Goal: Task Accomplishment & Management: Complete application form

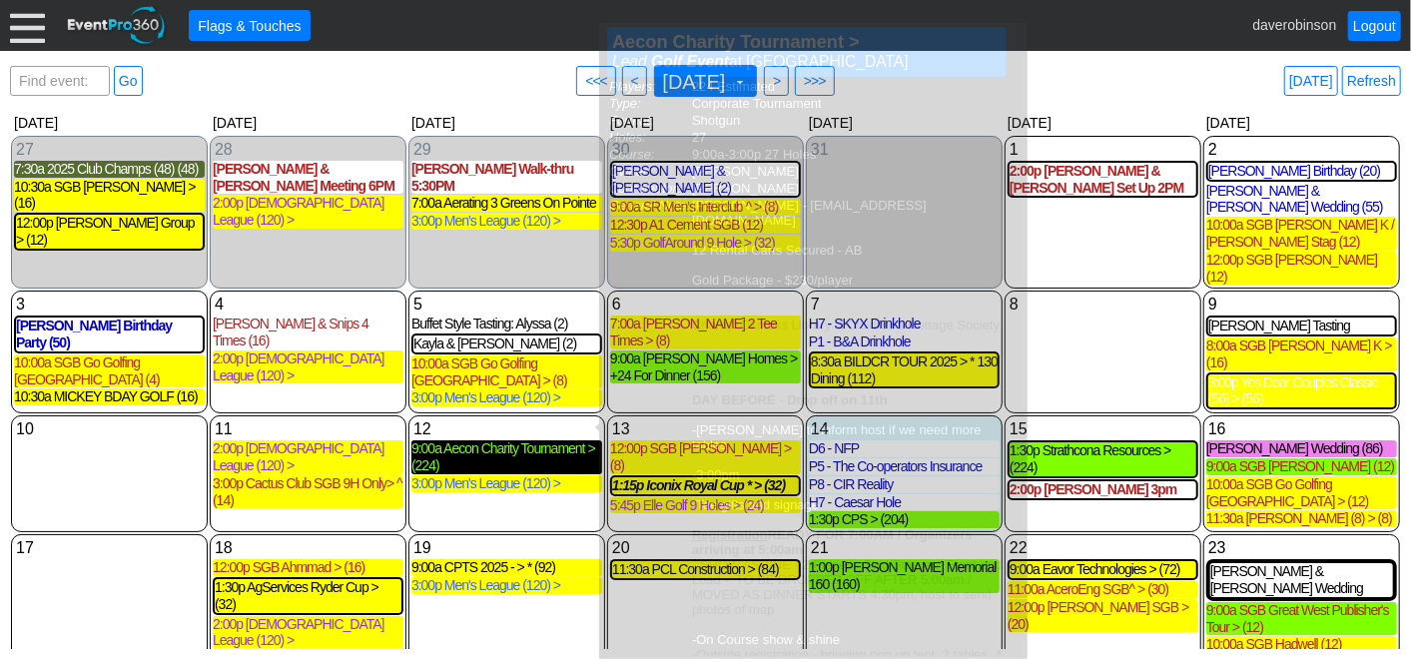
click at [512, 440] on div "9:00a Aecon Charity Tournament > (224)" at bounding box center [507, 457] width 191 height 34
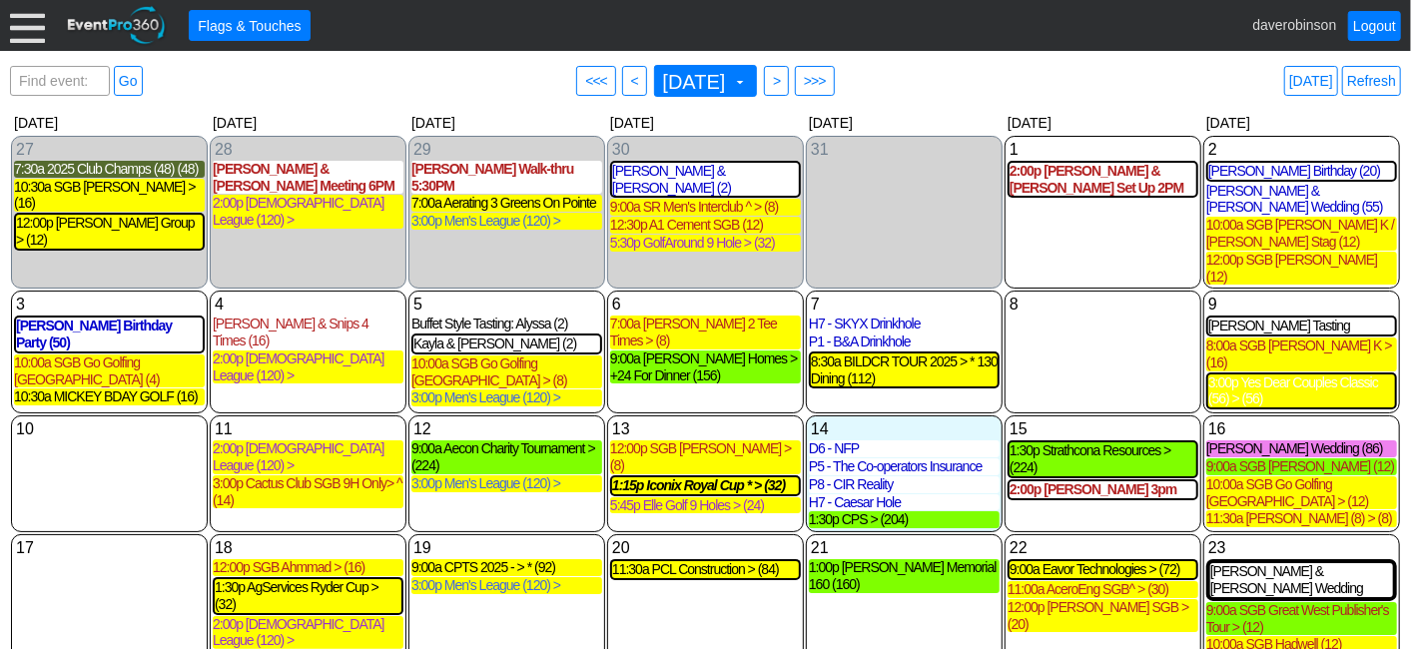
click at [31, 33] on div at bounding box center [27, 25] width 35 height 35
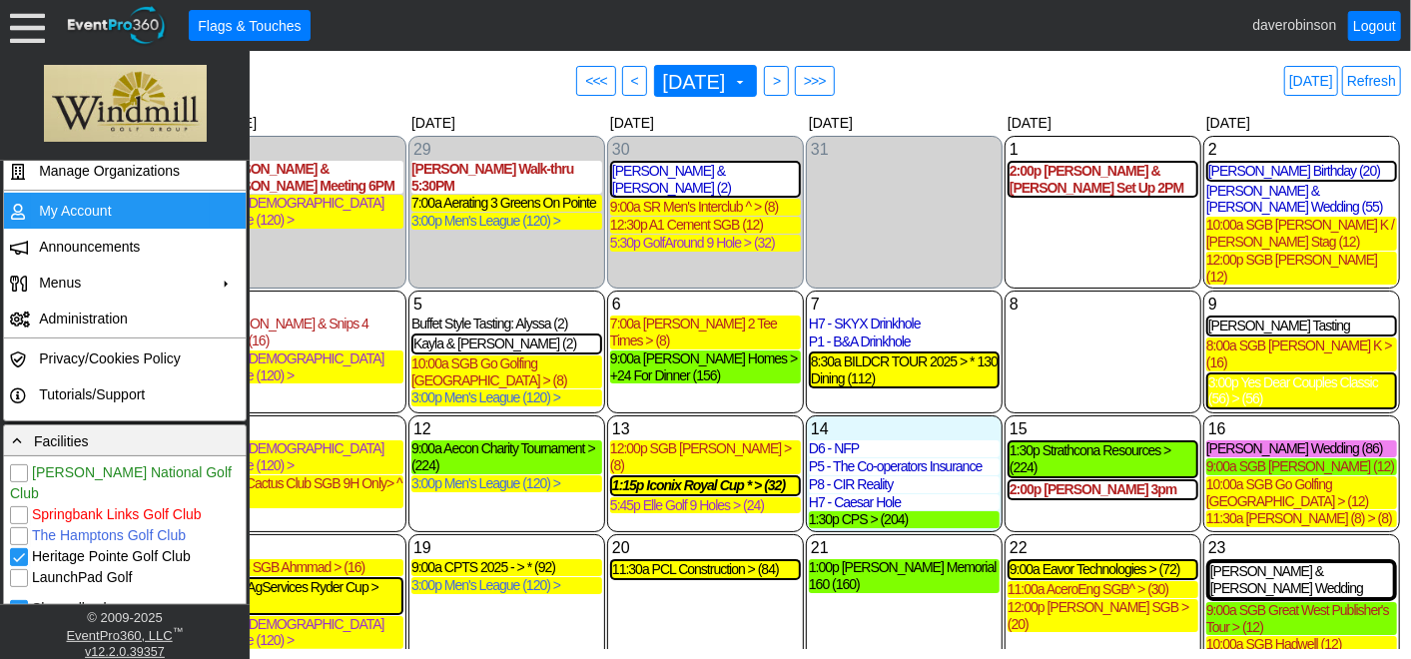
scroll to position [333, 0]
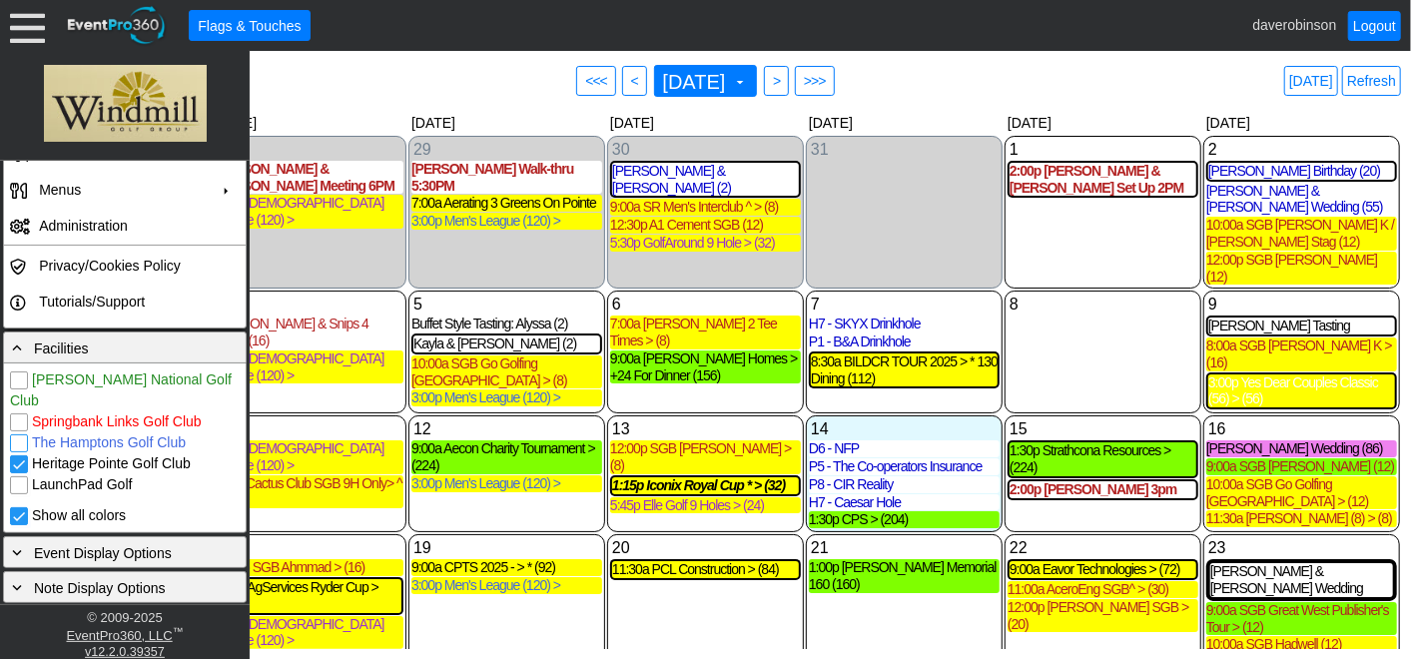
click at [20, 435] on input "The Hamptons Golf Club" at bounding box center [21, 445] width 20 height 20
checkbox input "true"
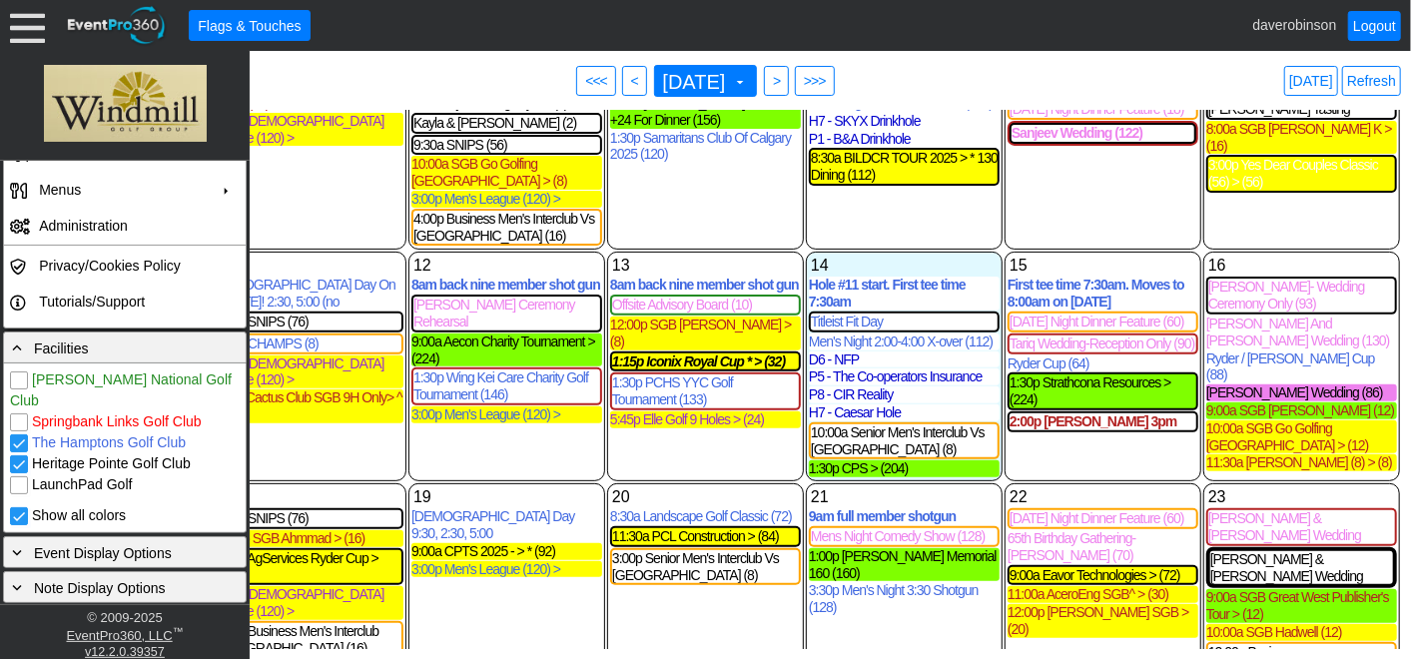
scroll to position [443, 0]
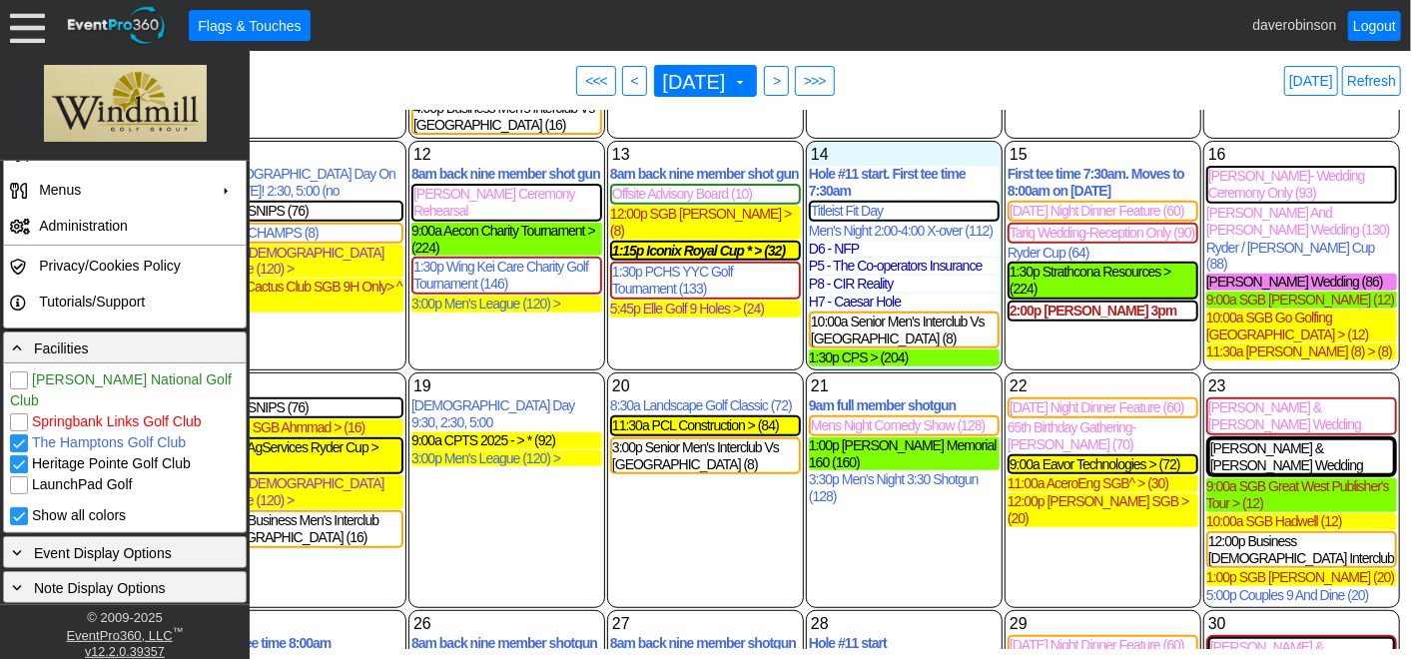
click at [579, 479] on div "19 Tuesday Ladies Day 9:30, 2:30, 5:00 Ladies Day 9:30, 2:30, 5:00 Lead Golf Ev…" at bounding box center [507, 491] width 197 height 236
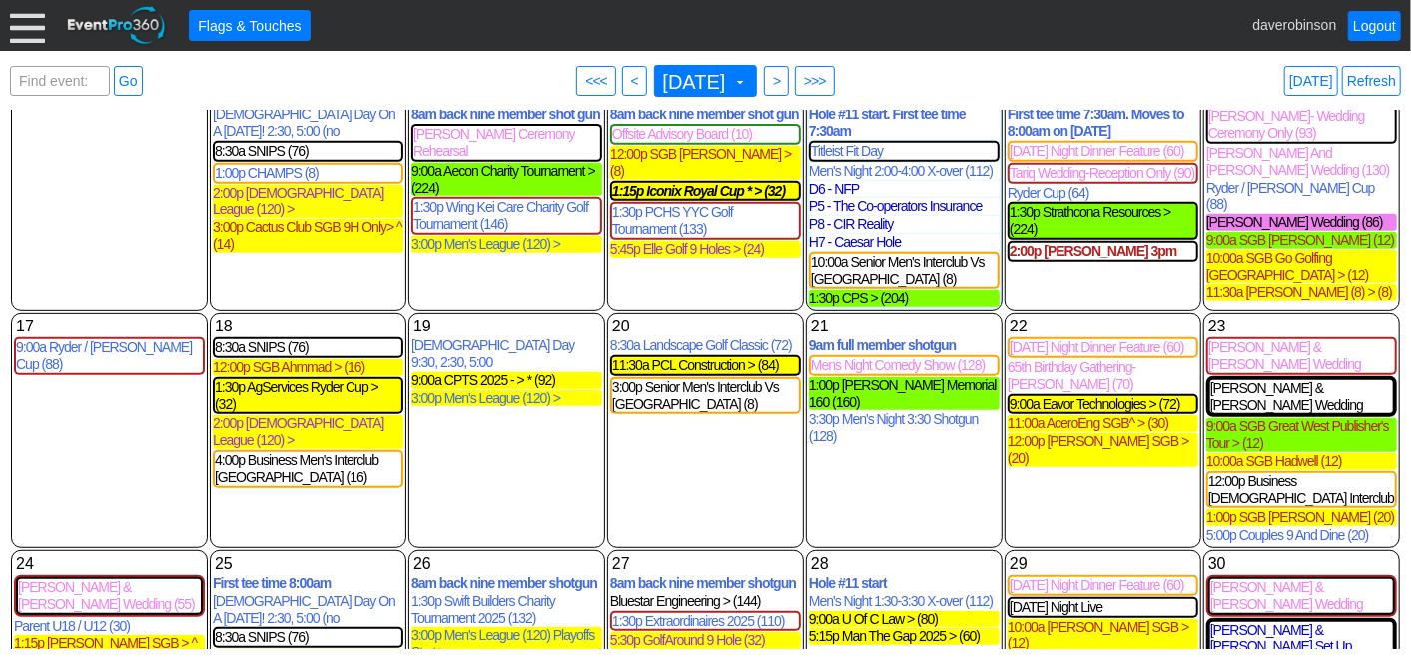
scroll to position [554, 0]
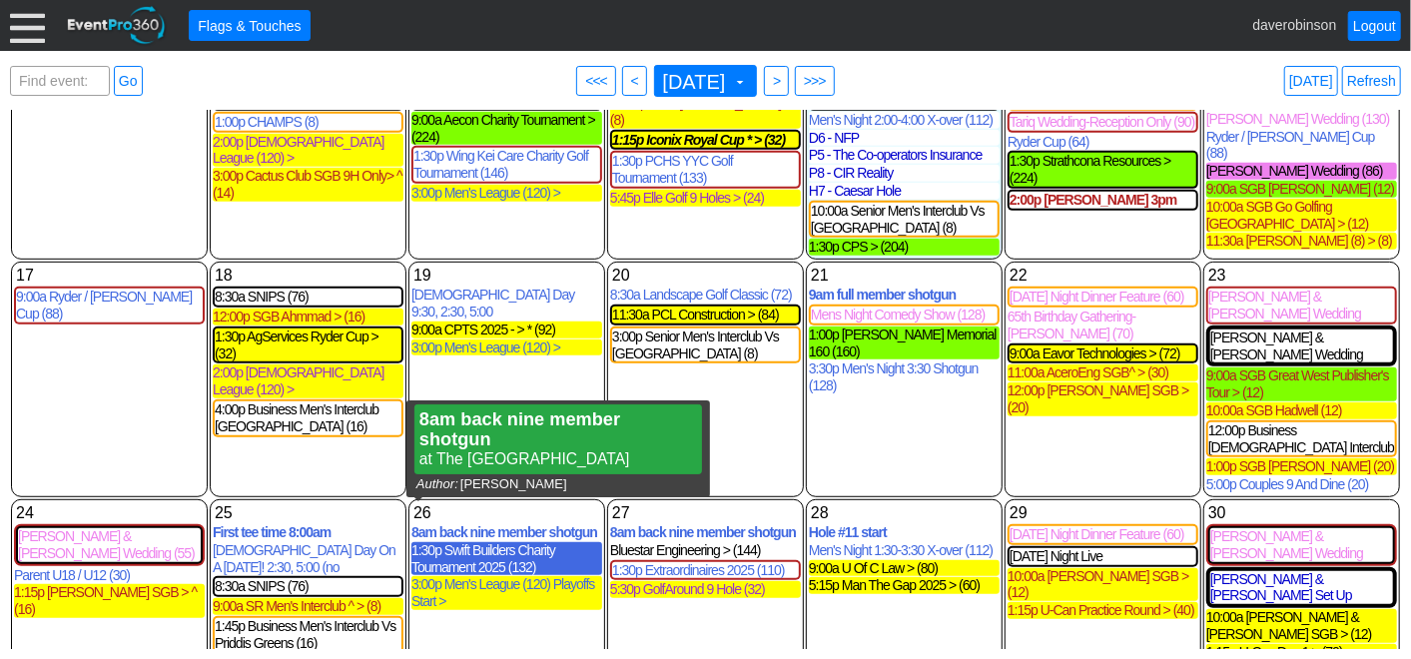
click at [475, 542] on div "1:30p Swift Builders Charity Tournament 2025 (132)" at bounding box center [507, 559] width 191 height 34
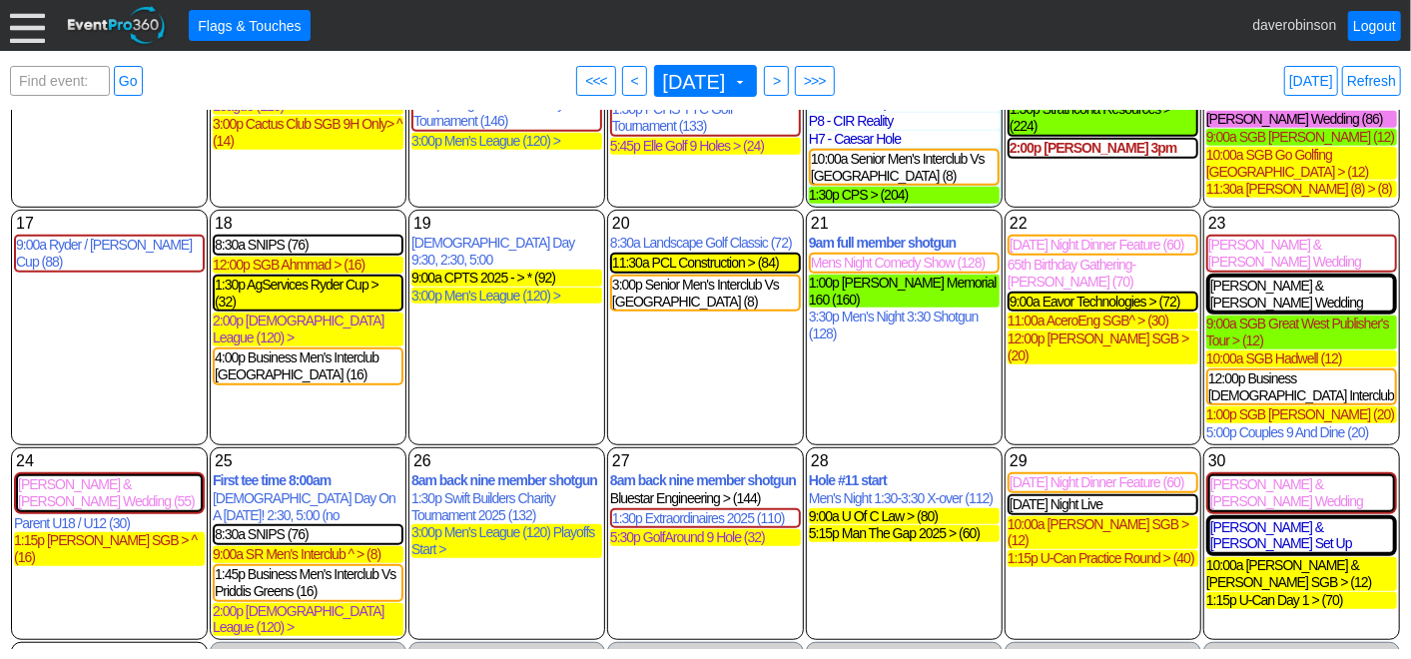
scroll to position [647, 0]
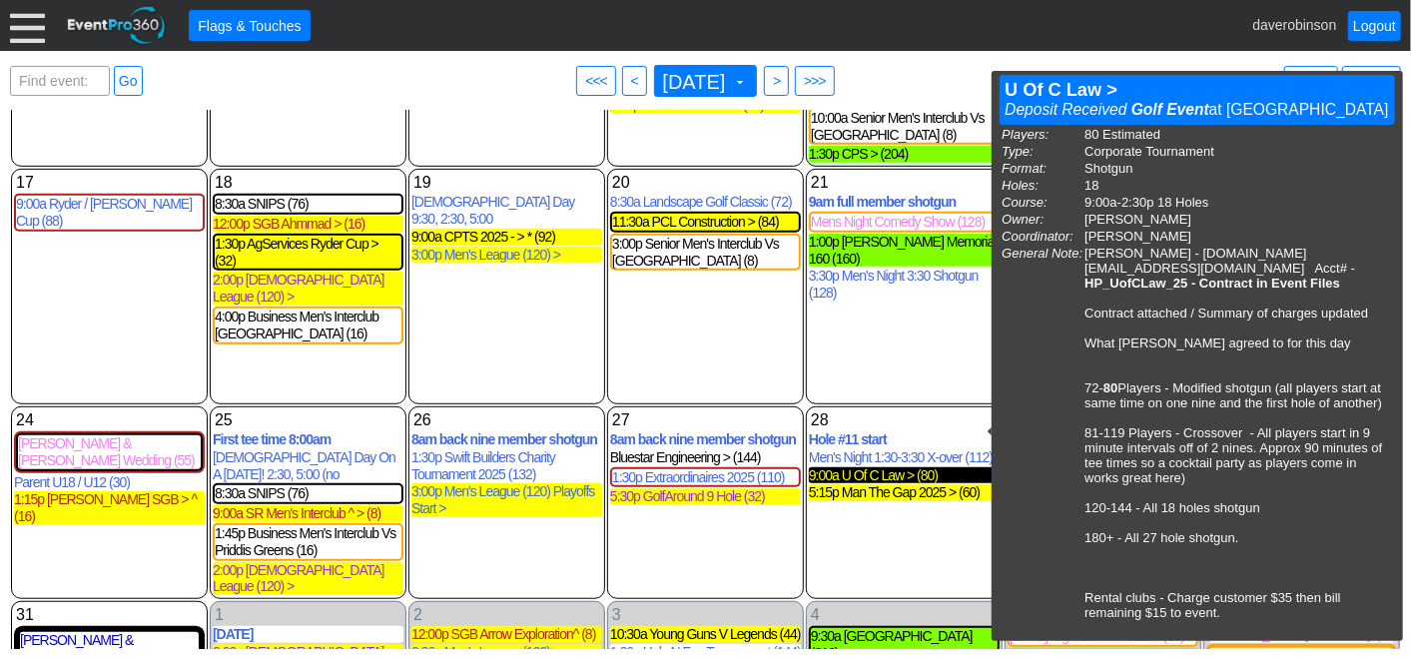
click at [881, 467] on div "9:00a U Of C Law > (80)" at bounding box center [904, 475] width 191 height 17
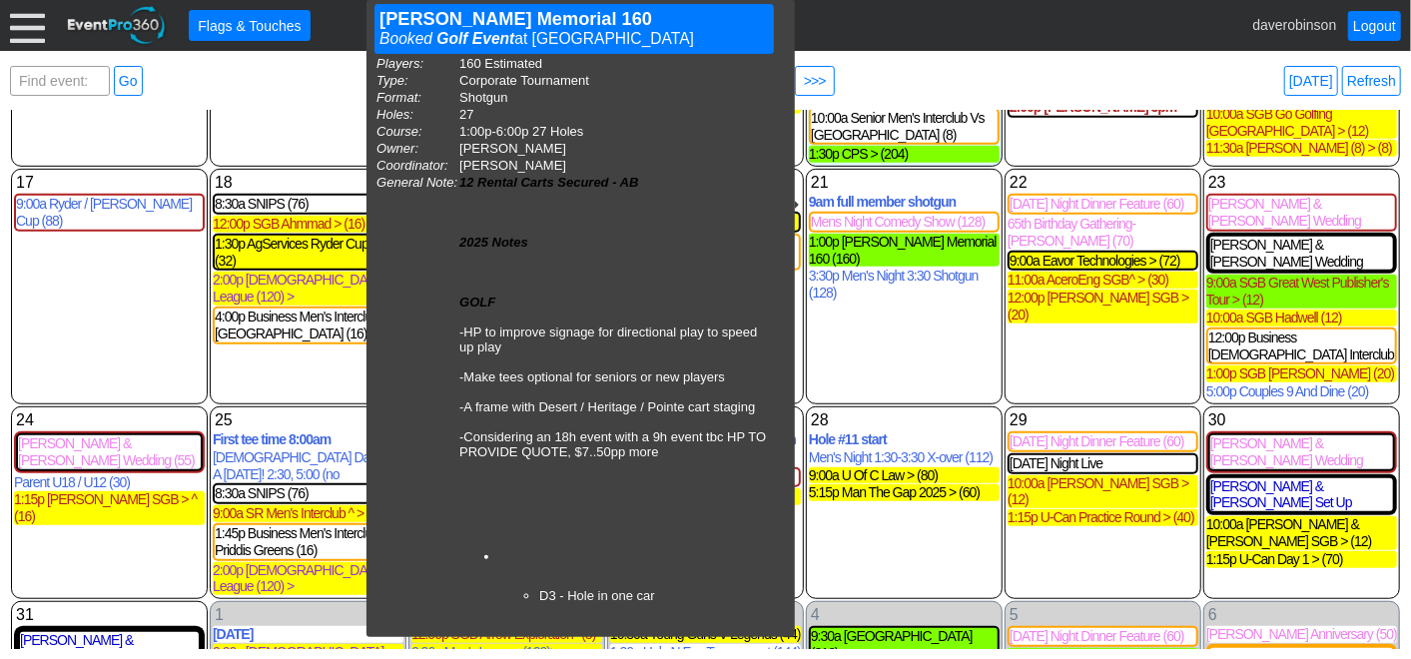
click at [1047, 57] on div "Find event: enter title Go ● <<< ● < August 2025 ▼ ● > ● >>> Today Refresh ▼ ◀ …" at bounding box center [705, 355] width 1411 height 608
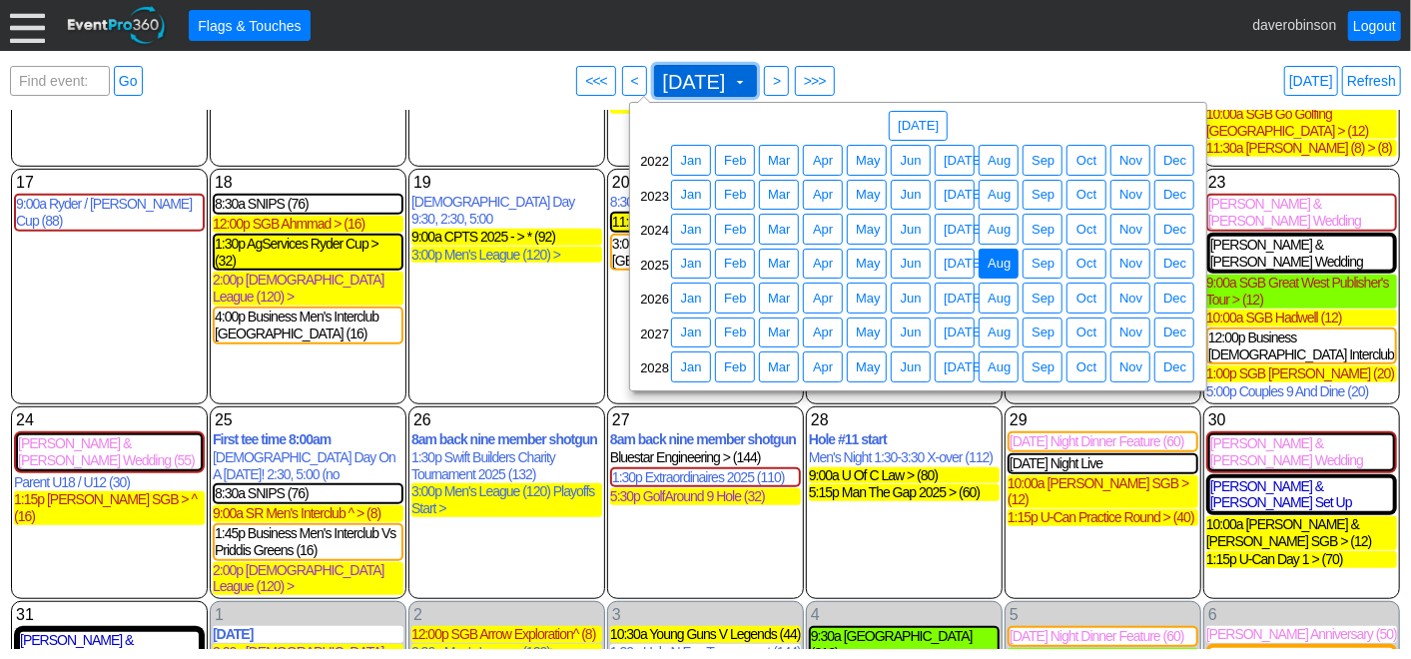
click at [758, 75] on span "August 2025 ▼" at bounding box center [706, 81] width 104 height 32
click at [1167, 268] on span "Dec" at bounding box center [1175, 264] width 31 height 20
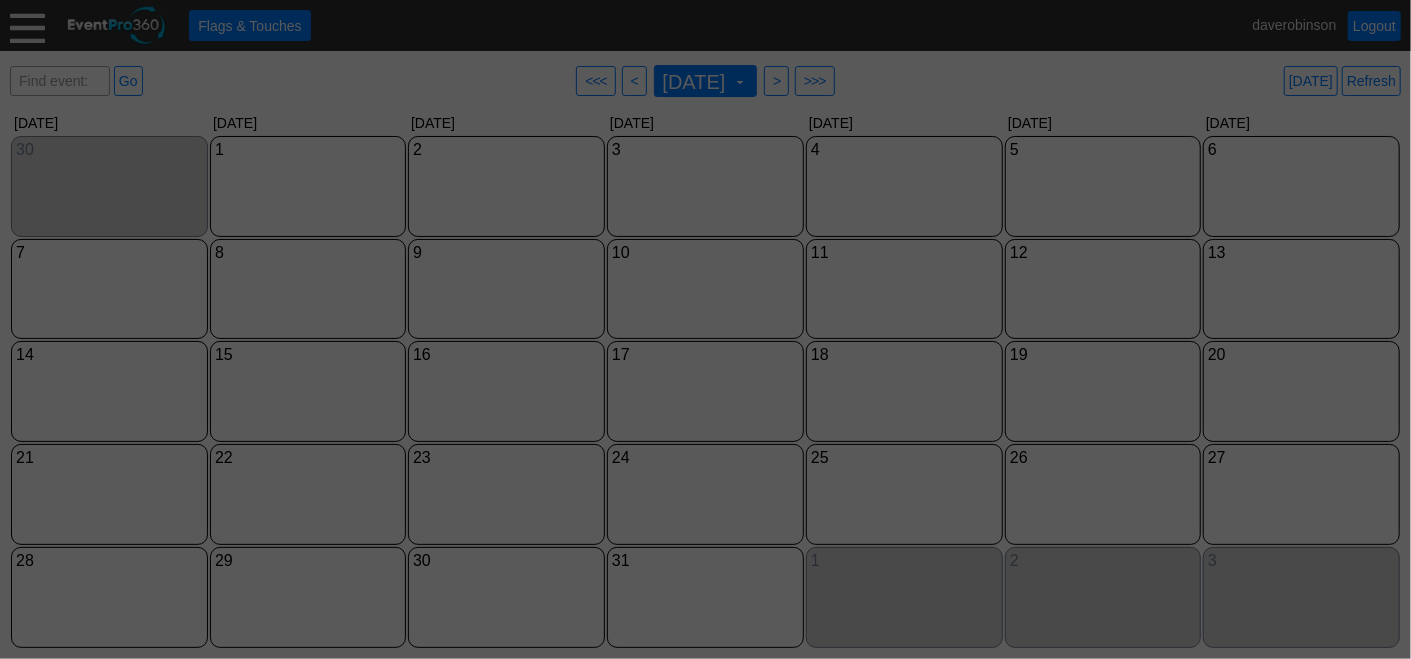
scroll to position [0, 0]
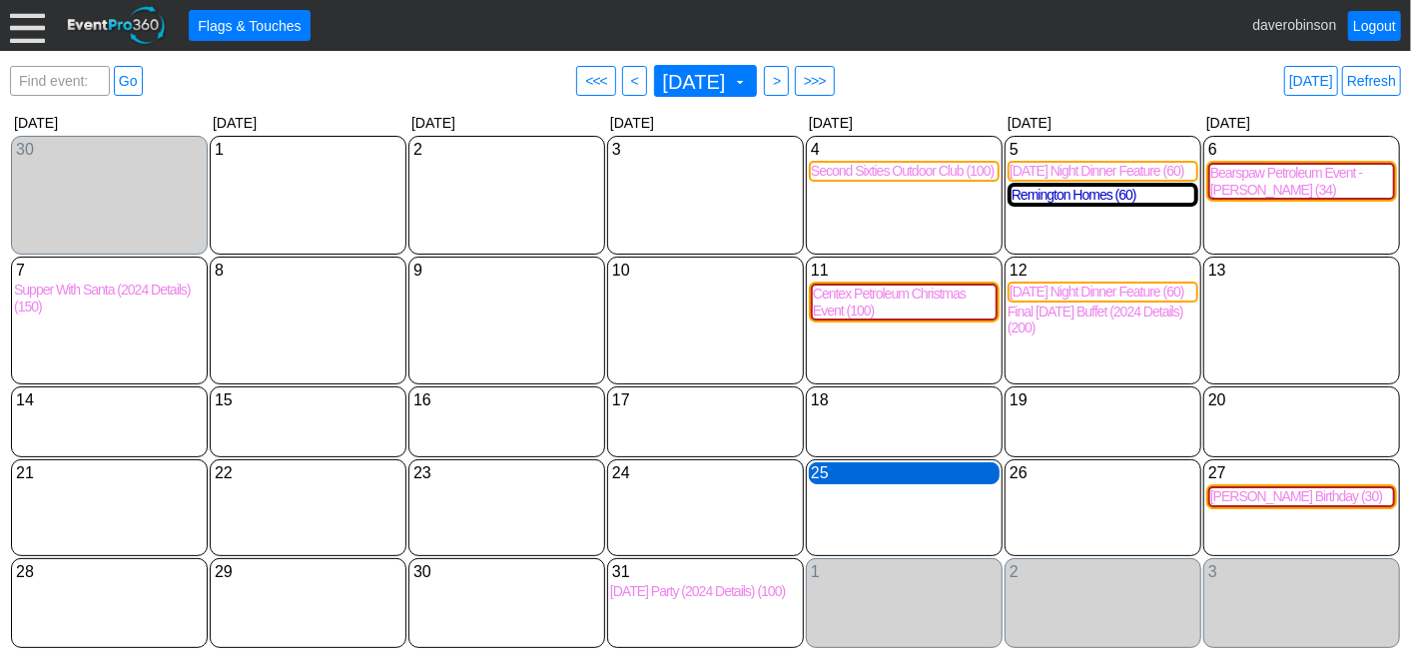
click at [893, 469] on div "25 Thursday" at bounding box center [904, 473] width 191 height 22
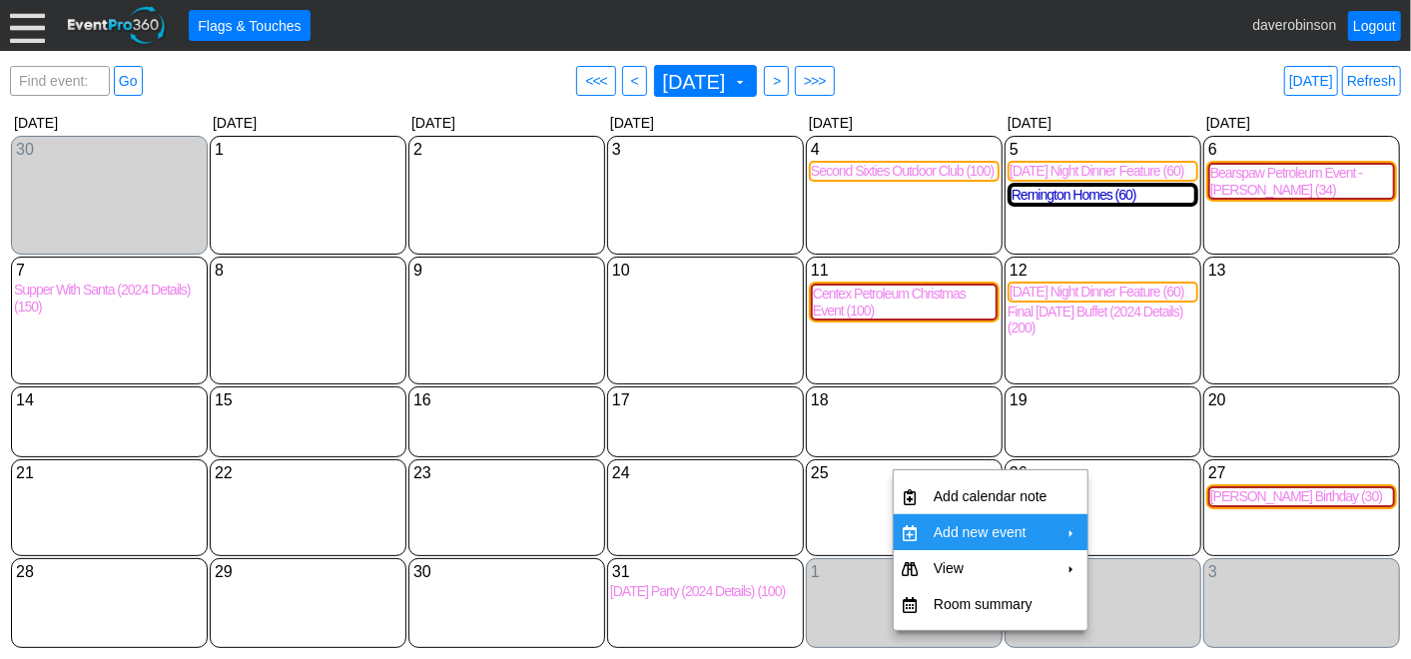
click at [964, 533] on td "Add new event" at bounding box center [991, 532] width 130 height 36
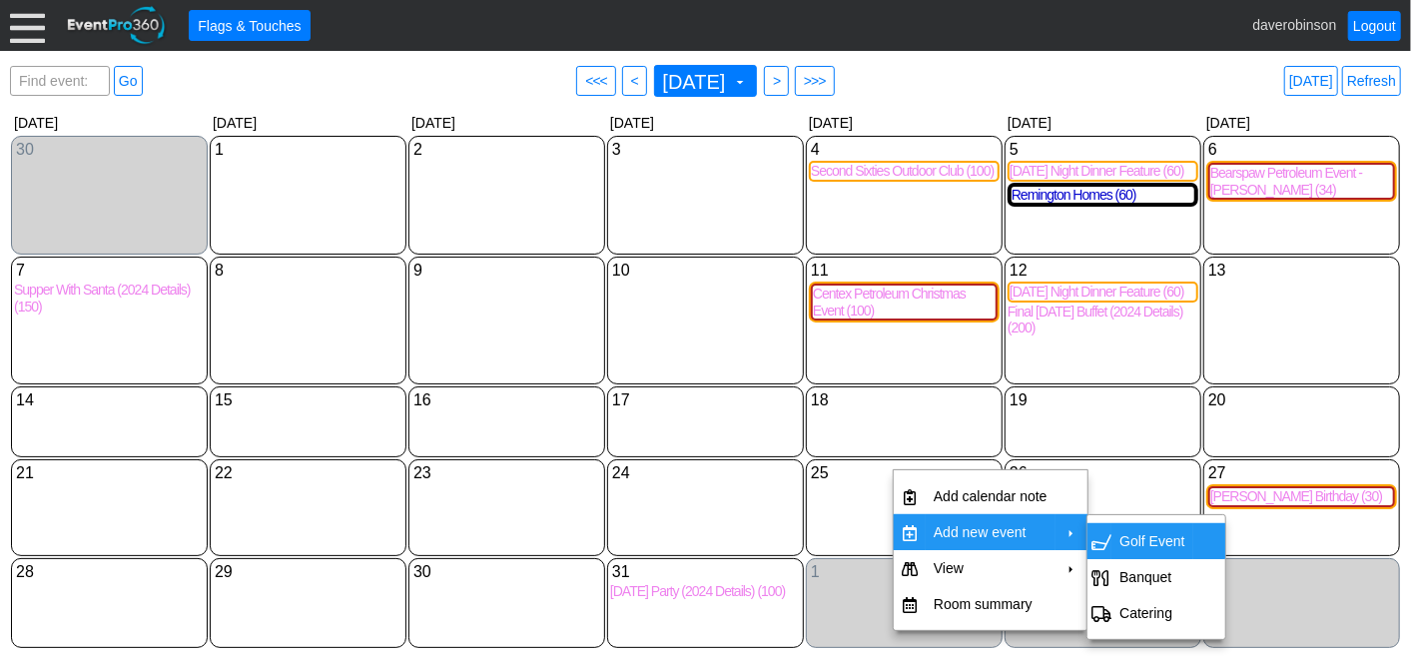
click at [1131, 526] on td "Golf Event" at bounding box center [1152, 541] width 81 height 36
type input "[DATE]"
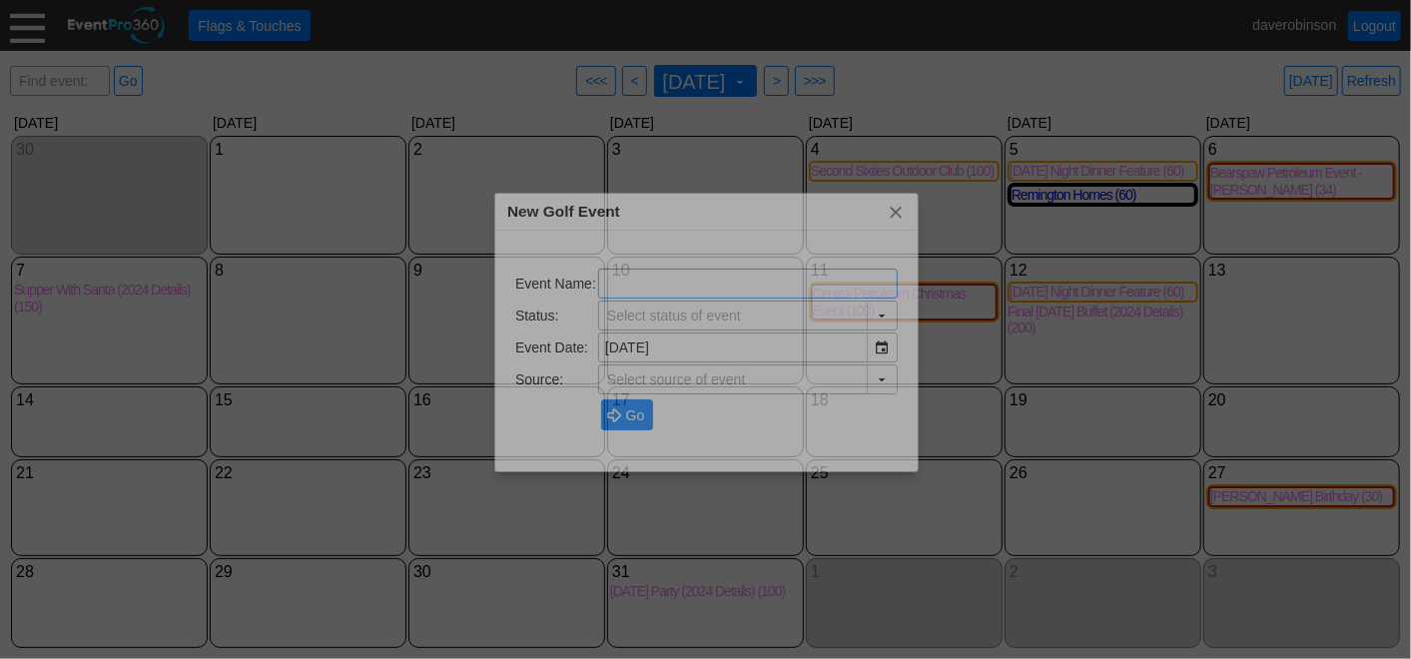
type input "Lead"
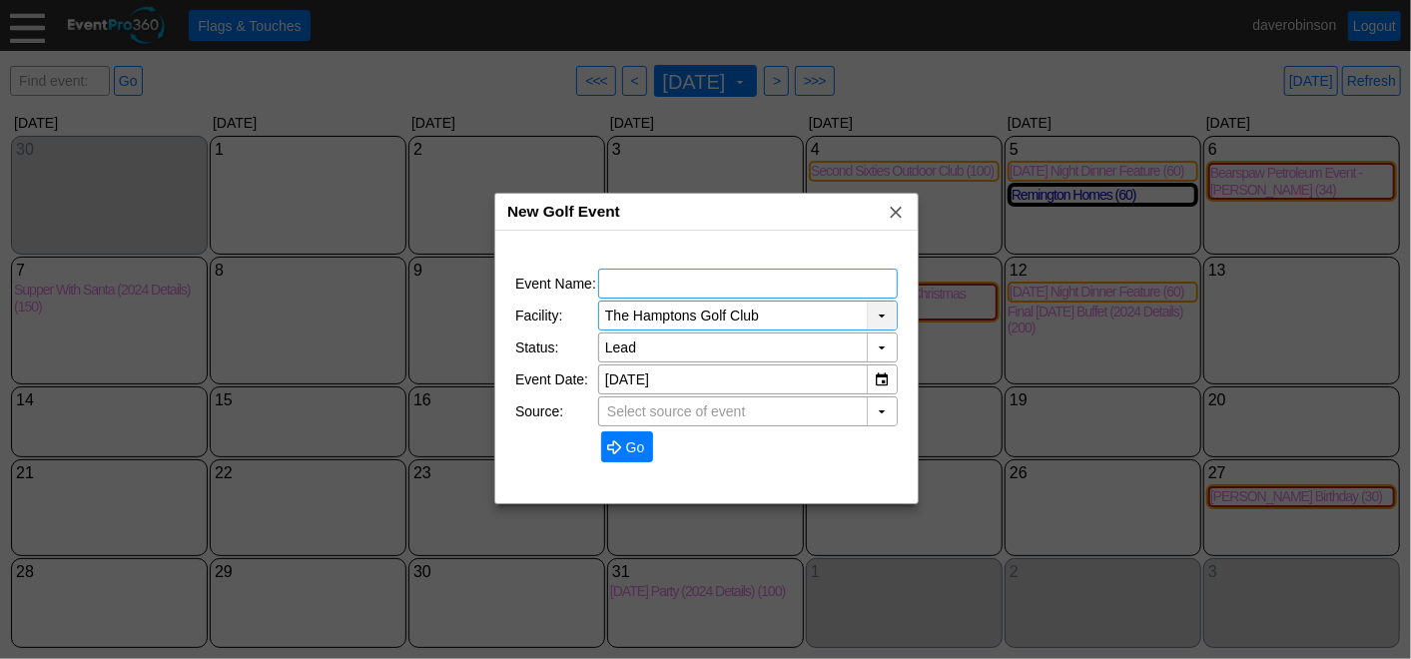
click at [882, 320] on div "▼" at bounding box center [882, 316] width 30 height 28
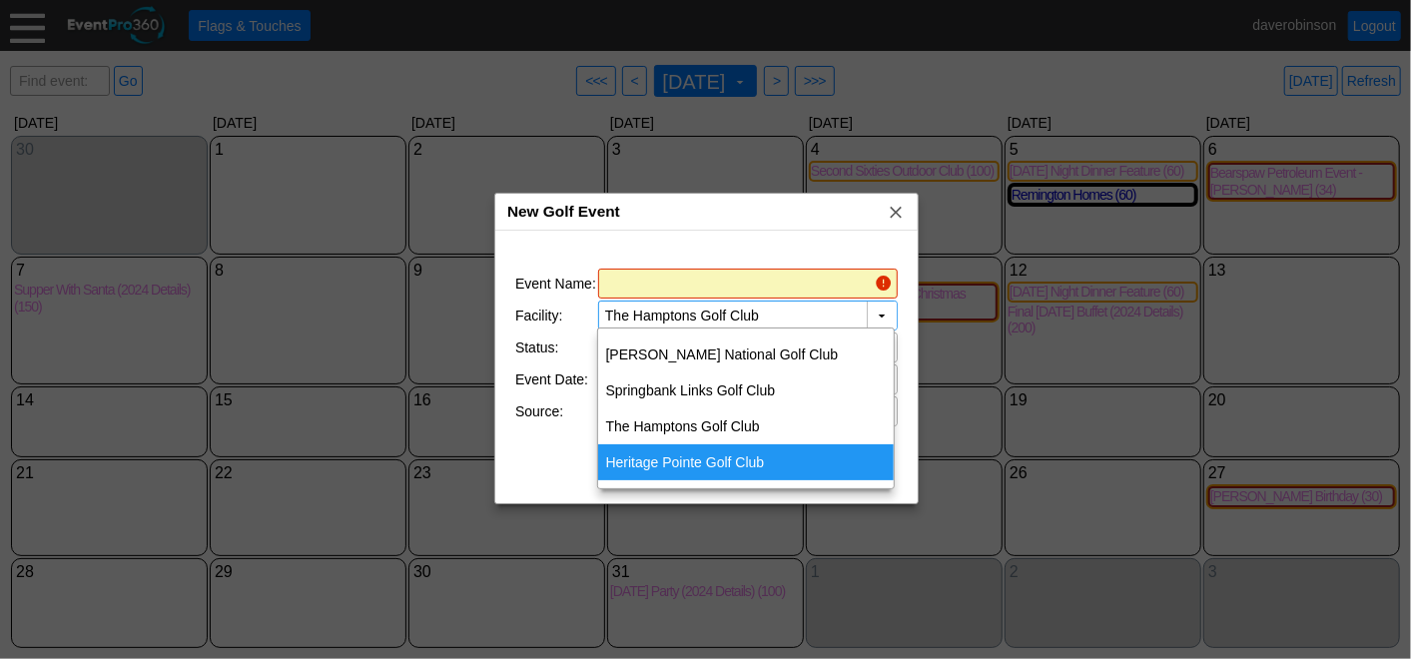
click at [786, 450] on div "Heritage Pointe Golf Club" at bounding box center [746, 462] width 297 height 36
type input "Heritage Pointe Golf Club"
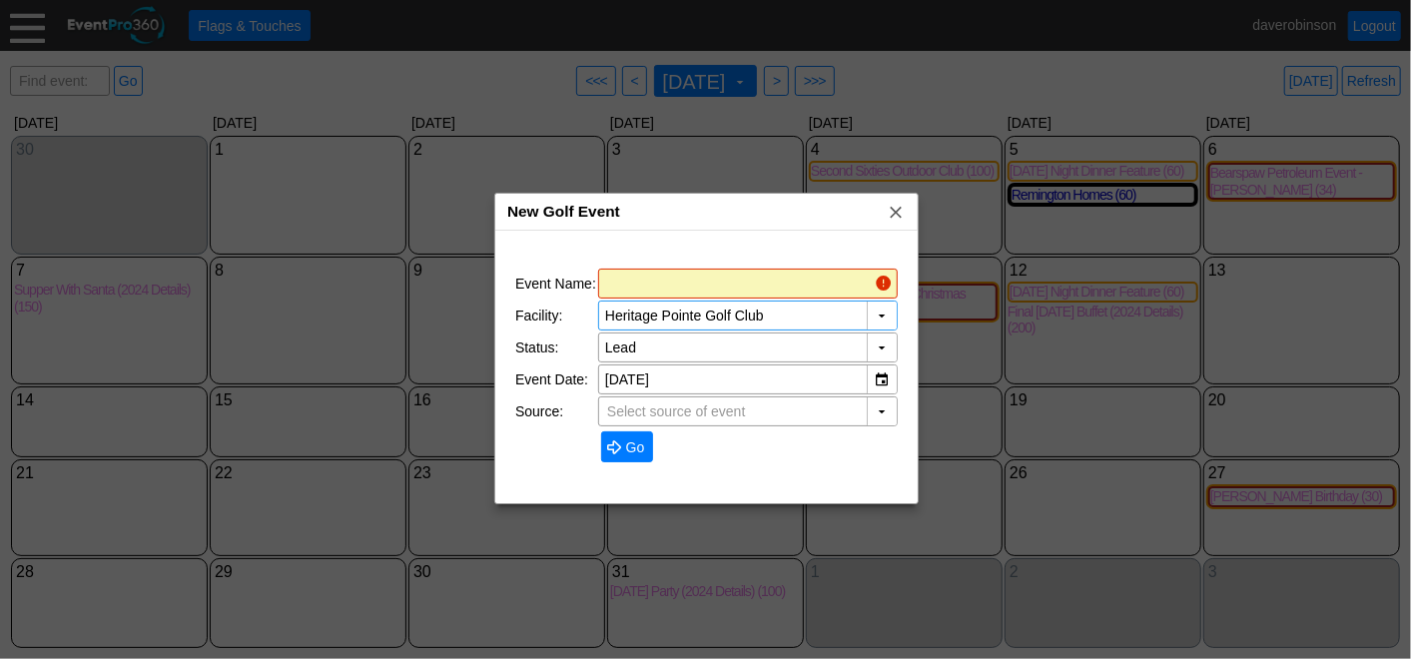
click at [708, 282] on input "text" at bounding box center [736, 284] width 262 height 28
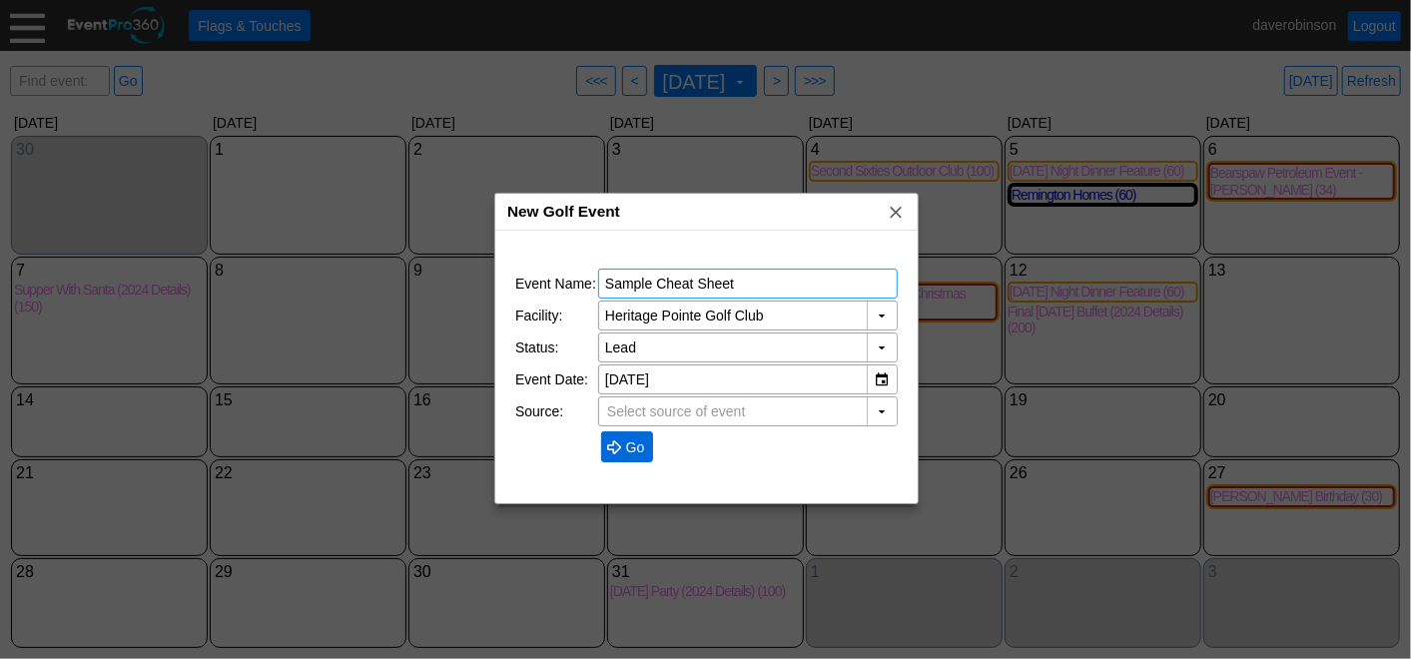
type input "Sample Cheat Sheet"
click at [623, 438] on span "Go" at bounding box center [635, 447] width 27 height 20
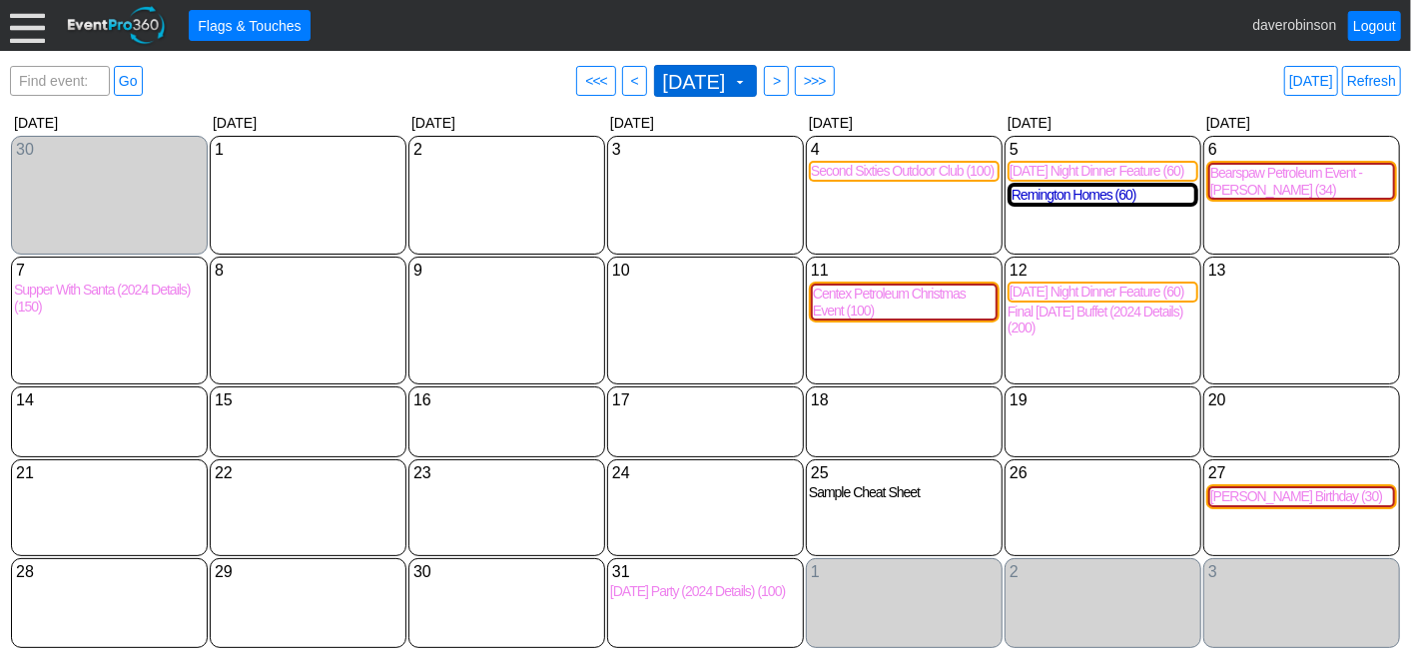
click at [748, 87] on span at bounding box center [740, 82] width 16 height 16
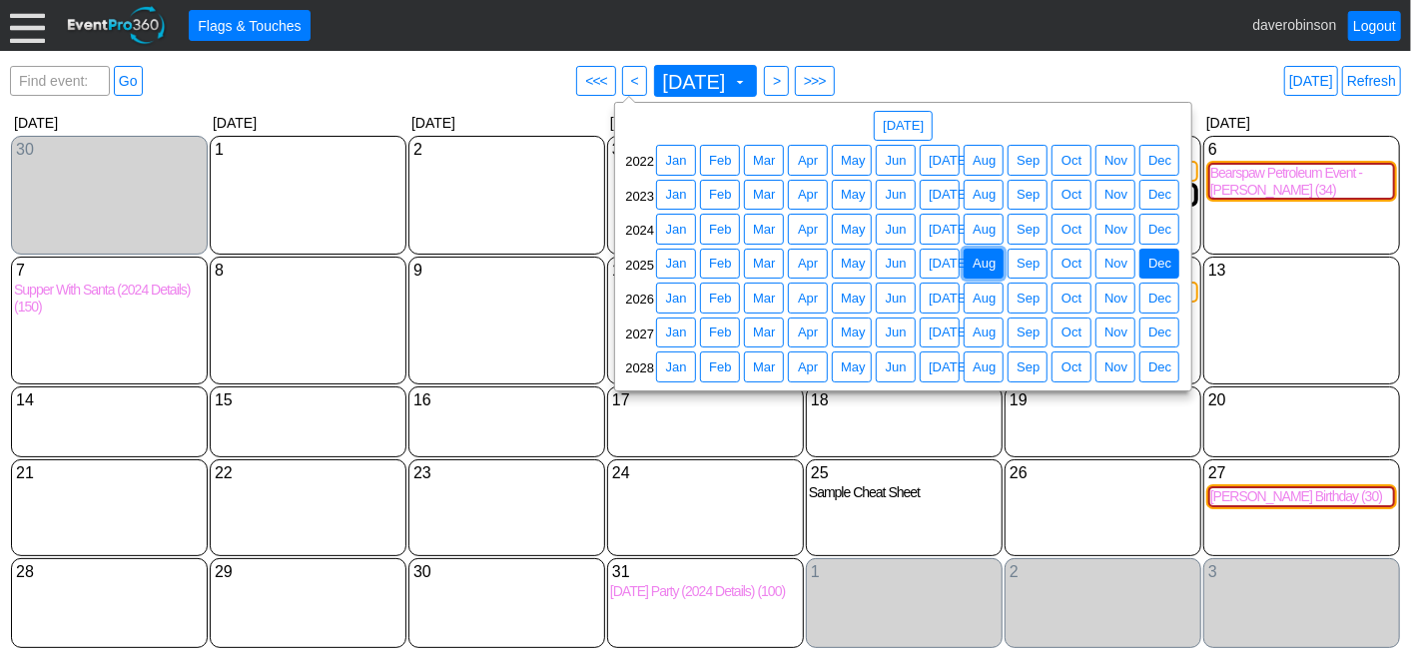
click at [981, 262] on span "Aug" at bounding box center [984, 264] width 31 height 20
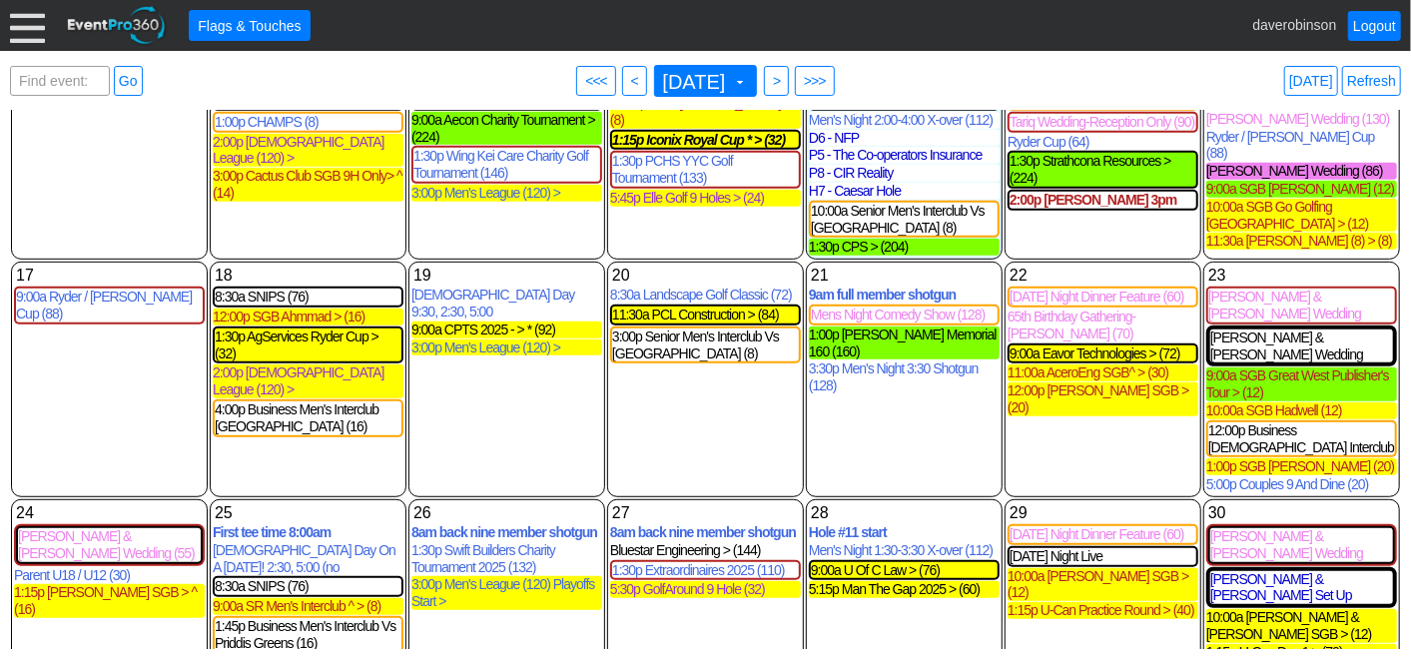
scroll to position [647, 0]
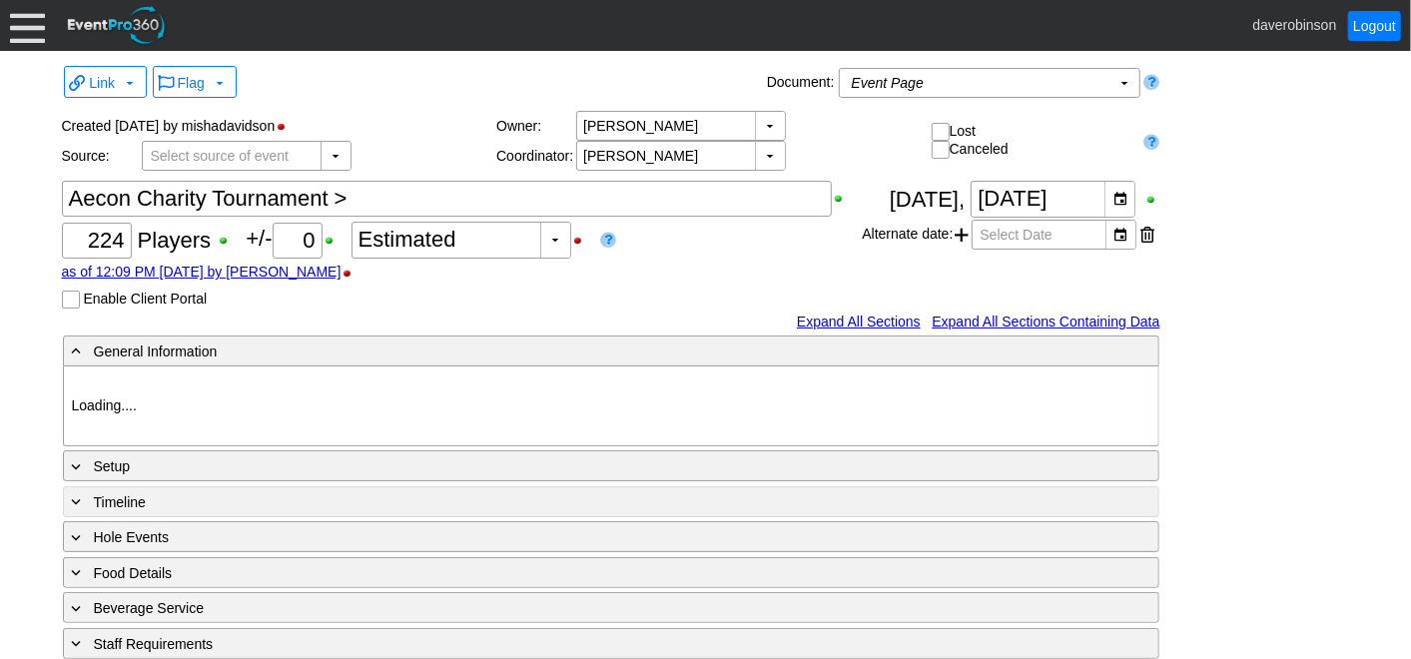
type input "Heritage Pointe Golf Club"
type input "Corporate Tournament"
type input "Scramble"
type input "Shotgun"
type input "Black"
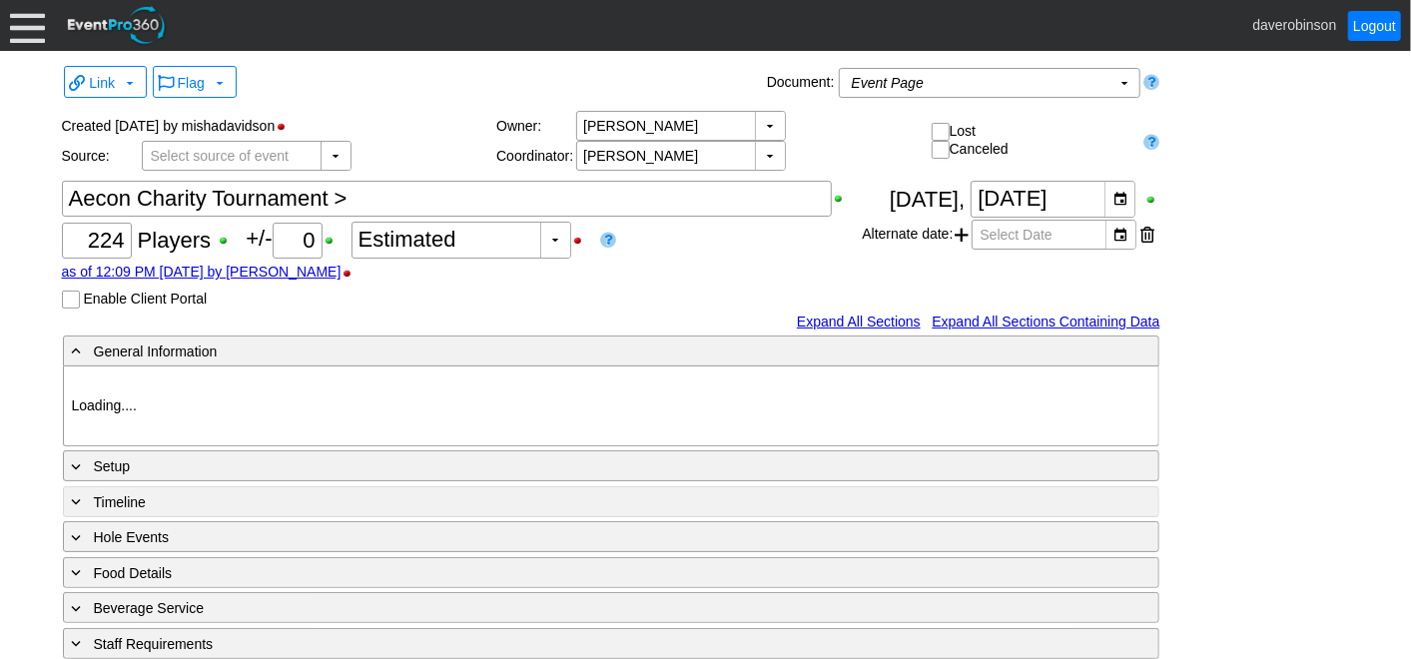
type input "Red"
type input "1082788"
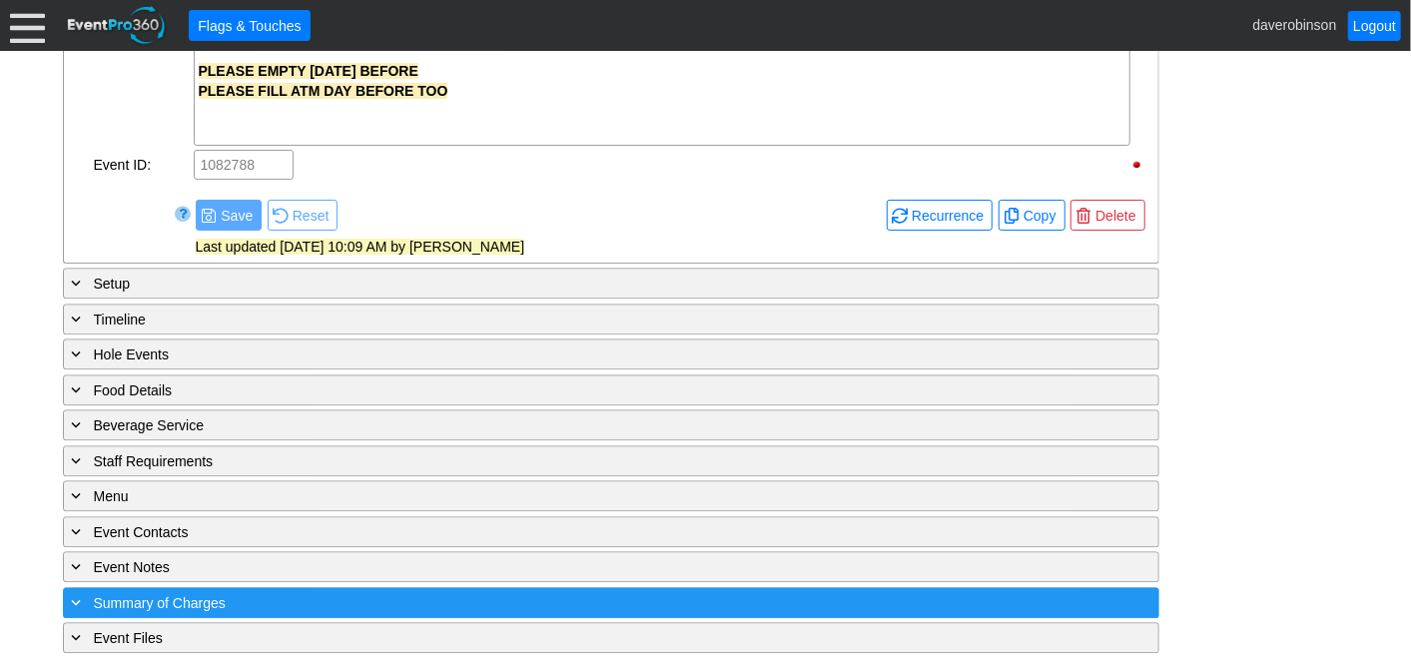
click at [94, 595] on span "Summary of Charges" at bounding box center [160, 603] width 132 height 16
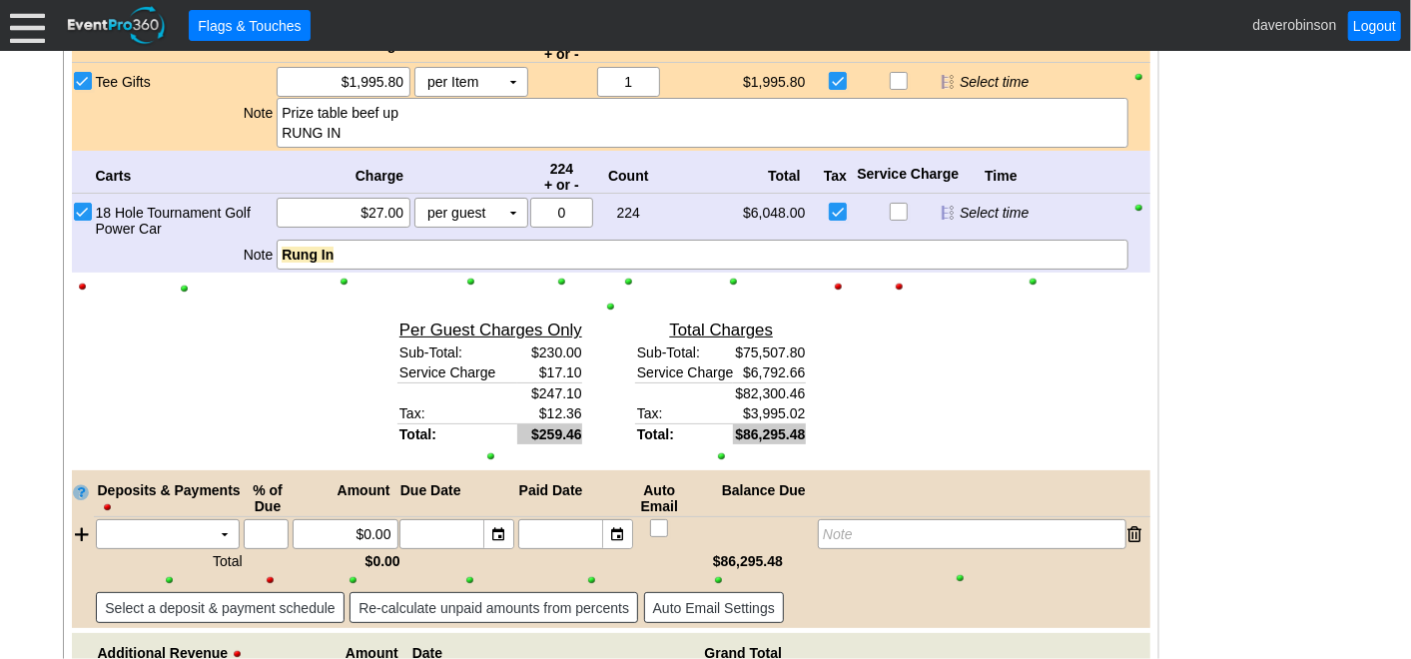
scroll to position [4449, 0]
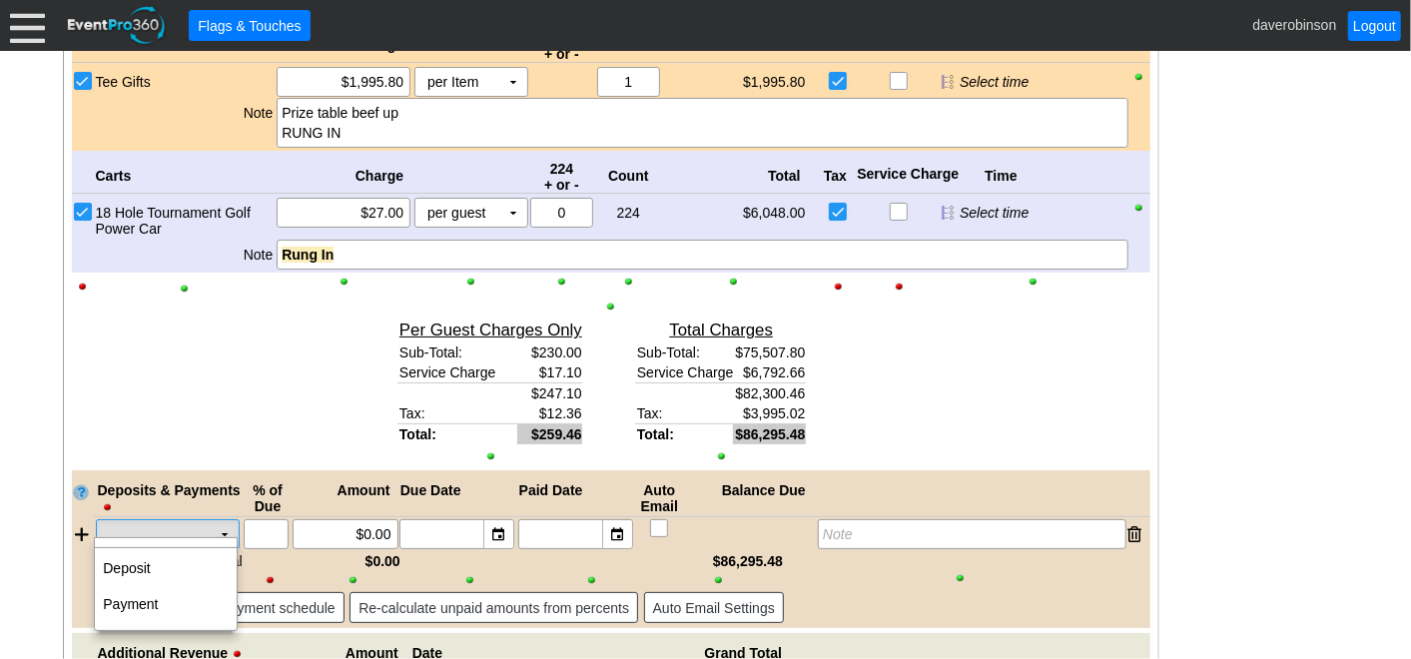
click at [219, 523] on td "▼" at bounding box center [225, 534] width 28 height 28
click at [155, 591] on td "Payment" at bounding box center [166, 604] width 142 height 36
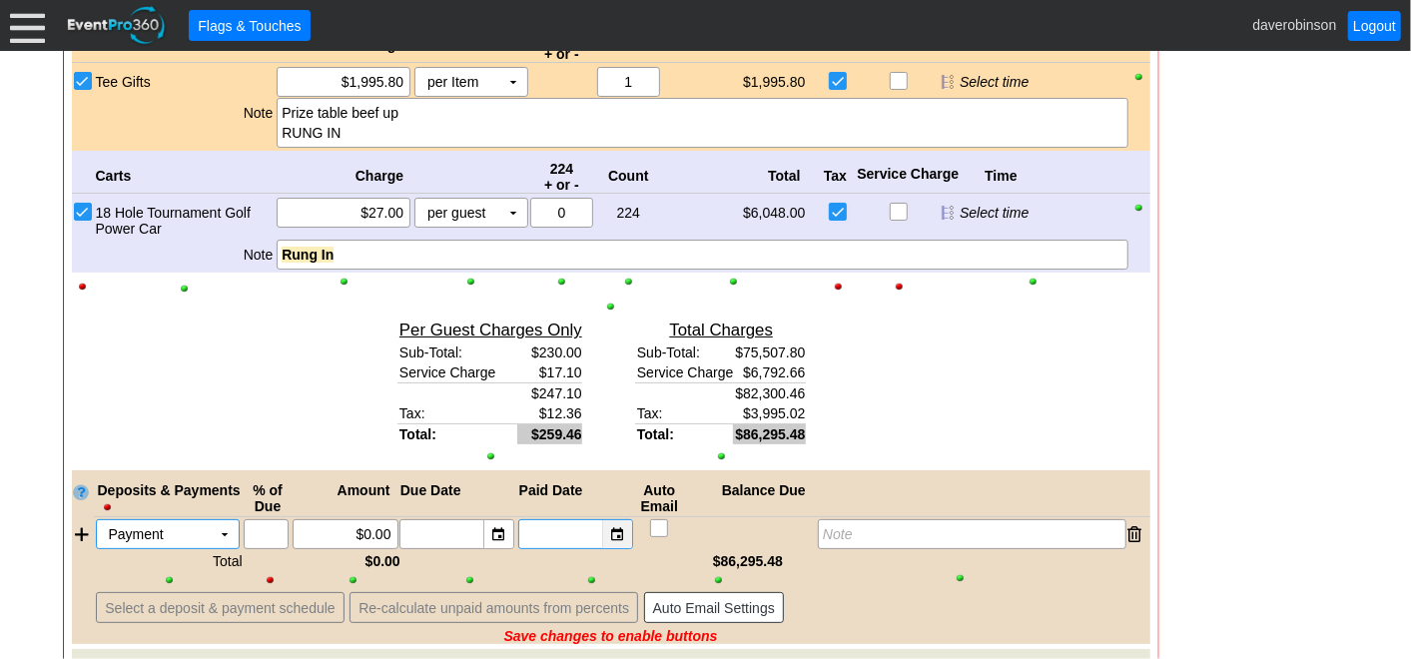
click at [614, 524] on div "▼" at bounding box center [617, 534] width 30 height 28
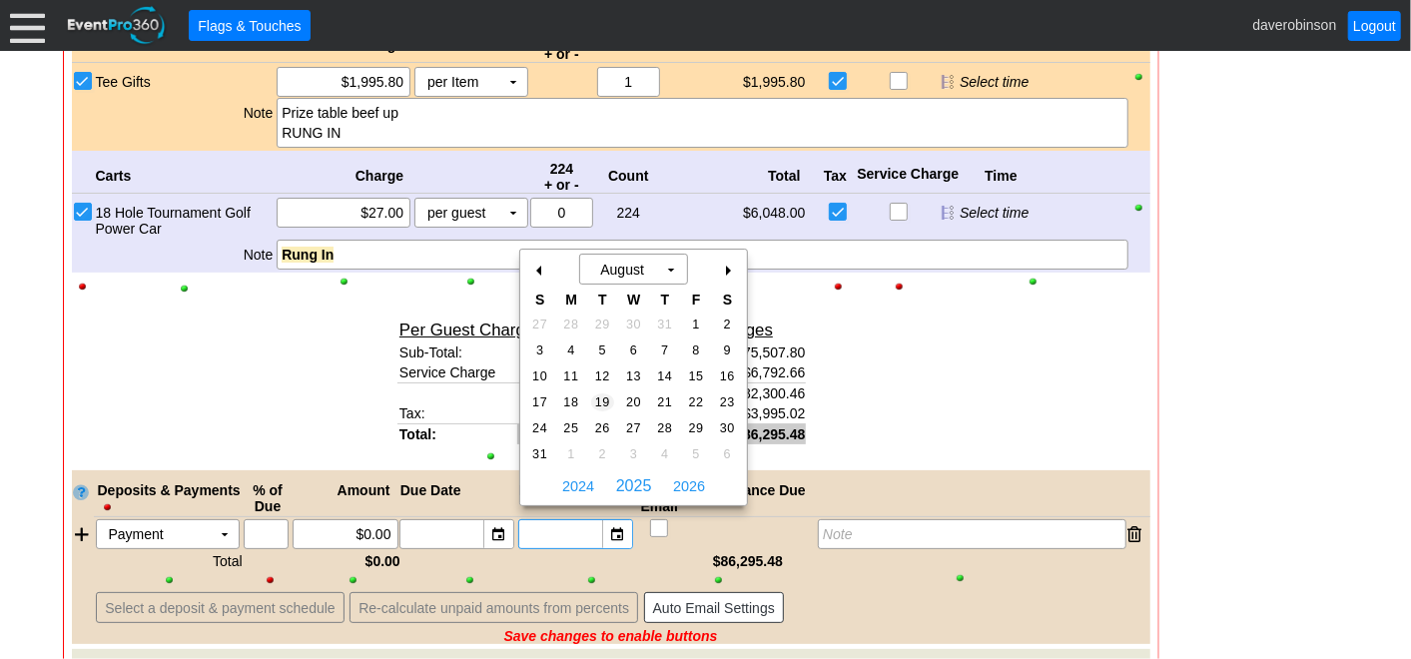
click at [599, 400] on span "19" at bounding box center [602, 403] width 23 height 18
type input "8/19/2025"
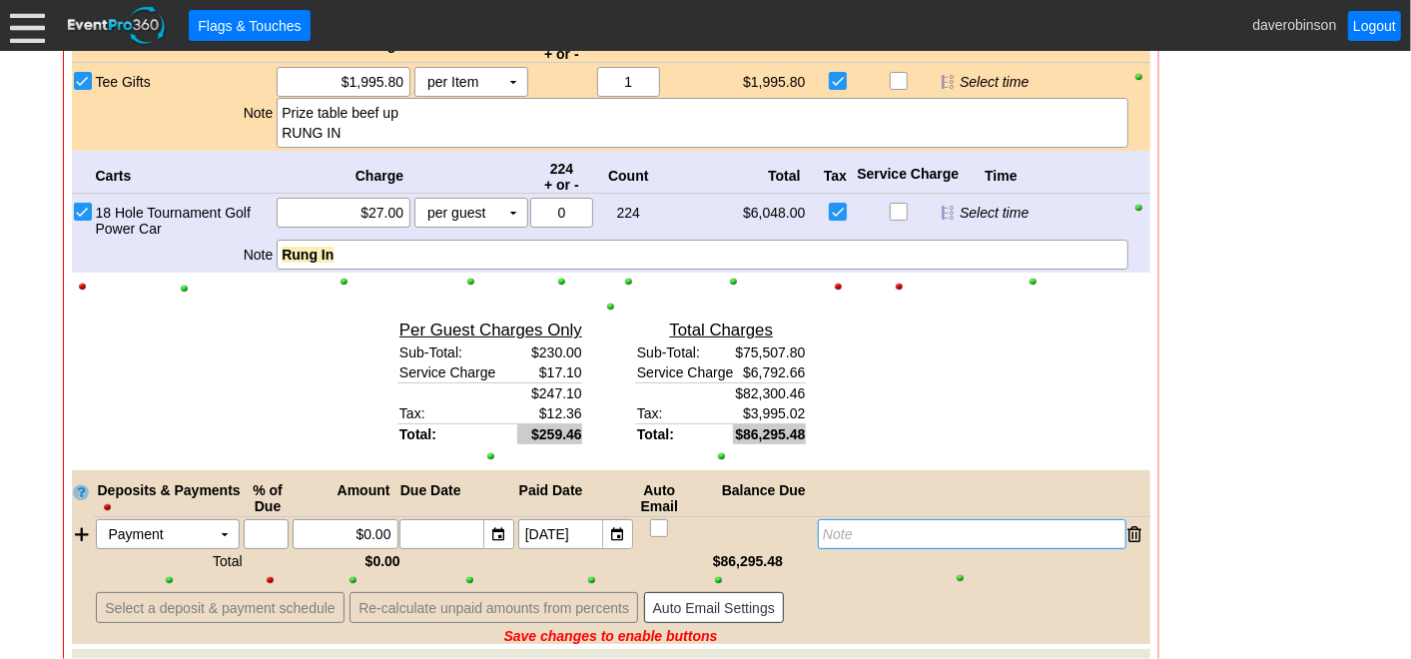
click at [893, 526] on div "Note" at bounding box center [972, 534] width 308 height 30
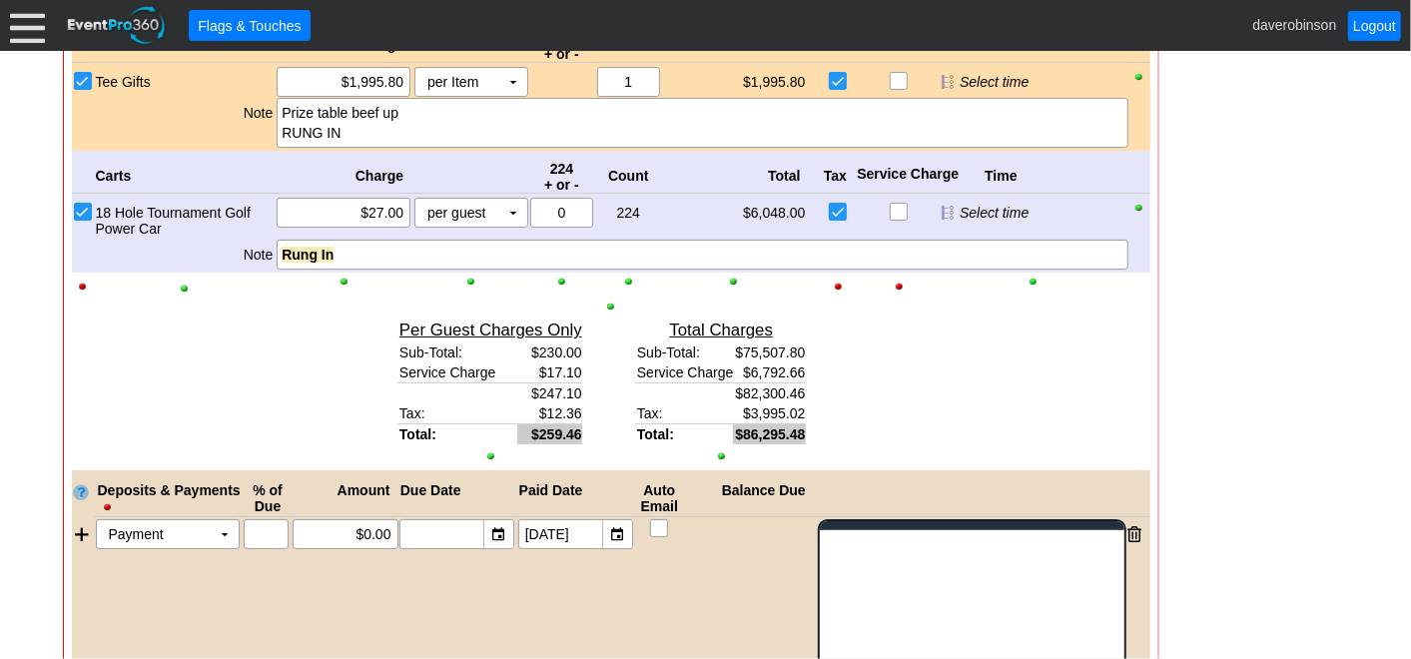
scroll to position [0, 0]
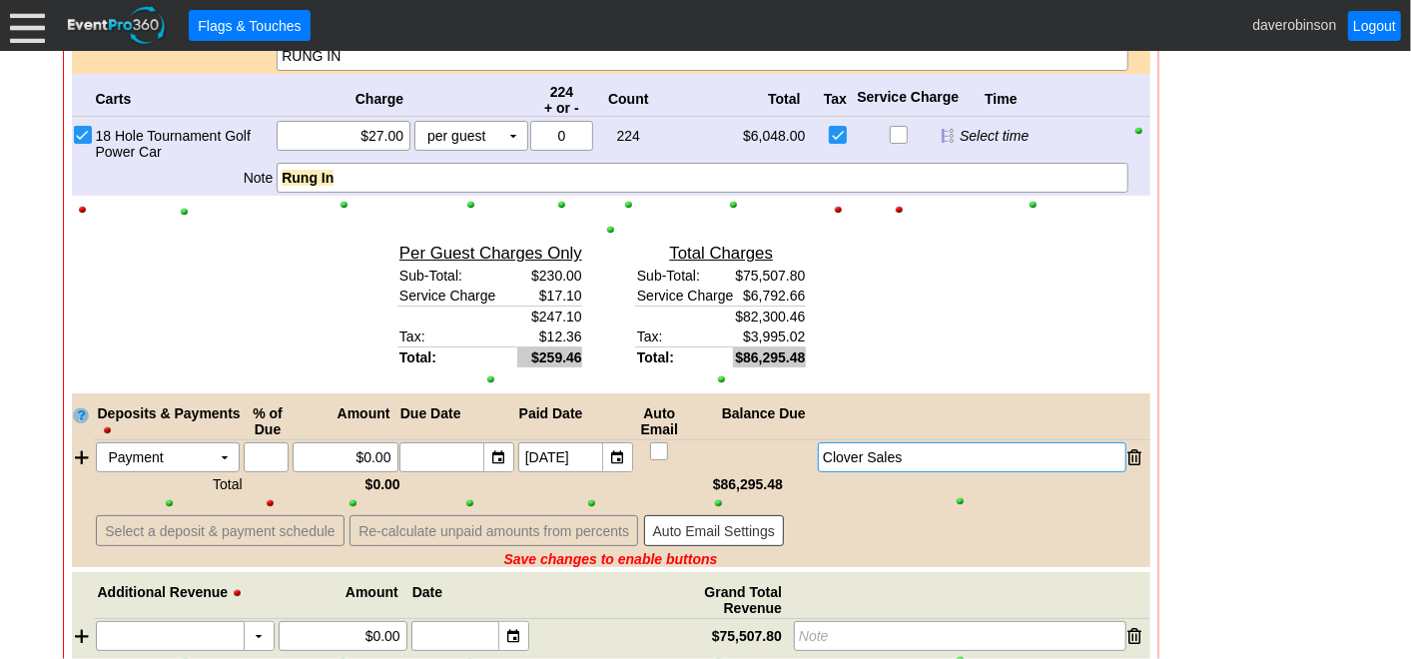
scroll to position [4559, 0]
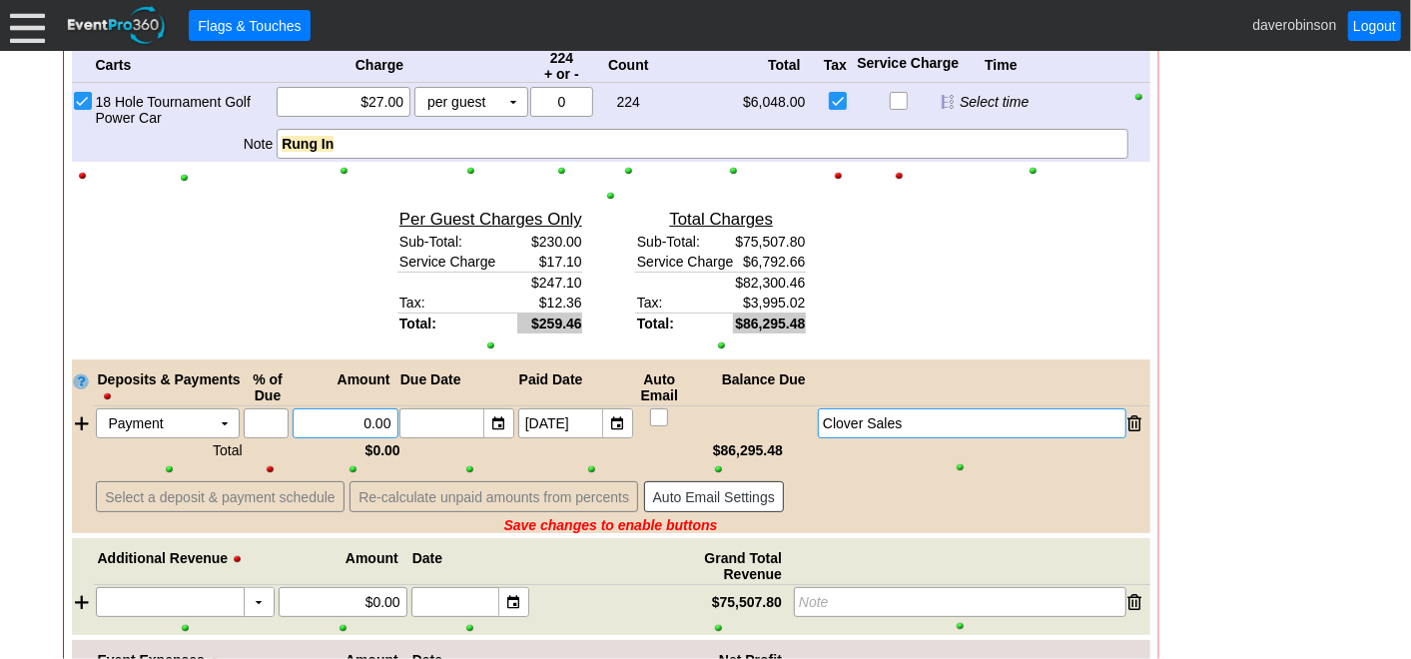
drag, startPoint x: 324, startPoint y: 405, endPoint x: 488, endPoint y: 434, distance: 167.5
click at [488, 434] on div "Deposits & Payments % of Due Amount Due Date Paid Date Auto Email Balance Due P…" at bounding box center [611, 447] width 1079 height 174
type input "$2,508.00"
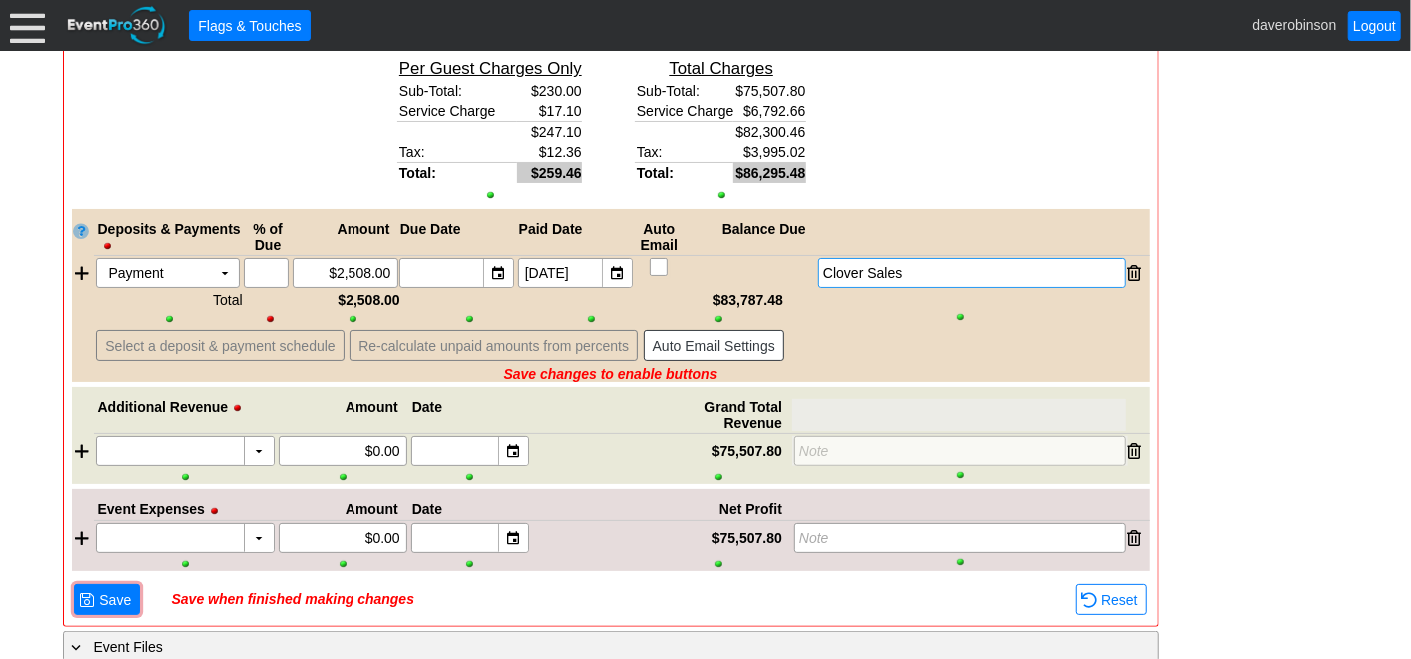
scroll to position [4721, 0]
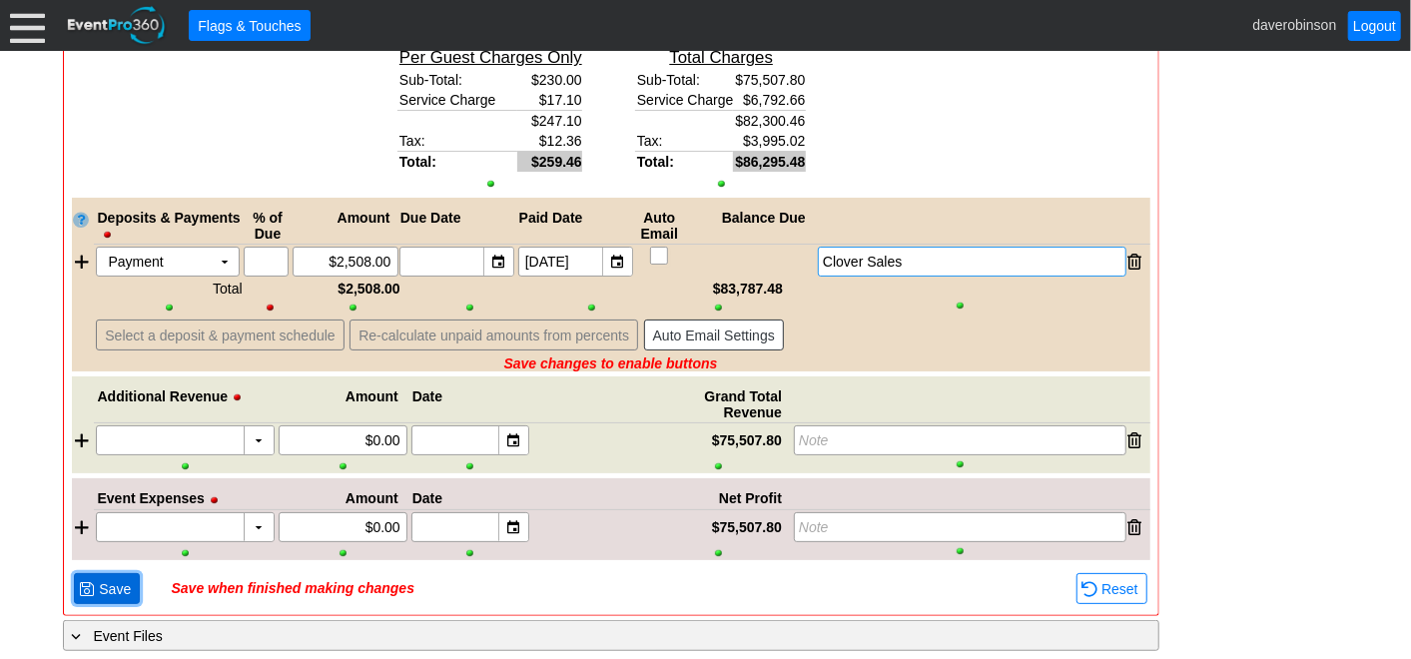
click at [108, 579] on span "Save" at bounding box center [115, 589] width 40 height 20
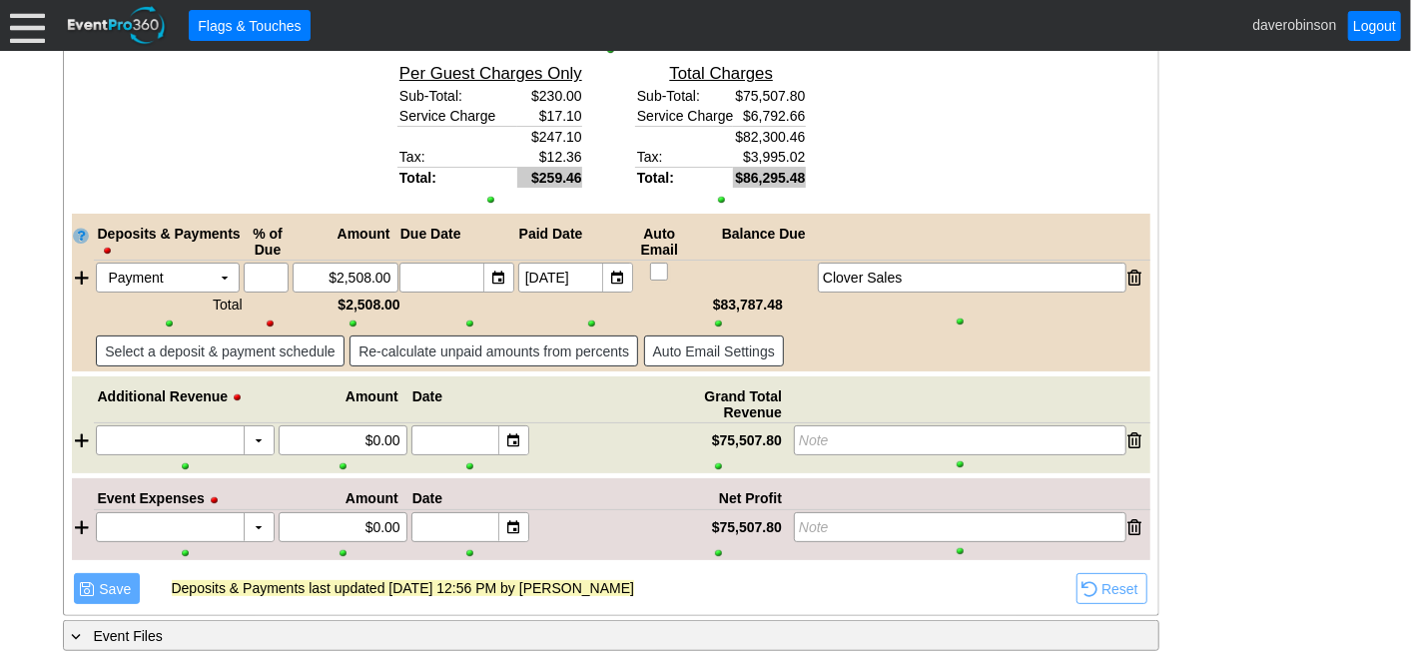
scroll to position [3928, 0]
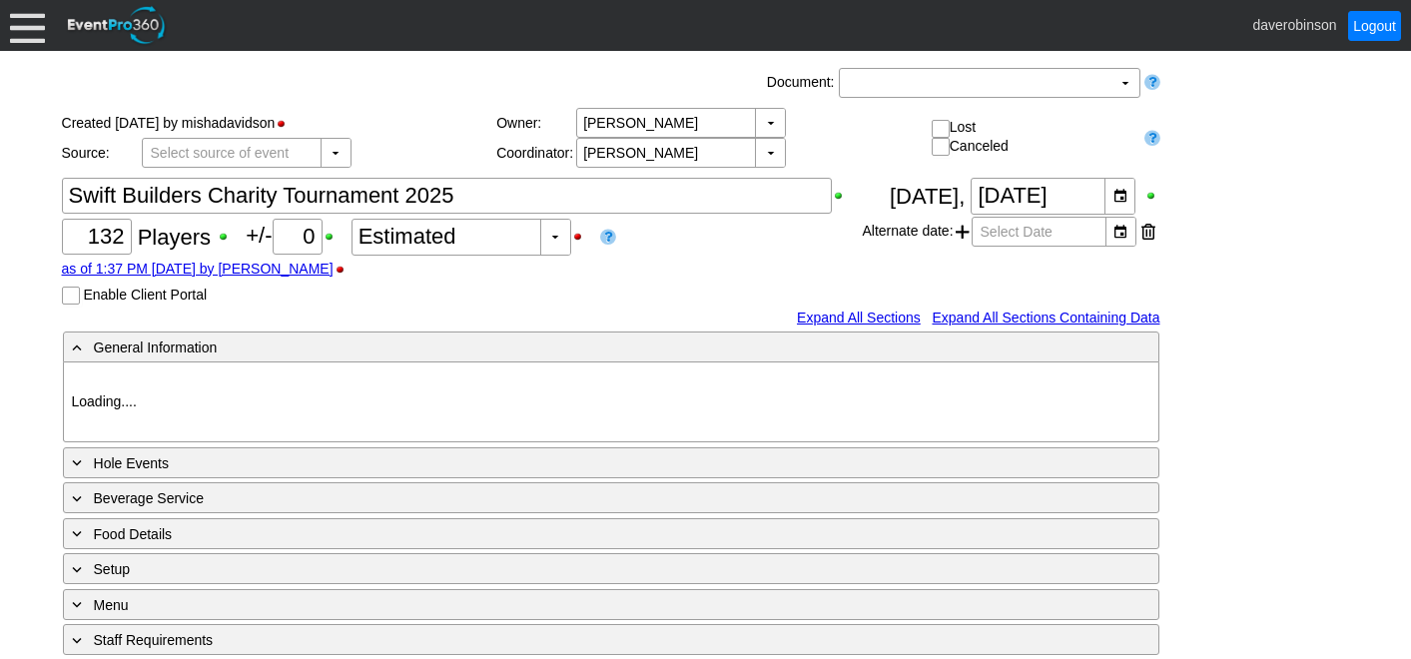
type input "The Hamptons Golf Club"
type input "1092677"
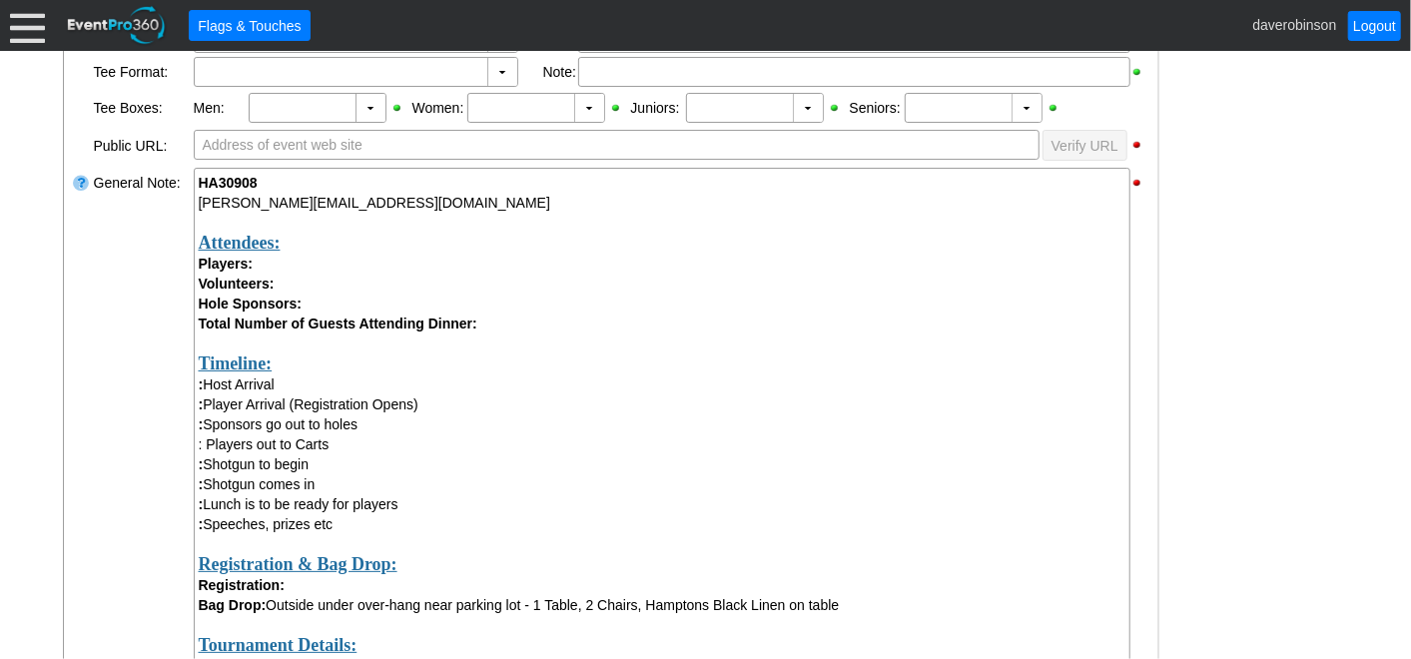
scroll to position [625, 0]
click at [199, 242] on strong "Attendees:" at bounding box center [240, 242] width 82 height 20
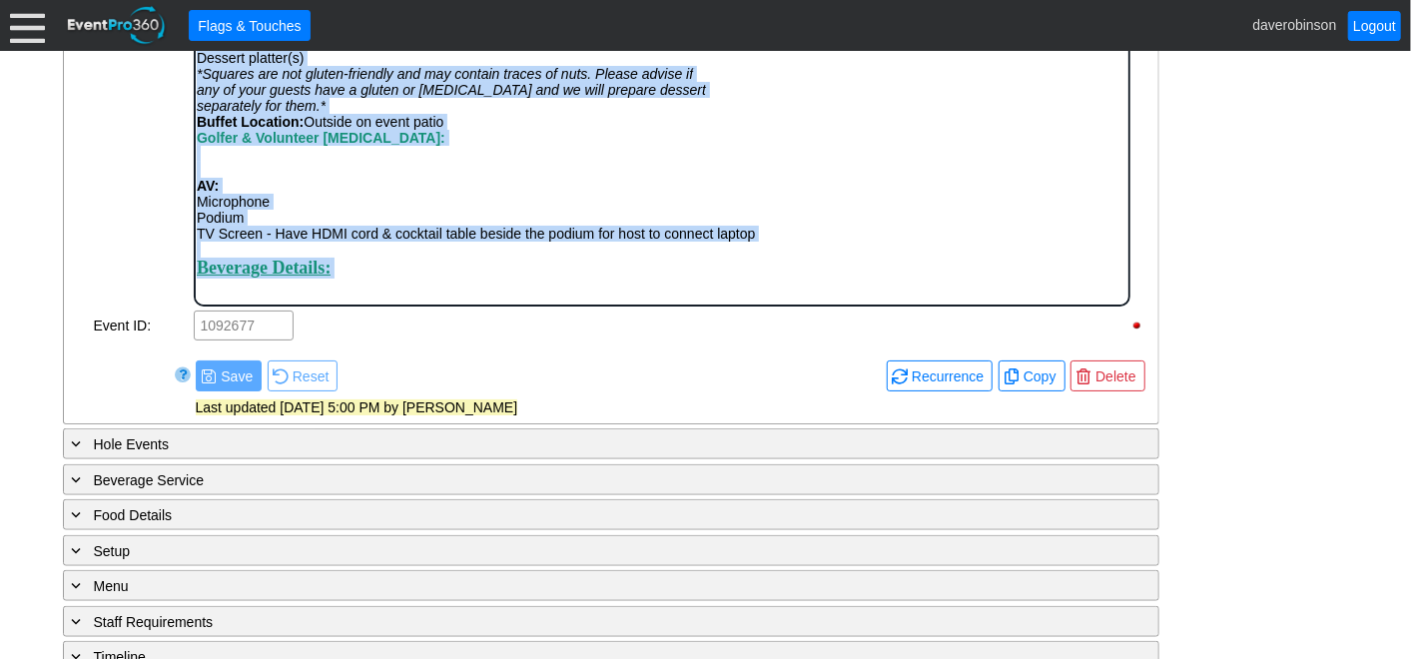
scroll to position [1181, 0]
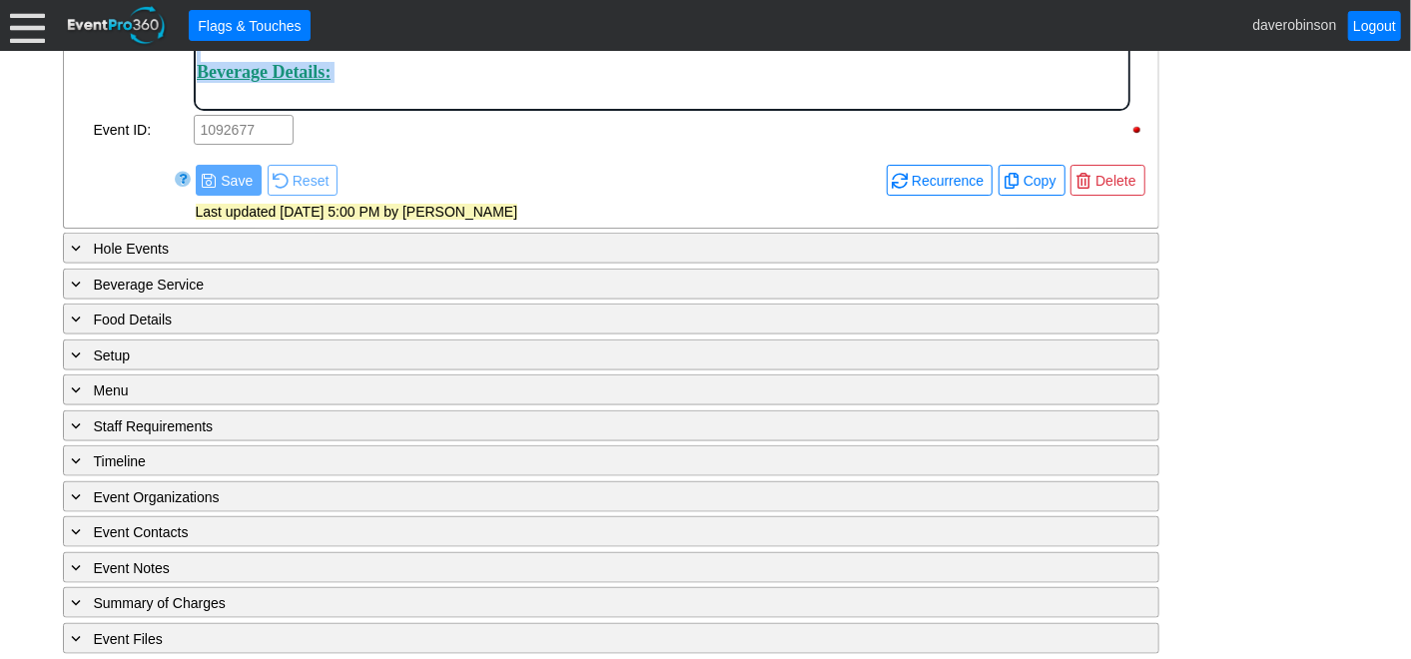
drag, startPoint x: 200, startPoint y: -275, endPoint x: 586, endPoint y: 95, distance: 534.8
copy div "Attendees: Players: Volunteers: Hole Sponsors: Total Number of Guests Attending…"
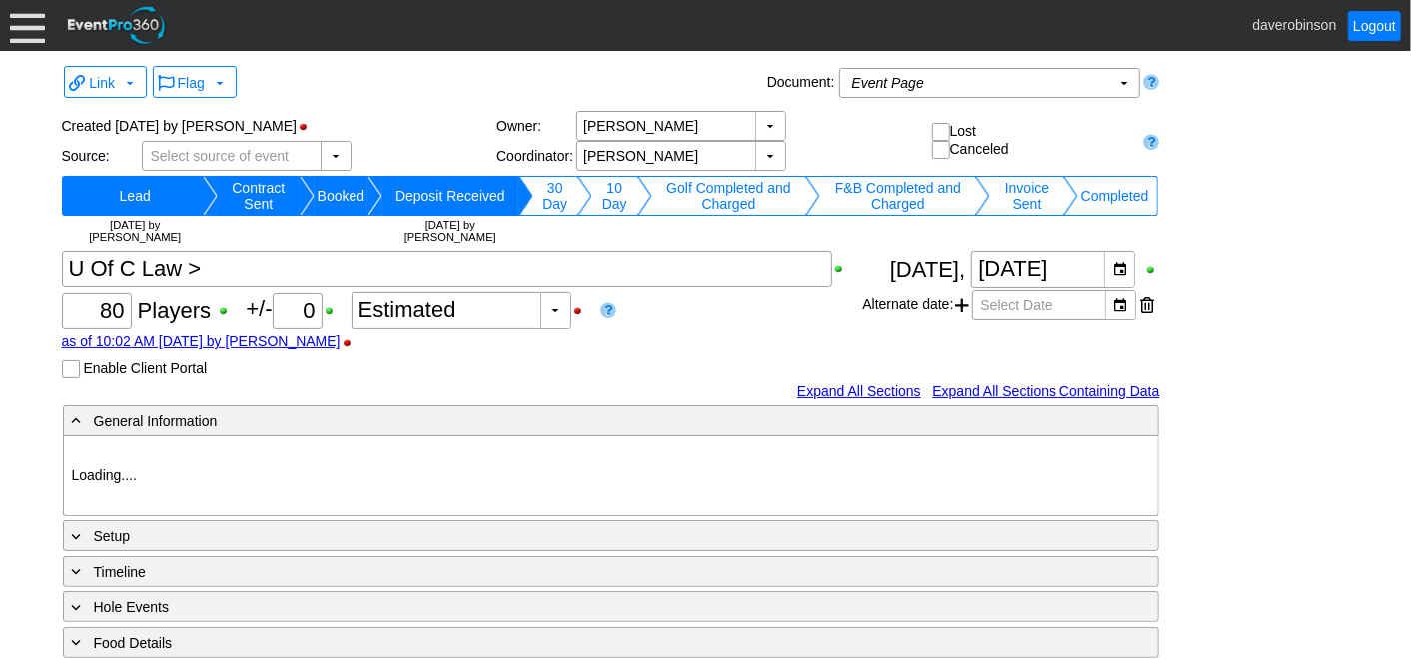
type input "Heritage Pointe Golf Club"
type input "Corporate Tournament"
type input "Shotgun"
type input "1066354"
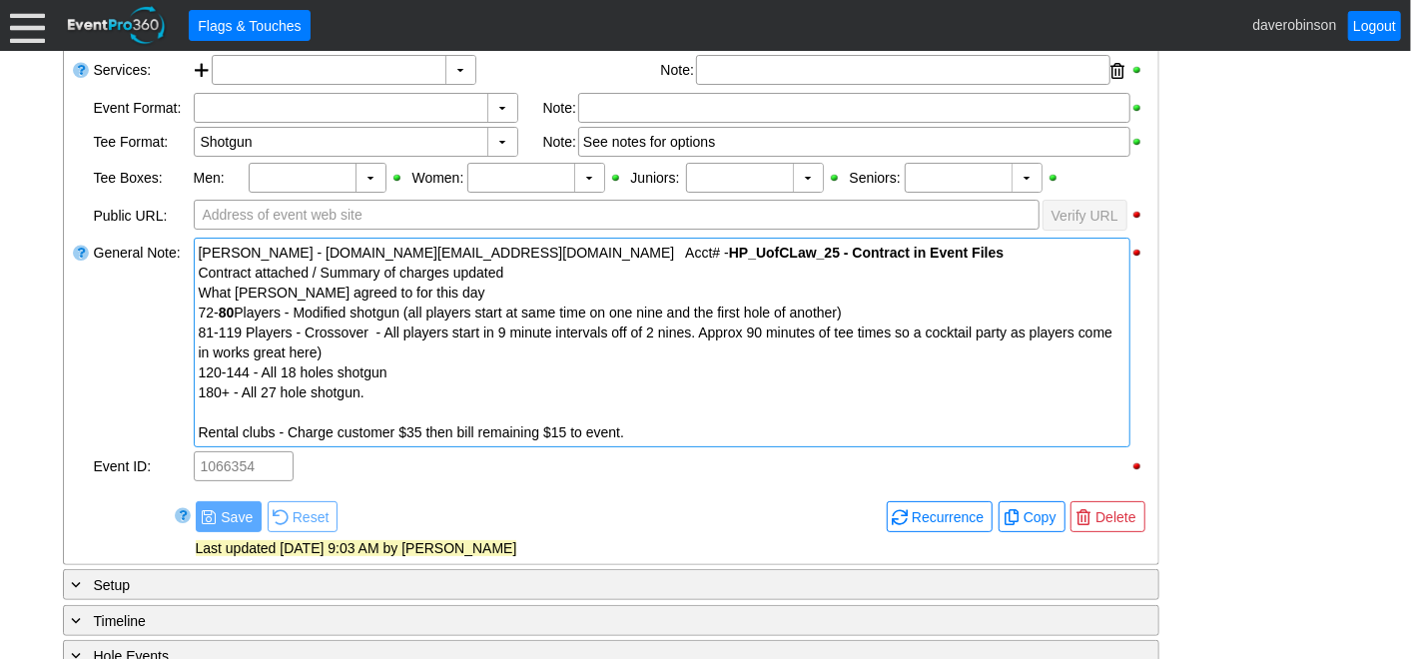
click at [676, 430] on div "Rental clubs - Charge customer $35 then bill remaining $15 to event." at bounding box center [662, 432] width 927 height 20
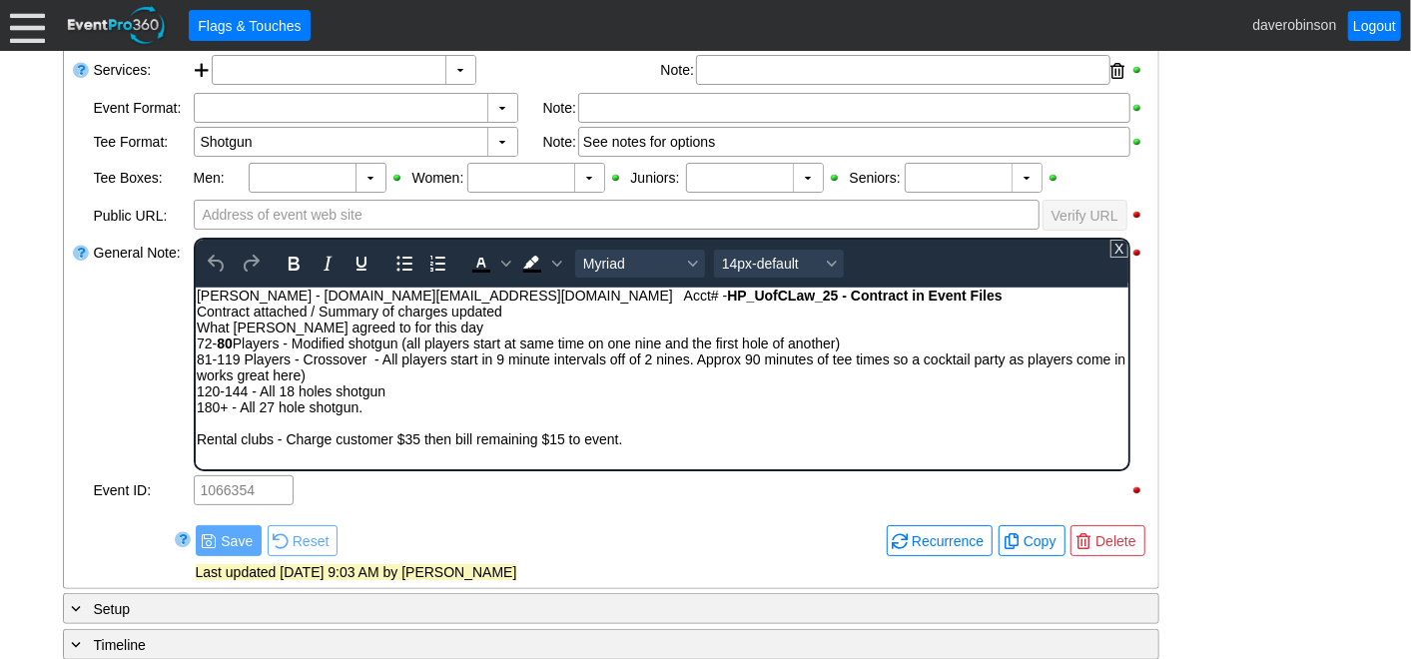
click at [678, 432] on div "Rental clubs - Charge customer $35 then bill remaining $15 to event." at bounding box center [661, 438] width 931 height 16
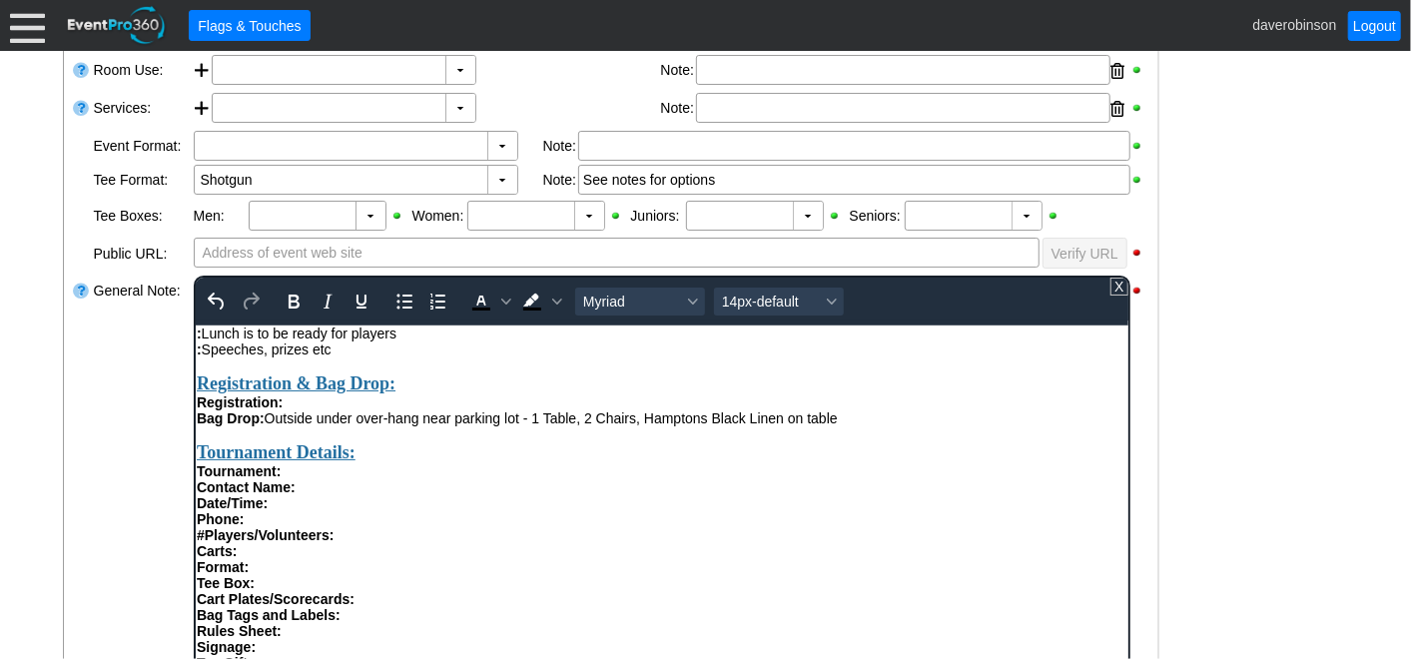
scroll to position [443, 0]
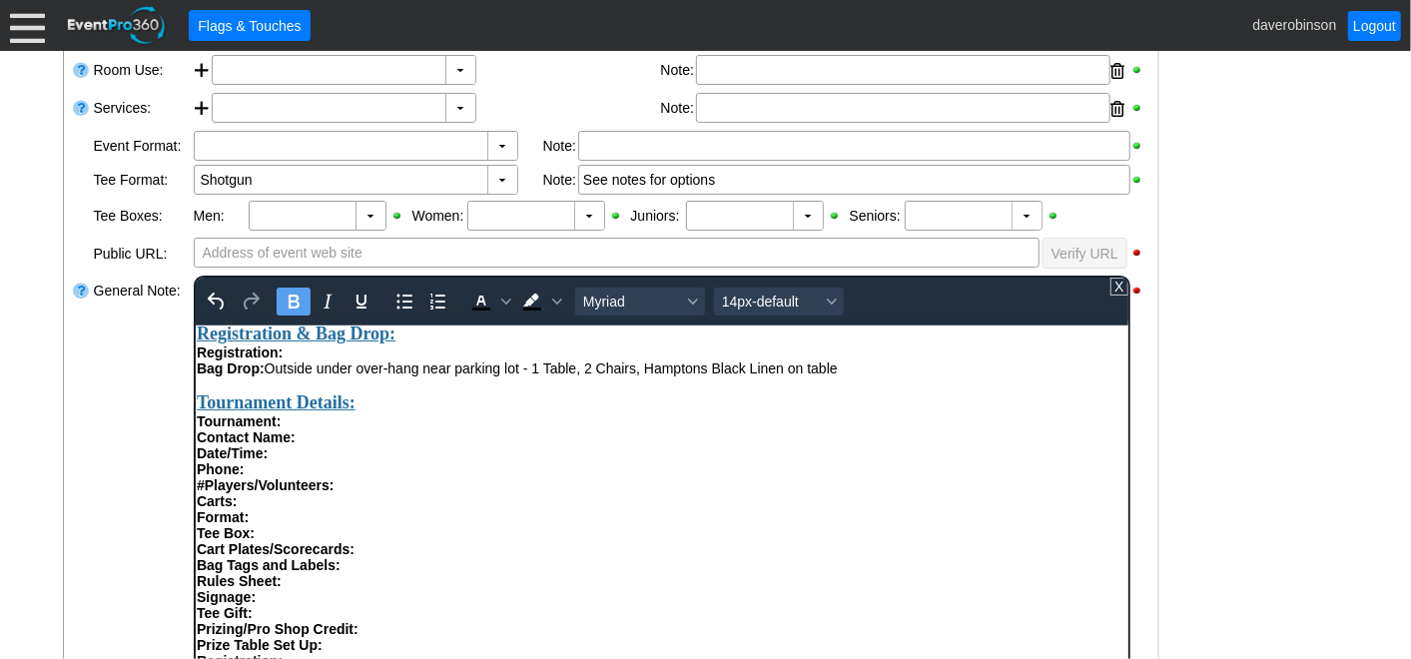
drag, startPoint x: 308, startPoint y: 440, endPoint x: 386, endPoint y: 775, distance: 343.5
click at [195, 453] on html "Leo - linhung.wang@ucalgary.ca Acct# - HP_UofCLaw_25 - Contract in Event Files …" at bounding box center [661, 615] width 933 height 1469
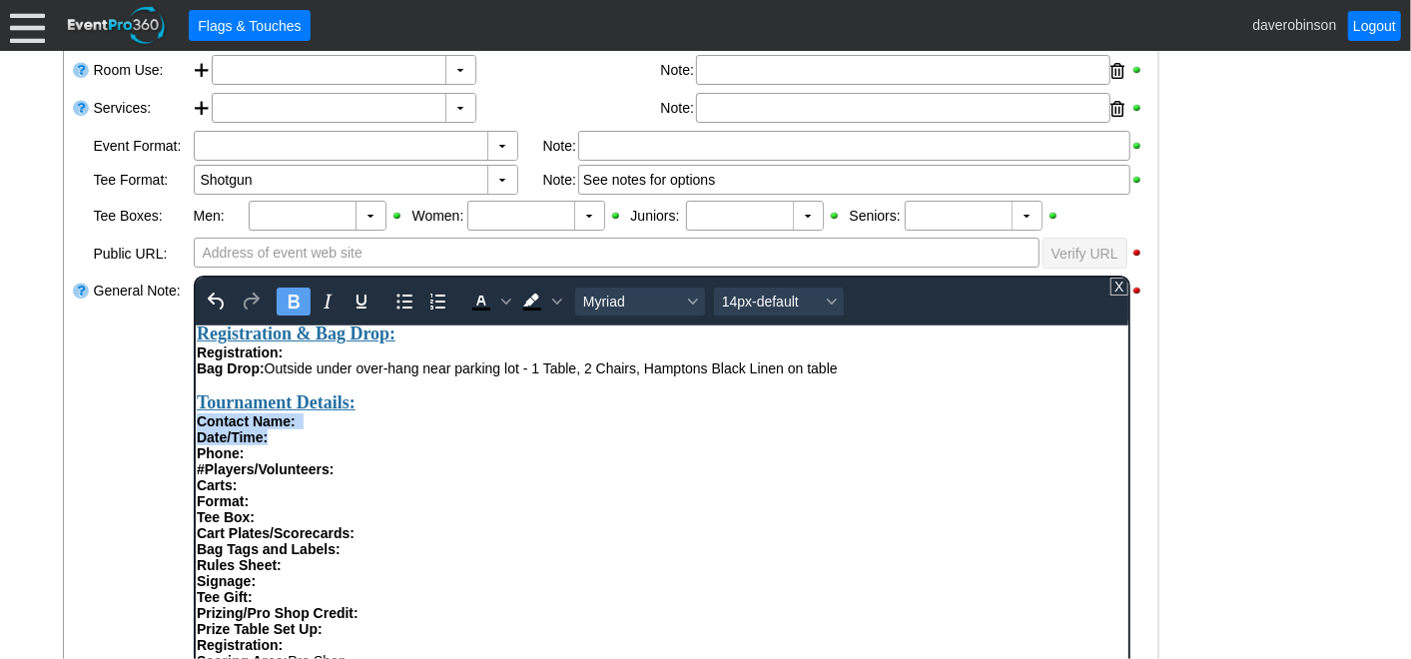
drag, startPoint x: 265, startPoint y: 465, endPoint x: 188, endPoint y: 454, distance: 77.7
click at [195, 454] on html "Leo - linhung.wang@ucalgary.ca Acct# - HP_UofCLaw_25 - Contract in Event Files …" at bounding box center [661, 607] width 933 height 1453
click at [269, 460] on div "Phone:" at bounding box center [661, 452] width 931 height 16
drag, startPoint x: 268, startPoint y: 467, endPoint x: 190, endPoint y: 455, distance: 78.8
click at [195, 455] on html "Leo - linhung.wang@ucalgary.ca Acct# - HP_UofCLaw_25 - Contract in Event Files …" at bounding box center [661, 607] width 933 height 1453
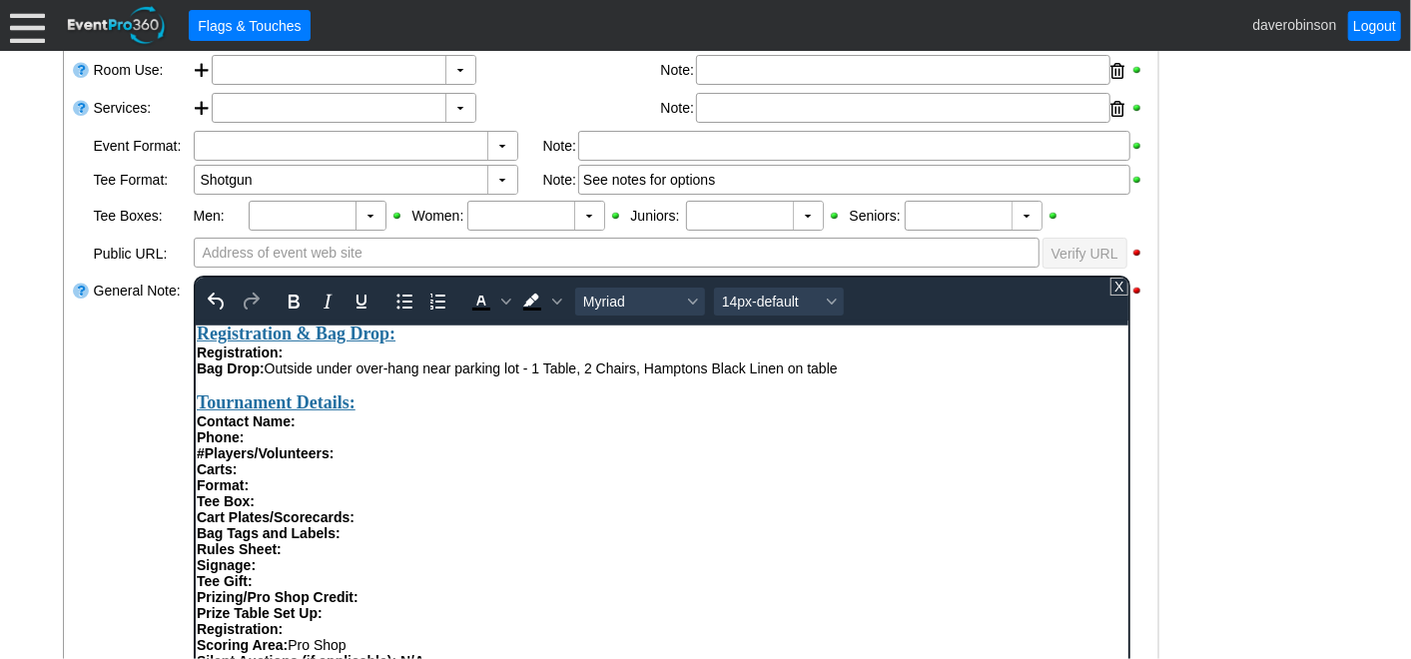
click at [196, 460] on strong "#Players/Volunteers:" at bounding box center [264, 452] width 137 height 16
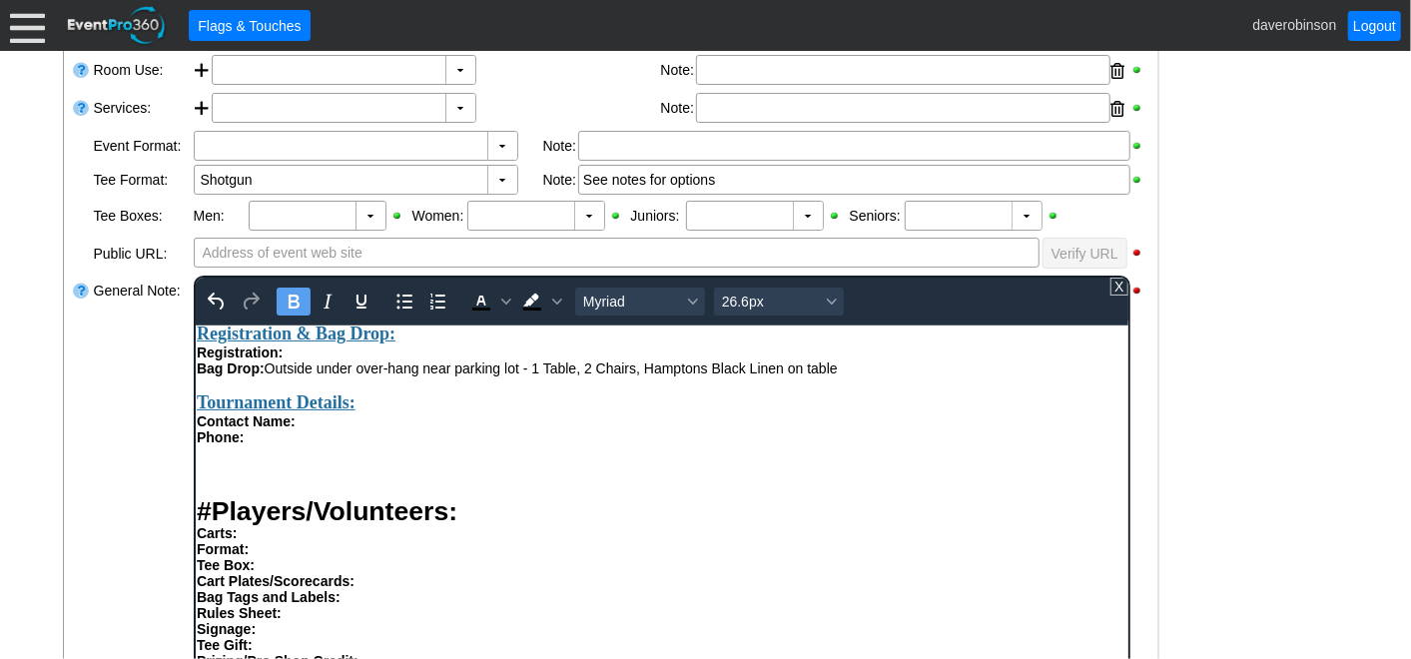
click at [222, 476] on h1 "Rich Text Area. Press ALT-0 for help." at bounding box center [661, 462] width 931 height 27
click at [248, 444] on div "Phone:" at bounding box center [661, 436] width 931 height 16
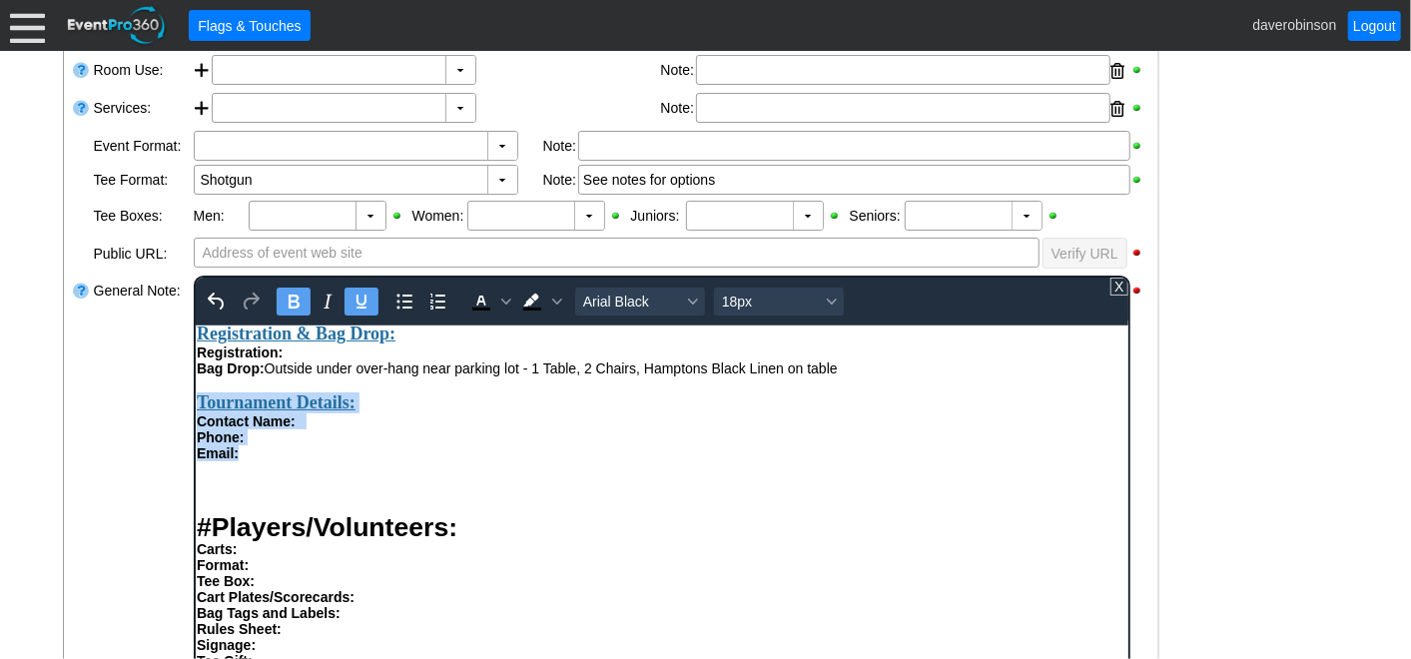
drag, startPoint x: 259, startPoint y: 484, endPoint x: 193, endPoint y: 438, distance: 80.4
click at [195, 438] on html "Leo - linhung.wang@ucalgary.ca Acct# - HP_UofCLaw_25 - Contract in Event Files …" at bounding box center [661, 639] width 933 height 1517
copy div "Tournament Details: Contact Name: Phone: Email:"
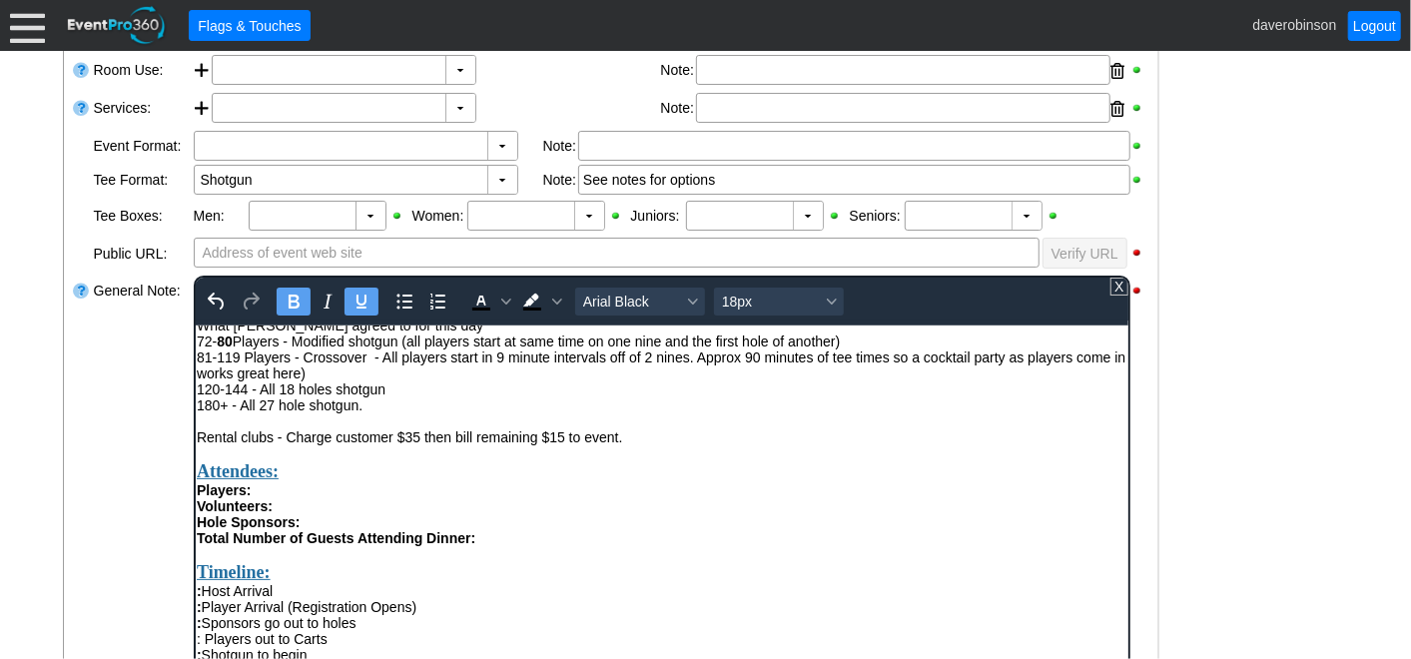
scroll to position [0, 0]
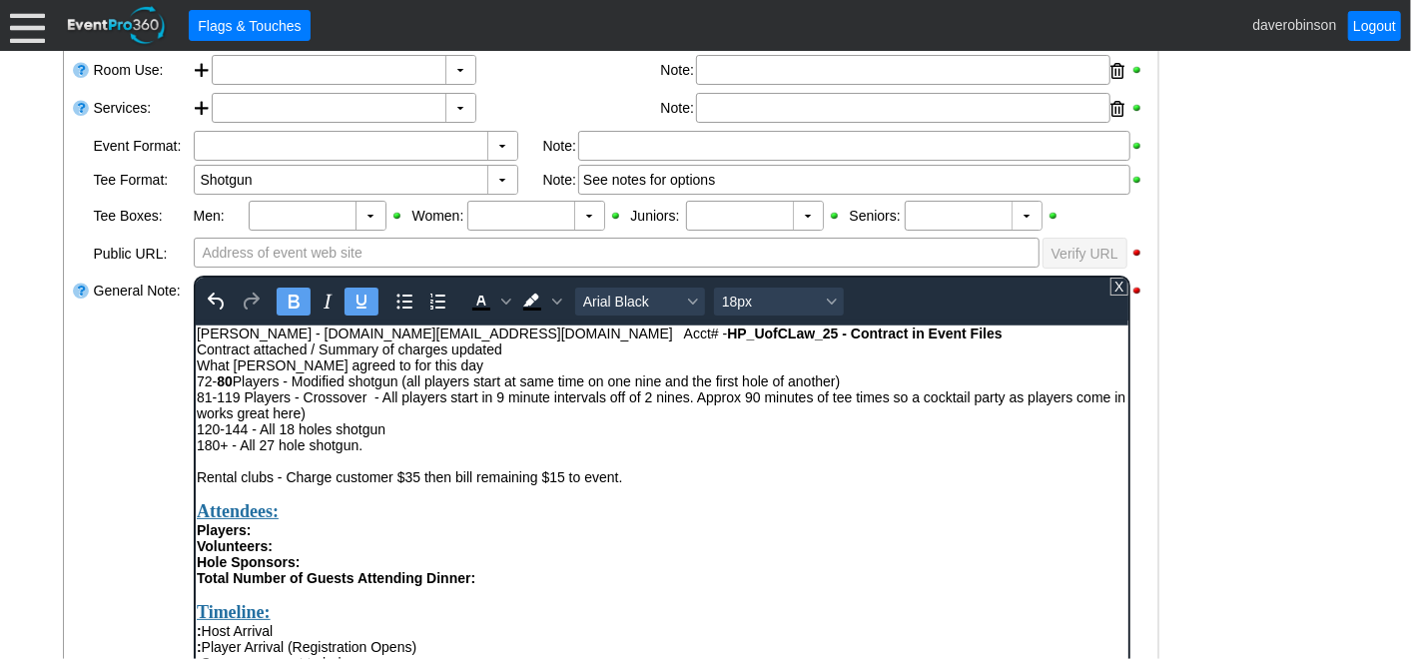
click at [241, 497] on div "Rich Text Area. Press ALT-0 for help." at bounding box center [661, 492] width 931 height 16
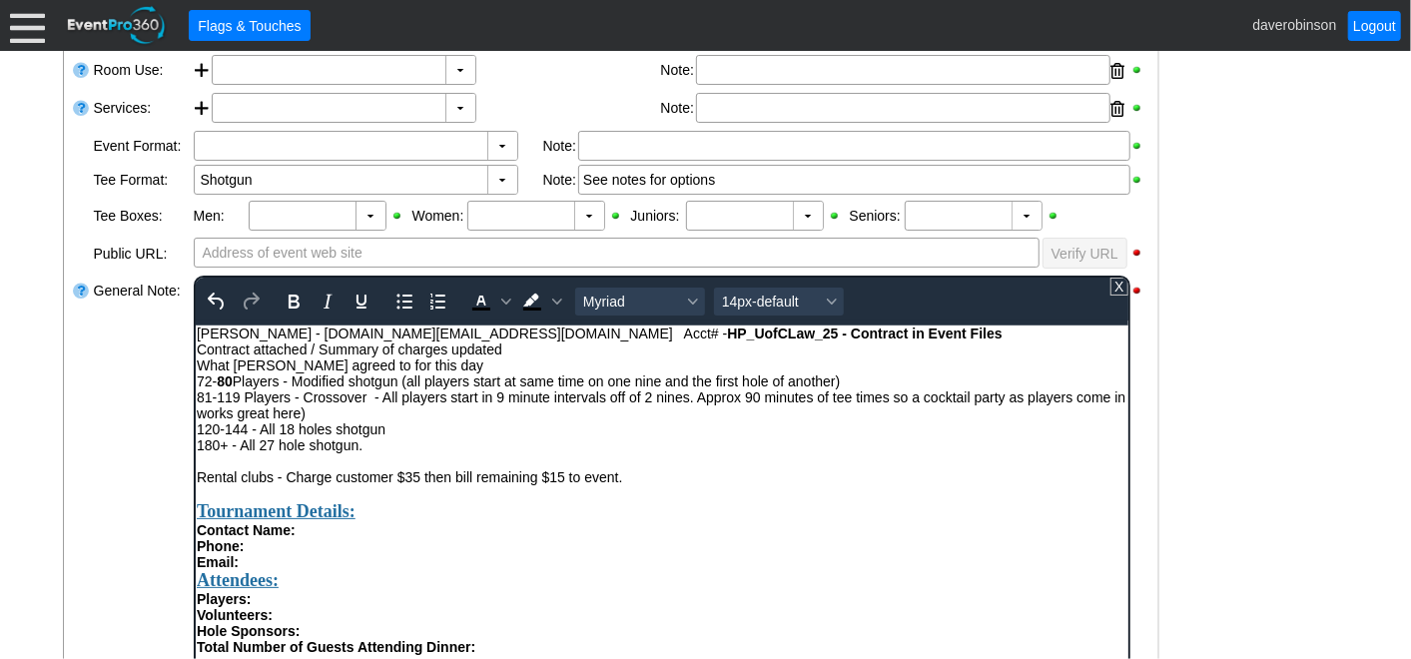
click at [870, 568] on div "Email:" at bounding box center [661, 561] width 931 height 16
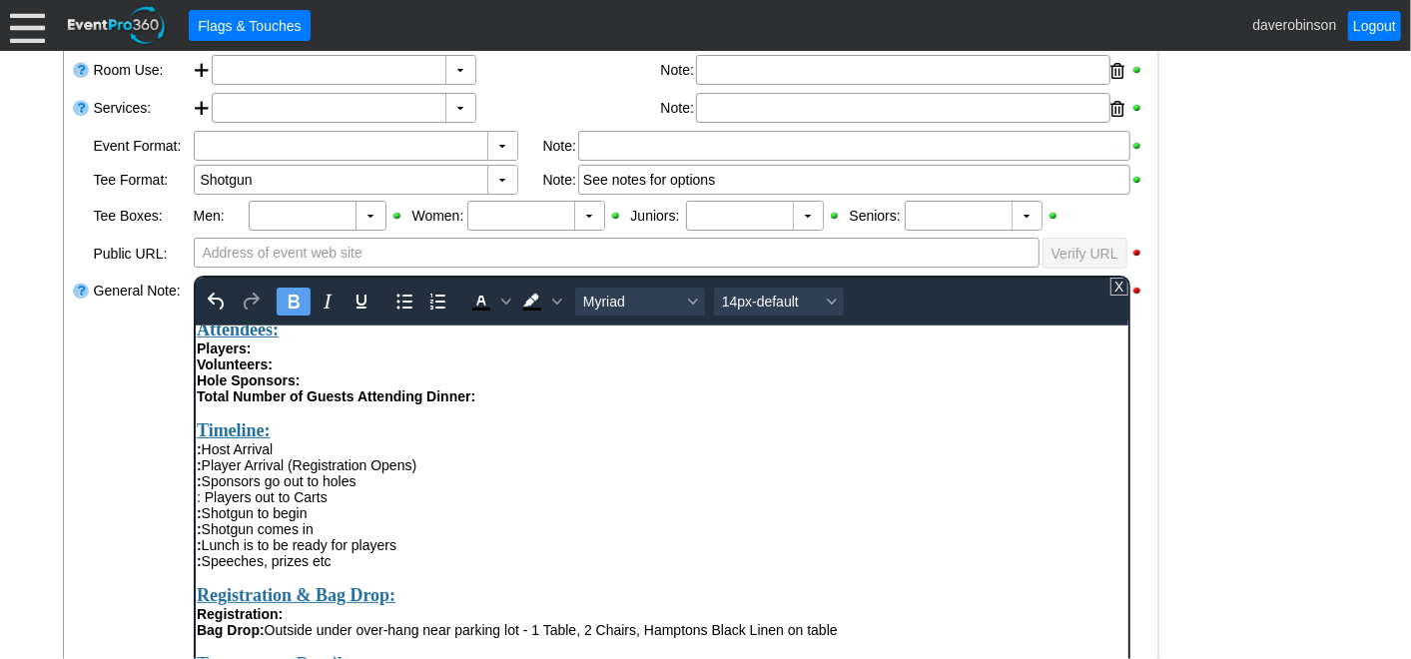
scroll to position [222, 0]
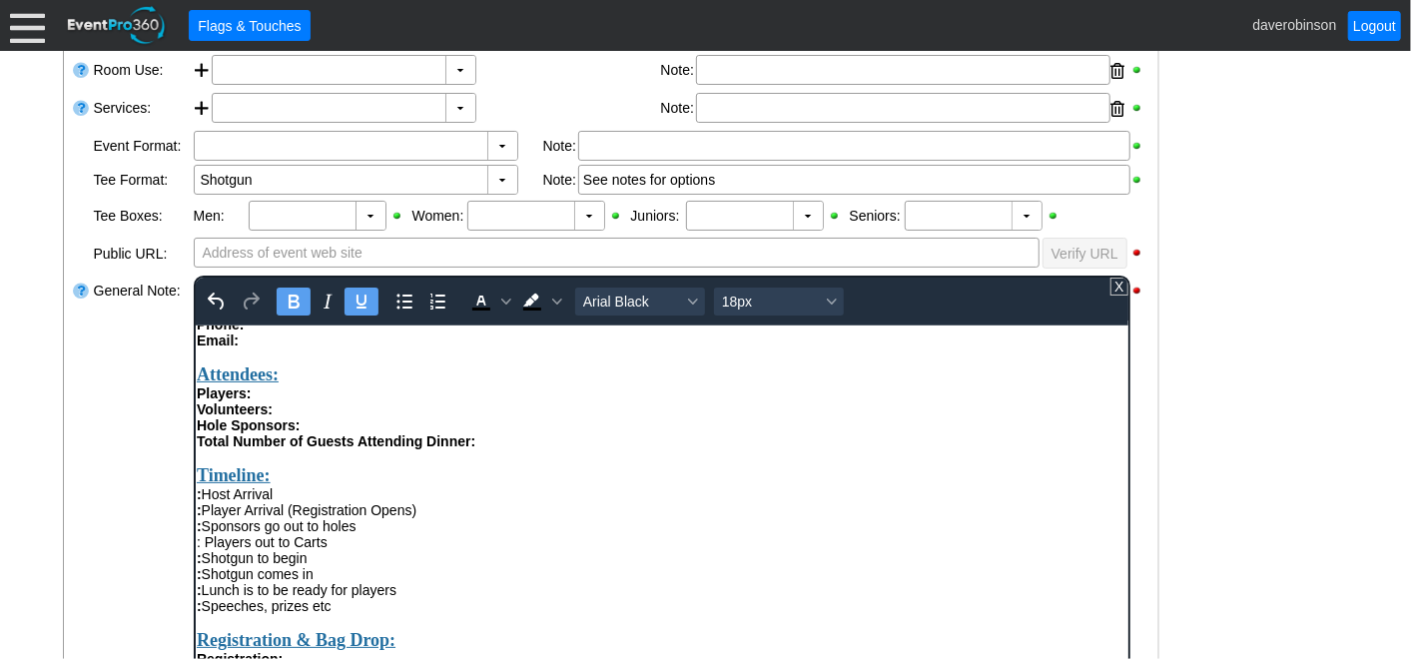
click at [201, 484] on strong "Timeline:" at bounding box center [233, 474] width 74 height 20
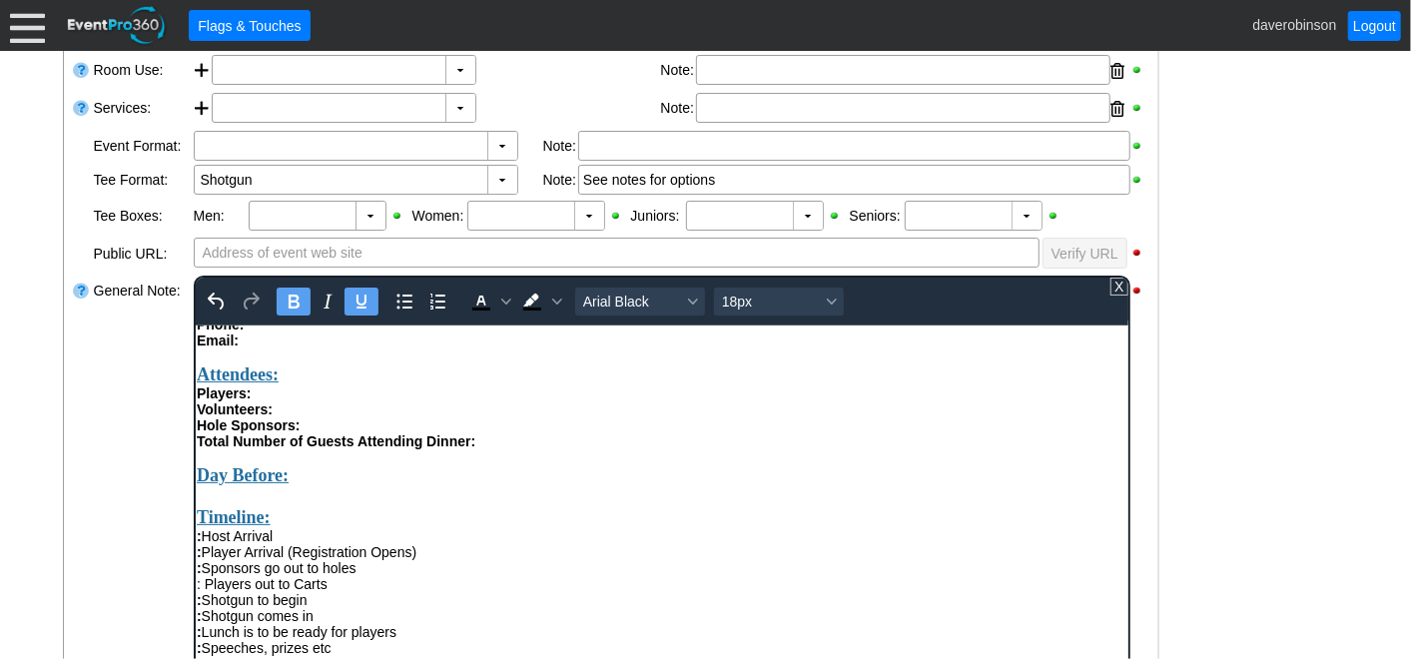
click at [351, 506] on div "Rich Text Area. Press ALT-0 for help." at bounding box center [661, 495] width 931 height 21
drag, startPoint x: 195, startPoint y: 570, endPoint x: 264, endPoint y: 568, distance: 68.9
drag, startPoint x: 298, startPoint y: 569, endPoint x: 383, endPoint y: 891, distance: 332.6
copy div ": Host Arrival"
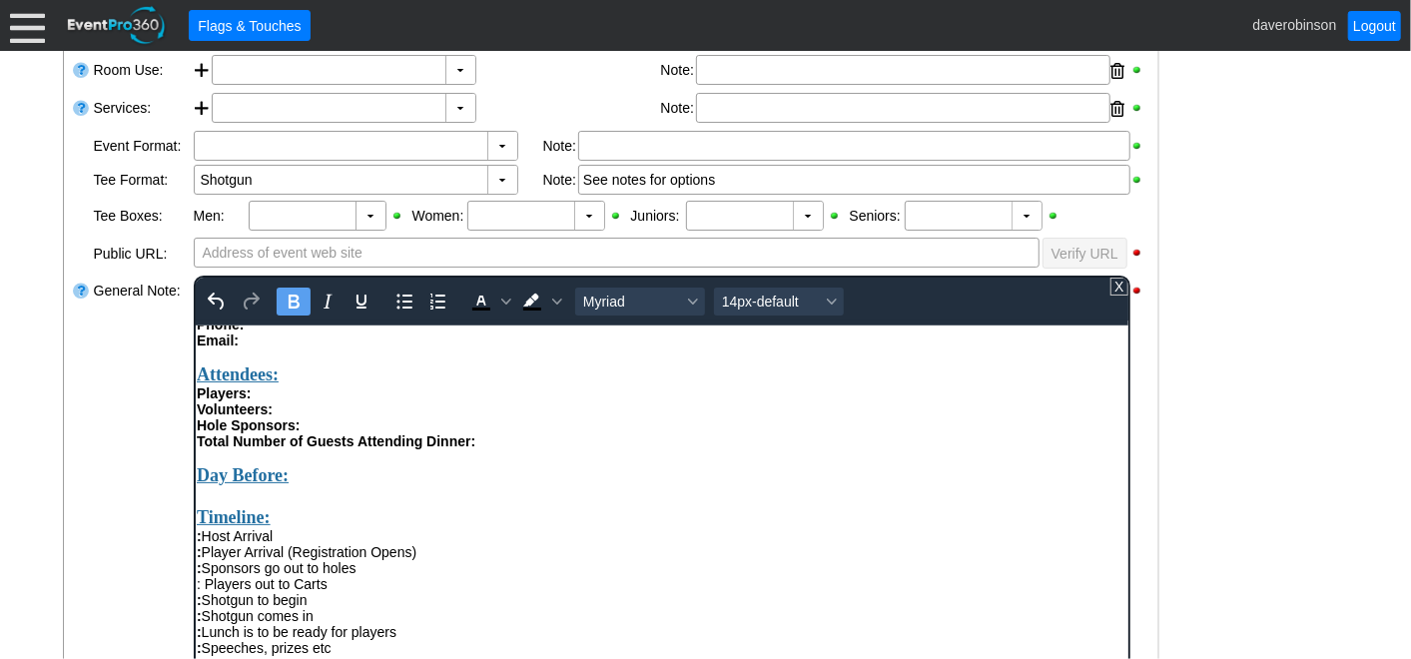
click at [207, 506] on div "Rich Text Area. Press ALT-0 for help." at bounding box center [661, 495] width 931 height 21
drag, startPoint x: 347, startPoint y: 515, endPoint x: 383, endPoint y: 832, distance: 318.7
click at [283, 303] on icon "Bold" at bounding box center [293, 302] width 24 height 24
click at [354, 293] on icon "Underline" at bounding box center [361, 302] width 24 height 24
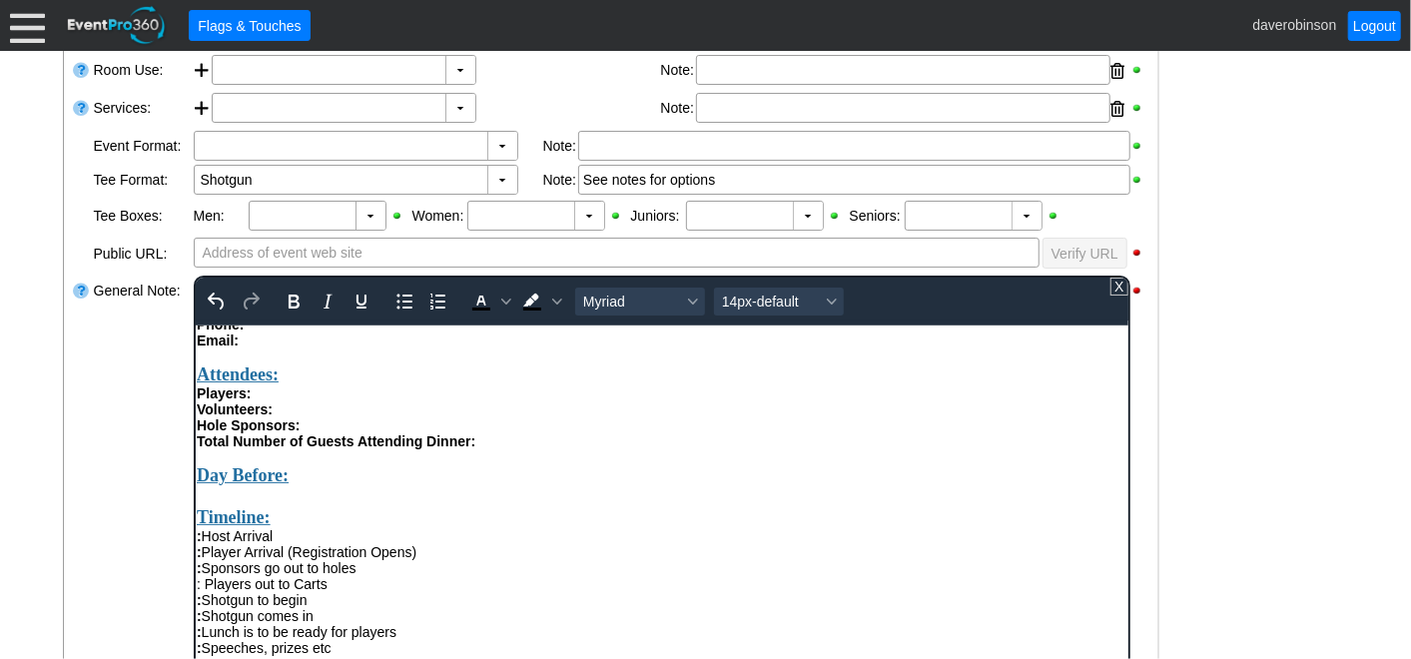
click at [299, 609] on div ": Player Arrival (Registration Opens) : Sponsors go out to holes : Players out …" at bounding box center [661, 583] width 931 height 80
click at [235, 501] on div "Rich Text Area. Press ALT-0 for help." at bounding box center [661, 493] width 931 height 16
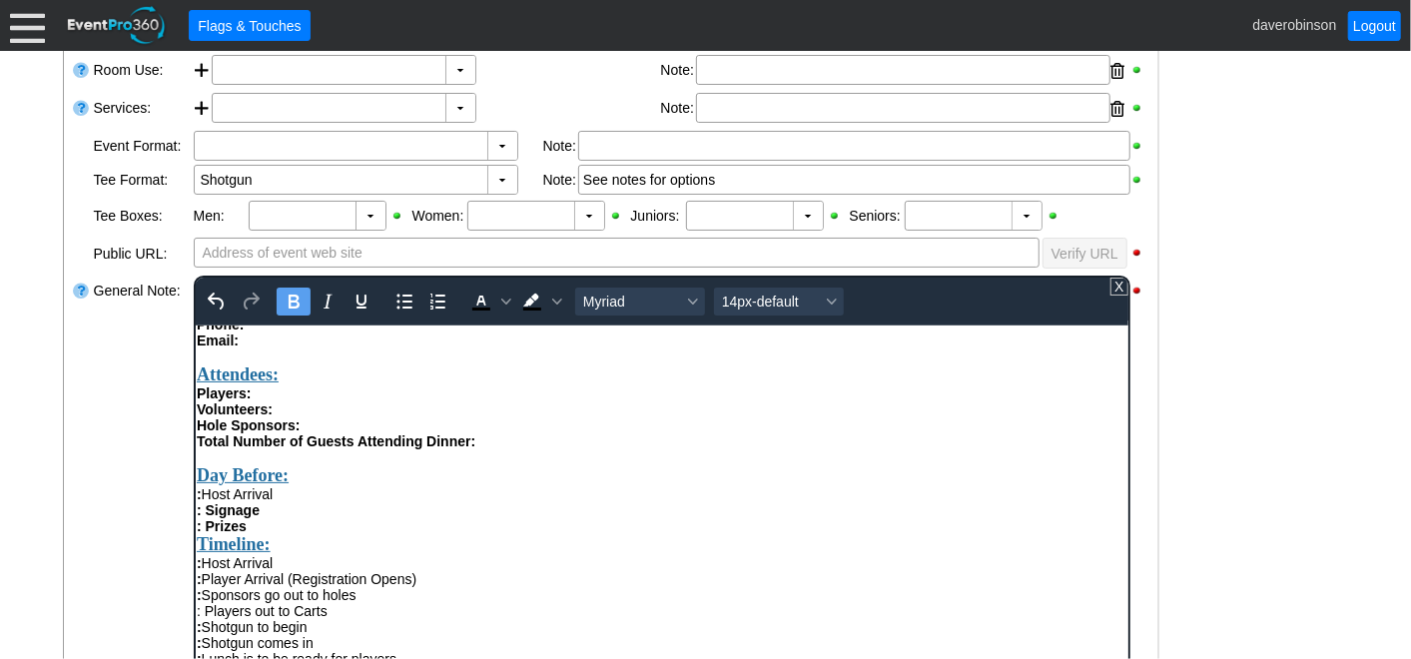
drag, startPoint x: 264, startPoint y: 544, endPoint x: 195, endPoint y: 534, distance: 69.6
click at [196, 534] on div "Total Number of Guests Attending Dinner: Day Before: : Host Arrival : Signage :…" at bounding box center [661, 610] width 931 height 356
click at [292, 301] on icon "Bold" at bounding box center [293, 302] width 24 height 24
click at [296, 533] on div ": Prizes ﻿" at bounding box center [661, 525] width 931 height 16
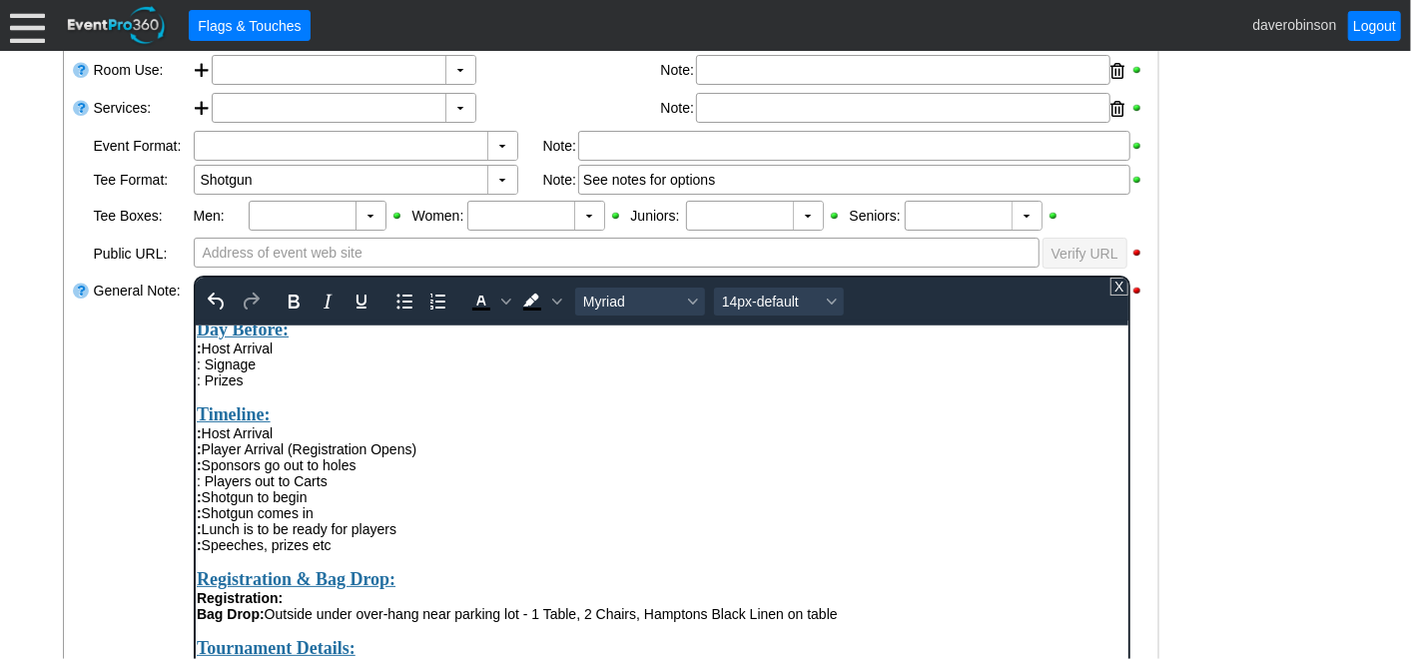
scroll to position [333, 0]
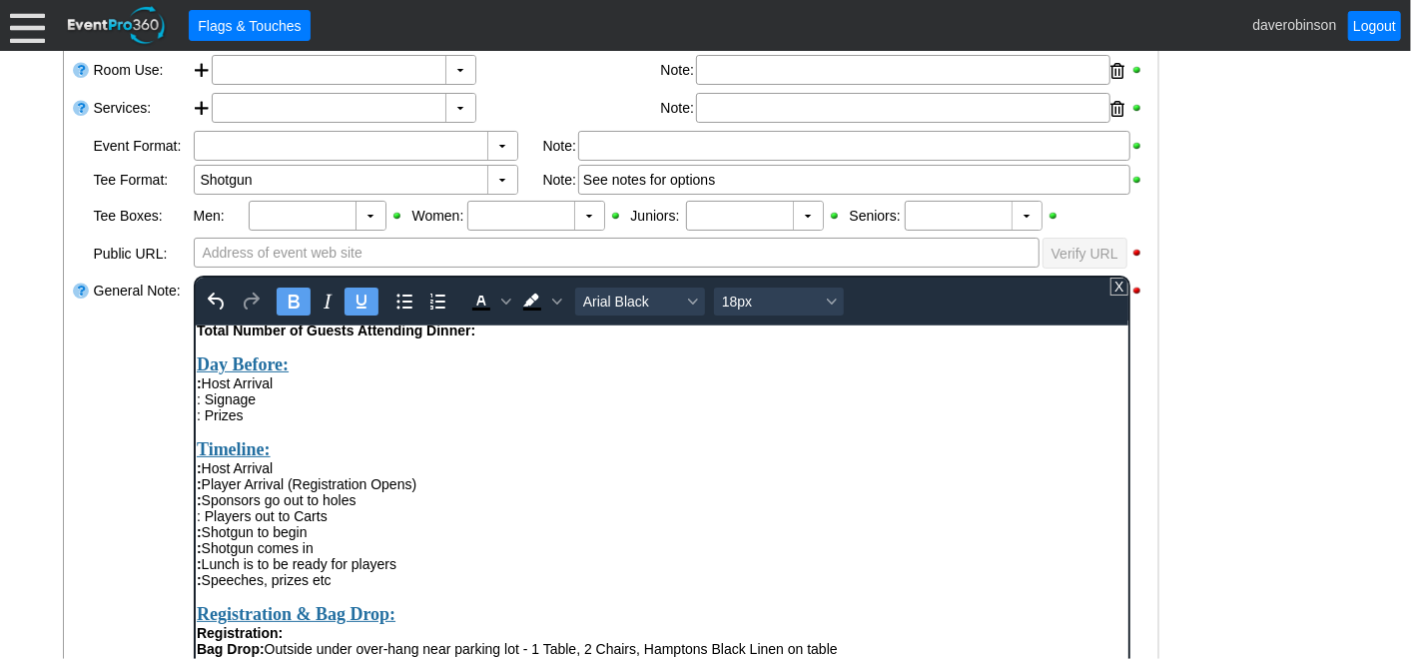
click at [200, 458] on strong "Timeline:" at bounding box center [233, 448] width 74 height 20
click at [472, 475] on div ": Host Arrival" at bounding box center [661, 467] width 931 height 16
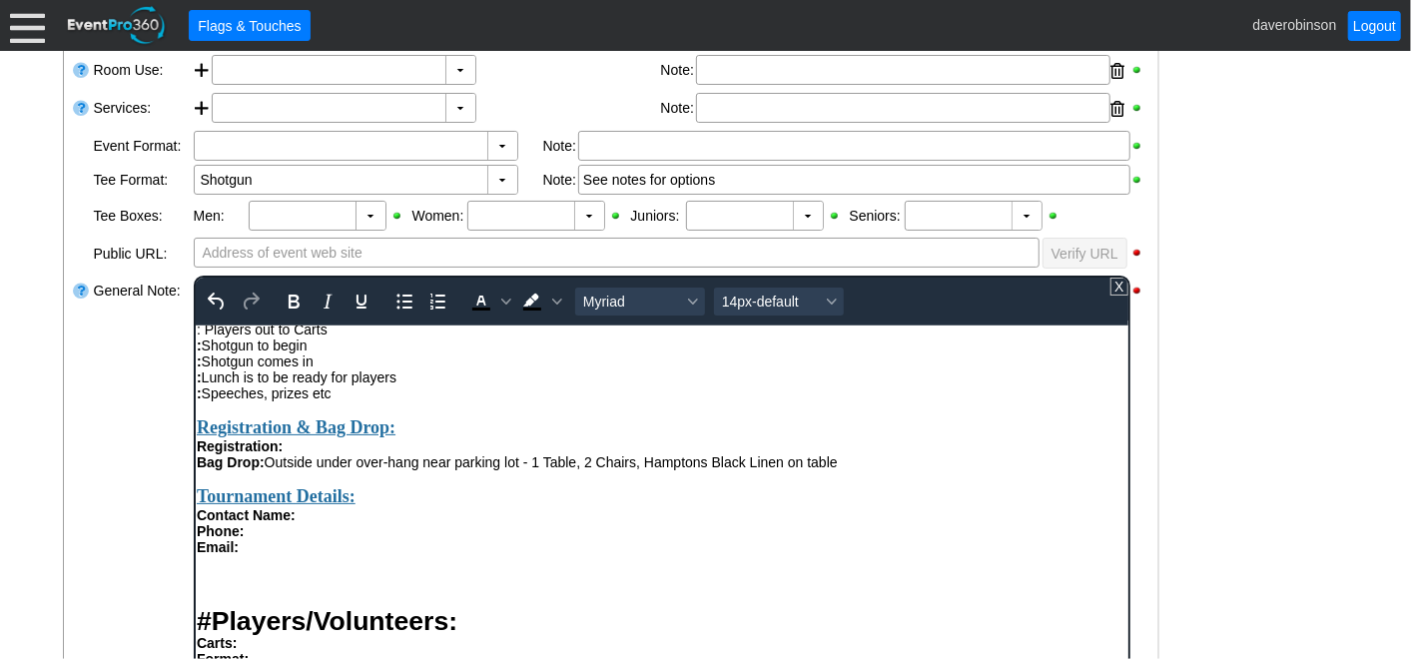
scroll to position [554, 0]
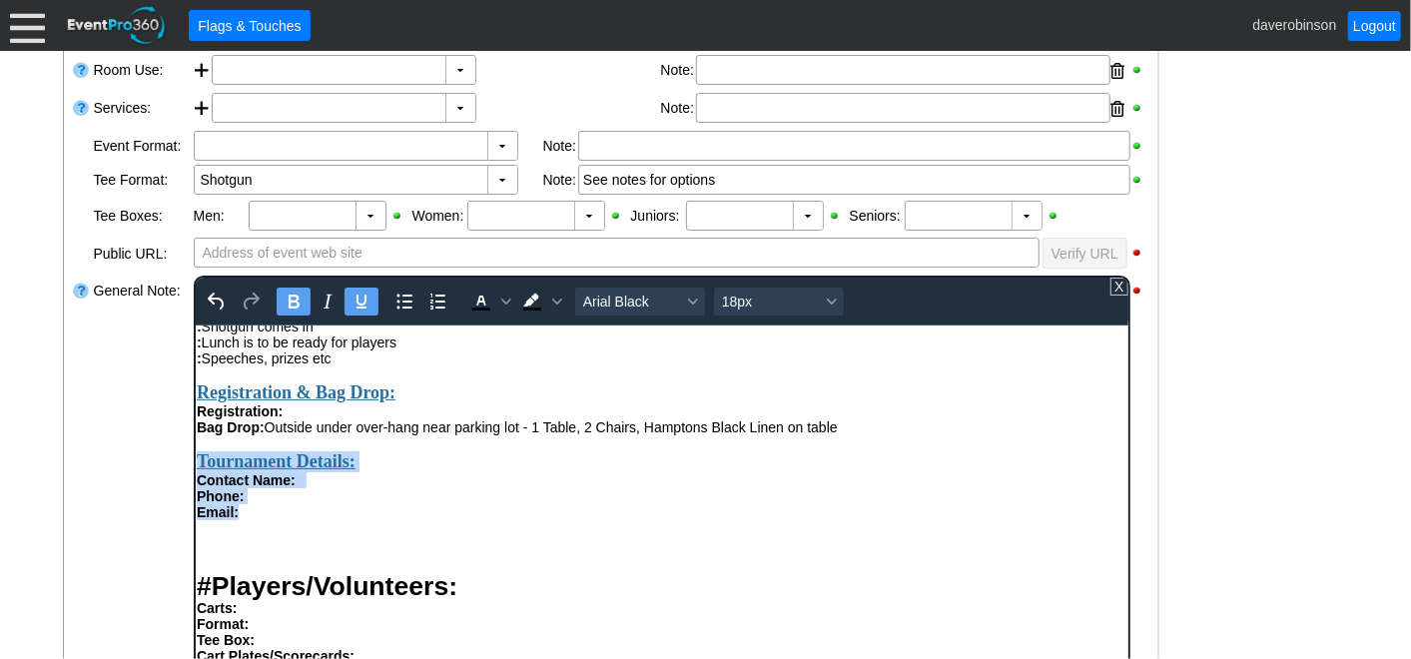
drag, startPoint x: 271, startPoint y: 553, endPoint x: 380, endPoint y: 829, distance: 296.4
click at [195, 507] on html "Leo - linhung.wang@ucalgary.ca Acct# - HP_UofCLaw_25 - Contract in Event Files …" at bounding box center [661, 613] width 933 height 1687
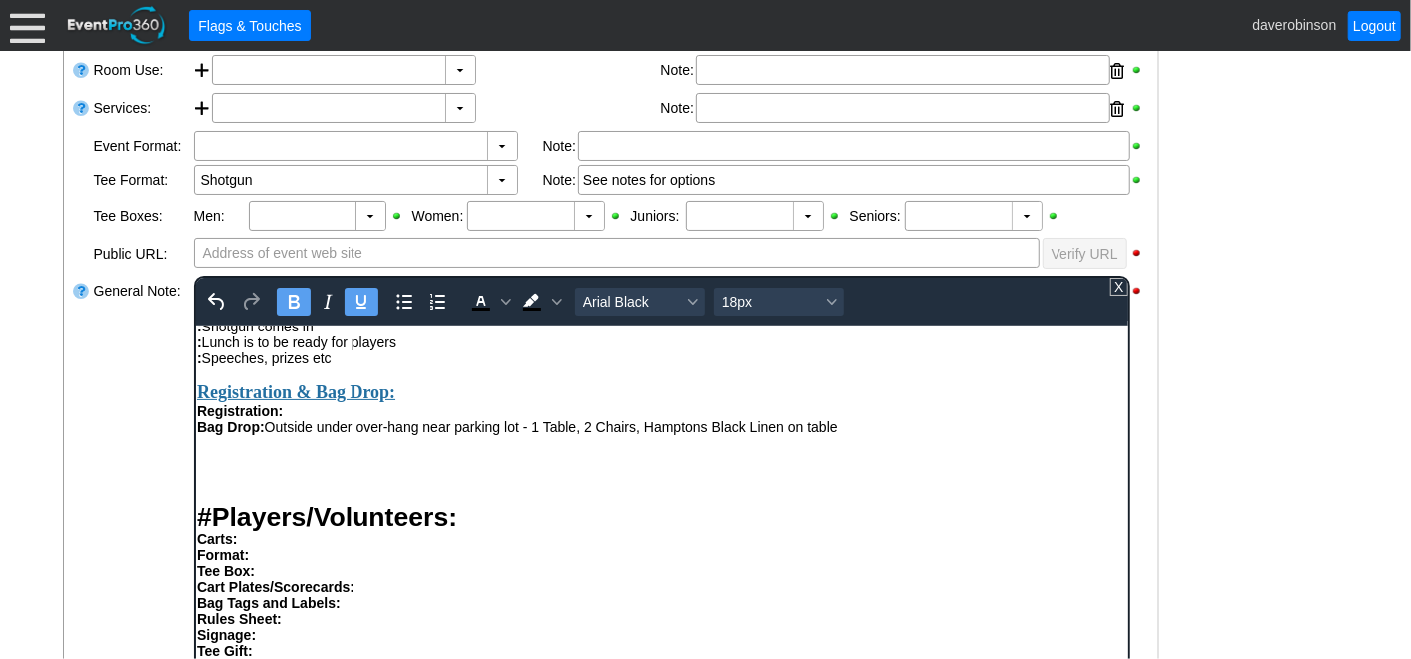
scroll to position [665, 0]
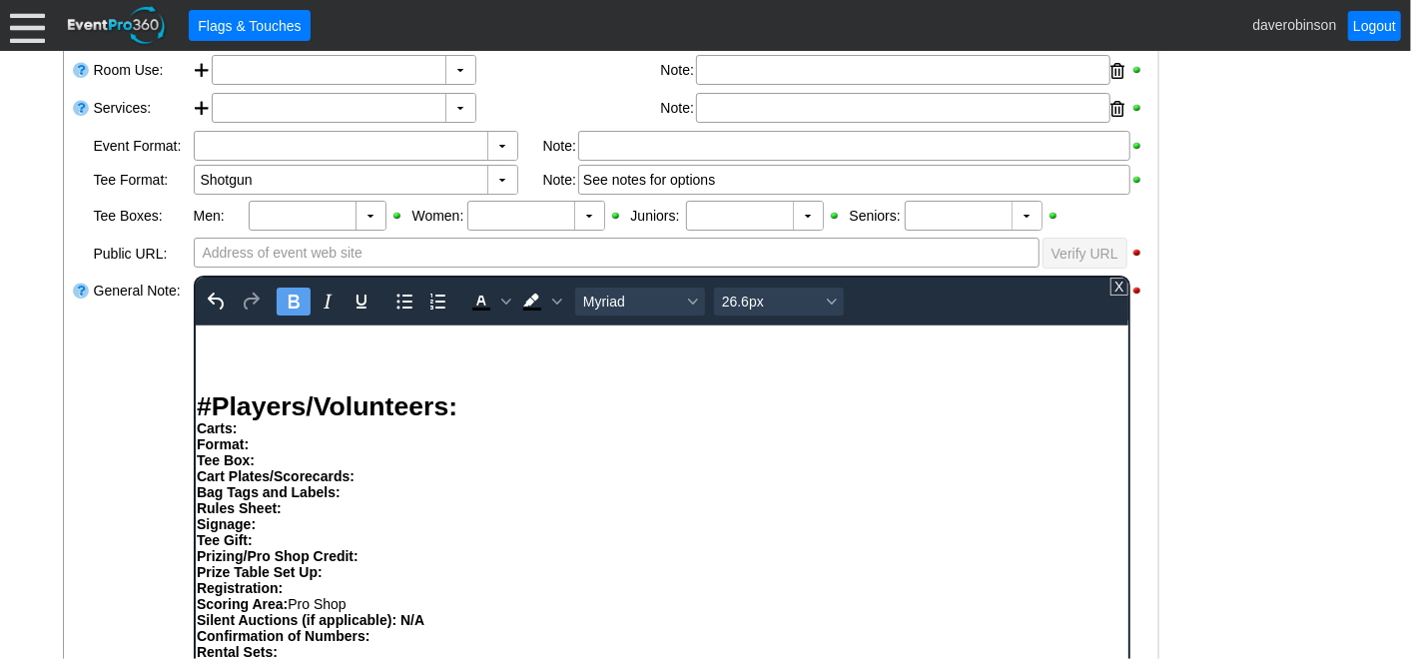
drag, startPoint x: 359, startPoint y: 531, endPoint x: 387, endPoint y: 764, distance: 234.4
click at [195, 441] on html "Leo - linhung.wang@ucalgary.ca Acct# - HP_UofCLaw_25 - Contract in Event Files …" at bounding box center [661, 468] width 933 height 1618
click at [514, 516] on div "Cart Plates/Scorecards: Bag Tags and Labels: Rules Sheet: Signage: Tee Gift: Pr…" at bounding box center [661, 547] width 931 height 160
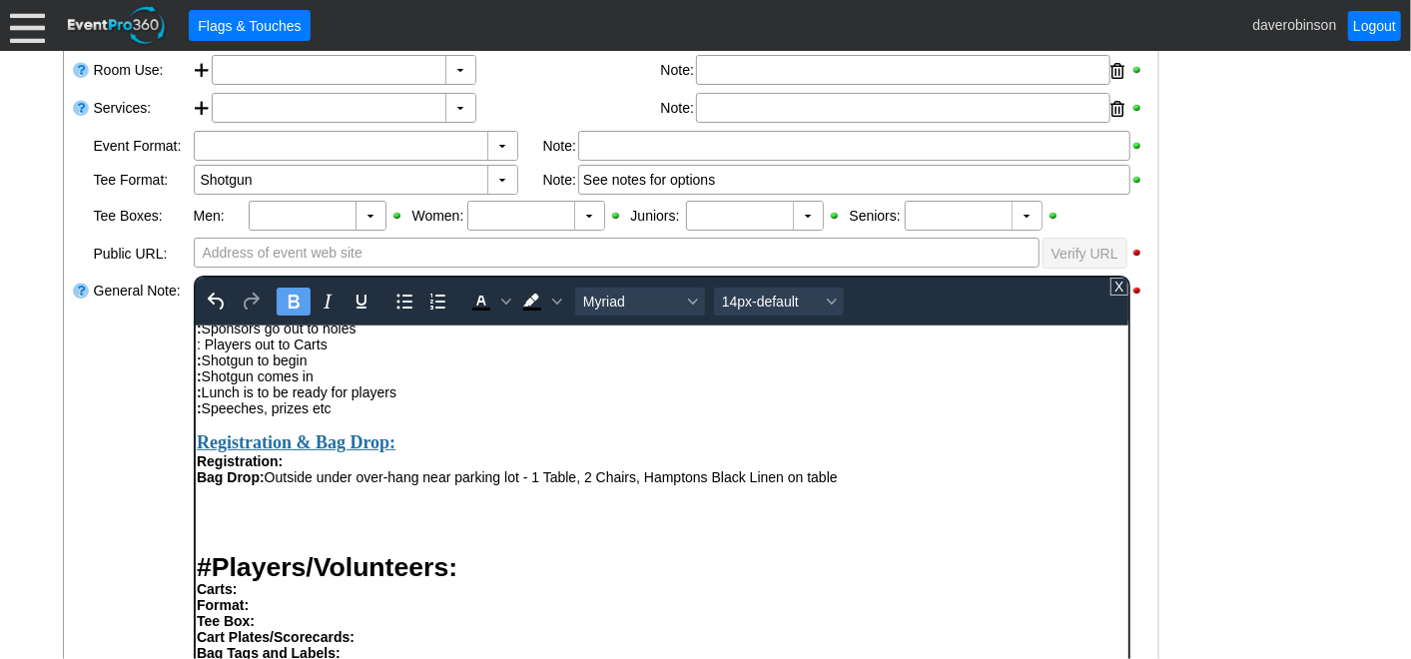
scroll to position [554, 0]
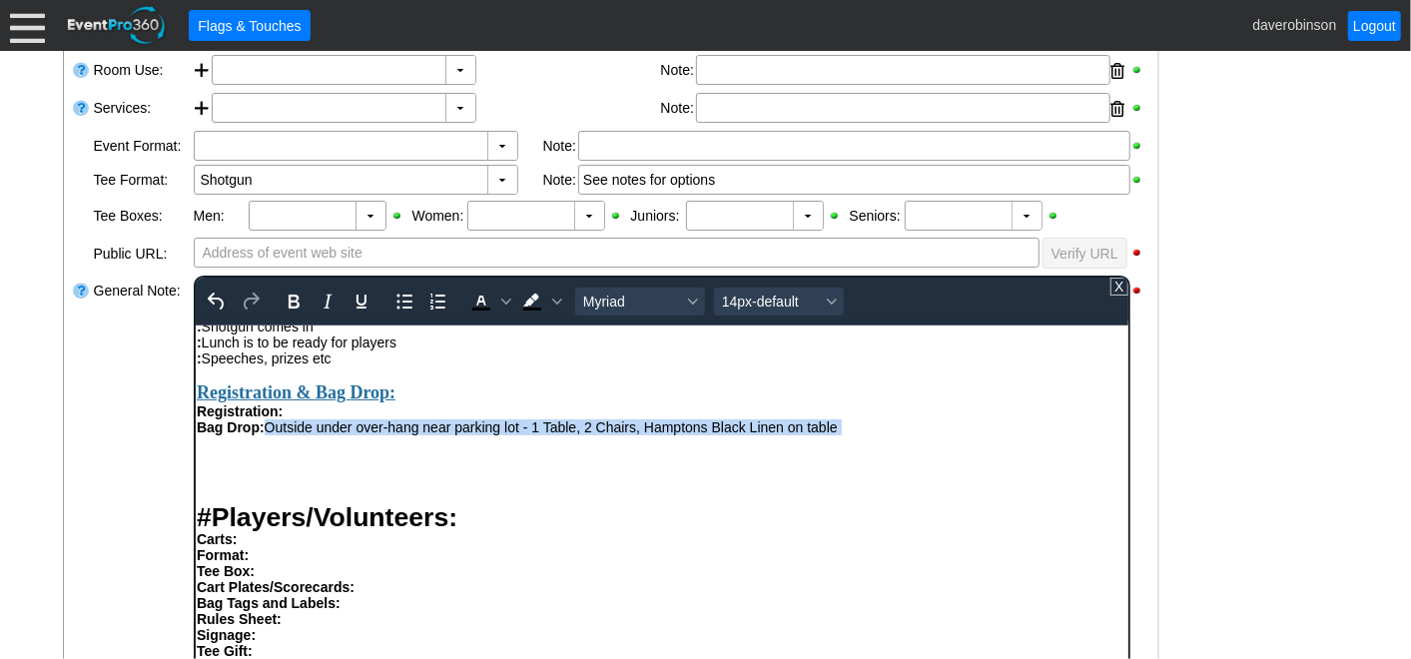
drag, startPoint x: 270, startPoint y: 453, endPoint x: 836, endPoint y: 480, distance: 567.0
click at [836, 450] on div "Total Number of Guests Attending Dinner: Day Before: : Host Arrival : Signage :…" at bounding box center [661, 275] width 931 height 351
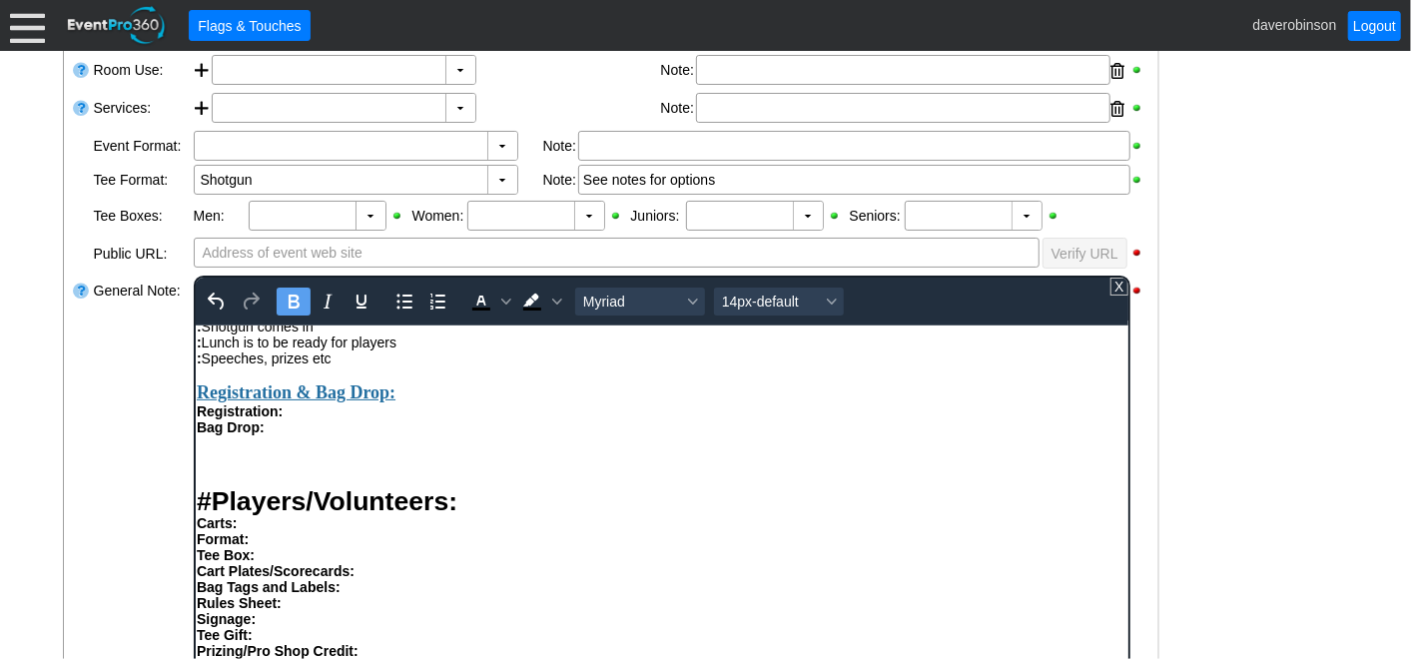
click at [294, 434] on div "Total Number of Guests Attending Dinner: Day Before: : Host Arrival : Signage :…" at bounding box center [661, 267] width 931 height 335
drag, startPoint x: 247, startPoint y: 462, endPoint x: 385, endPoint y: 755, distance: 323.5
click at [195, 440] on html "Leo - linhung.wang@ucalgary.ca Acct# - HP_UofCLaw_25 - Contract in Event Files …" at bounding box center [661, 571] width 933 height 1602
click at [282, 297] on icon "Bold" at bounding box center [293, 302] width 24 height 24
click at [355, 466] on h1 "Rich Text Area. Press ALT-0 for help." at bounding box center [661, 452] width 931 height 27
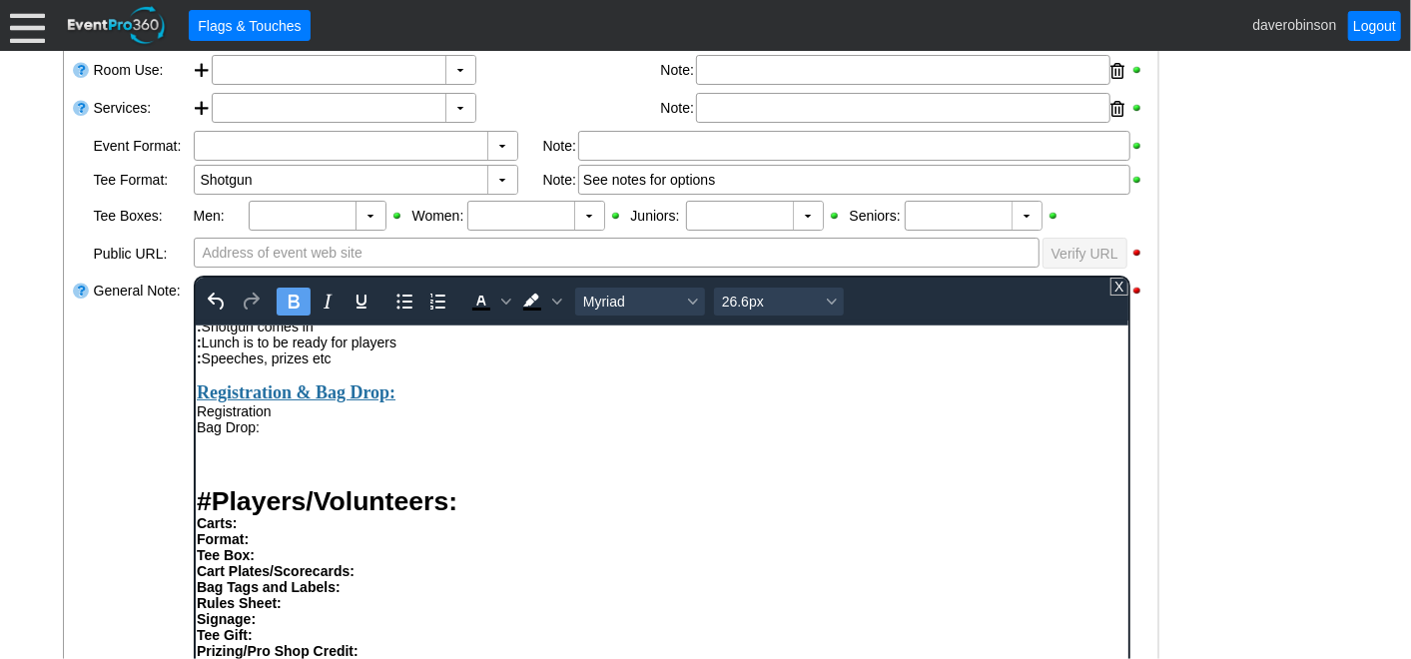
click at [196, 434] on div "Total Number of Guests Attending Dinner: Day Before: : Host Arrival : Signage :…" at bounding box center [661, 267] width 931 height 335
click at [287, 434] on div "Total Number of Guests Attending Dinner: Day Before: : Host Arrival : Signage :…" at bounding box center [661, 267] width 931 height 335
click at [273, 434] on div "Bag Drop:" at bounding box center [661, 426] width 931 height 16
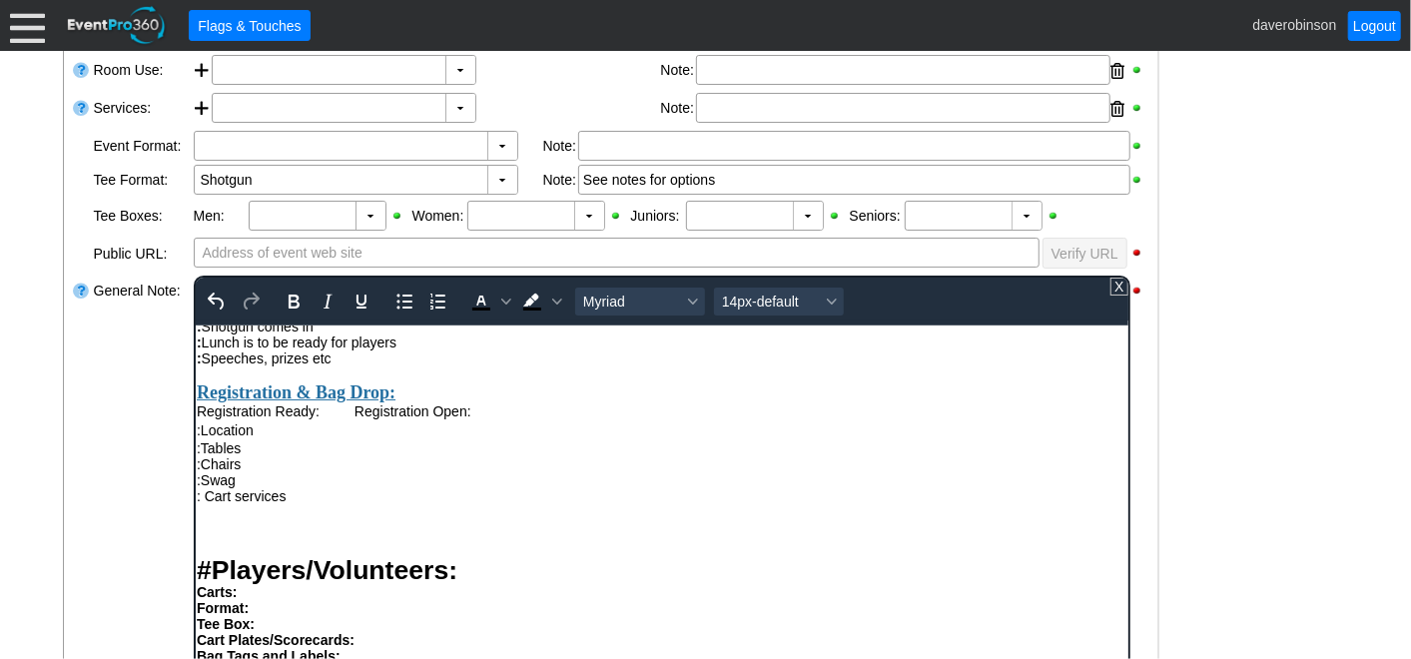
click at [206, 503] on div ": Cart services" at bounding box center [661, 495] width 931 height 16
click at [294, 503] on div ":Cart services" at bounding box center [661, 495] width 931 height 16
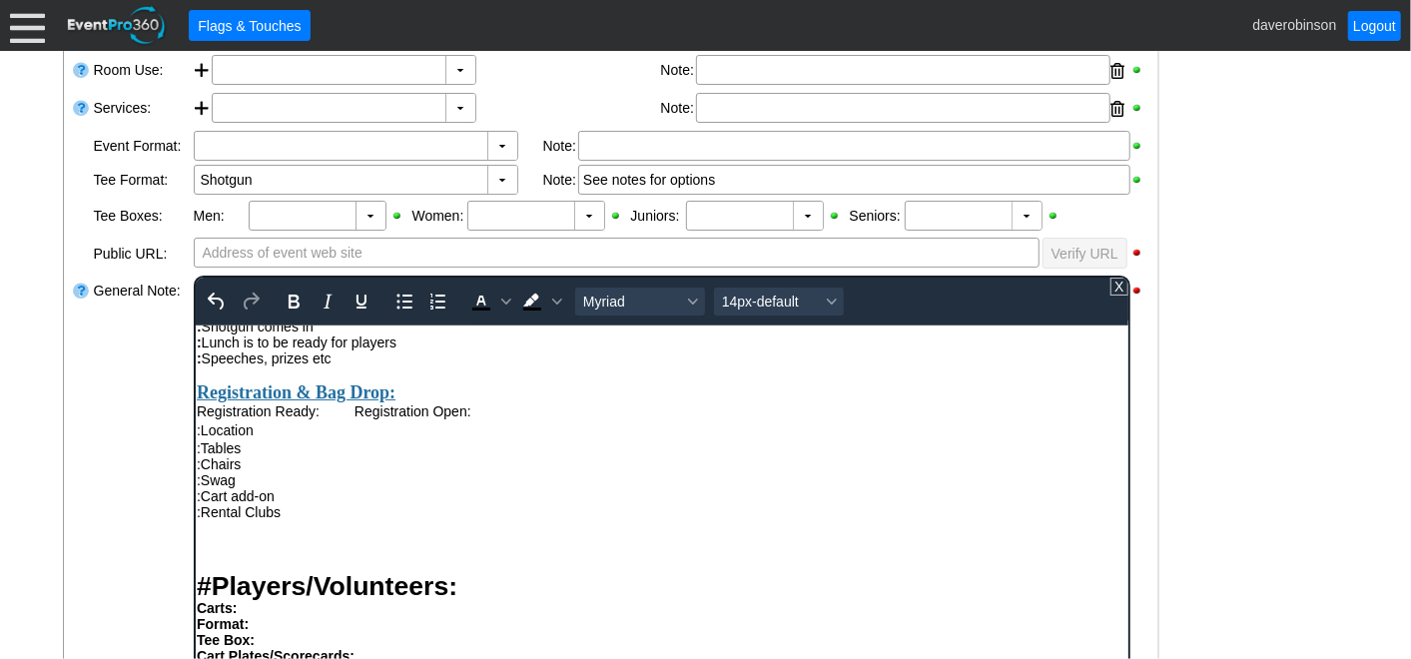
click at [267, 487] on div ":Swag" at bounding box center [661, 479] width 931 height 16
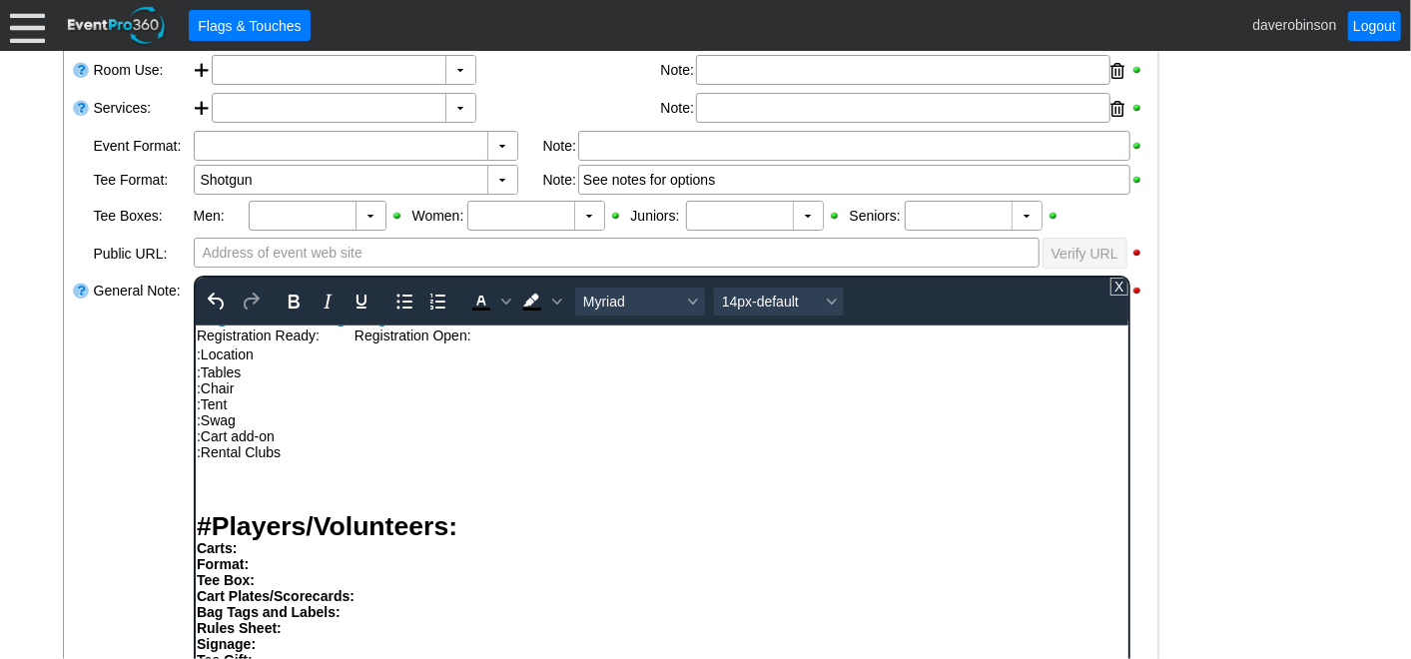
scroll to position [665, 0]
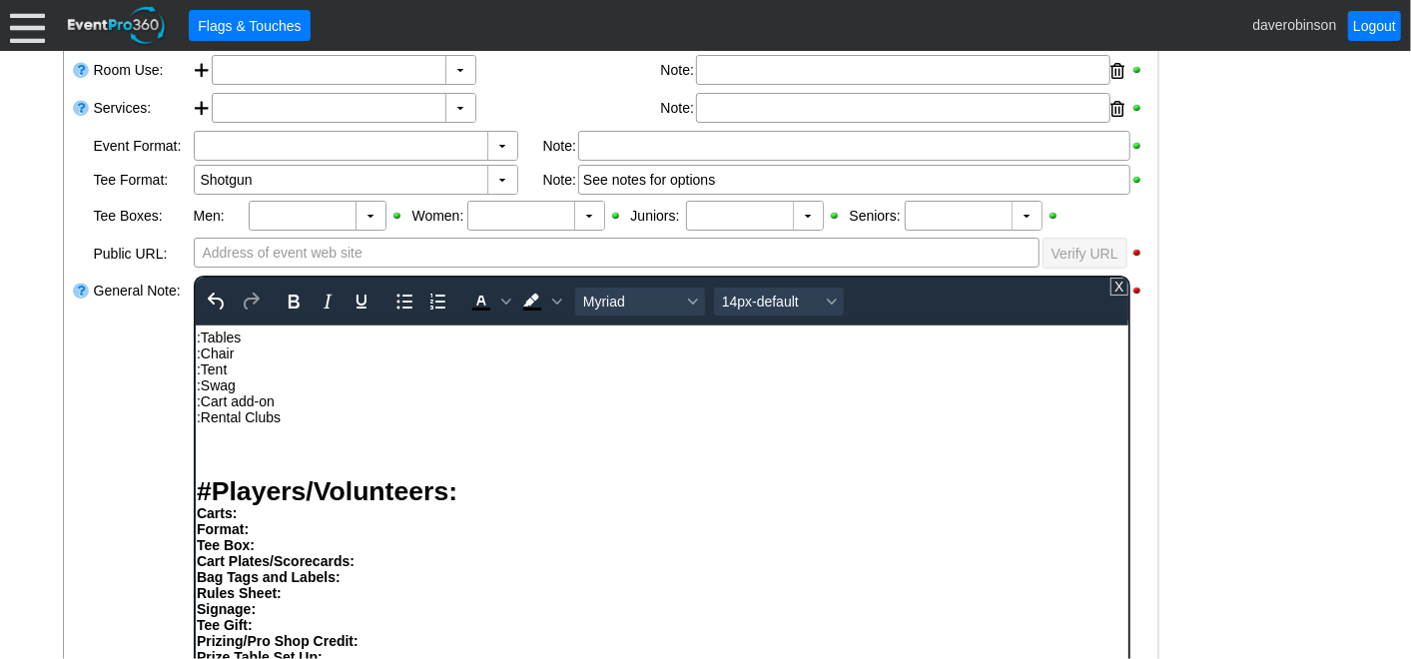
click at [250, 456] on h1 "Rich Text Area. Press ALT-0 for help." at bounding box center [661, 442] width 931 height 27
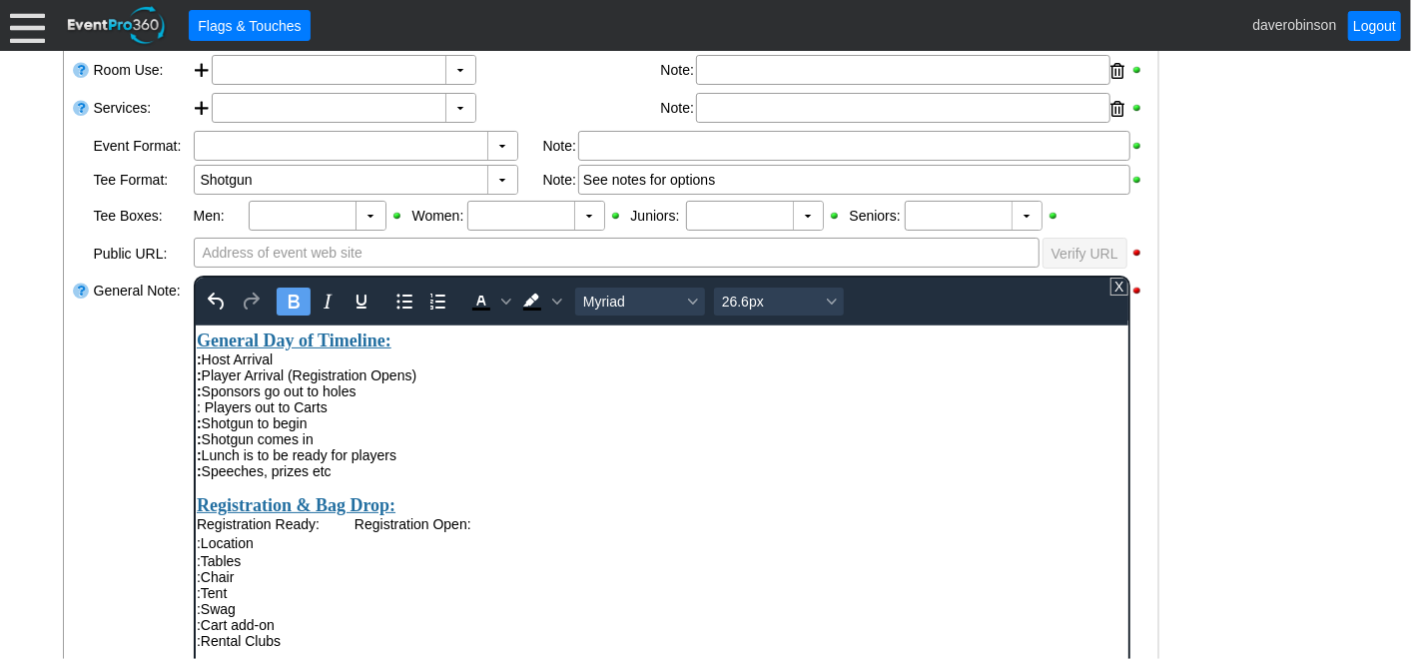
scroll to position [443, 0]
click at [207, 400] on div ": Player Arrival (Registration Opens) : Sponsors go out to holes : Players out …" at bounding box center [661, 405] width 931 height 80
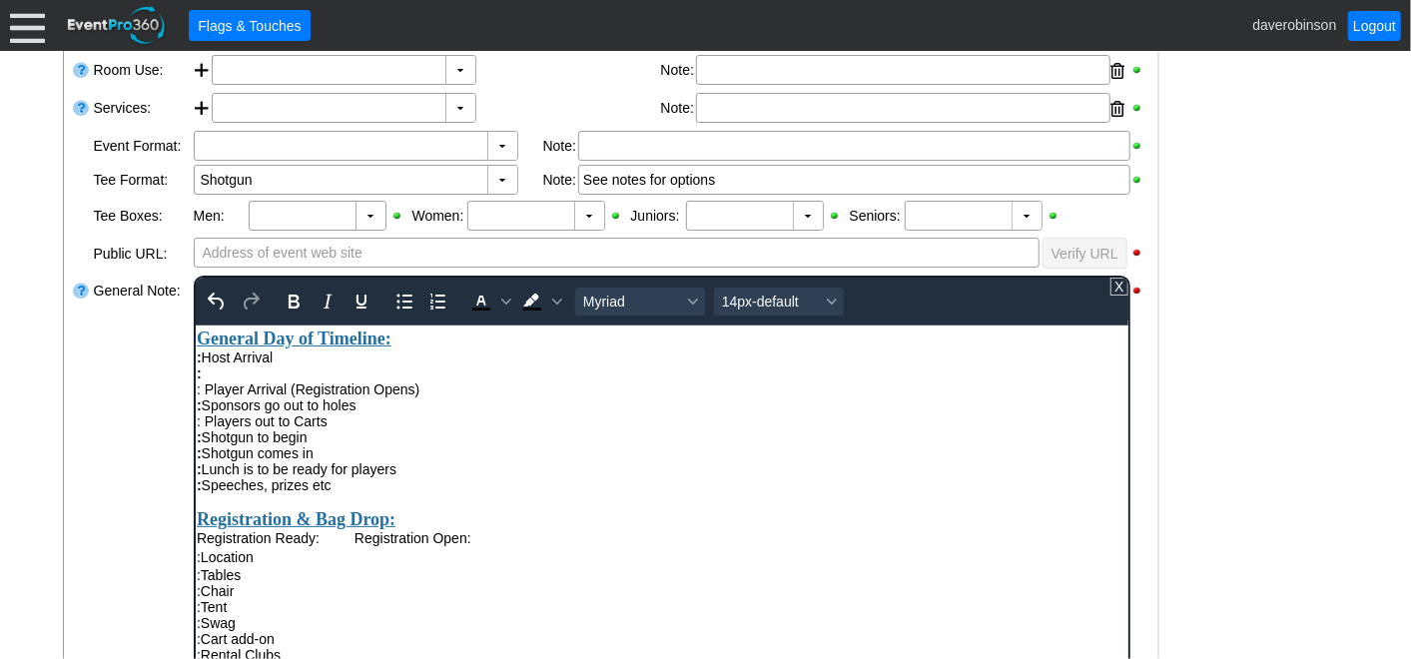
click at [219, 381] on div ":" at bounding box center [661, 373] width 931 height 16
click at [205, 381] on strong ": Breakfast" at bounding box center [232, 373] width 72 height 16
drag, startPoint x: 339, startPoint y: 403, endPoint x: 207, endPoint y: 396, distance: 132.0
click at [207, 381] on div ": Pre Game Food" at bounding box center [661, 373] width 931 height 16
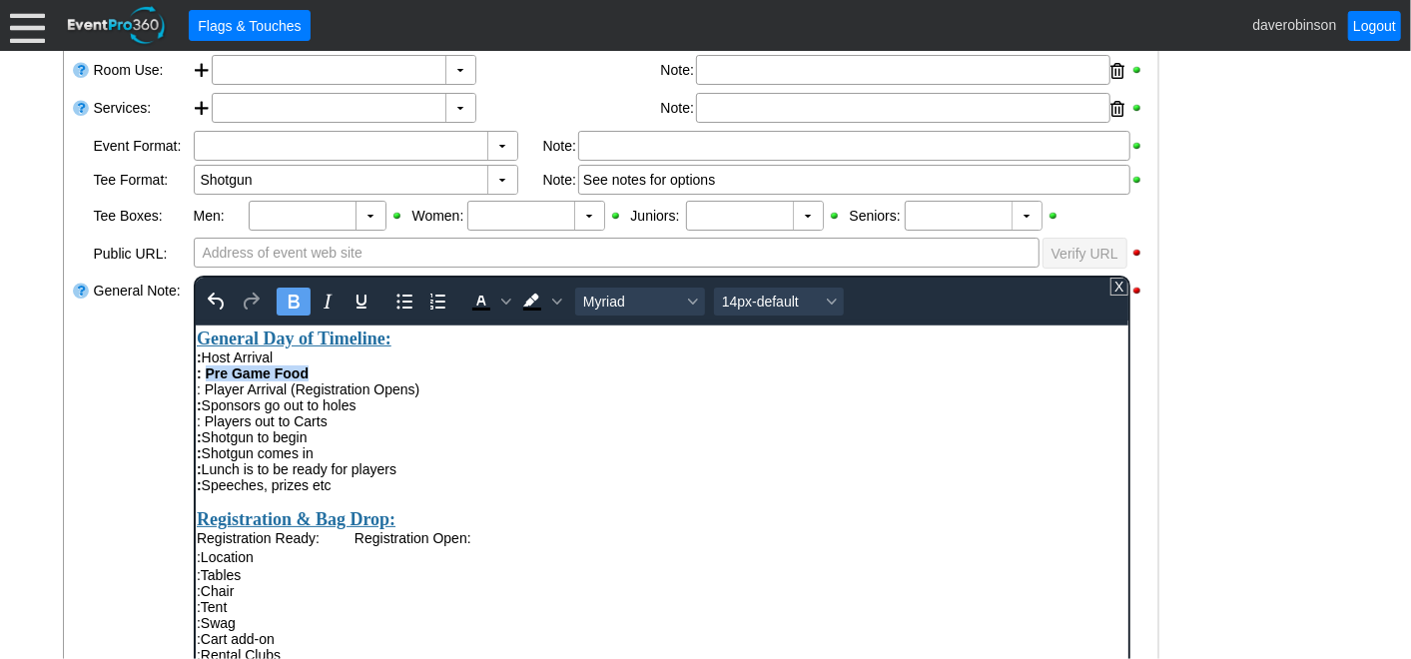
click at [300, 291] on icon "Bold" at bounding box center [293, 302] width 24 height 24
click at [472, 460] on div ": Player Arrival (Registration Opens) : Sponsors go out to holes : Players out …" at bounding box center [661, 421] width 931 height 80
click at [244, 492] on div ": Lunch is to be ready for players : Speeches, prizes etc" at bounding box center [661, 476] width 931 height 32
drag, startPoint x: 249, startPoint y: 493, endPoint x: 207, endPoint y: 495, distance: 42.0
click at [207, 492] on div ": Buffet is to be ready for players : Speeches, prizes etc" at bounding box center [661, 476] width 931 height 32
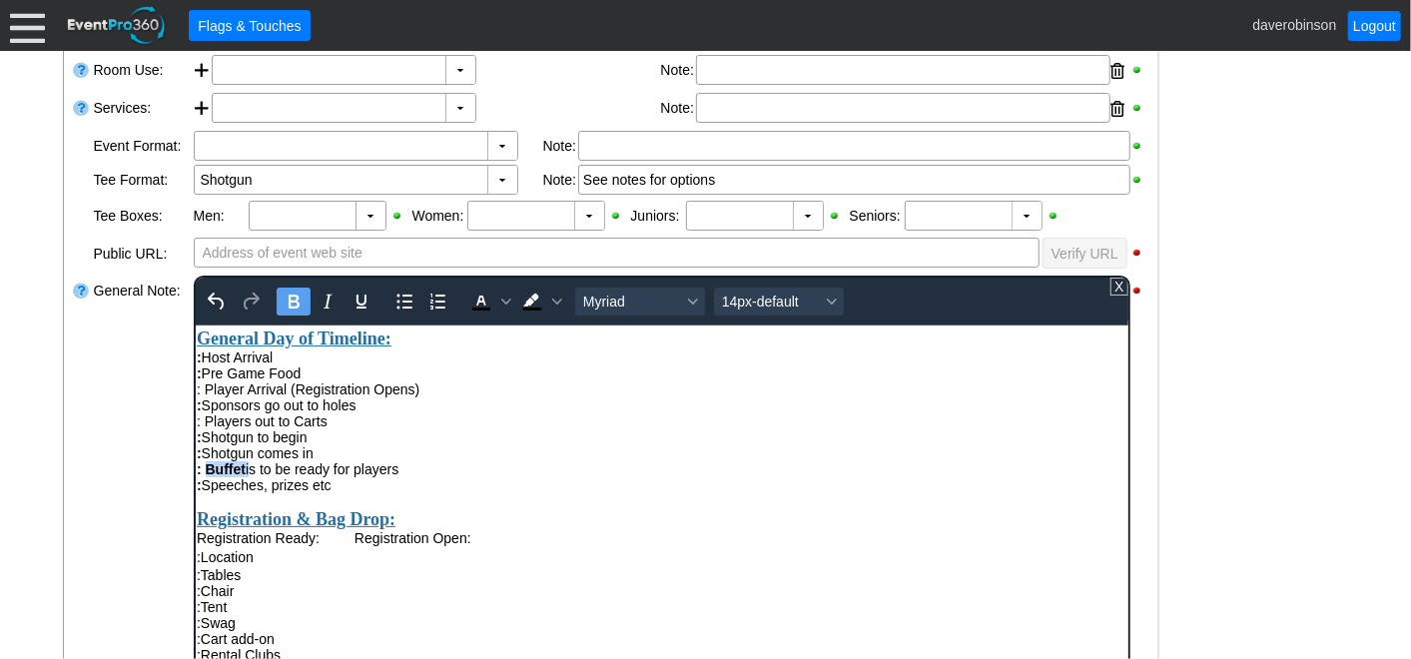
click at [298, 293] on icon "Bold" at bounding box center [293, 302] width 24 height 24
click at [466, 460] on div ": Player Arrival (Registration Opens) : Sponsors go out to holes : Players out …" at bounding box center [661, 421] width 931 height 80
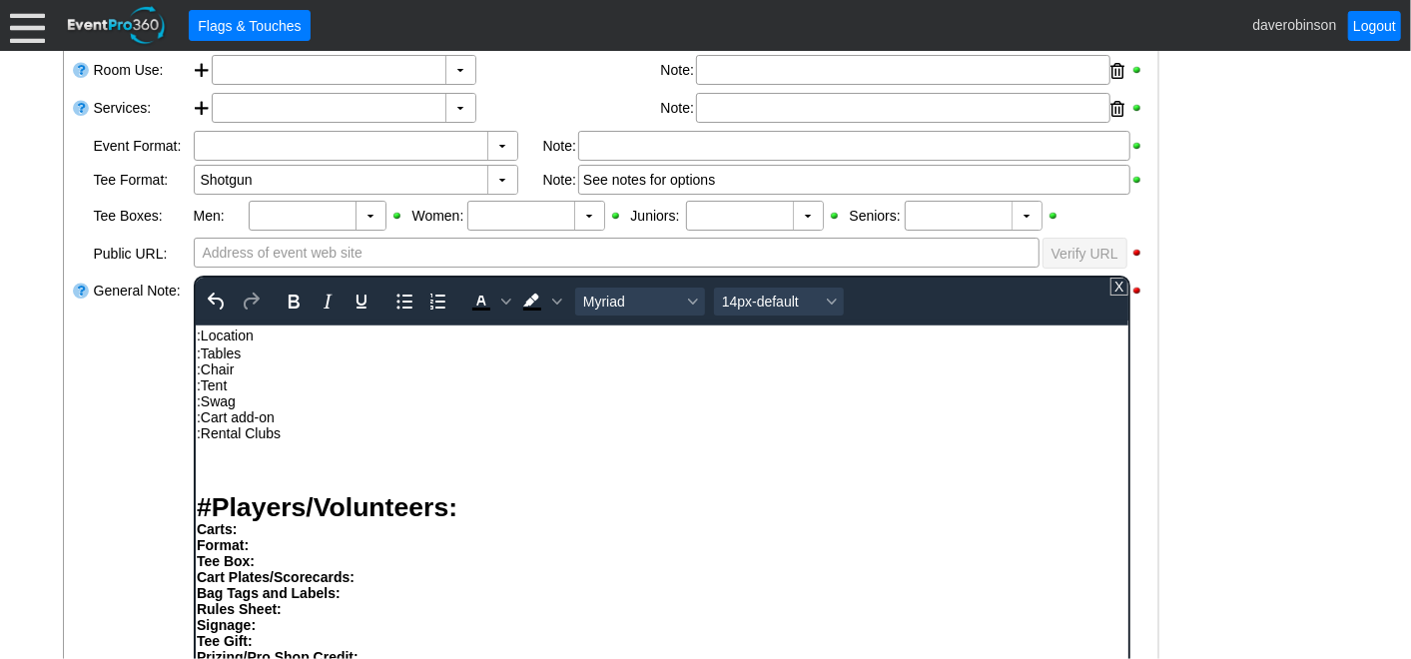
scroll to position [554, 0]
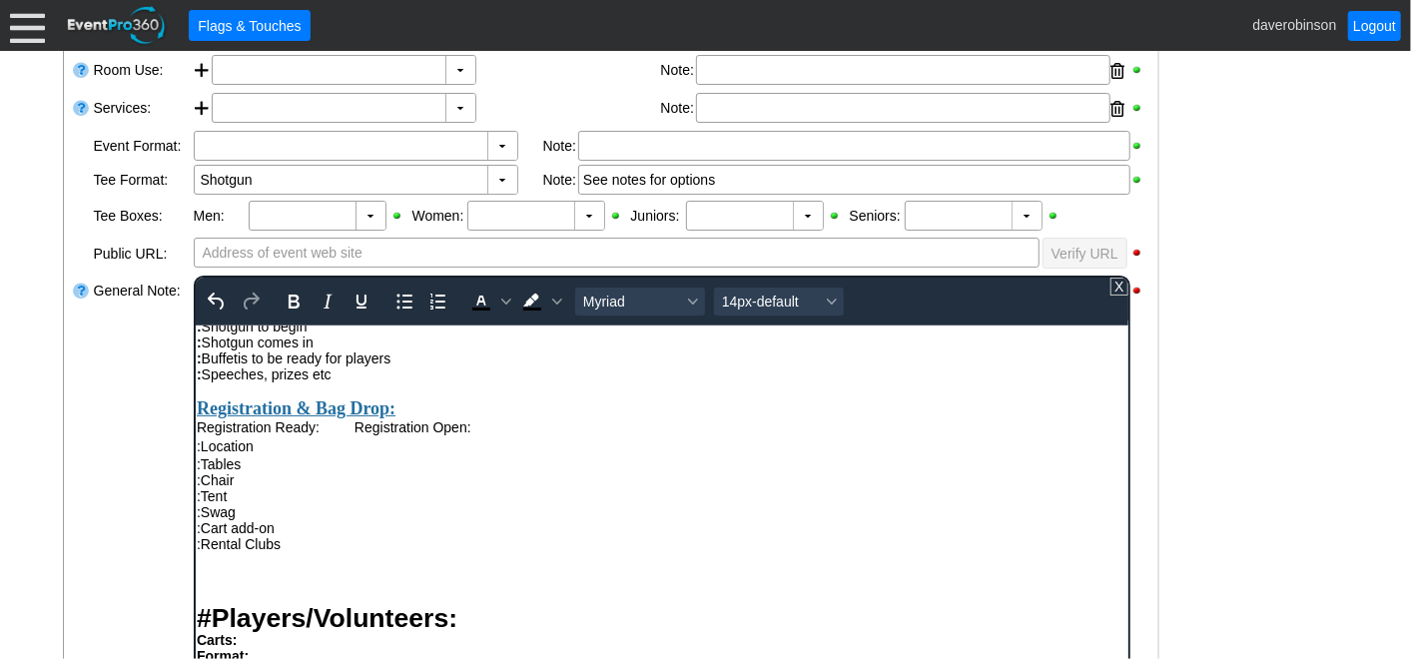
click at [291, 551] on div ":Rental Clubs" at bounding box center [661, 543] width 931 height 16
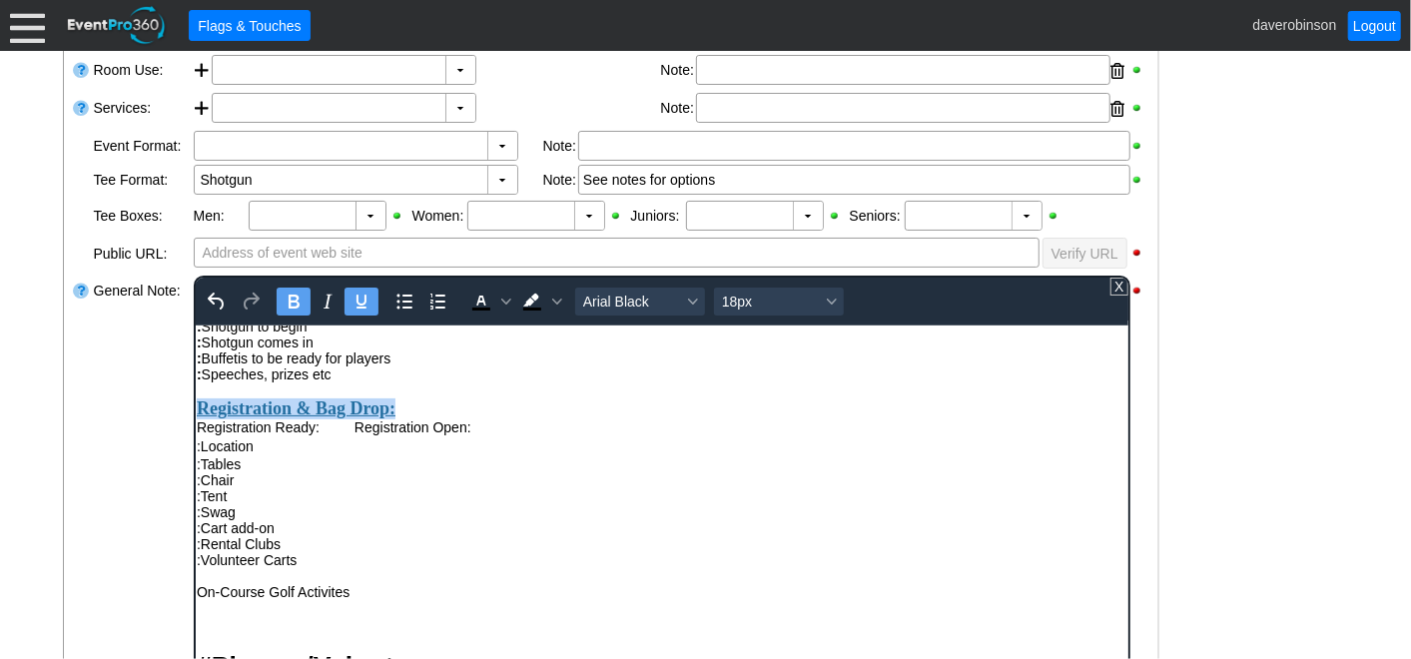
drag, startPoint x: 198, startPoint y: 439, endPoint x: 462, endPoint y: 430, distance: 264.8
click at [462, 418] on div "Registration & Bag Drop:" at bounding box center [661, 400] width 931 height 37
click at [500, 503] on div ":Tent" at bounding box center [661, 495] width 931 height 16
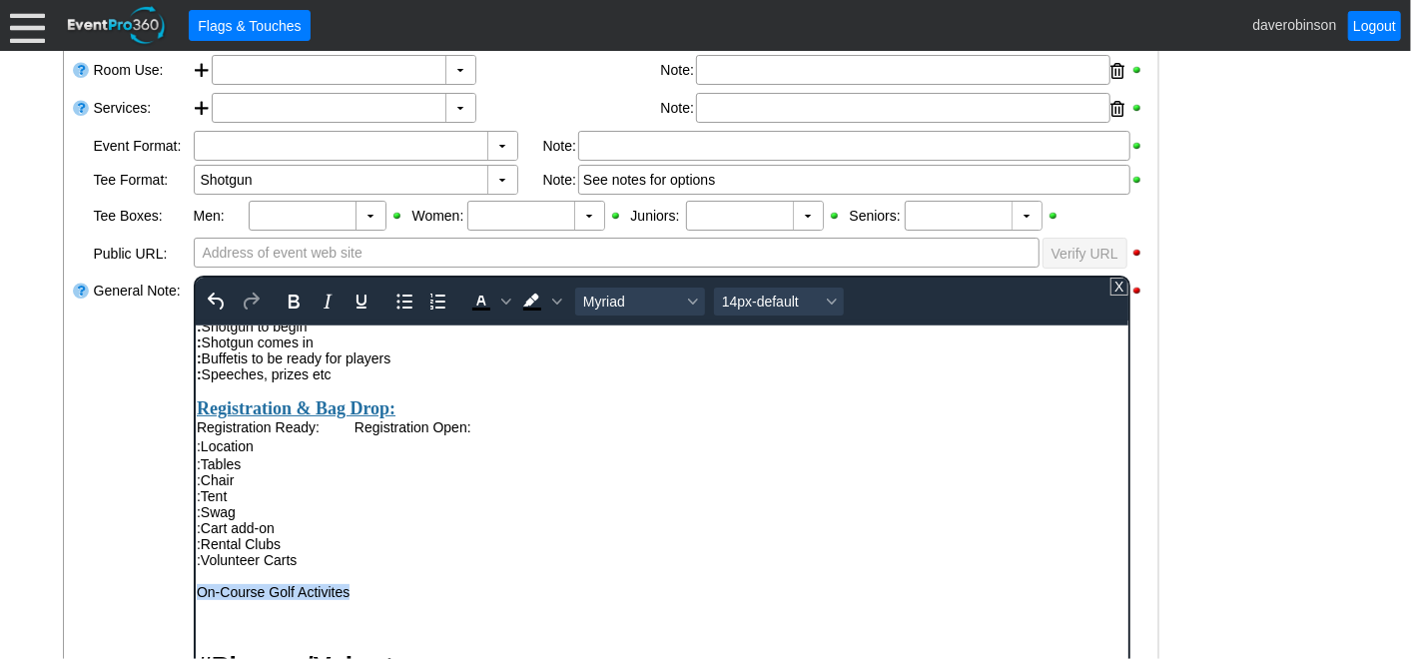
drag, startPoint x: 364, startPoint y: 635, endPoint x: 195, endPoint y: 635, distance: 168.8
click at [196, 599] on div "On-Course Golf Activites" at bounding box center [661, 591] width 931 height 16
click at [293, 295] on icon "Bold" at bounding box center [293, 302] width 11 height 14
click at [360, 302] on icon "Underline" at bounding box center [361, 302] width 10 height 14
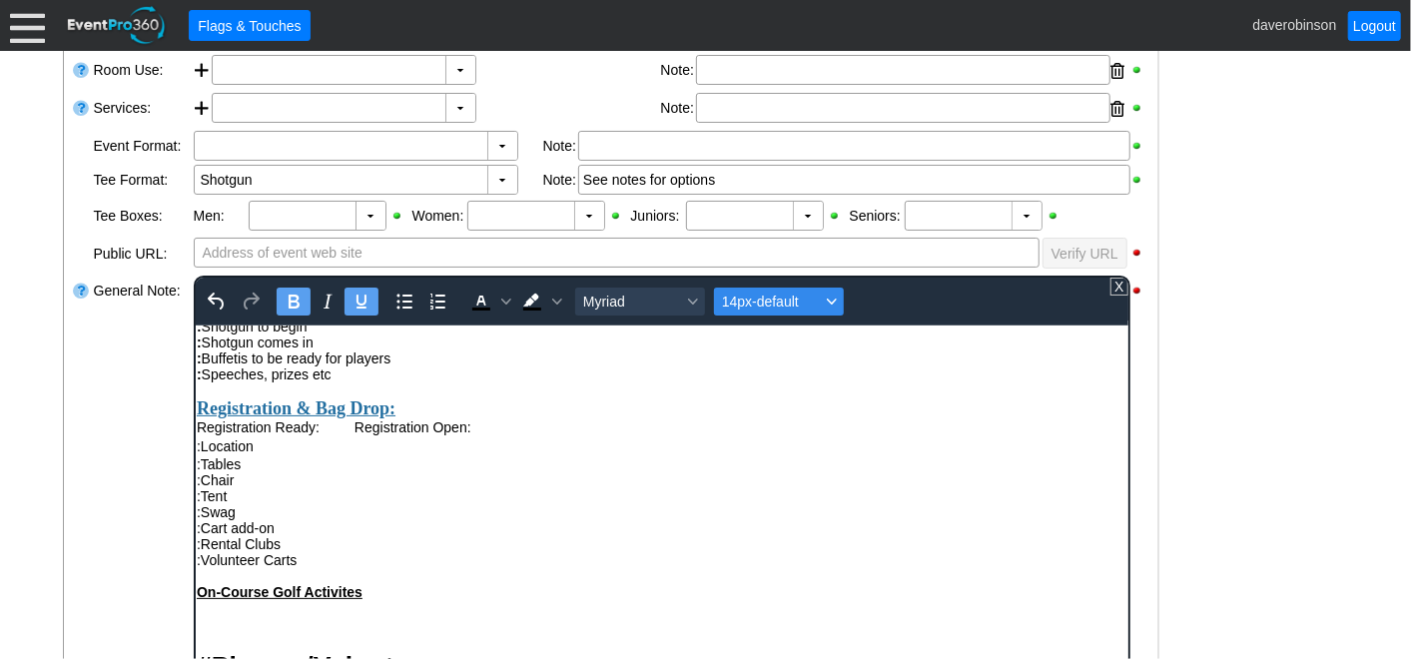
click at [830, 297] on icon "Font size 14px-default" at bounding box center [831, 302] width 10 height 10
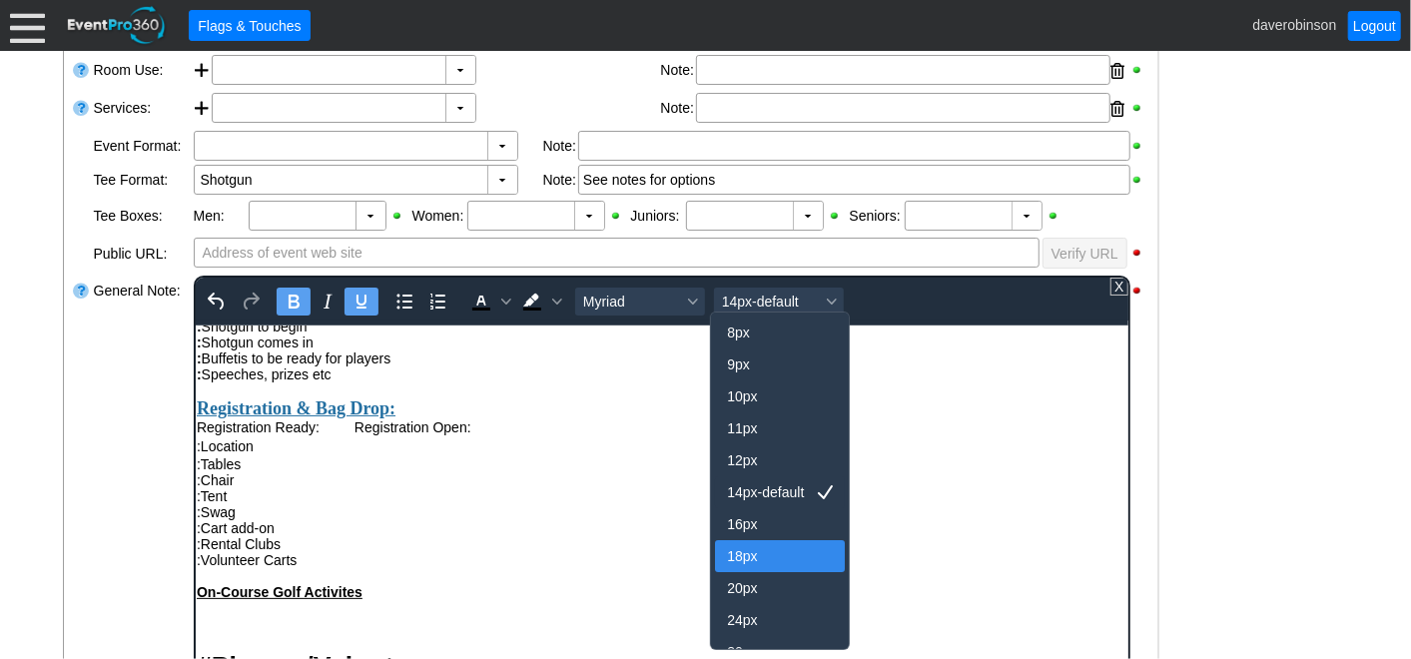
click at [741, 546] on div "18px" at bounding box center [766, 556] width 78 height 24
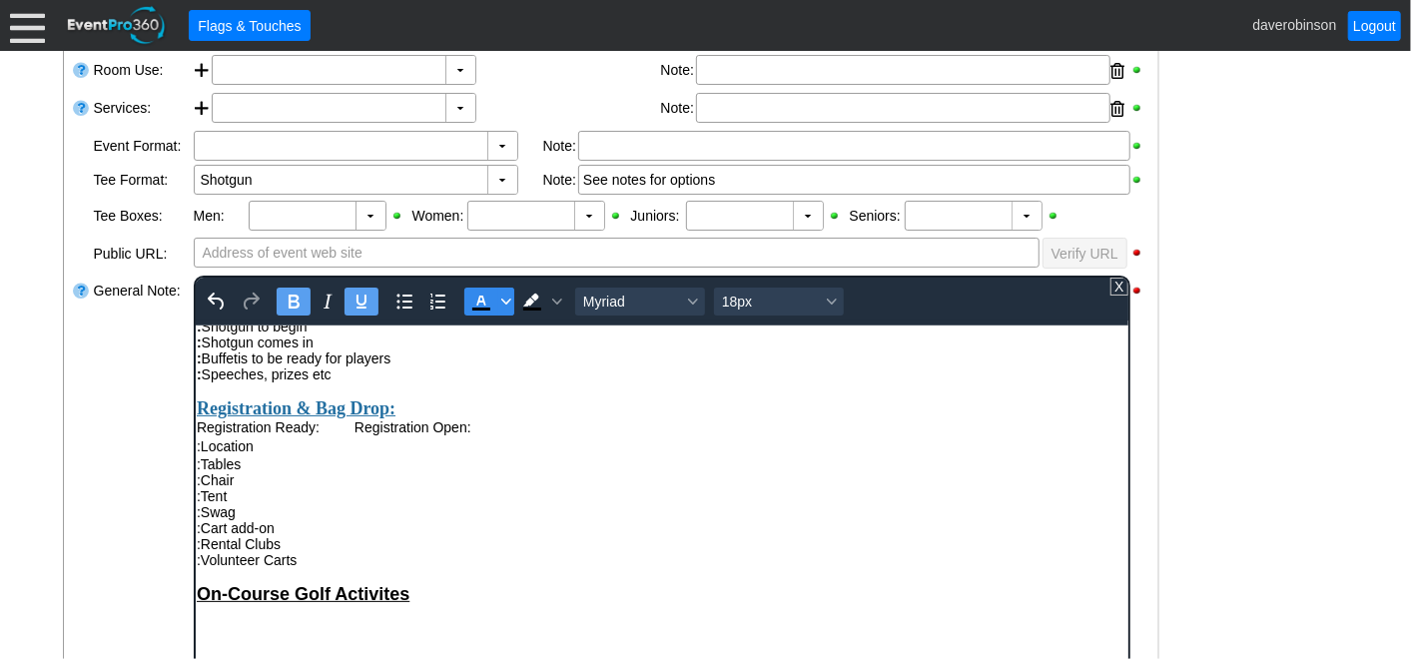
click at [500, 297] on icon "Text color Black" at bounding box center [505, 302] width 10 height 10
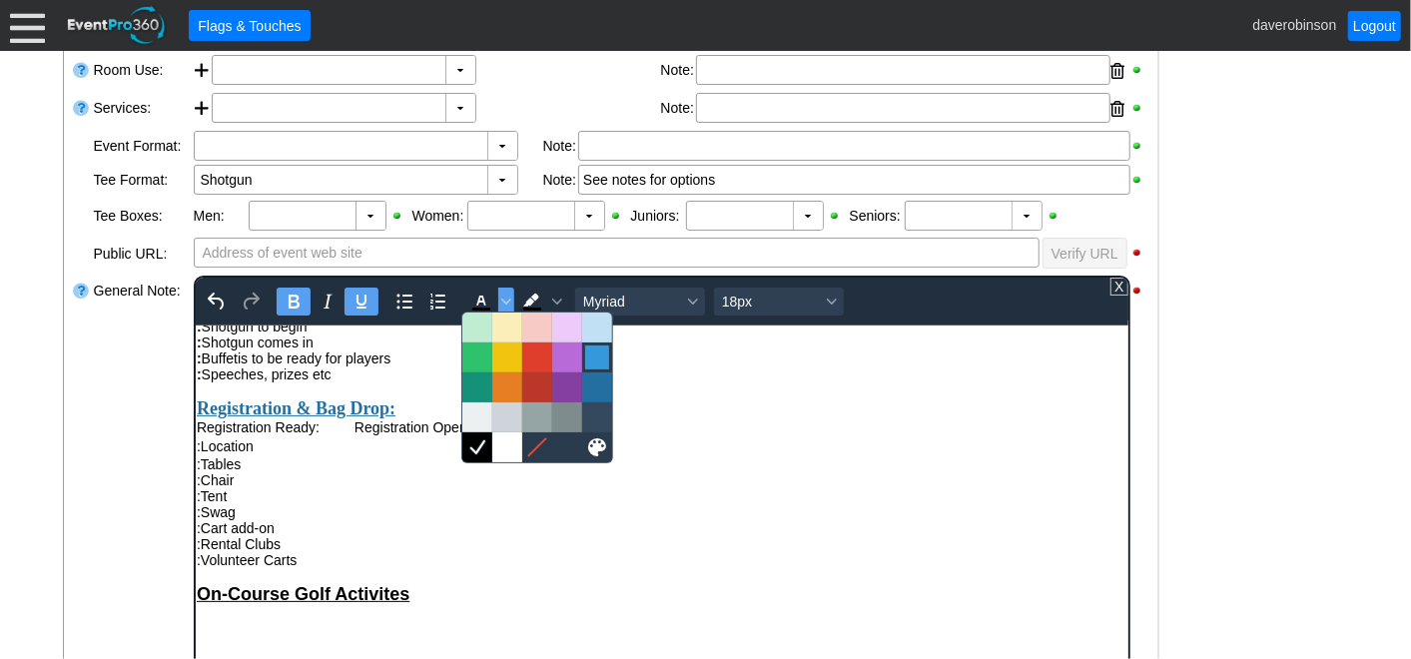
click at [596, 352] on div at bounding box center [597, 358] width 24 height 24
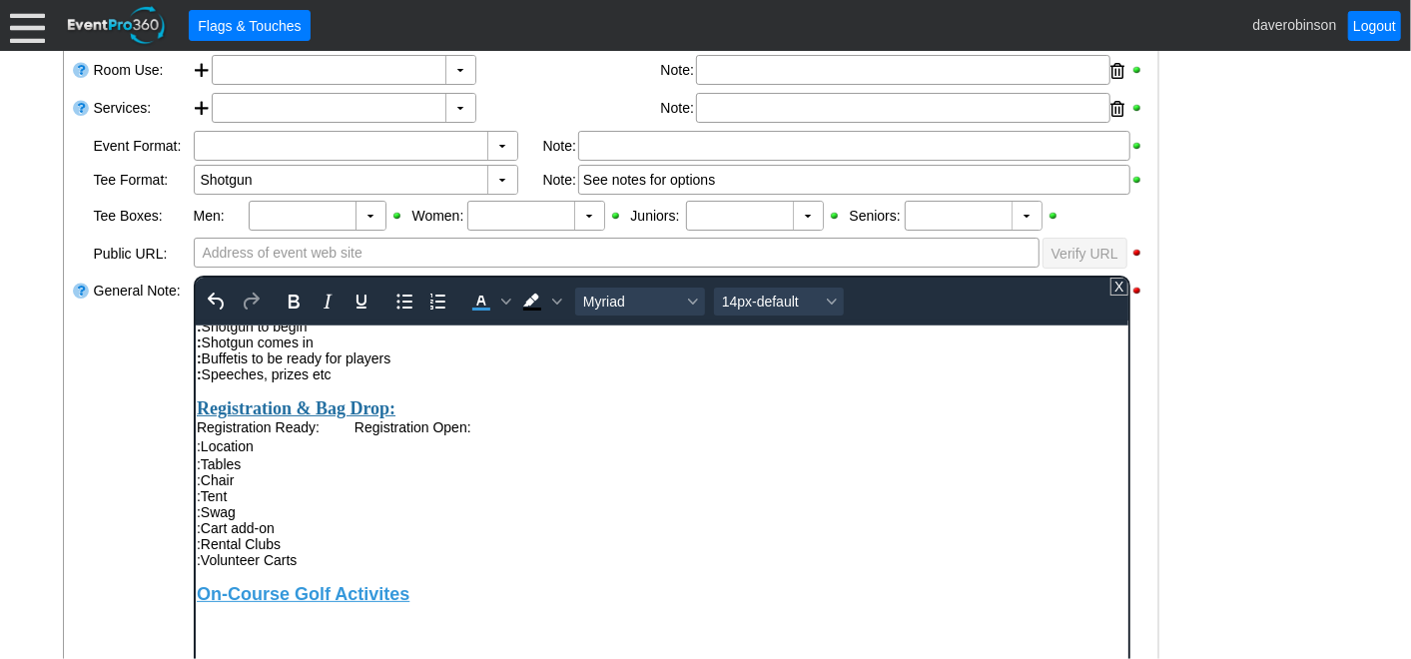
click at [628, 487] on div ":Chair" at bounding box center [661, 479] width 931 height 16
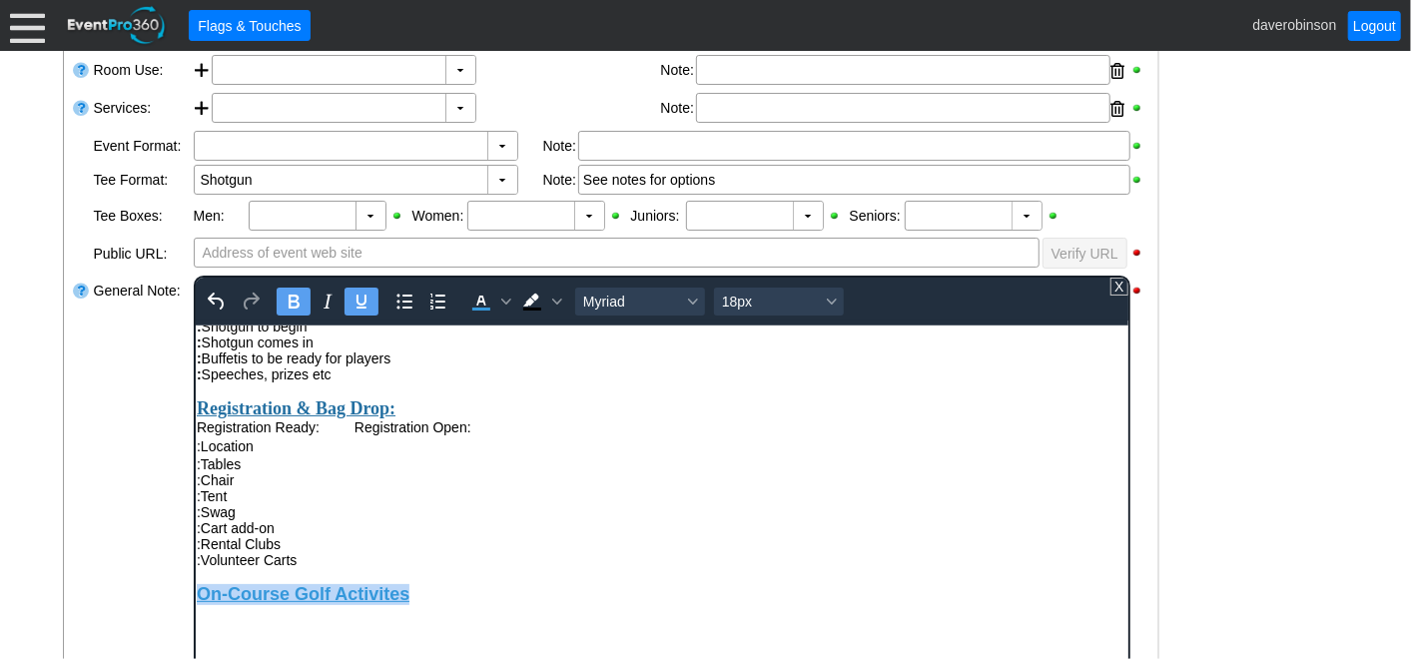
drag, startPoint x: 407, startPoint y: 630, endPoint x: 386, endPoint y: 947, distance: 317.3
click at [195, 634] on html "Leo - linhung.wang@ucalgary.ca Acct# - HP_UofCLaw_25 - Contract in Event Files …" at bounding box center [661, 656] width 933 height 1772
click at [554, 305] on span "Background color Black" at bounding box center [556, 302] width 16 height 28
click at [497, 305] on span "Text color Blue" at bounding box center [505, 302] width 16 height 28
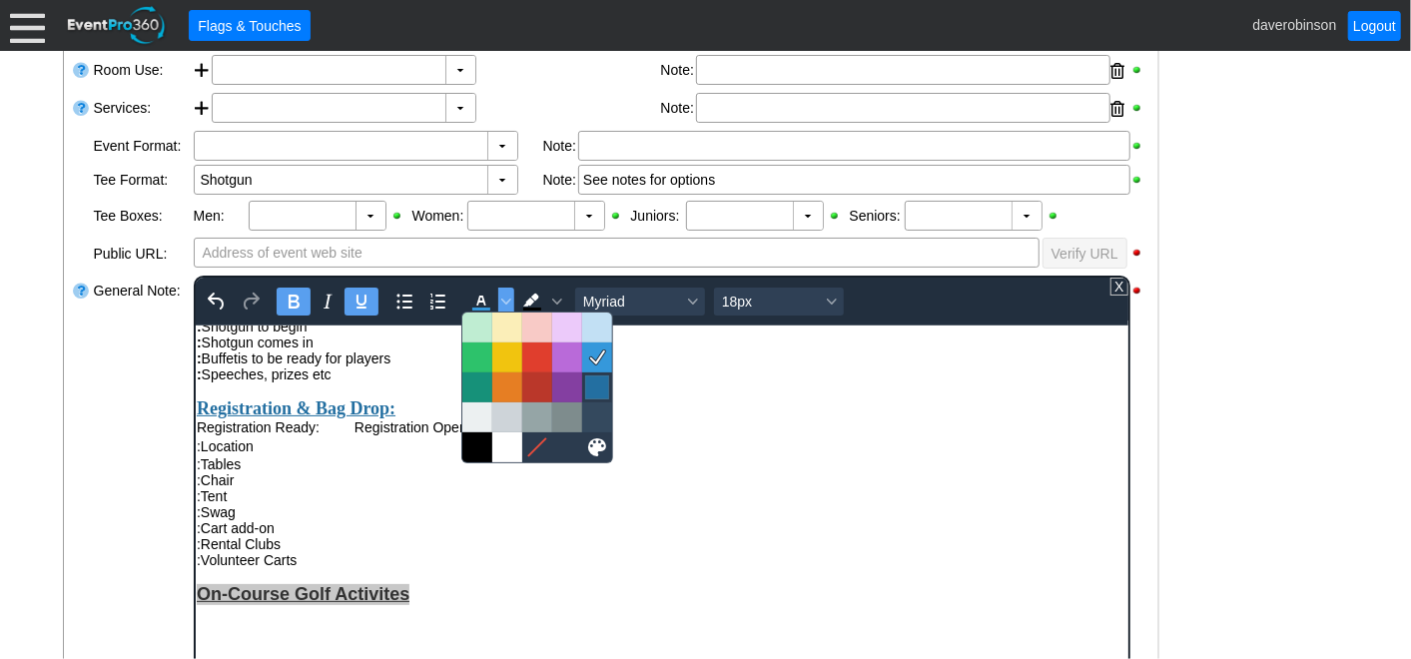
click at [599, 390] on div at bounding box center [597, 388] width 24 height 24
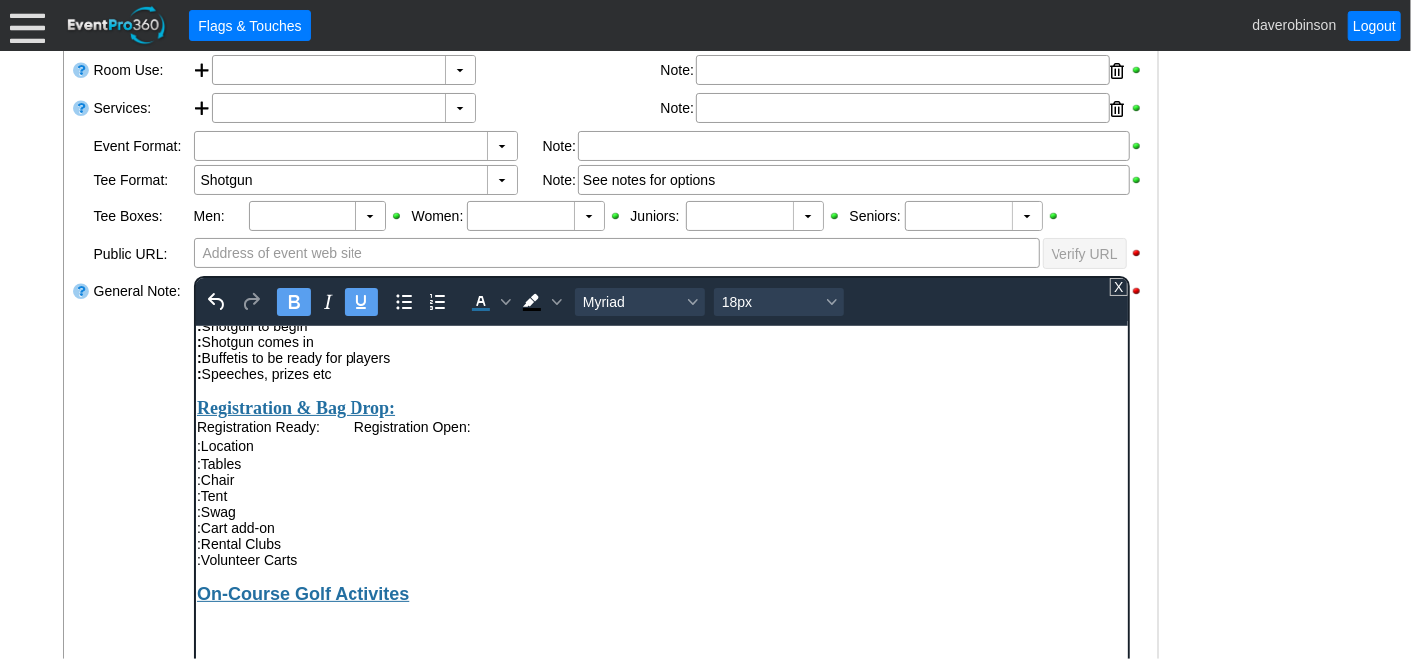
click at [613, 487] on div ":Chair" at bounding box center [661, 479] width 931 height 16
click at [383, 417] on strong "Registration & Bag Drop:" at bounding box center [295, 408] width 199 height 20
click at [457, 604] on div "On-Course Golf Activites" at bounding box center [661, 593] width 931 height 21
drag, startPoint x: 443, startPoint y: 643, endPoint x: 199, endPoint y: 636, distance: 244.8
click at [199, 604] on div "On-Course Golf Activites" at bounding box center [661, 593] width 931 height 21
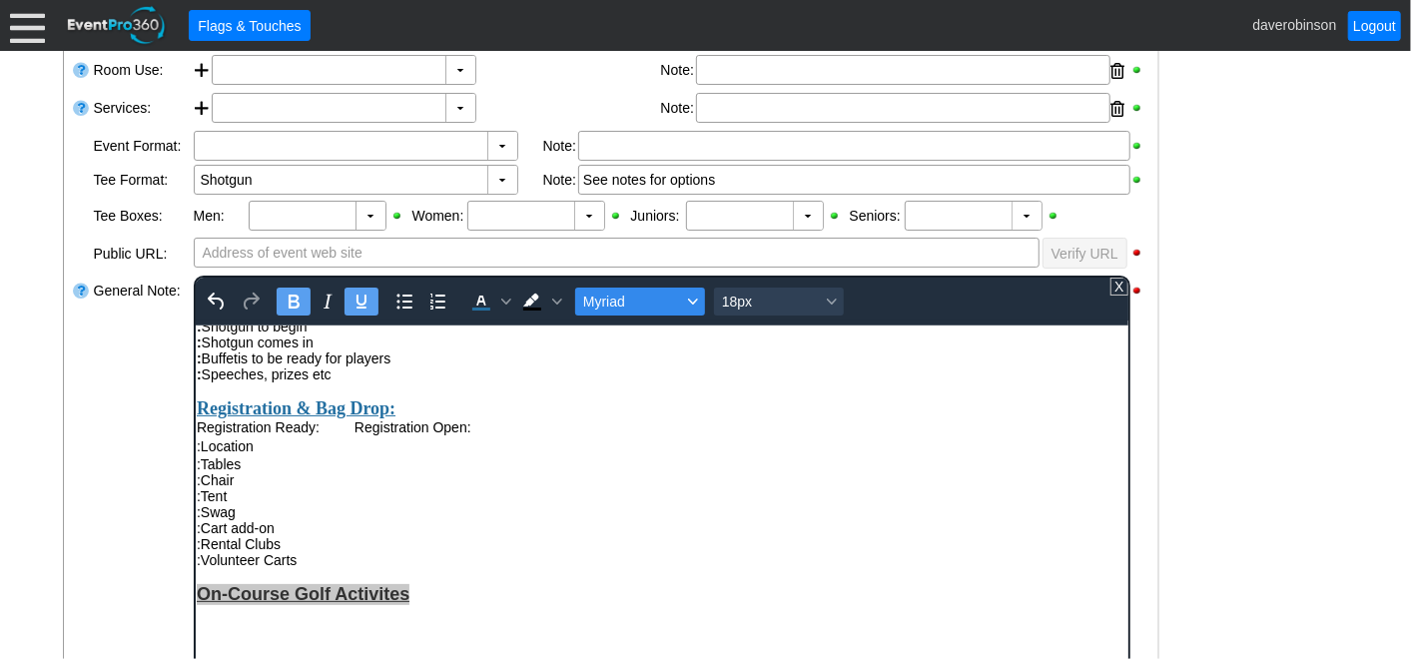
click at [687, 300] on icon "Font Myriad" at bounding box center [692, 302] width 10 height 10
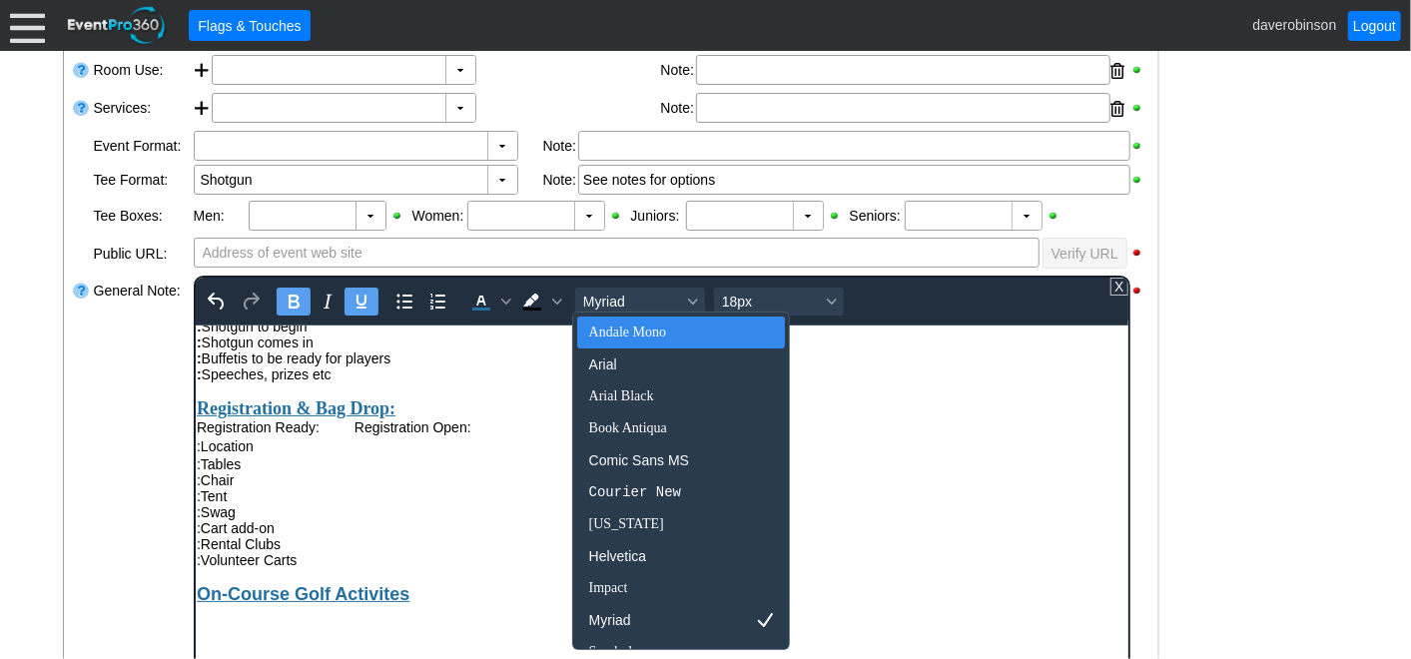
click at [436, 487] on div ":Chair" at bounding box center [661, 479] width 931 height 16
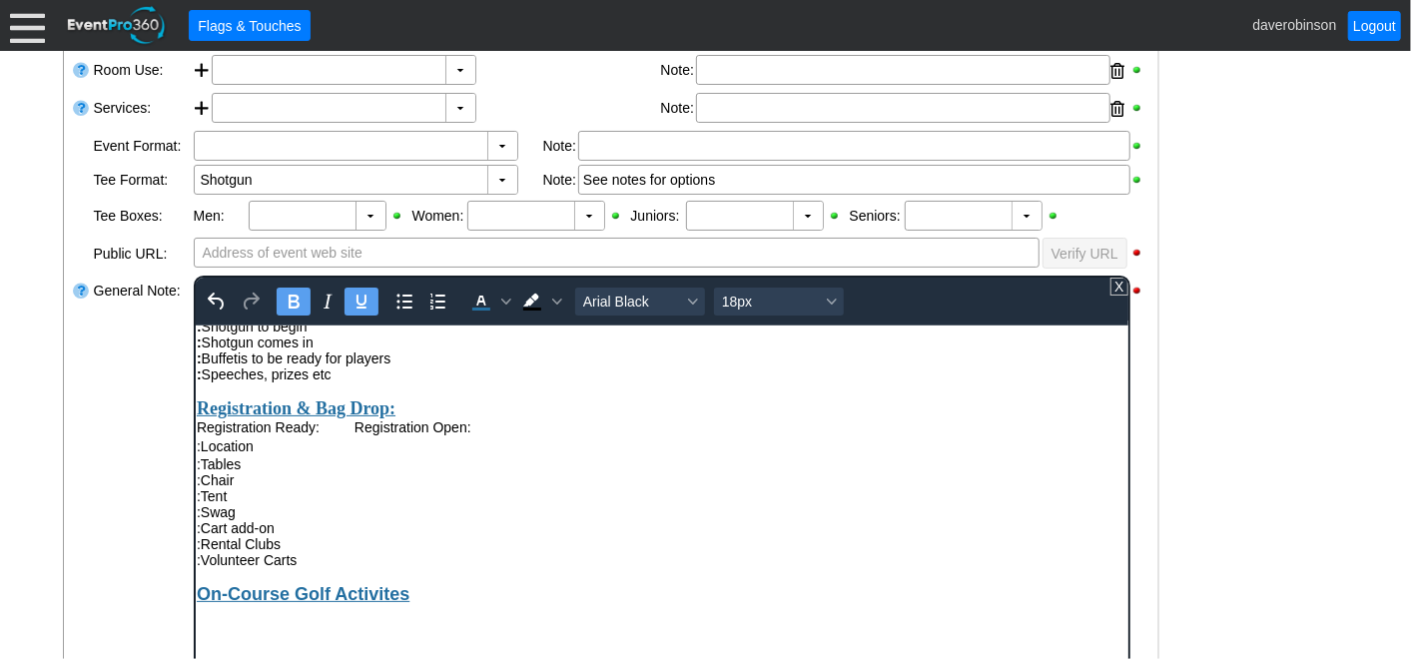
click at [395, 417] on strong "Registration & Bag Drop:" at bounding box center [295, 408] width 199 height 20
click at [443, 519] on div ":Swag" at bounding box center [661, 511] width 931 height 16
drag, startPoint x: 415, startPoint y: 638, endPoint x: 201, endPoint y: 626, distance: 215.1
click at [201, 604] on div "On-Course Golf Activites" at bounding box center [661, 593] width 931 height 21
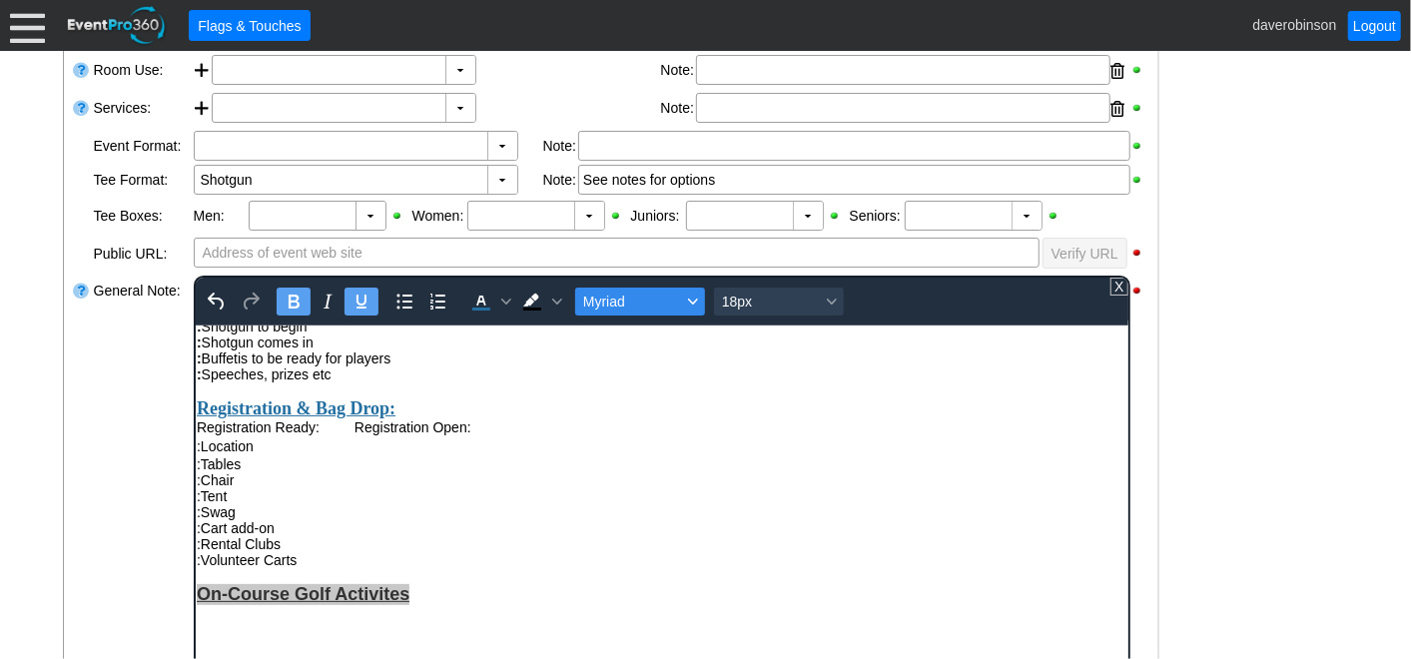
click at [699, 294] on button "Myriad" at bounding box center [639, 302] width 130 height 28
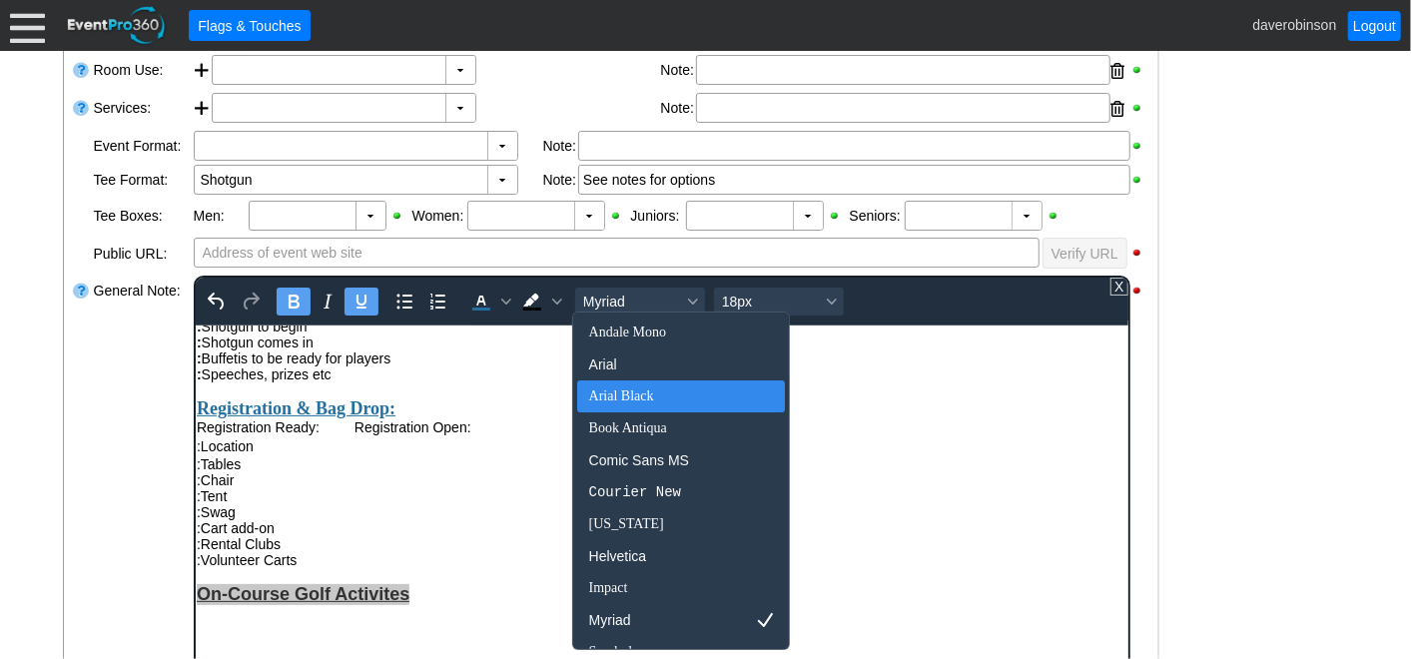
click at [653, 395] on div "Arial Black" at bounding box center [667, 397] width 157 height 24
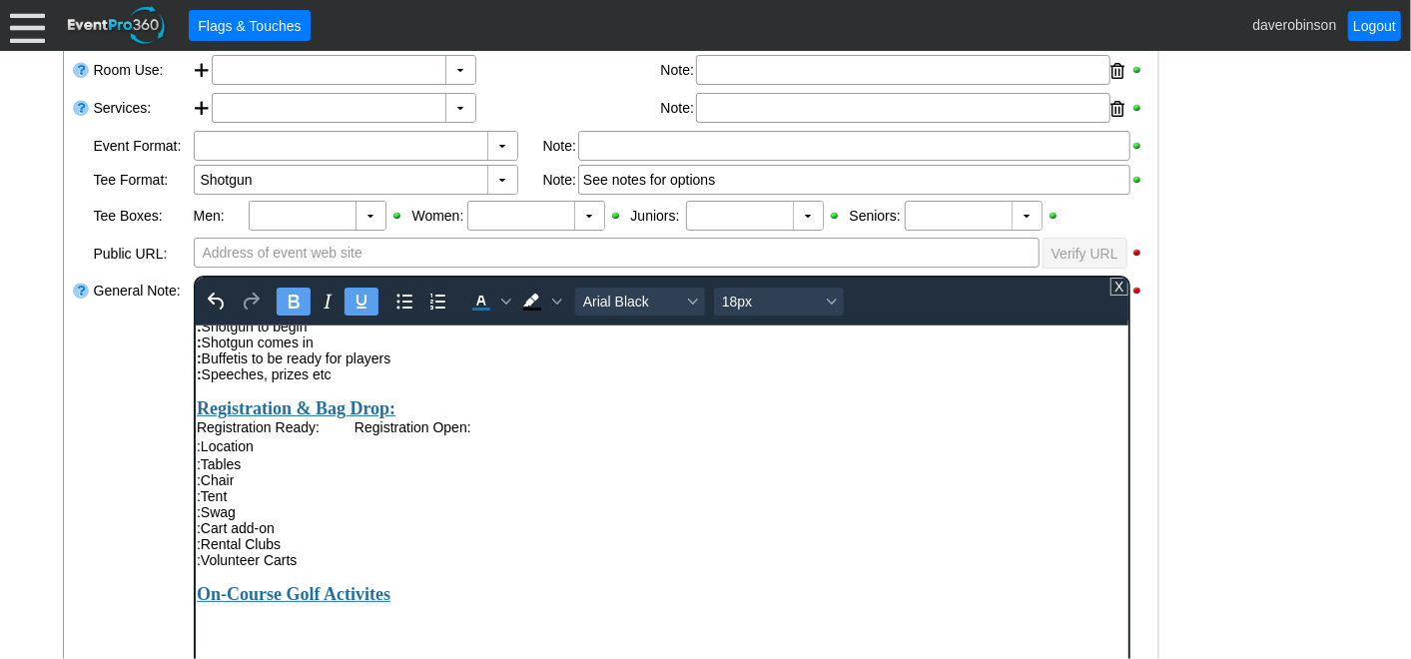
click at [593, 487] on div ":Chair" at bounding box center [661, 479] width 931 height 16
click at [466, 604] on div "On-Course Golf Activites" at bounding box center [661, 593] width 931 height 21
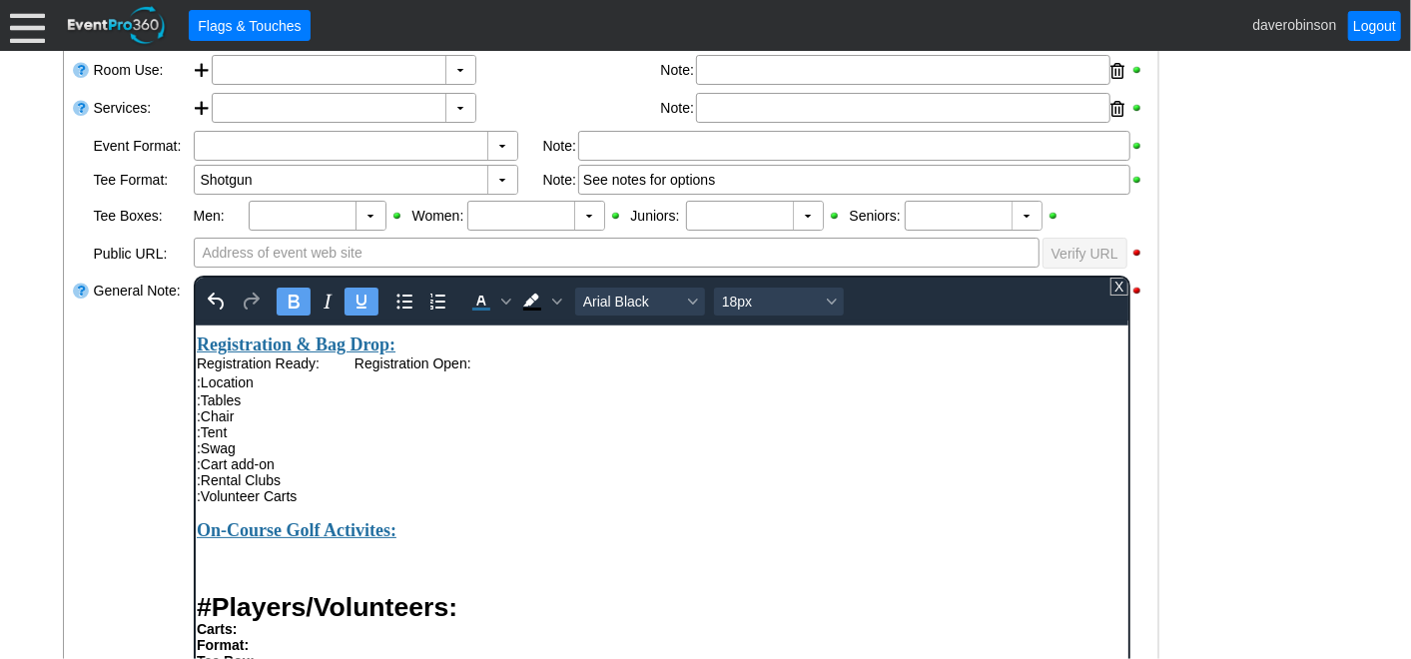
scroll to position [665, 0]
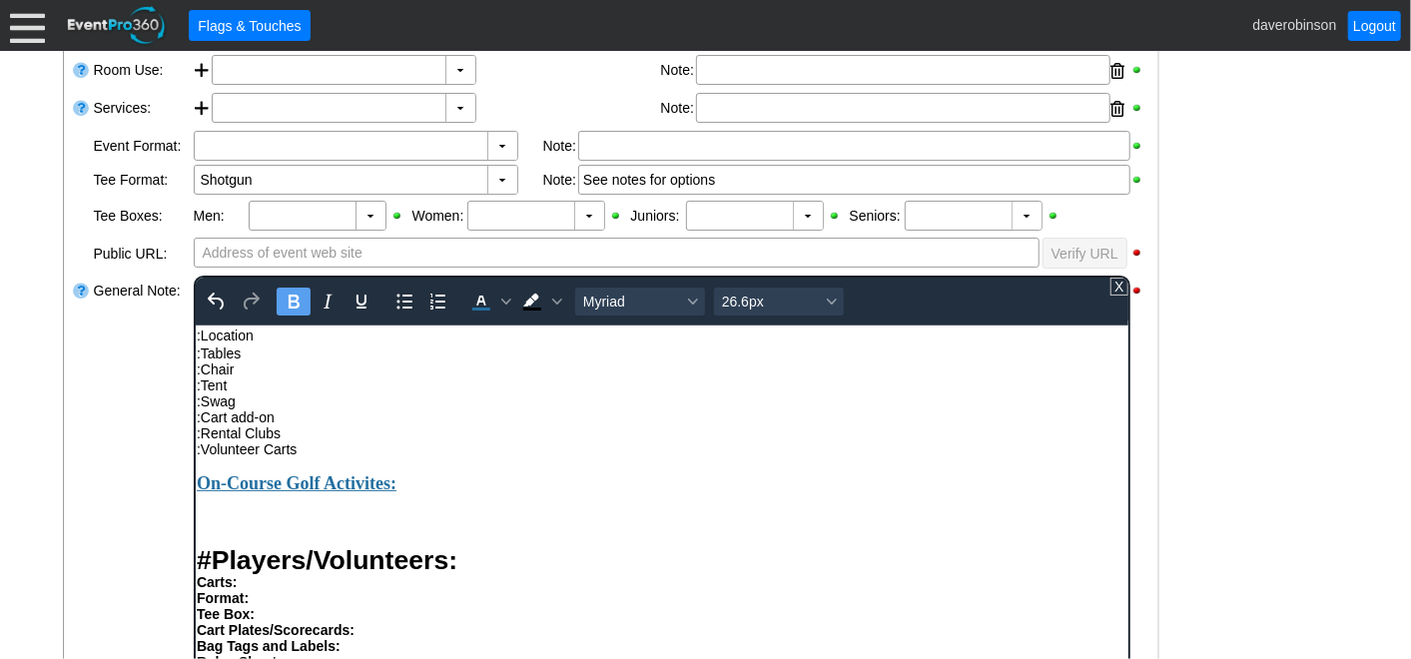
click at [239, 525] on h1 "Rich Text Area. Press ALT-0 for help." at bounding box center [661, 511] width 931 height 27
drag, startPoint x: 201, startPoint y: 379, endPoint x: 227, endPoint y: 393, distance: 29.5
click at [227, 393] on div "Attendees: Players: Volunteers: Hole Sponsors: Total Number of Guests Attending…" at bounding box center [661, 670] width 931 height 1501
copy div "Location :Tabl"
click at [229, 525] on h1 "Rich Text Area. Press ALT-0 for help." at bounding box center [661, 511] width 931 height 27
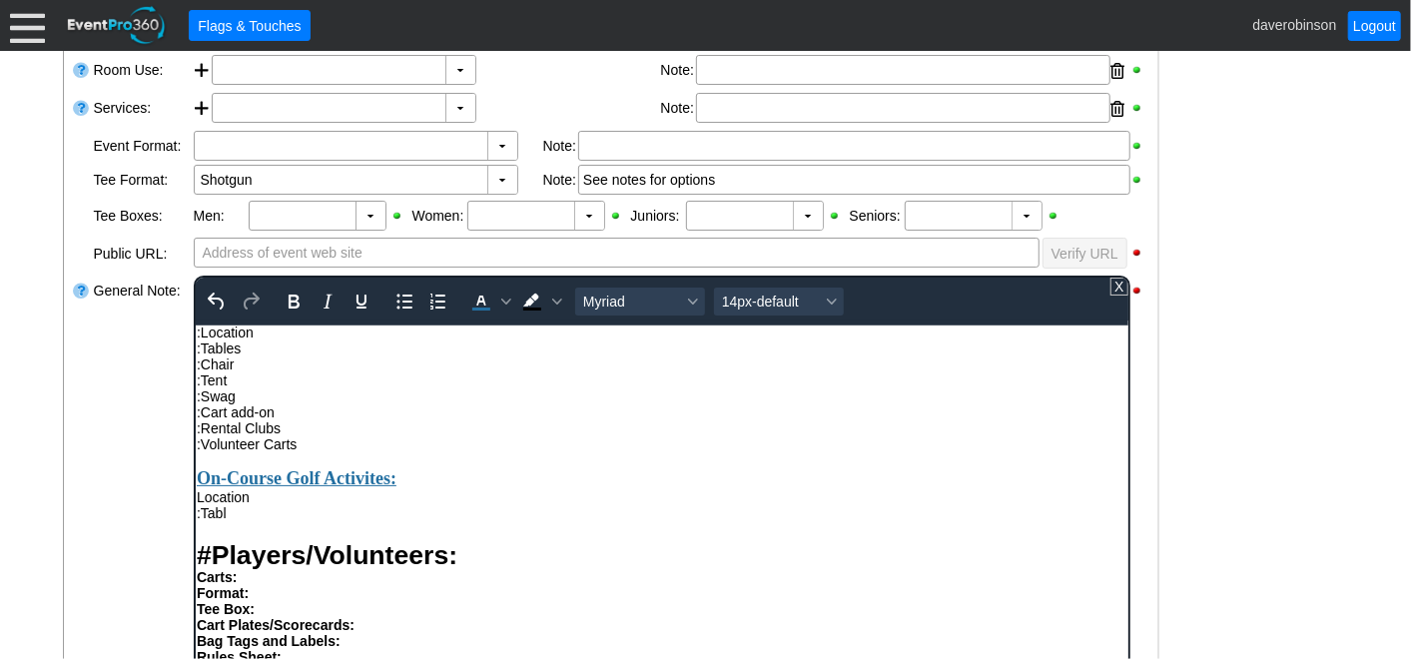
click at [264, 520] on div ":Tabl" at bounding box center [661, 512] width 931 height 16
click at [242, 520] on div ":Tabl" at bounding box center [661, 512] width 931 height 16
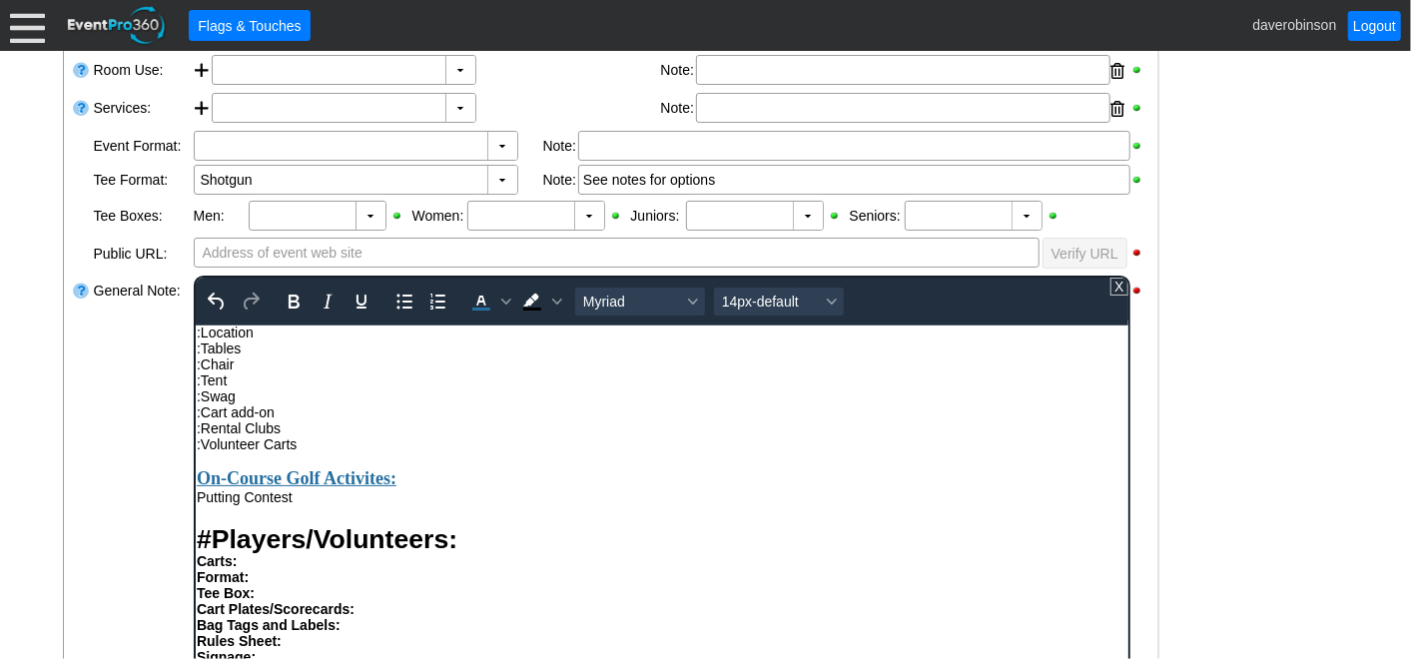
click at [196, 504] on div "Putting Contest" at bounding box center [661, 496] width 931 height 16
click at [323, 504] on div ":Putting Contest" at bounding box center [661, 496] width 931 height 16
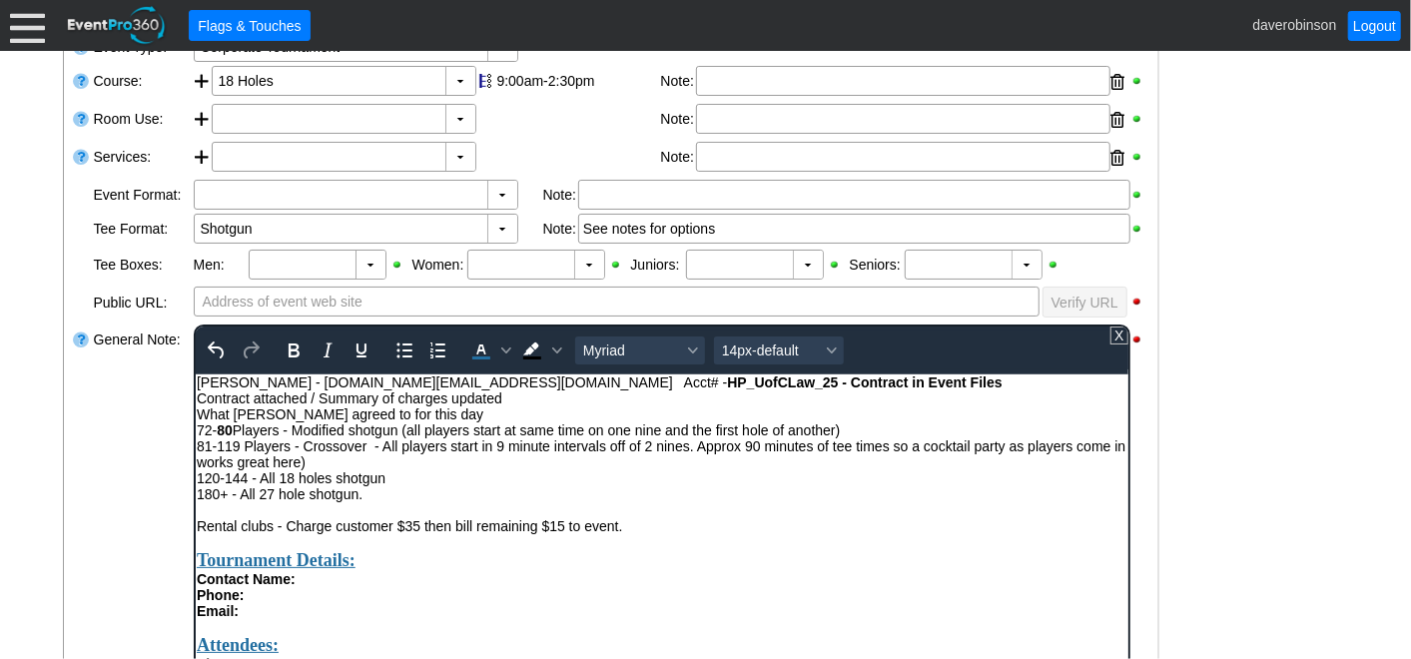
scroll to position [516, 0]
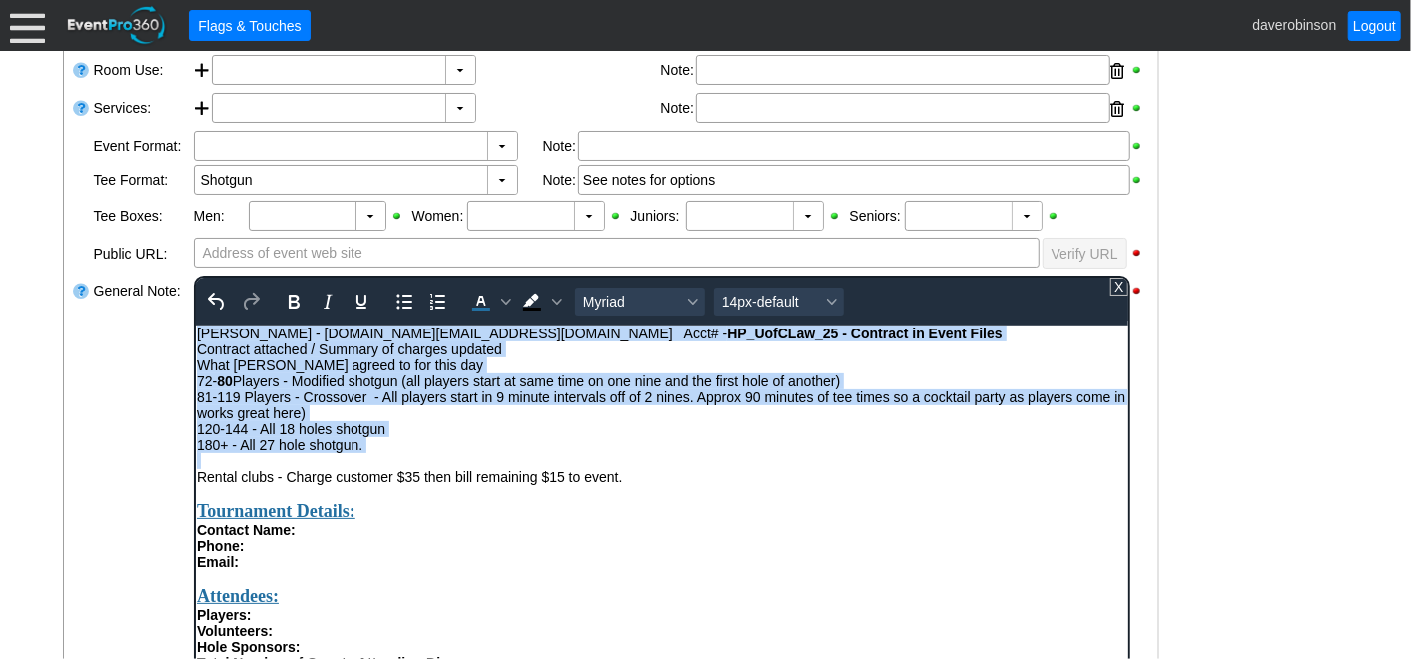
drag, startPoint x: 361, startPoint y: 435, endPoint x: 363, endPoint y: 656, distance: 220.7
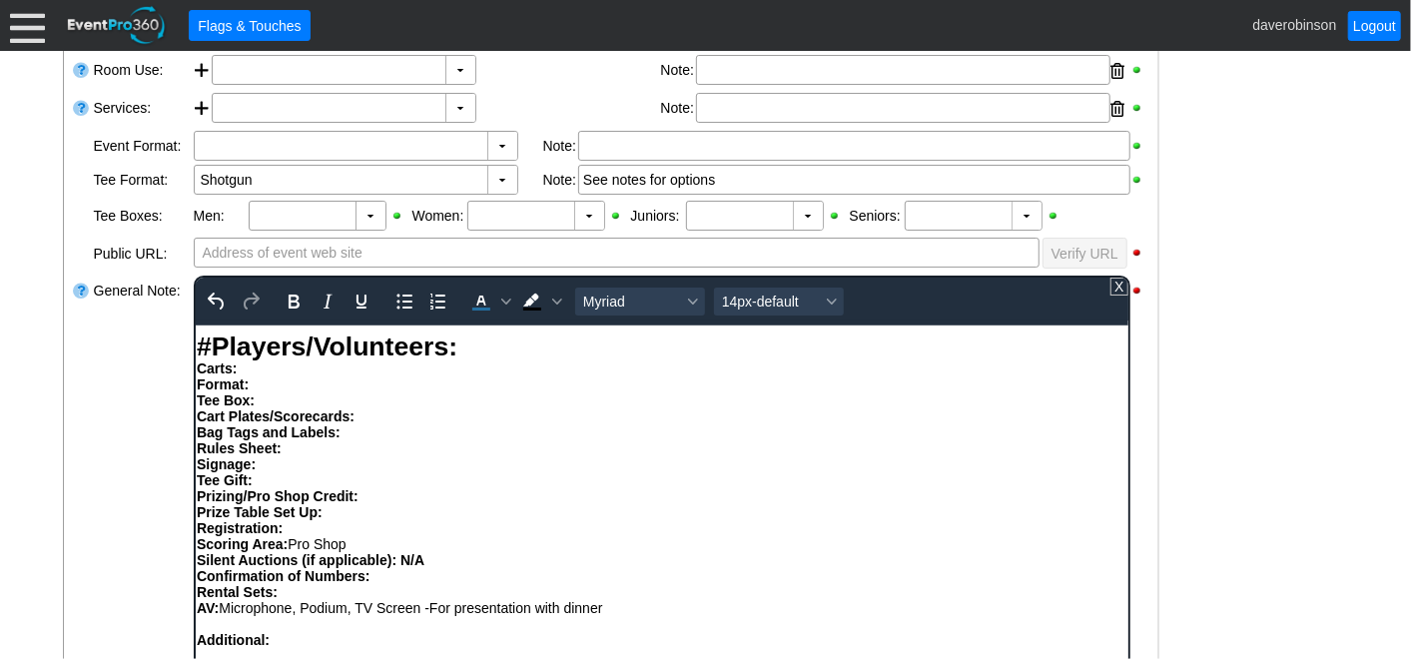
scroll to position [665, 0]
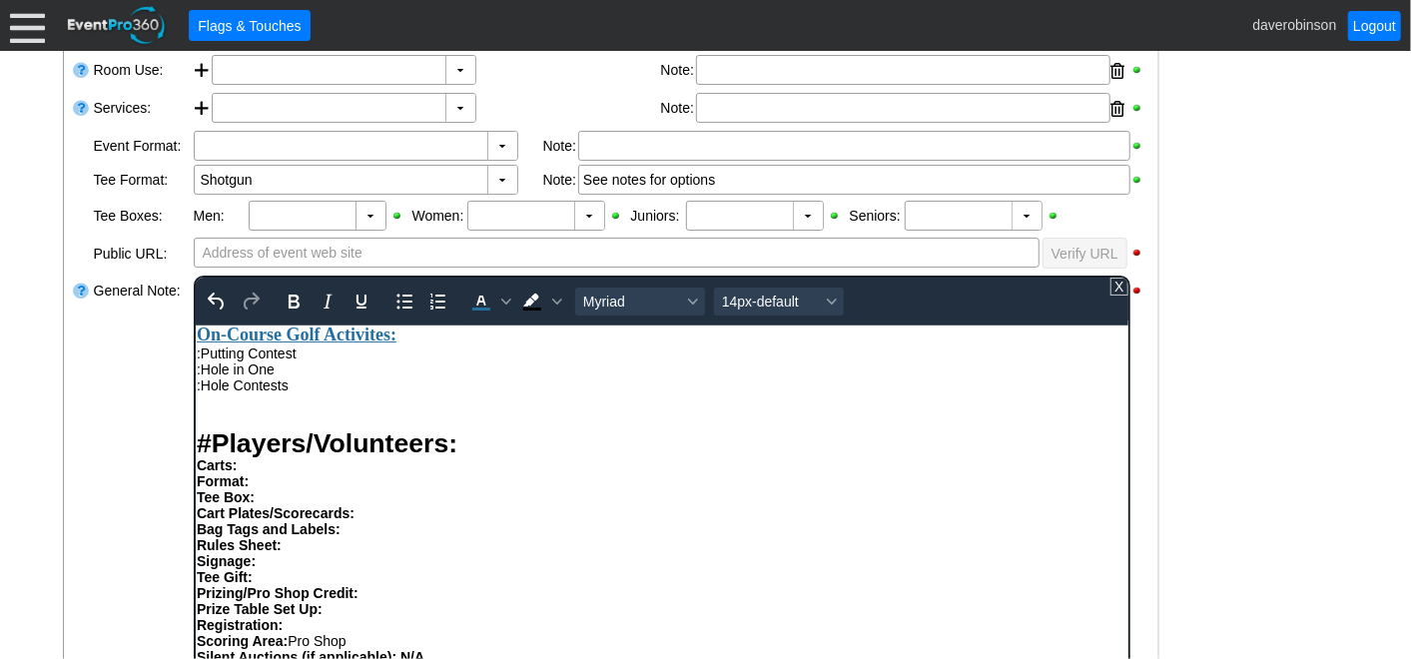
click at [308, 393] on div ":Hole Contests" at bounding box center [661, 385] width 931 height 16
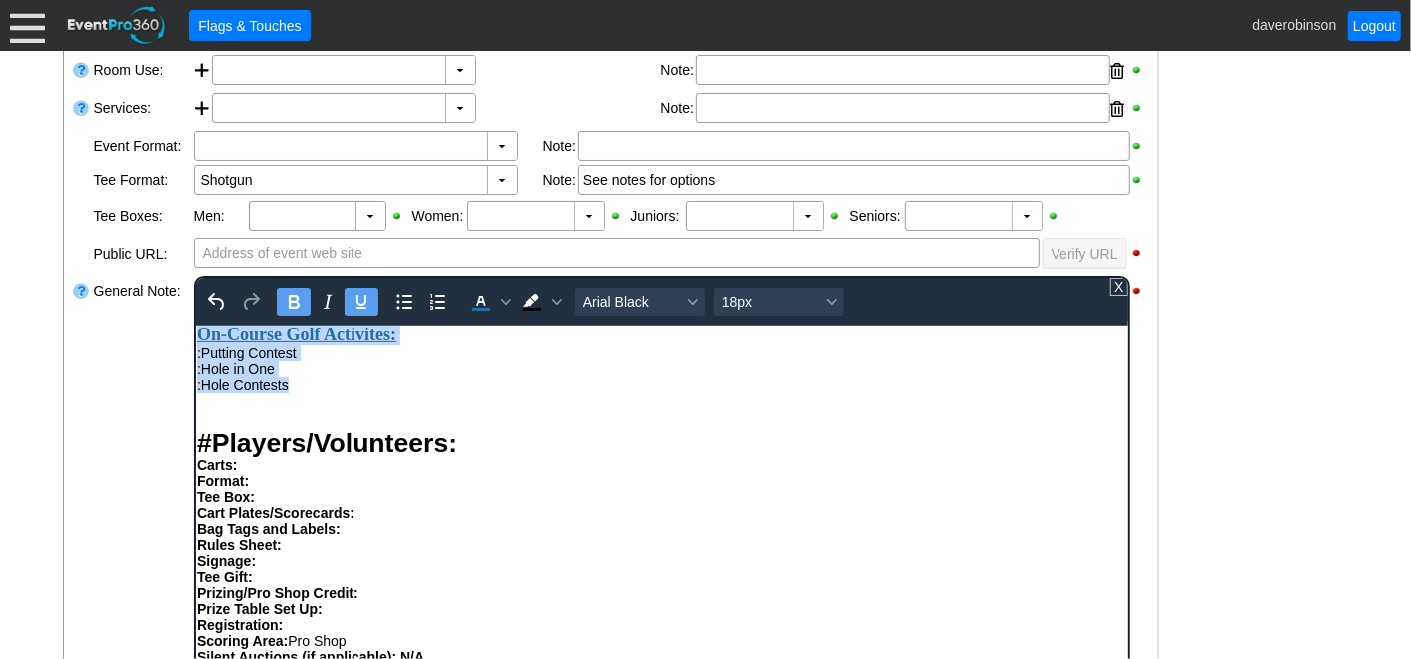
drag, startPoint x: 198, startPoint y: 371, endPoint x: 372, endPoint y: 424, distance: 182.0
click at [372, 424] on div "Attendees: Players: Volunteers: Hole Sponsors: Total Number of Guests Attending…" at bounding box center [661, 540] width 931 height 1528
copy div "On-Course Golf Activites: :Putting Contest :Hole in One :Hole Contests"
click at [312, 393] on div ":Hole Contests" at bounding box center [661, 385] width 931 height 16
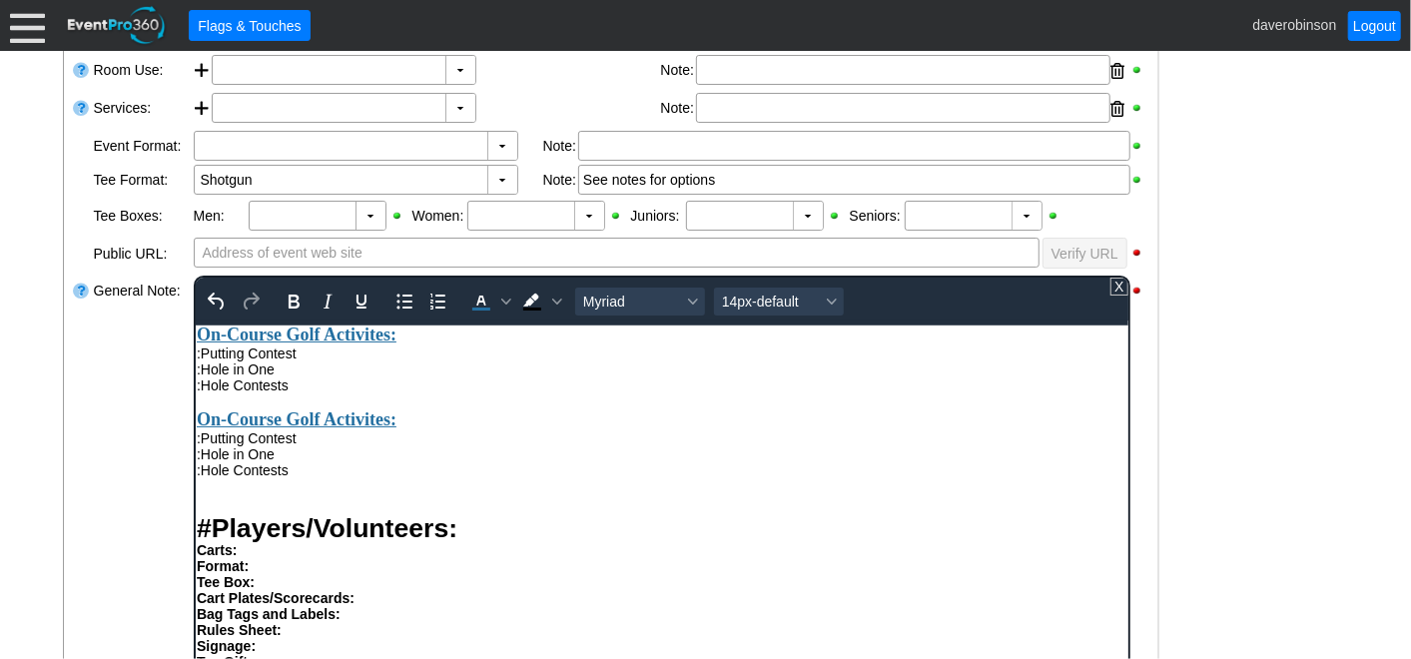
click at [307, 428] on strong "On-Course Golf Activites:" at bounding box center [296, 419] width 200 height 20
drag, startPoint x: 301, startPoint y: 483, endPoint x: 199, endPoint y: 479, distance: 102.0
click at [199, 445] on div ":Putting Contest" at bounding box center [661, 437] width 931 height 16
click at [92, 466] on div "General Note:" at bounding box center [142, 525] width 100 height 503
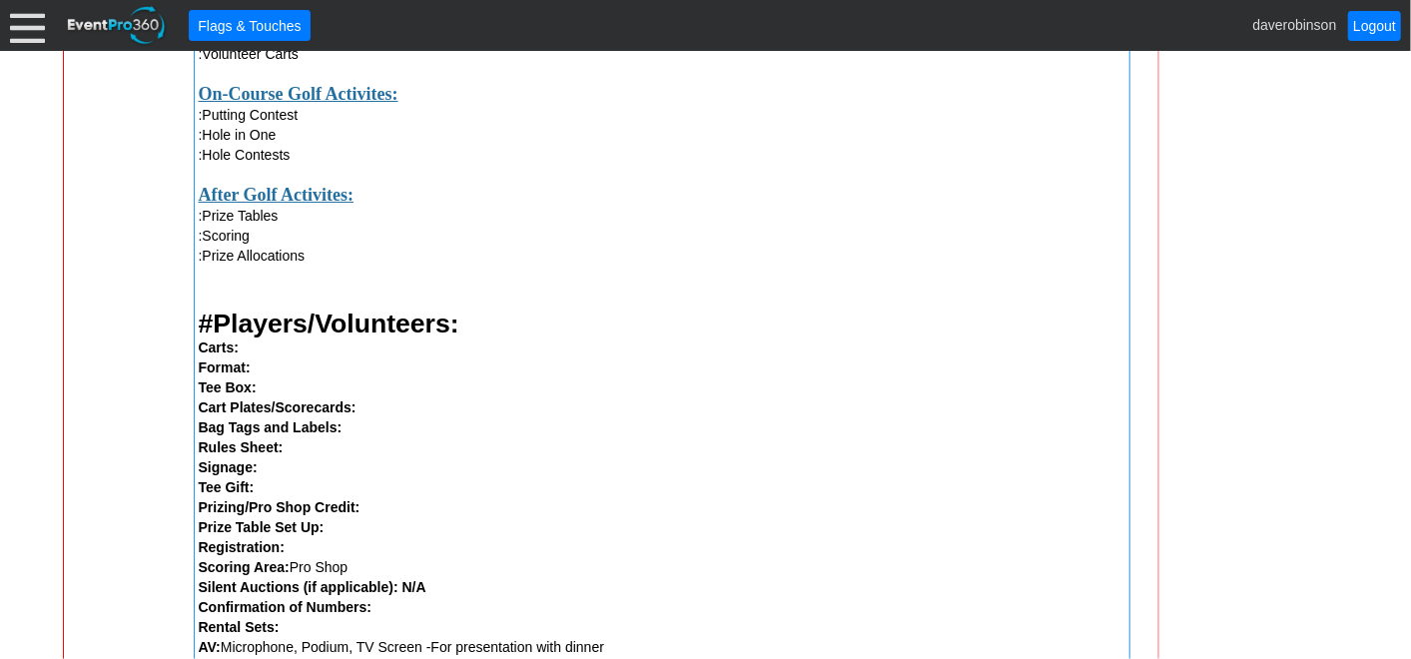
scroll to position [1515, 0]
click at [331, 260] on div ":Prize Allocations" at bounding box center [662, 258] width 927 height 20
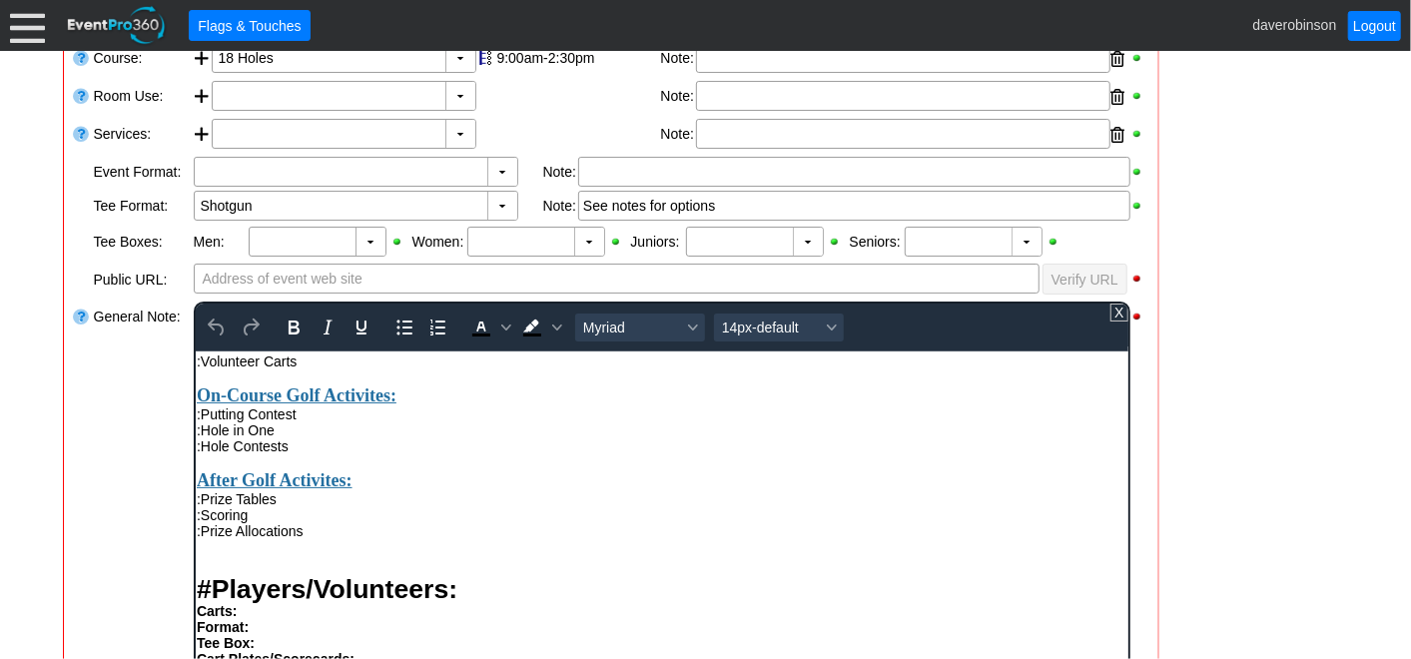
scroll to position [665, 0]
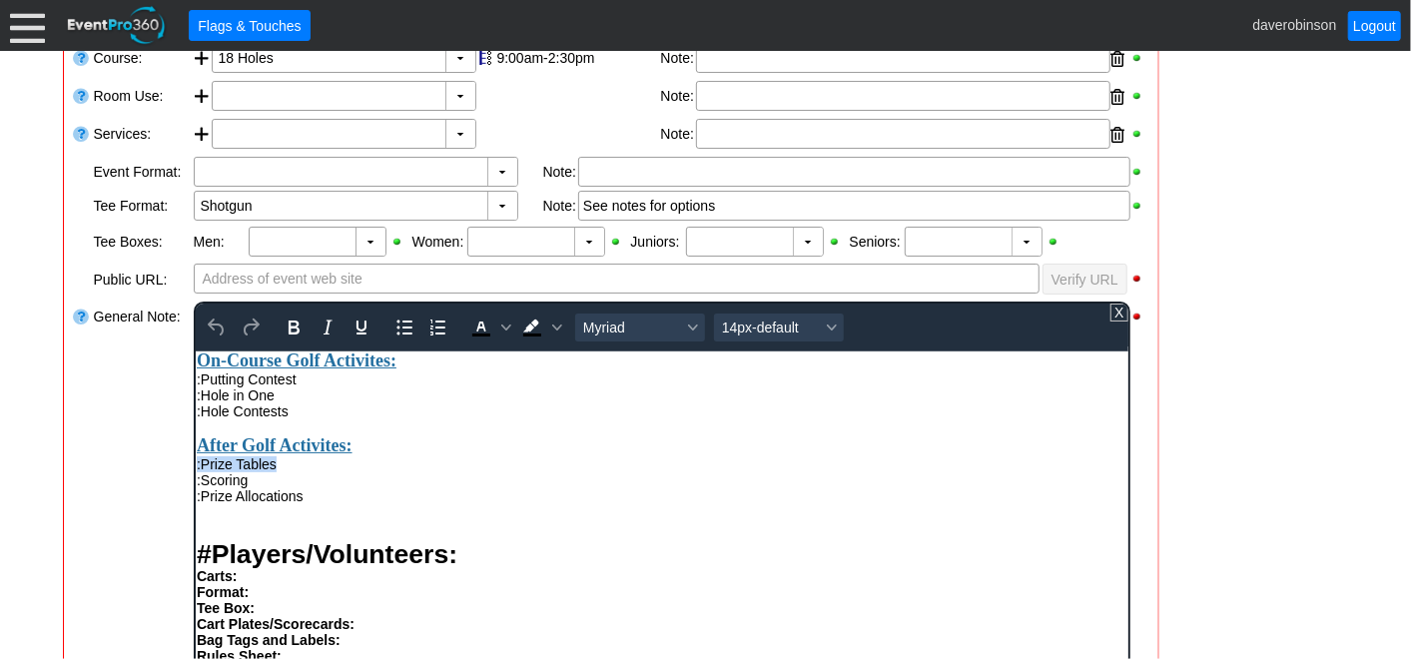
drag, startPoint x: 288, startPoint y: 513, endPoint x: 381, endPoint y: 852, distance: 351.1
click at [195, 504] on html "Rental clubs - Charge customer $35 then bill remaining $15 to event. Tournament…" at bounding box center [661, 555] width 933 height 1740
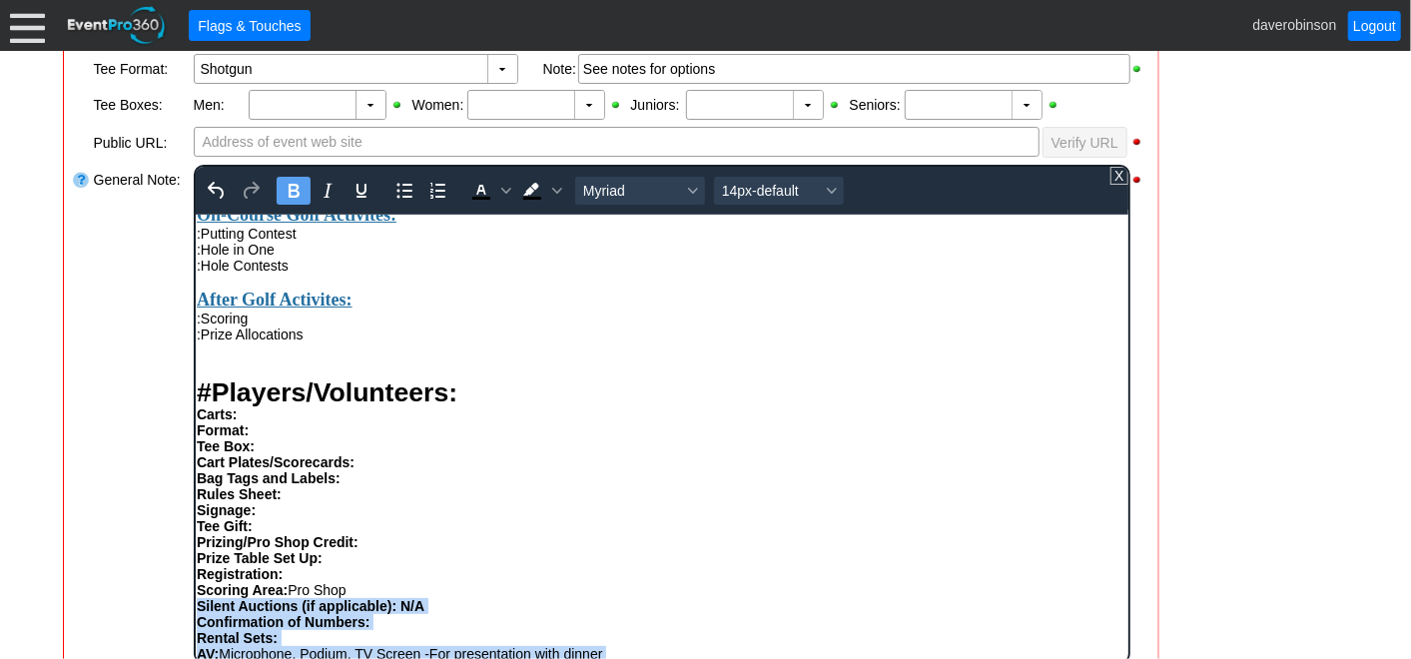
scroll to position [824, 0]
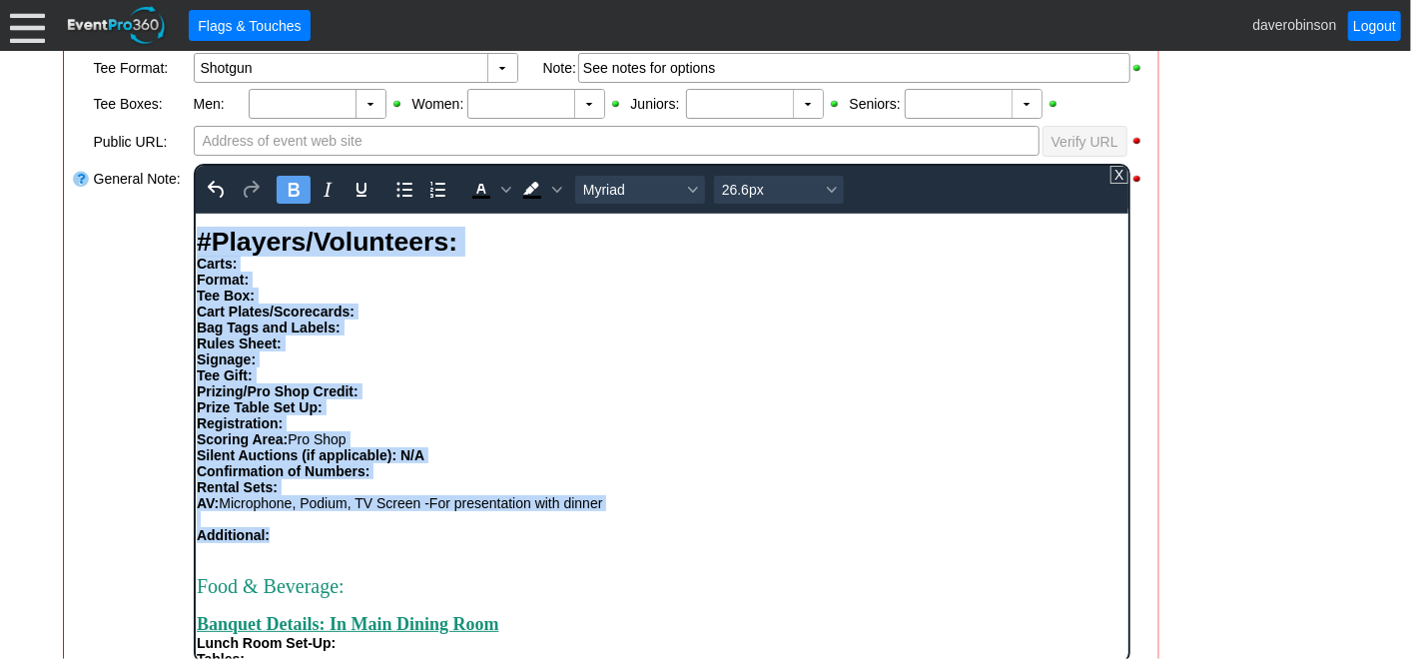
drag, startPoint x: 311, startPoint y: 479, endPoint x: 169, endPoint y: 282, distance: 243.4
click at [195, 282] on html "Rental clubs - Charge customer $35 then bill remaining $15 to event. Tournament…" at bounding box center [661, 251] width 933 height 1724
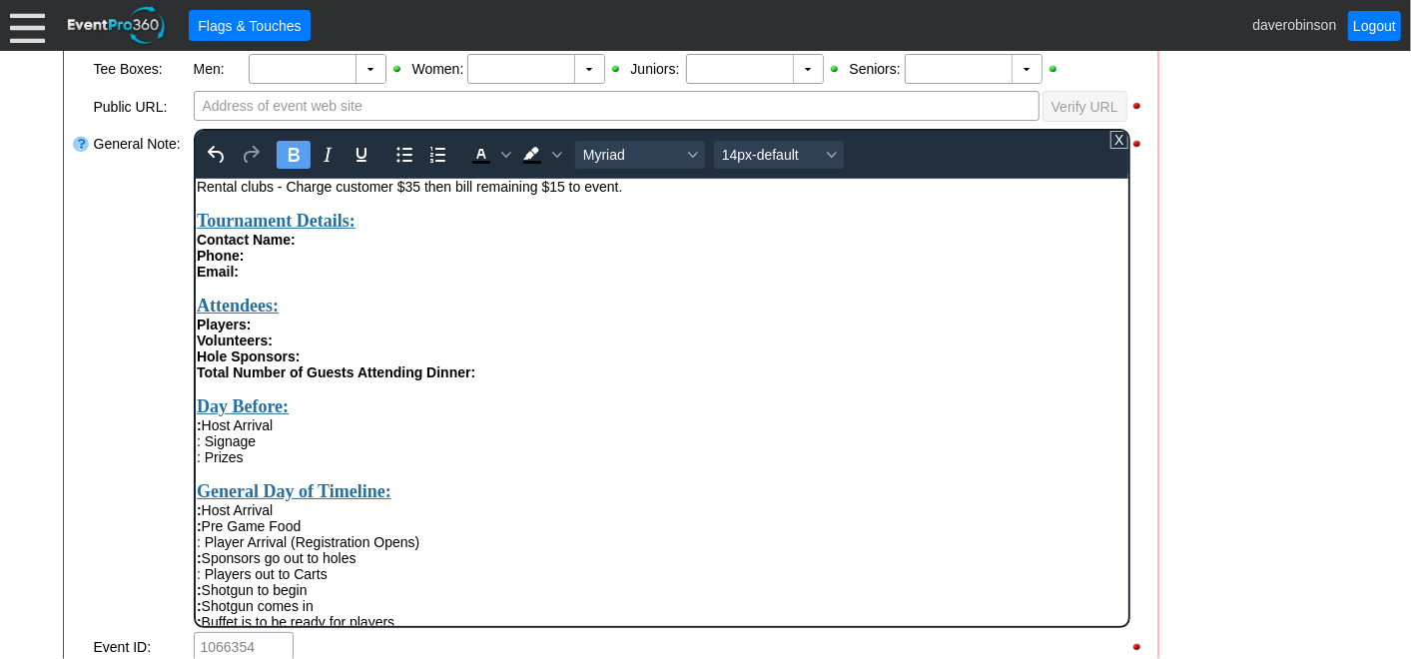
scroll to position [628, 0]
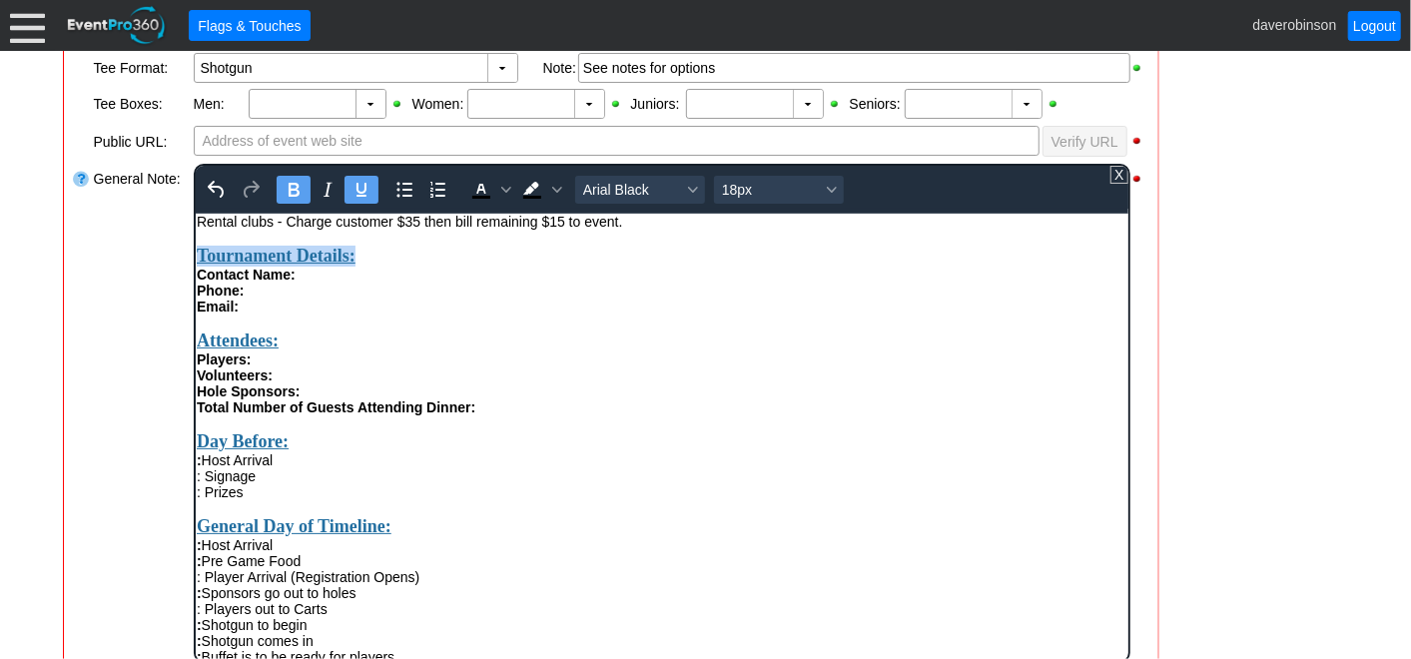
drag, startPoint x: 426, startPoint y: 269, endPoint x: 383, endPoint y: 455, distance: 191.9
click at [485, 183] on icon "Text color Black" at bounding box center [480, 190] width 24 height 24
click at [315, 367] on div "Players:" at bounding box center [661, 359] width 931 height 16
drag, startPoint x: 401, startPoint y: 258, endPoint x: 201, endPoint y: 254, distance: 199.8
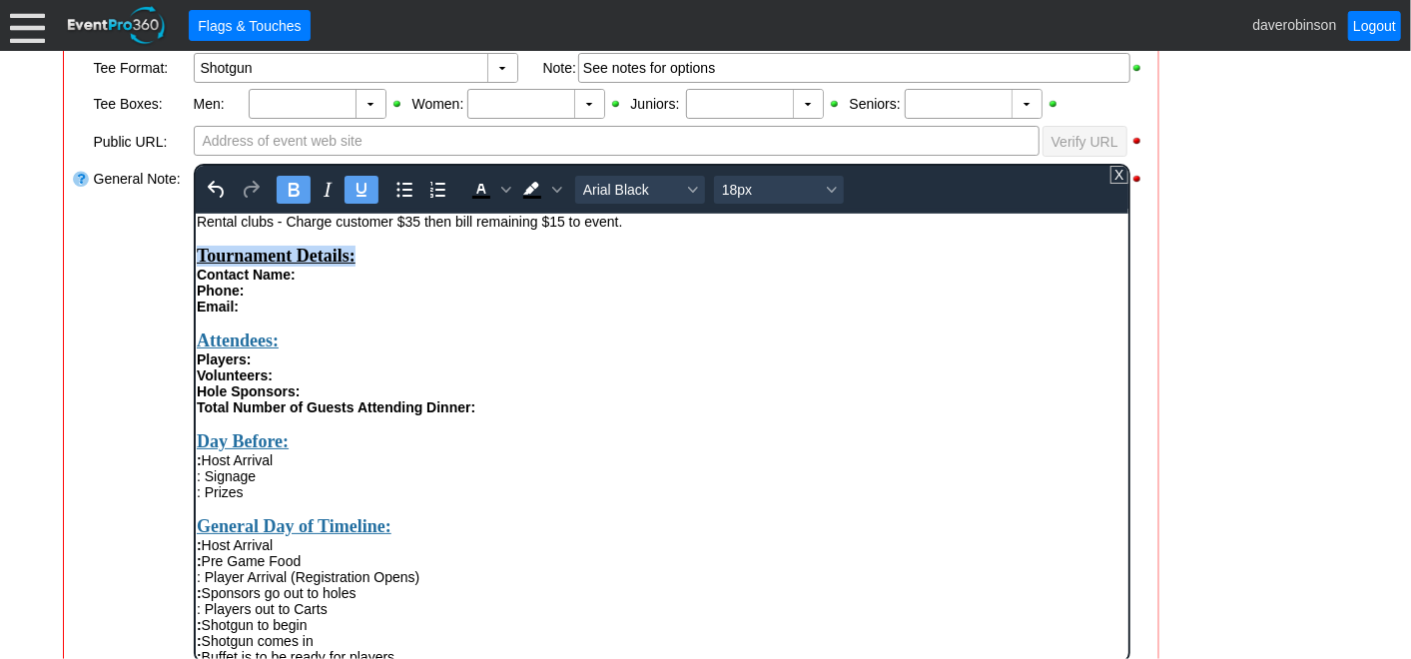
click at [201, 254] on div "Tournament Details:" at bounding box center [661, 255] width 931 height 21
click at [556, 187] on icon "Background color Black" at bounding box center [556, 190] width 10 height 6
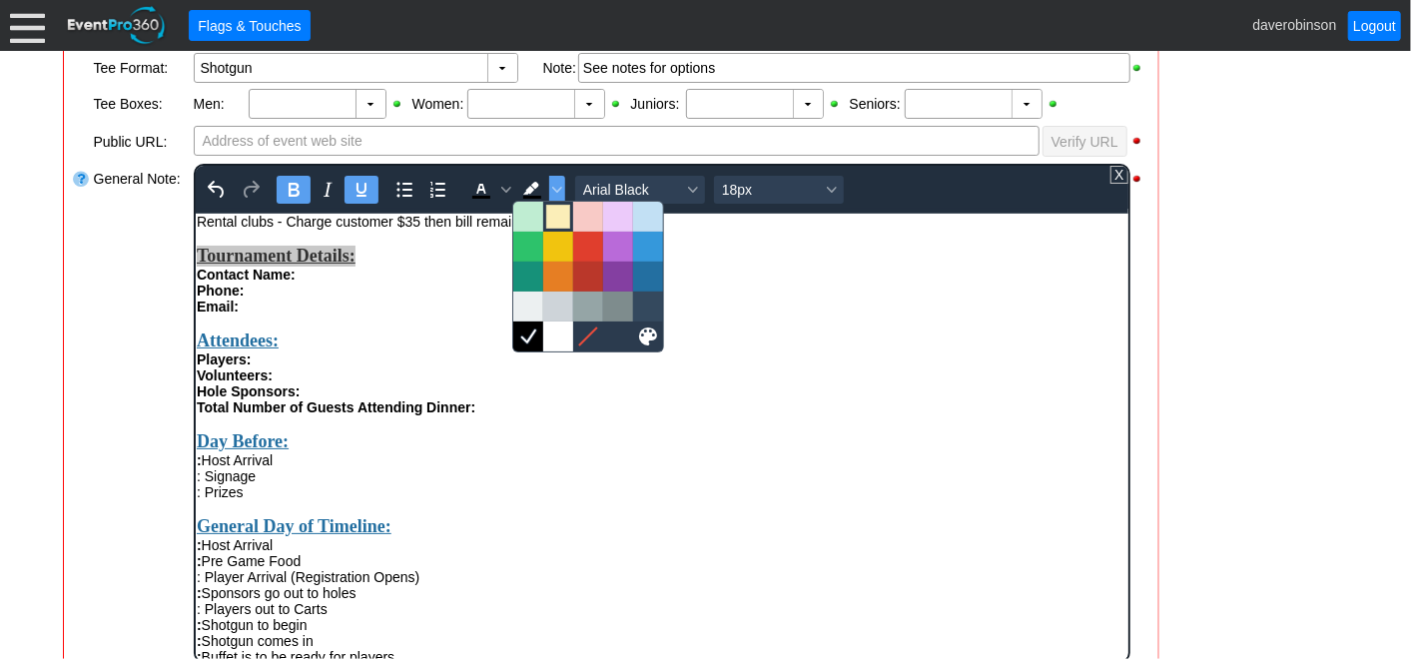
click at [569, 225] on div at bounding box center [558, 217] width 24 height 24
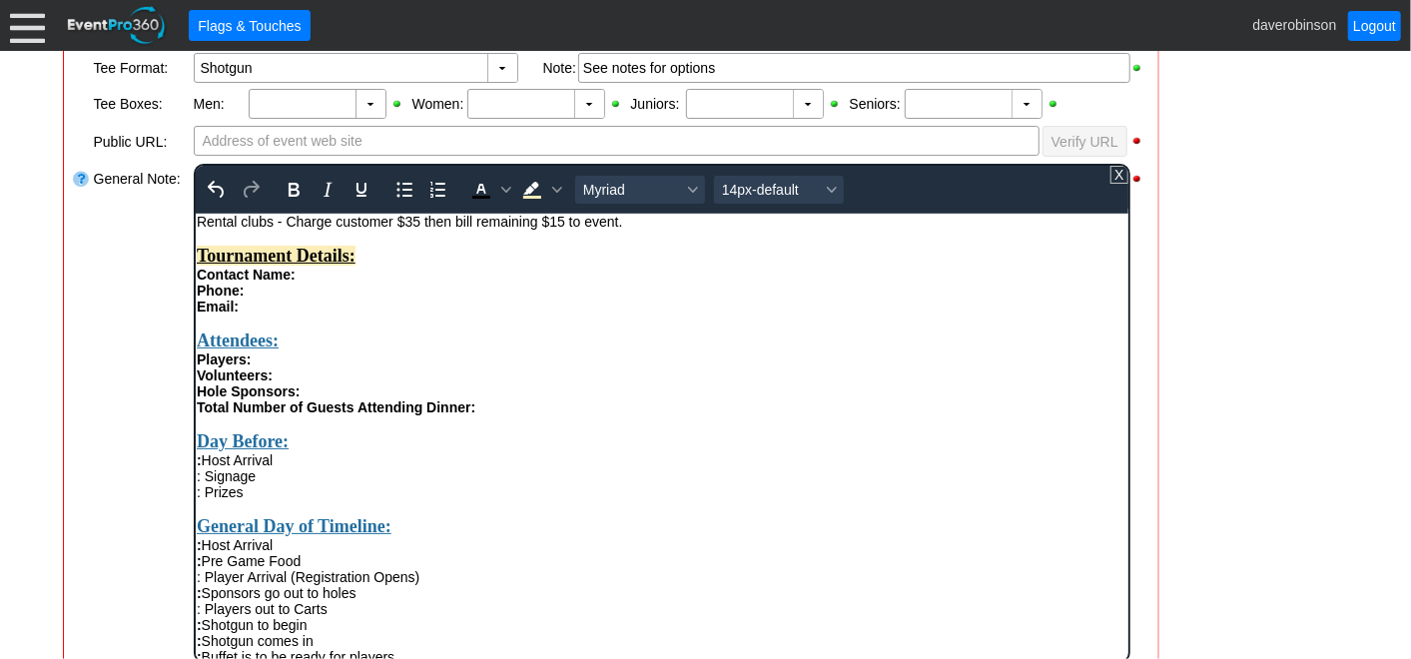
click at [481, 327] on div "Rich Text Area. Press ALT-0 for help." at bounding box center [661, 322] width 931 height 16
drag, startPoint x: 317, startPoint y: 351, endPoint x: 203, endPoint y: 333, distance: 115.3
click at [200, 338] on div "Attendees:" at bounding box center [661, 340] width 931 height 21
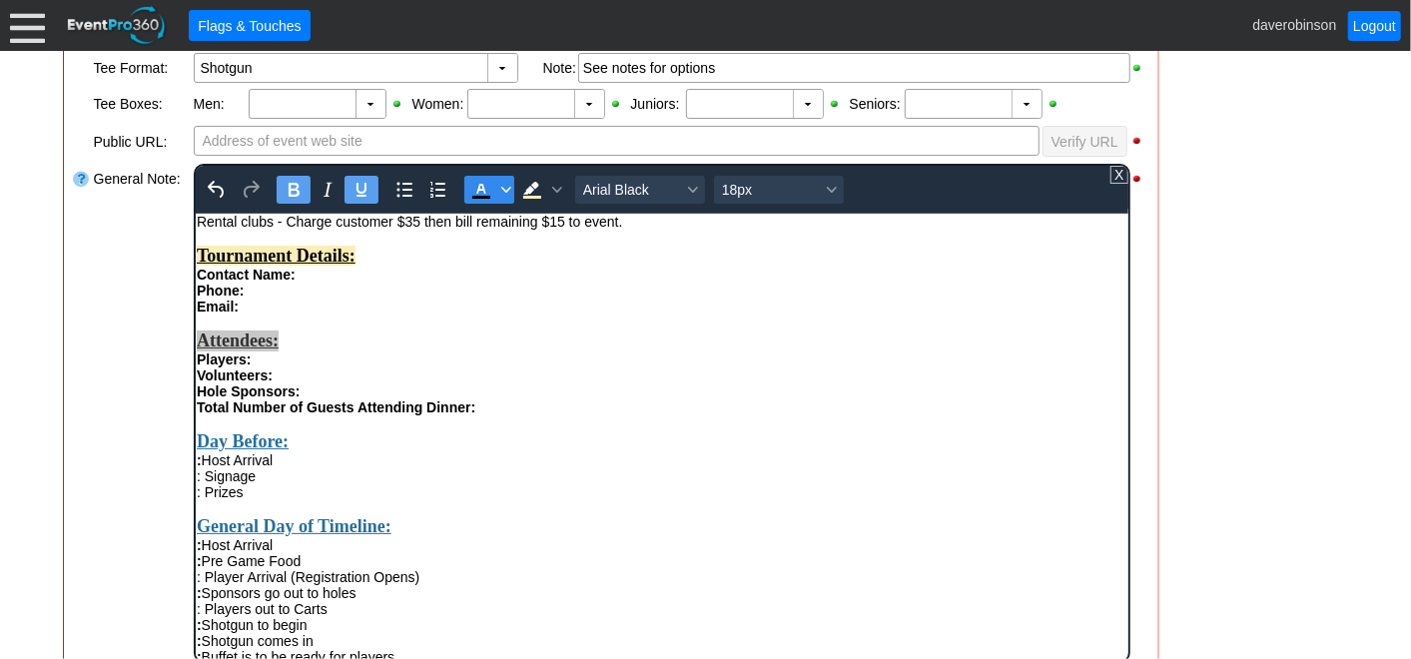
drag, startPoint x: 474, startPoint y: 188, endPoint x: 503, endPoint y: 177, distance: 31.0
click at [484, 183] on icon "Text color Black" at bounding box center [480, 190] width 24 height 24
click at [529, 186] on icon "Background color Light Yellow" at bounding box center [530, 188] width 16 height 13
drag, startPoint x: 310, startPoint y: 459, endPoint x: 196, endPoint y: 458, distance: 113.9
click at [196, 451] on div "Day Before:" at bounding box center [661, 440] width 931 height 21
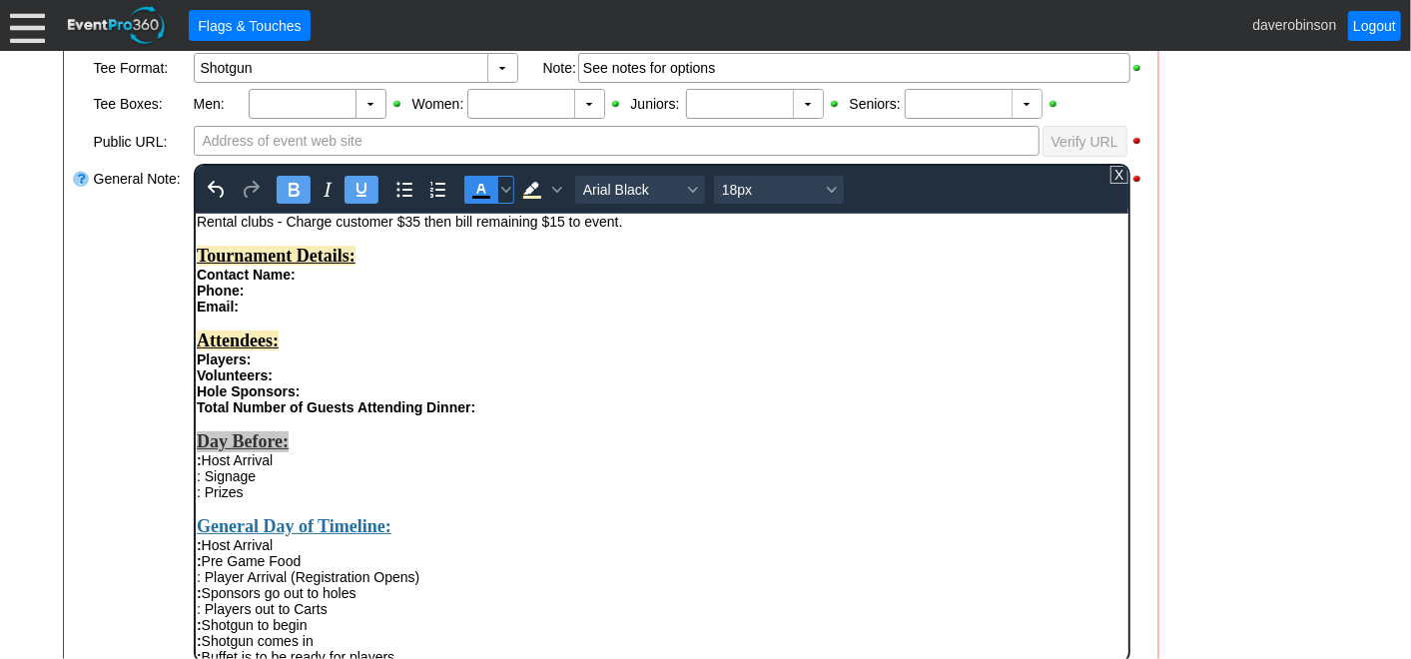
click at [486, 190] on icon "Text color Black" at bounding box center [480, 190] width 24 height 24
click at [524, 189] on icon "Background color Light Yellow" at bounding box center [530, 188] width 16 height 13
drag, startPoint x: 448, startPoint y: 555, endPoint x: 243, endPoint y: 486, distance: 217.0
click at [196, 536] on div "General Day of Timeline:" at bounding box center [661, 525] width 931 height 21
click at [473, 185] on icon "Text color Black" at bounding box center [480, 190] width 24 height 24
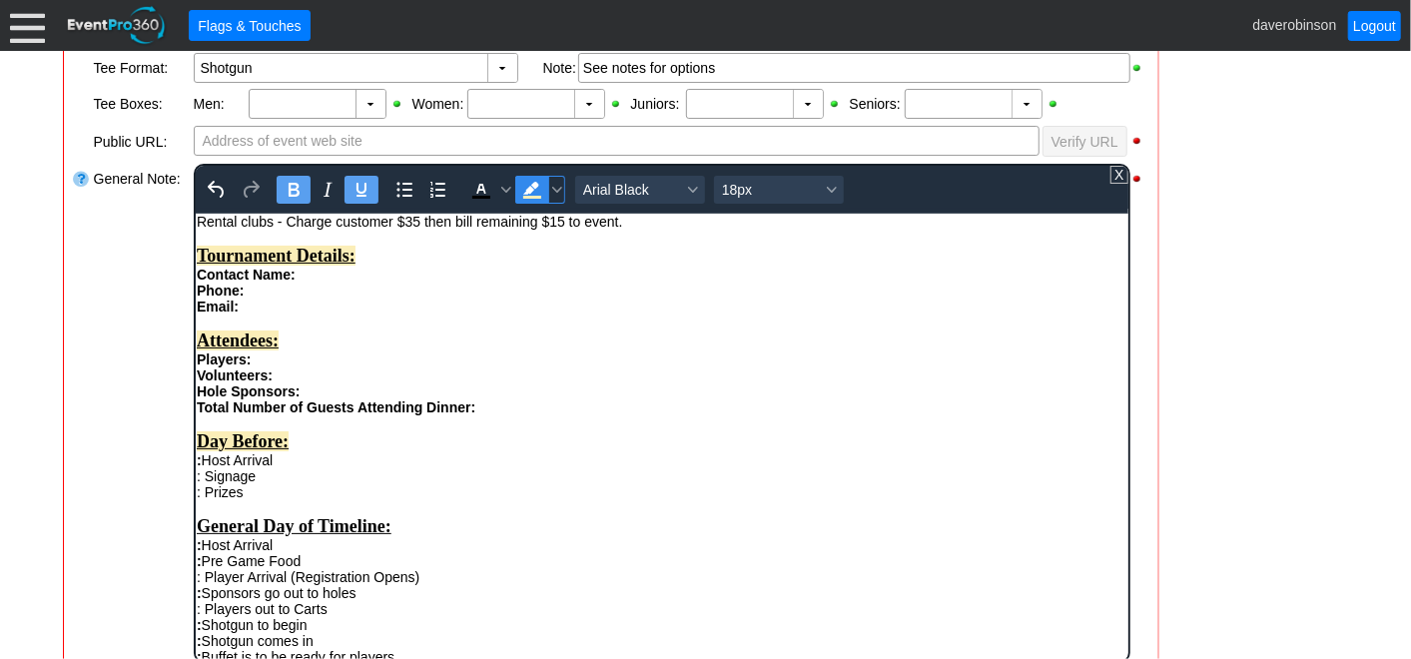
click at [524, 188] on icon "Background color Light Yellow" at bounding box center [530, 188] width 16 height 13
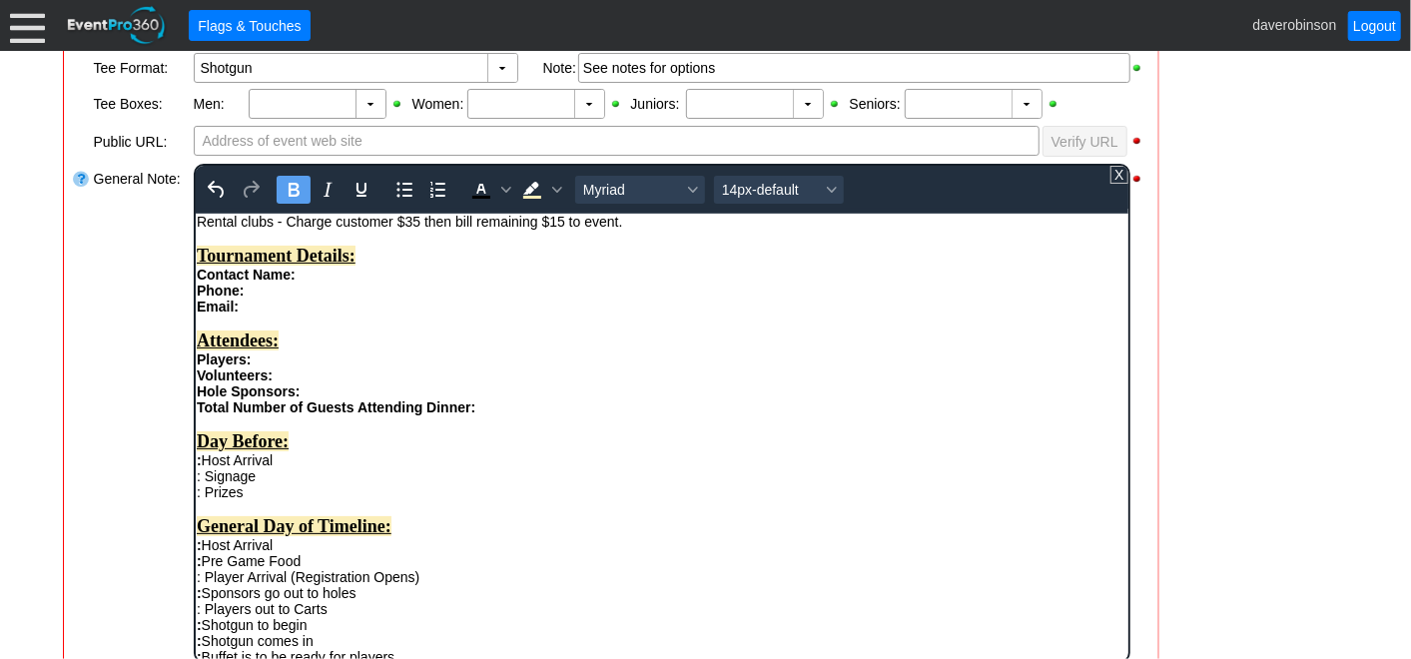
click at [604, 383] on div "Volunteers:" at bounding box center [661, 375] width 931 height 16
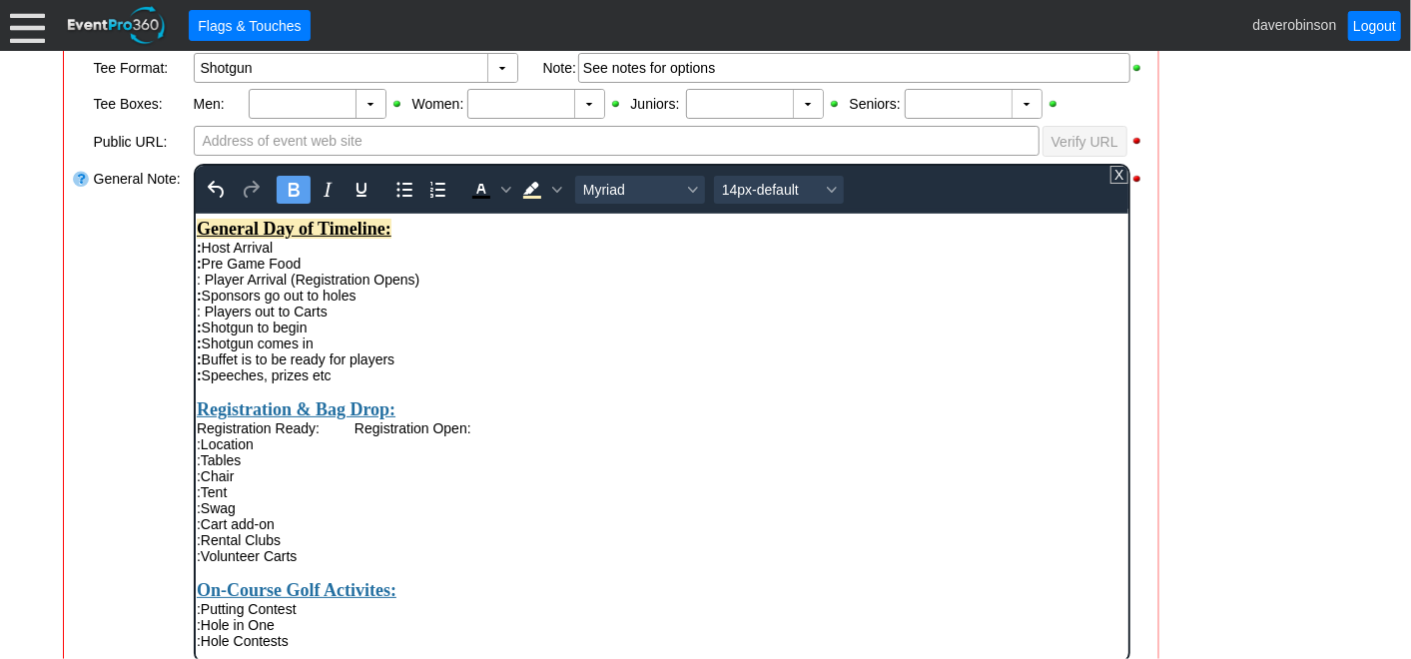
scroll to position [333, 0]
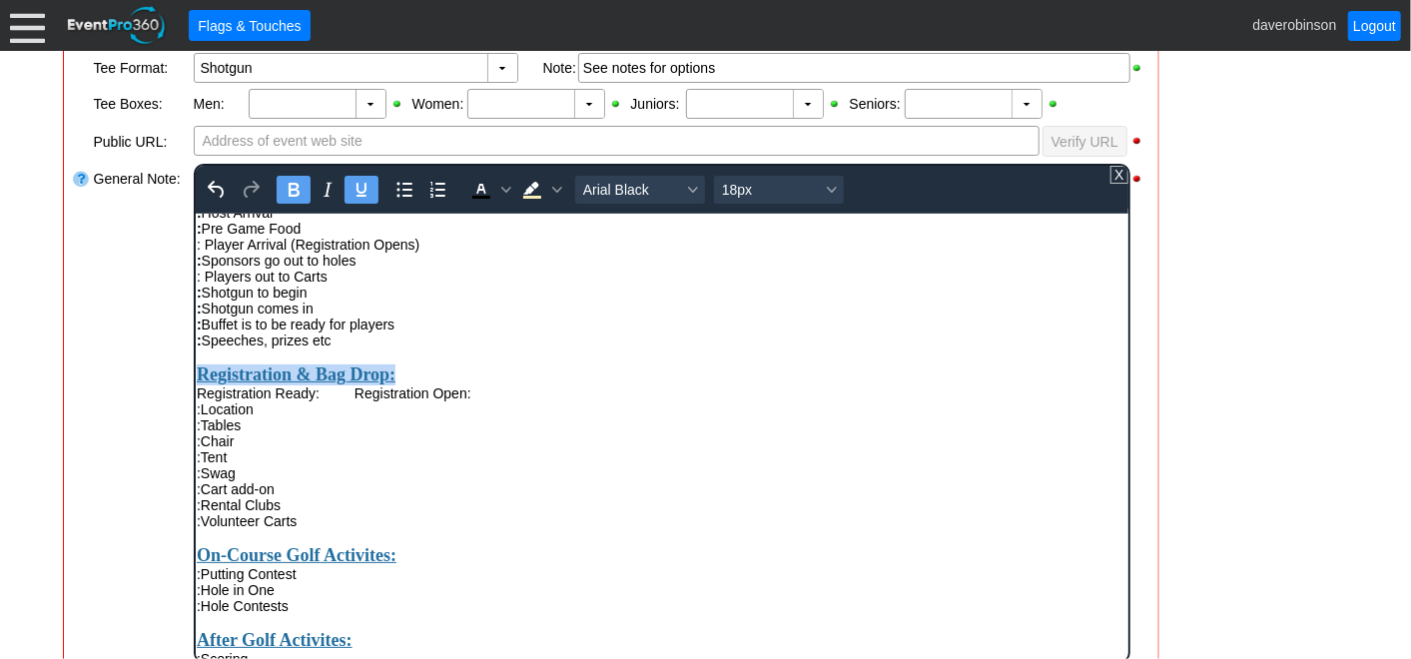
drag, startPoint x: 445, startPoint y: 401, endPoint x: 201, endPoint y: 394, distance: 244.8
click at [201, 385] on div "Registration & Bag Drop:" at bounding box center [661, 366] width 931 height 37
click at [475, 180] on icon "Text color Black" at bounding box center [480, 190] width 24 height 24
drag, startPoint x: 521, startPoint y: 190, endPoint x: 536, endPoint y: 209, distance: 24.2
click at [522, 190] on icon "Background color Light Yellow" at bounding box center [530, 188] width 16 height 13
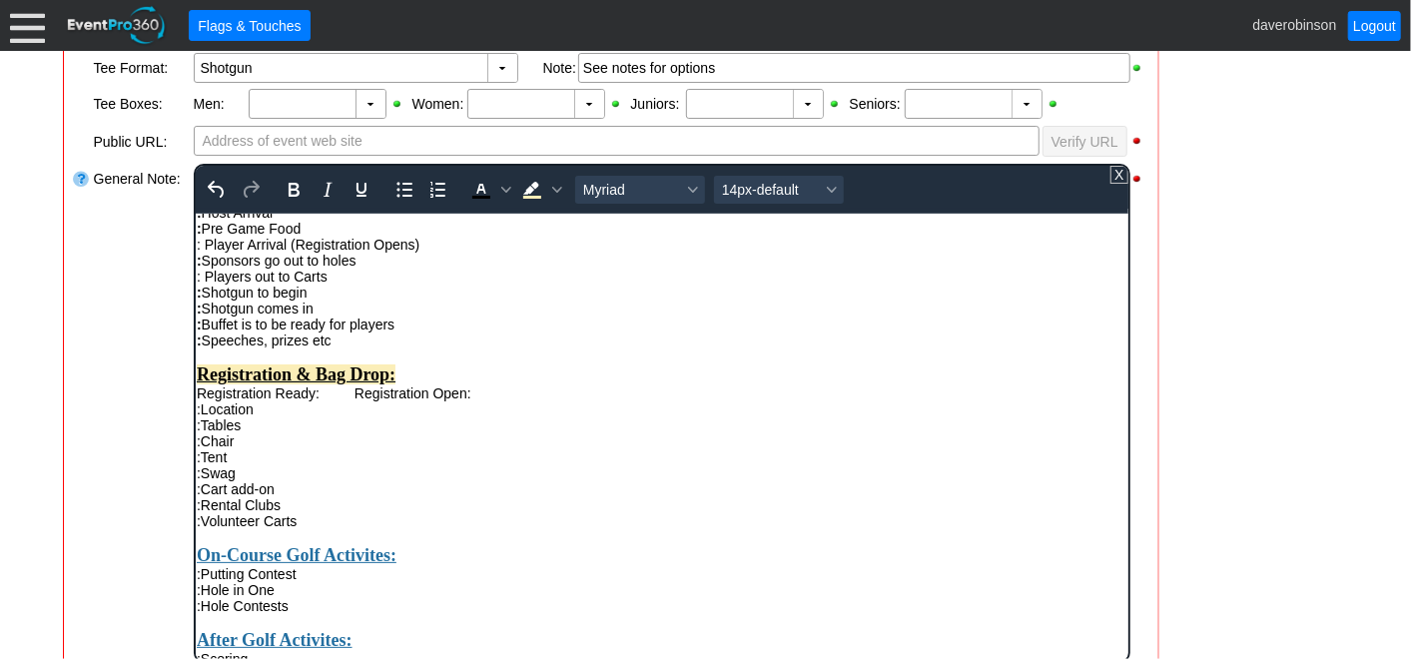
click at [612, 348] on div ": Buffet is to be ready for players : Speeches, prizes etc" at bounding box center [661, 332] width 931 height 32
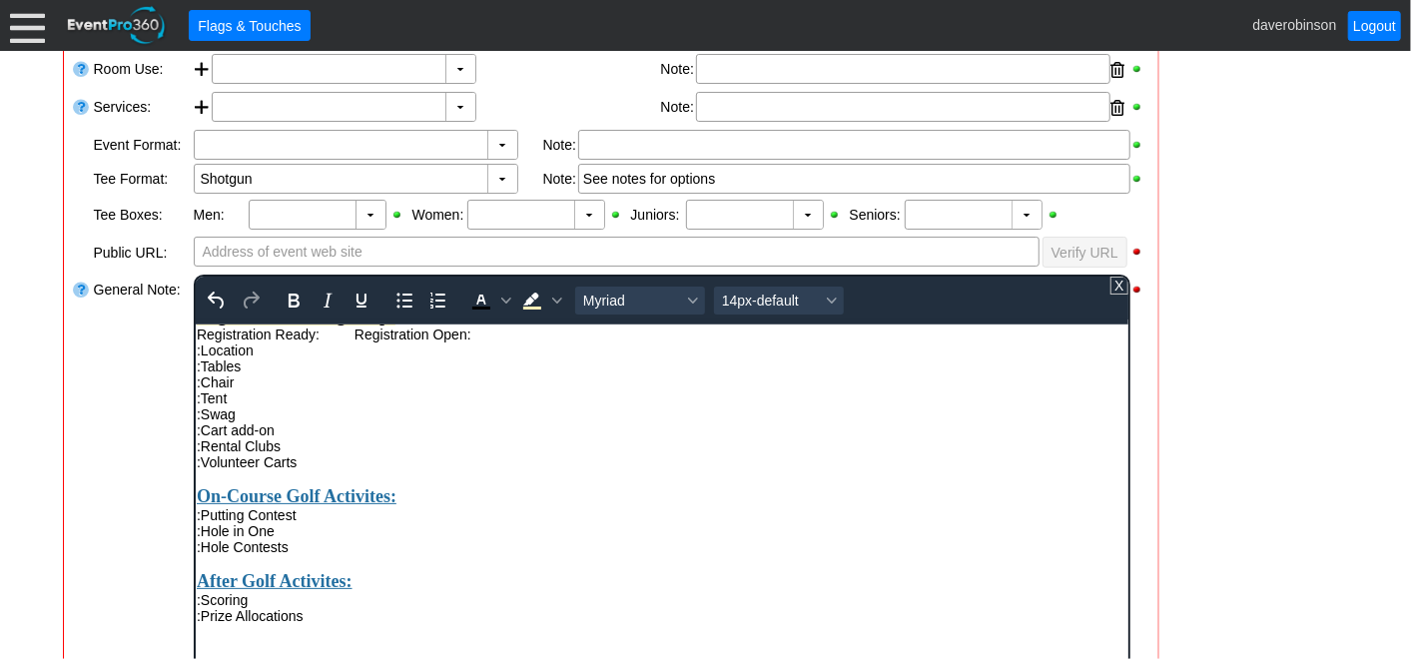
scroll to position [554, 0]
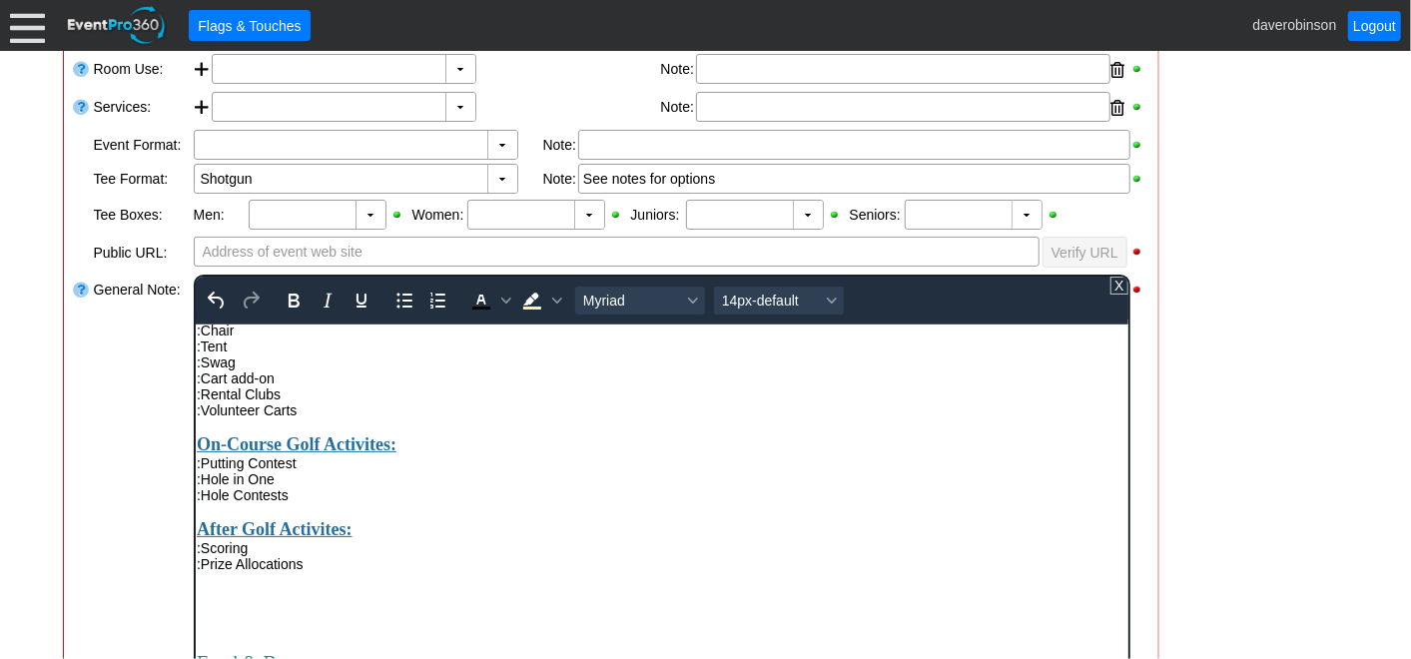
click at [341, 402] on div ":Rental Clubs" at bounding box center [661, 394] width 931 height 16
click at [1225, 466] on div "- General Information ▼ Loading.... Remove all highlights Facility: ▼ Χ Heritag…" at bounding box center [706, 584] width 1298 height 1395
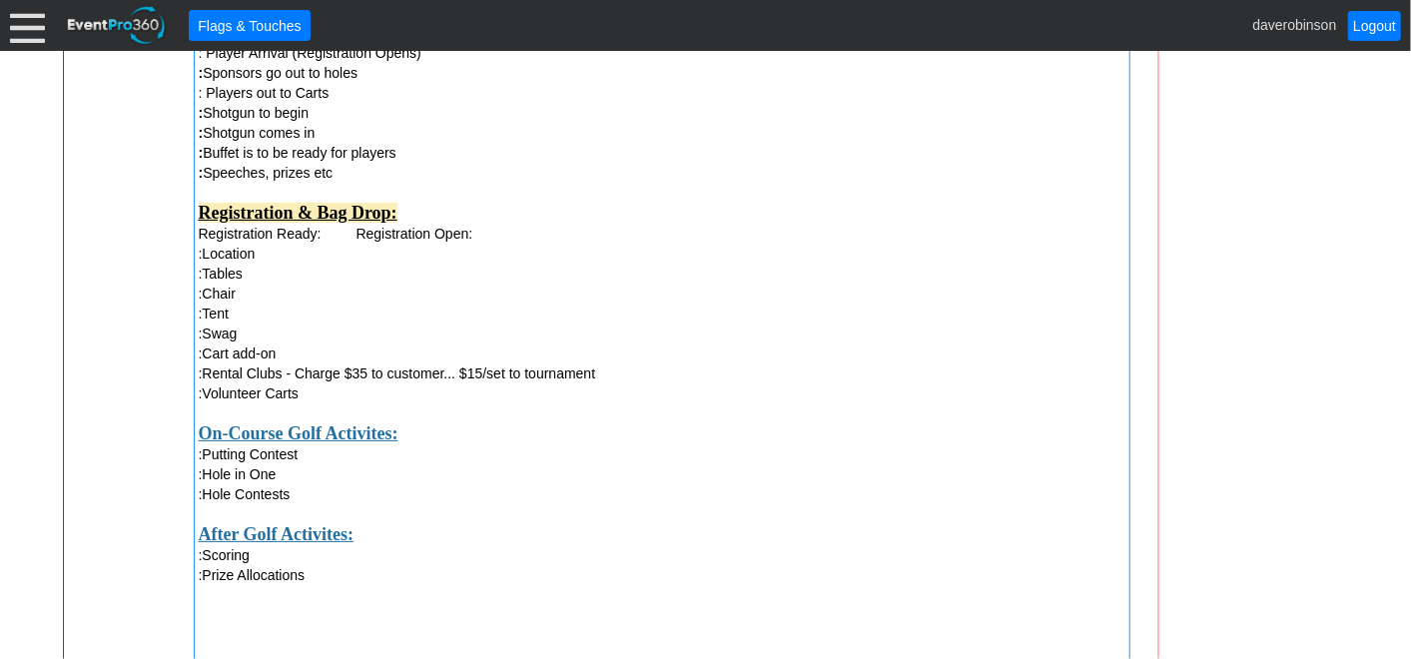
scroll to position [1184, 0]
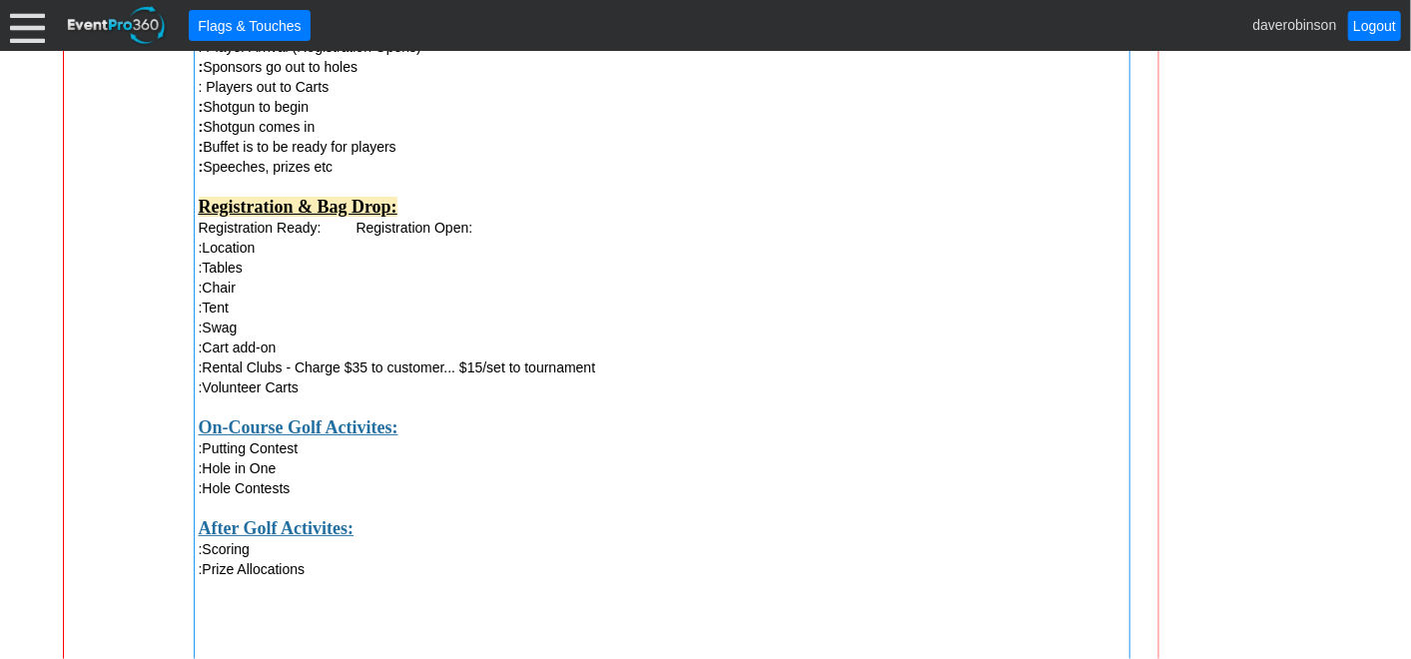
drag, startPoint x: 203, startPoint y: 373, endPoint x: 222, endPoint y: 372, distance: 19.0
click at [222, 372] on div ":Rental Clubs - Charge $35 to customer... $15/set to tournament" at bounding box center [662, 368] width 927 height 20
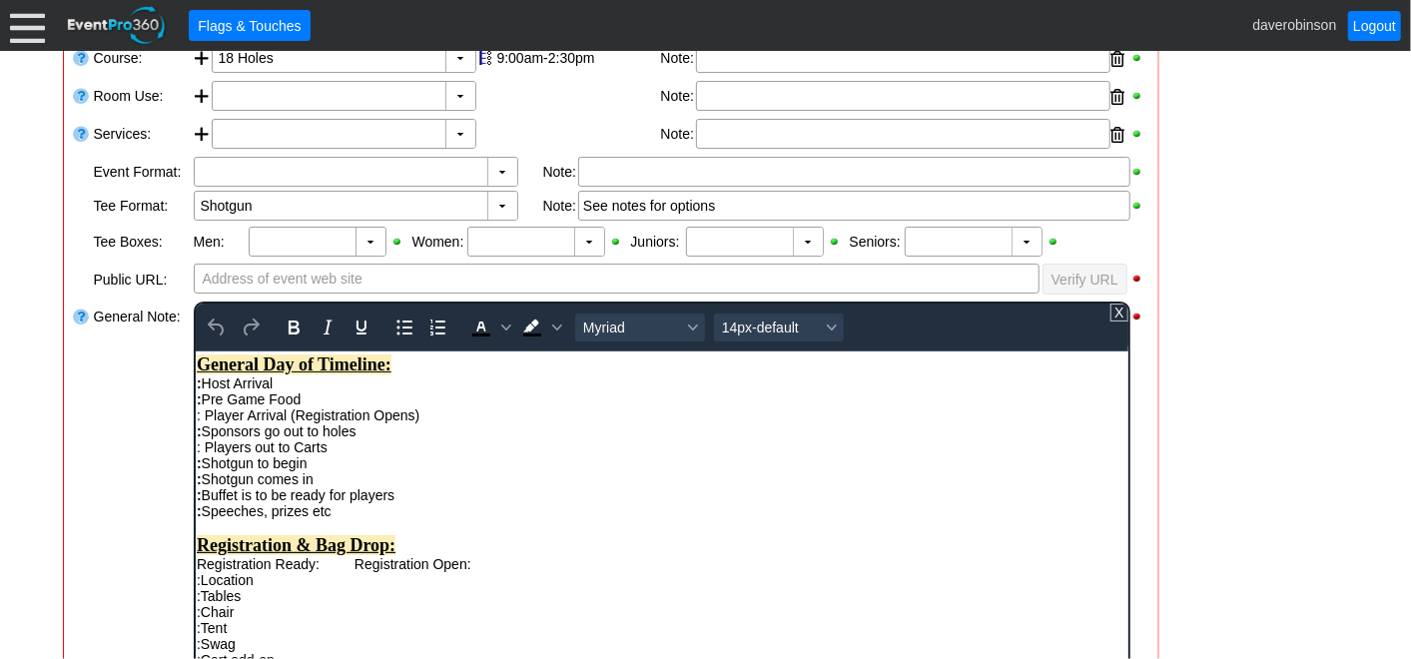
scroll to position [443, 0]
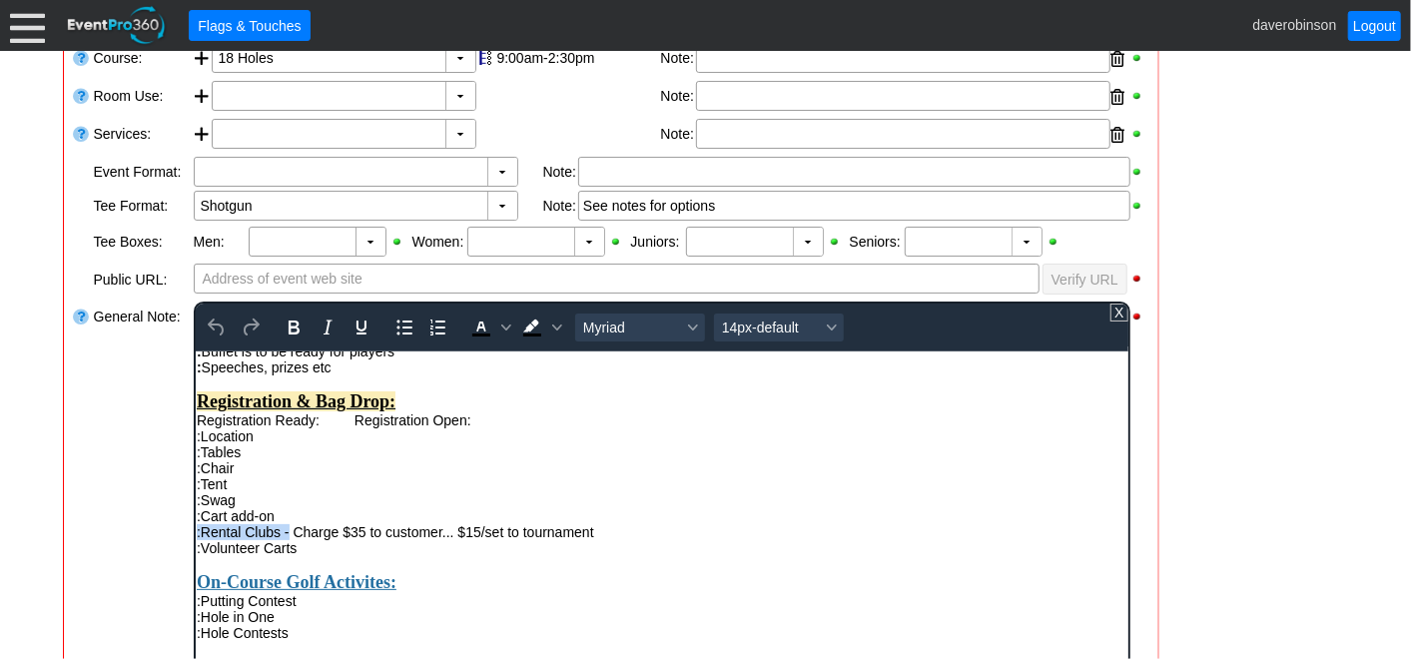
drag, startPoint x: 288, startPoint y: 568, endPoint x: 197, endPoint y: 561, distance: 91.2
click at [197, 539] on div ":Rental Clubs - Charge $35 to customer... $15/set to tournament" at bounding box center [661, 531] width 931 height 16
click at [290, 328] on icon "Bold" at bounding box center [293, 328] width 24 height 24
click at [392, 459] on div ":Tables" at bounding box center [661, 451] width 931 height 16
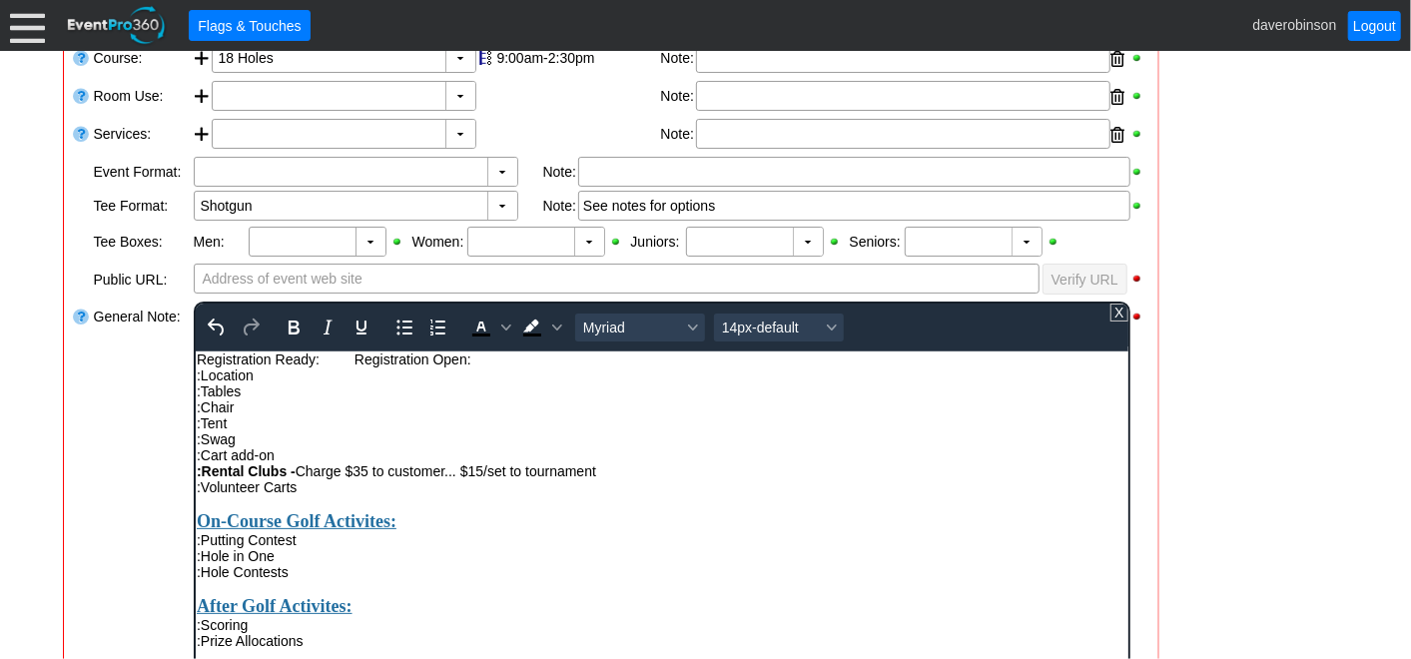
scroll to position [554, 0]
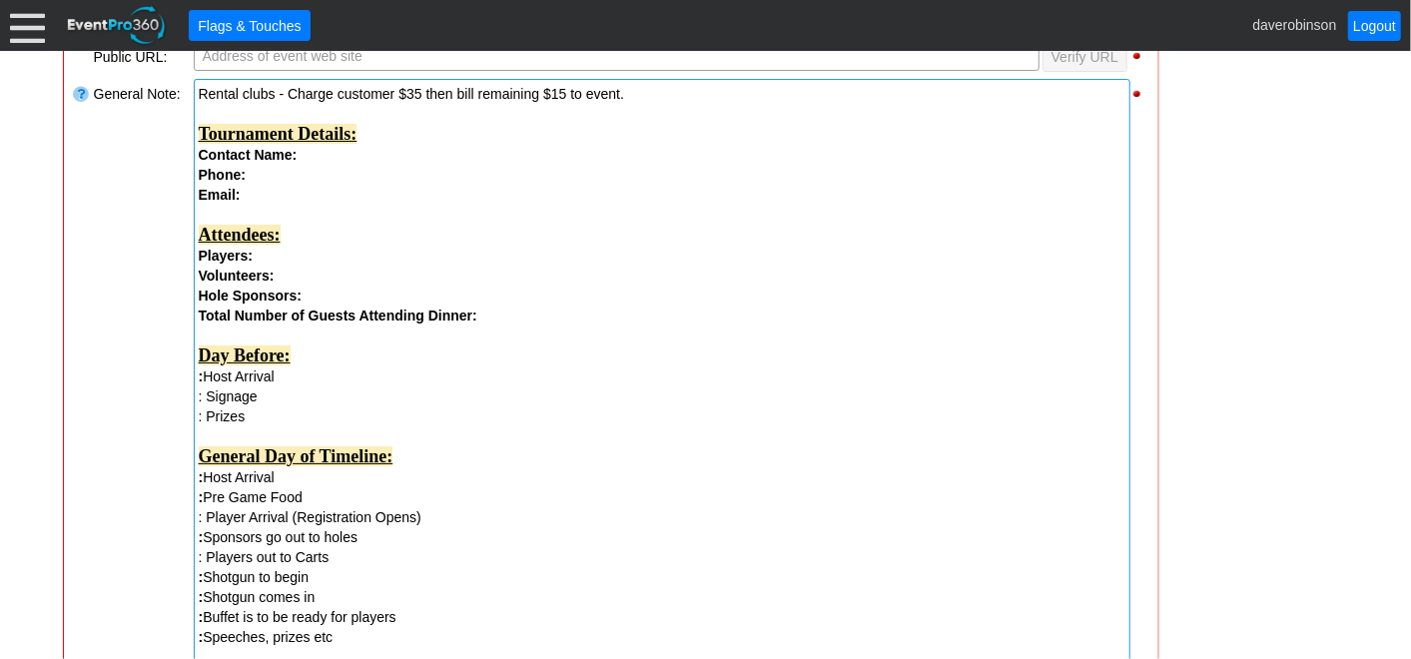
scroll to position [824, 0]
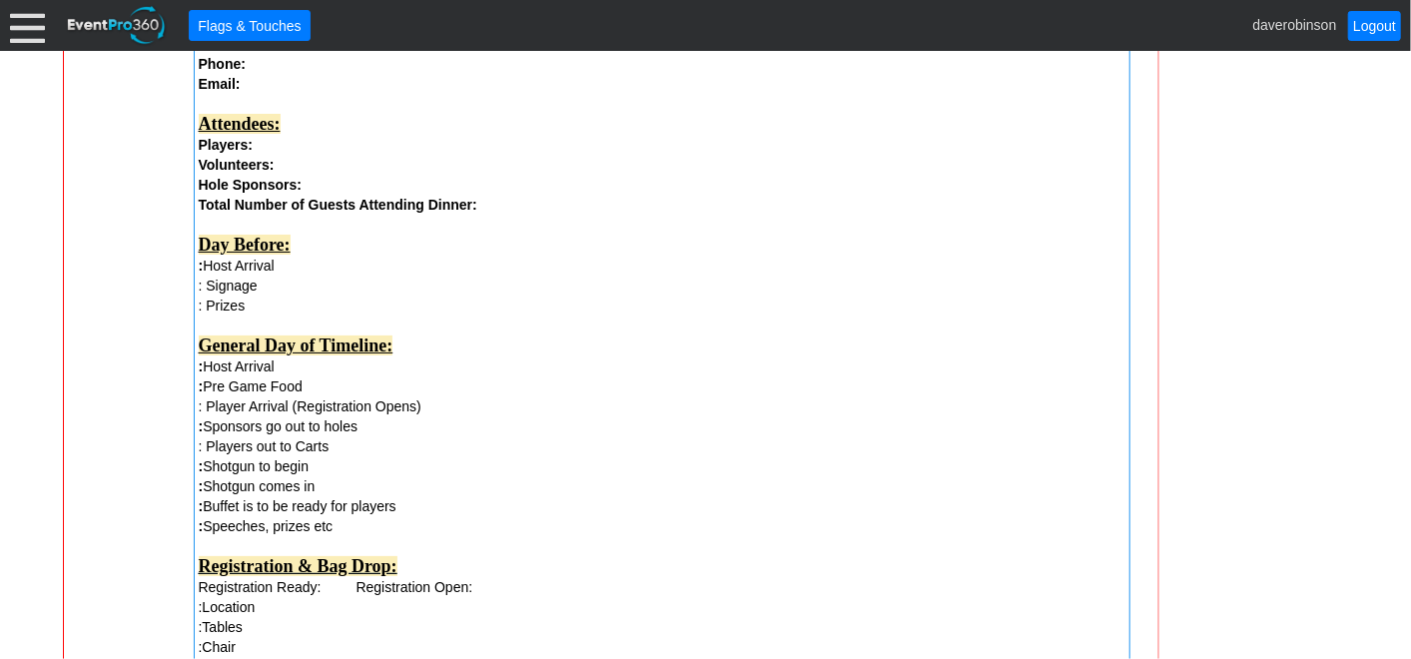
click at [342, 347] on strong "General Day of Timeline:" at bounding box center [296, 346] width 195 height 20
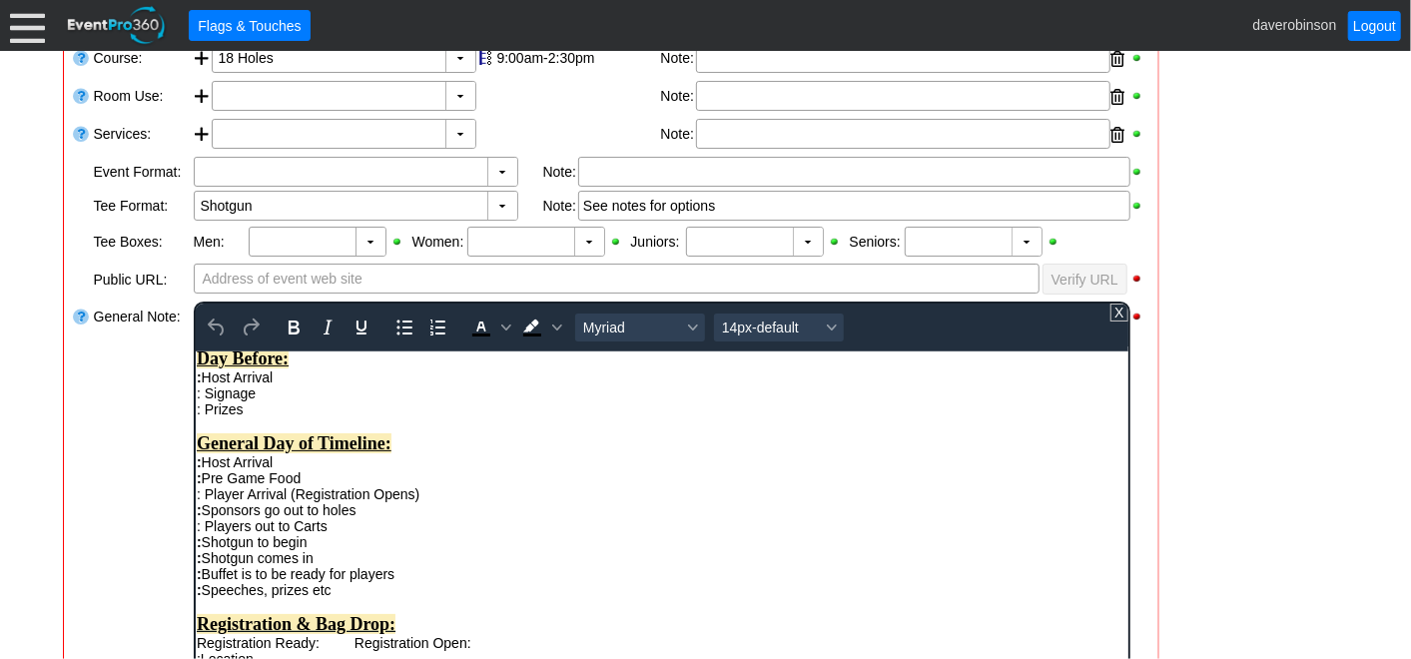
scroll to position [222, 0]
click at [342, 451] on strong "General Day of Timeline:" at bounding box center [293, 441] width 195 height 20
click at [552, 507] on div ": Player Arrival (Registration Opens) : Sponsors go out to holes : Players out …" at bounding box center [661, 524] width 931 height 80
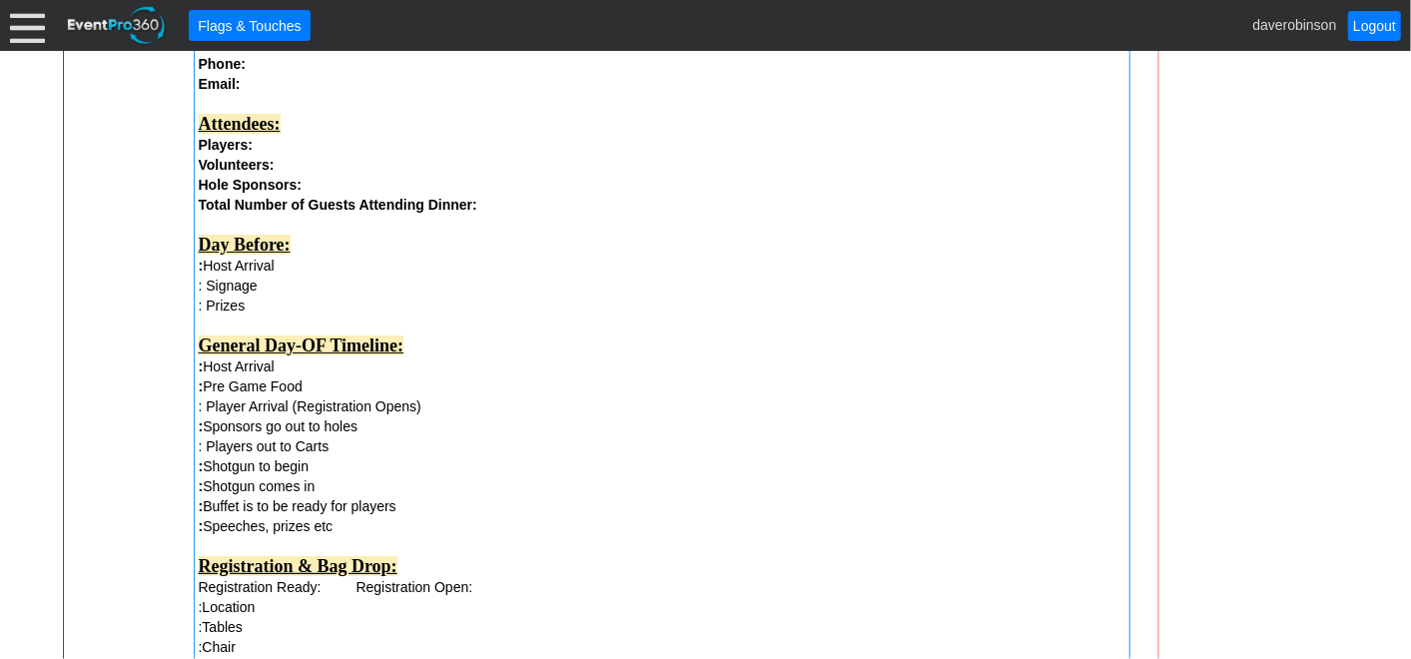
scroll to position [1945, 0]
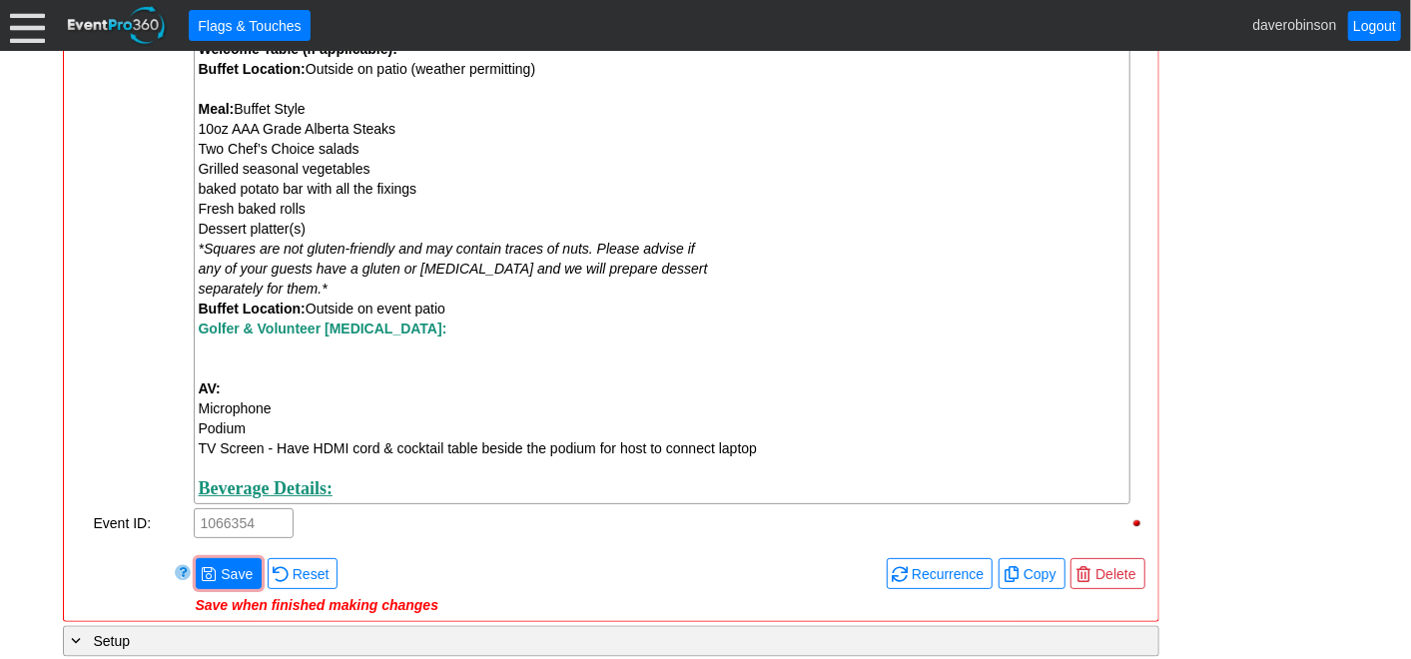
scroll to position [2056, 0]
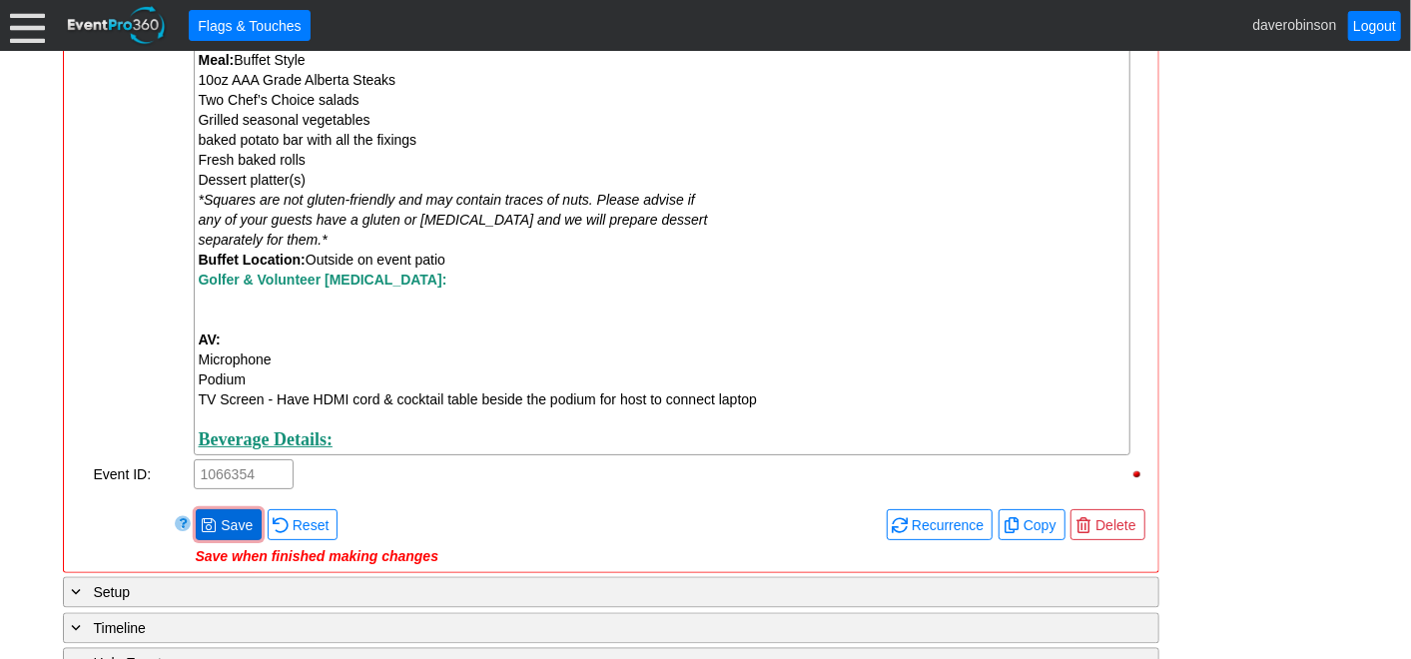
click at [234, 533] on span "Save" at bounding box center [237, 525] width 40 height 20
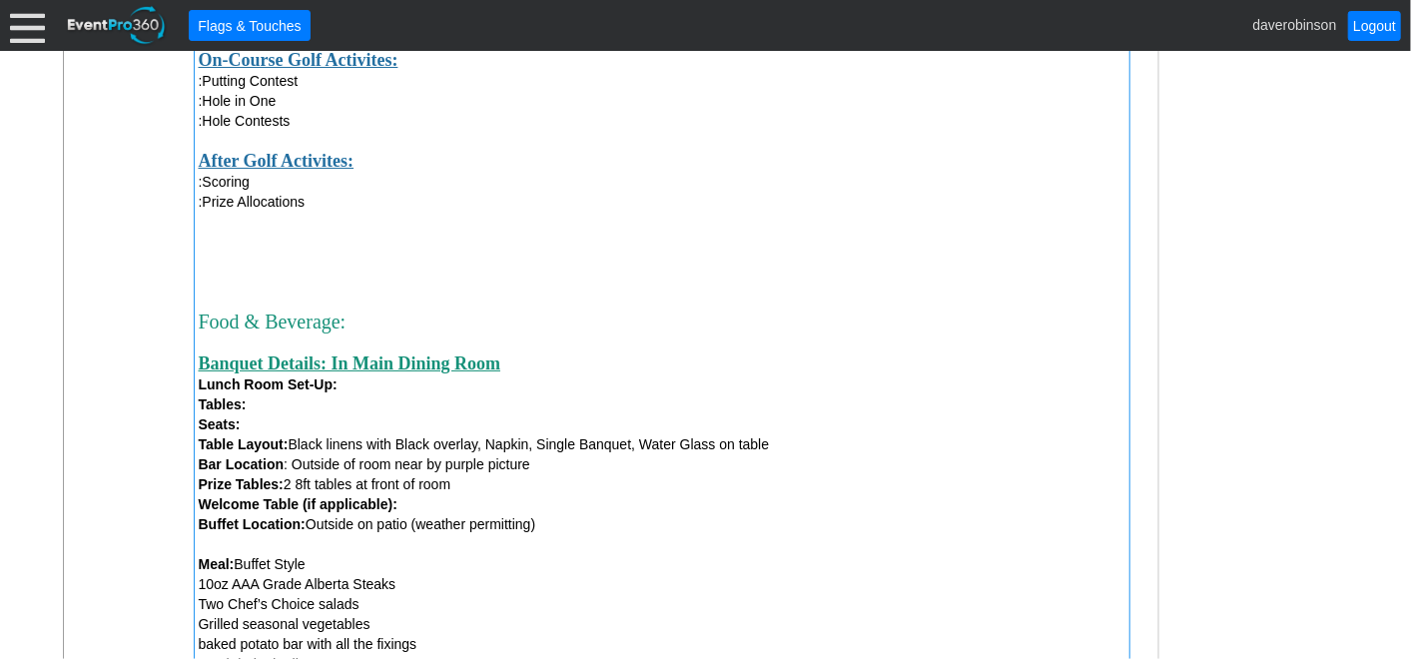
scroll to position [1500, 0]
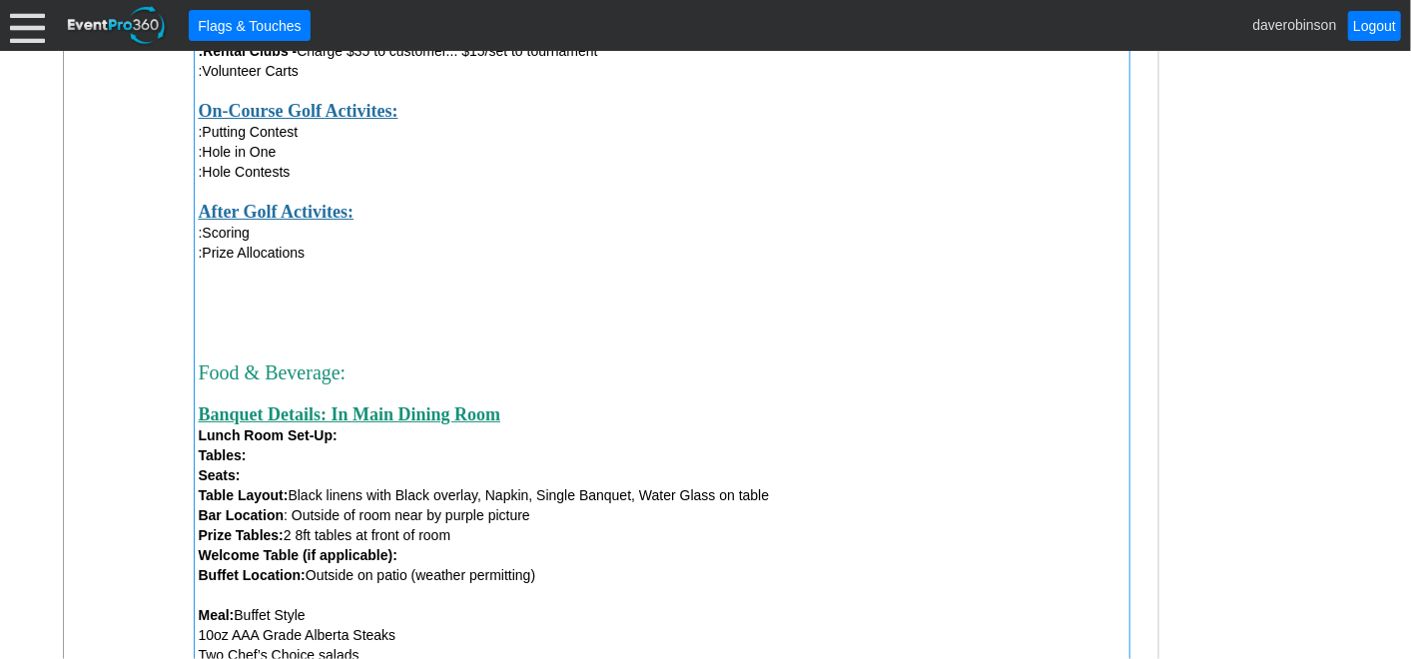
click at [236, 311] on div at bounding box center [662, 313] width 927 height 20
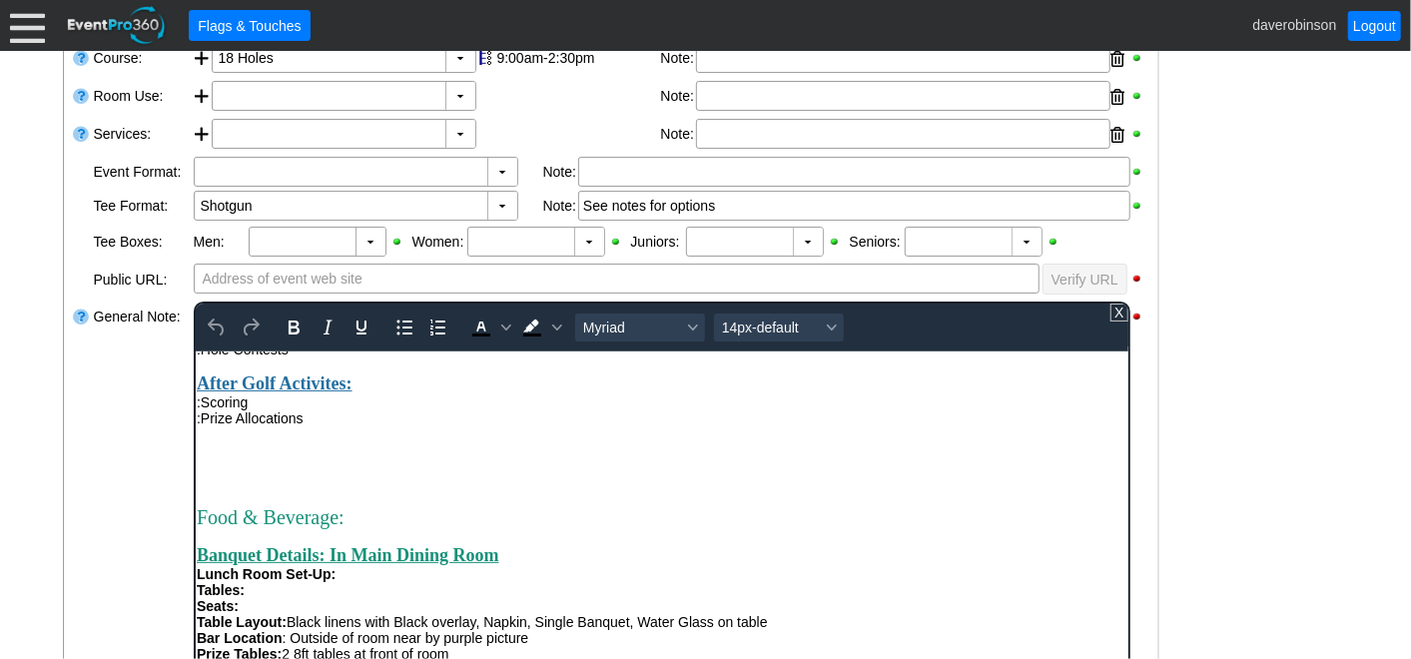
scroll to position [776, 0]
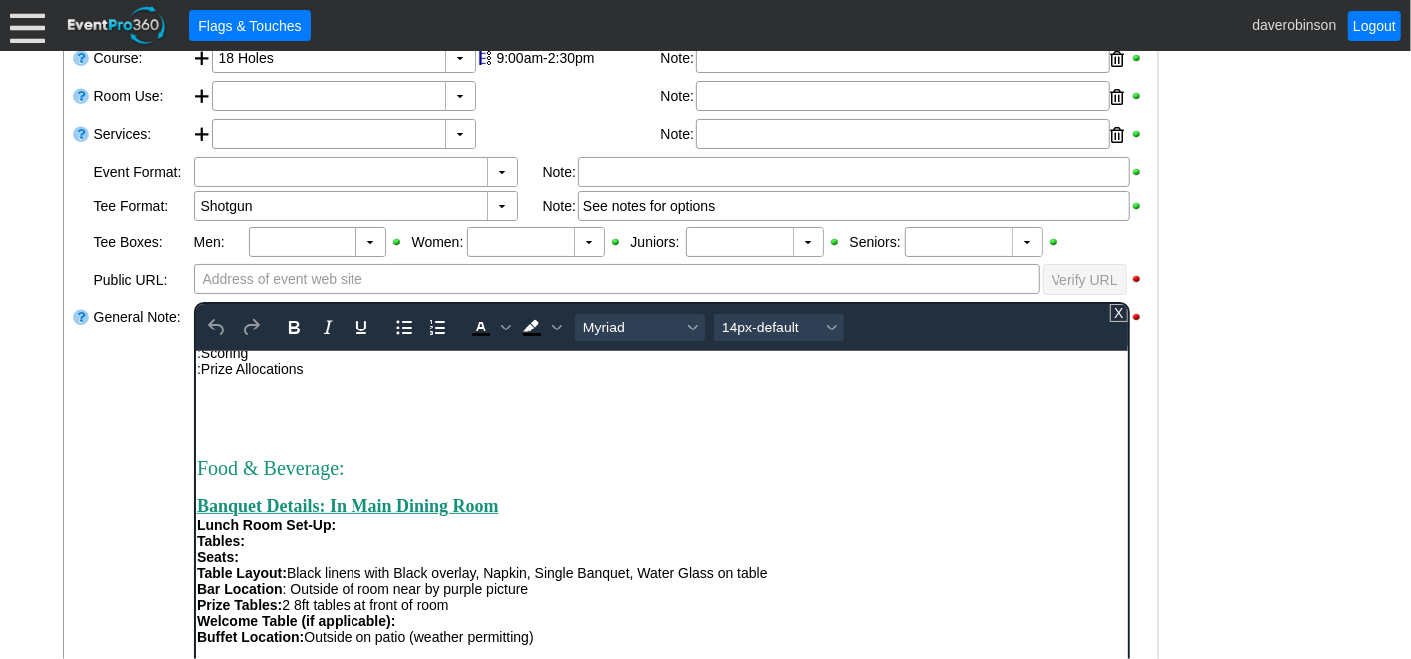
click at [250, 424] on div "Rich Text Area. Press ALT-0 for help." at bounding box center [661, 417] width 931 height 16
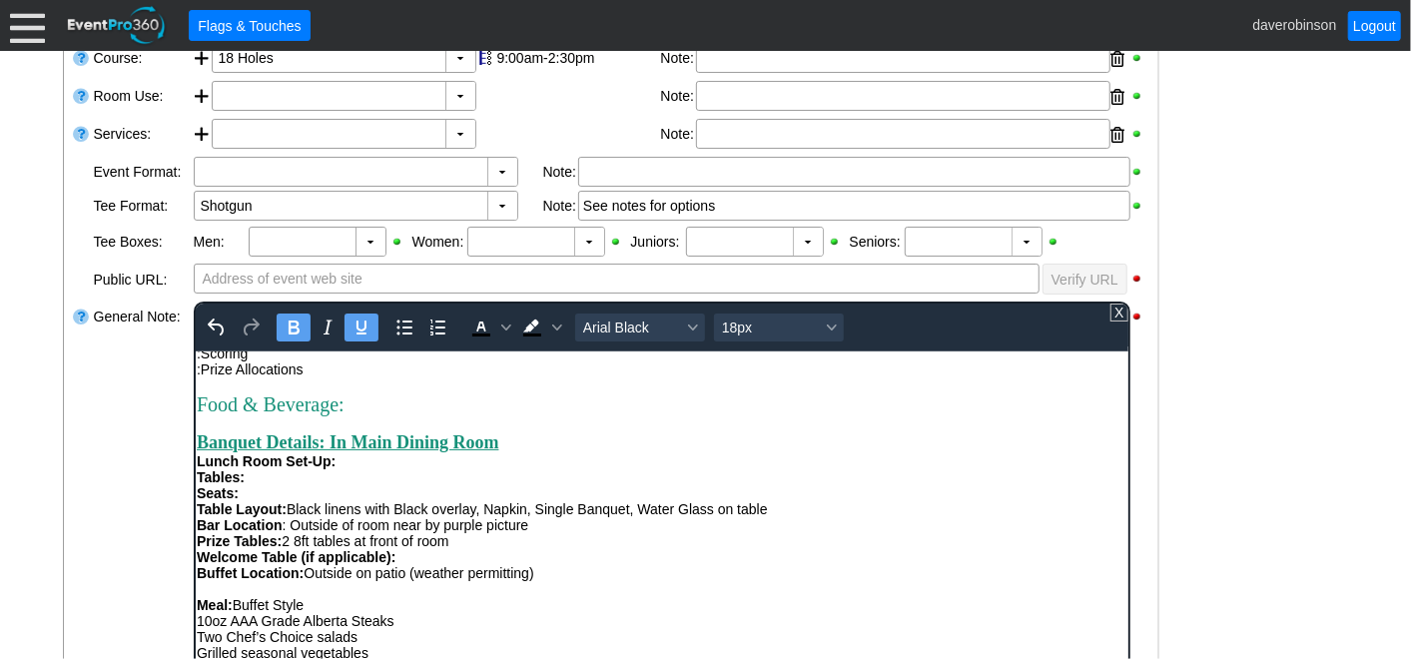
click at [498, 451] on strong "Banquet Details: In Main Dining Room" at bounding box center [347, 441] width 303 height 20
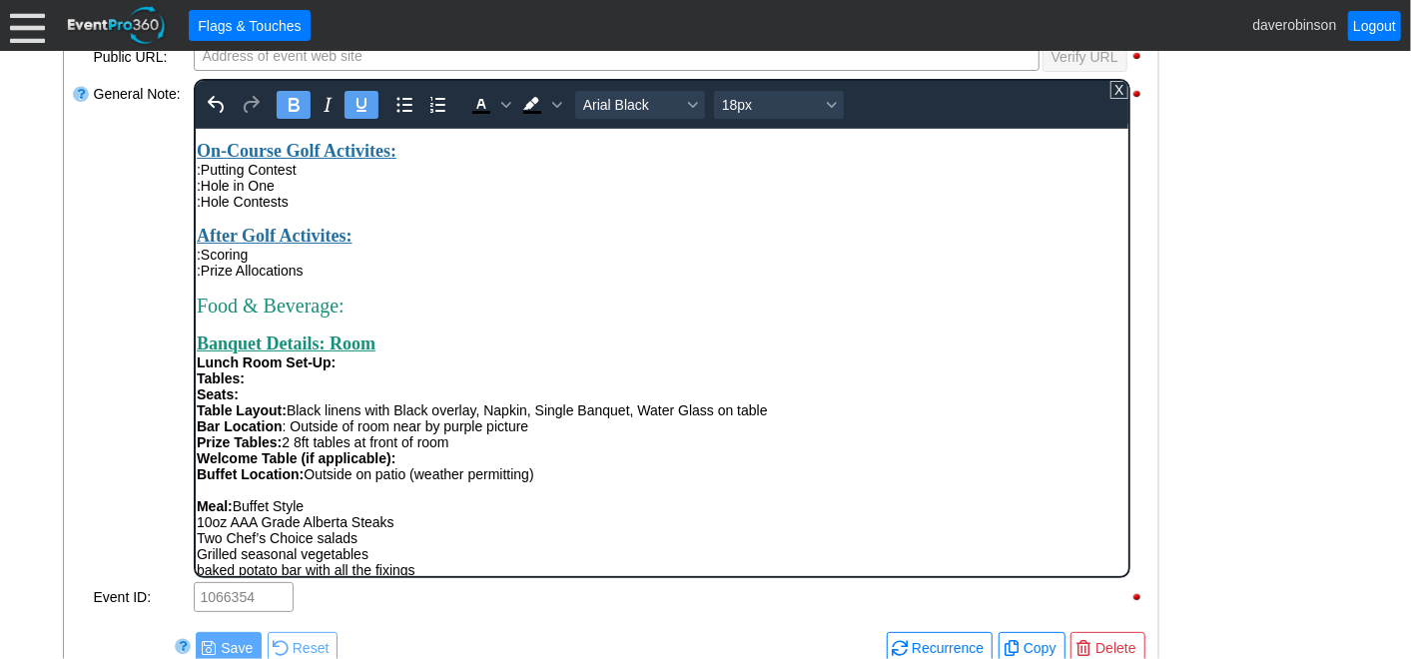
scroll to position [644, 0]
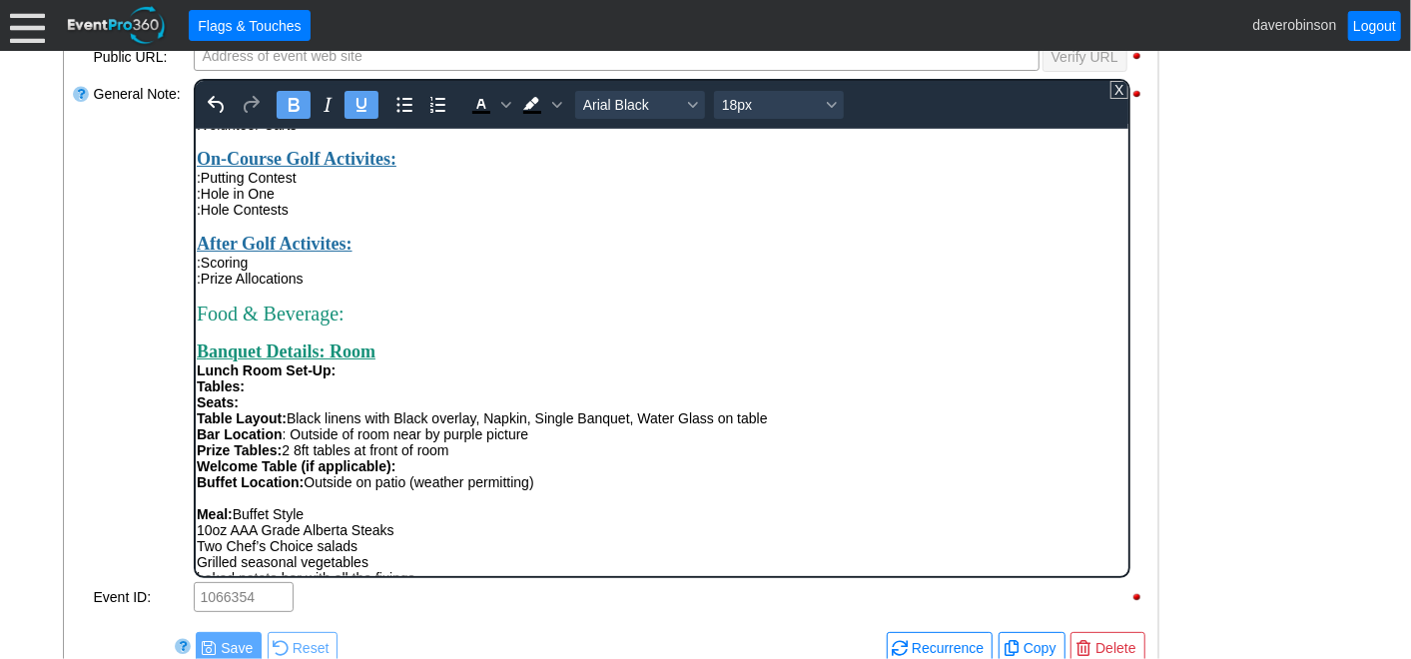
click at [423, 362] on div "Banquet Details: Room" at bounding box center [661, 351] width 931 height 21
drag, startPoint x: 263, startPoint y: 452, endPoint x: 387, endPoint y: 550, distance: 157.9
click at [195, 424] on html "Rental clubs - Charge customer $35 then bill remaining $15 to event. Tournament…" at bounding box center [661, 162] width 933 height 1356
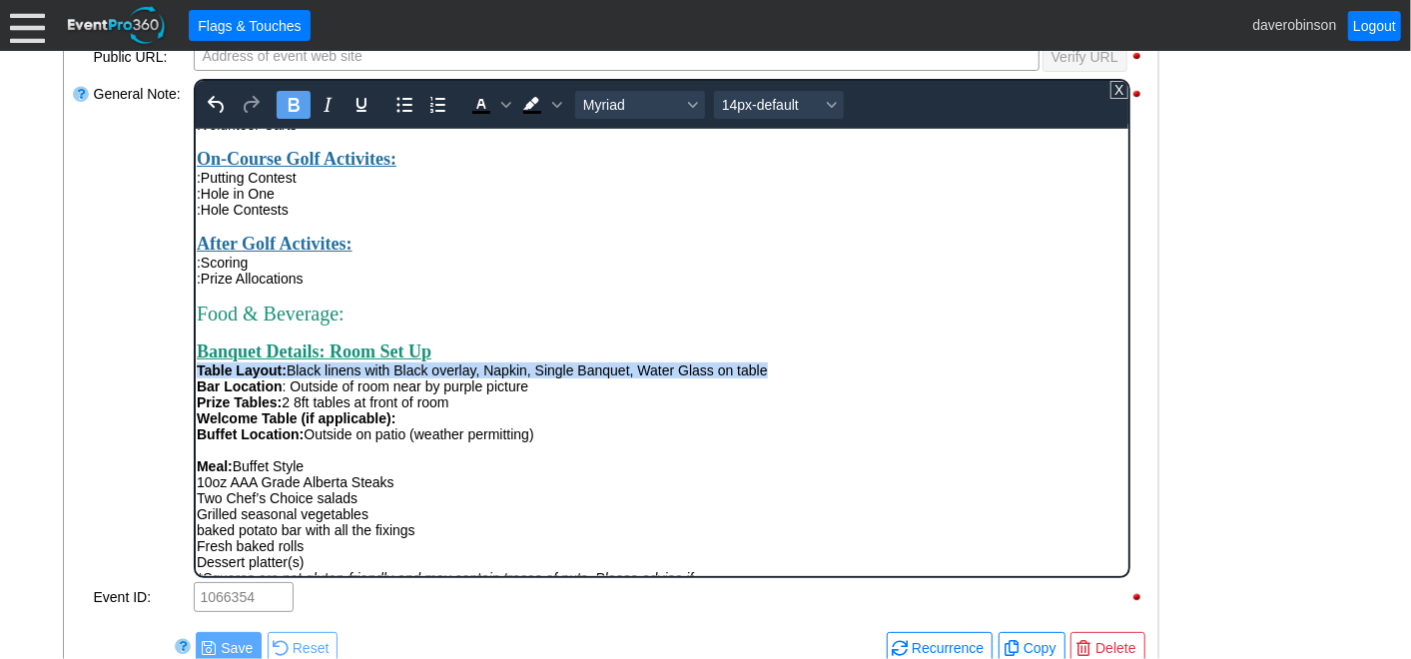
drag, startPoint x: 777, startPoint y: 427, endPoint x: 373, endPoint y: 552, distance: 423.3
click at [195, 427] on html "Rental clubs - Charge customer $35 then bill remaining $15 to event. Tournament…" at bounding box center [661, 138] width 933 height 1308
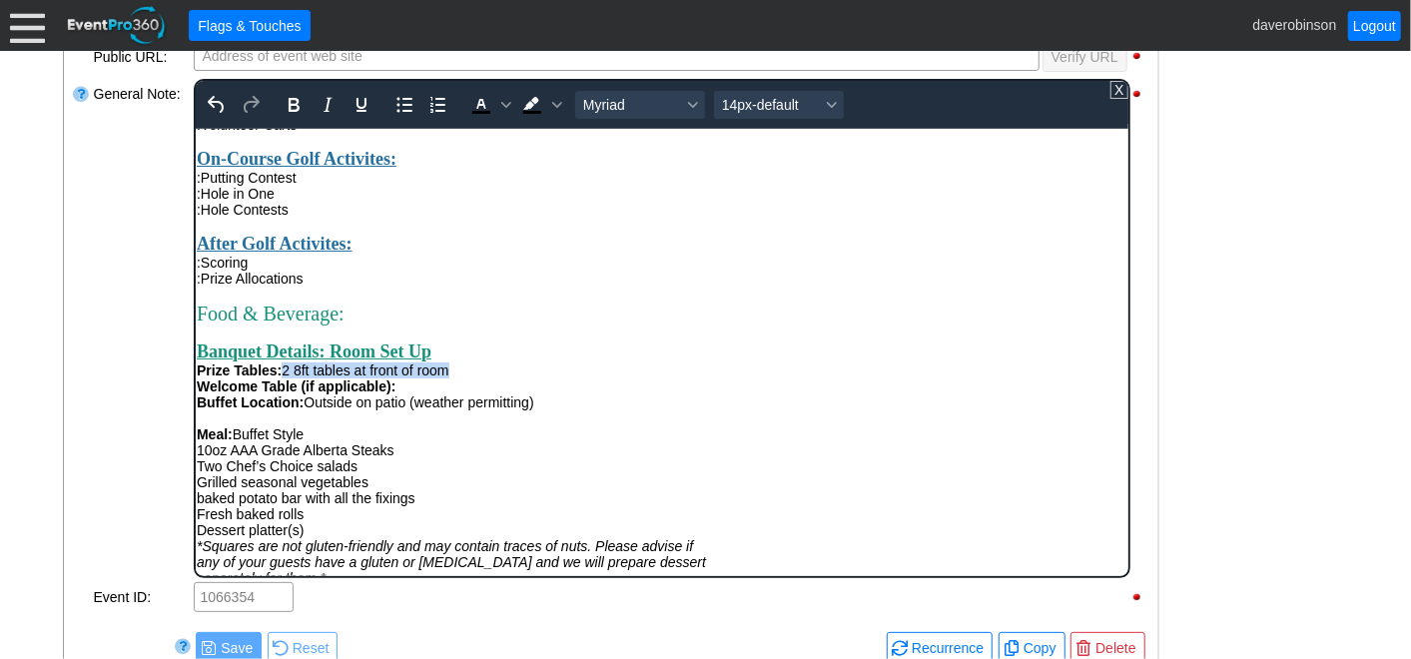
drag, startPoint x: 283, startPoint y: 424, endPoint x: 448, endPoint y: 430, distance: 165.9
click at [448, 378] on div "Prize Tables: 2 8ft tables at front of room" at bounding box center [661, 370] width 931 height 16
click at [302, 410] on strong "Buffet Location:" at bounding box center [249, 402] width 107 height 16
click at [198, 410] on strong "Buffet Location:" at bounding box center [249, 402] width 107 height 16
drag, startPoint x: 377, startPoint y: 456, endPoint x: 634, endPoint y: 460, distance: 257.7
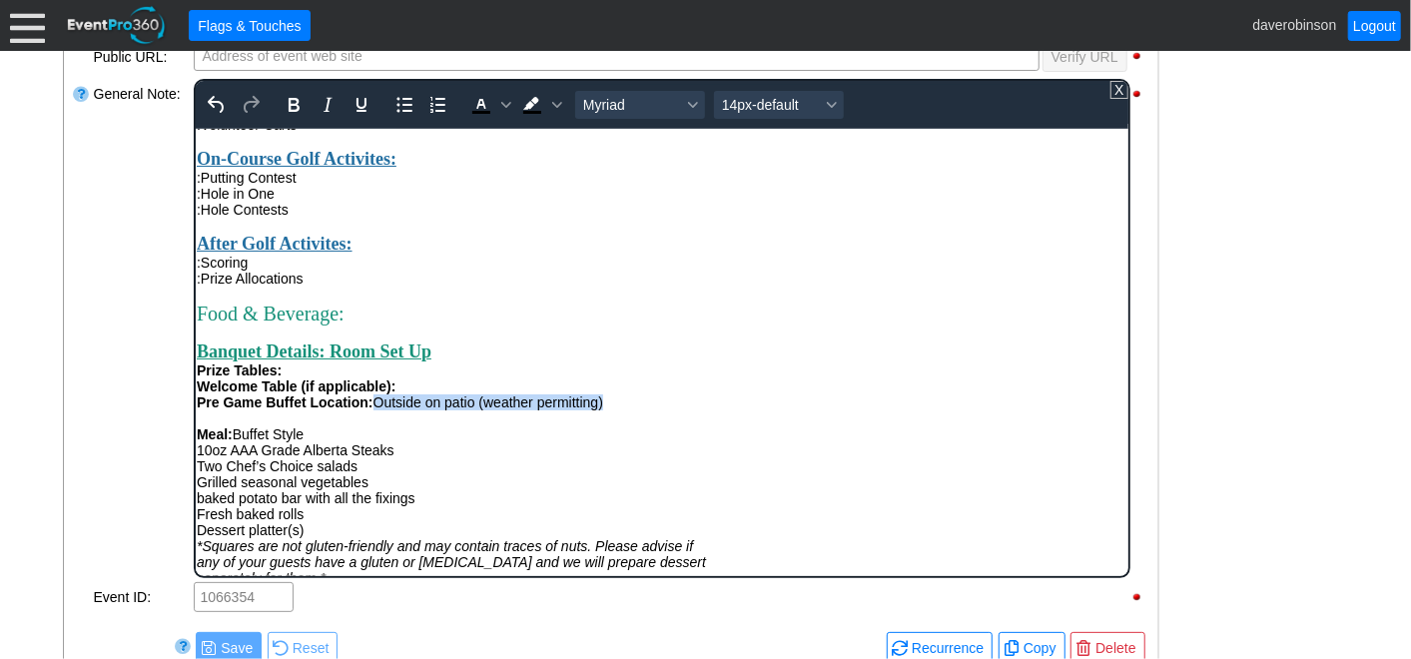
click at [634, 410] on div "Pre Game Buffet Location: Outside on patio (weather permitting)" at bounding box center [661, 402] width 931 height 16
click at [373, 410] on strong "Pre Game Buffet Location:" at bounding box center [284, 402] width 177 height 16
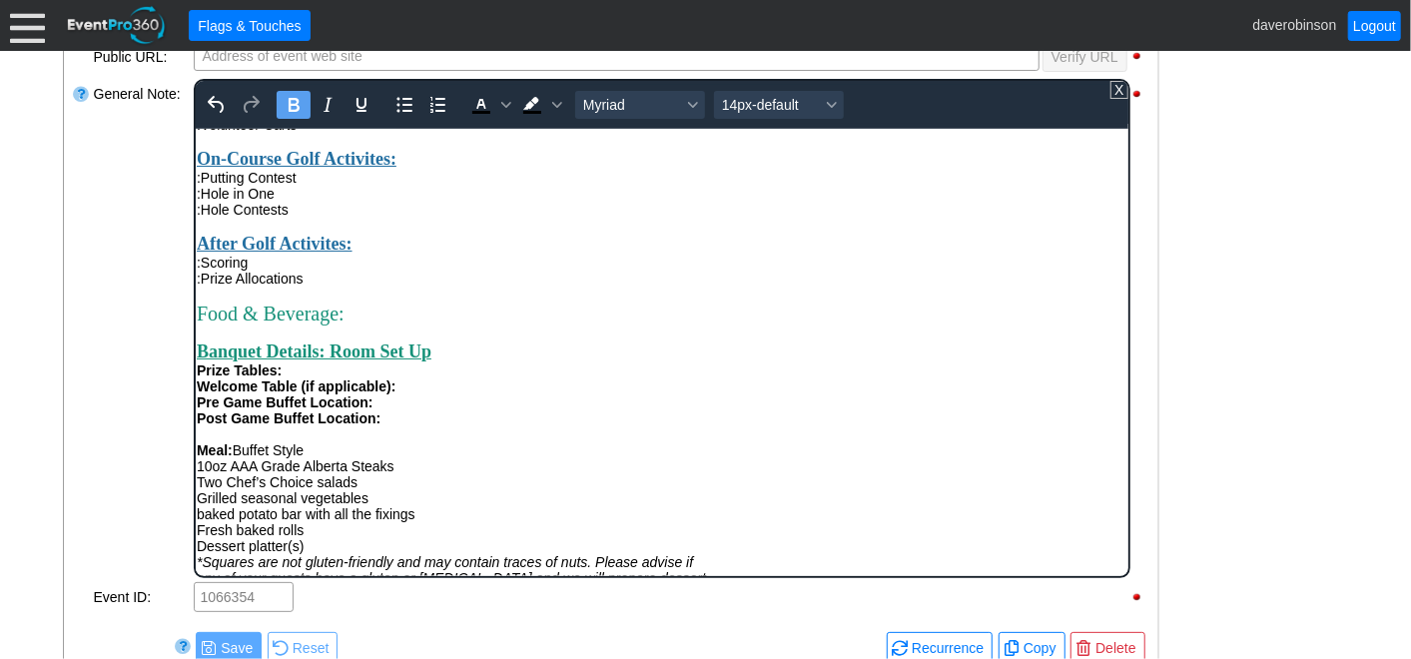
click at [68, 421] on div "Loading.... Remove all highlights Facility: ▼ Χ Heritage Pointe Golf Club Event…" at bounding box center [611, 209] width 1095 height 972
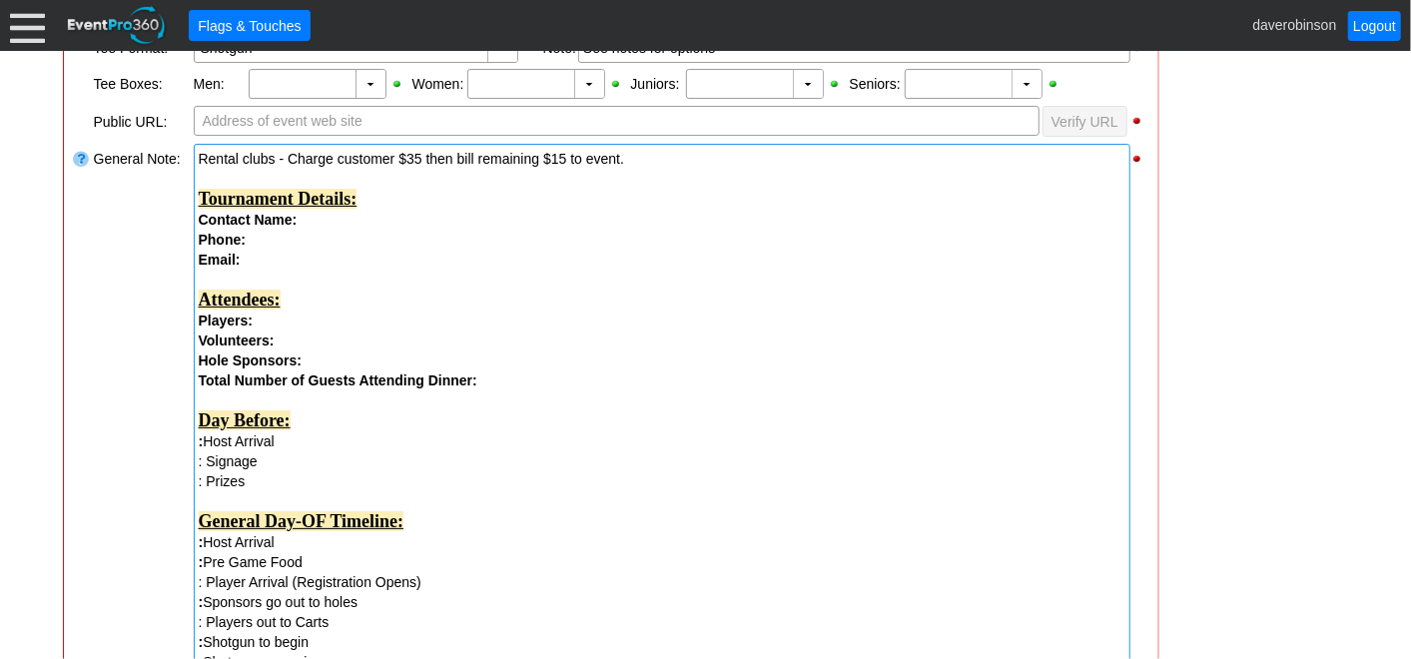
scroll to position [601, 0]
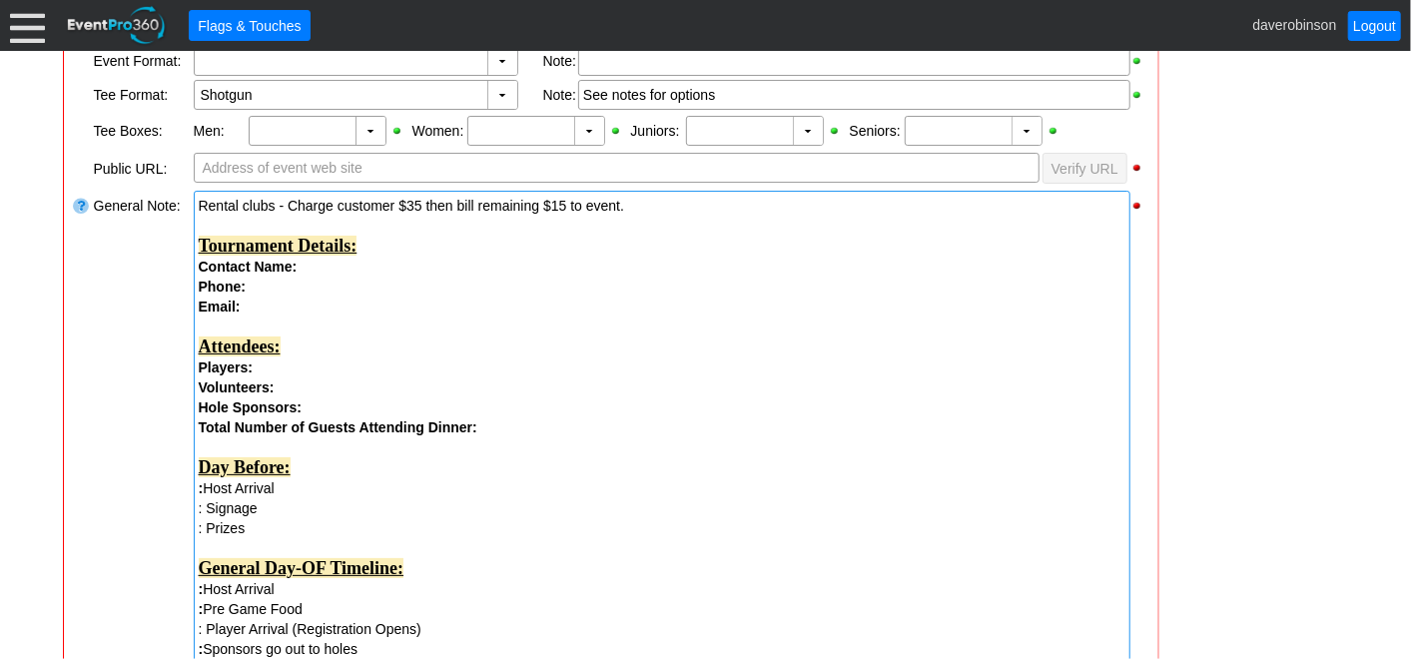
drag, startPoint x: 199, startPoint y: 201, endPoint x: 362, endPoint y: 213, distance: 163.2
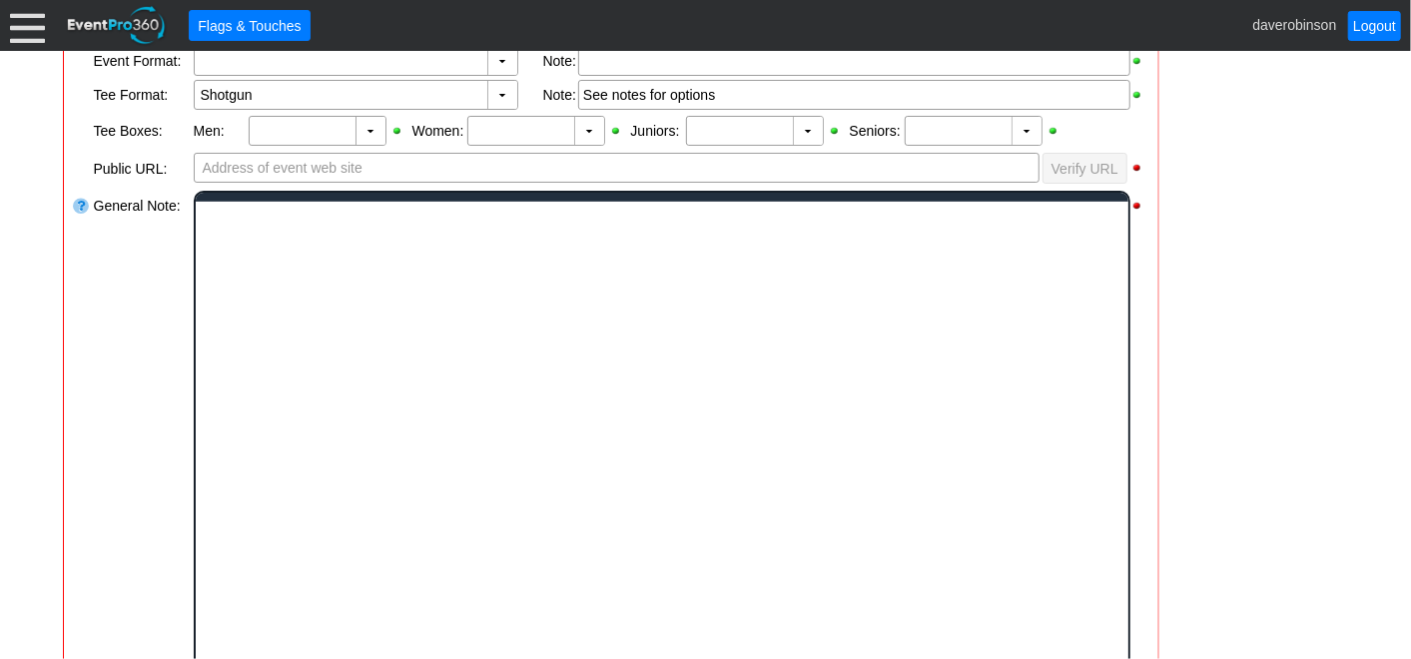
scroll to position [0, 0]
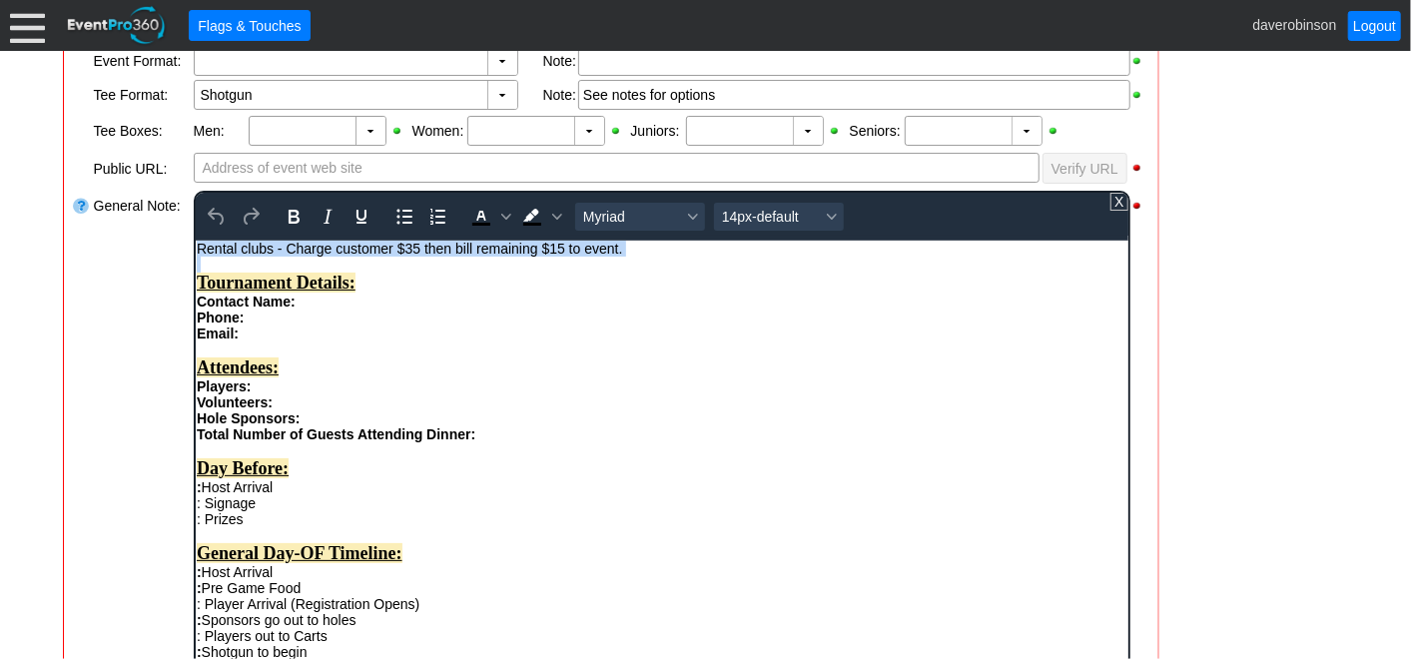
drag, startPoint x: 638, startPoint y: 258, endPoint x: 184, endPoint y: 249, distance: 454.5
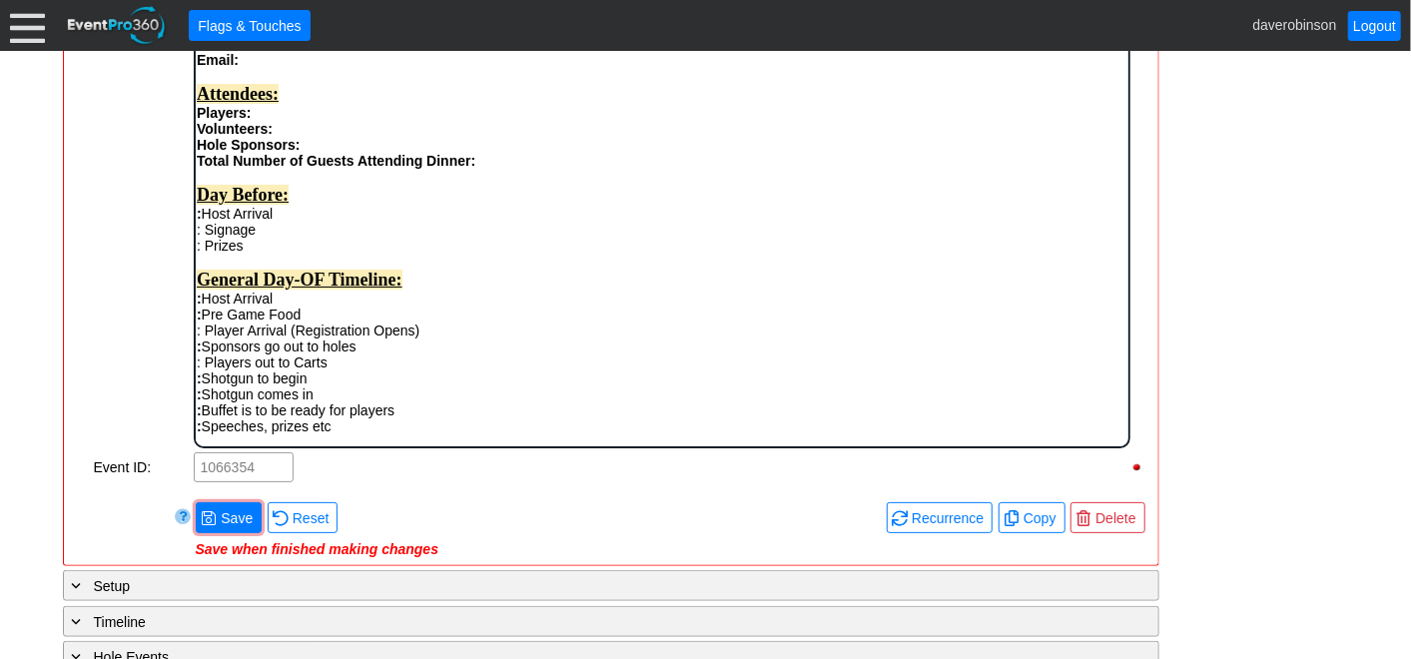
scroll to position [935, 0]
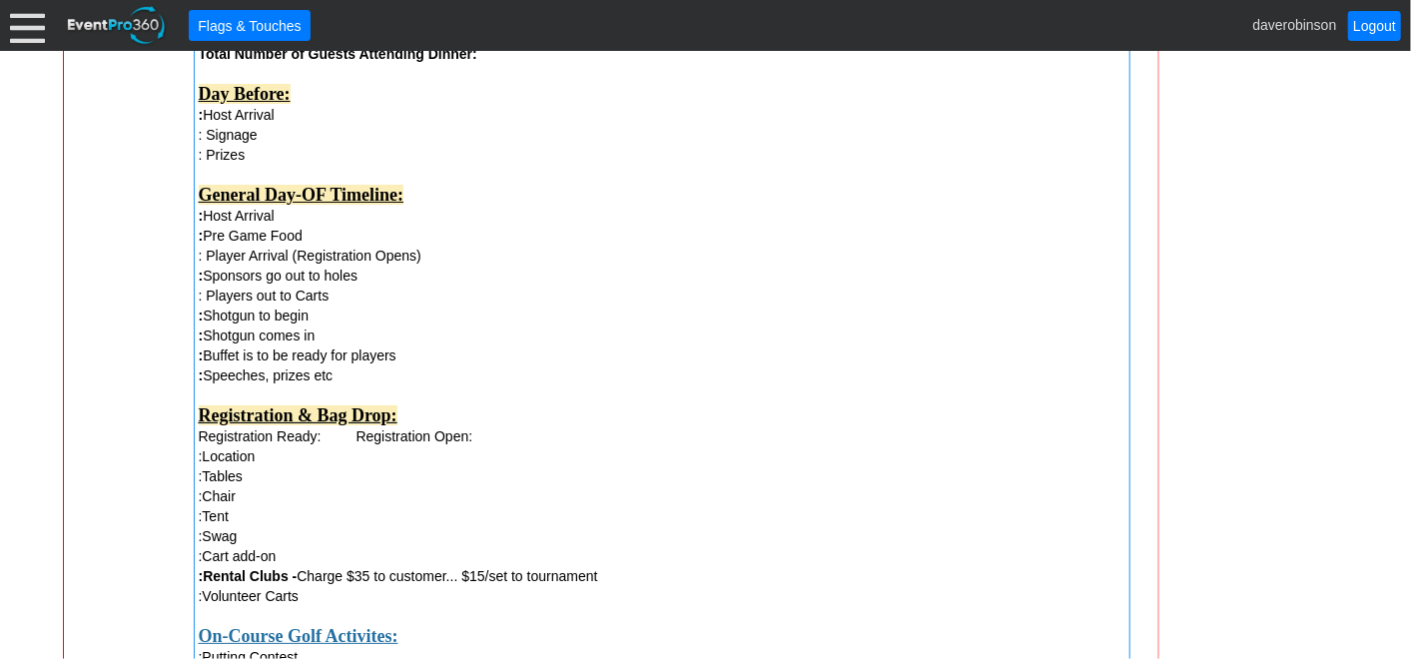
click at [229, 428] on div "Remove all highlights Facility: ▼ Χ Heritage Pointe Golf Club Event Type: ▼ Χ C…" at bounding box center [611, 498] width 1079 height 1976
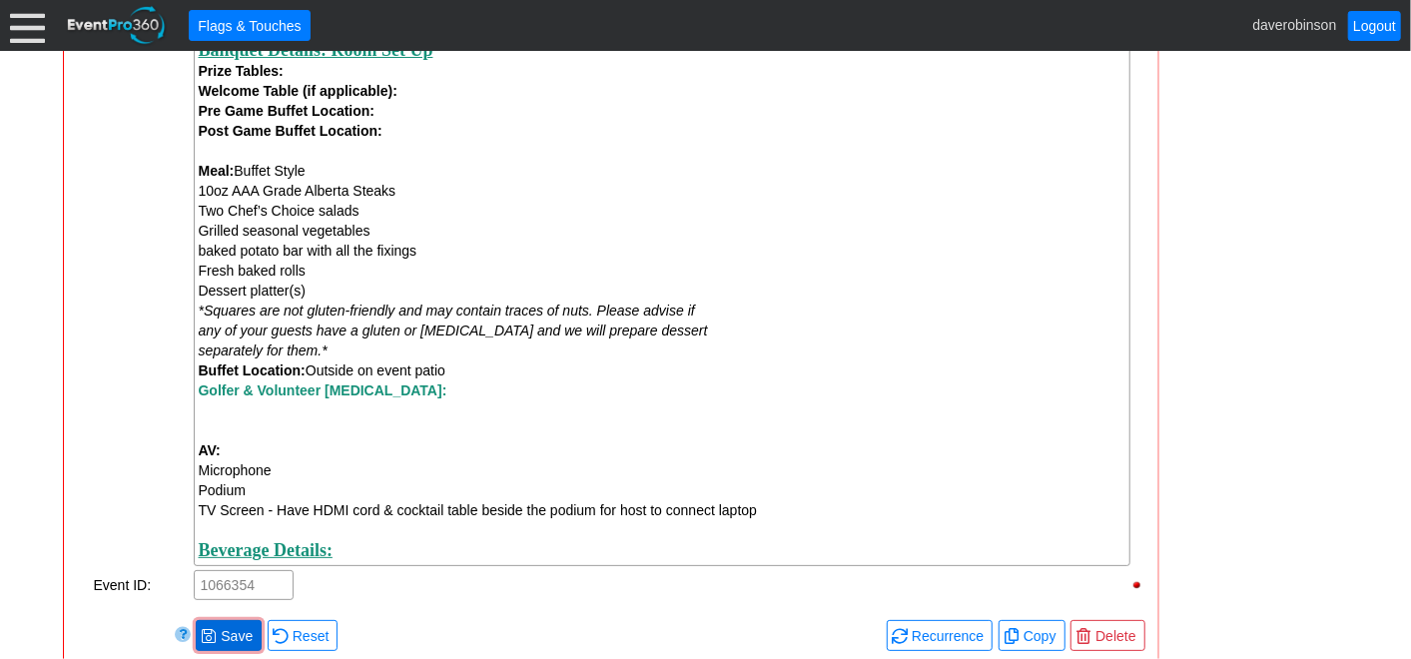
click at [231, 642] on span "Save" at bounding box center [237, 636] width 40 height 20
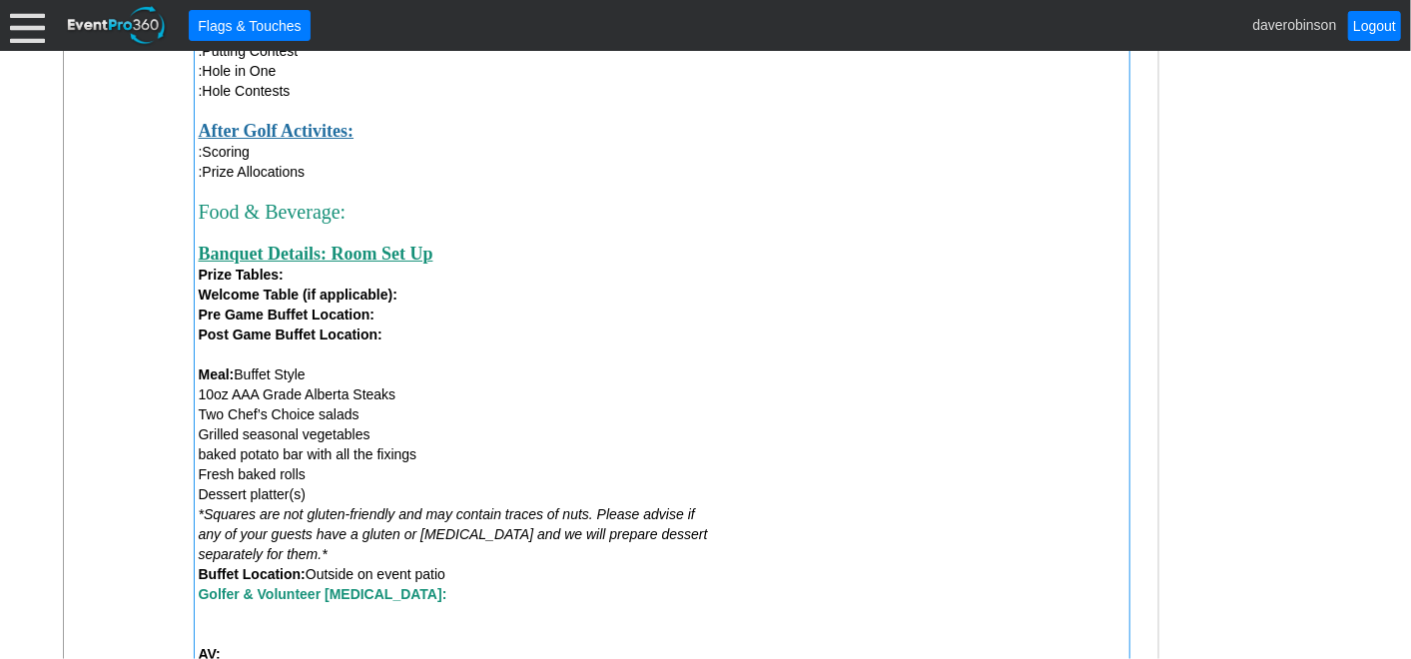
scroll to position [1523, 0]
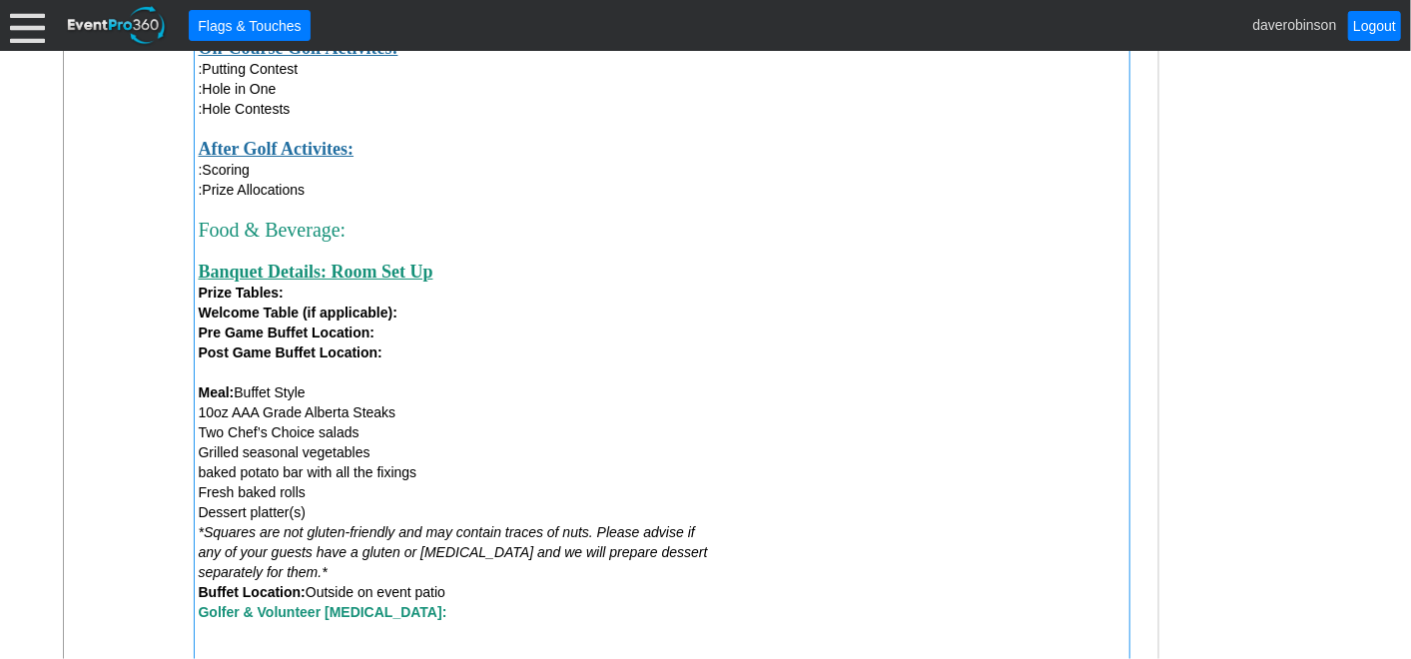
drag, startPoint x: 235, startPoint y: 396, endPoint x: 297, endPoint y: 476, distance: 101.9
click at [297, 476] on div "Meal: Buffet Style 10oz AAA Grade Alberta Steaks Two Chef’s Choice salads Grill…" at bounding box center [662, 563] width 927 height 360
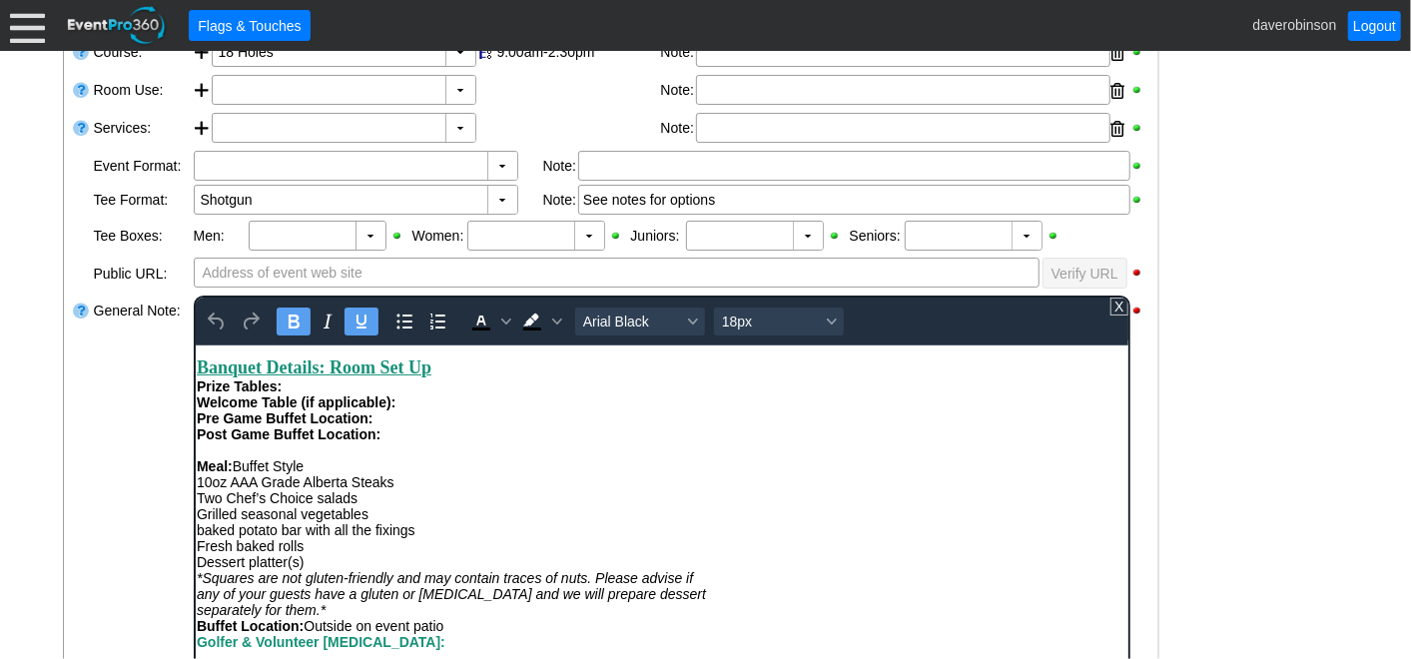
scroll to position [879, 0]
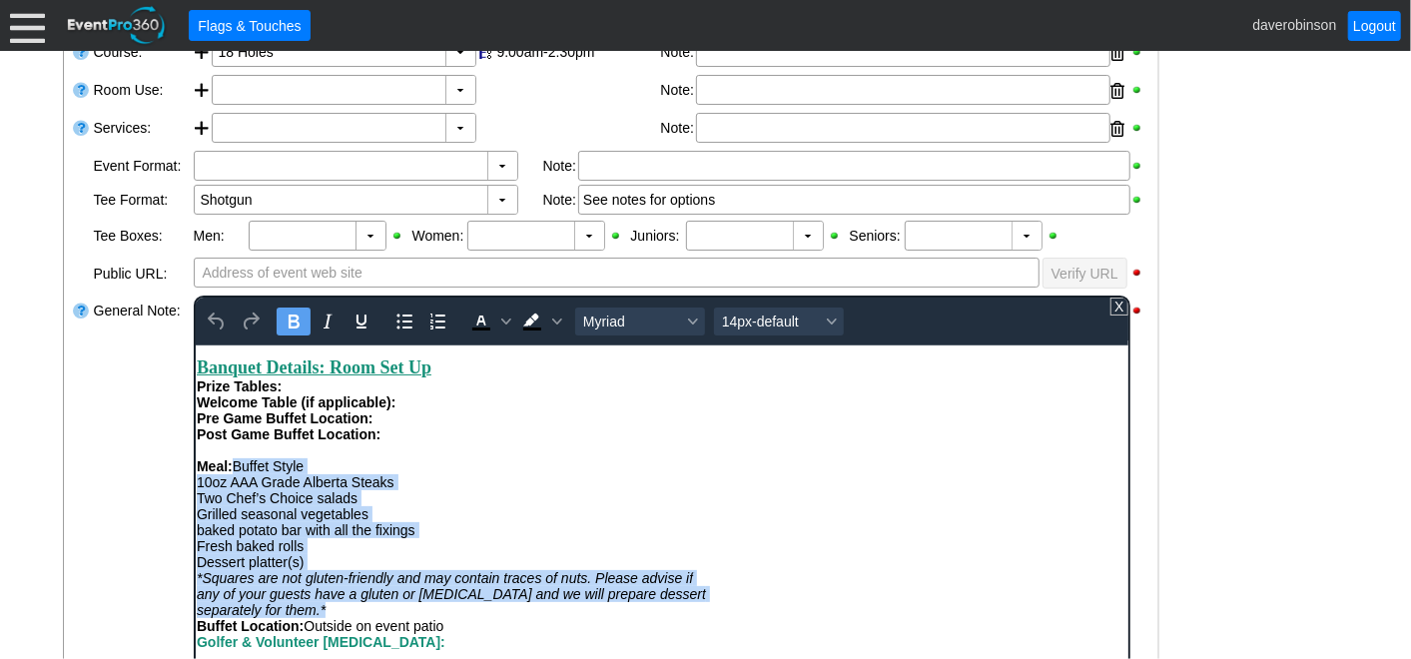
drag, startPoint x: 232, startPoint y: 455, endPoint x: 468, endPoint y: 604, distance: 279.6
click at [468, 604] on div "Meal: Buffet Style 10oz AAA Grade Alberta Steaks Two Chef’s Choice salads Grill…" at bounding box center [661, 601] width 931 height 288
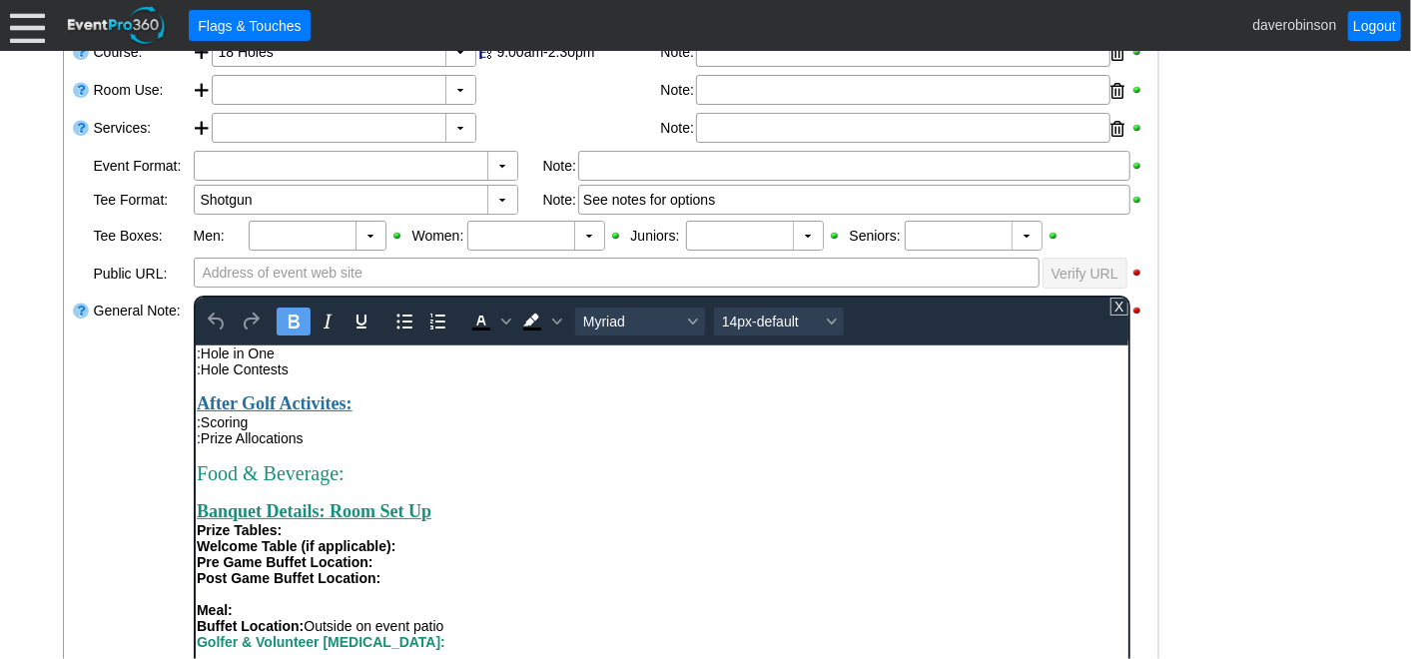
scroll to position [733, 0]
click at [401, 573] on div "Post Game Buffet Location:" at bounding box center [661, 577] width 931 height 16
click at [406, 538] on div "Welcome Table (if applicable):" at bounding box center [661, 545] width 931 height 16
click at [395, 538] on strong "Welcome Table (if applicable):" at bounding box center [295, 545] width 199 height 16
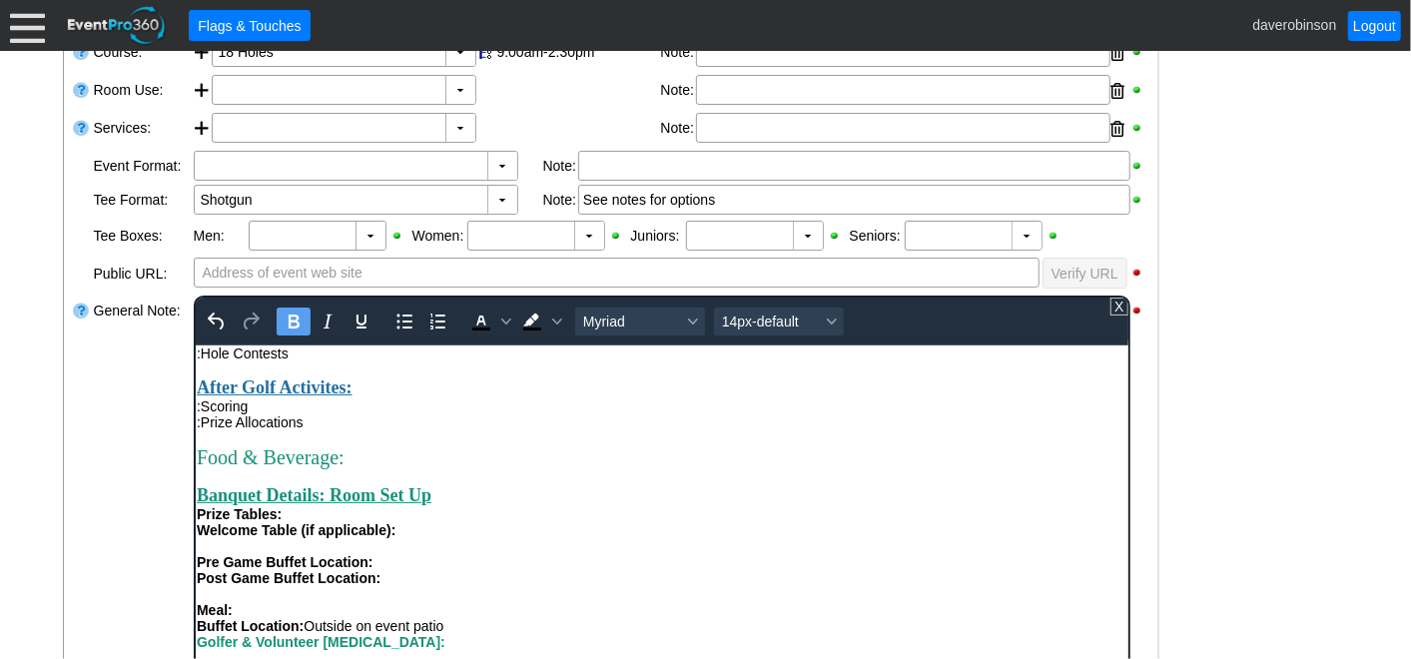
scroll to position [749, 0]
click at [459, 569] on div "Post Game Buffet Location:" at bounding box center [661, 577] width 931 height 16
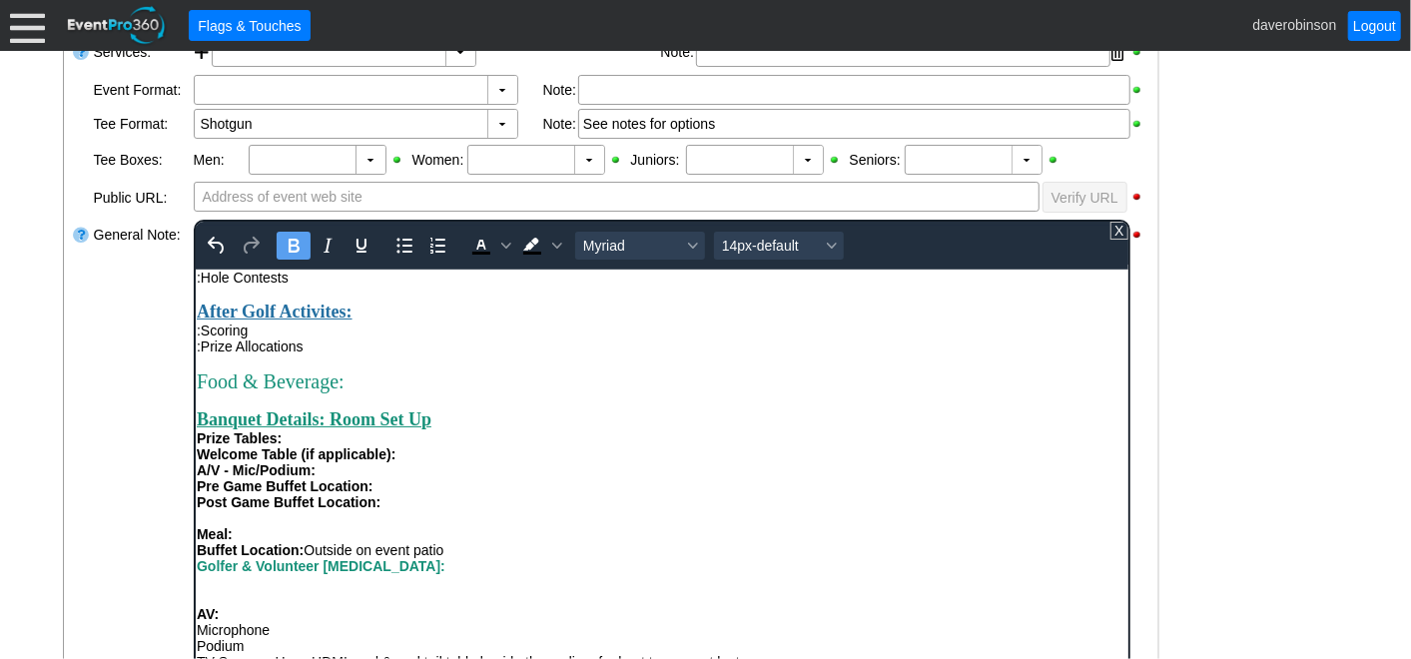
scroll to position [607, 0]
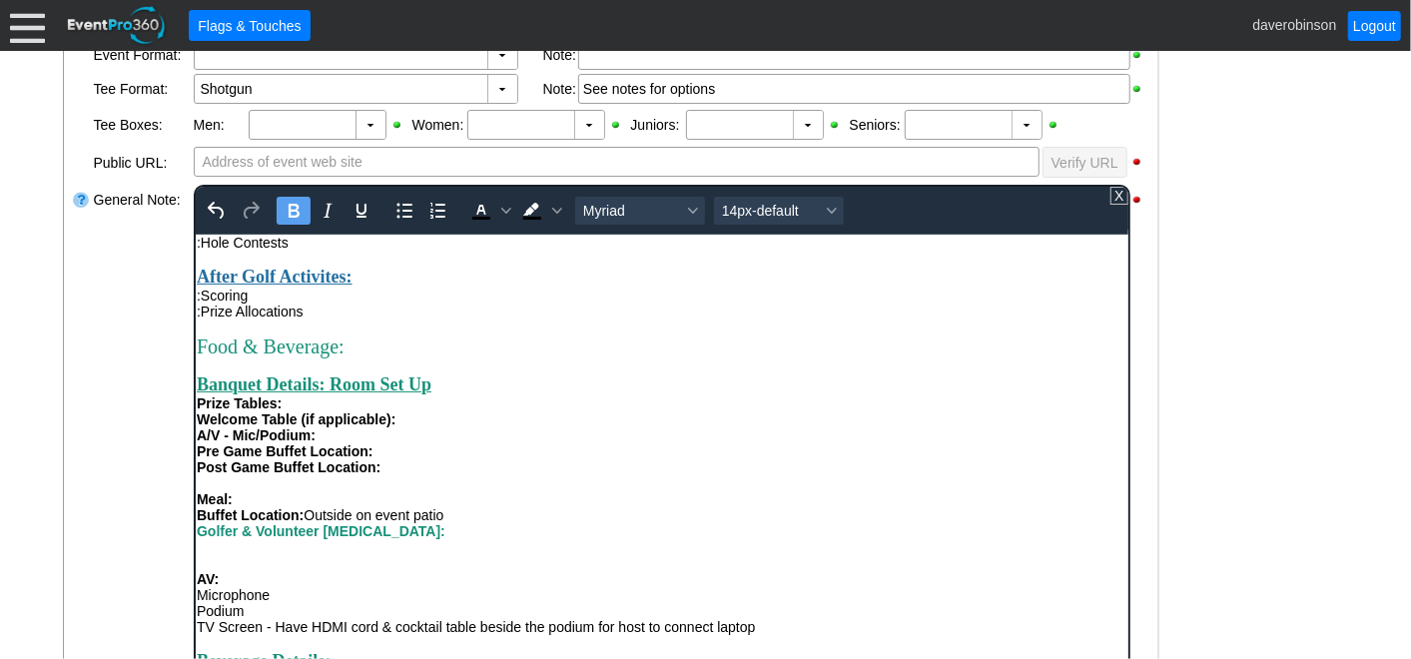
click at [198, 494] on strong "Meal:" at bounding box center [214, 498] width 36 height 16
click at [198, 511] on strong "Buffet Location:" at bounding box center [249, 514] width 107 height 16
click at [243, 508] on strong "Buffet Location:" at bounding box center [249, 514] width 107 height 16
drag, startPoint x: 261, startPoint y: 507, endPoint x: 422, endPoint y: 500, distance: 162.0
click at [422, 500] on div "Pre Game Meal: Location: Outside on event patio Golfer & Volunteer Allergies: A…" at bounding box center [661, 562] width 931 height 144
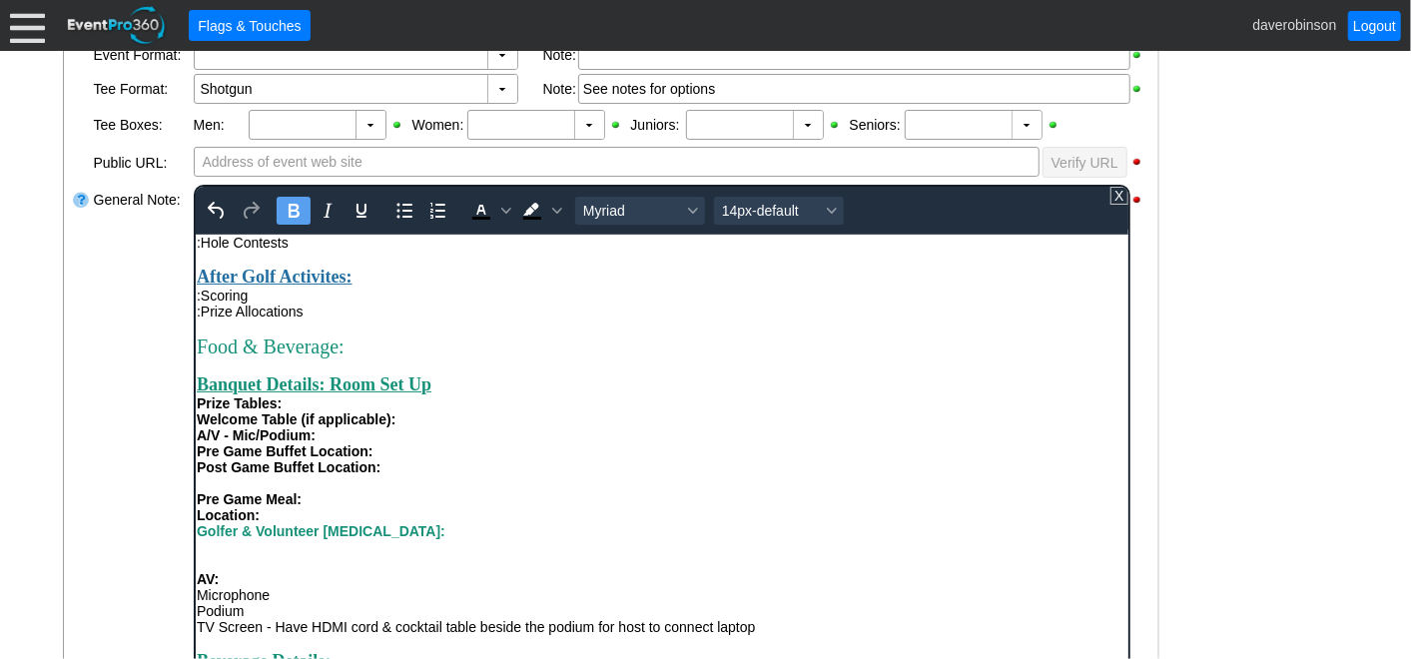
click at [196, 522] on span "Golfer & Volunteer Allergies:" at bounding box center [320, 530] width 249 height 16
drag, startPoint x: 400, startPoint y: 519, endPoint x: 196, endPoint y: 530, distance: 204.0
click at [196, 530] on div "Pre Game Meal: Buffet Location: Golfer & Volunteer Allergies: AV: Microphone Po…" at bounding box center [661, 562] width 931 height 144
click at [295, 540] on div "Rich Text Area. Press ALT-0 for help." at bounding box center [661, 554] width 931 height 32
drag, startPoint x: 195, startPoint y: 492, endPoint x: 305, endPoint y: 491, distance: 109.9
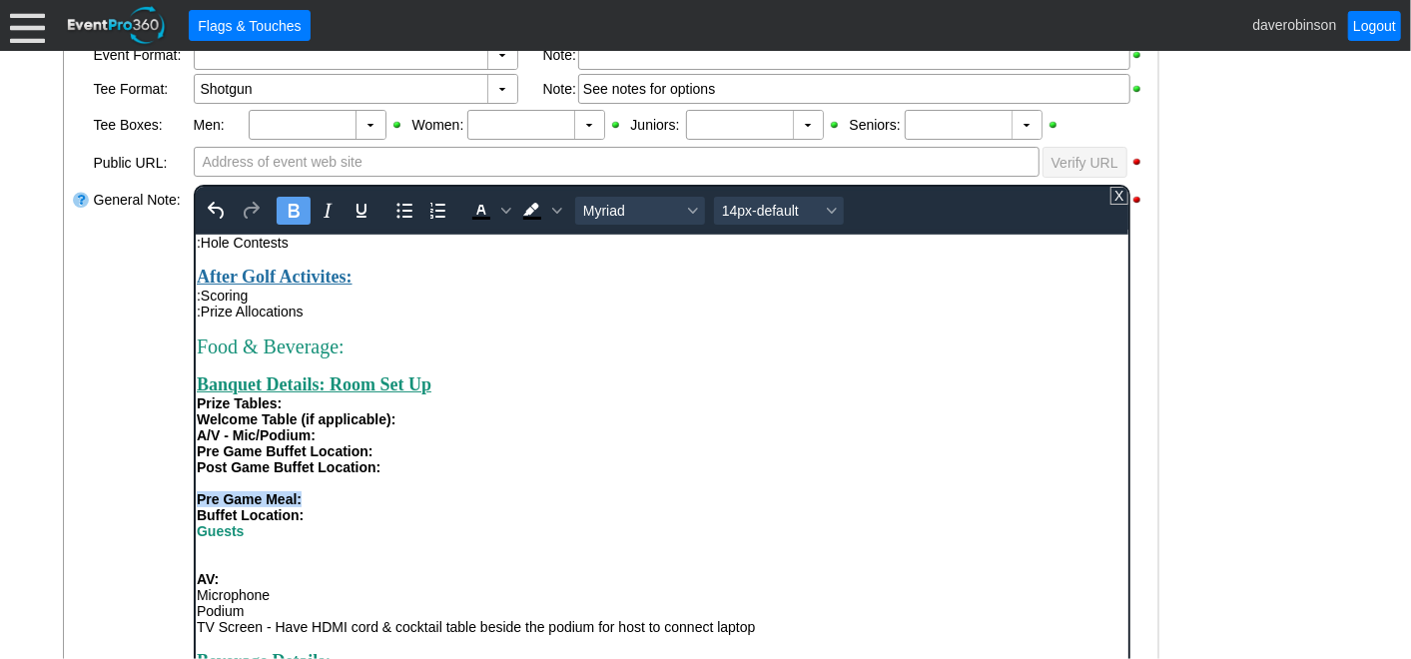
click at [305, 491] on div "Pre Game Meal: Buffet Location: Guests﻿ AV: Microphone Podium TV Screen - Have …" at bounding box center [661, 562] width 931 height 144
click at [500, 208] on icon "Text color Black" at bounding box center [505, 211] width 10 height 10
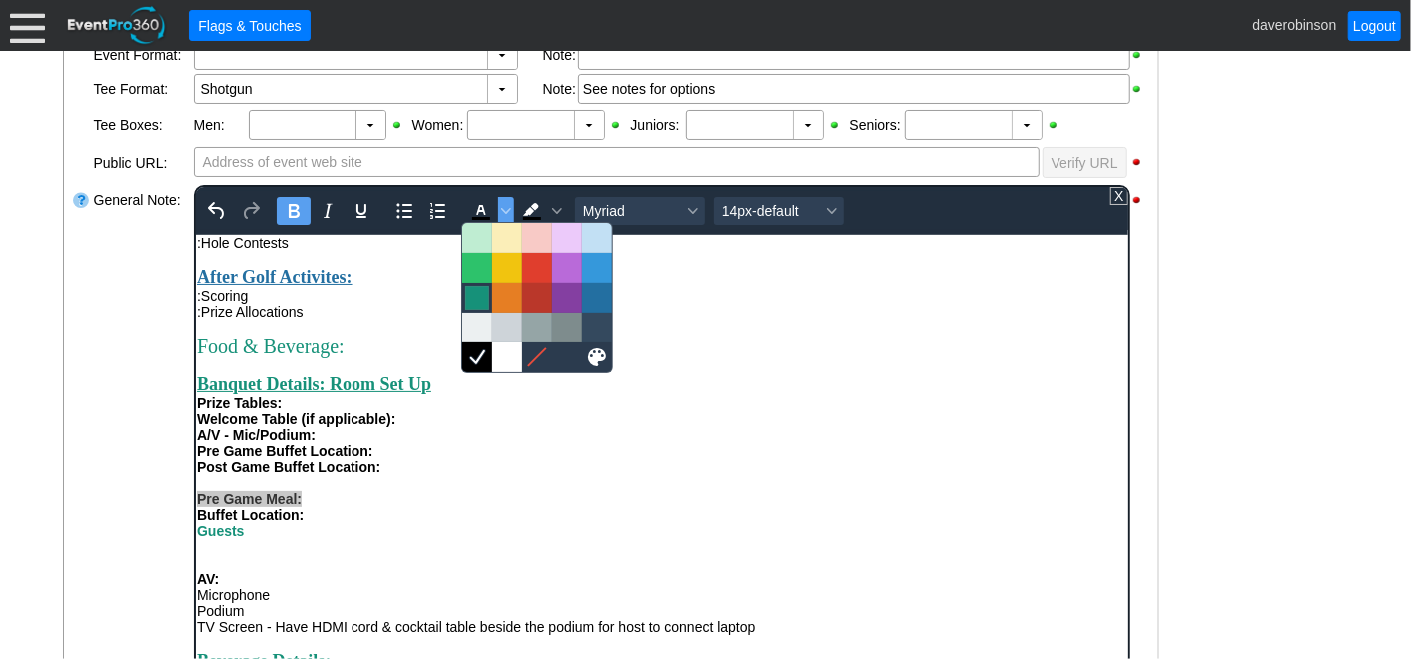
click at [473, 296] on div at bounding box center [477, 298] width 24 height 24
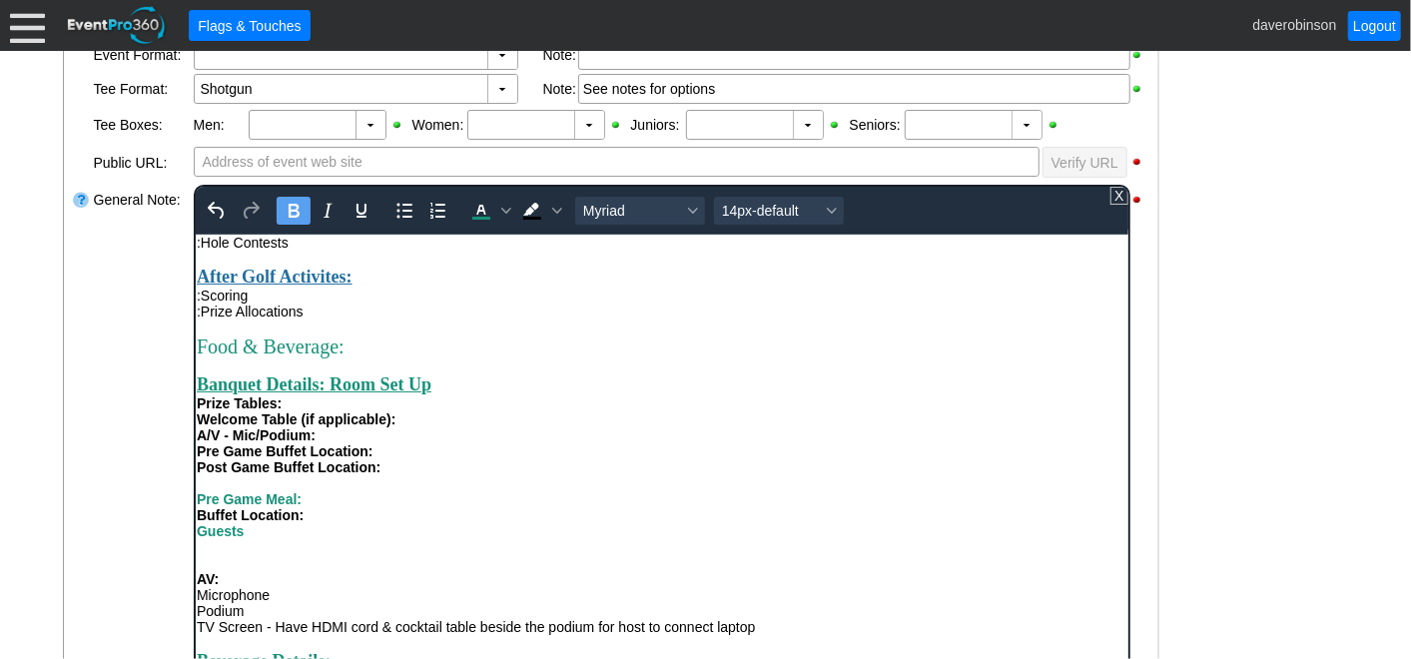
click at [452, 504] on div "Pre Game Meal: Buffet Location: Guests﻿ AV: Microphone Podium TV Screen - Have …" at bounding box center [661, 562] width 931 height 144
drag, startPoint x: 247, startPoint y: 525, endPoint x: 378, endPoint y: 758, distance: 267.0
click at [195, 526] on html "Tournament Details: Contact Name: Phone: Email: Attendees: Players: Volunteers:…" at bounding box center [661, 115] width 933 height 1133
click at [308, 507] on div "Pre Game Meal: Buffet Location: ﻿ AV: Microphone Podium TV Screen - Have HDMI c…" at bounding box center [661, 562] width 931 height 144
click at [303, 507] on strong "Buffet Location:" at bounding box center [249, 514] width 107 height 16
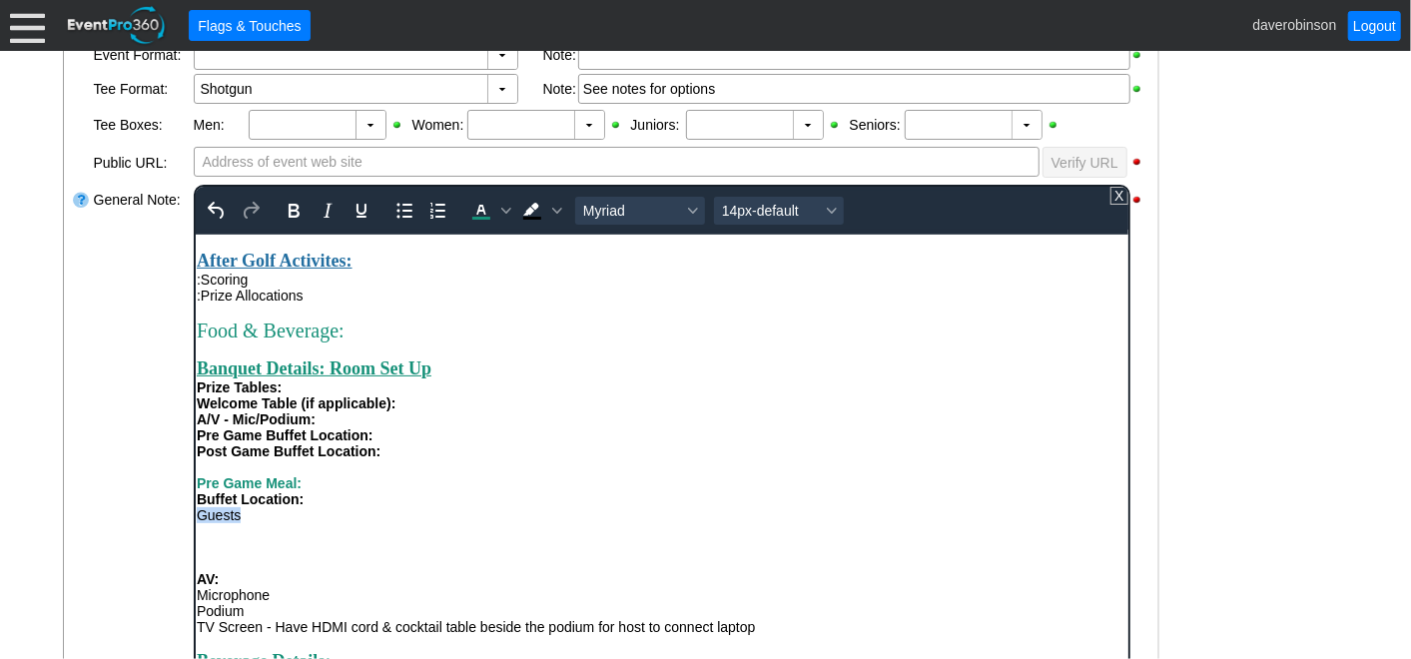
drag, startPoint x: 257, startPoint y: 530, endPoint x: 168, endPoint y: 529, distance: 88.9
click at [195, 529] on html "Tournament Details: Contact Name: Phone: Email: Attendees: Players: Volunteers:…" at bounding box center [661, 107] width 933 height 1149
click at [290, 213] on icon "Bold" at bounding box center [293, 211] width 11 height 14
click at [690, 212] on icon "Font Myriad" at bounding box center [692, 211] width 10 height 10
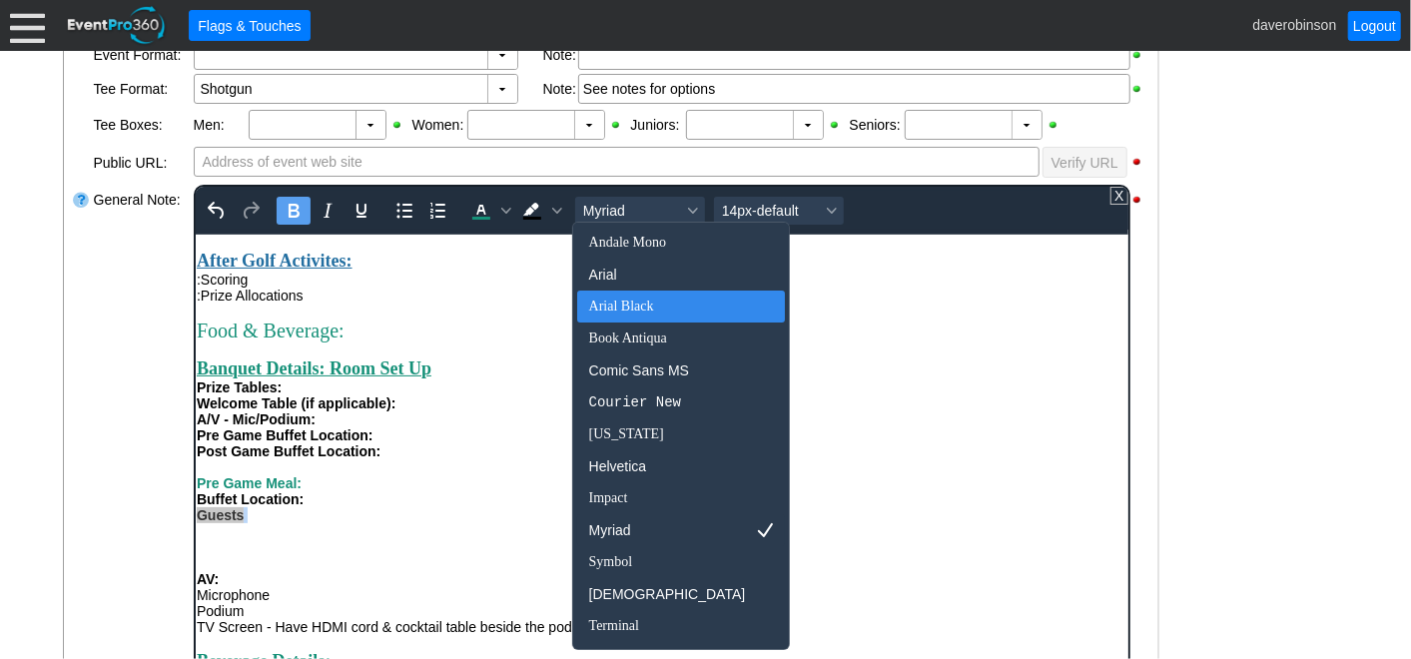
click at [639, 308] on div "Arial Black" at bounding box center [667, 307] width 157 height 24
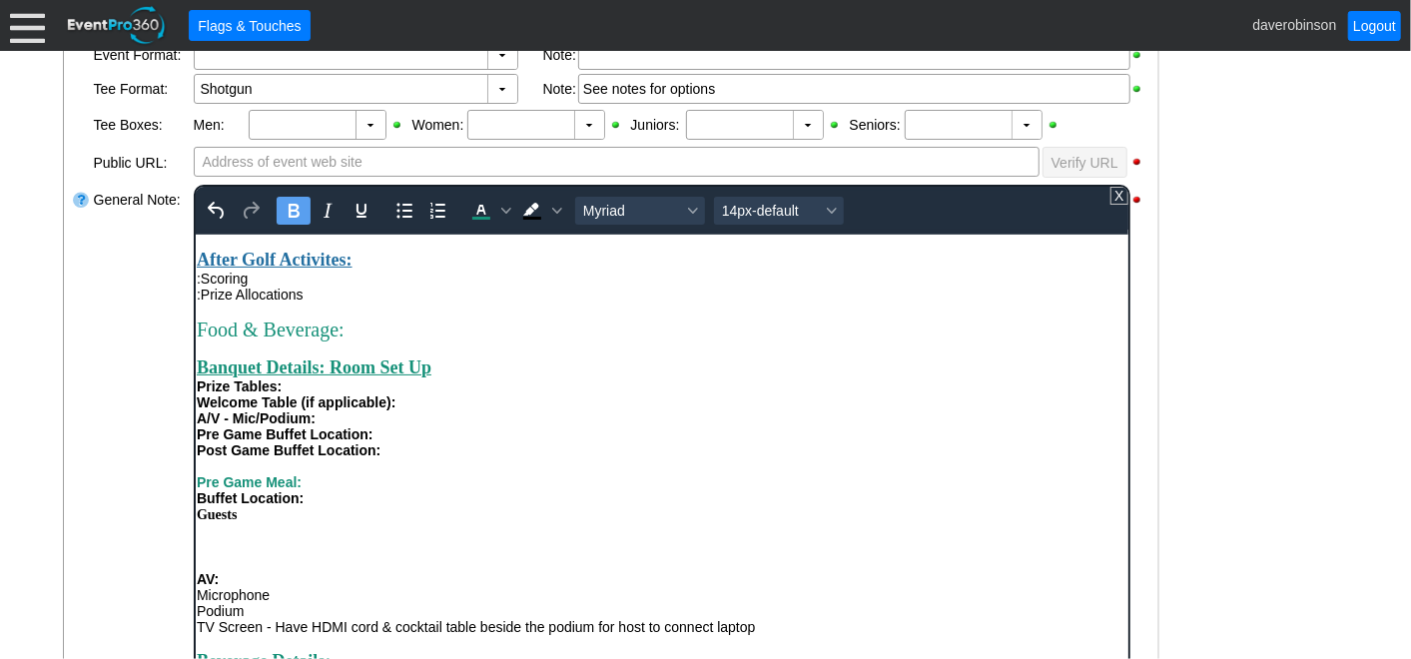
click at [458, 594] on div "AV: Microphone Podium TV Screen - Have HDMI cord & cocktail table beside the po…" at bounding box center [661, 602] width 931 height 64
click at [287, 505] on strong "Buffet Location:" at bounding box center [249, 497] width 107 height 16
drag, startPoint x: 266, startPoint y: 535, endPoint x: 381, endPoint y: 744, distance: 238.3
click at [195, 524] on html "Tournament Details: Contact Name: Phone: Email: Attendees: Players: Volunteers:…" at bounding box center [661, 107] width 933 height 1150
click at [695, 209] on div "Font Arial Black" at bounding box center [692, 211] width 16 height 10
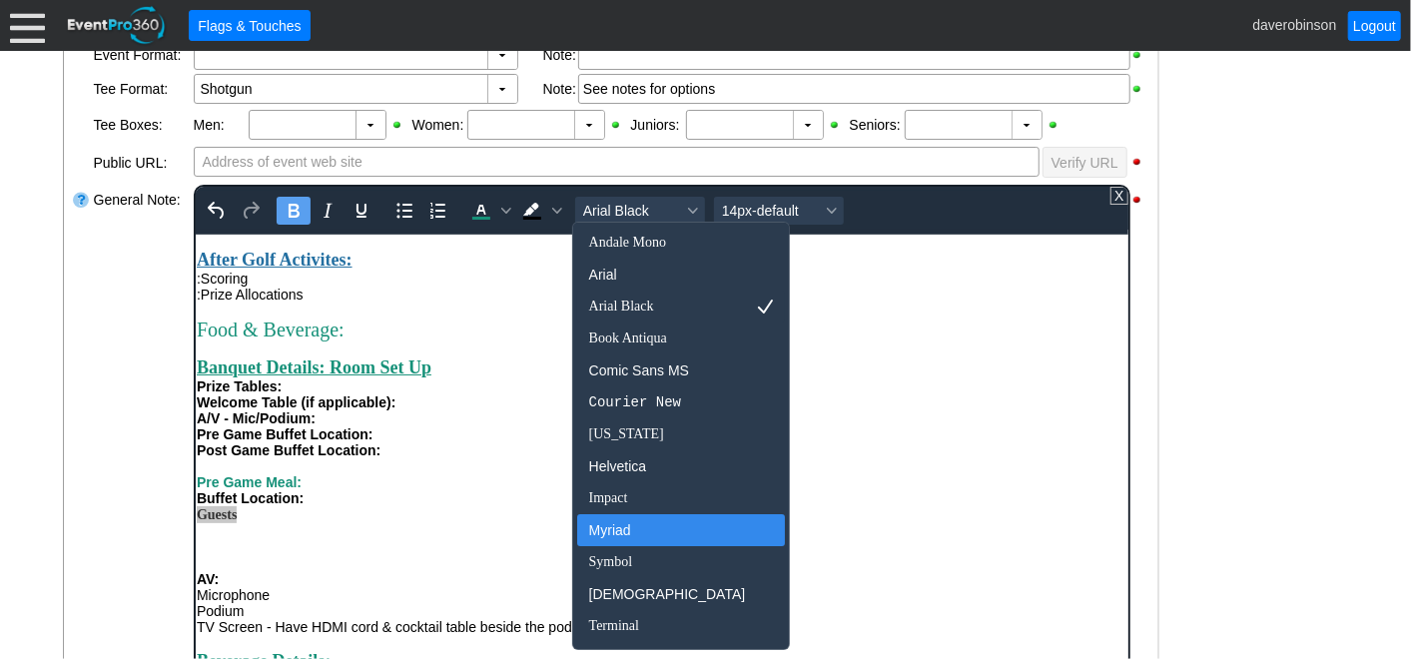
click at [608, 530] on div "Myriad" at bounding box center [667, 530] width 157 height 24
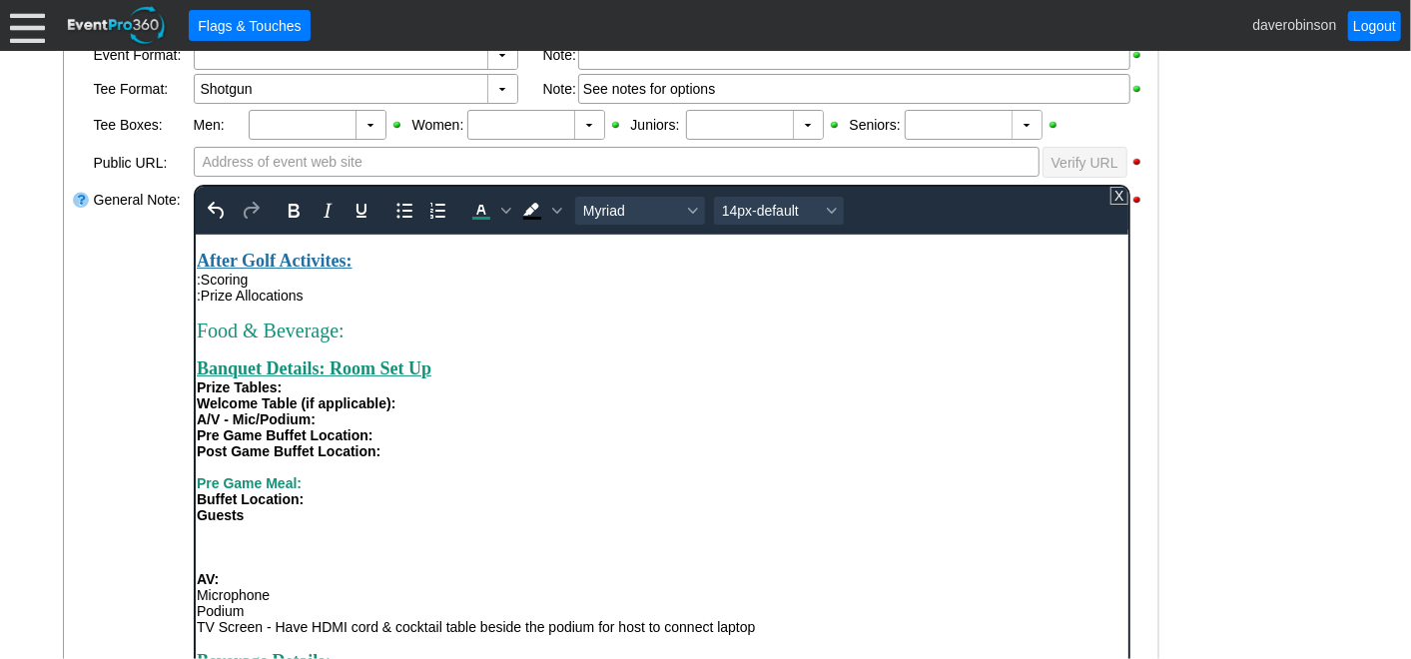
click at [384, 570] on div "Rich Text Area. Press ALT-0 for help." at bounding box center [661, 554] width 931 height 32
click at [248, 528] on div "Guests AV: Microphone Podium TV Screen - Have HDMI cord & cocktail table beside…" at bounding box center [661, 570] width 931 height 128
click at [311, 506] on div "Pre Game Meal: Buffet Location:" at bounding box center [661, 490] width 931 height 32
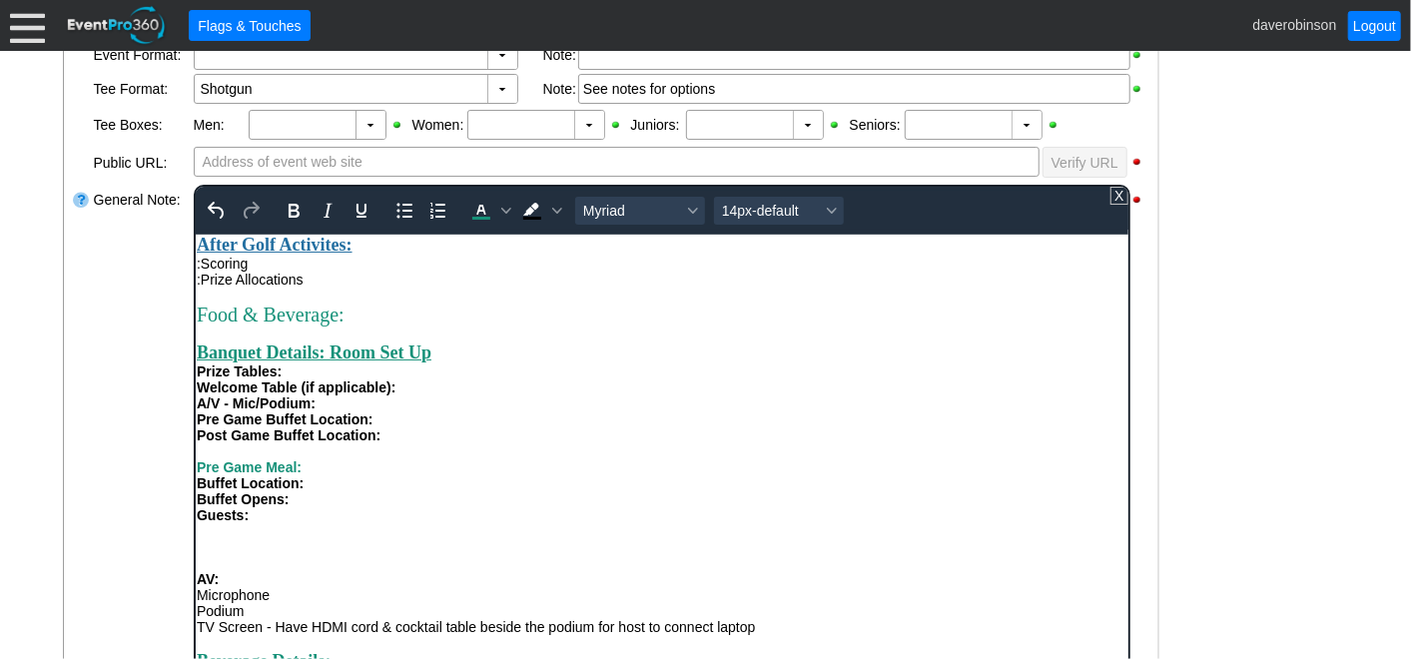
click at [241, 566] on div "Rich Text Area. Press ALT-0 for help." at bounding box center [661, 554] width 931 height 32
drag, startPoint x: 263, startPoint y: 537, endPoint x: 185, endPoint y: 491, distance: 90.4
click at [195, 491] on html "Tournament Details: Contact Name: Phone: Email: Attendees: Players: Volunteers:…" at bounding box center [661, 99] width 933 height 1165
copy div "Pre Game Meal: Buffet Location: Buffet Opens: Guests:"
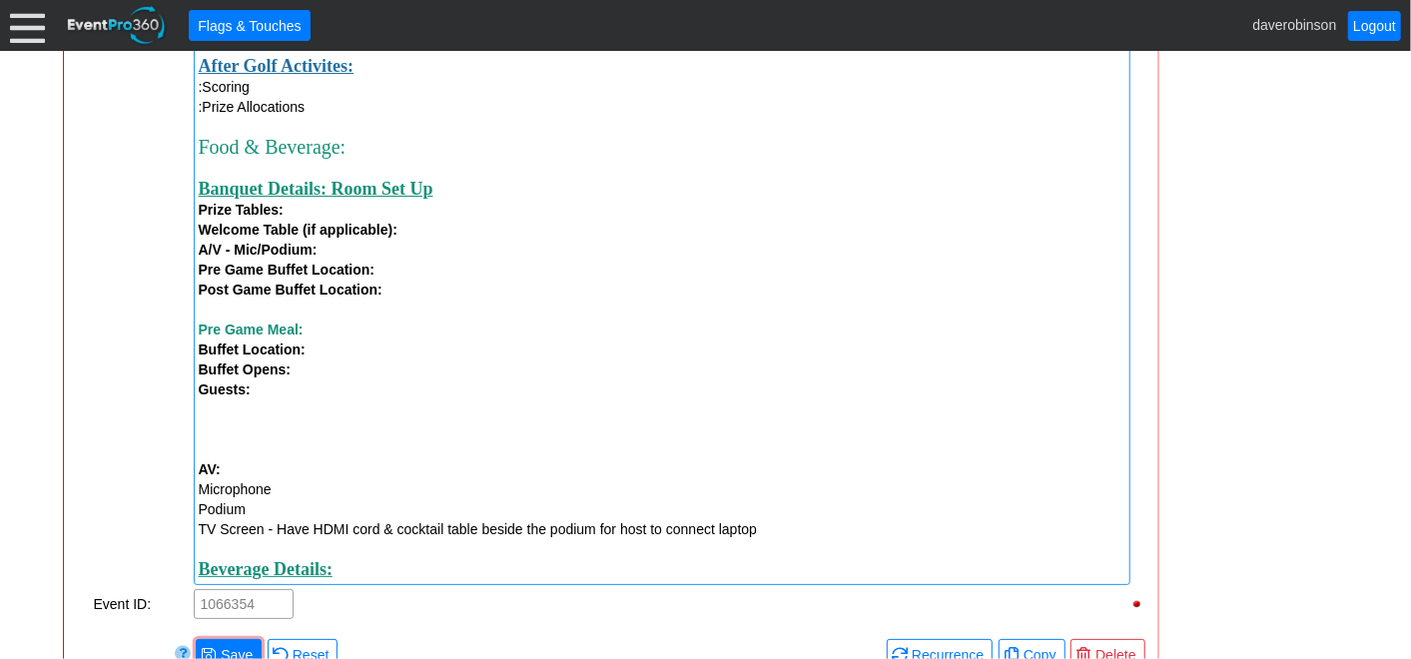
click at [214, 432] on div at bounding box center [662, 439] width 927 height 40
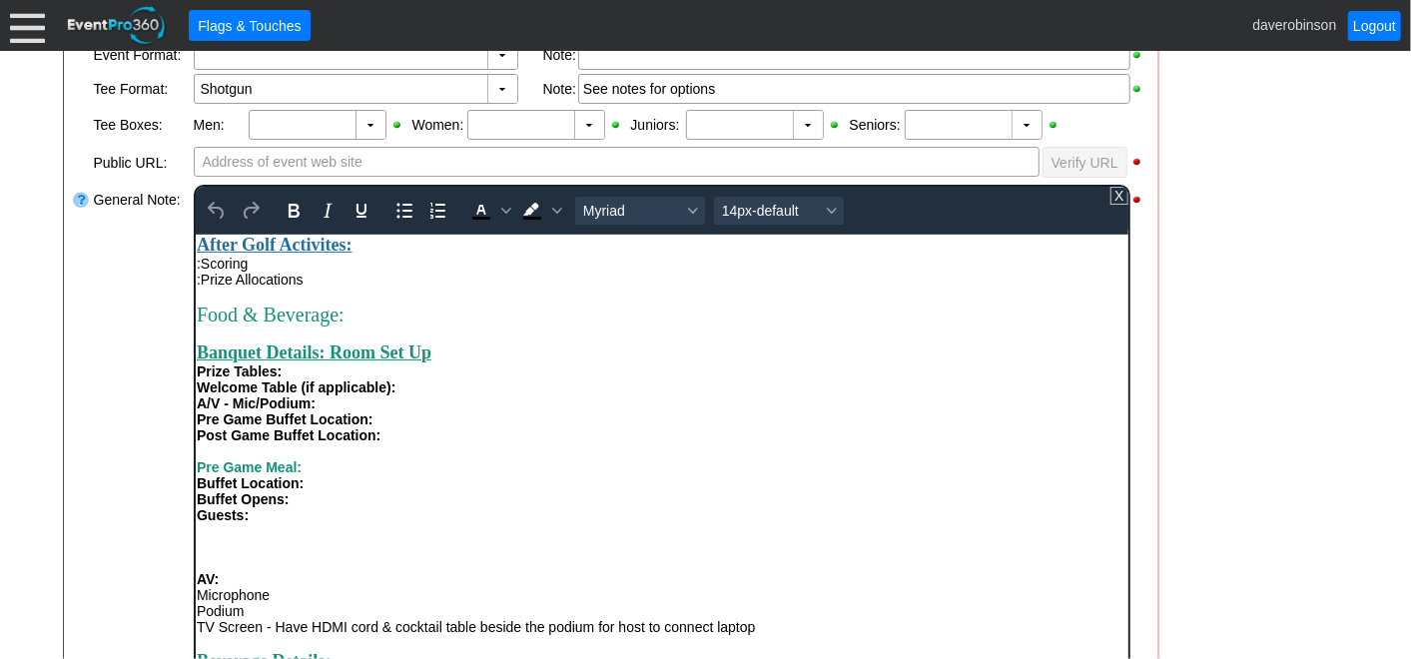
click at [216, 540] on div "Rich Text Area. Press ALT-0 for help." at bounding box center [661, 554] width 931 height 32
paste body "Rich Text Area. Press ALT-0 for help."
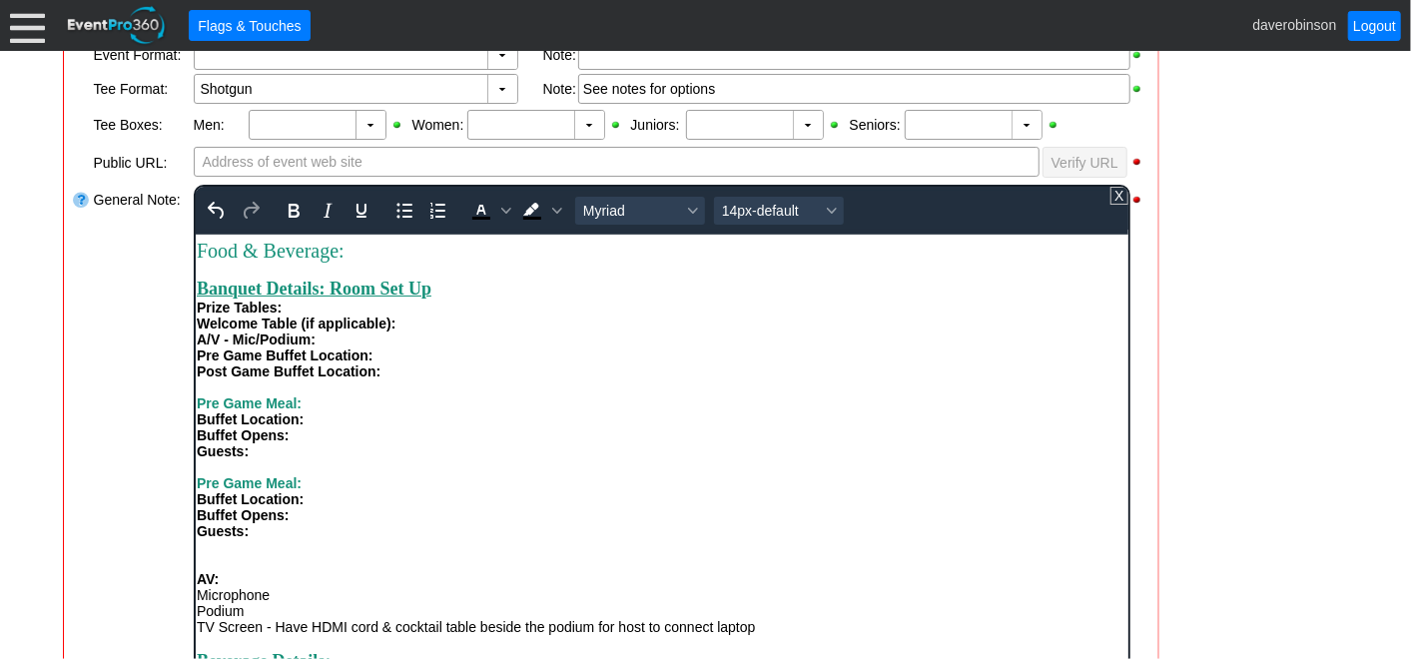
click at [266, 490] on strong "Pre Game Meal:" at bounding box center [248, 482] width 105 height 16
click at [321, 537] on div "Post Game Meal: Buffet Location: Buffet Opens: Guests:" at bounding box center [661, 522] width 931 height 96
click at [299, 529] on div "Guests:" at bounding box center [661, 530] width 931 height 16
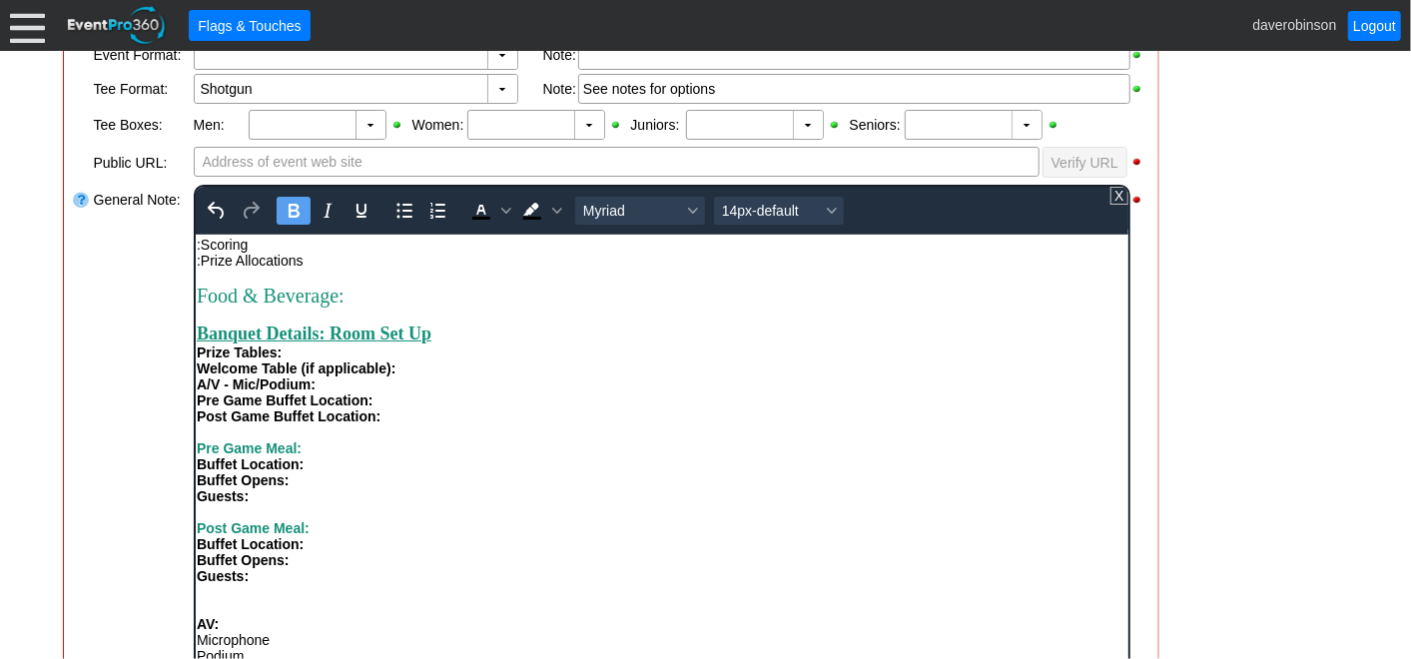
scroll to position [624, 0]
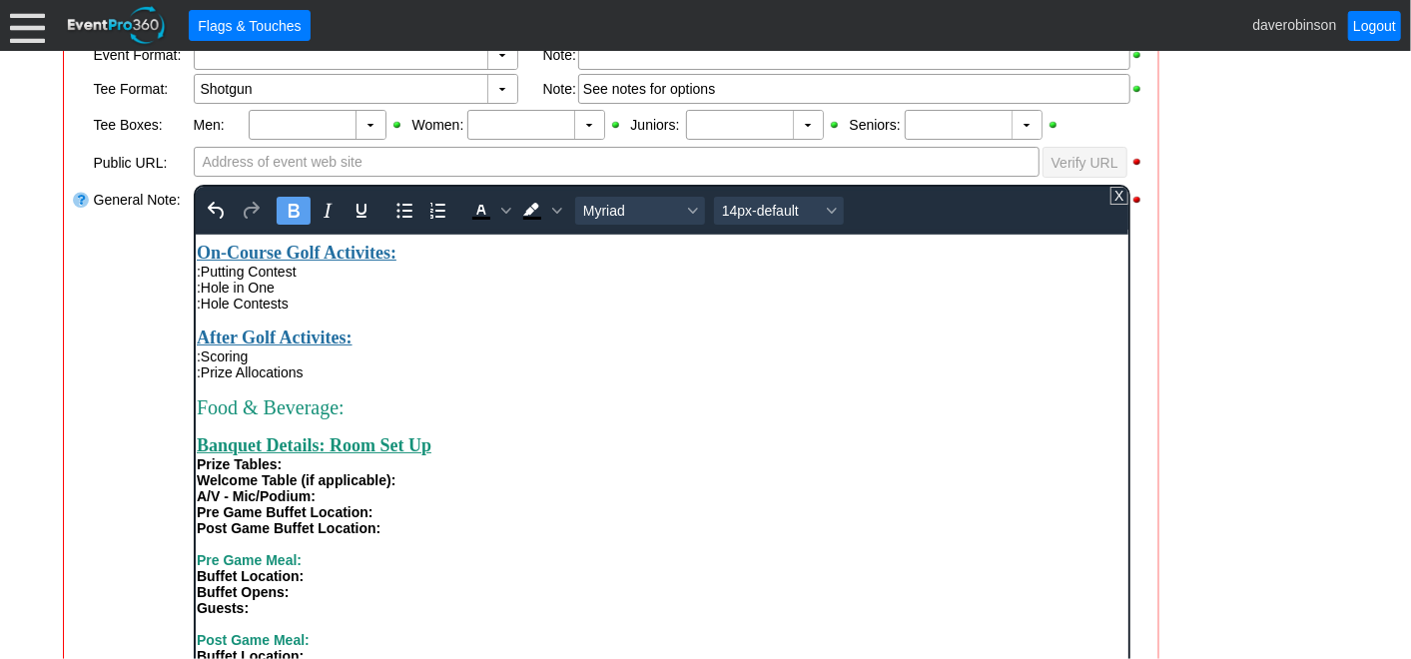
click at [430, 418] on div "Food & Beverage:" at bounding box center [661, 407] width 931 height 23
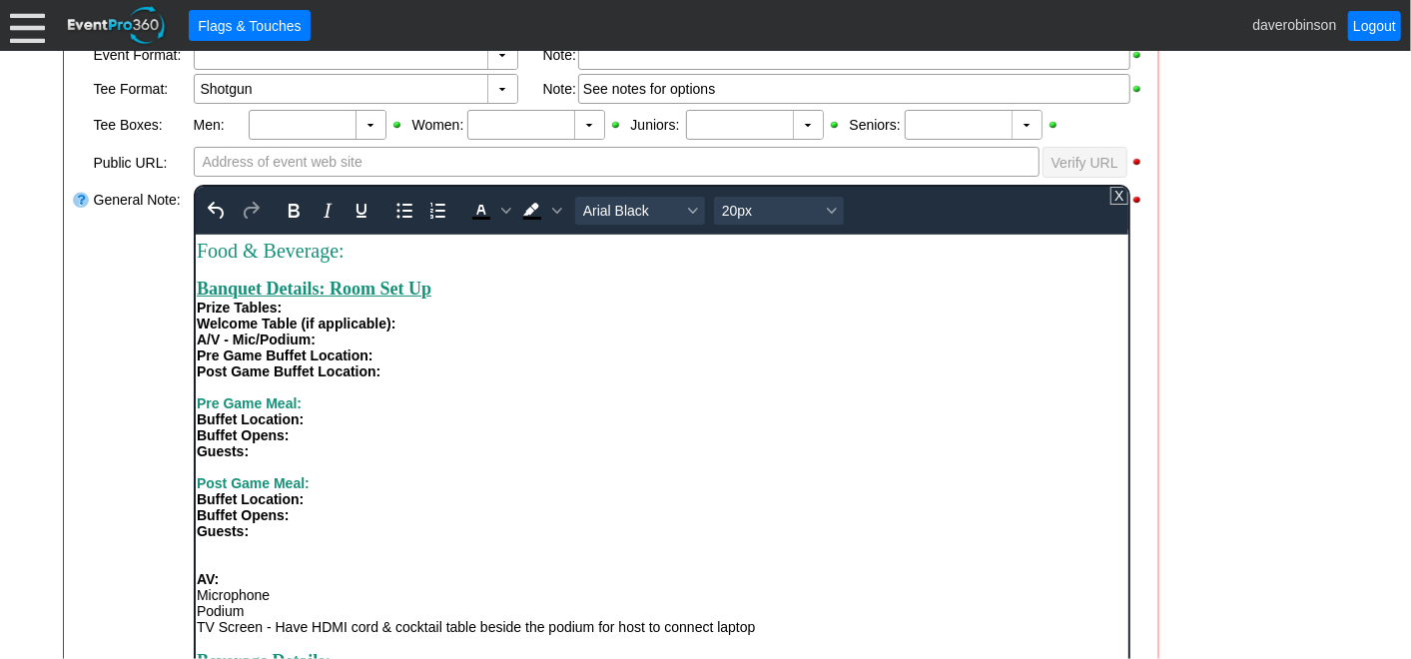
scroll to position [736, 0]
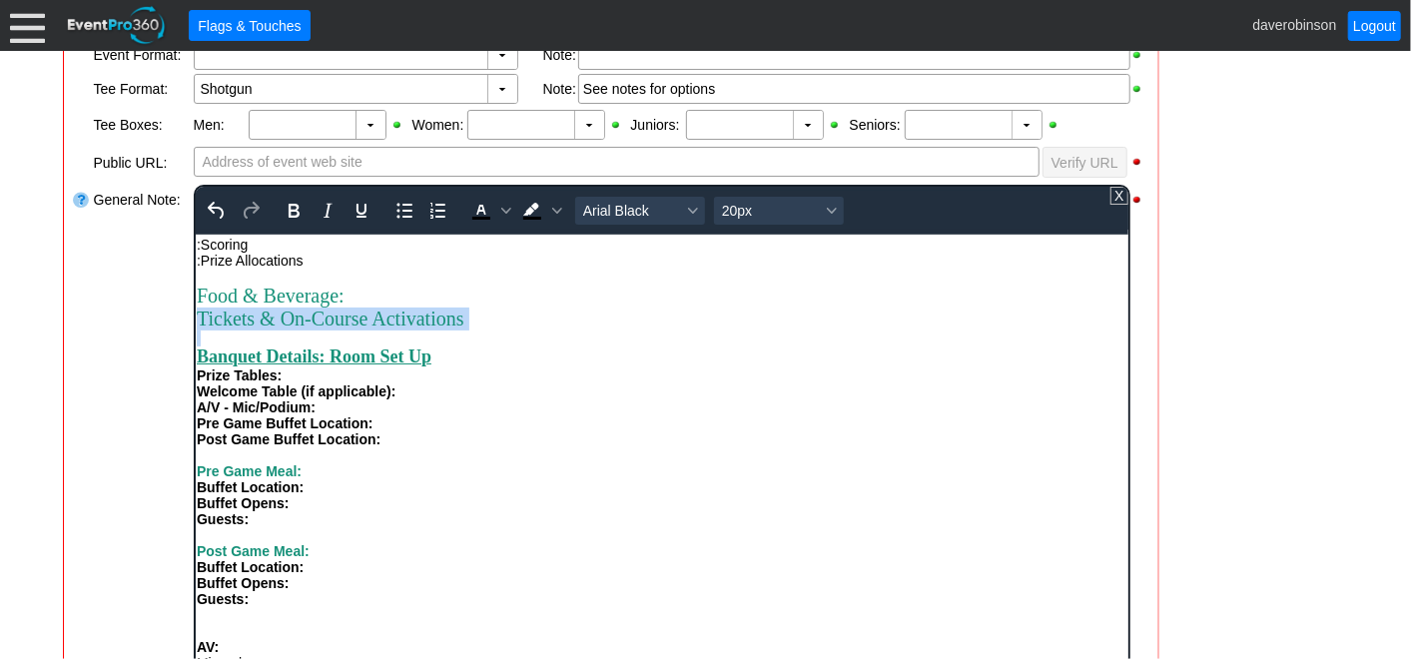
drag, startPoint x: 199, startPoint y: 371, endPoint x: 580, endPoint y: 387, distance: 381.9
click at [580, 387] on div "Attendees: Players: Volunteers: Hole Sponsors: Total Number of Guests Attending…" at bounding box center [661, 161] width 931 height 1157
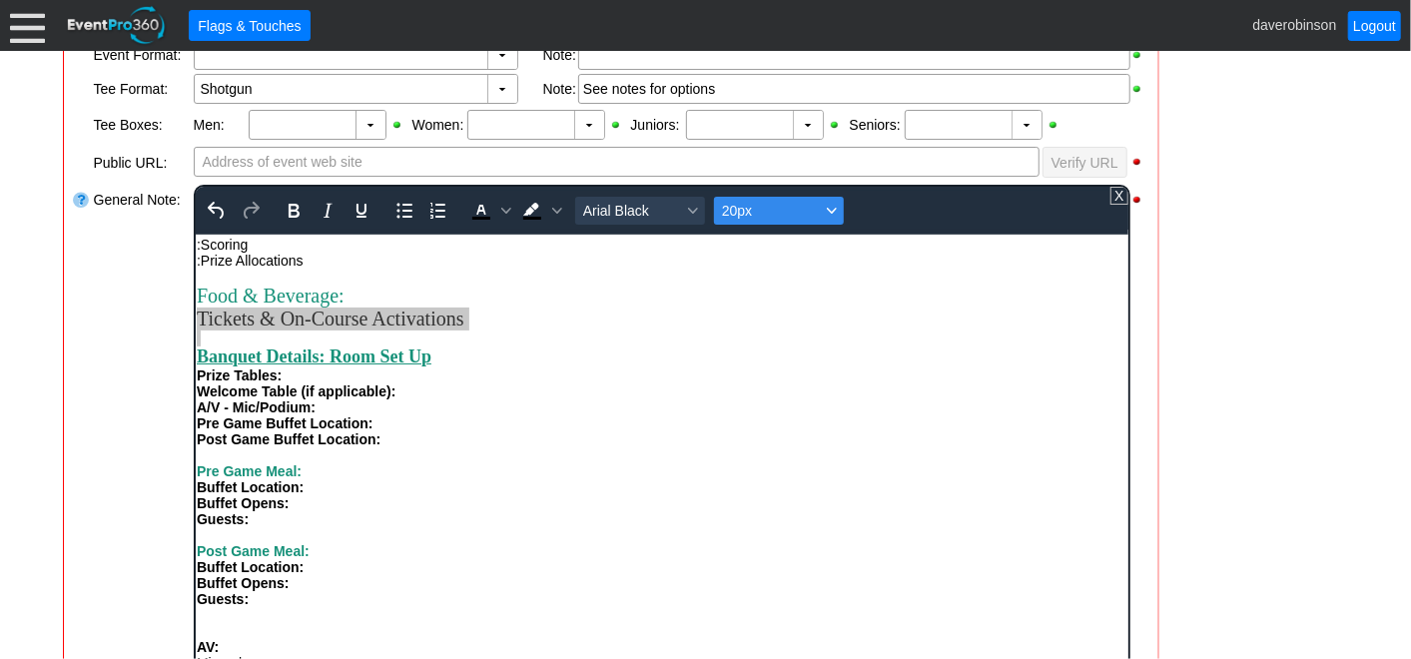
click at [830, 206] on icon "Font size 20px" at bounding box center [831, 211] width 10 height 10
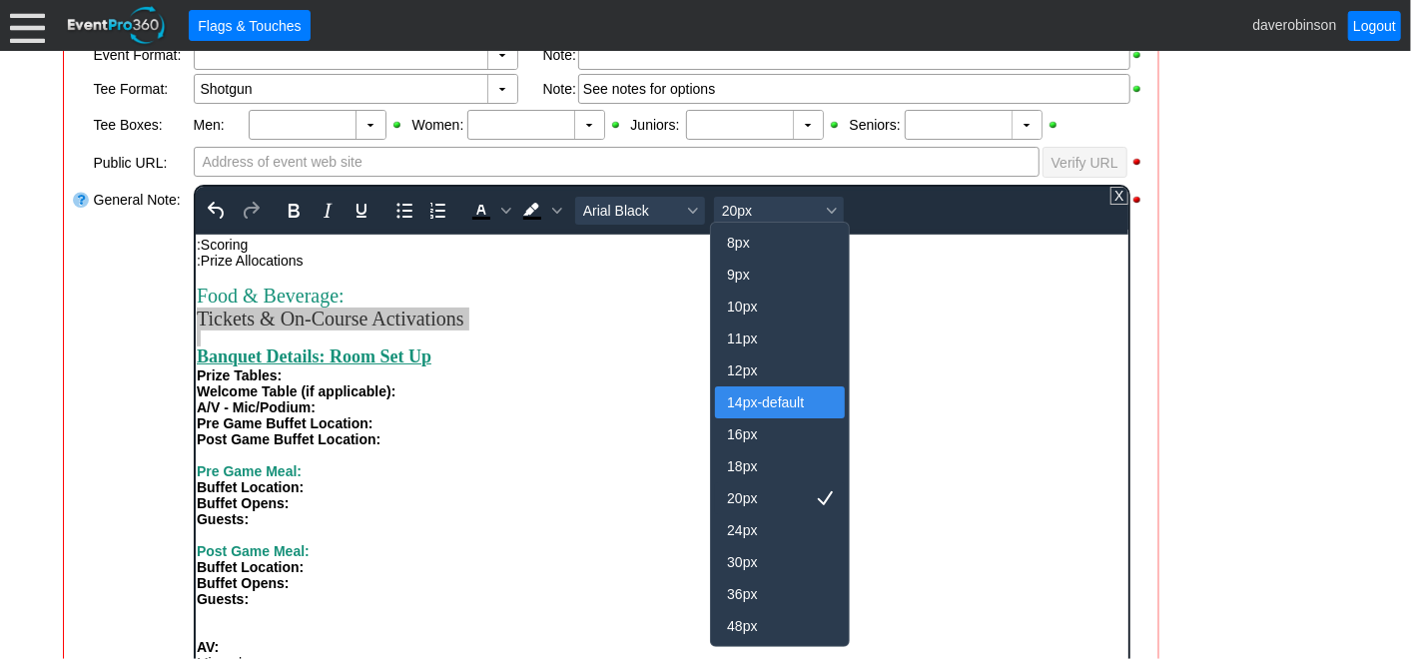
click at [738, 398] on div "14px-default" at bounding box center [766, 403] width 78 height 24
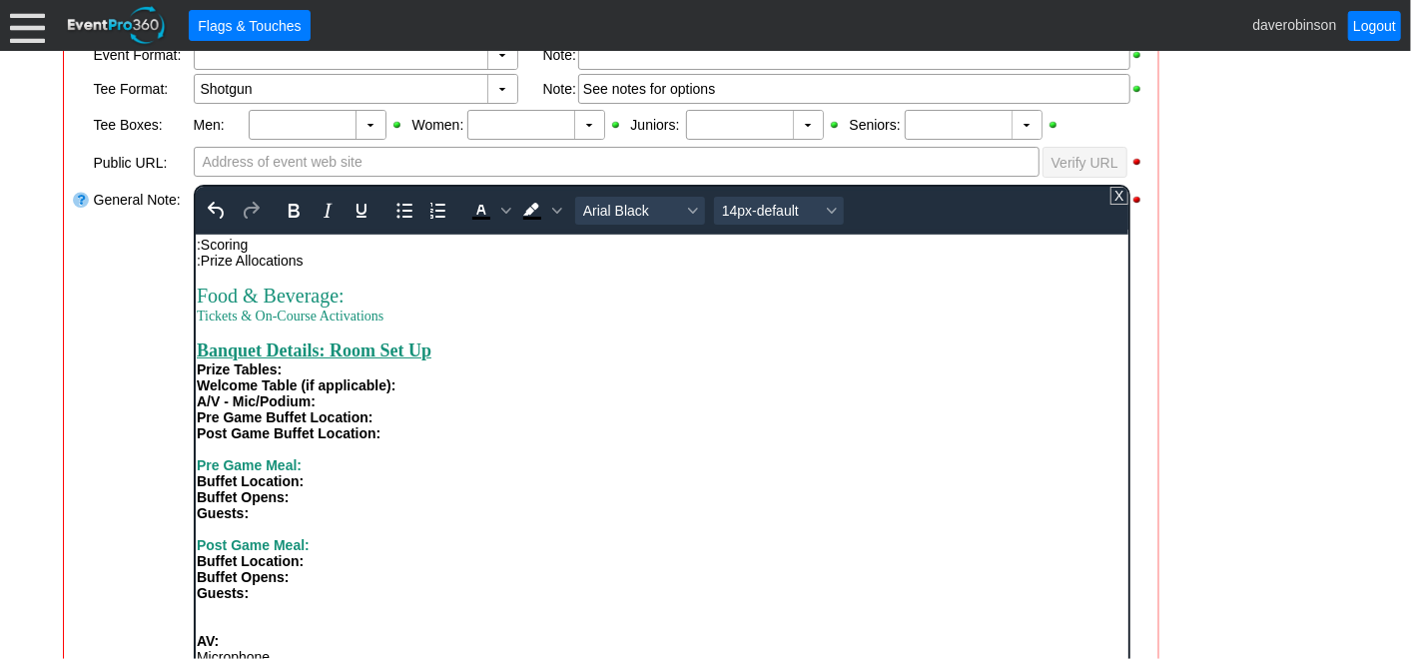
click at [623, 393] on div "Welcome Table (if applicable):" at bounding box center [661, 385] width 931 height 16
click at [453, 324] on div "Tickets & On-Course Activations" at bounding box center [661, 315] width 931 height 17
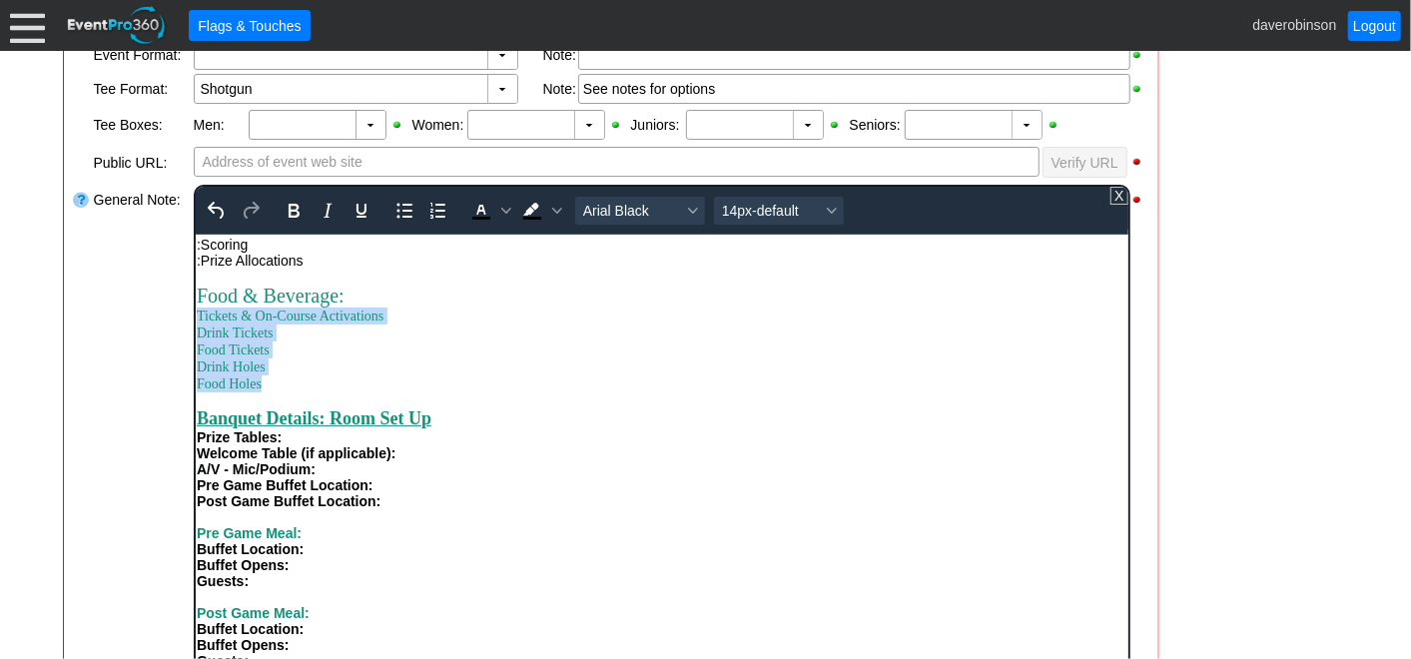
drag, startPoint x: 301, startPoint y: 451, endPoint x: 199, endPoint y: 374, distance: 128.3
click at [199, 374] on div "Food & Beverage: Tickets & On-Course Activations Drink Tickets Food Tickets Dri…" at bounding box center [661, 338] width 931 height 108
click at [479, 217] on icon "Text color Black" at bounding box center [480, 218] width 18 height 3
click at [541, 268] on div ":Prize Allocations" at bounding box center [661, 260] width 931 height 16
drag, startPoint x: 319, startPoint y: 447, endPoint x: 385, endPoint y: 600, distance: 166.4
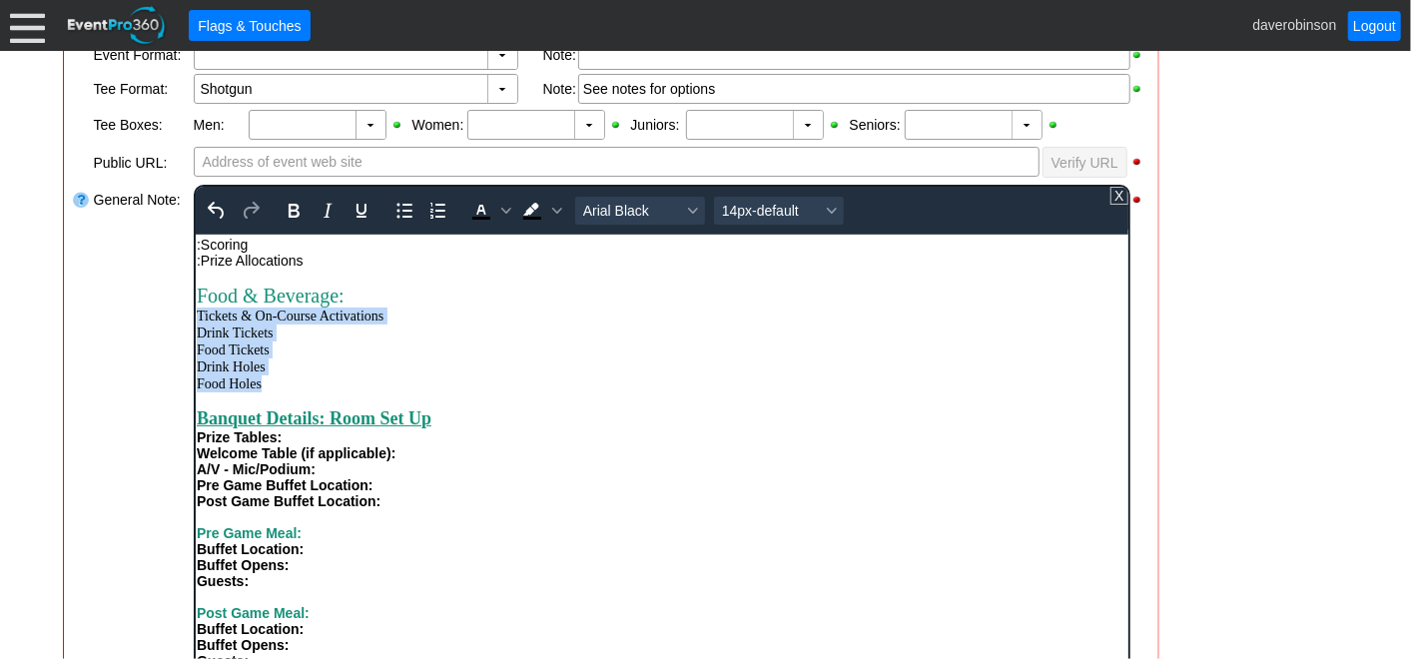
click at [195, 369] on html "Tournament Details: Contact Name: Phone: Email: Attendees: Players: Volunteers:…" at bounding box center [661, 154] width 933 height 1313
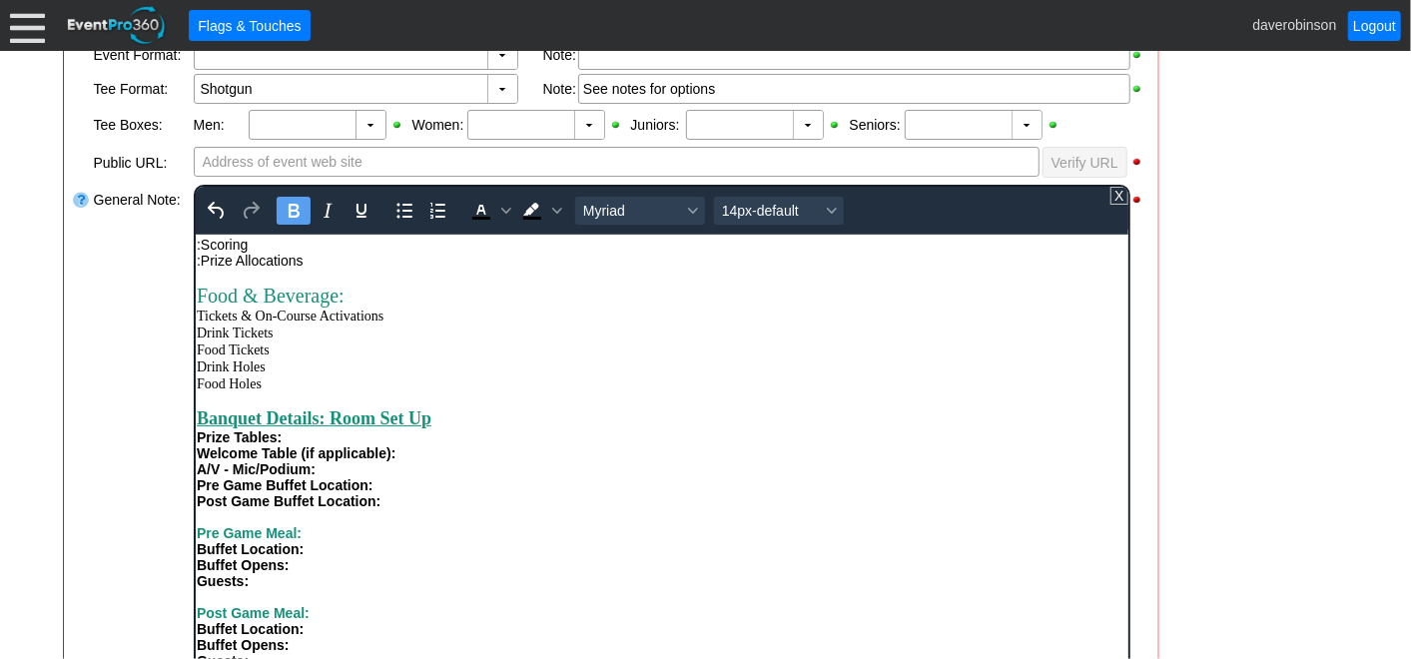
click at [319, 492] on strong "Pre Game Buffet Location:" at bounding box center [284, 484] width 177 height 16
click at [242, 374] on span "Drink Holes" at bounding box center [230, 366] width 69 height 15
click at [261, 391] on span "Food Holes" at bounding box center [228, 383] width 65 height 15
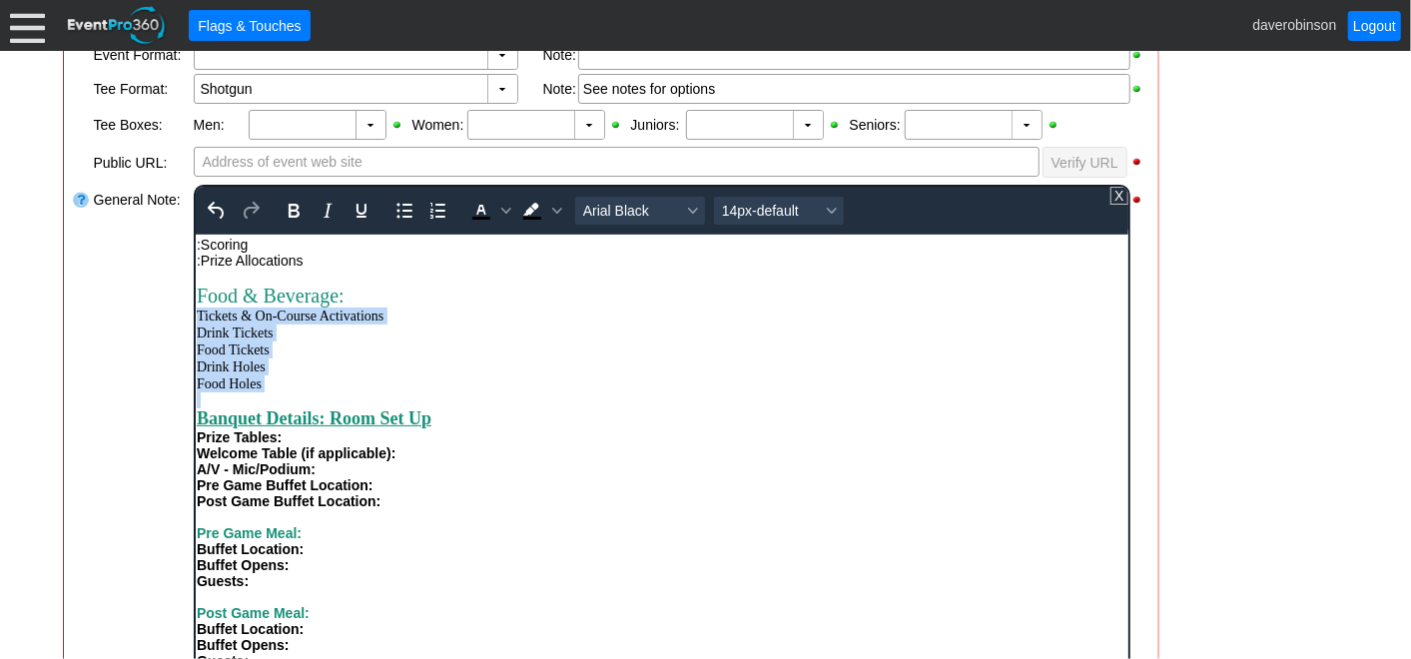
drag, startPoint x: 298, startPoint y: 459, endPoint x: 386, endPoint y: 602, distance: 167.7
click at [195, 371] on html "Tournament Details: Contact Name: Phone: Email: Attendees: Players: Volunteers:…" at bounding box center [661, 154] width 933 height 1313
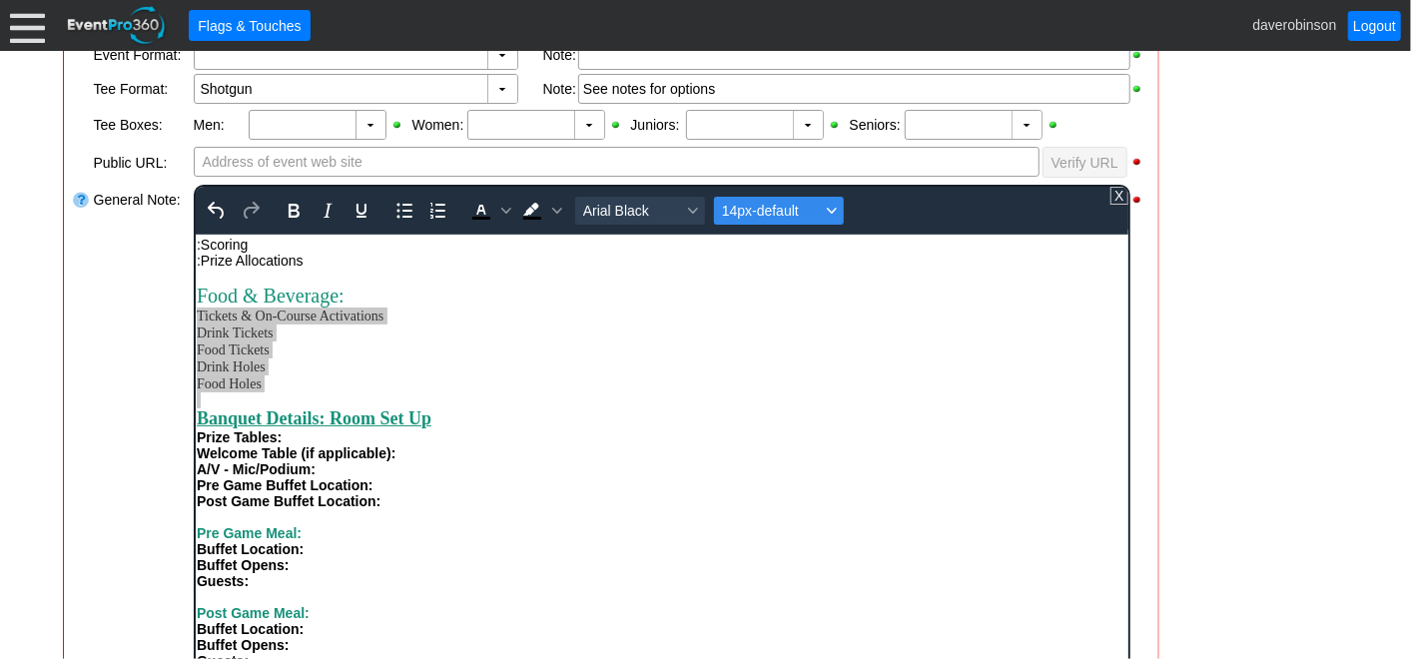
click at [832, 208] on icon "Font size 14px-default" at bounding box center [831, 211] width 10 height 6
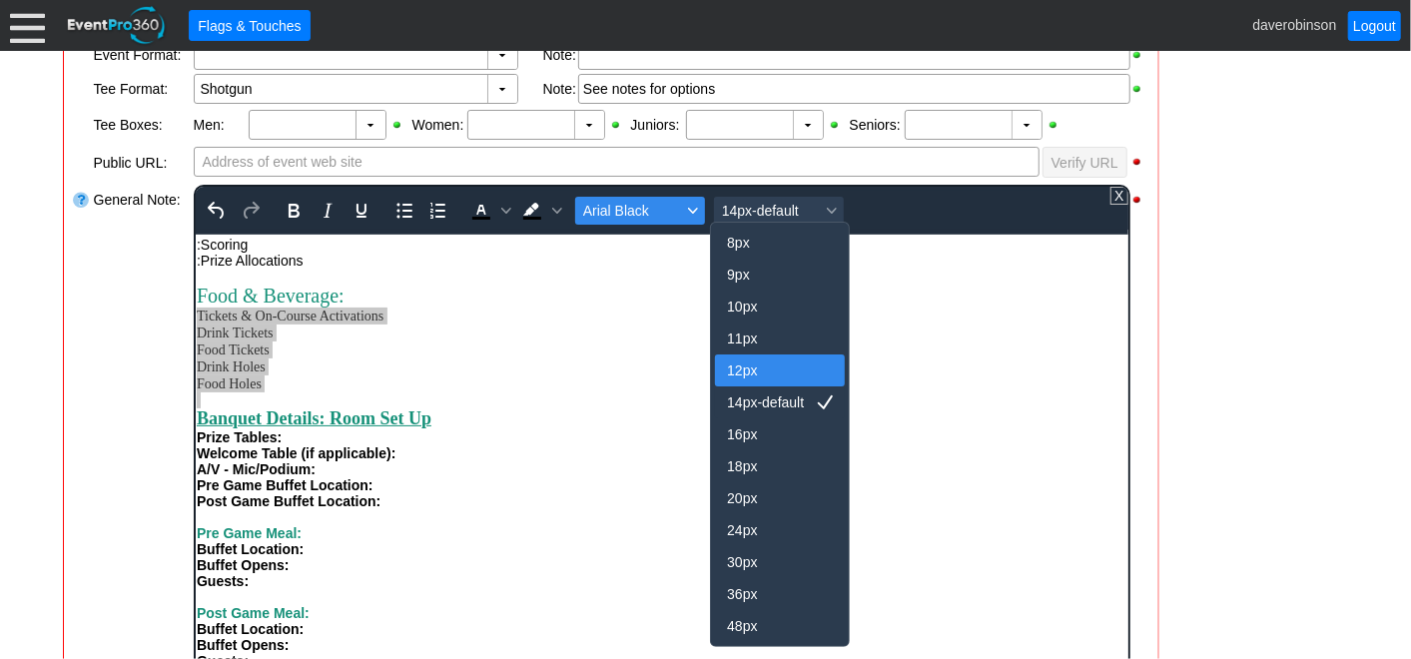
click at [684, 215] on button "Arial Black" at bounding box center [639, 211] width 130 height 28
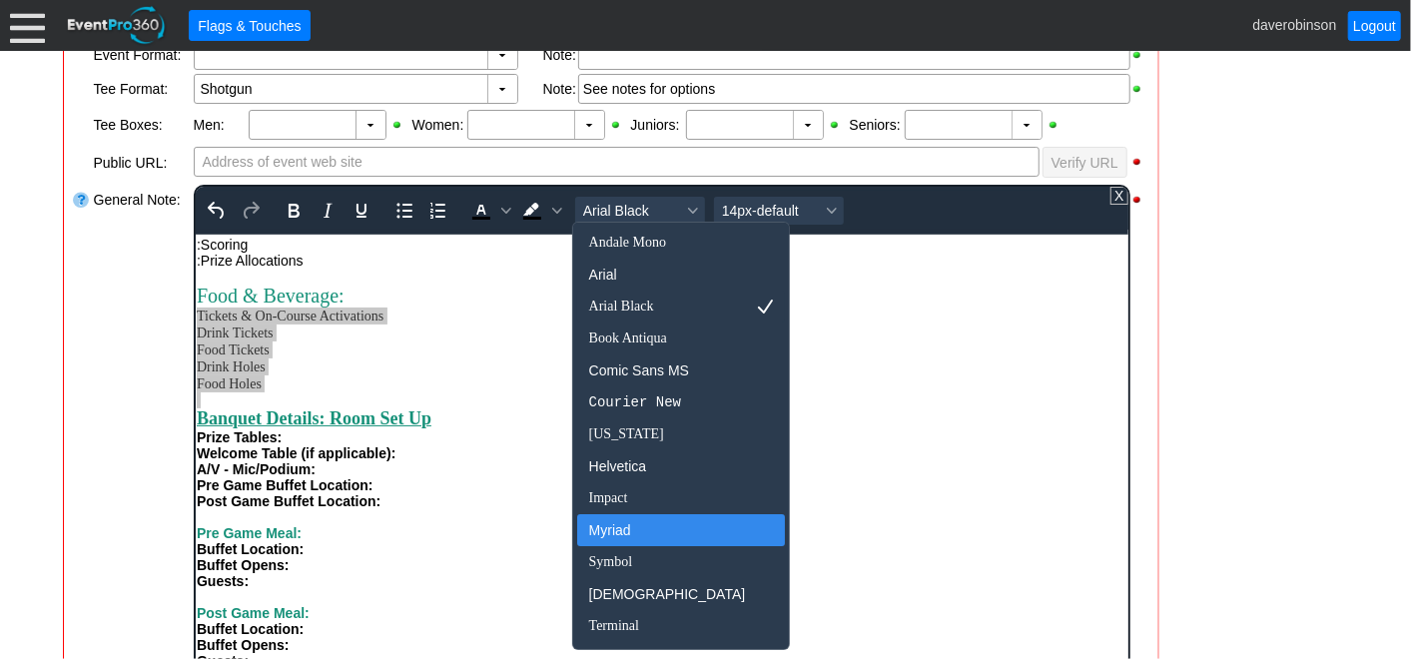
click at [622, 535] on div "Myriad" at bounding box center [667, 530] width 157 height 24
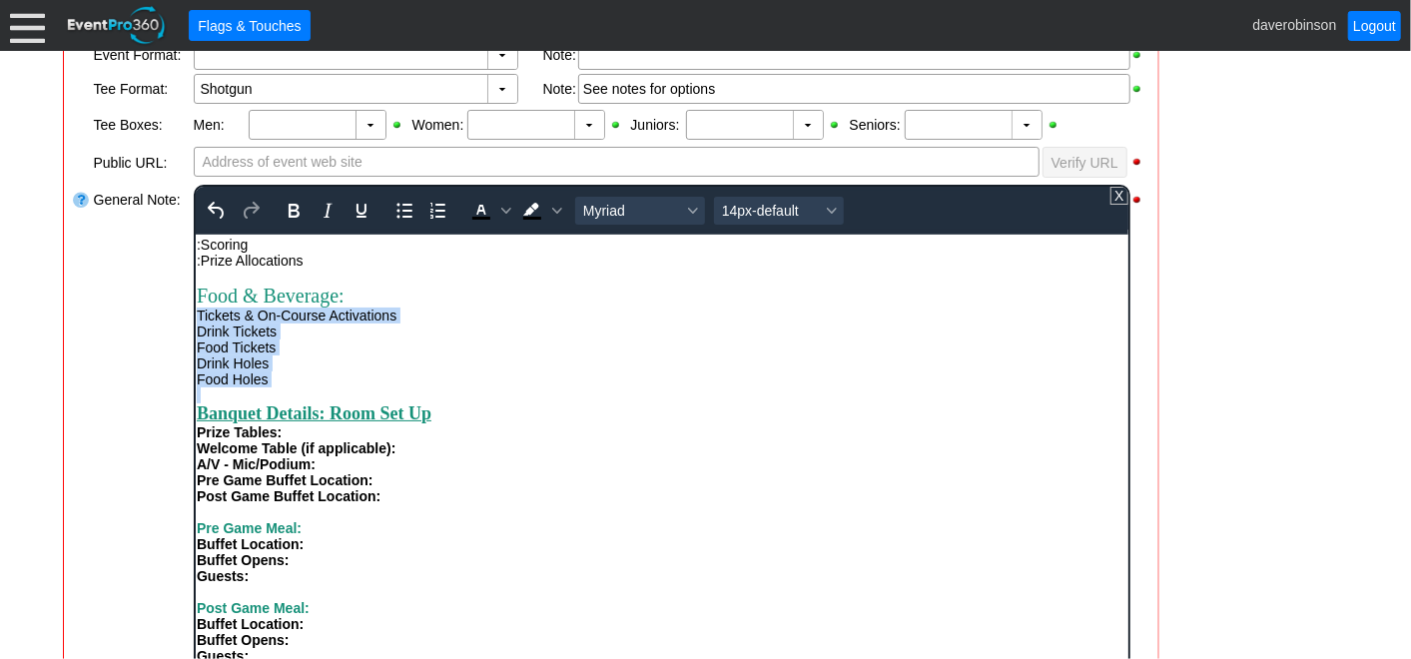
click at [538, 387] on div "Food Holes" at bounding box center [661, 379] width 931 height 16
drag, startPoint x: 277, startPoint y: 422, endPoint x: 198, endPoint y: 372, distance: 93.9
click at [198, 372] on div "Food & Beverage: Tickets & On-Course Activations Drink Tickets Food Tickets Dri…" at bounding box center [661, 335] width 931 height 103
click at [284, 387] on div "Food Holes" at bounding box center [661, 379] width 931 height 16
drag, startPoint x: 285, startPoint y: 432, endPoint x: 201, endPoint y: 366, distance: 107.3
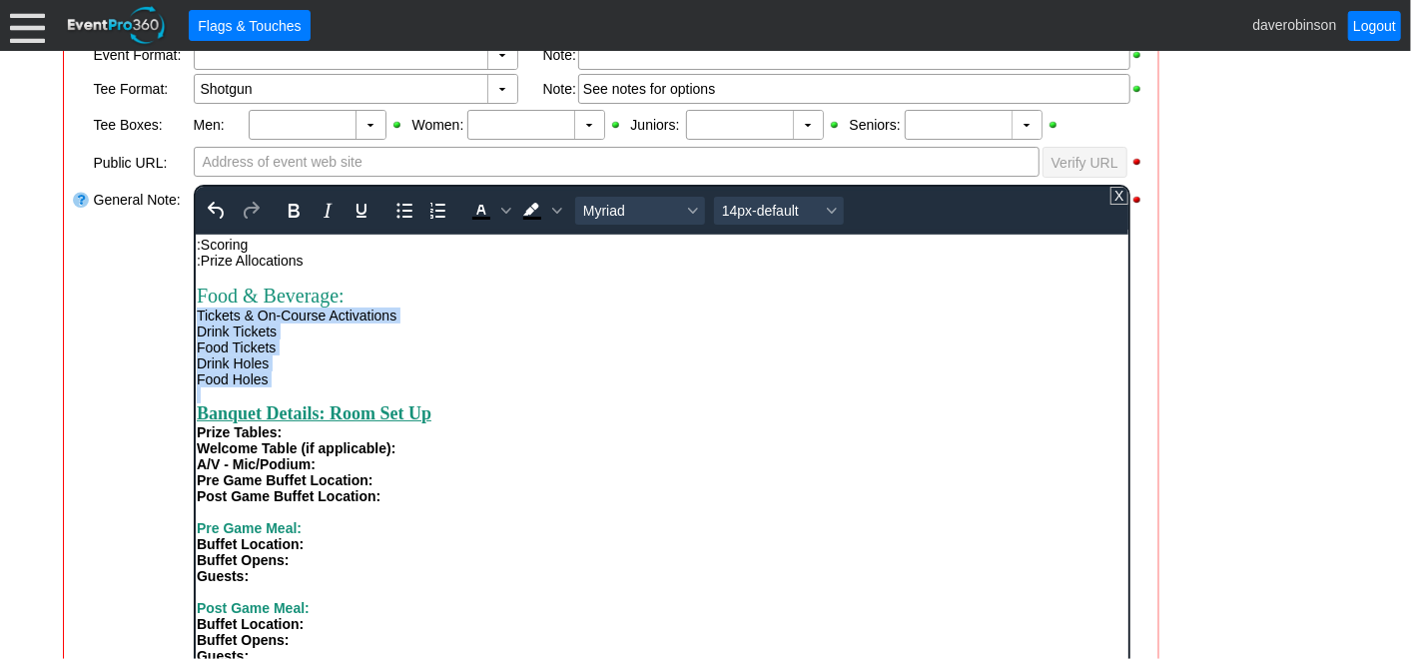
click at [201, 366] on div "Food & Beverage: Tickets & On-Course Activations Drink Tickets Food Tickets Dri…" at bounding box center [661, 335] width 931 height 103
click at [292, 214] on icon "Bold" at bounding box center [293, 211] width 11 height 14
click at [373, 355] on div "Food Tickets" at bounding box center [661, 347] width 931 height 16
drag, startPoint x: 420, startPoint y: 365, endPoint x: 199, endPoint y: 368, distance: 221.8
click at [199, 323] on div "Tickets & On-Course Activations" at bounding box center [661, 315] width 931 height 16
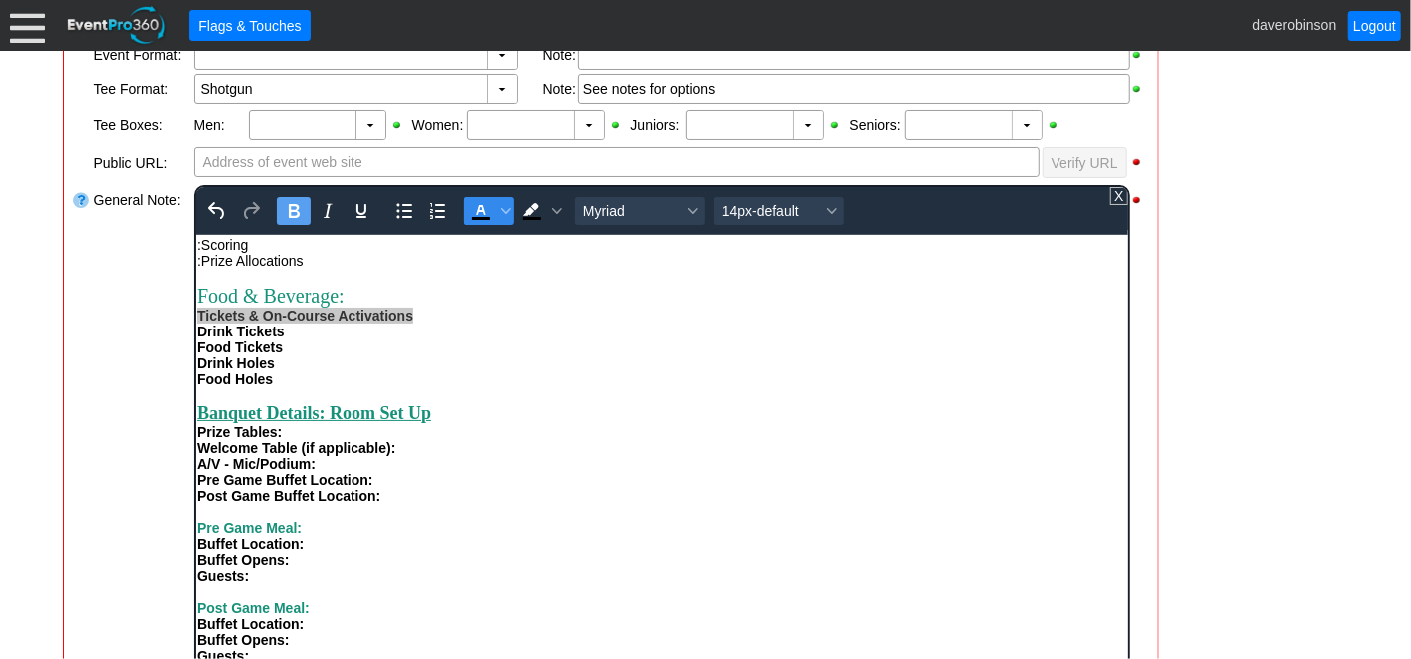
click at [470, 218] on icon "Text color Black" at bounding box center [480, 211] width 24 height 24
click at [500, 212] on icon "Text color Black" at bounding box center [505, 211] width 10 height 10
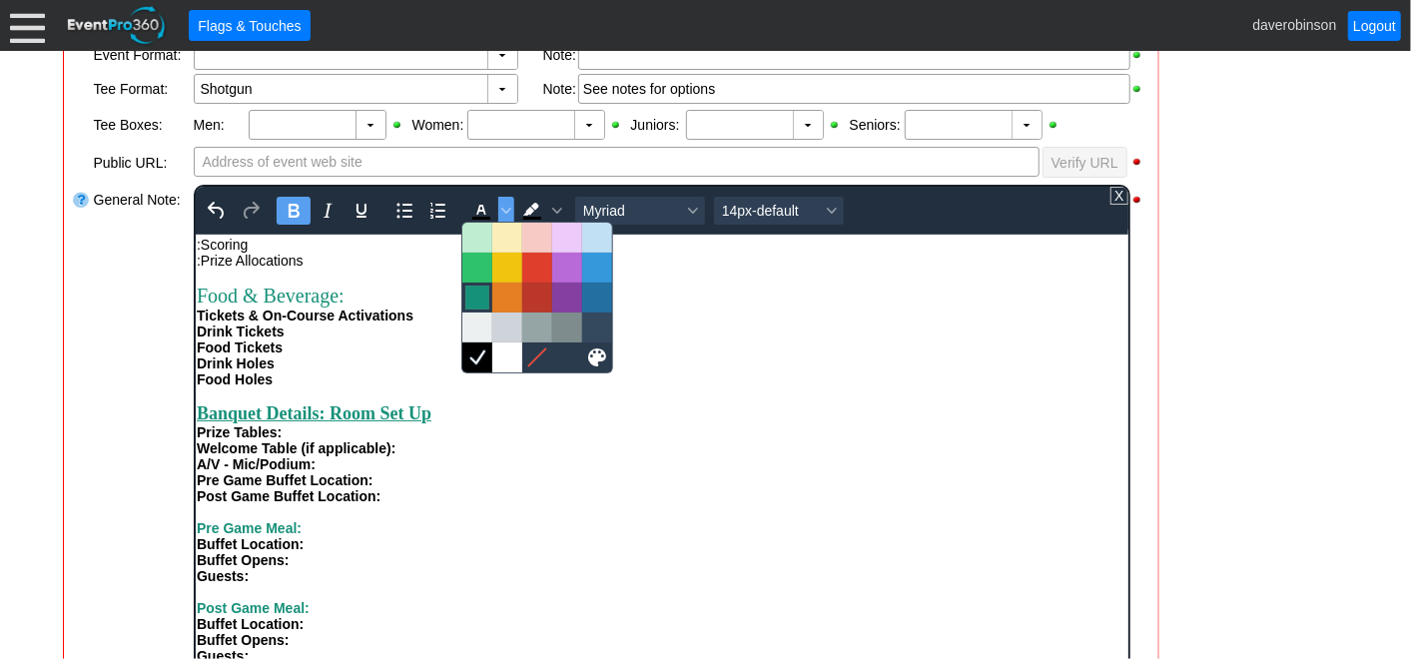
drag, startPoint x: 479, startPoint y: 298, endPoint x: 382, endPoint y: 14, distance: 300.1
click at [479, 297] on div at bounding box center [477, 298] width 24 height 24
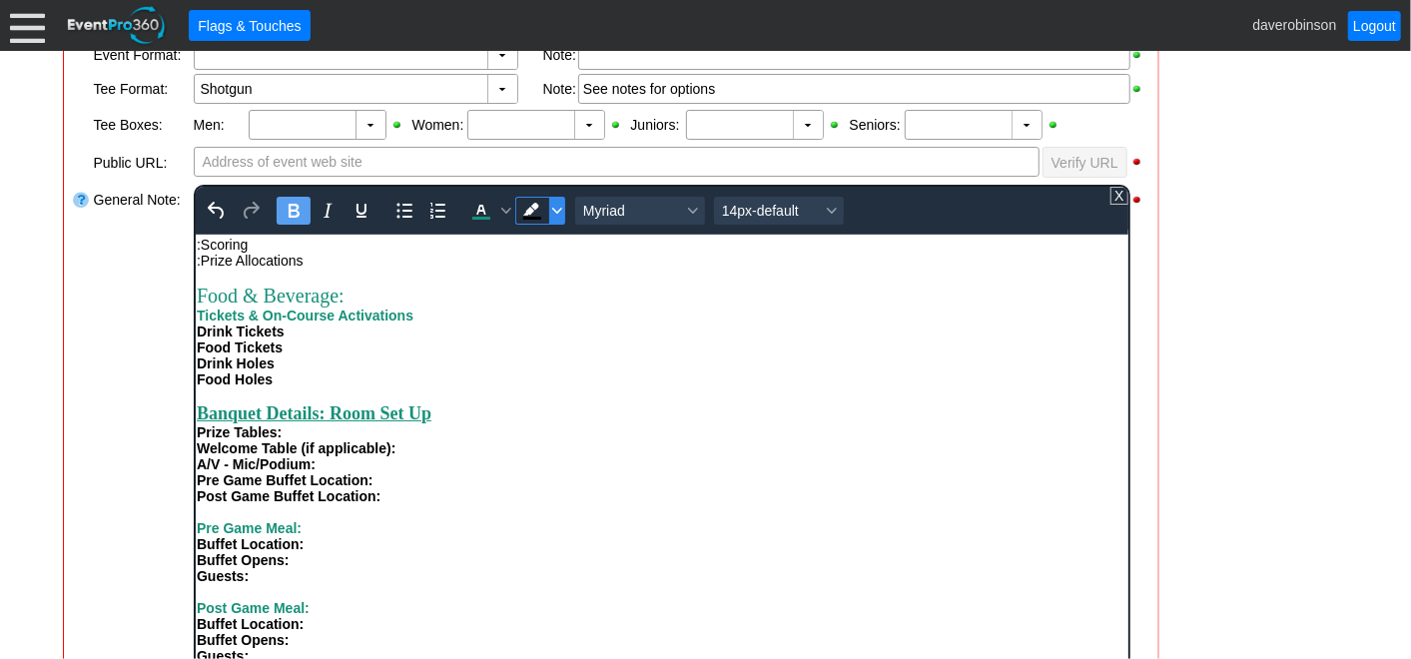
click at [556, 214] on span "Background color Black" at bounding box center [556, 211] width 16 height 28
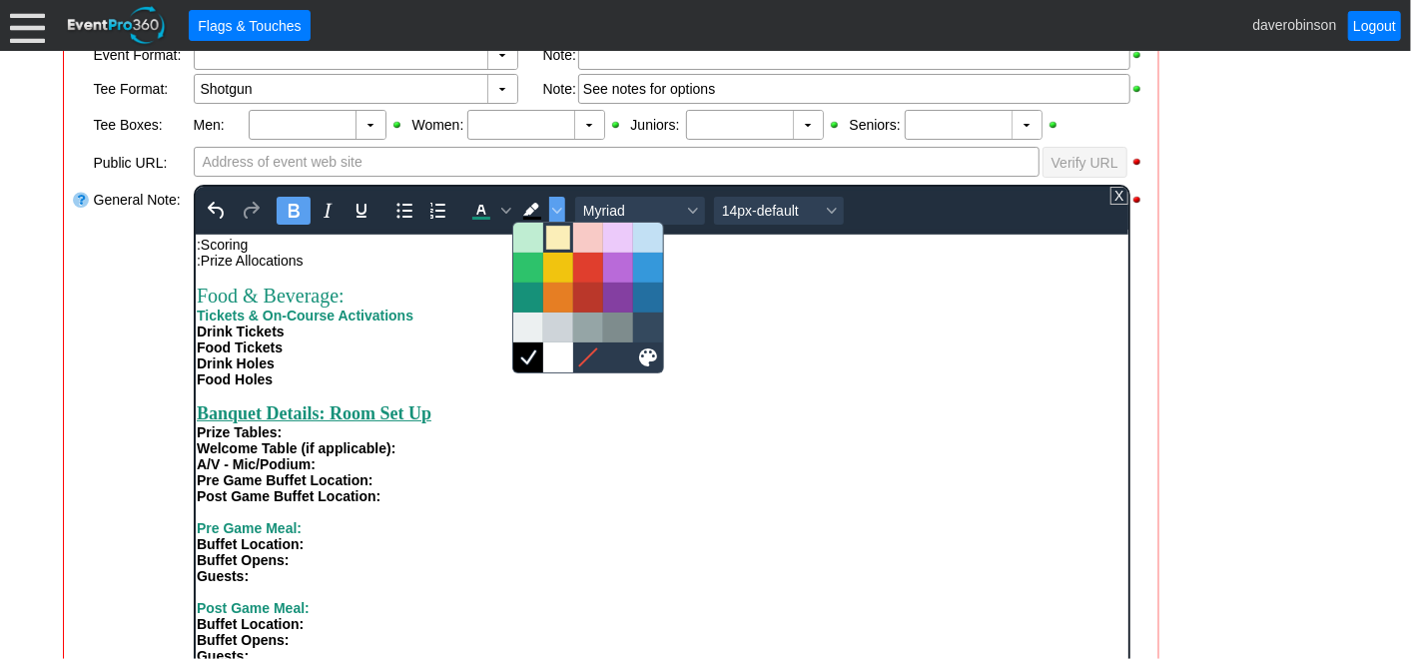
click at [555, 245] on div at bounding box center [558, 238] width 24 height 24
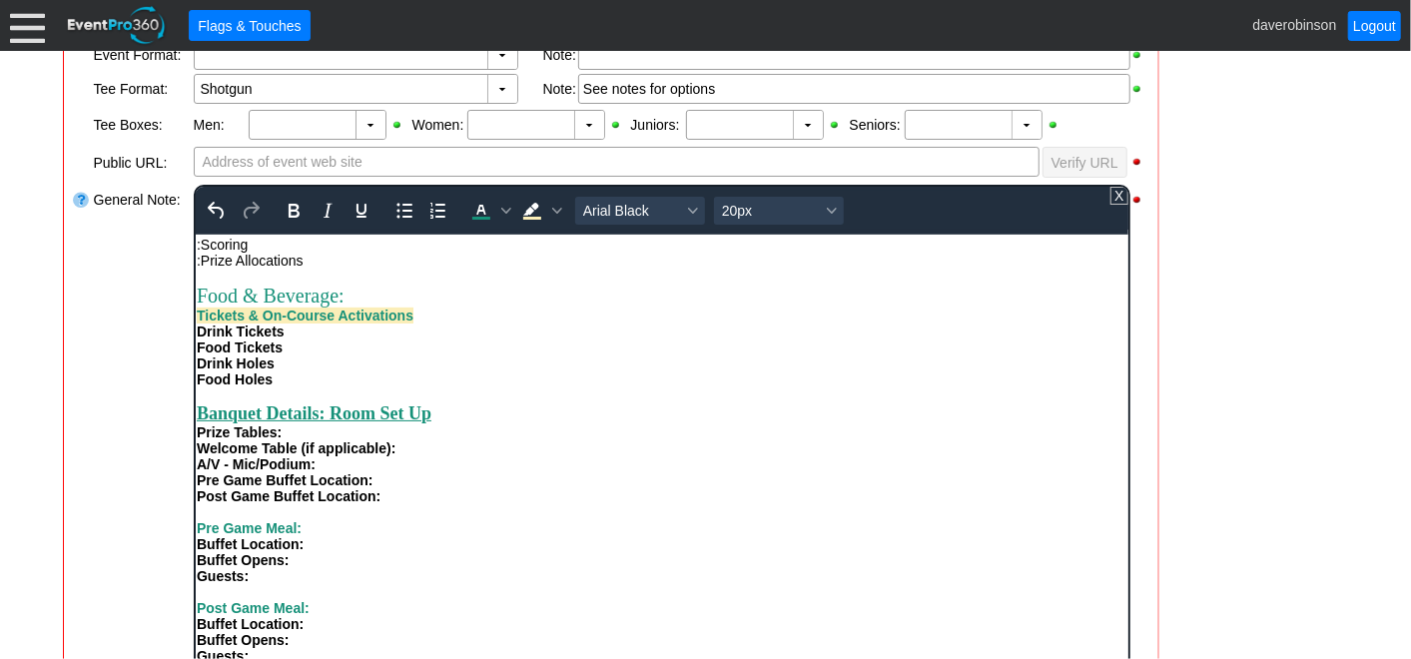
click at [509, 307] on div "Food & Beverage:" at bounding box center [661, 295] width 931 height 23
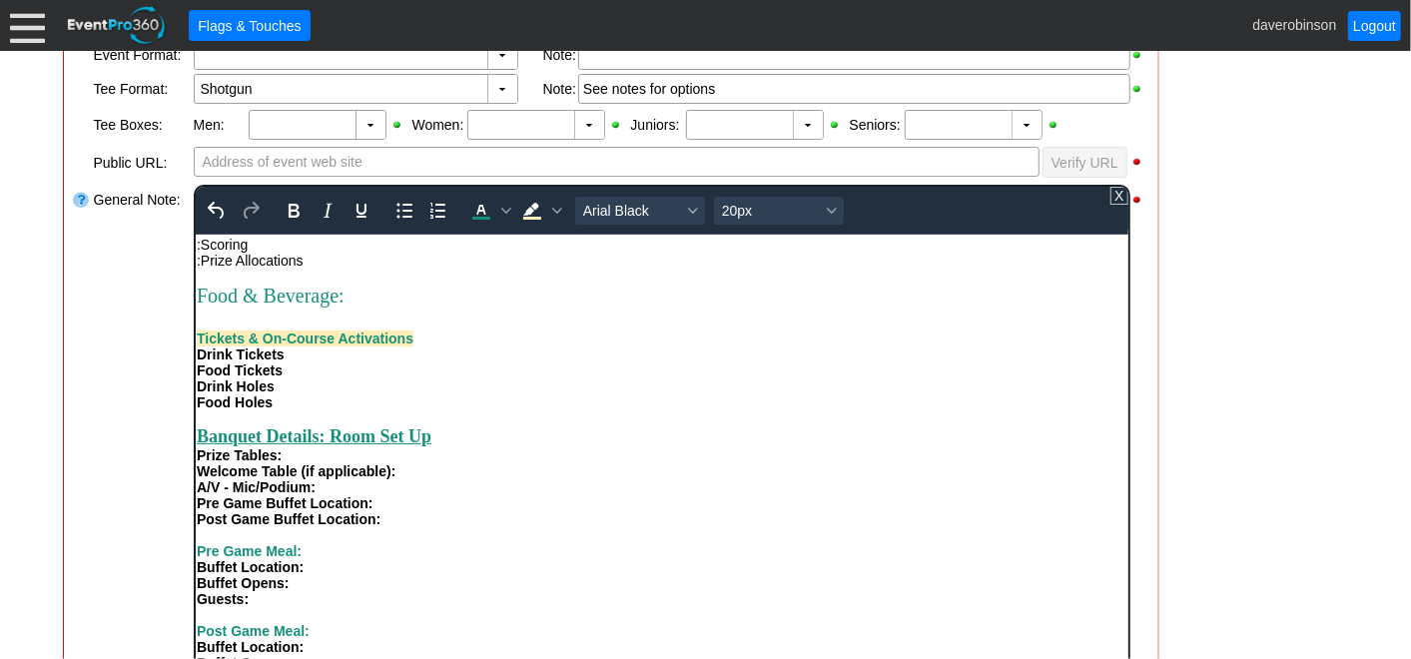
click at [526, 330] on div "Rich Text Area. Press ALT-0 for help." at bounding box center [661, 318] width 931 height 23
click at [415, 462] on div "Prize Tables:" at bounding box center [661, 454] width 931 height 16
click at [418, 445] on strong "Banquet Details: Room Set Up" at bounding box center [313, 435] width 235 height 20
drag, startPoint x: 413, startPoint y: 391, endPoint x: 186, endPoint y: 400, distance: 227.9
click at [195, 400] on html "Tournament Details: Contact Name: Phone: Email: Attendees: Players: Volunteers:…" at bounding box center [661, 163] width 933 height 1331
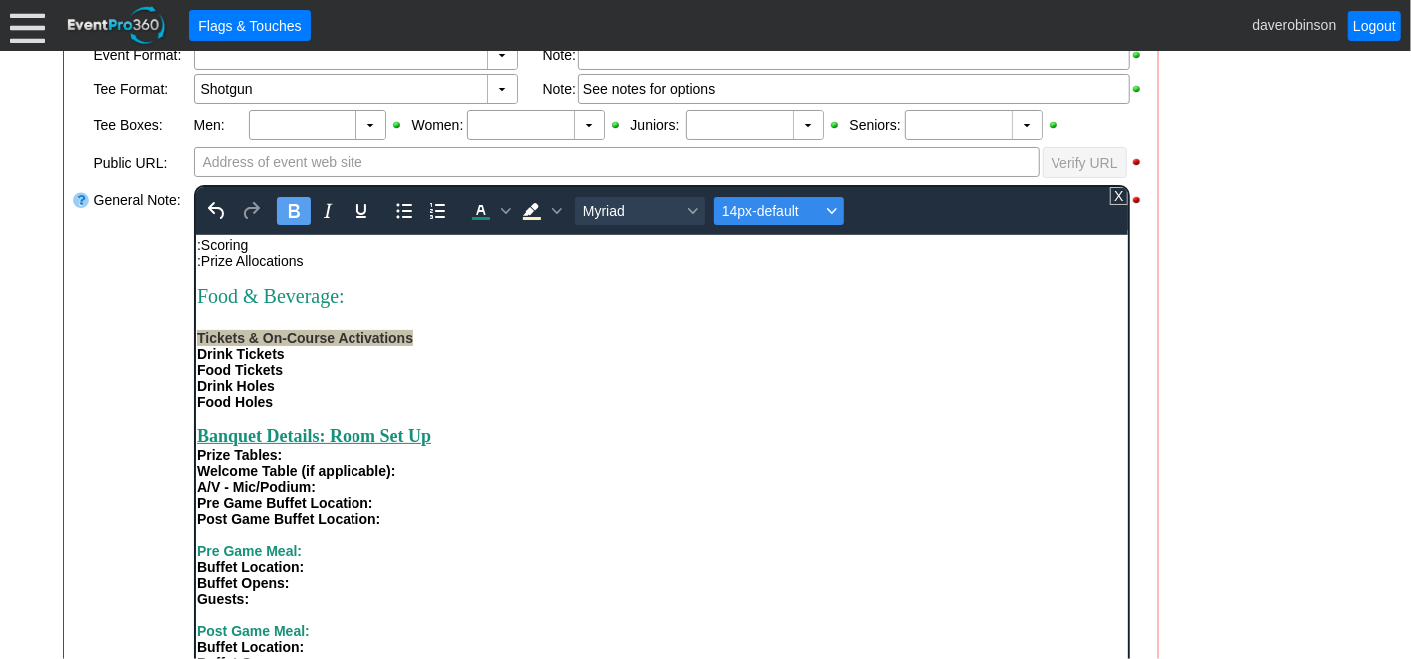
click at [829, 211] on icon "Font size 14px-default" at bounding box center [831, 211] width 10 height 10
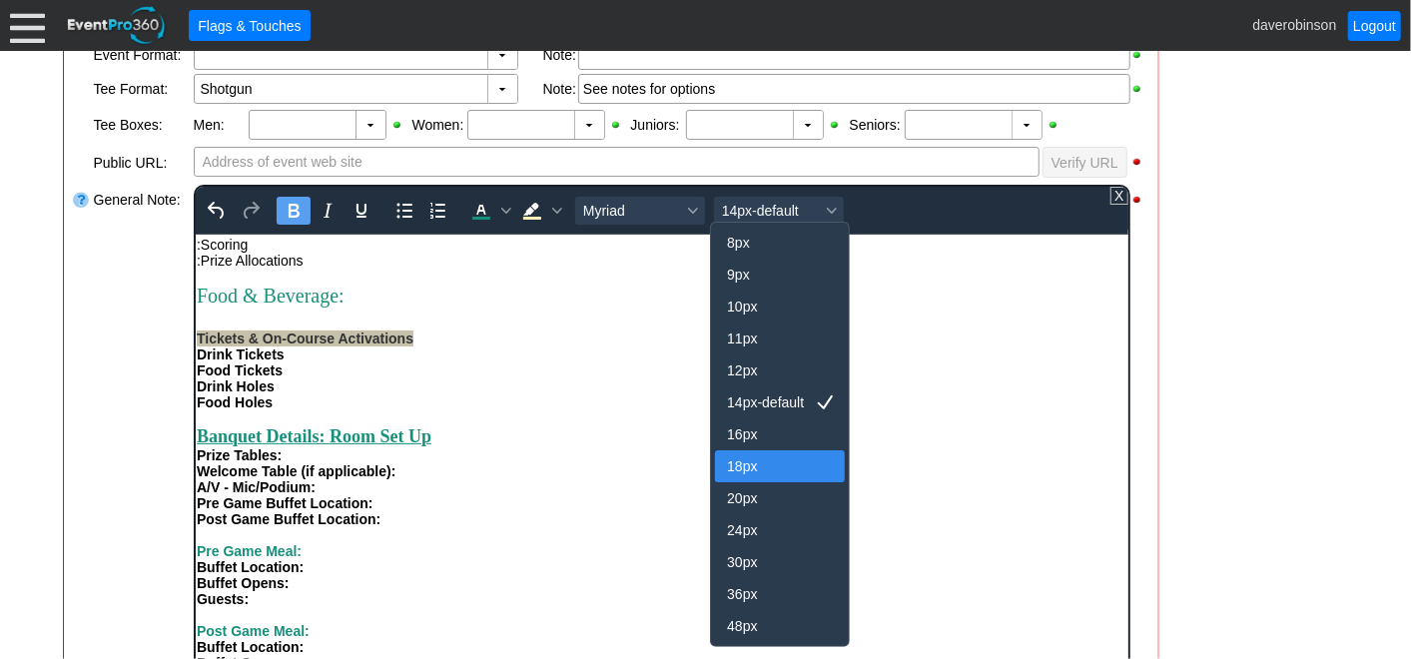
drag, startPoint x: 747, startPoint y: 477, endPoint x: 427, endPoint y: 209, distance: 417.5
click at [747, 477] on div "18px" at bounding box center [766, 466] width 78 height 24
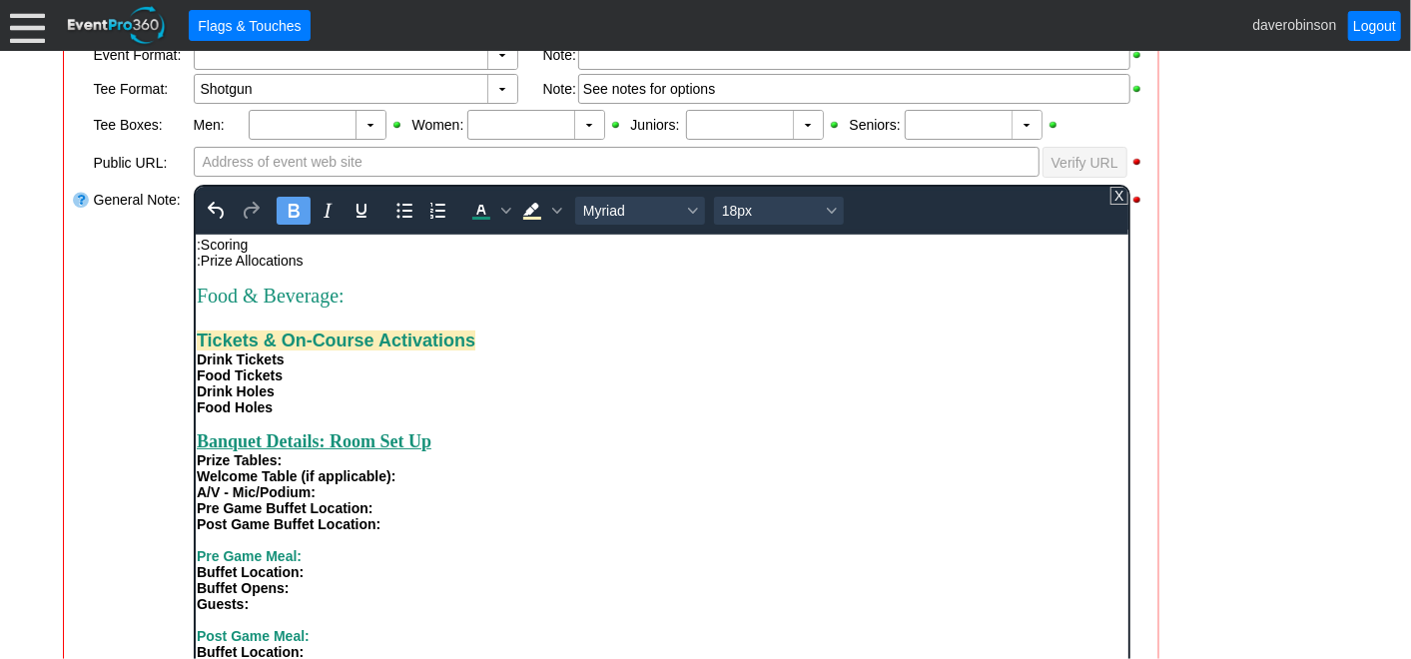
click at [620, 383] on div "Food Tickets" at bounding box center [661, 375] width 931 height 16
click at [256, 330] on div "Rich Text Area. Press ALT-0 for help." at bounding box center [661, 318] width 931 height 23
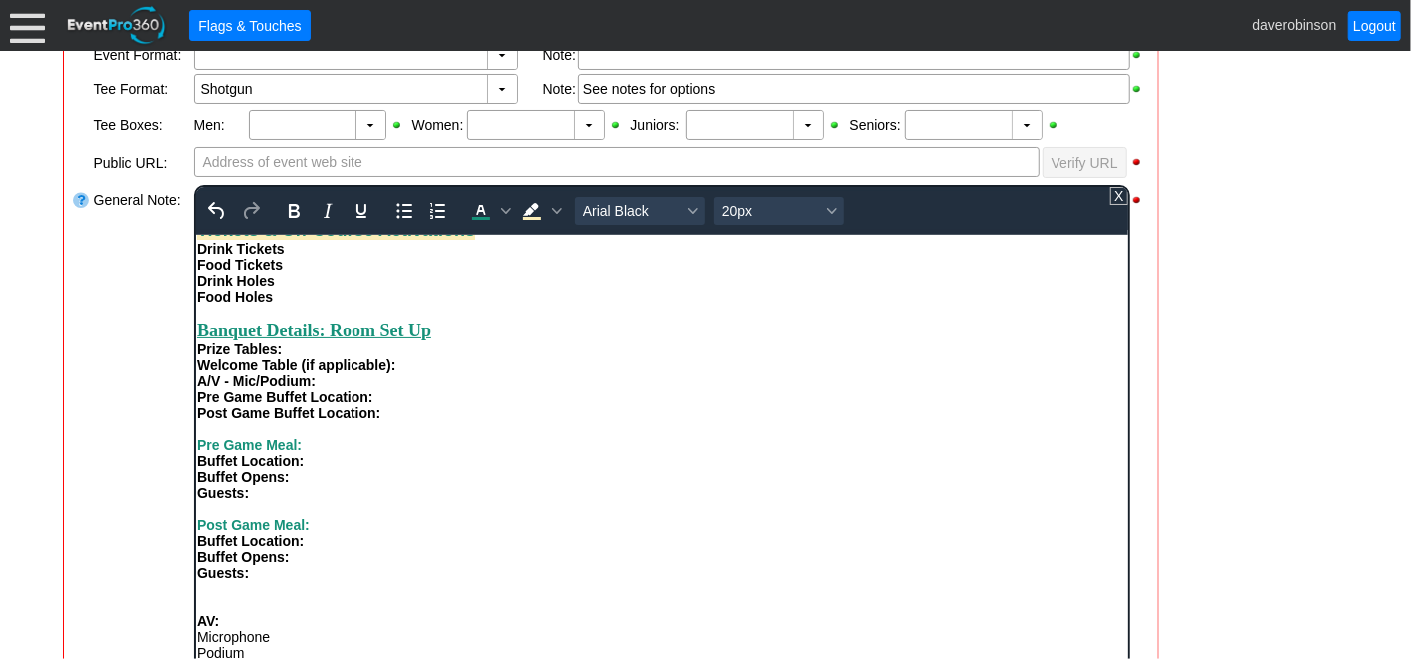
click at [196, 357] on strong "Prize Tables:" at bounding box center [238, 349] width 85 height 16
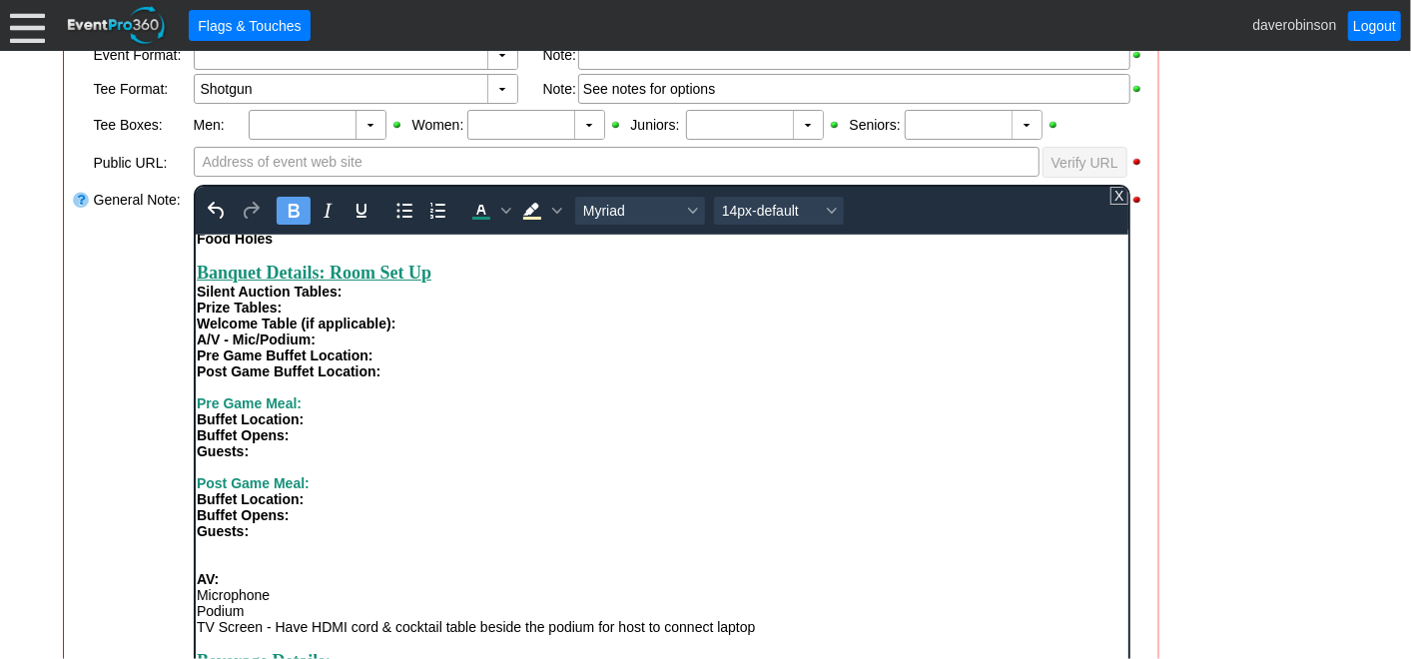
scroll to position [958, 0]
drag, startPoint x: 196, startPoint y: 413, endPoint x: 317, endPoint y: 413, distance: 120.9
click at [317, 413] on div "Pre Game Meal: Buffet Location:" at bounding box center [661, 411] width 931 height 32
click at [834, 206] on div "Font size 14px-default" at bounding box center [831, 211] width 16 height 10
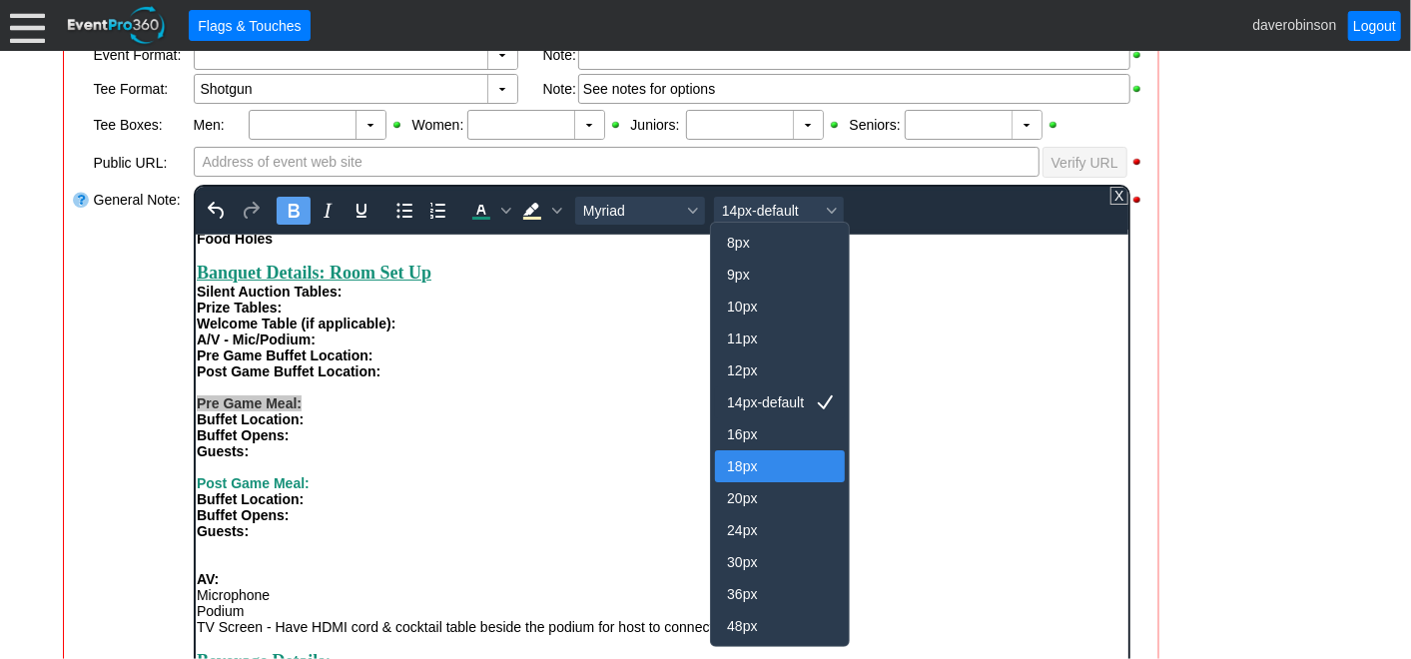
click at [790, 454] on div "18px" at bounding box center [766, 466] width 78 height 24
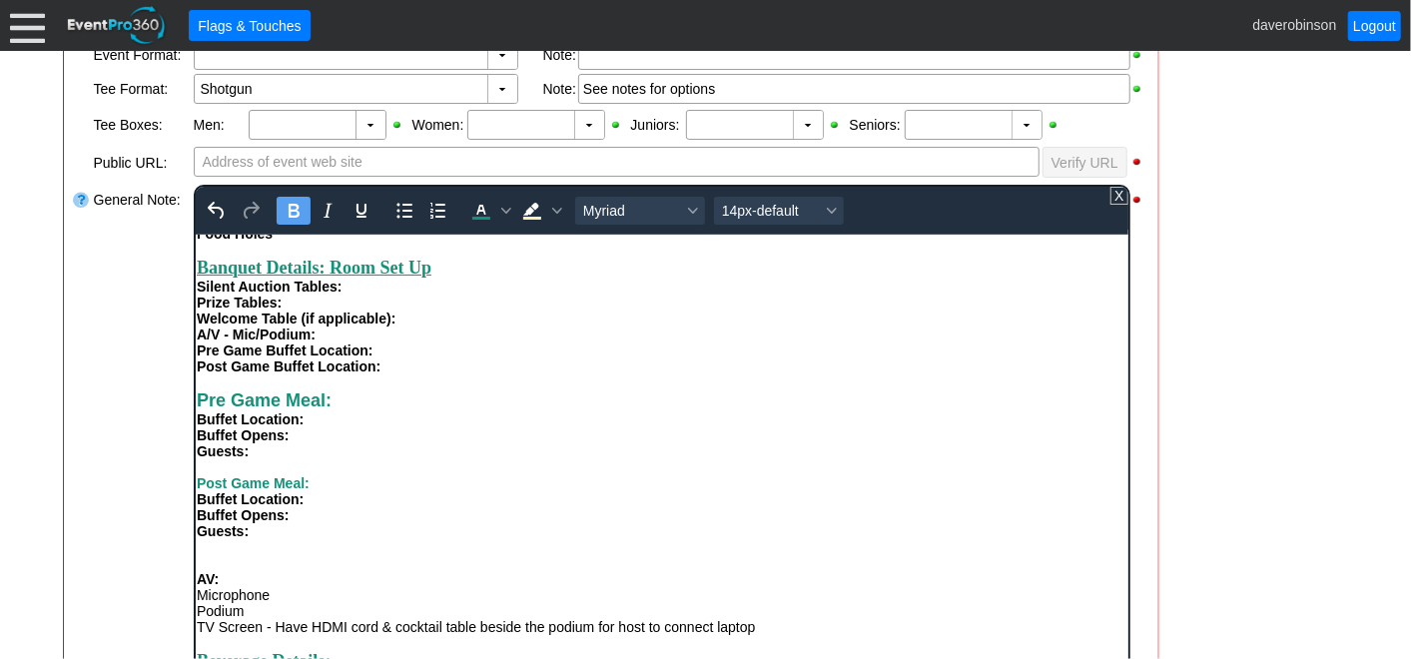
click at [611, 442] on div "Buffet Opens:" at bounding box center [661, 434] width 931 height 16
drag, startPoint x: 330, startPoint y: 502, endPoint x: 195, endPoint y: 494, distance: 135.1
click at [196, 494] on div "Post Game Meal: Buffet Location:" at bounding box center [661, 490] width 931 height 32
click at [831, 201] on button "14px-default" at bounding box center [778, 211] width 130 height 28
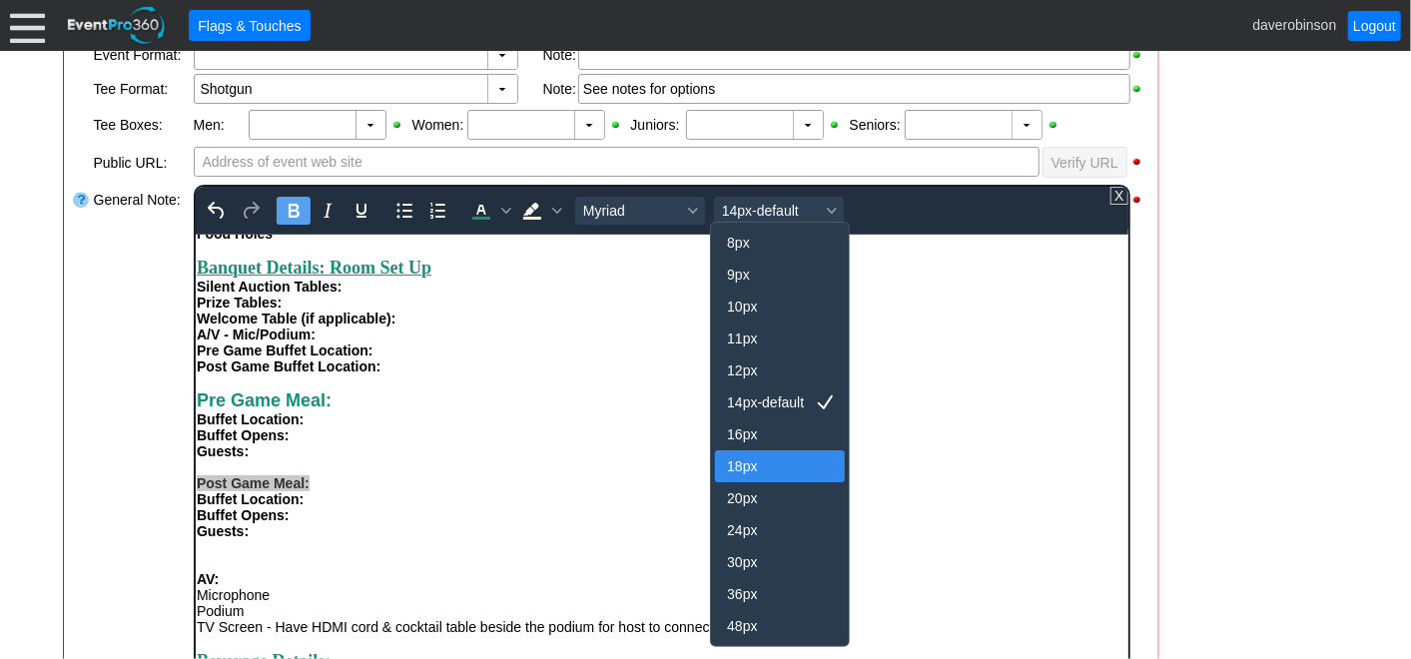
click at [772, 469] on div "18px" at bounding box center [766, 466] width 78 height 24
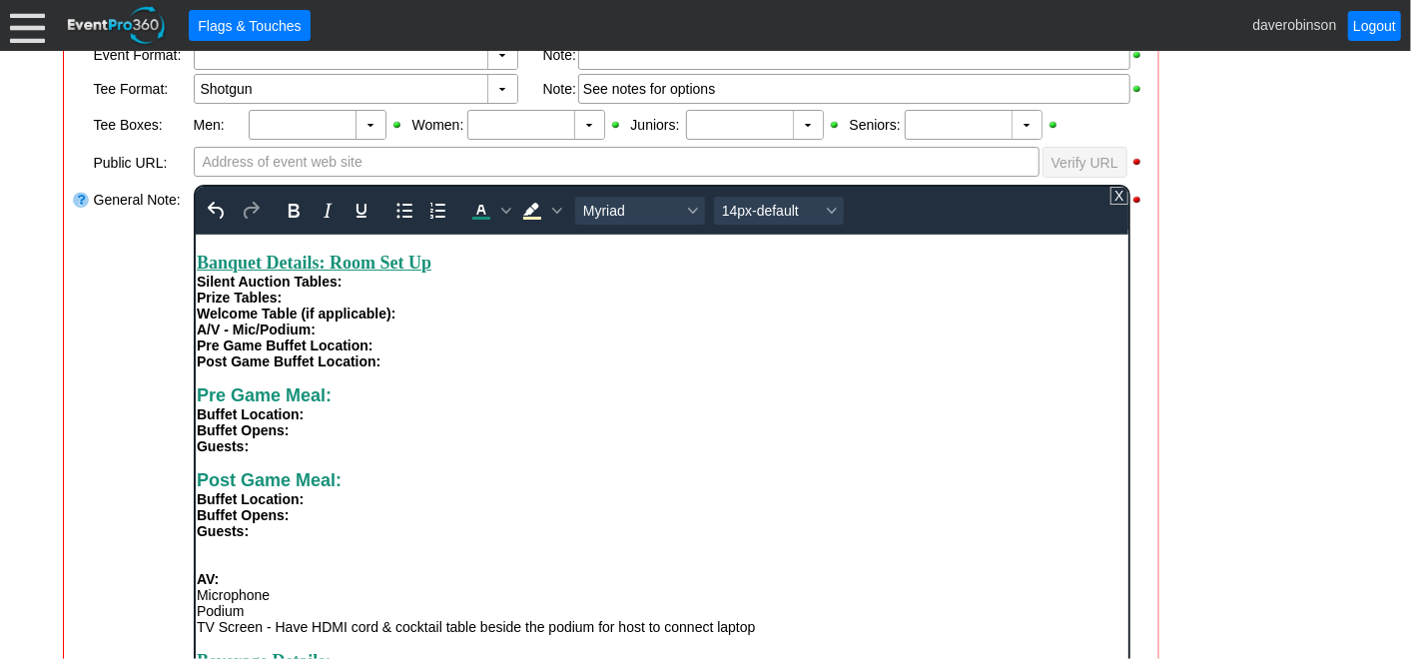
click at [569, 482] on div "Guests: Post Game Meal: Buffet Location: Buffet Opens: Guests: AV: Microphone P…" at bounding box center [661, 535] width 931 height 197
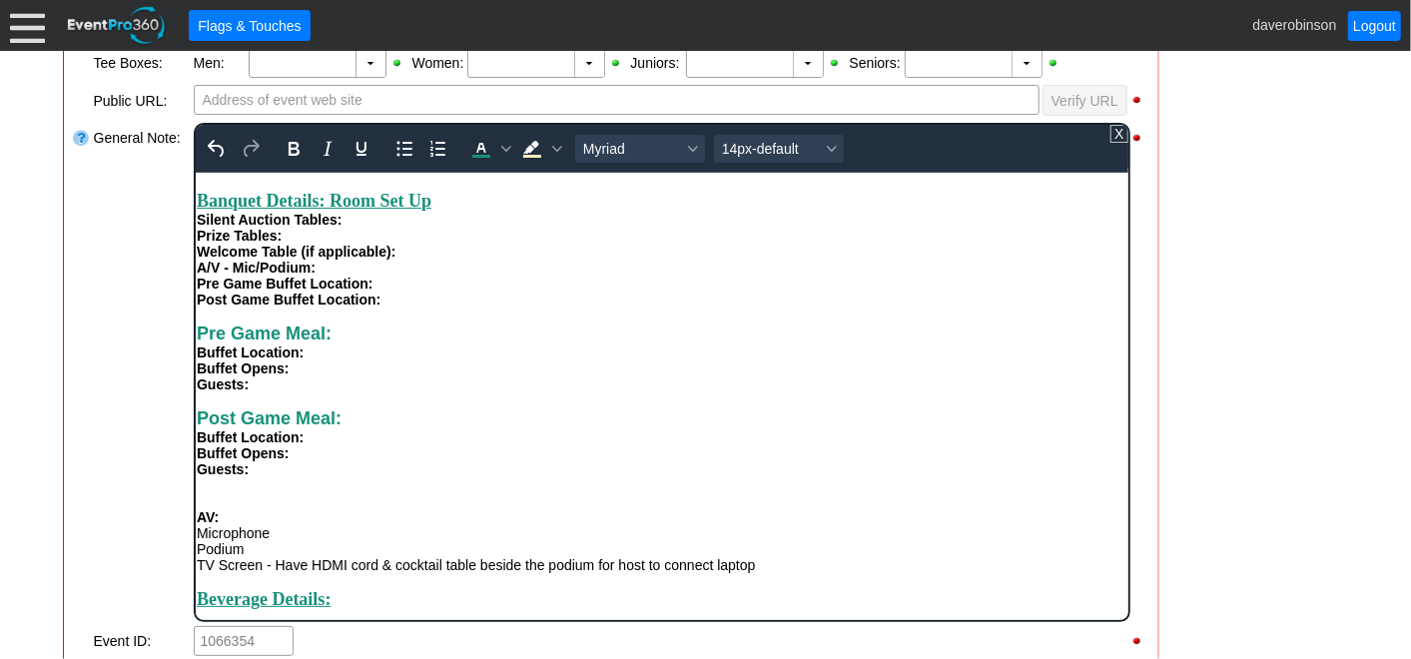
scroll to position [718, 0]
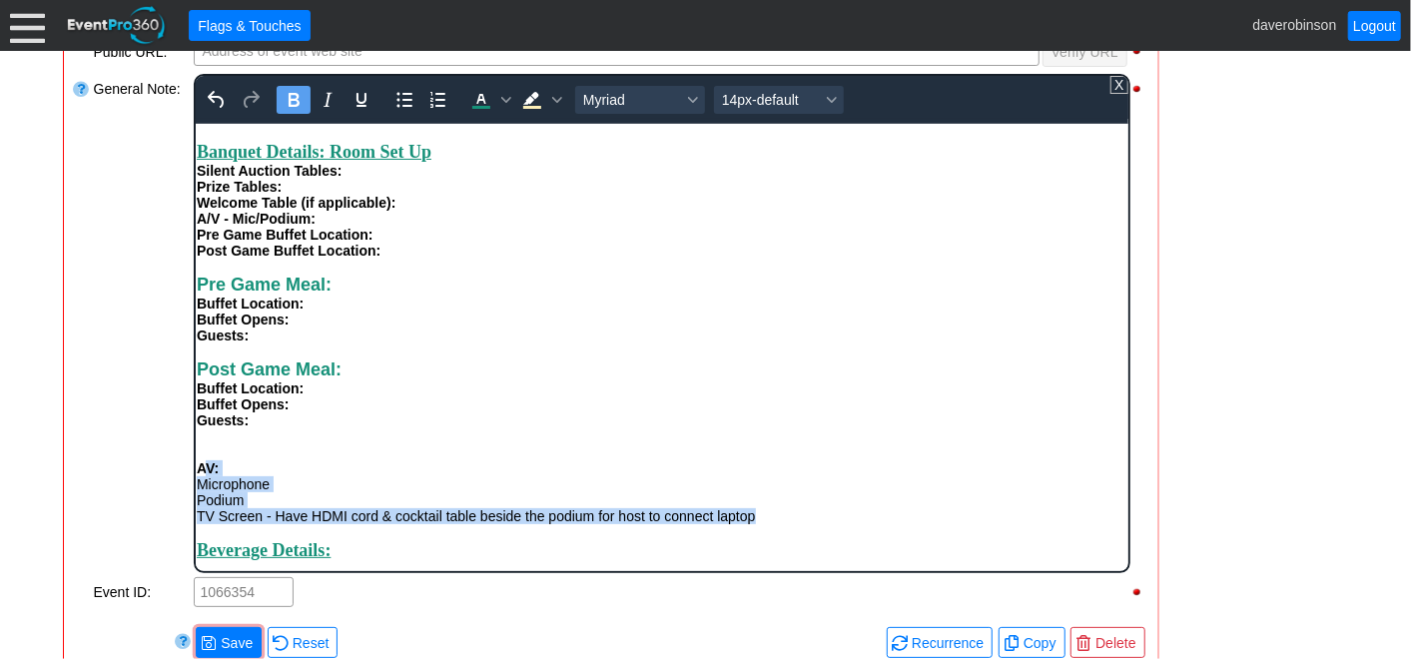
drag, startPoint x: 792, startPoint y: 518, endPoint x: 201, endPoint y: 456, distance: 594.5
click at [201, 459] on div "AV: Microphone Podium TV Screen - Have HDMI cord & cocktail table beside the po…" at bounding box center [661, 491] width 931 height 64
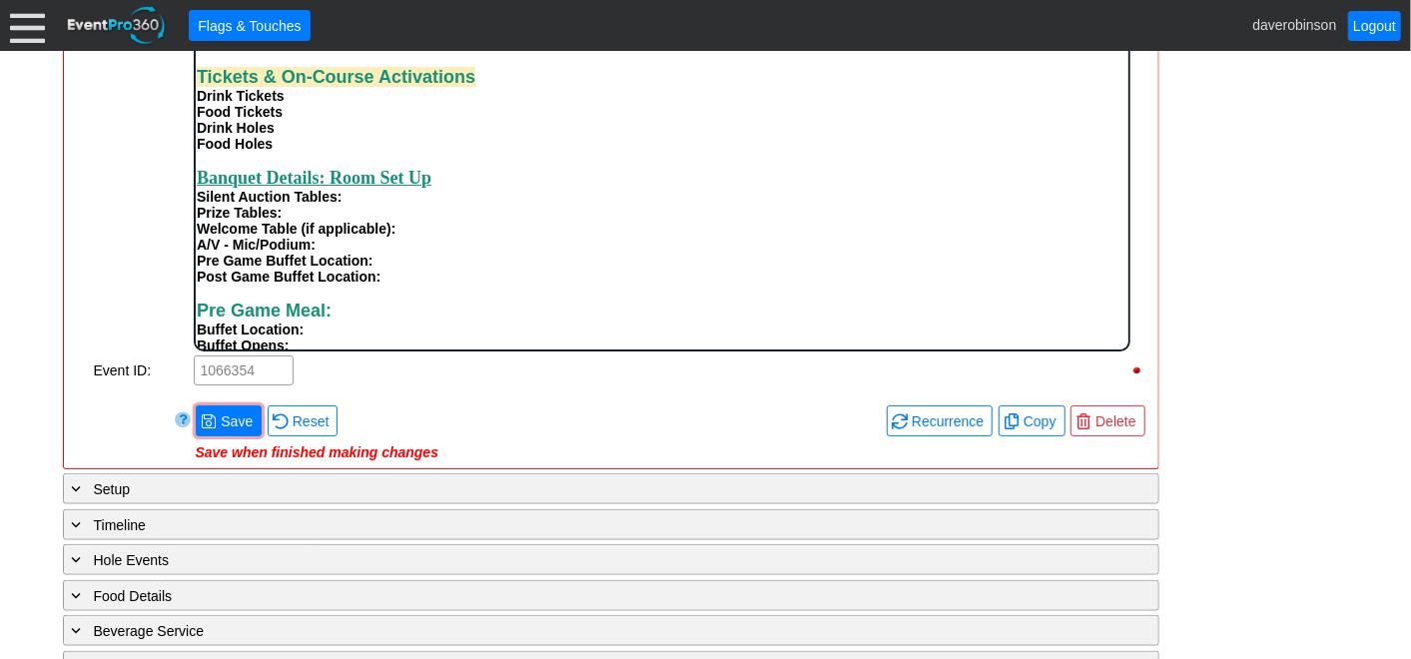
scroll to position [666, 0]
click at [327, 105] on div "Drink Tickets" at bounding box center [661, 97] width 931 height 16
click at [305, 121] on div "Food Tickets" at bounding box center [661, 113] width 931 height 16
click at [293, 137] on div "Drink Holes" at bounding box center [661, 129] width 931 height 16
click at [285, 153] on div "Food Holes" at bounding box center [661, 145] width 931 height 16
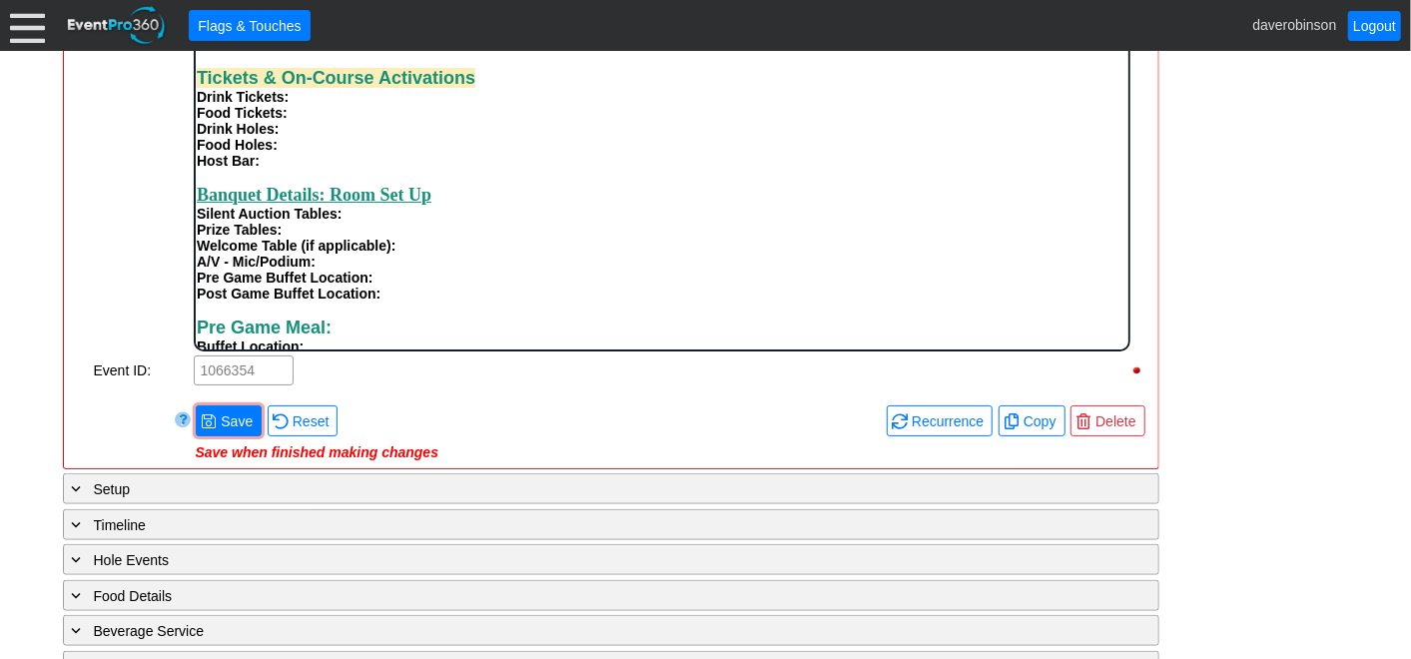
click at [798, 185] on div "Rich Text Area. Press ALT-0 for help." at bounding box center [661, 177] width 931 height 16
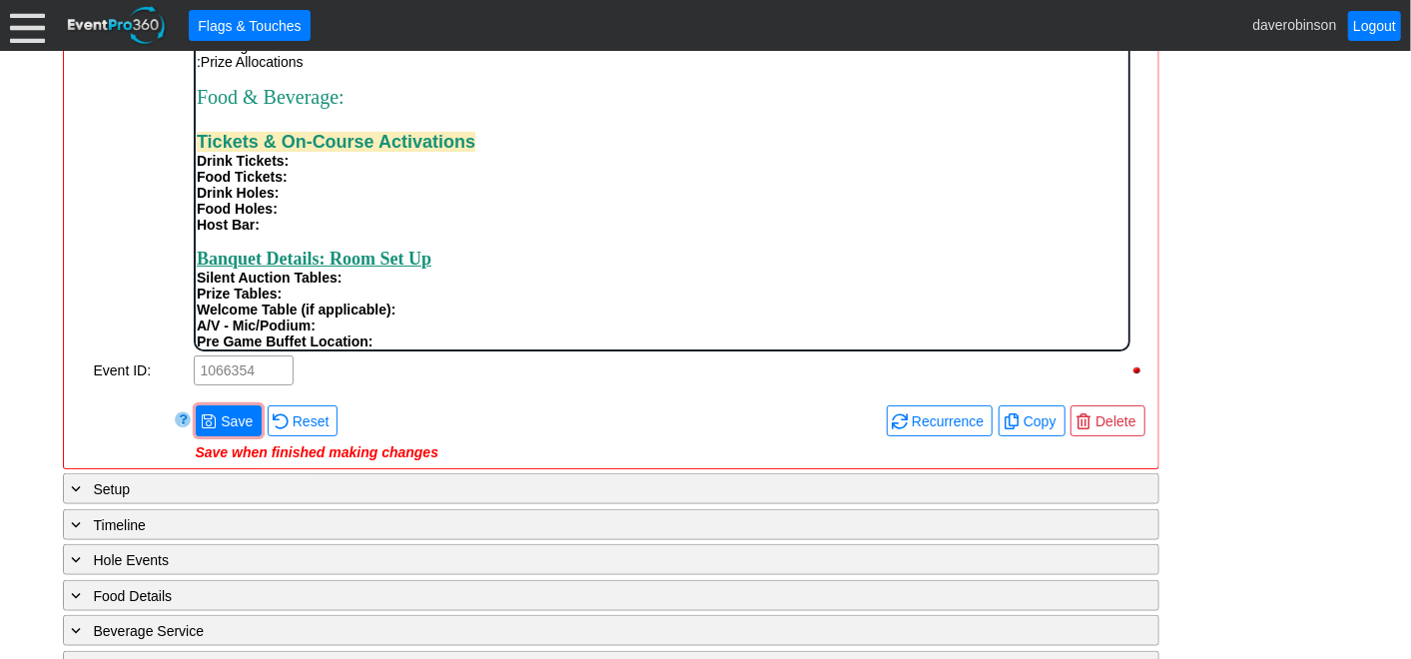
scroll to position [555, 0]
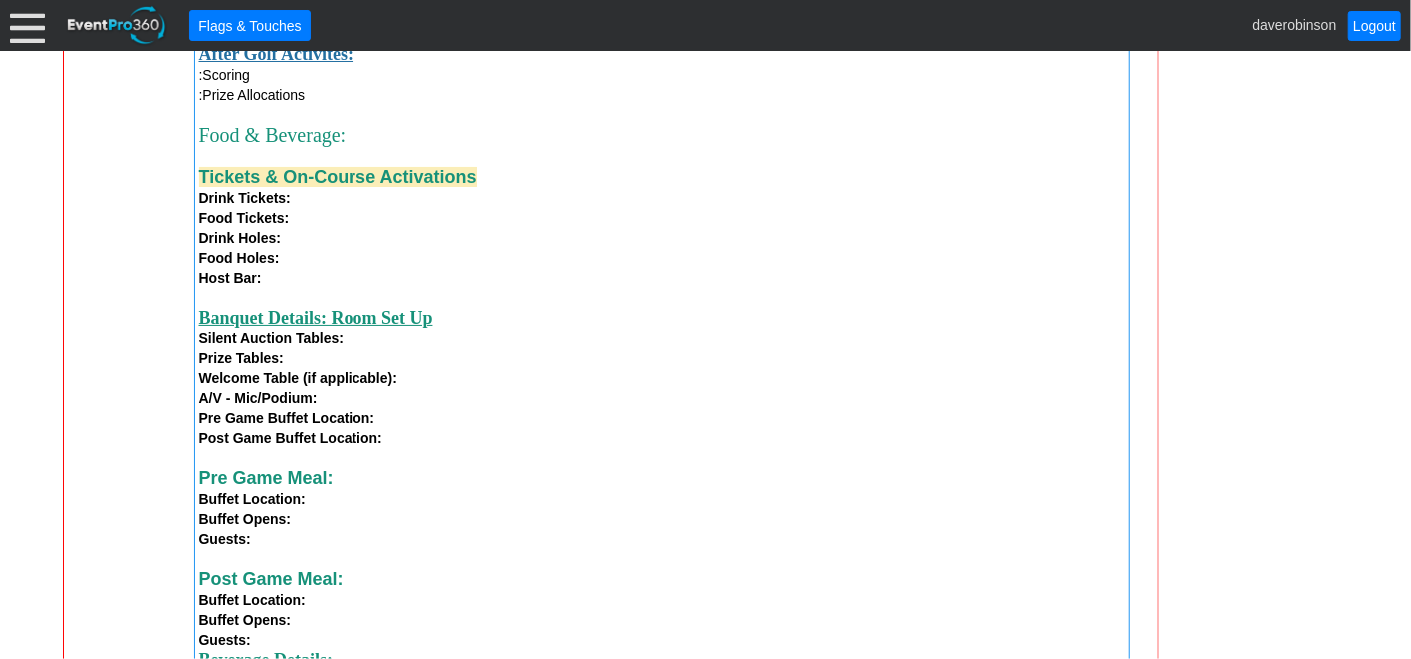
scroll to position [1729, 0]
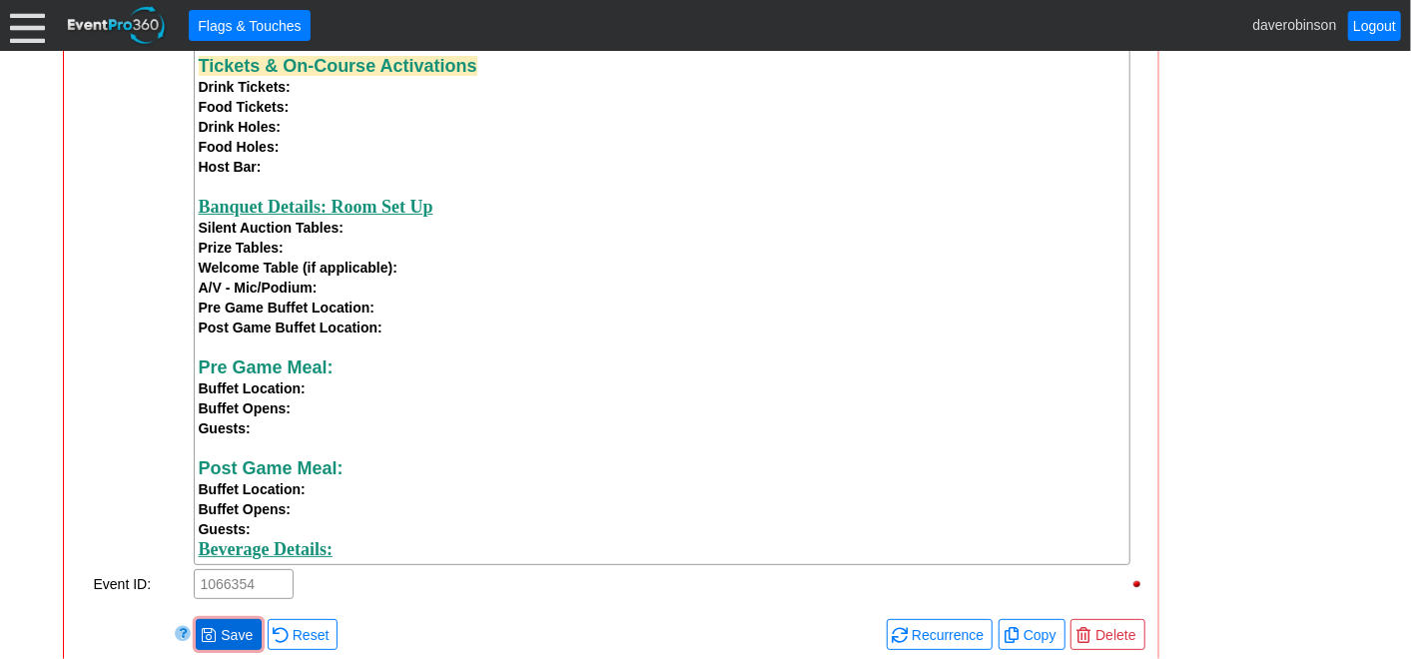
click at [237, 640] on span "Save" at bounding box center [237, 635] width 40 height 20
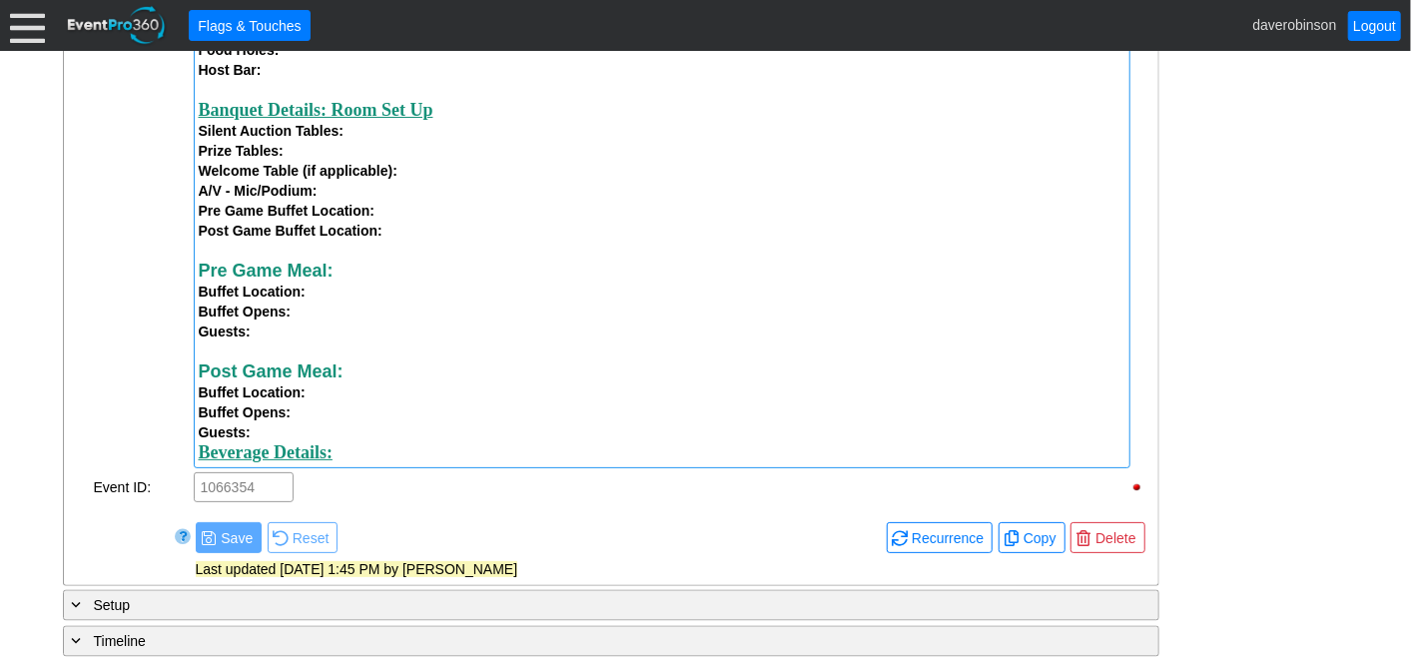
scroll to position [1840, 0]
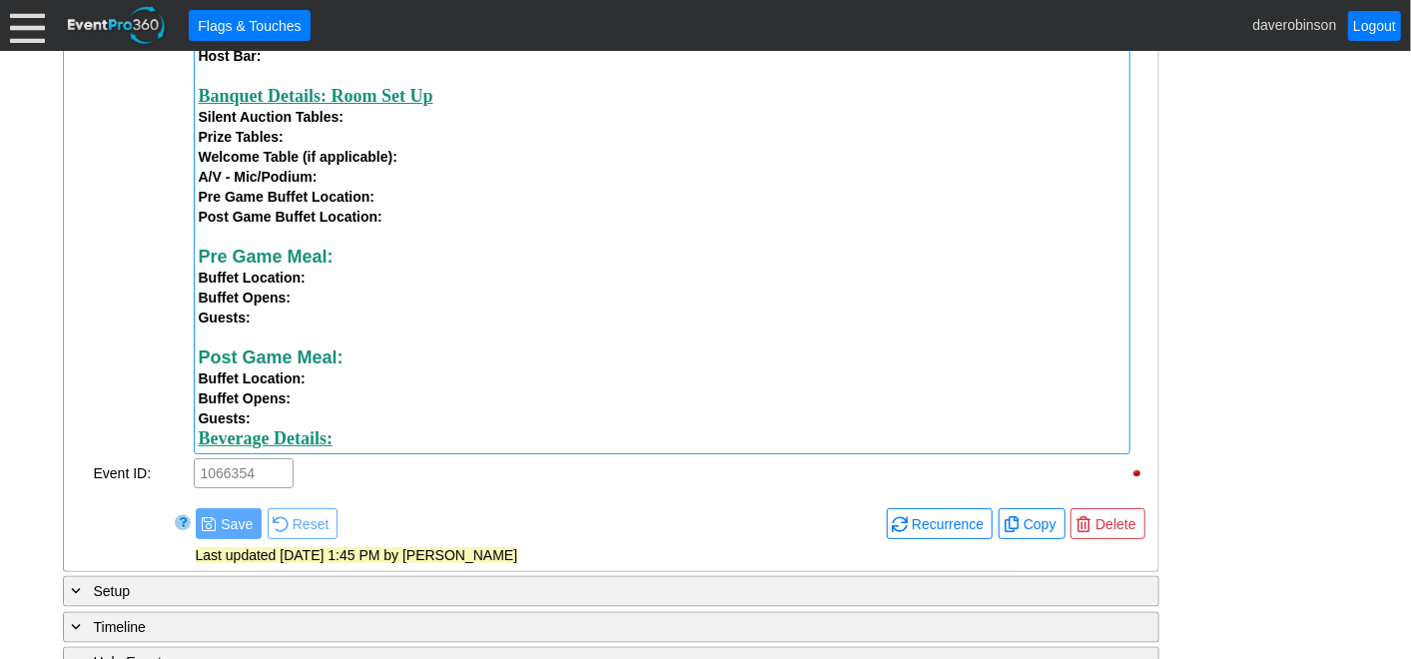
drag, startPoint x: 402, startPoint y: 445, endPoint x: 262, endPoint y: 441, distance: 139.9
click at [262, 441] on div "Beverage Details:" at bounding box center [662, 438] width 927 height 21
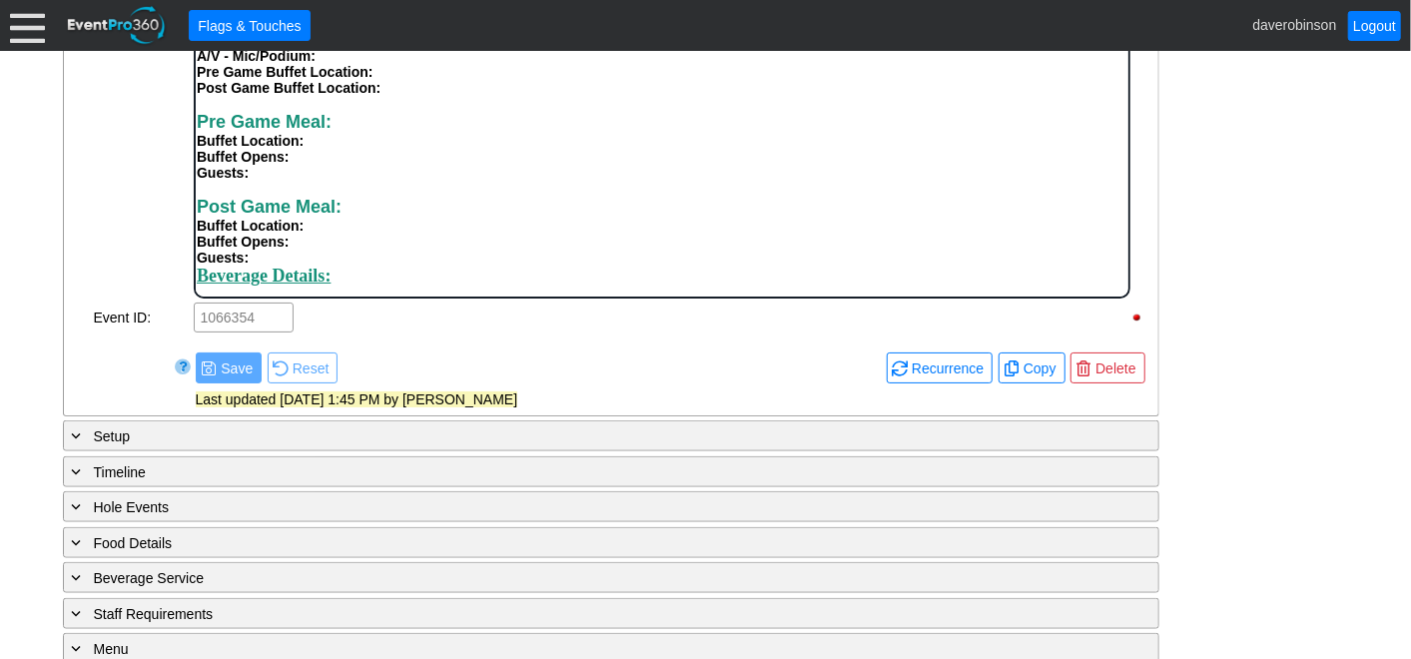
scroll to position [1002, 0]
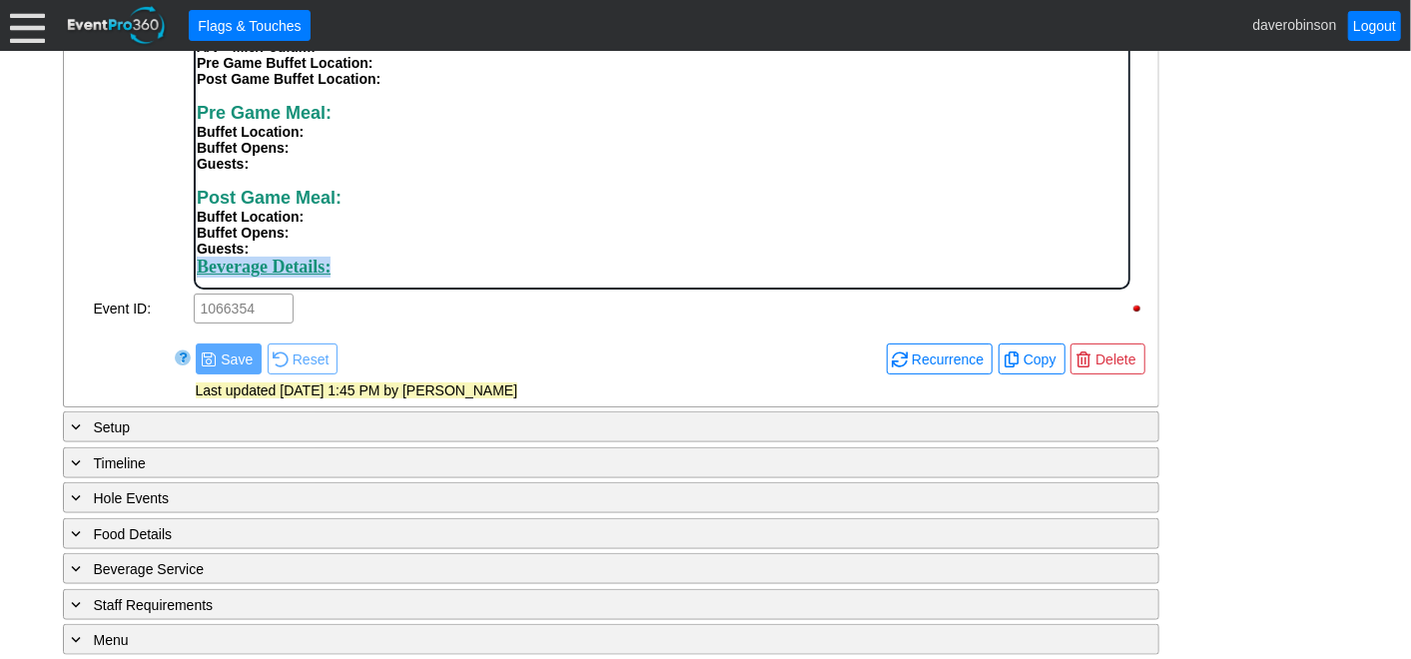
drag, startPoint x: 390, startPoint y: 275, endPoint x: 196, endPoint y: 274, distance: 193.8
click at [196, 274] on div "Beverage Details:" at bounding box center [661, 267] width 931 height 21
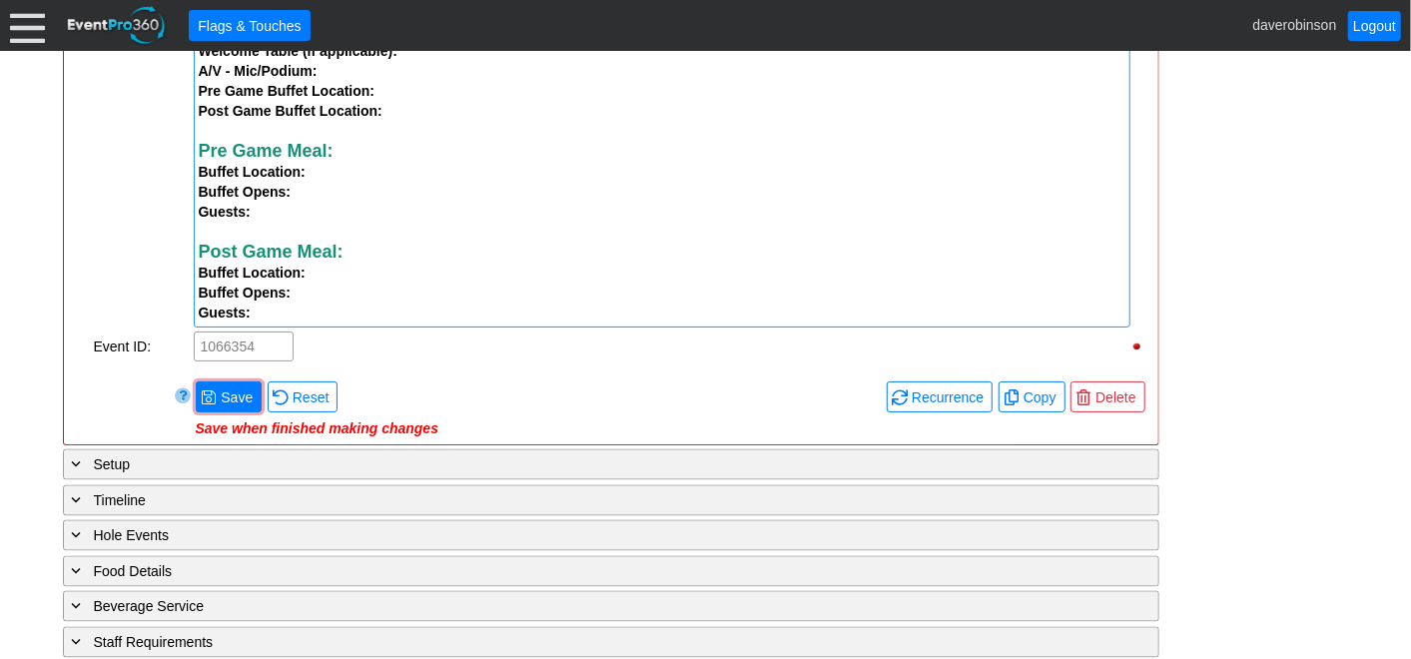
scroll to position [1890, 0]
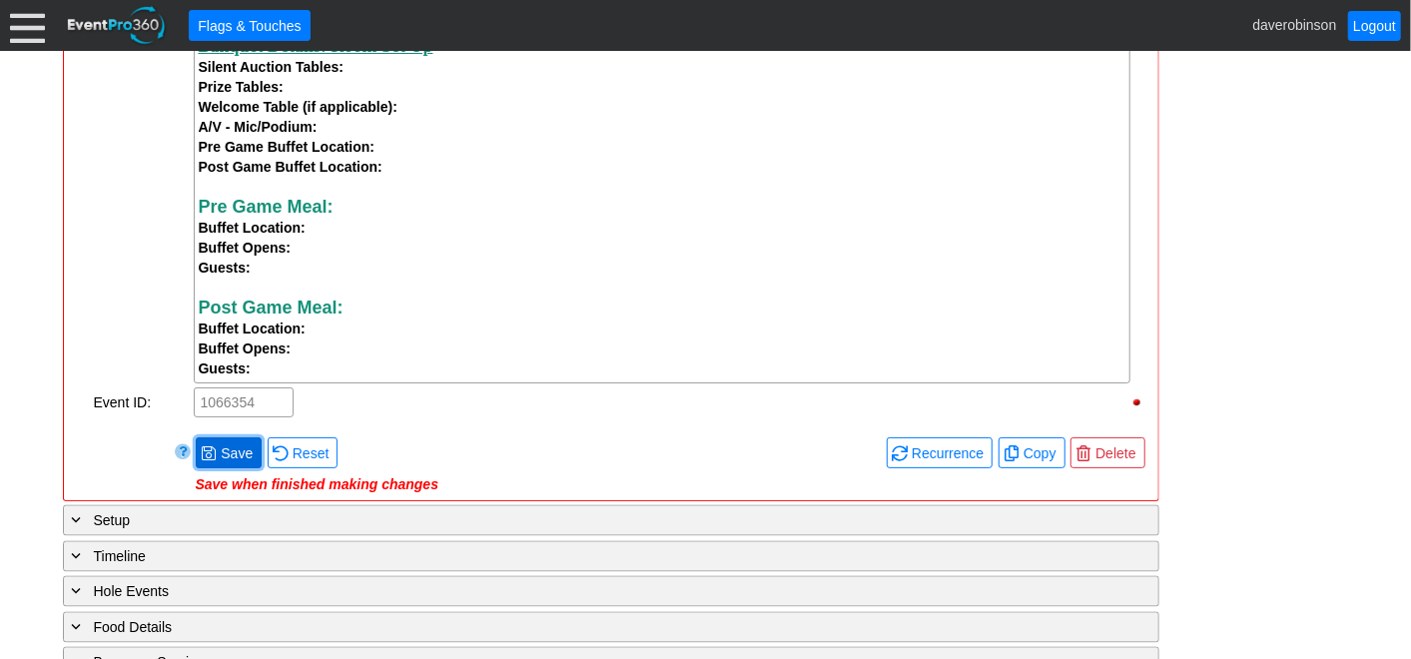
click at [229, 449] on span "● Save" at bounding box center [229, 452] width 56 height 21
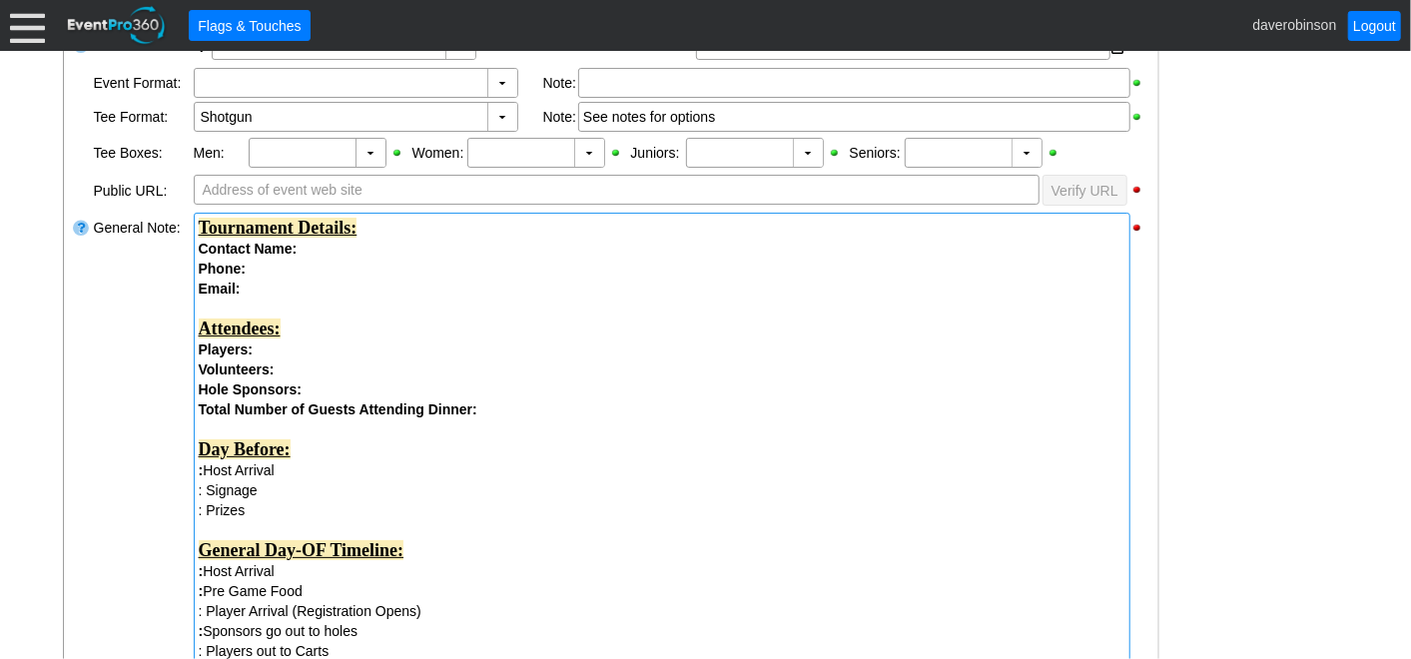
scroll to position [558, 0]
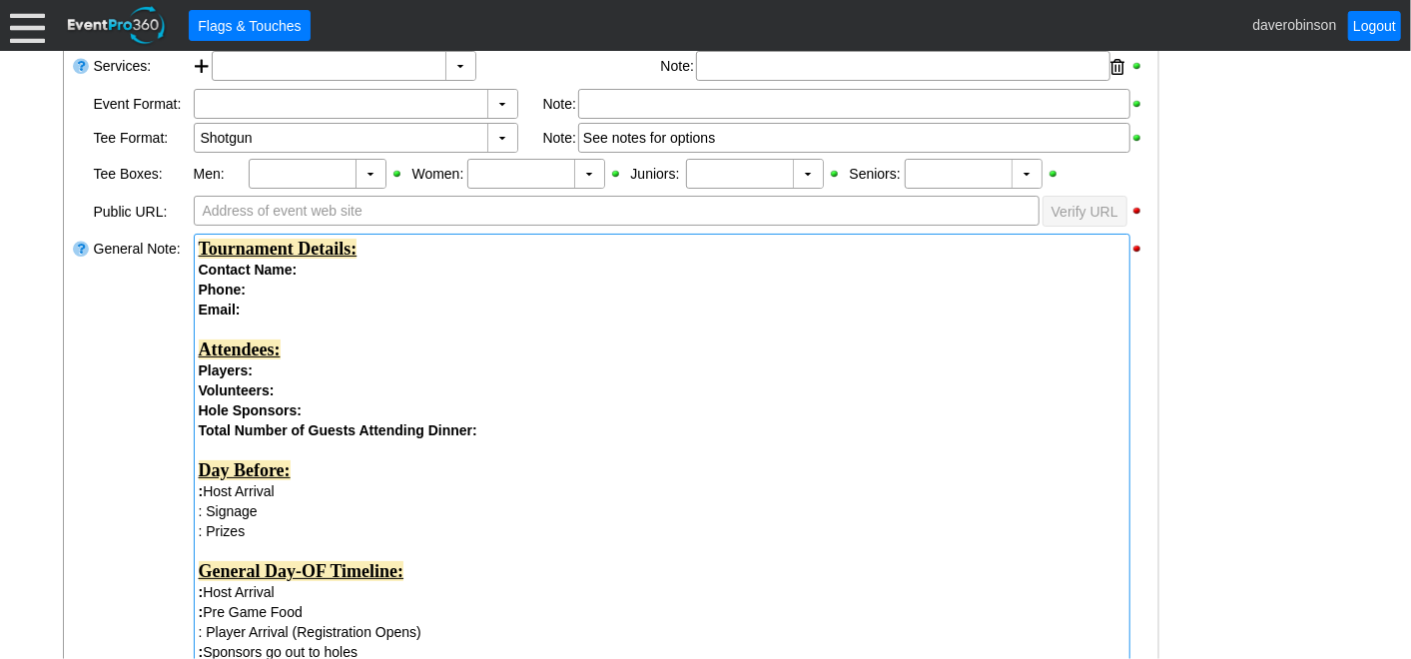
click at [372, 268] on div "Contact Name:" at bounding box center [662, 270] width 927 height 20
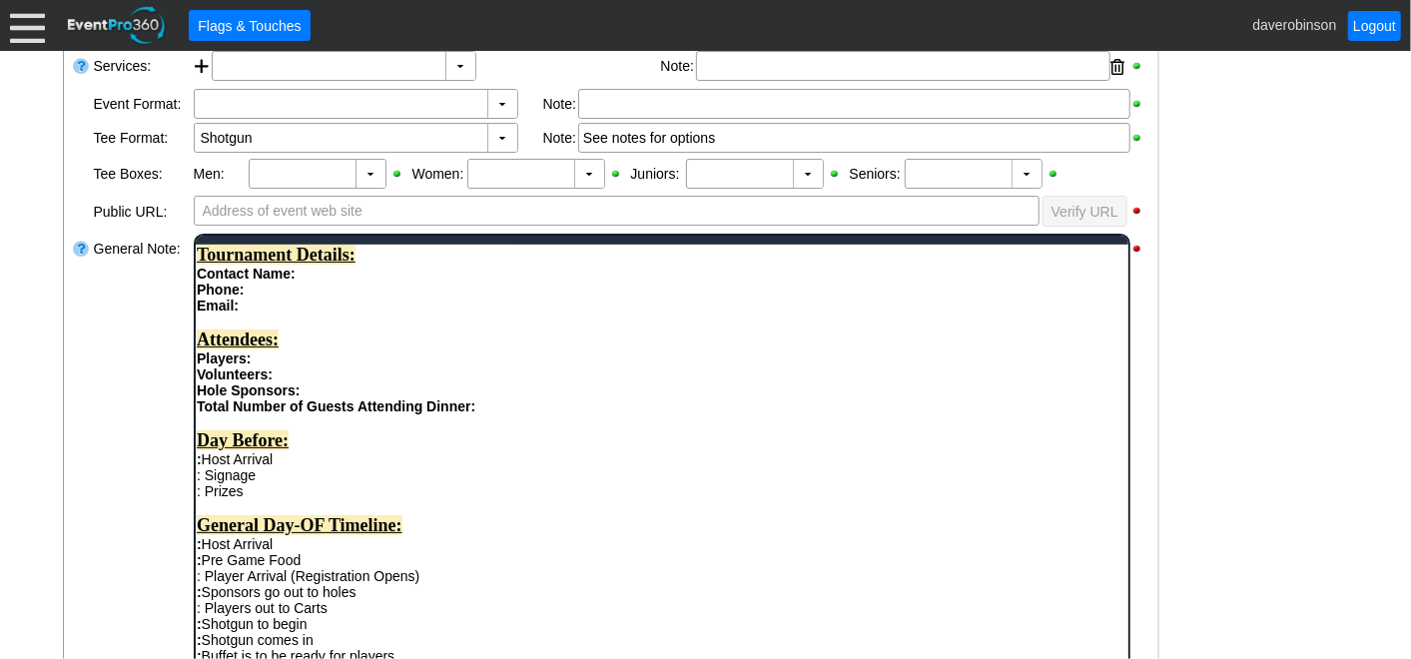
scroll to position [0, 0]
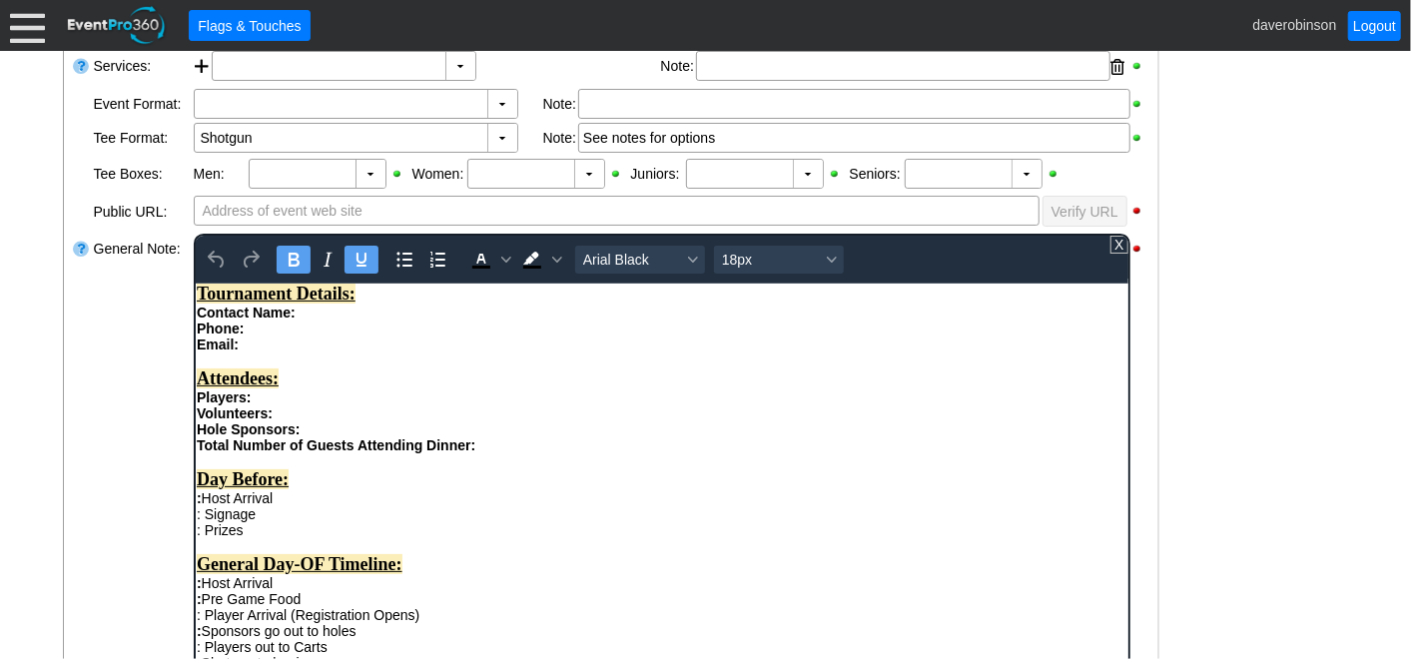
click at [321, 320] on div "Contact Name:" at bounding box center [661, 312] width 931 height 16
click at [315, 336] on div "Phone:" at bounding box center [661, 328] width 931 height 16
click at [327, 352] on div "Email:" at bounding box center [661, 344] width 931 height 16
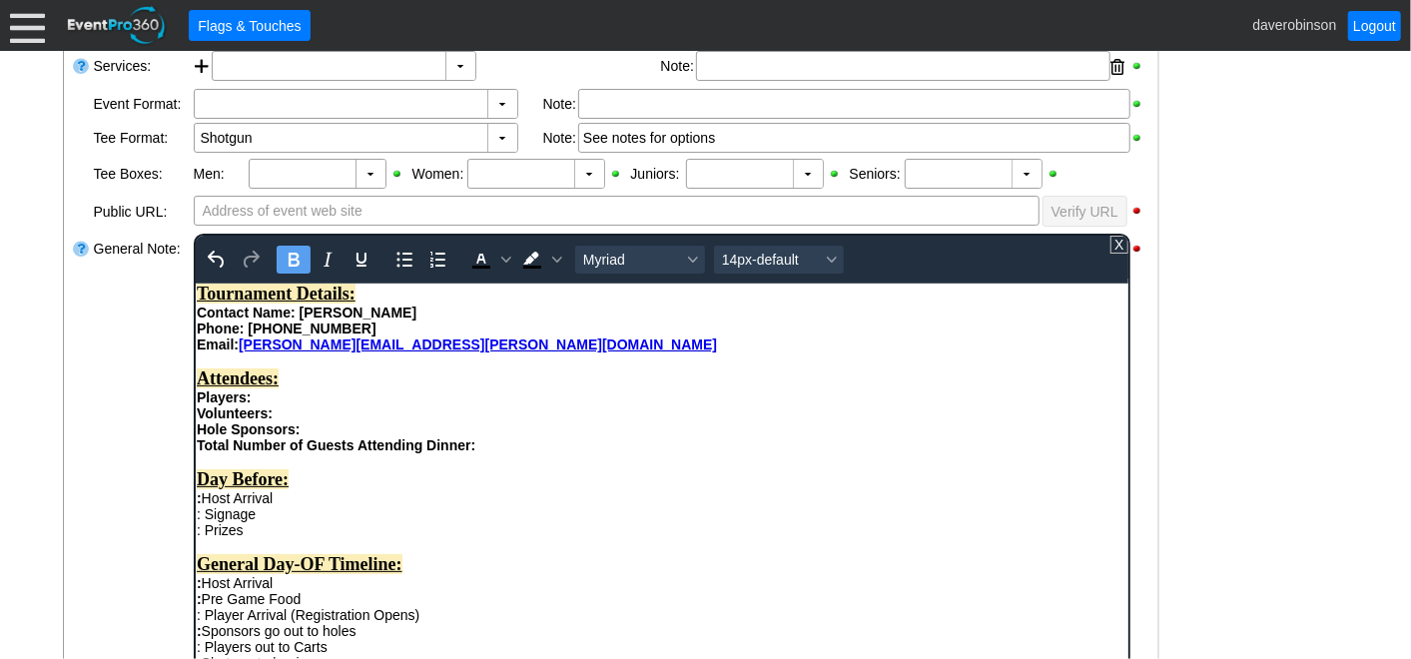
click at [470, 318] on div "Contact Name: Joshua Nahmais" at bounding box center [661, 312] width 931 height 16
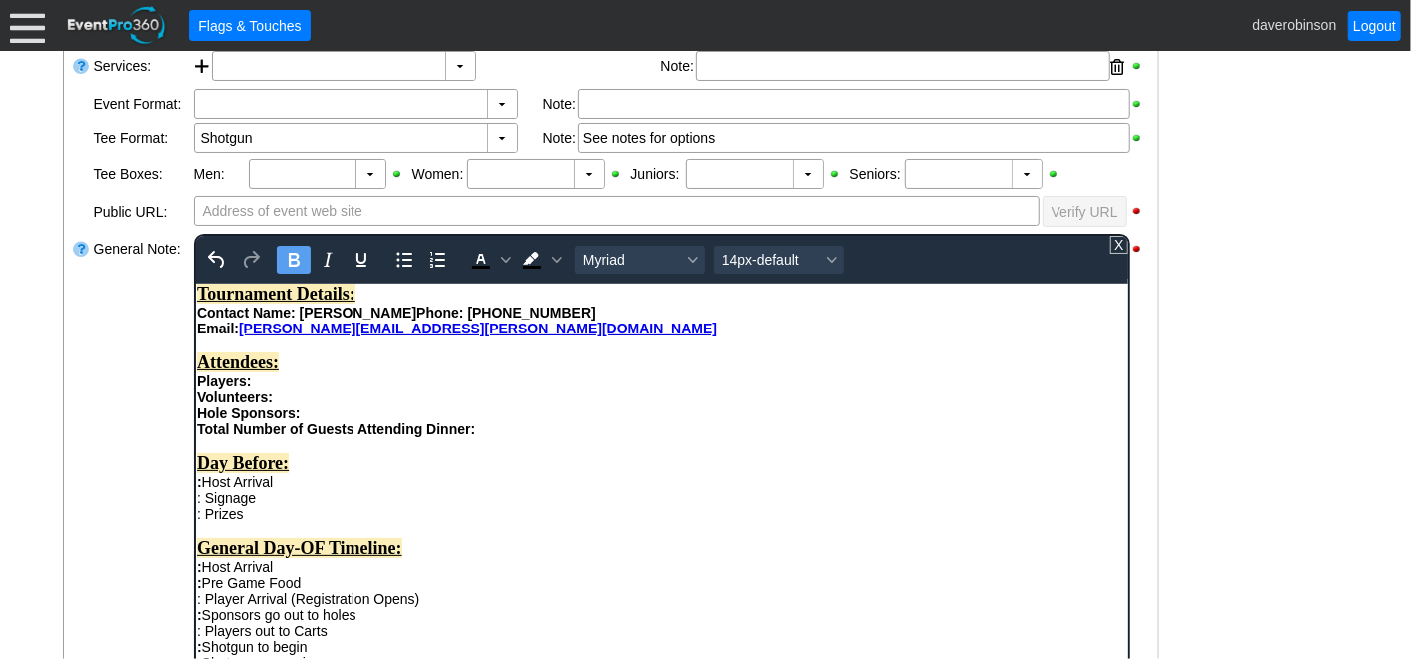
click at [615, 315] on div "Contact Name: Joshua Nahmais Phone: 416-829-5730" at bounding box center [661, 312] width 931 height 16
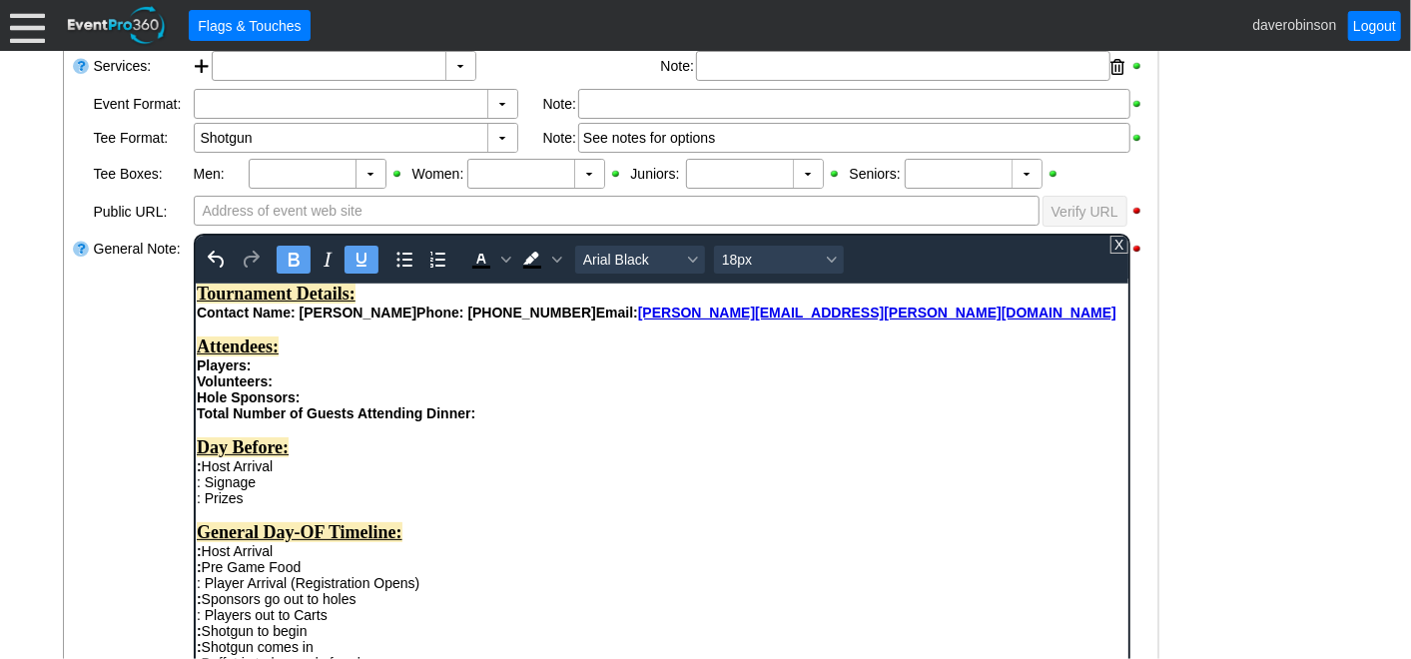
click at [609, 351] on div "Attendees:" at bounding box center [661, 346] width 931 height 21
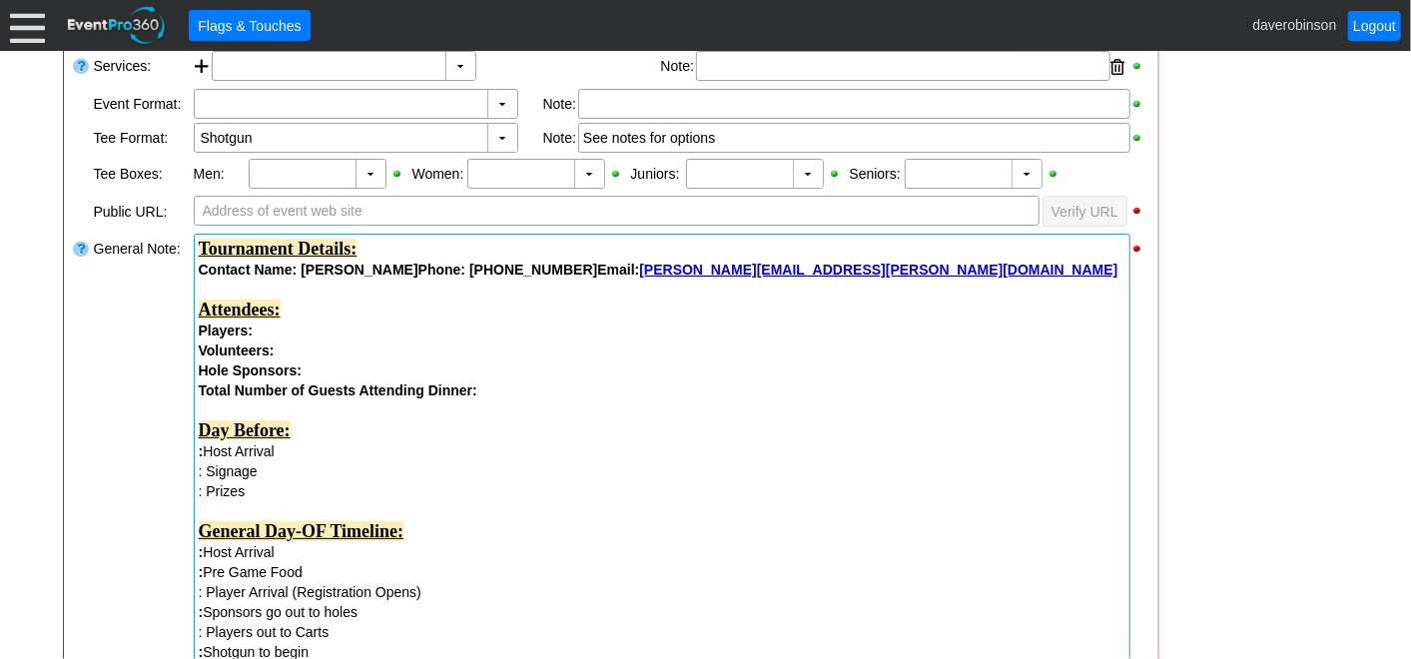
click at [313, 242] on strong "Tournament Details:" at bounding box center [278, 249] width 159 height 20
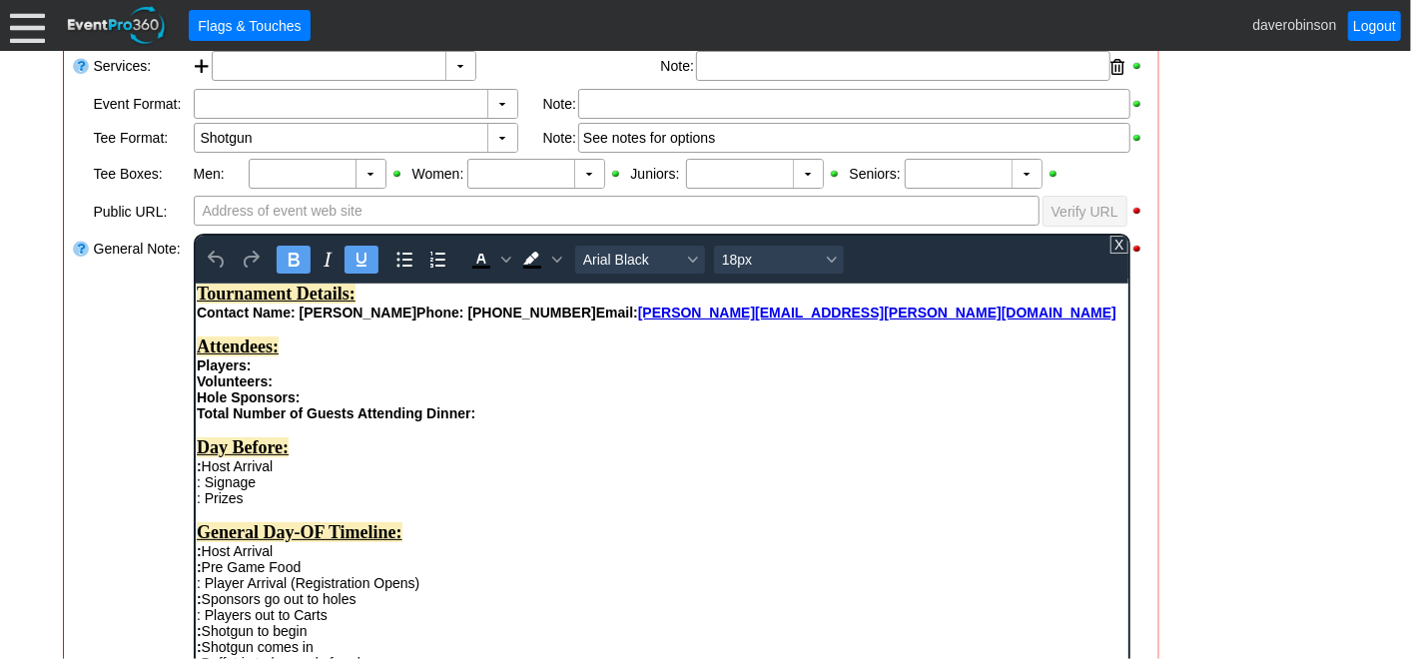
click at [314, 295] on strong "Tournament Details:" at bounding box center [275, 293] width 159 height 20
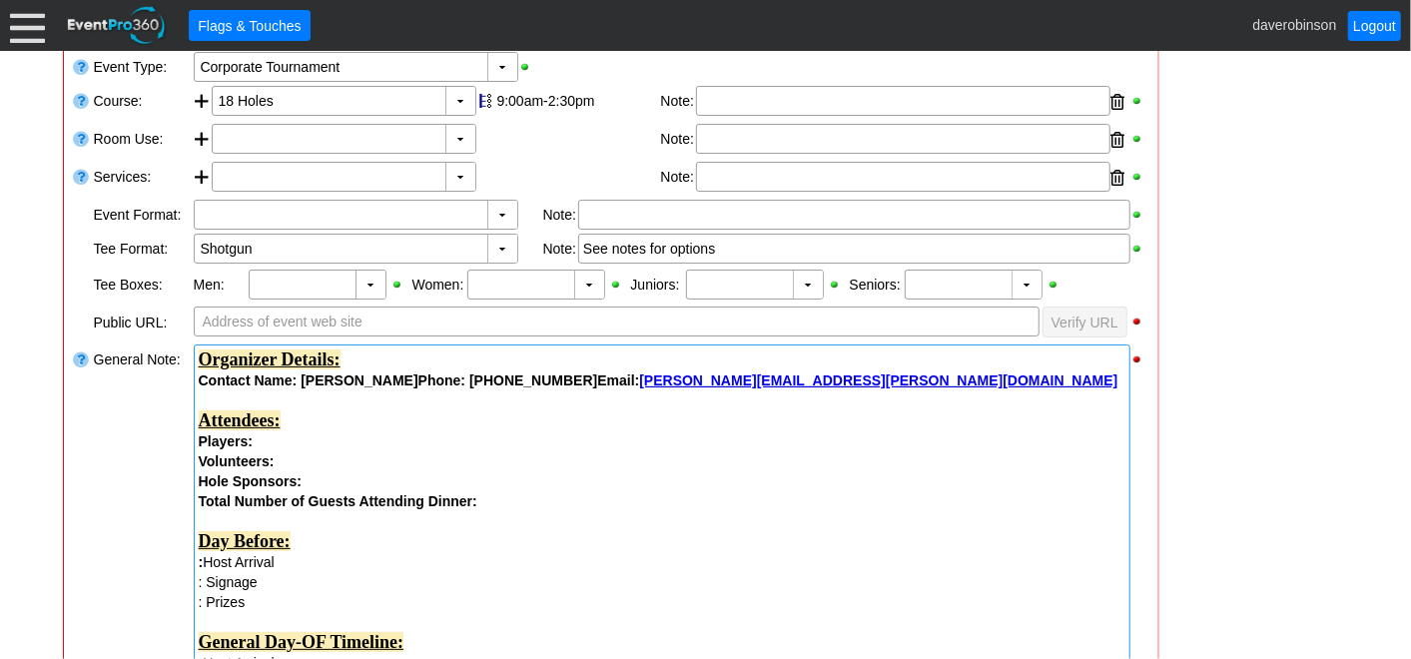
scroll to position [337, 0]
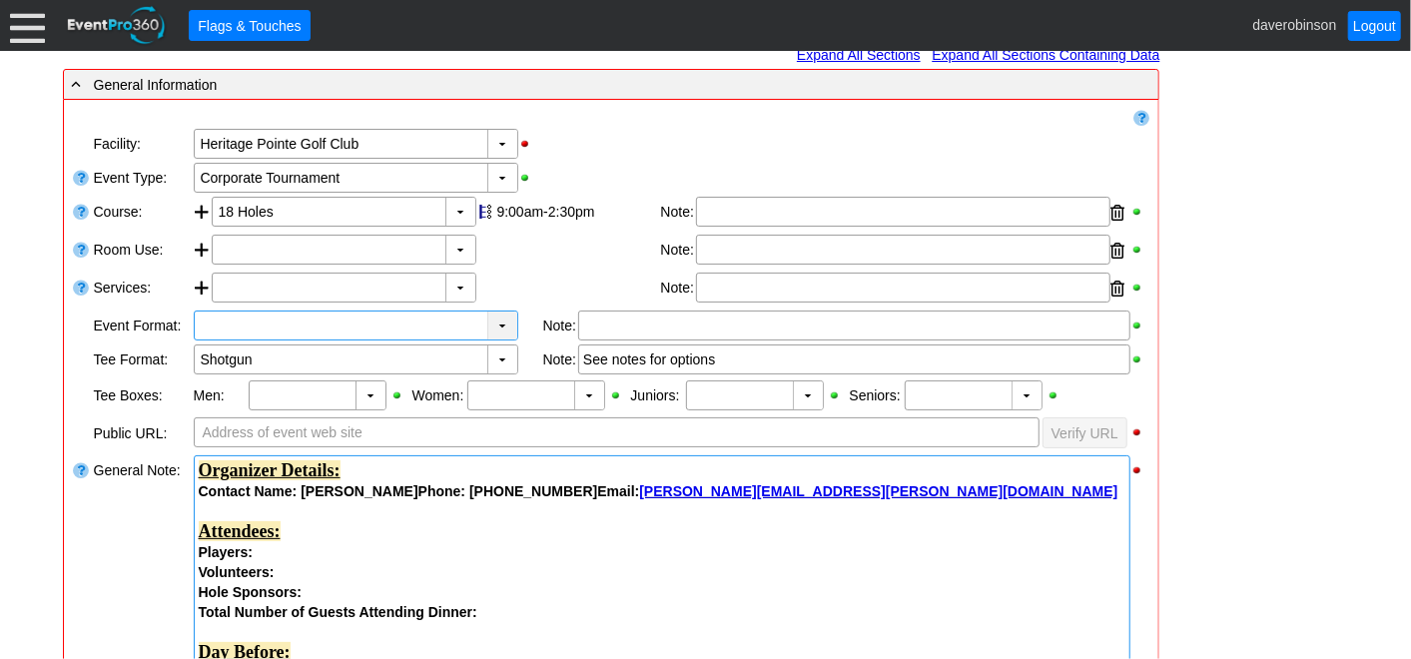
click at [496, 327] on div "▼" at bounding box center [502, 326] width 30 height 28
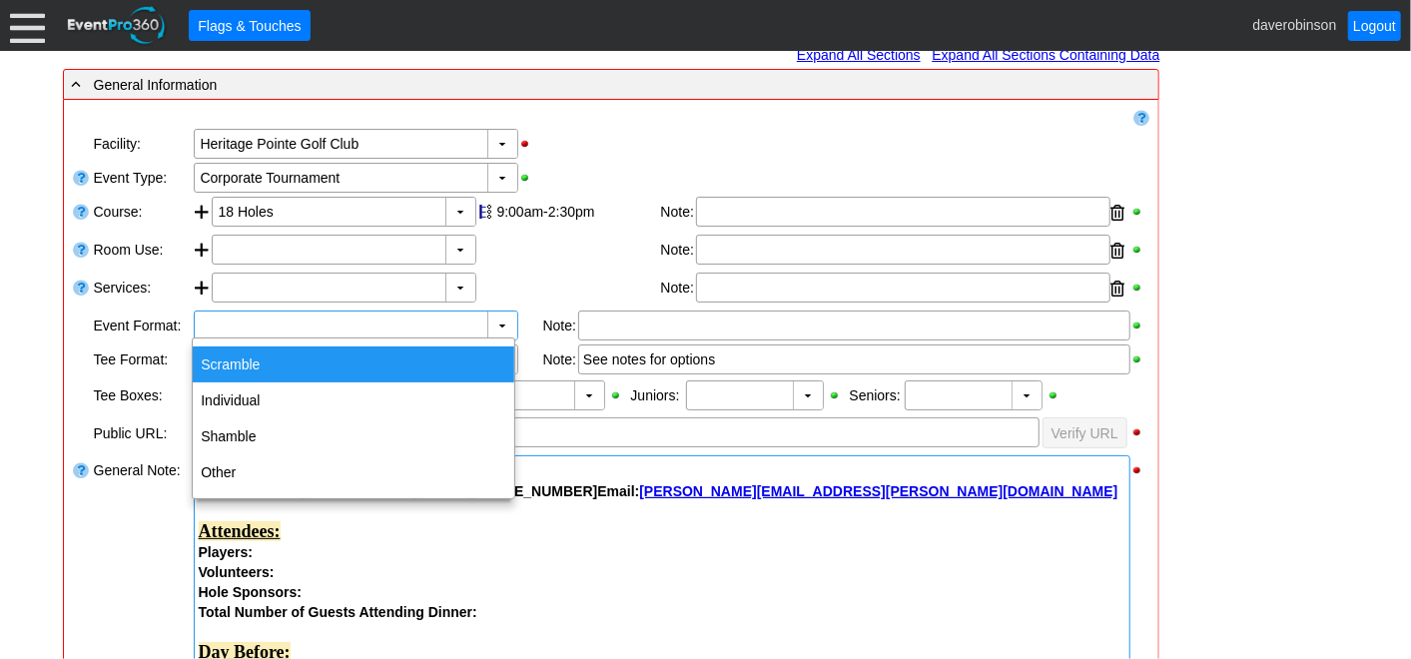
click at [458, 362] on div "Scramble" at bounding box center [354, 365] width 322 height 36
type input "Scramble"
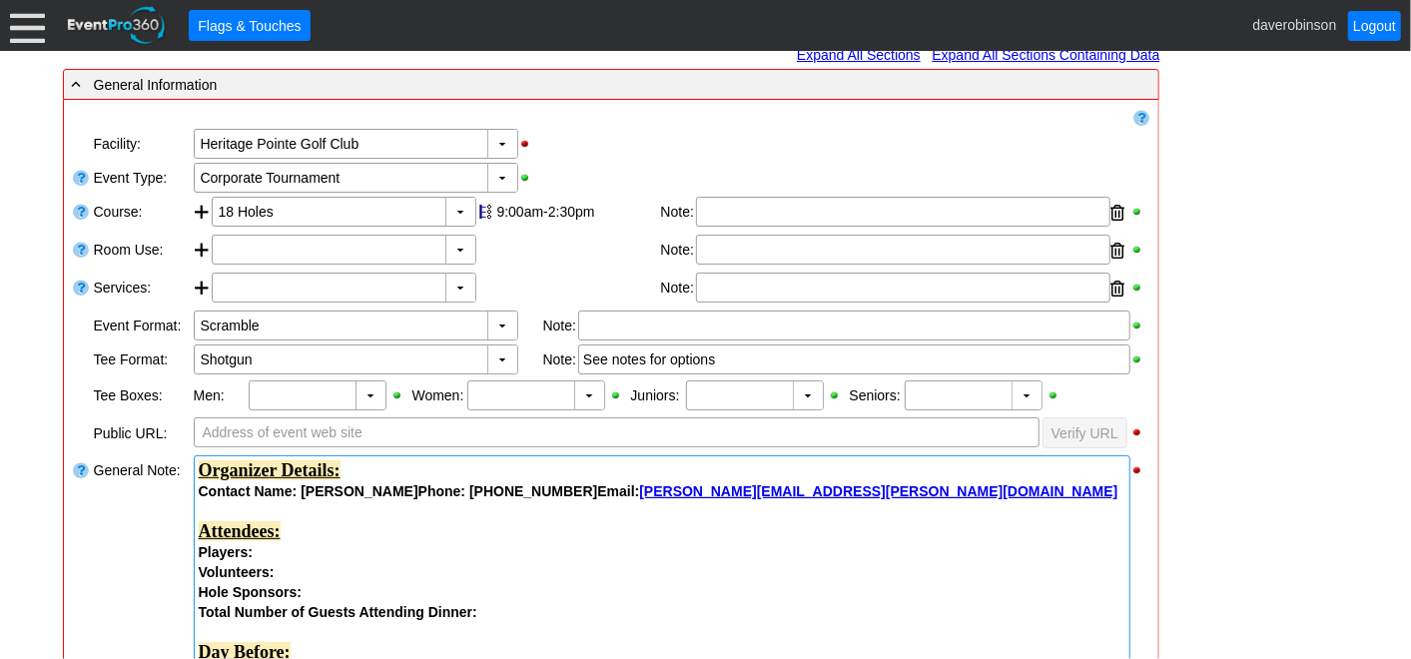
click at [585, 228] on div "▼ Χ 18 Holes 9:00am-2:30pm Select time Note:" at bounding box center [671, 214] width 919 height 34
click at [546, 303] on div "▼ Χ Select time Note:" at bounding box center [671, 290] width 919 height 34
click at [378, 389] on div "▼" at bounding box center [371, 396] width 30 height 28
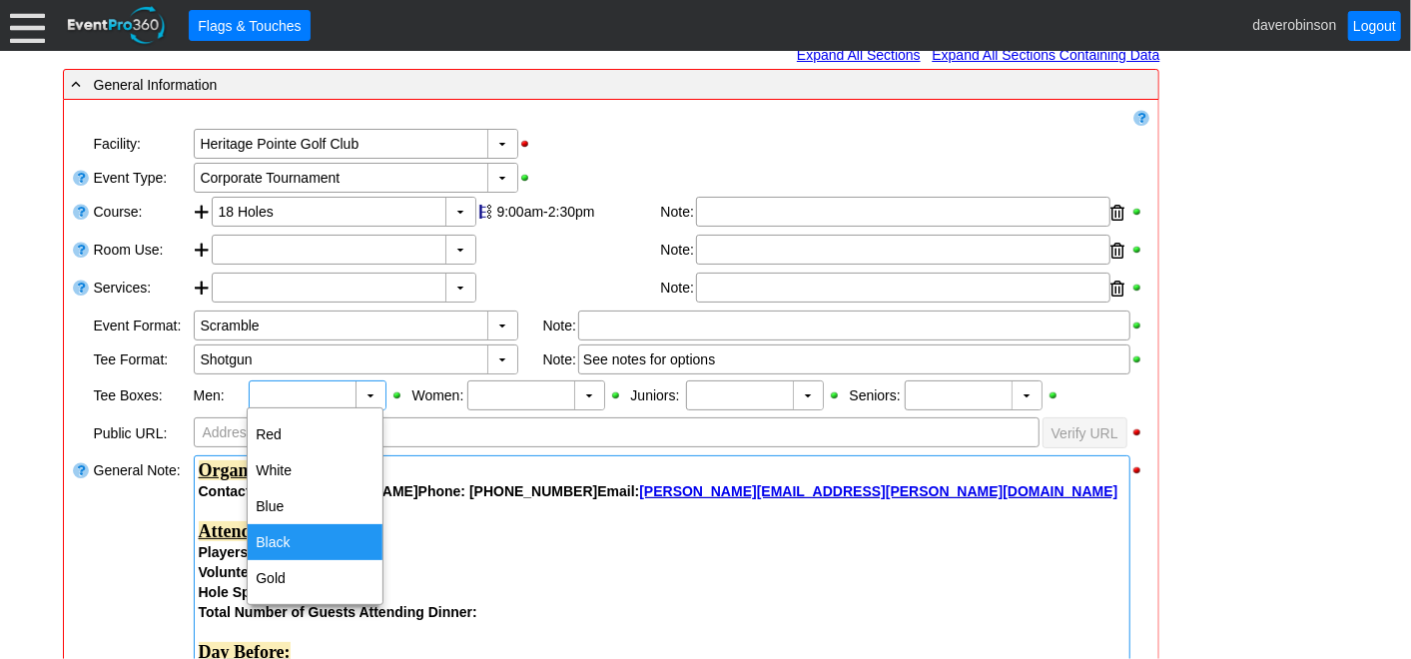
click at [294, 537] on div "Black" at bounding box center [315, 542] width 135 height 36
type input "Black"
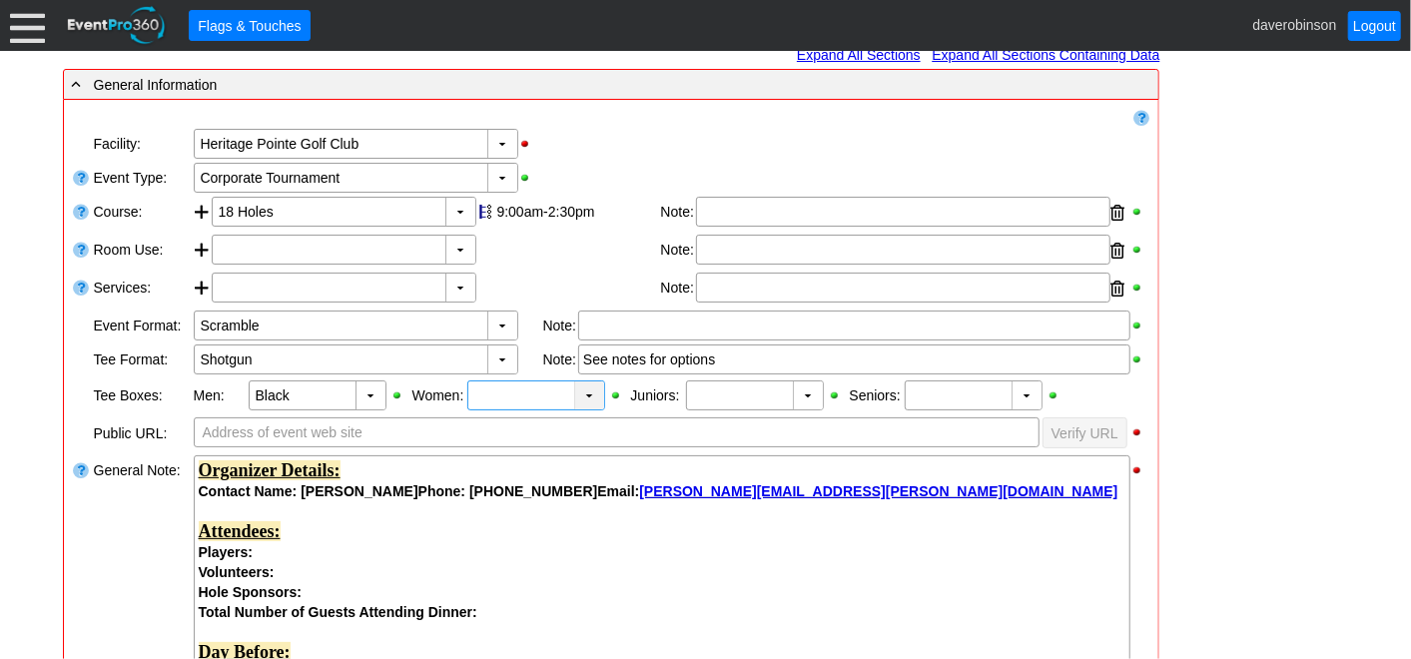
click at [577, 402] on div "▼" at bounding box center [589, 396] width 30 height 28
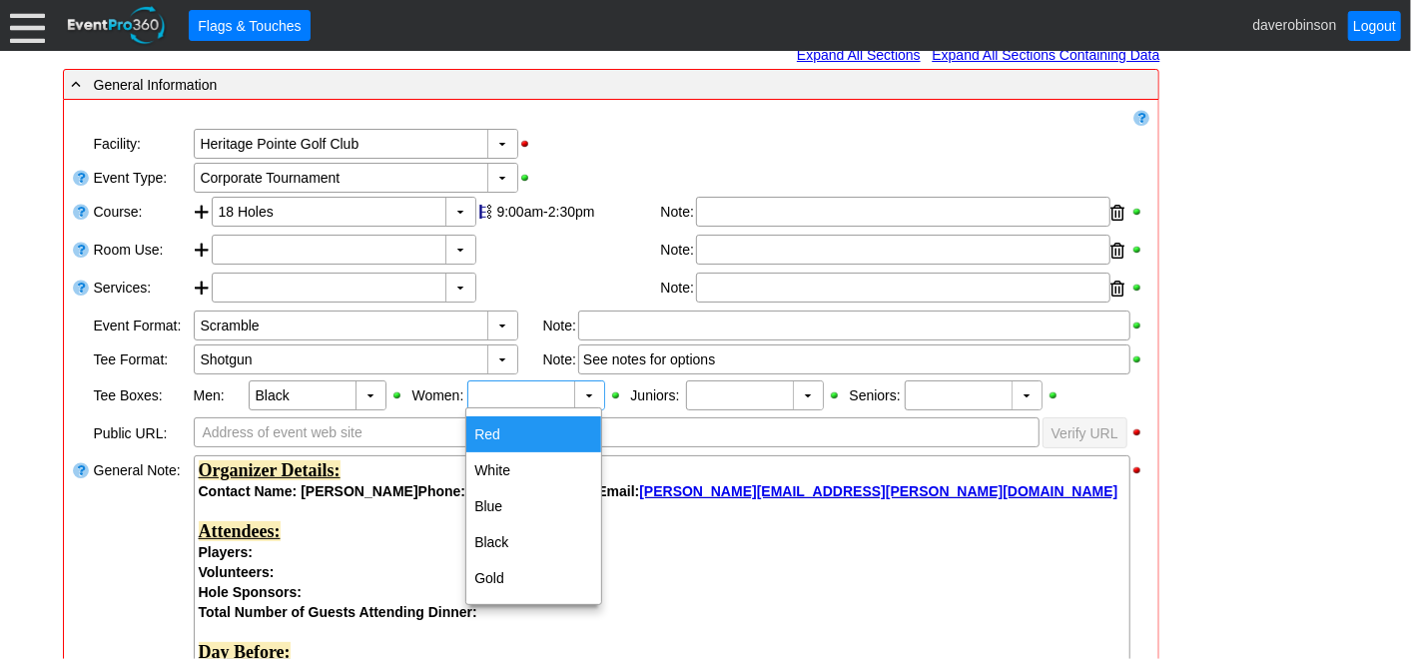
click at [538, 439] on div "Red" at bounding box center [533, 434] width 135 height 36
type input "Red"
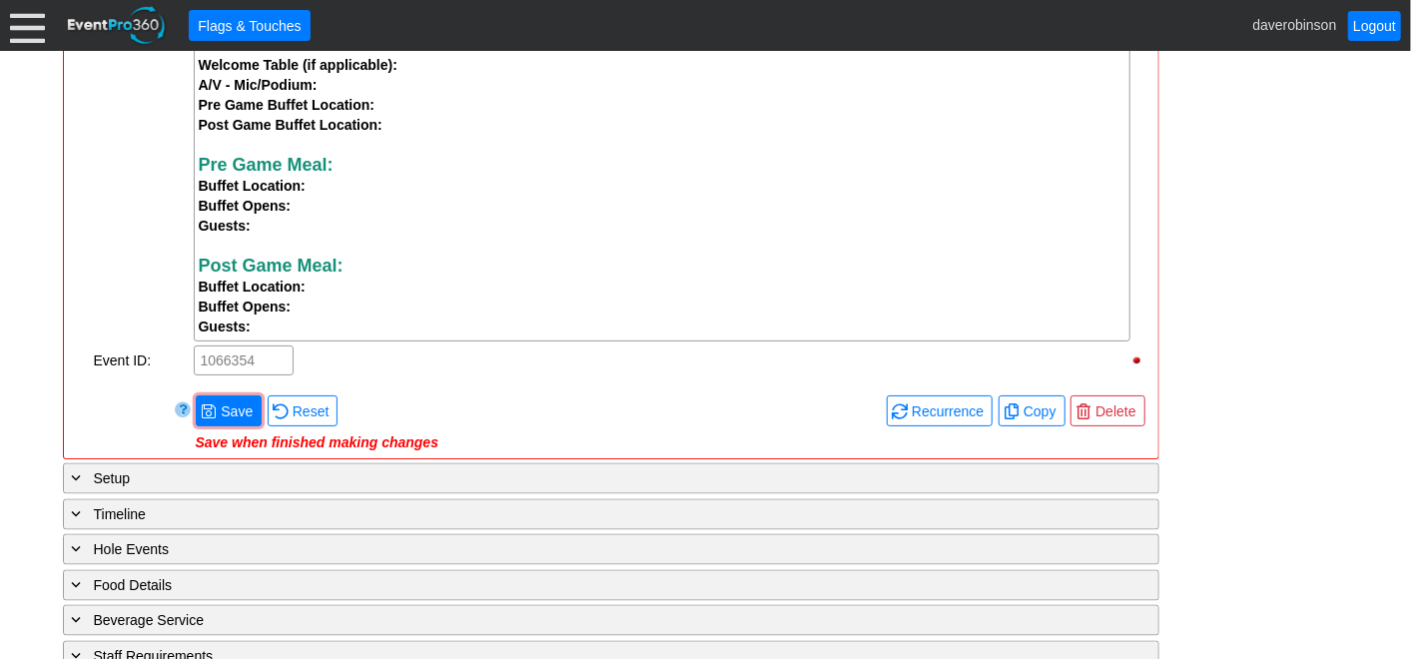
scroll to position [1890, 0]
click at [244, 423] on span "Save" at bounding box center [237, 414] width 40 height 20
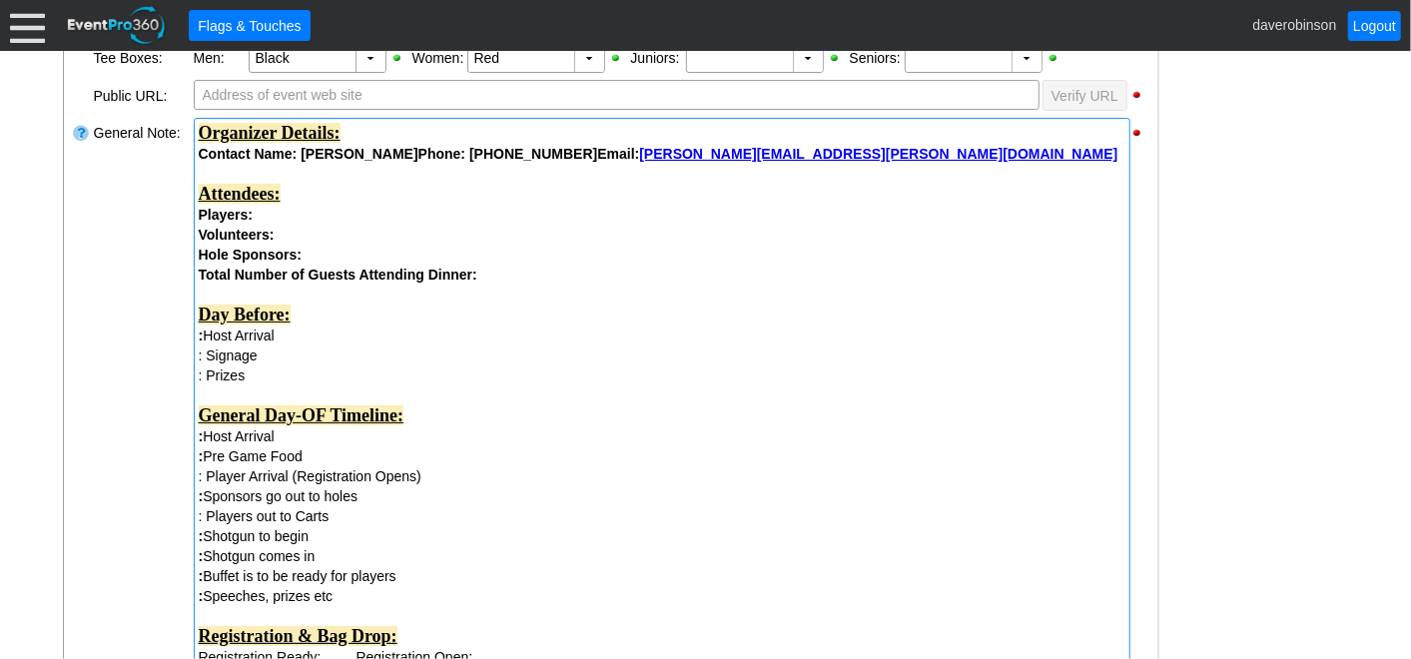
scroll to position [669, 0]
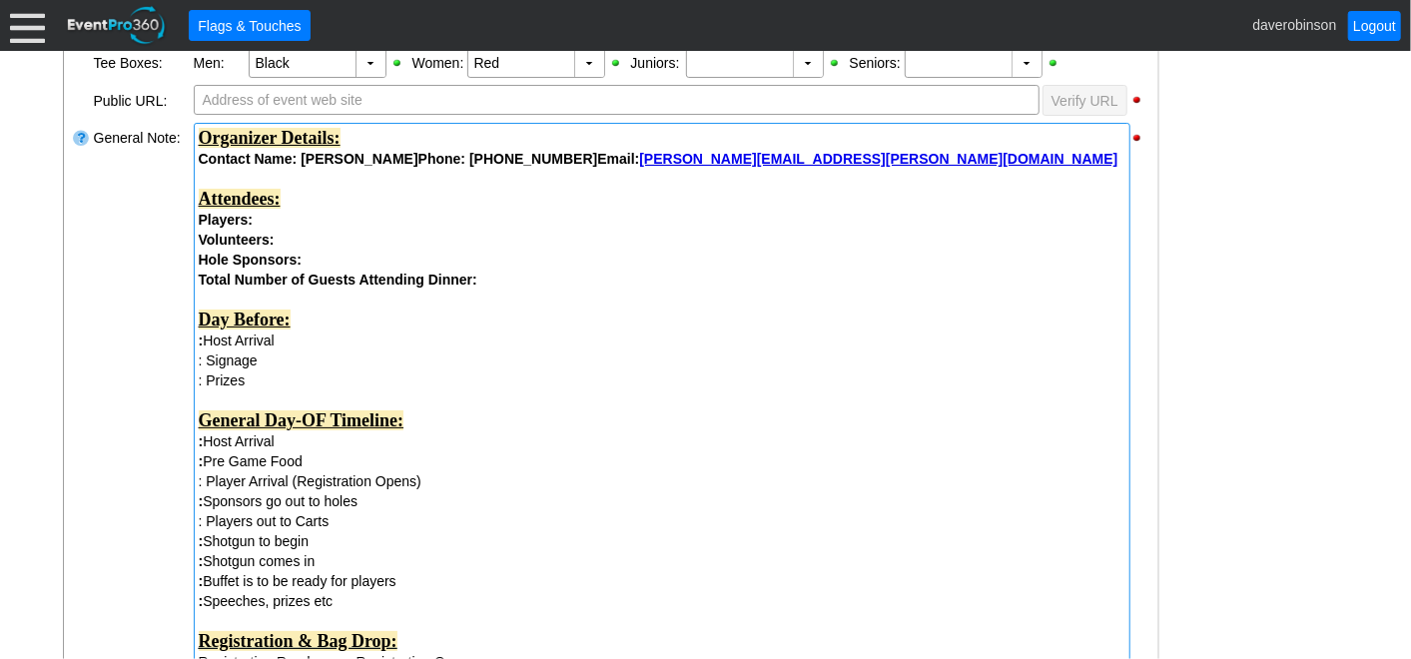
click at [200, 140] on strong "Organizer Details:" at bounding box center [270, 138] width 142 height 20
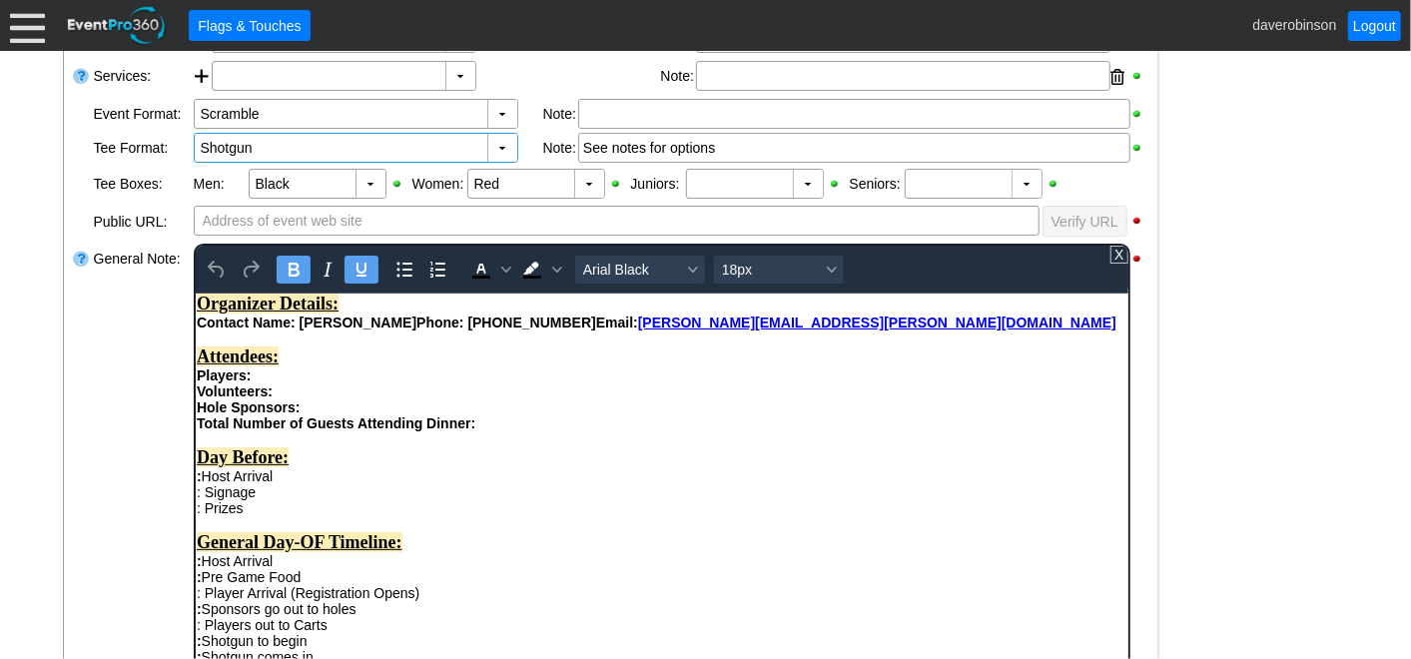
scroll to position [558, 0]
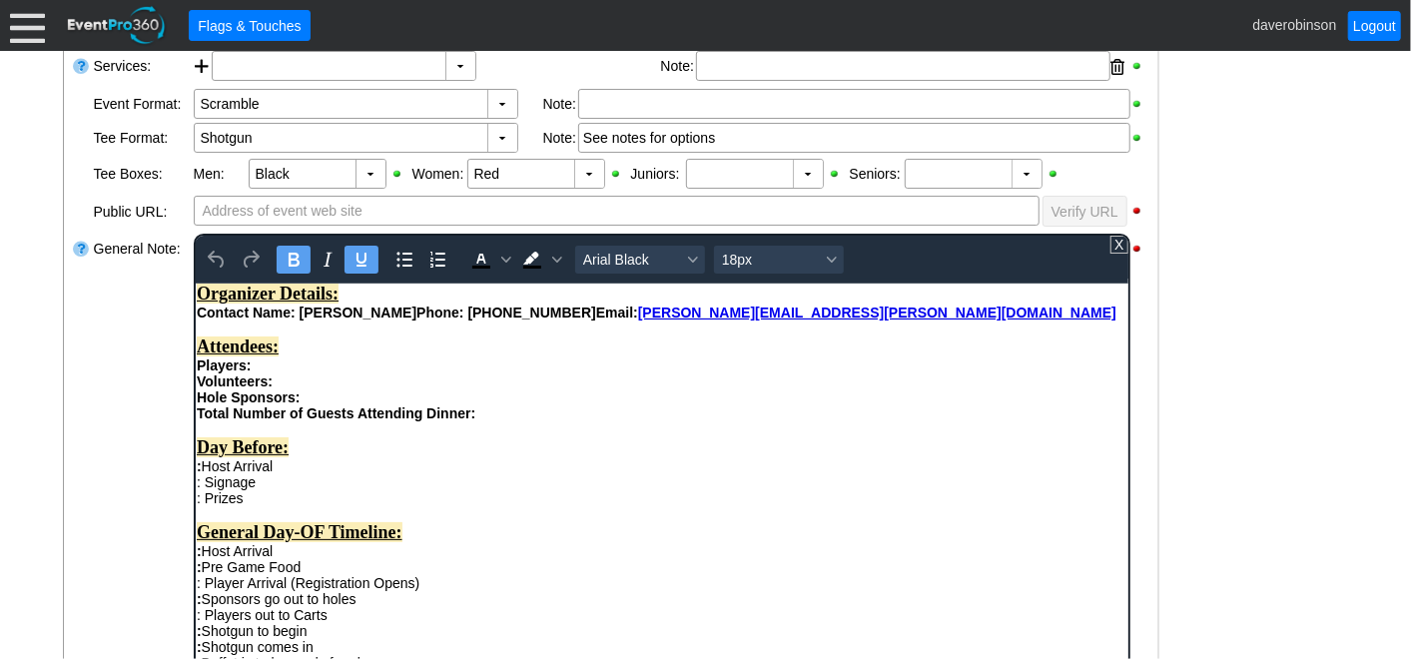
click at [200, 303] on strong "Organizer Details:" at bounding box center [267, 293] width 142 height 20
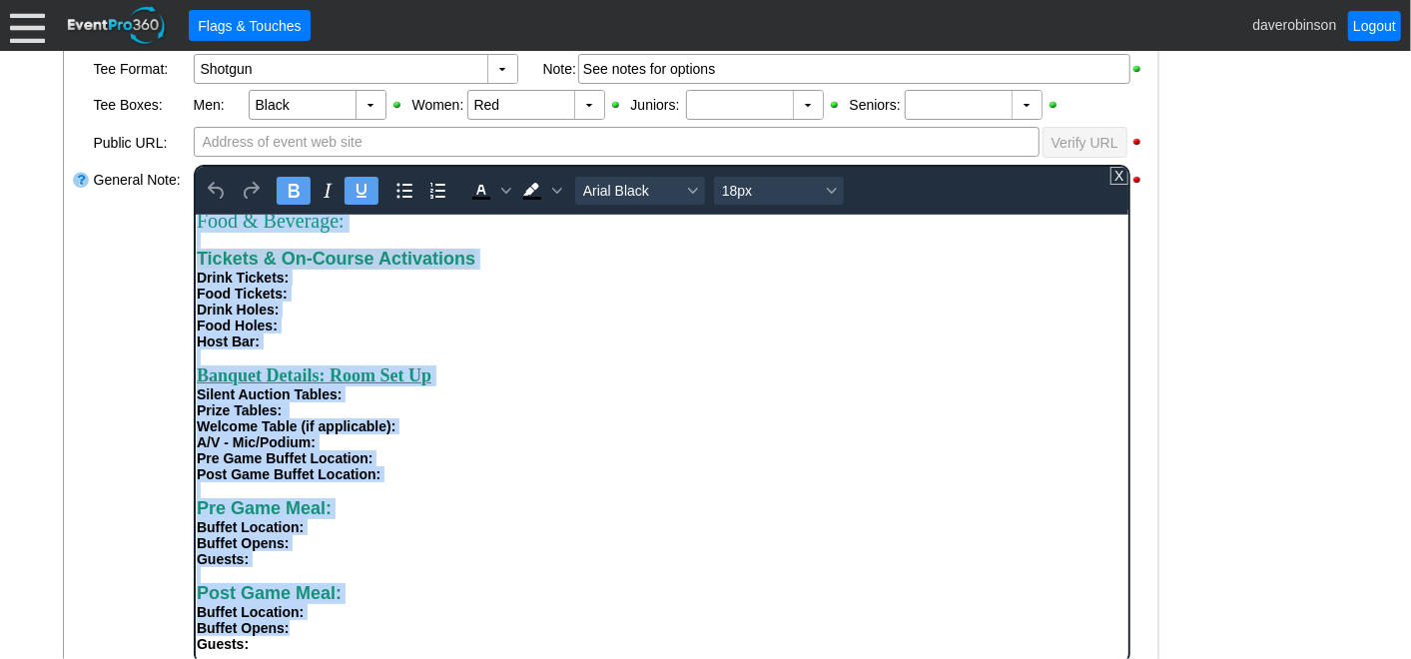
scroll to position [659, 0]
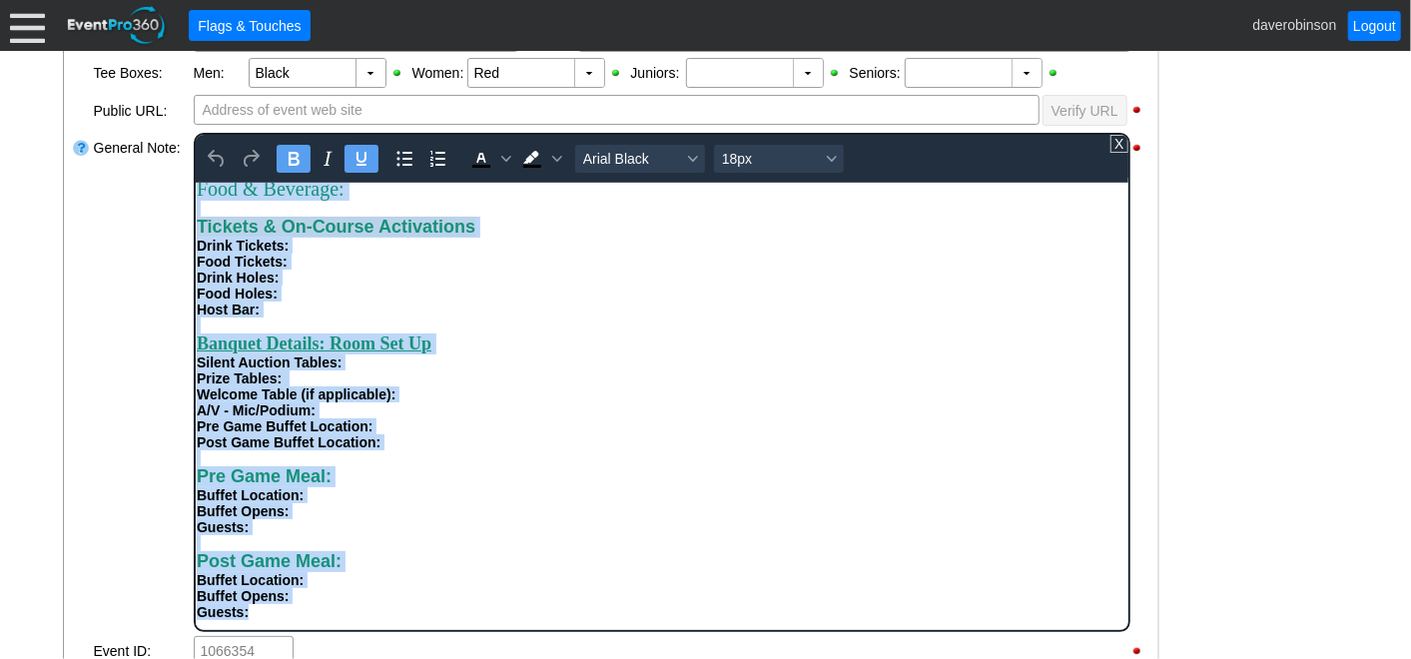
drag, startPoint x: 200, startPoint y: 202, endPoint x: 598, endPoint y: 606, distance: 567.8
click at [598, 606] on body "Organizer Details: Contact Name: [PERSON_NAME] Phone: [PHONE_NUMBER] Email: [PE…" at bounding box center [661, 26] width 933 height 1207
copy body "Organizer Details: Contact Name: Joshua Nahmais Phone: 416-829-5730 Email: josh…"
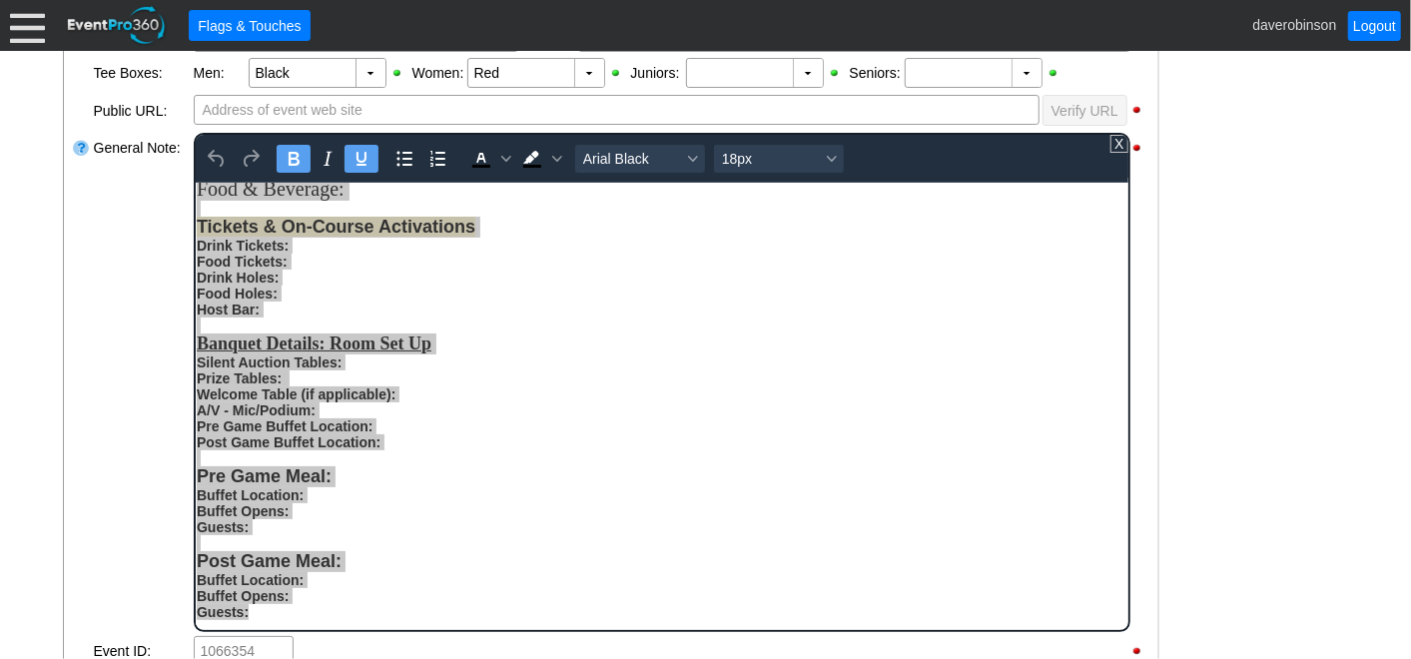
click at [1246, 283] on div "- General Information ▼ Loading.... Remove all highlights Facility: ▼ Χ Heritag…" at bounding box center [706, 442] width 1298 height 1395
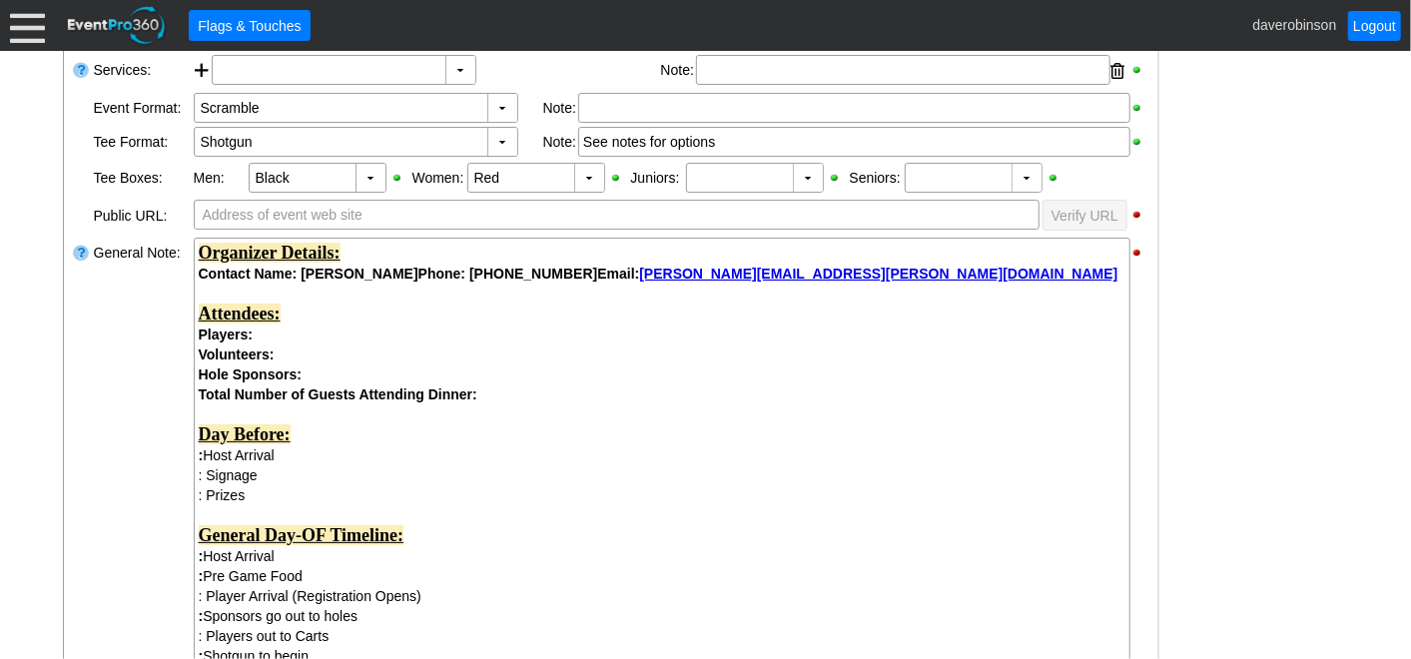
scroll to position [665, 0]
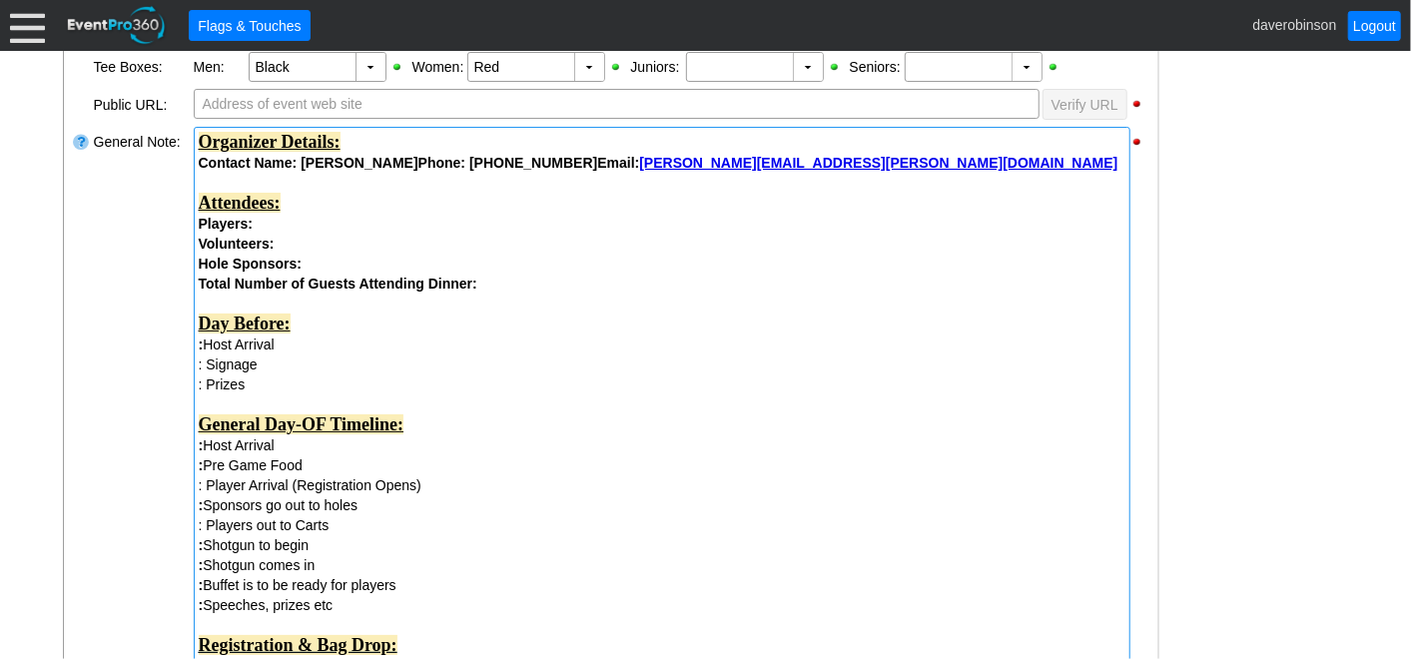
click at [374, 211] on div "Attendees:" at bounding box center [662, 203] width 927 height 21
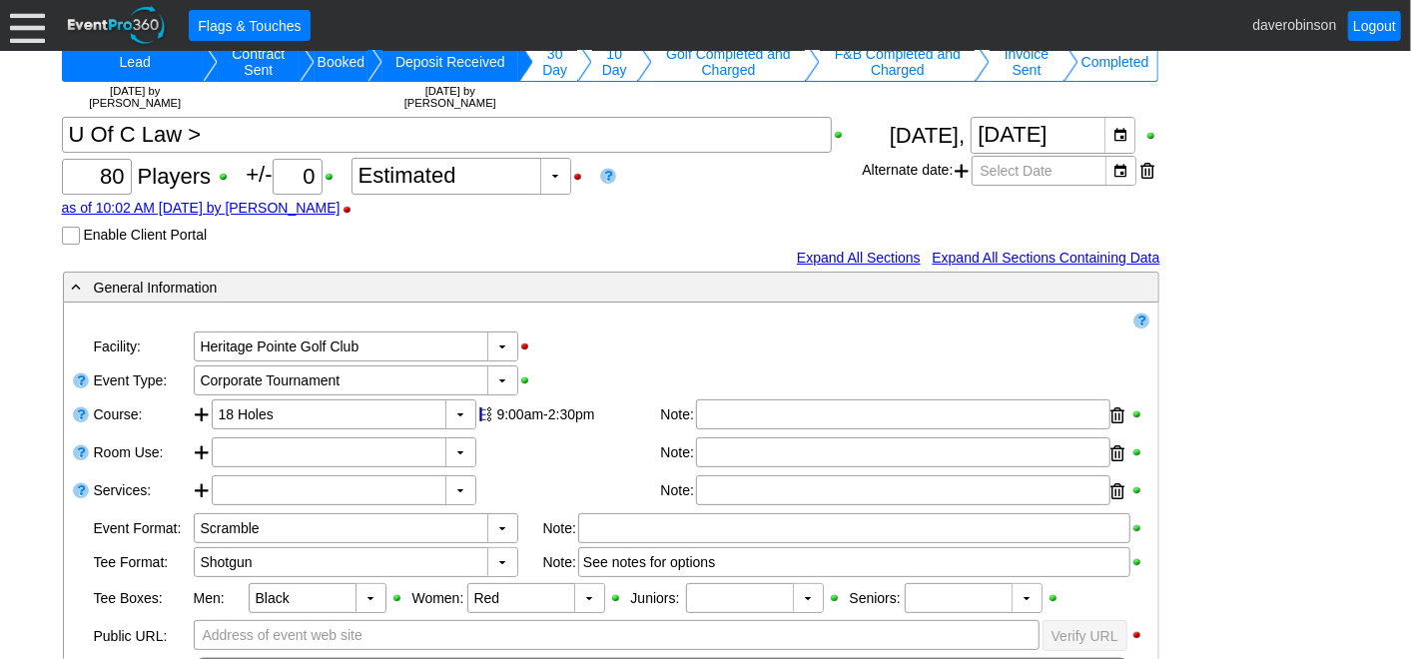
scroll to position [111, 0]
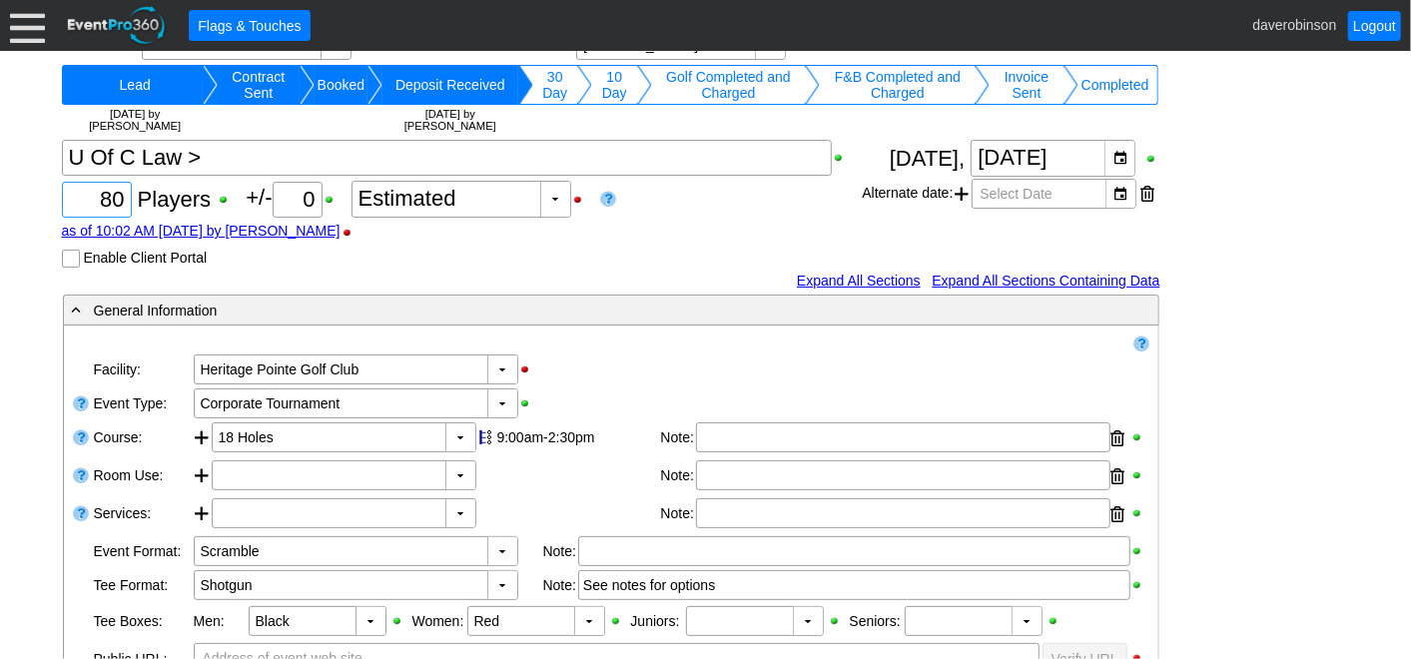
drag, startPoint x: 88, startPoint y: 202, endPoint x: 134, endPoint y: 204, distance: 46.0
click at [134, 204] on div "Χ 80 Players +/- Χ 0 ▼ Χ Estimated as of 10:02 AM on Friday, 1/17/2025 by daver…" at bounding box center [462, 204] width 801 height 128
type input "76"
click at [537, 247] on div "Χ 76 Players +/- Χ 0 ▼ Χ Estimated as of 10:02 AM on Friday, 1/17/2025 by daver…" at bounding box center [462, 204] width 801 height 128
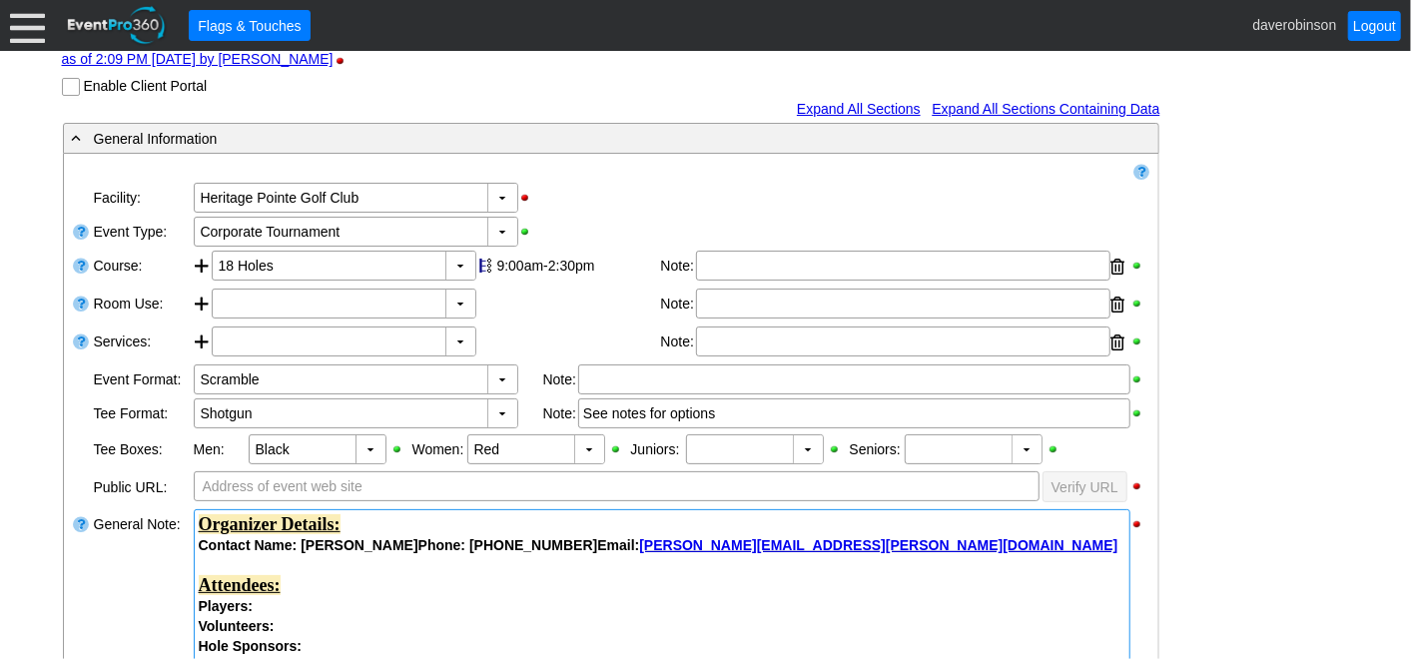
scroll to position [333, 0]
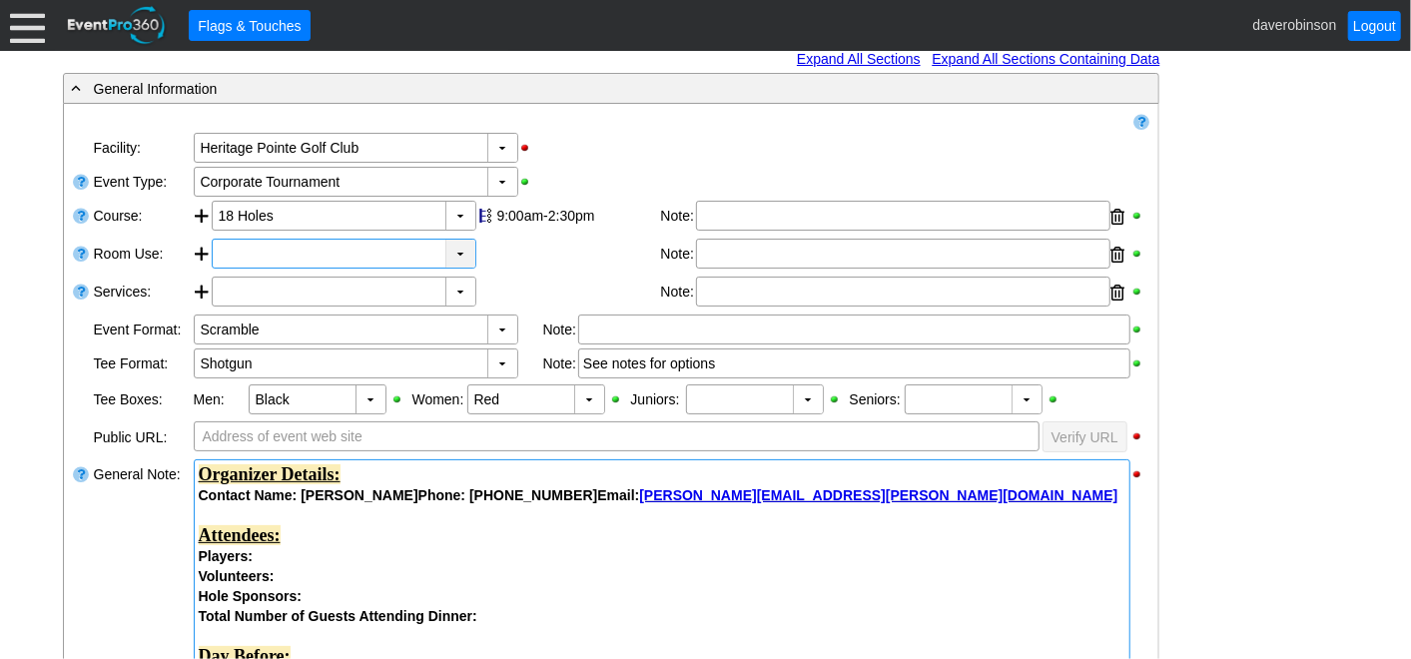
click at [464, 259] on div "▼" at bounding box center [460, 254] width 30 height 28
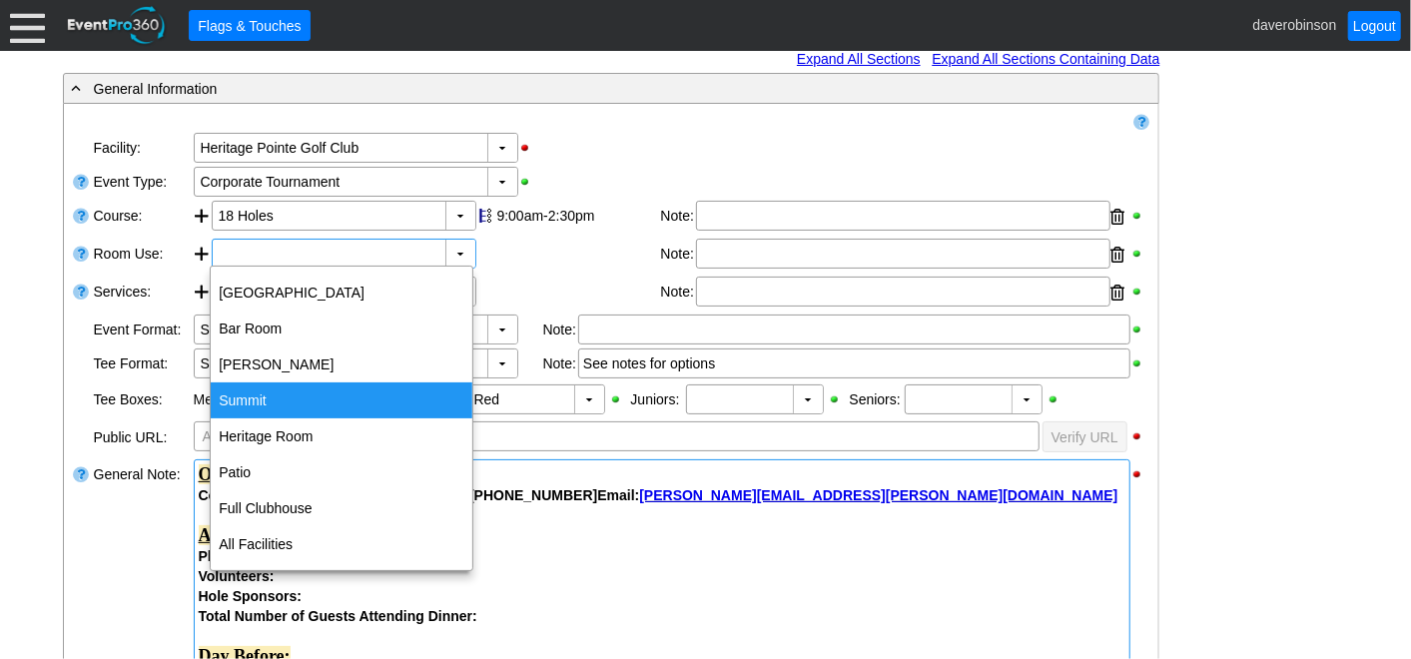
click at [367, 383] on div "Summit" at bounding box center [342, 401] width 262 height 36
type input "Summit"
type input "0:00"
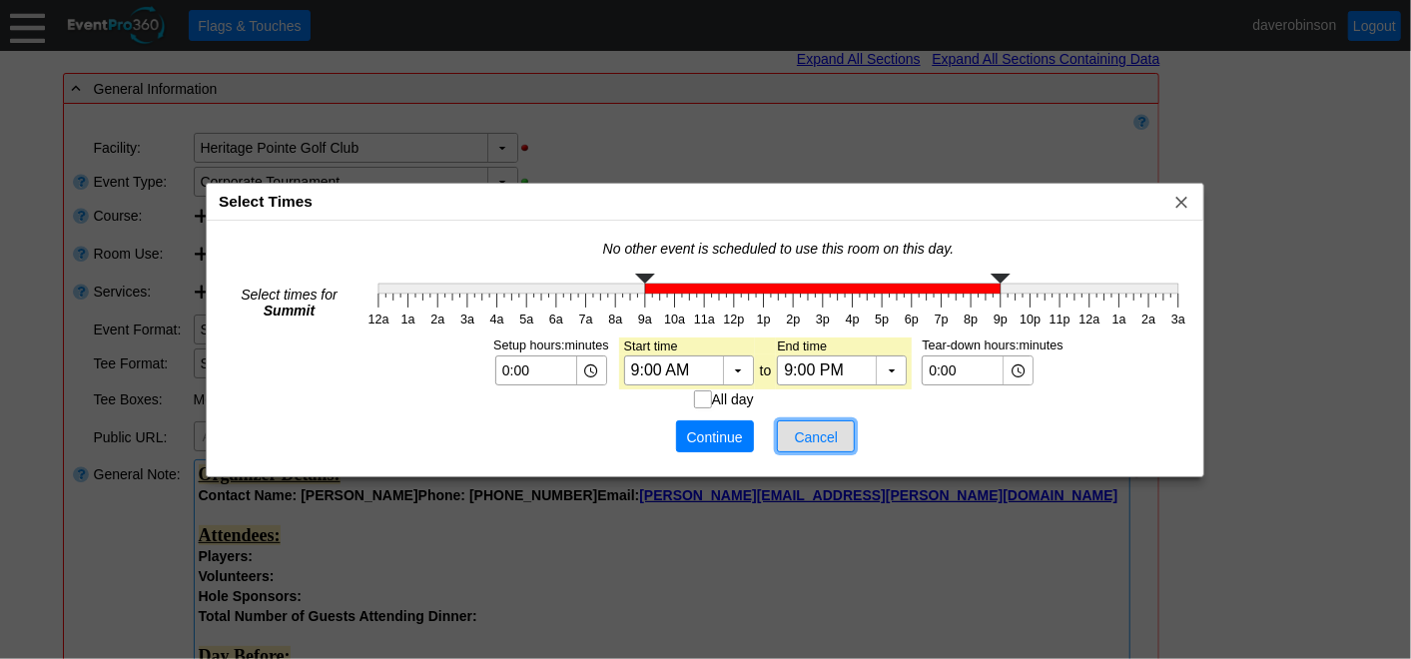
click at [810, 433] on span "Cancel" at bounding box center [816, 437] width 60 height 20
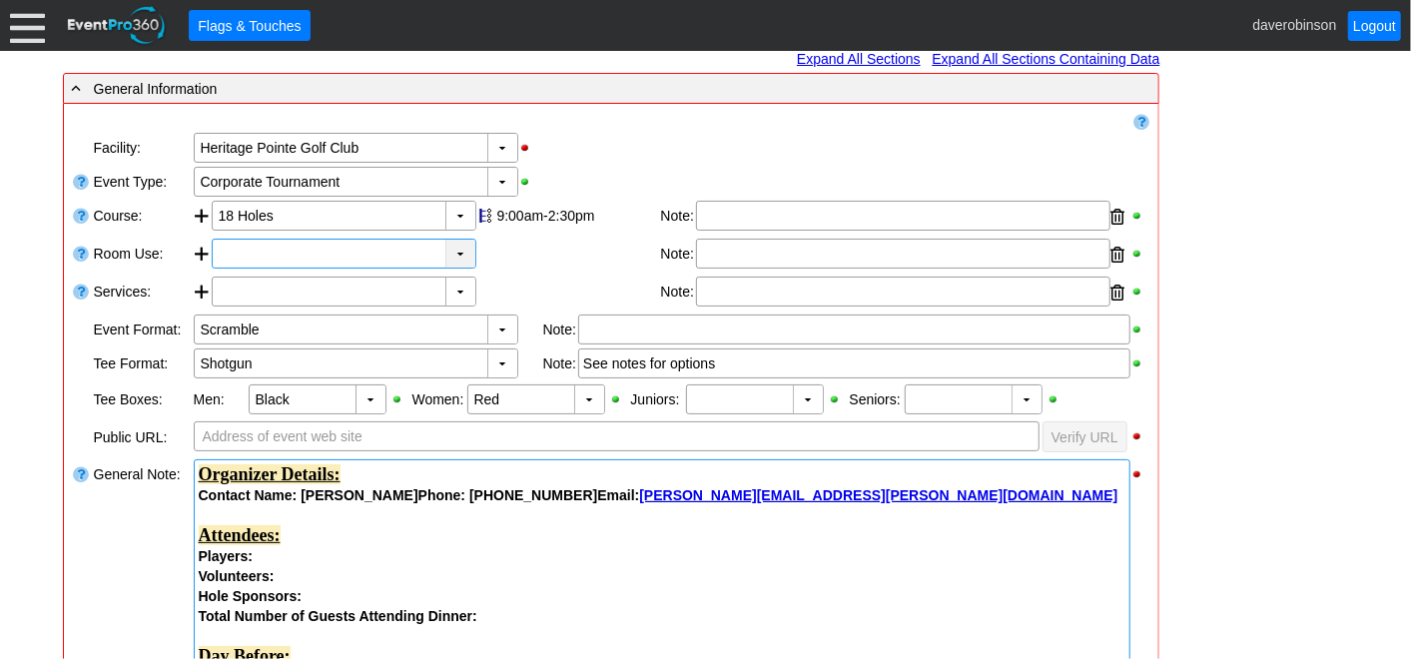
click at [452, 249] on div "▼" at bounding box center [460, 254] width 30 height 28
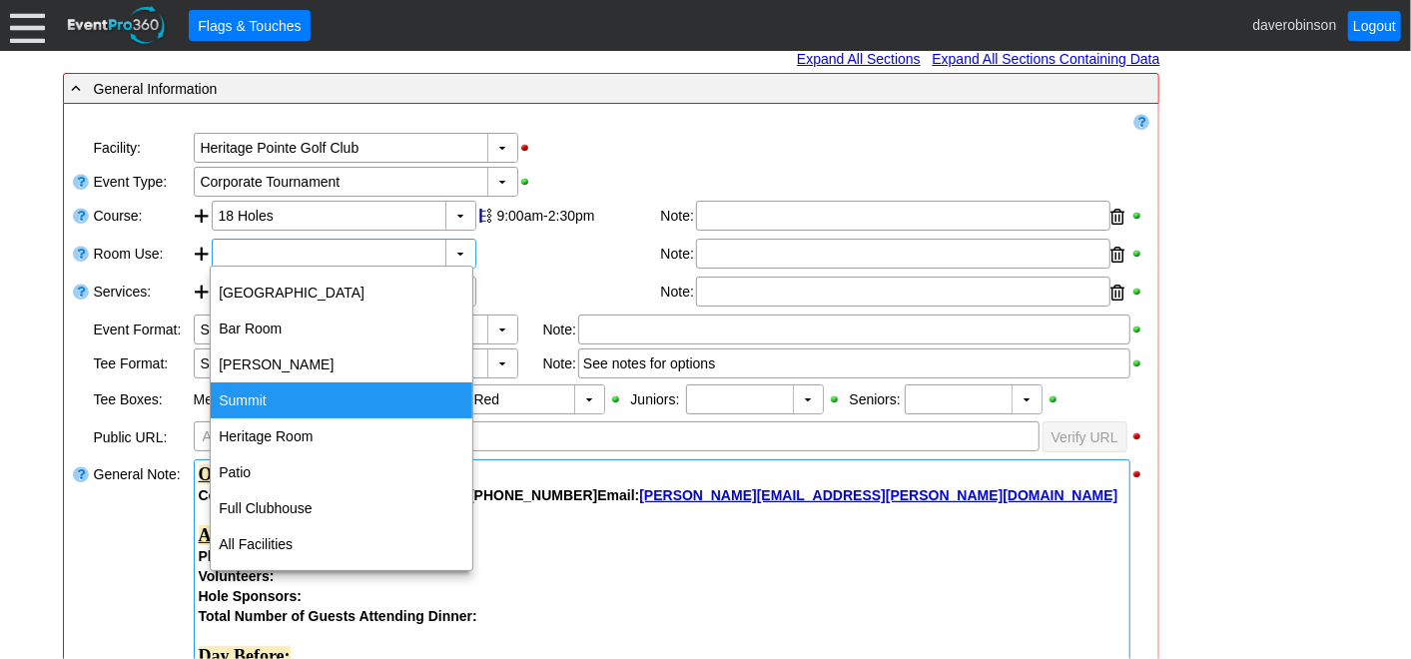
click at [339, 388] on div "Summit" at bounding box center [342, 401] width 262 height 36
type input "Summit"
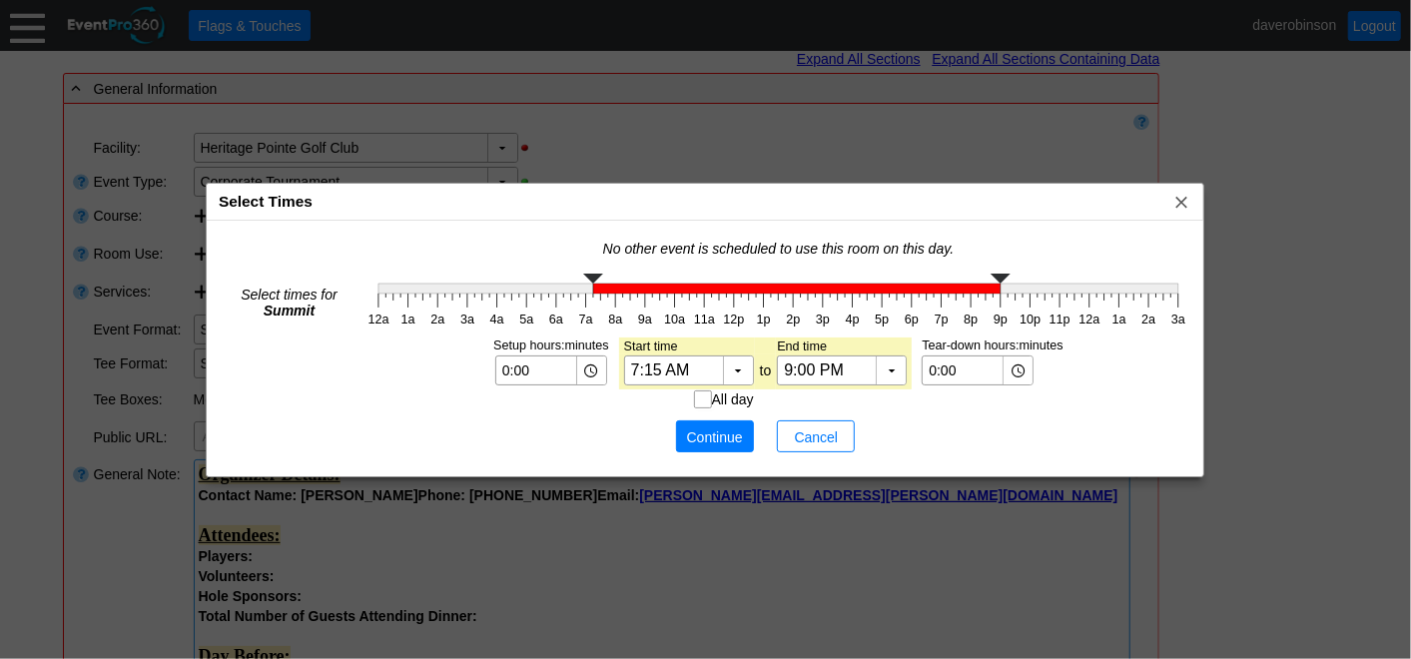
type input "7:00 AM"
click at [585, 284] on g at bounding box center [779, 284] width 800 height 20
click at [707, 428] on span "Continue" at bounding box center [715, 437] width 60 height 20
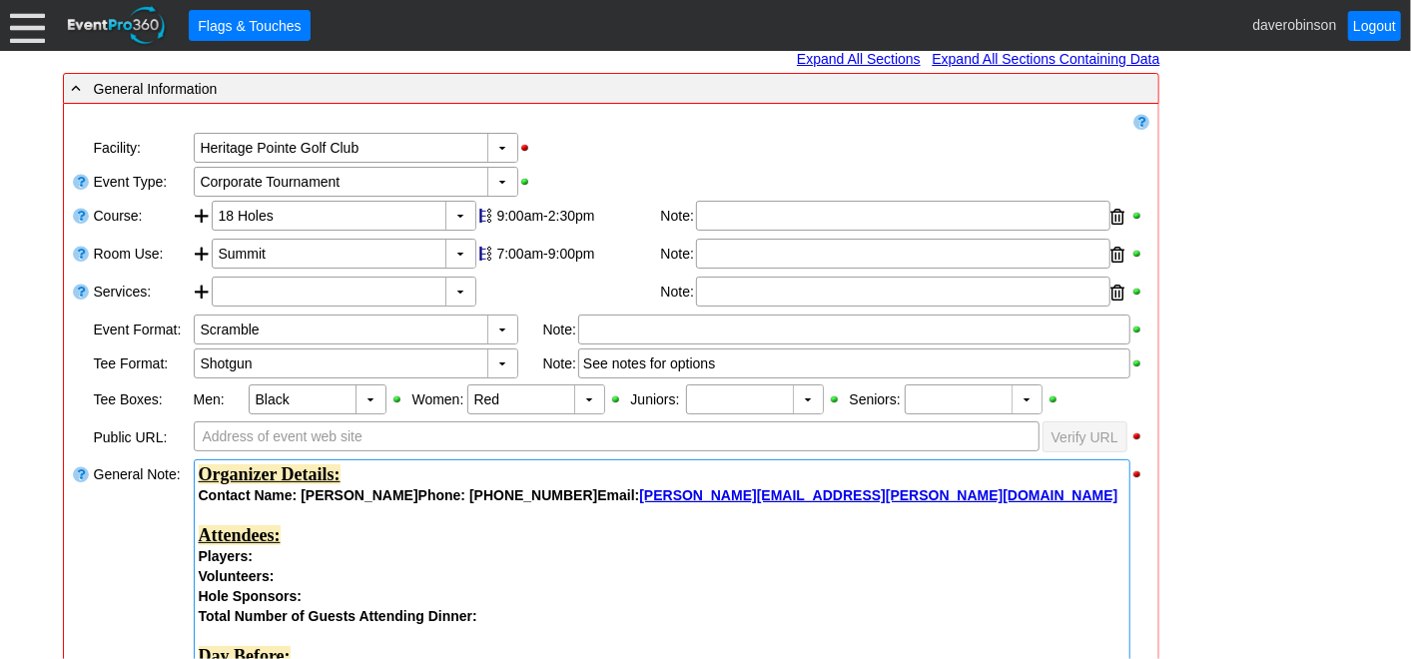
click at [351, 567] on div "Volunteers:" at bounding box center [662, 576] width 927 height 20
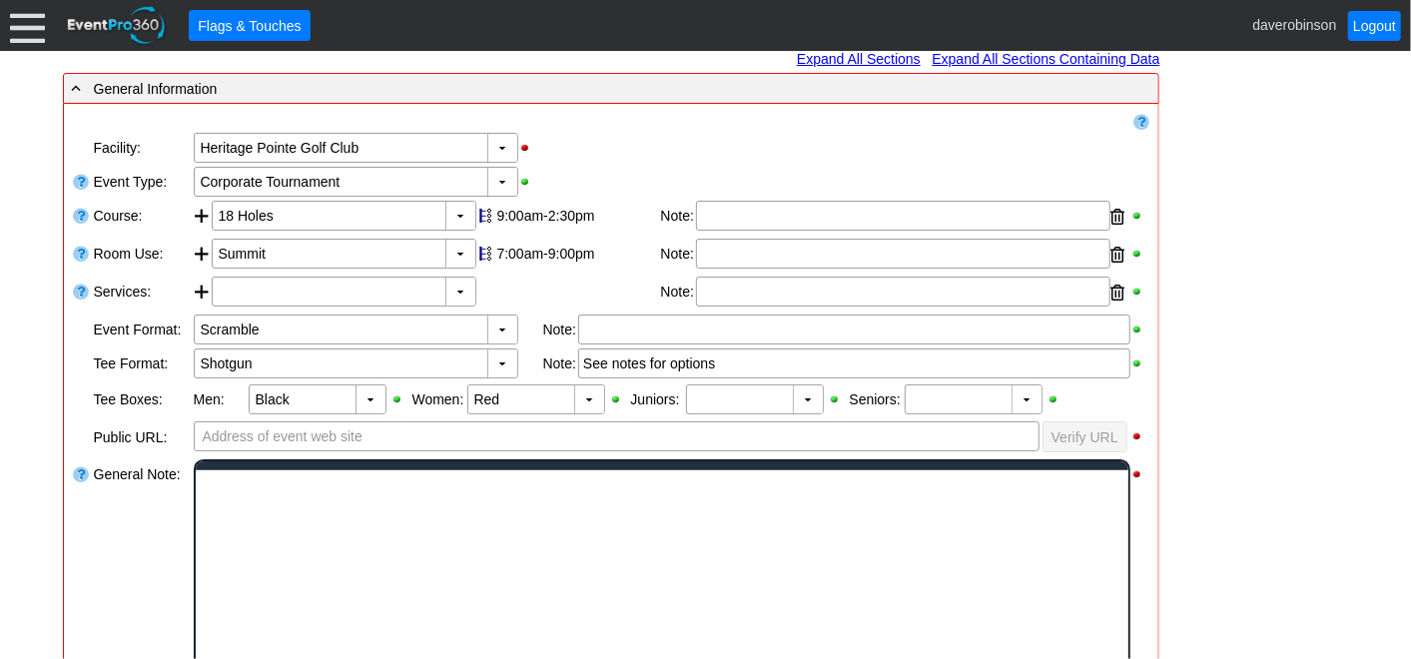
scroll to position [0, 0]
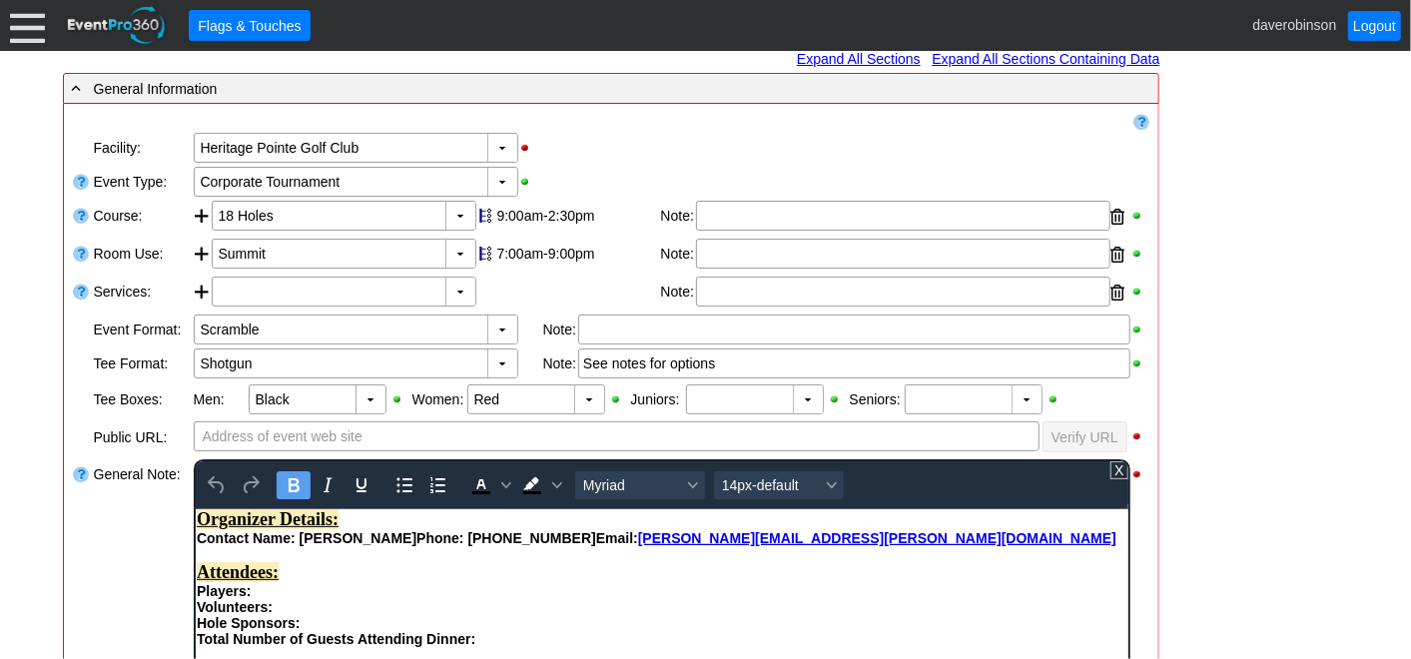
click at [350, 598] on div "Players:" at bounding box center [661, 590] width 931 height 16
click at [329, 614] on div "Volunteers:" at bounding box center [661, 606] width 931 height 16
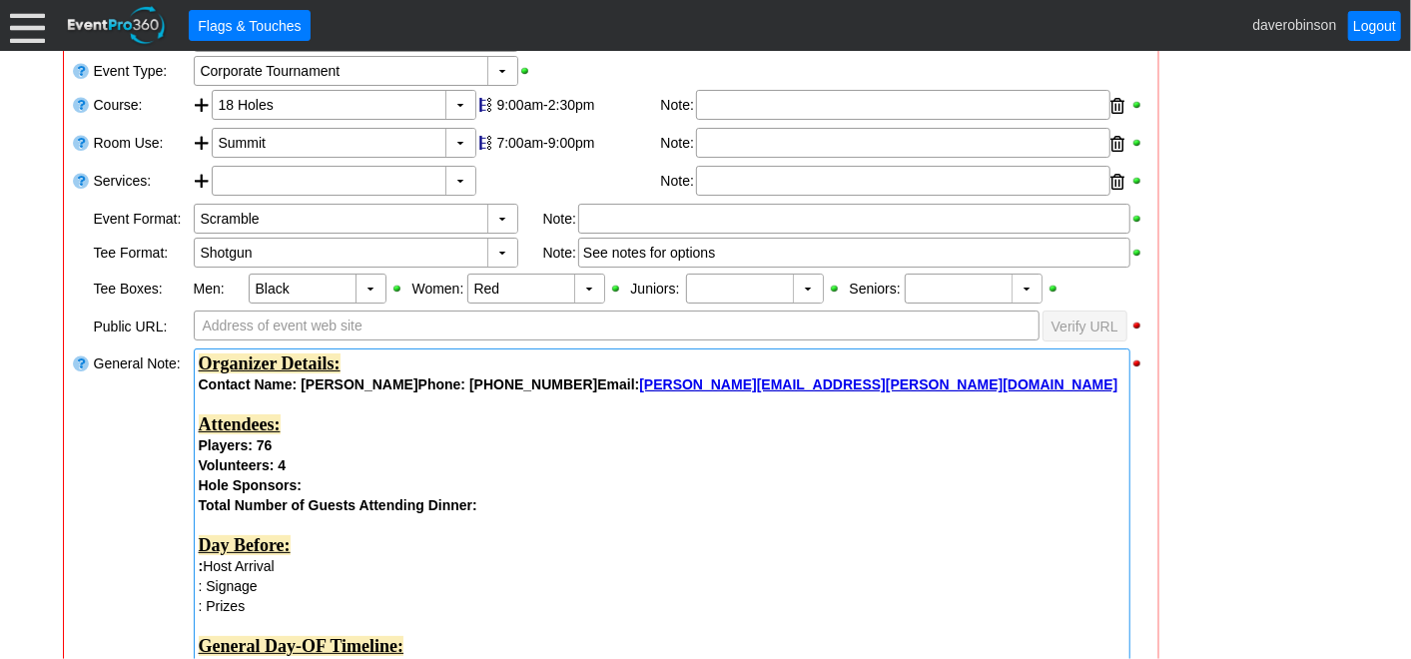
click at [338, 487] on div "Hole Sponsors:" at bounding box center [662, 485] width 927 height 20
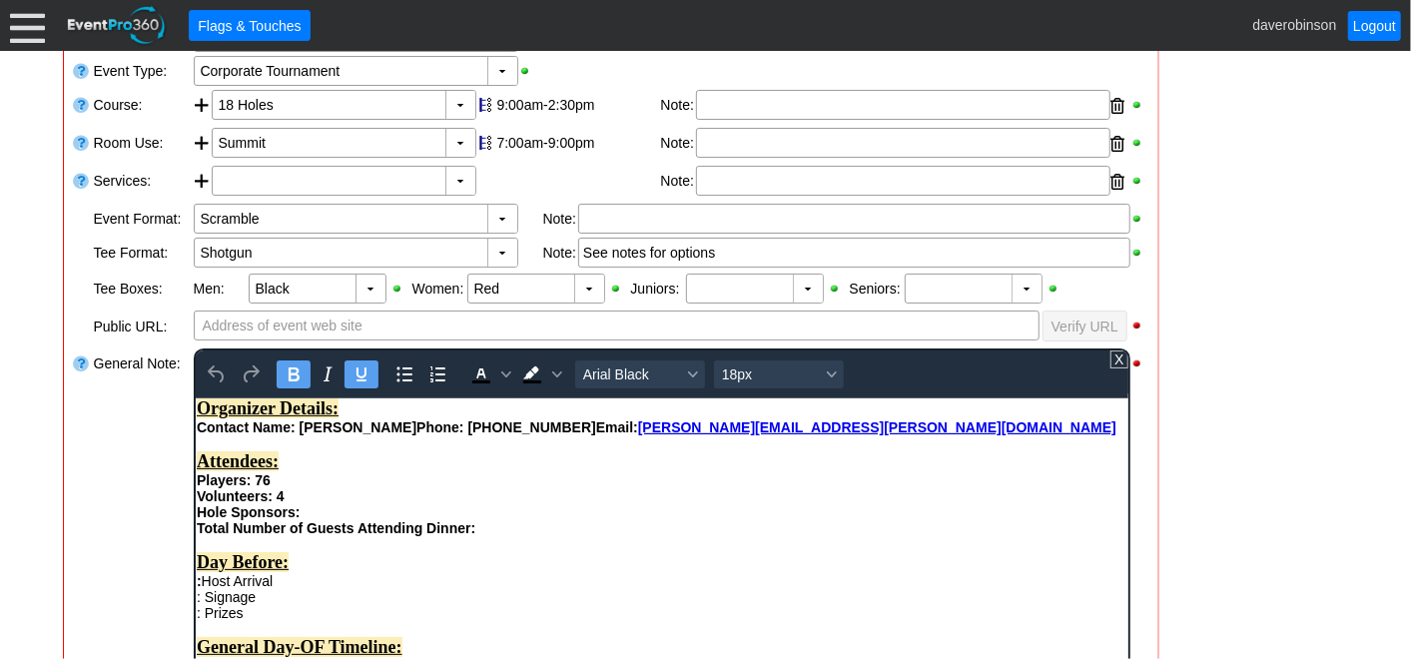
scroll to position [0, 0]
click at [329, 517] on div "Hole Sponsors:" at bounding box center [661, 511] width 931 height 16
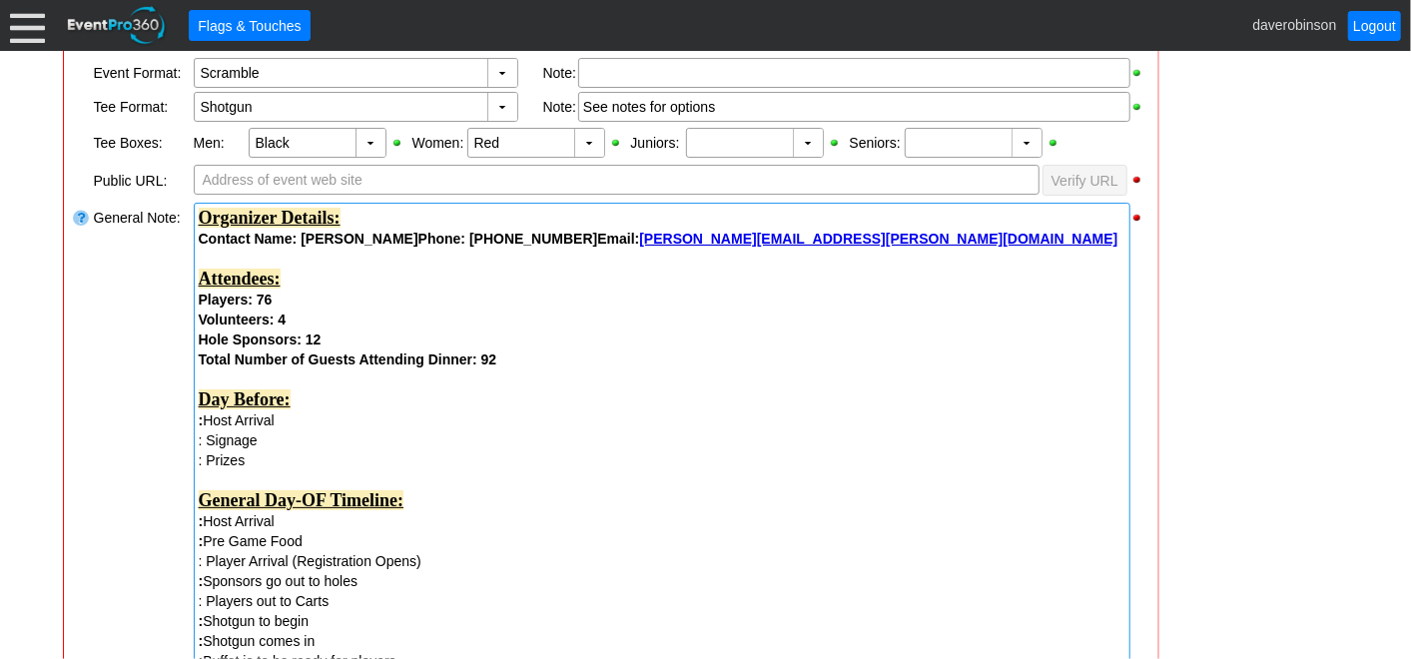
scroll to position [554, 0]
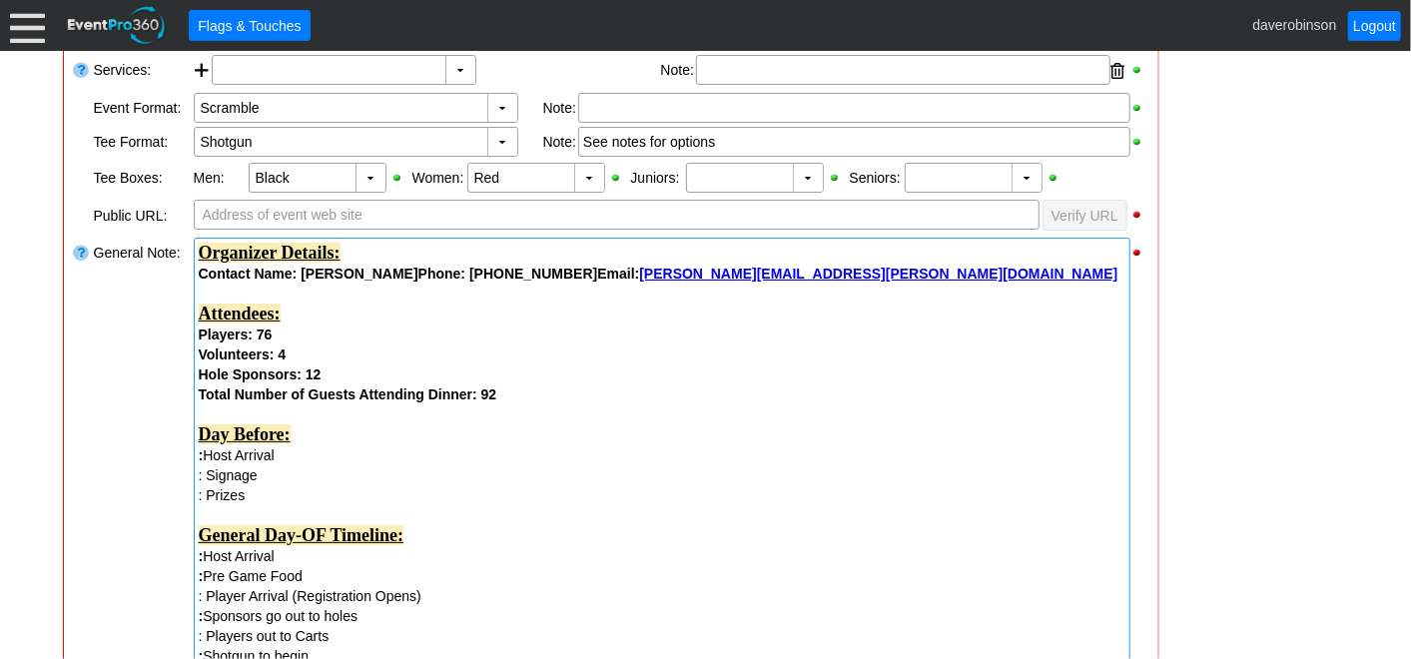
click at [374, 371] on div "Hole Sponsors: 12" at bounding box center [662, 375] width 927 height 20
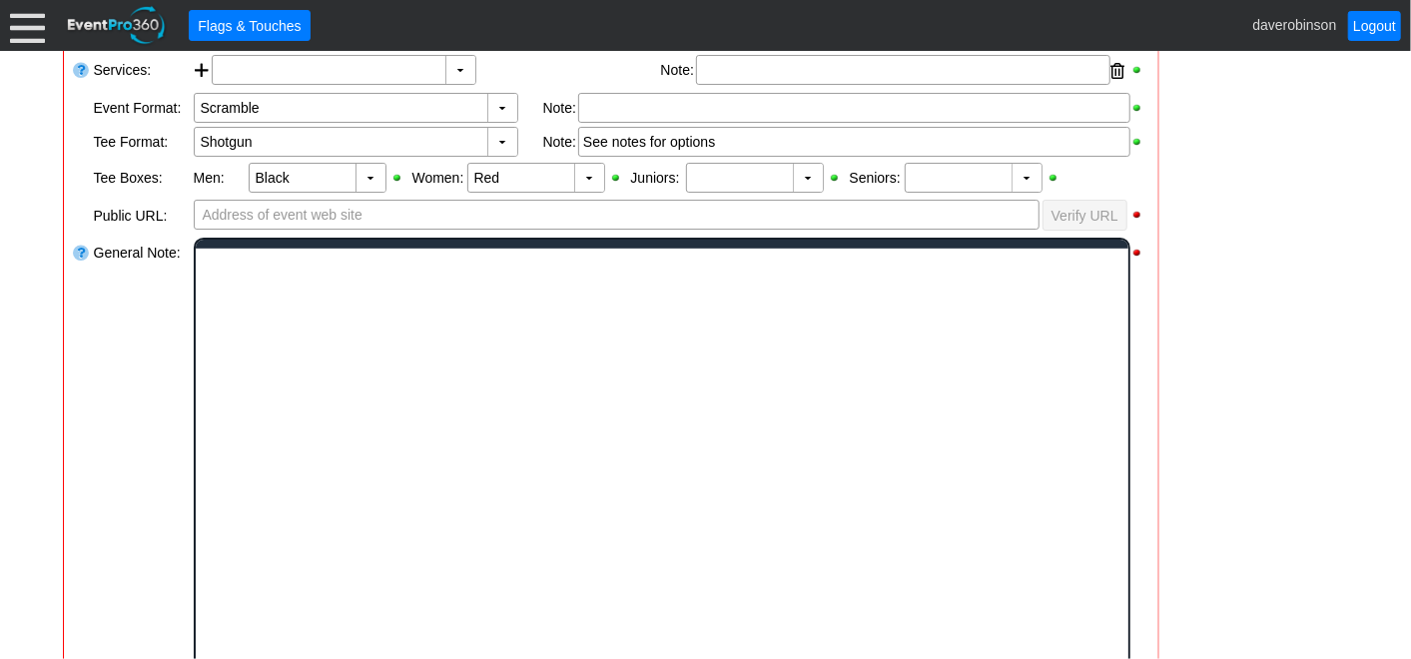
scroll to position [0, 0]
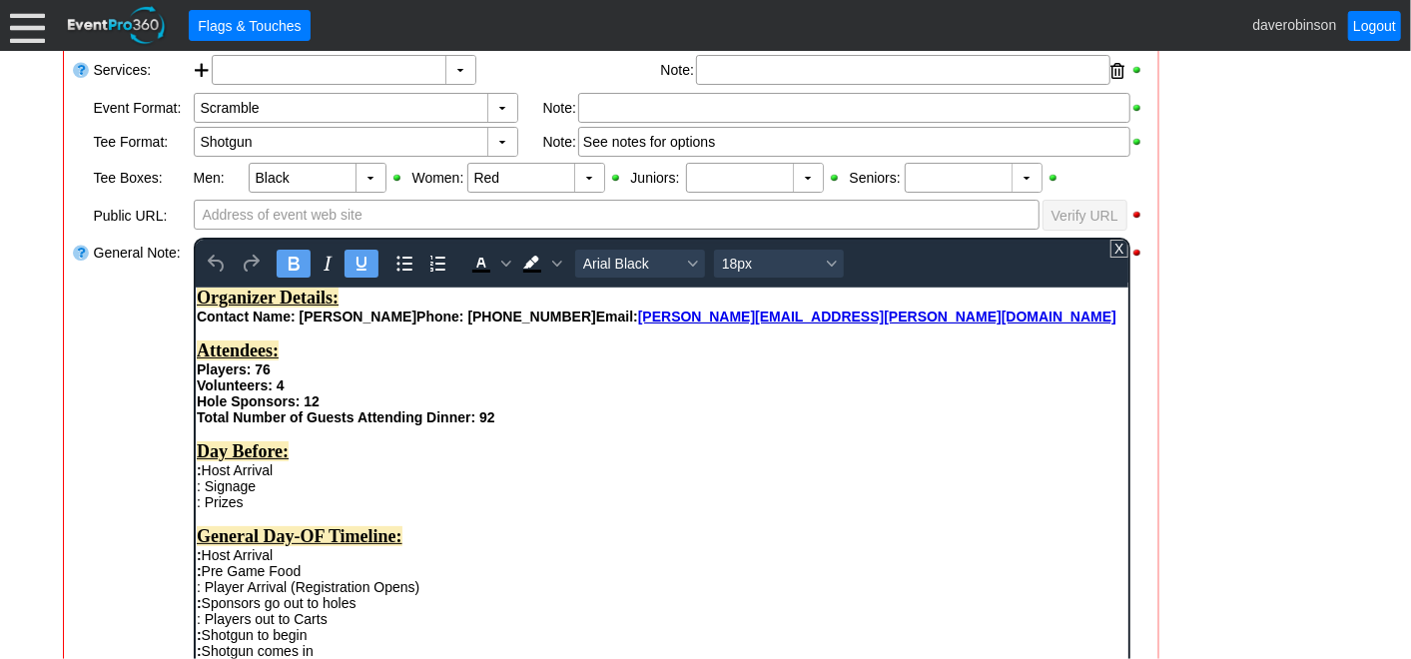
click at [336, 407] on div "Hole Sponsors: 12" at bounding box center [661, 401] width 931 height 16
click at [435, 477] on div ": Host Arrival" at bounding box center [661, 469] width 931 height 16
click at [1221, 439] on div "- General Information ▼ Loading.... Remove all highlights Facility: ▼ Χ Heritag…" at bounding box center [706, 547] width 1298 height 1395
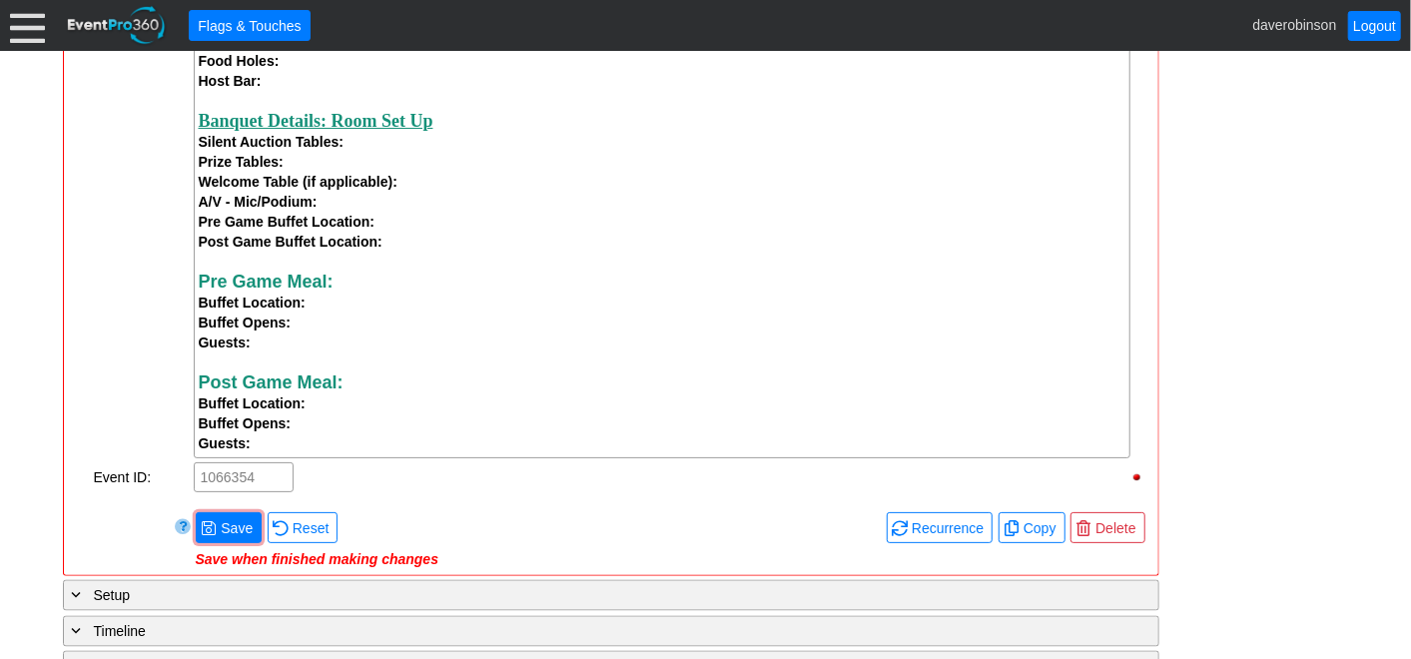
scroll to position [1886, 0]
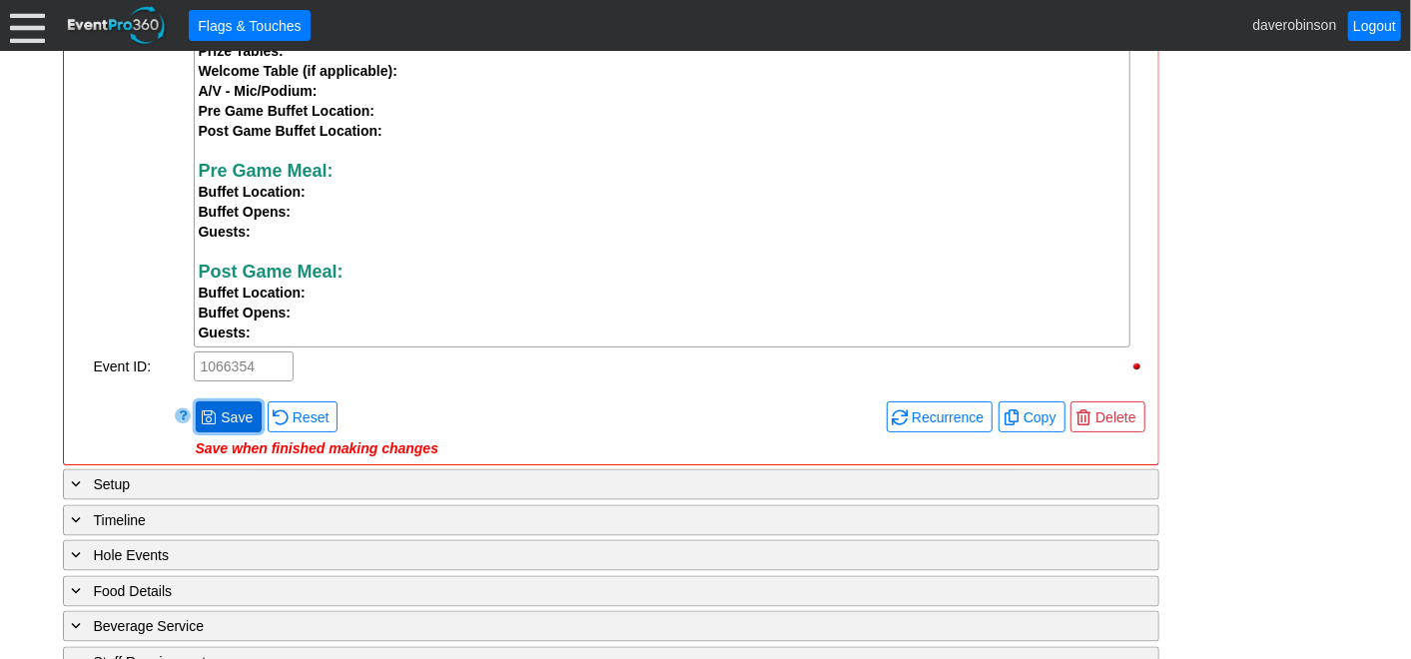
click at [232, 424] on span "Save" at bounding box center [237, 418] width 40 height 20
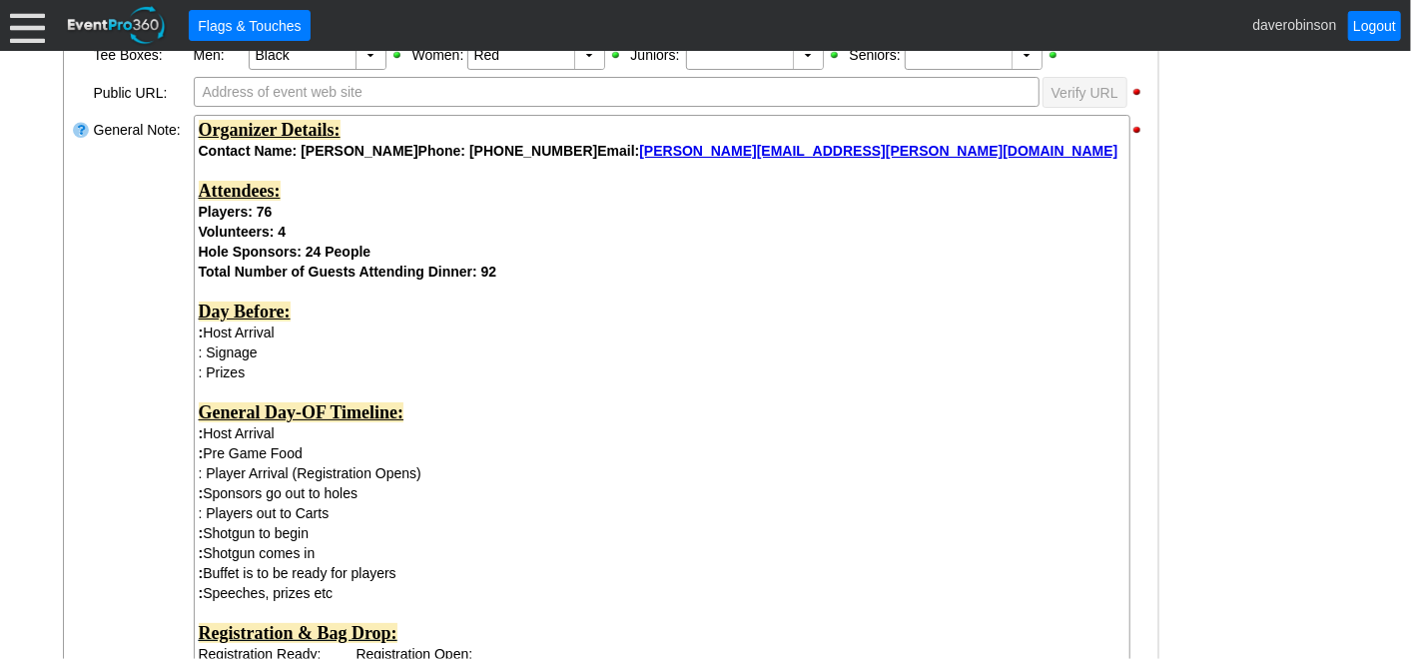
scroll to position [554, 0]
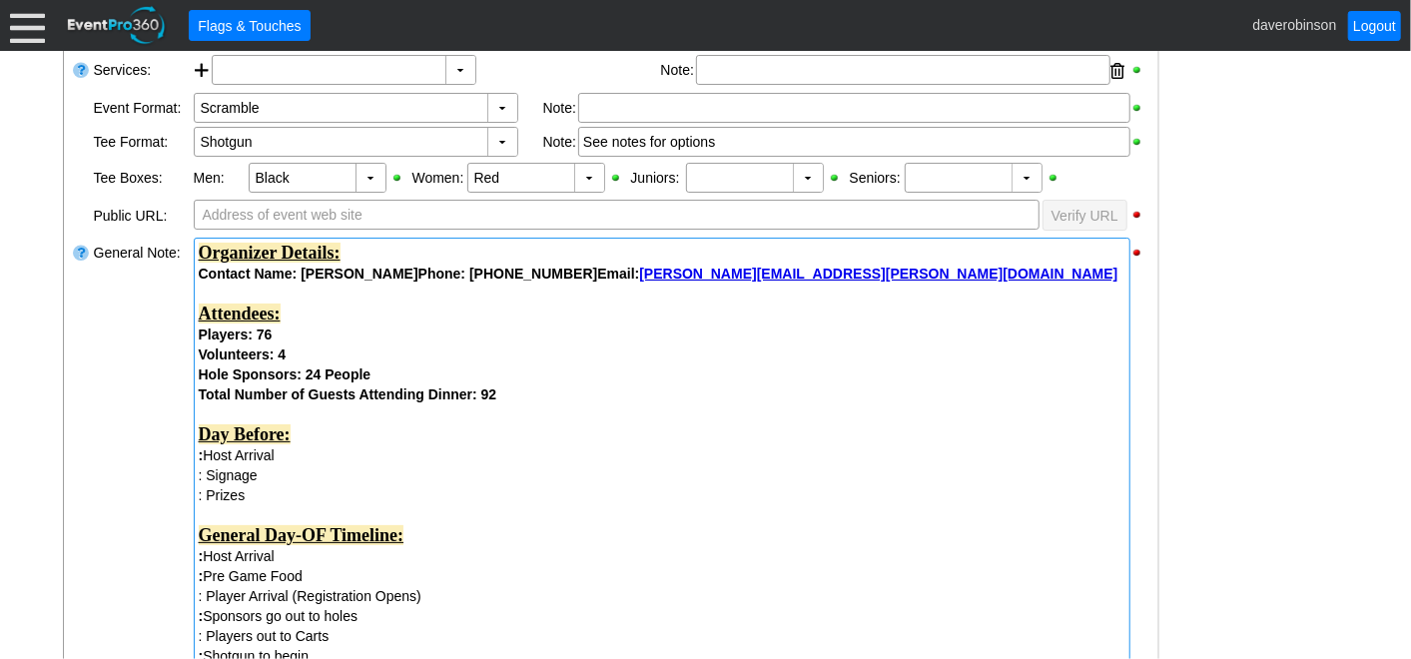
click at [529, 392] on div "Total Number of Guests Attending Dinner: 92 Day Before: : Host Arrival : Signag…" at bounding box center [662, 586] width 927 height 403
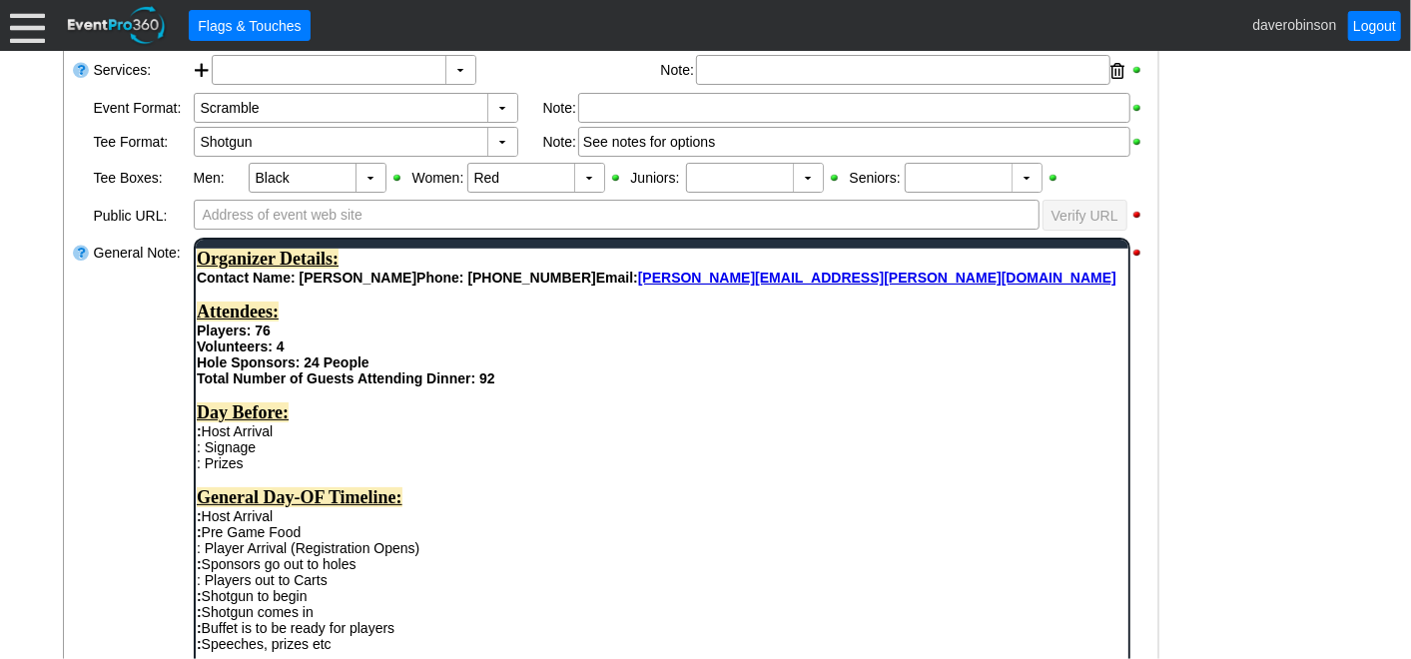
scroll to position [0, 0]
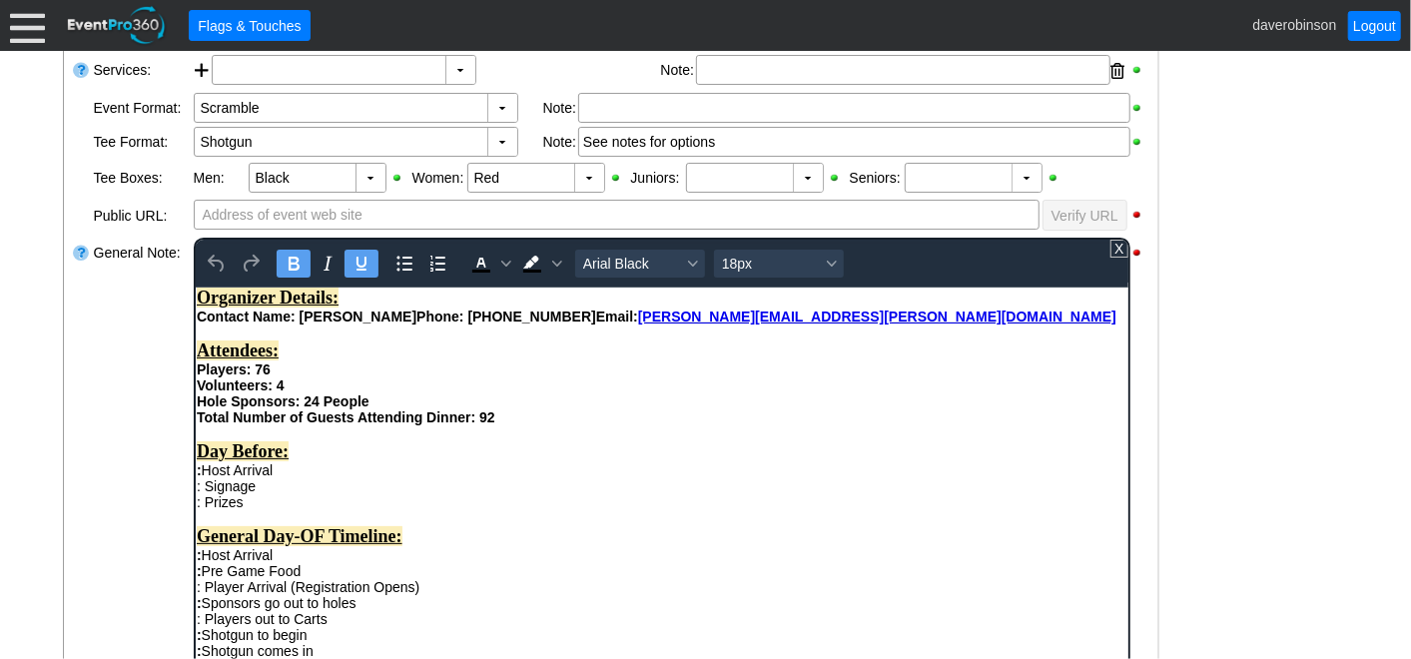
click at [532, 429] on div "Total Number of Guests Attending Dinner: 92 Day Before: : Host Arrival : Signag…" at bounding box center [661, 576] width 931 height 335
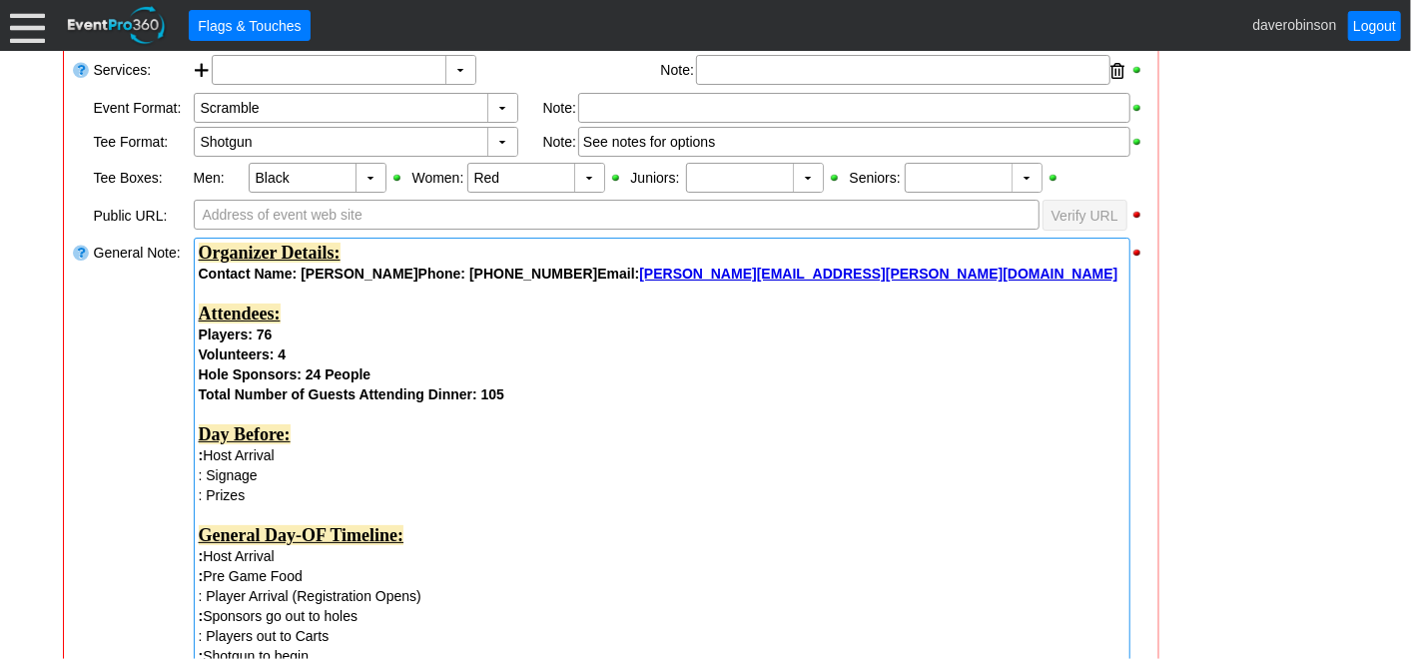
click at [524, 397] on div "Total Number of Guests Attending Dinner: 105 Day Before: : Host Arrival : Signa…" at bounding box center [662, 586] width 927 height 403
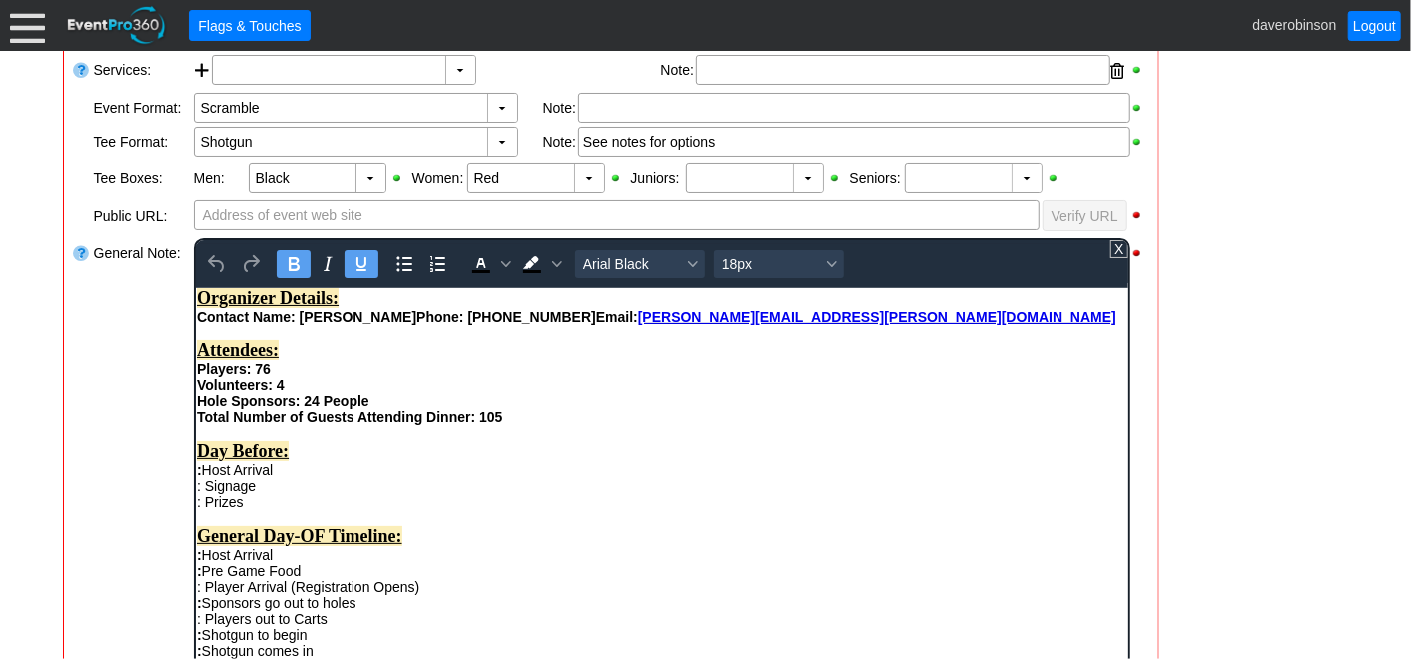
click at [363, 361] on div "Attendees:" at bounding box center [661, 350] width 931 height 21
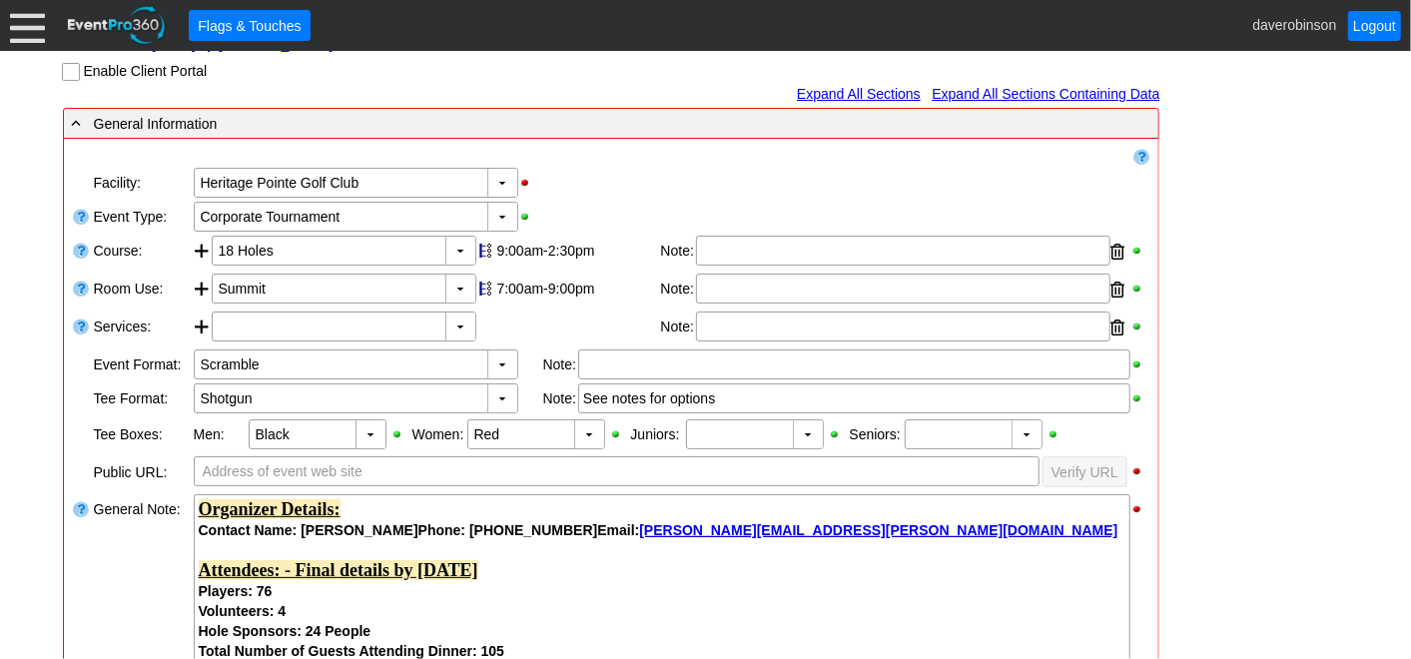
scroll to position [333, 0]
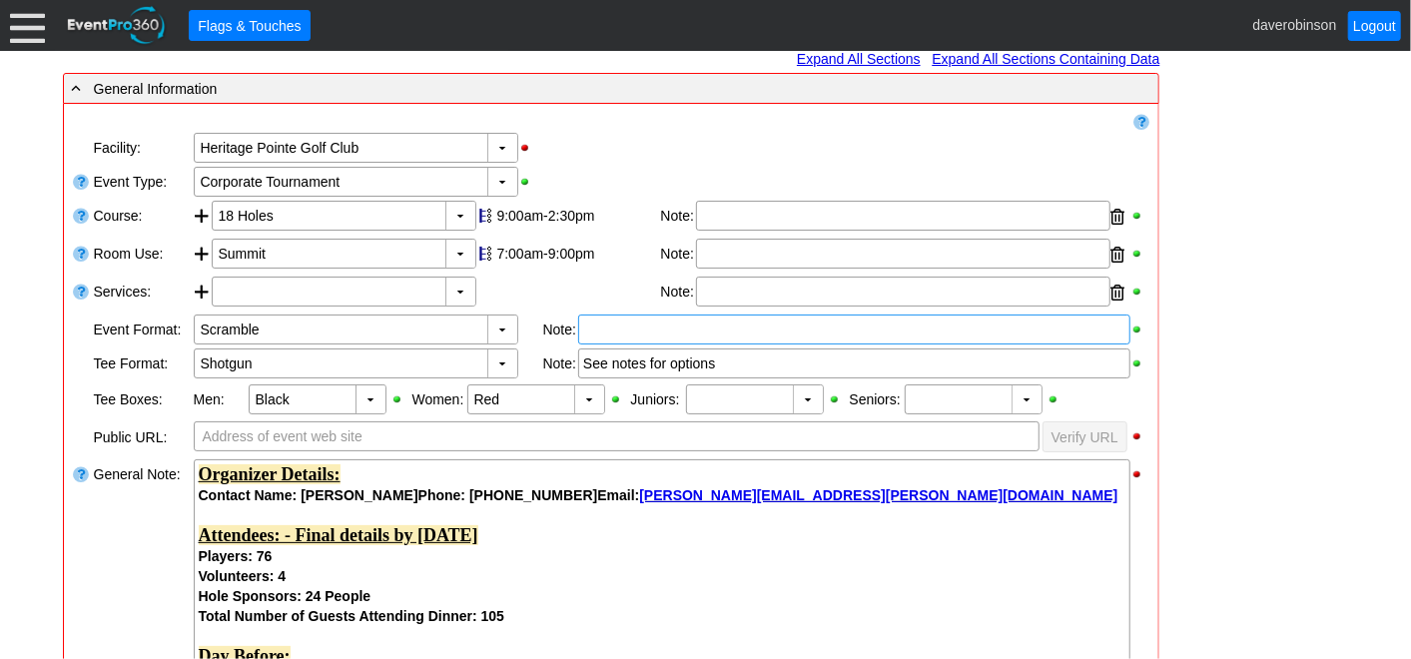
click at [617, 328] on div at bounding box center [854, 330] width 552 height 30
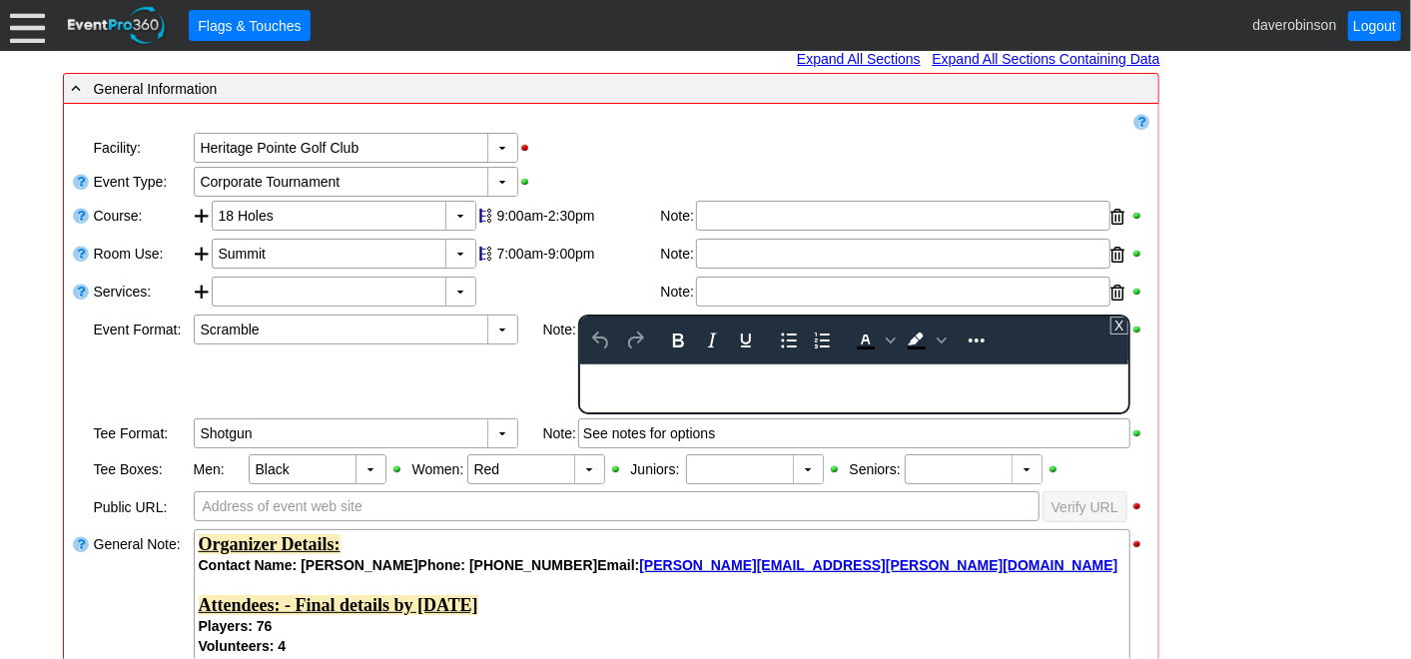
scroll to position [0, 0]
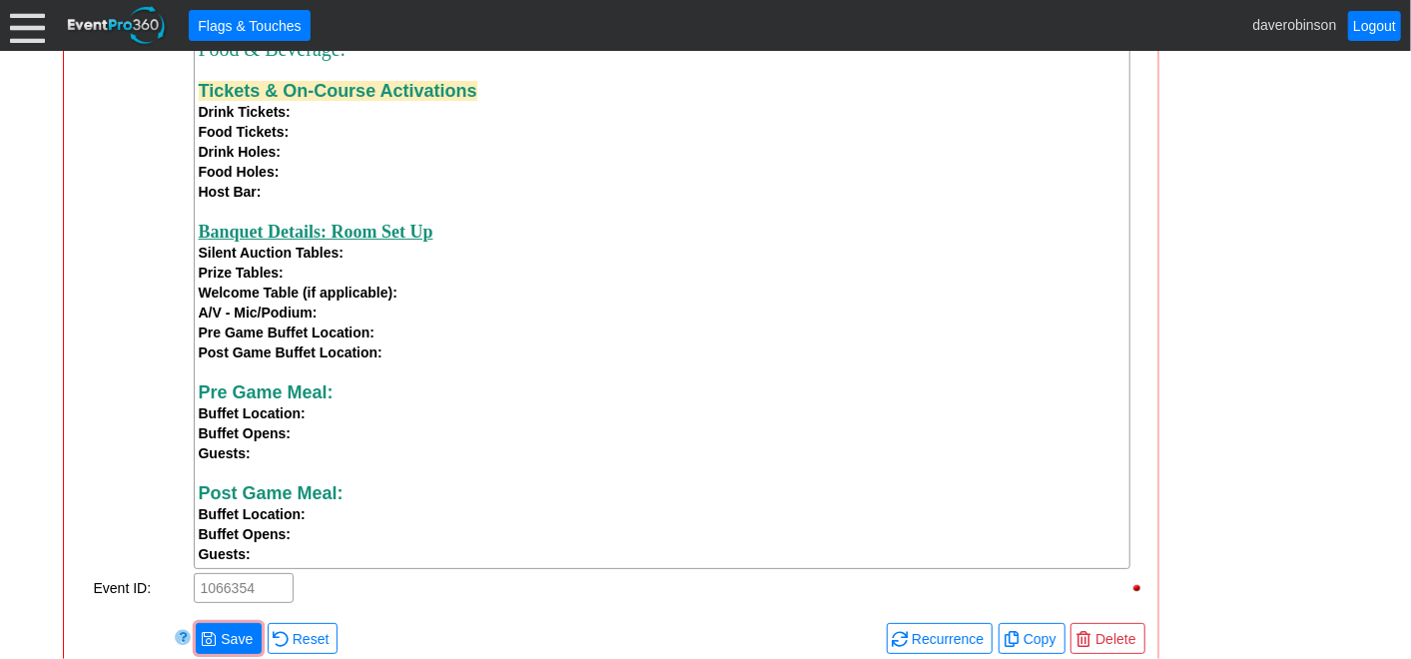
scroll to position [1775, 0]
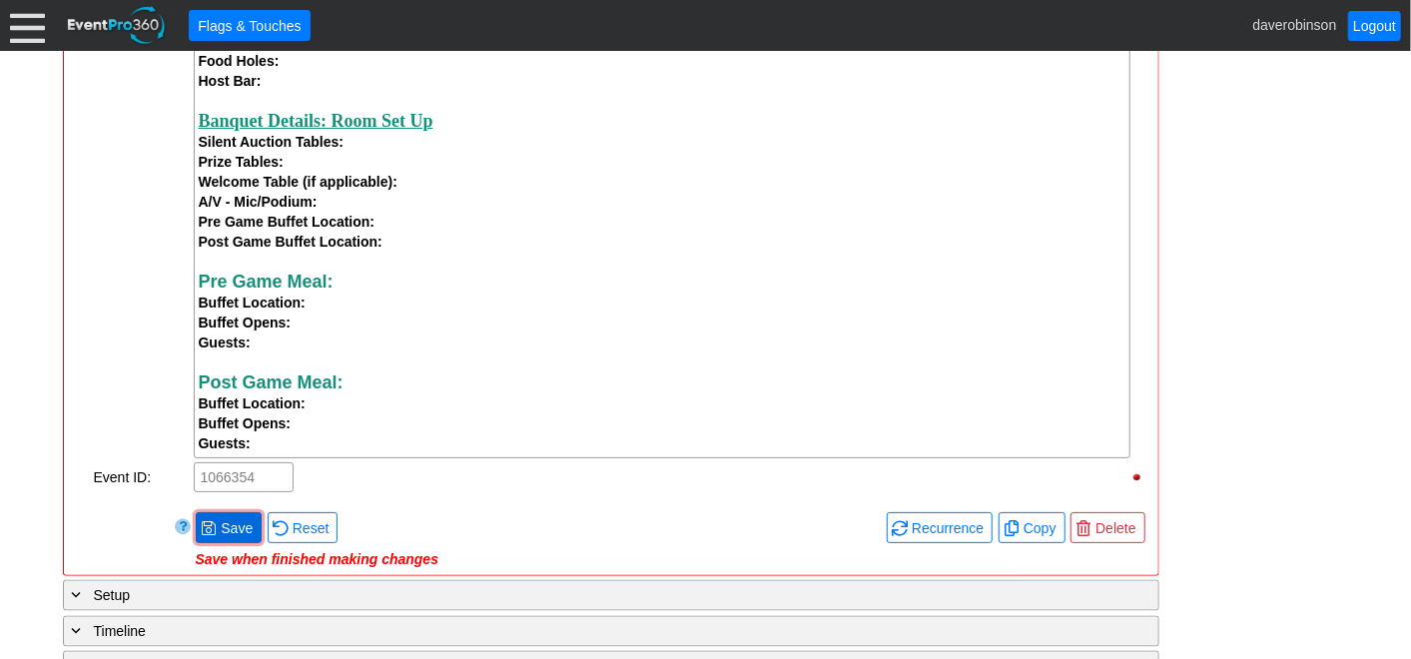
click at [239, 530] on span "Save" at bounding box center [237, 528] width 40 height 20
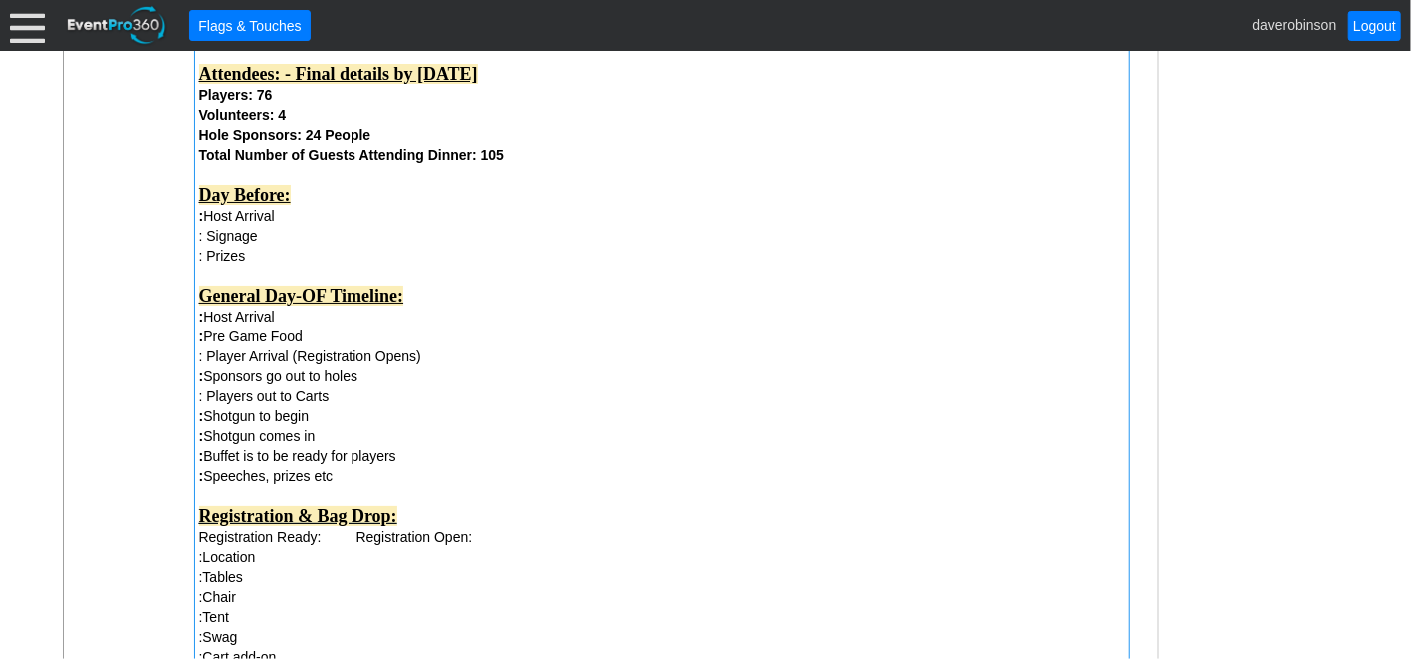
scroll to position [760, 0]
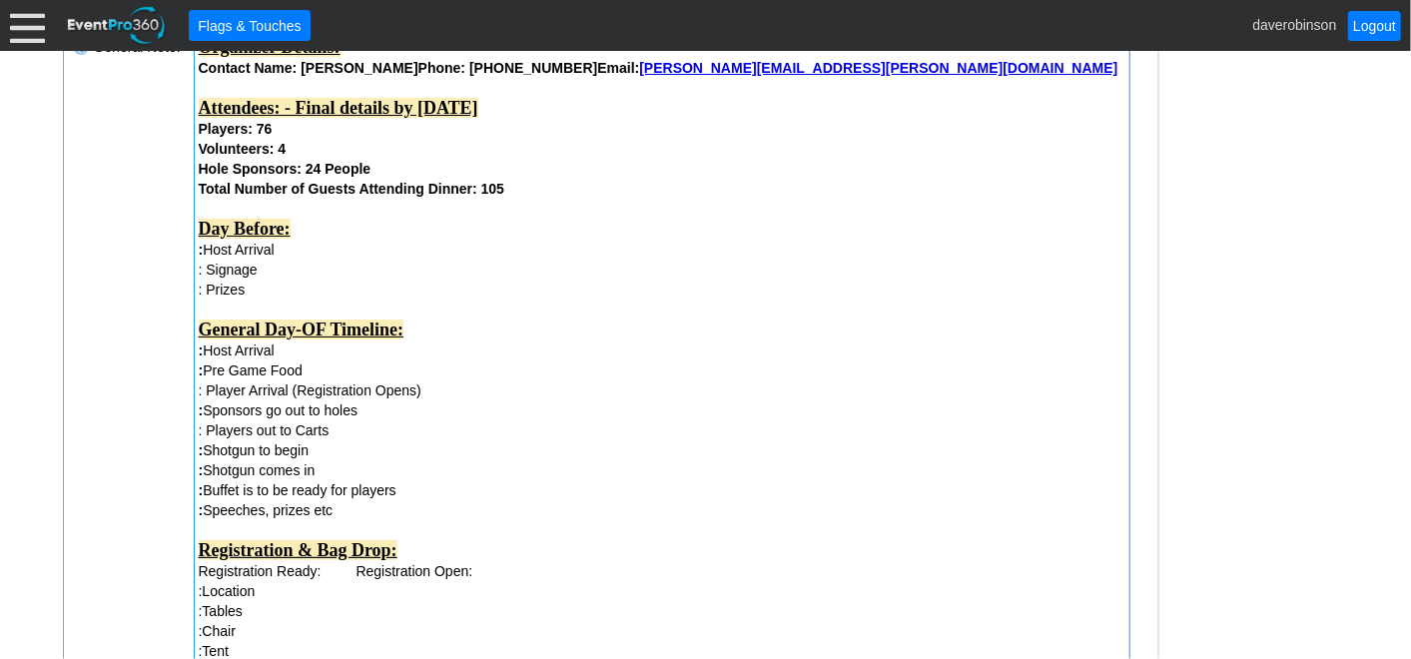
click at [330, 257] on div ": Host Arrival" at bounding box center [662, 250] width 927 height 20
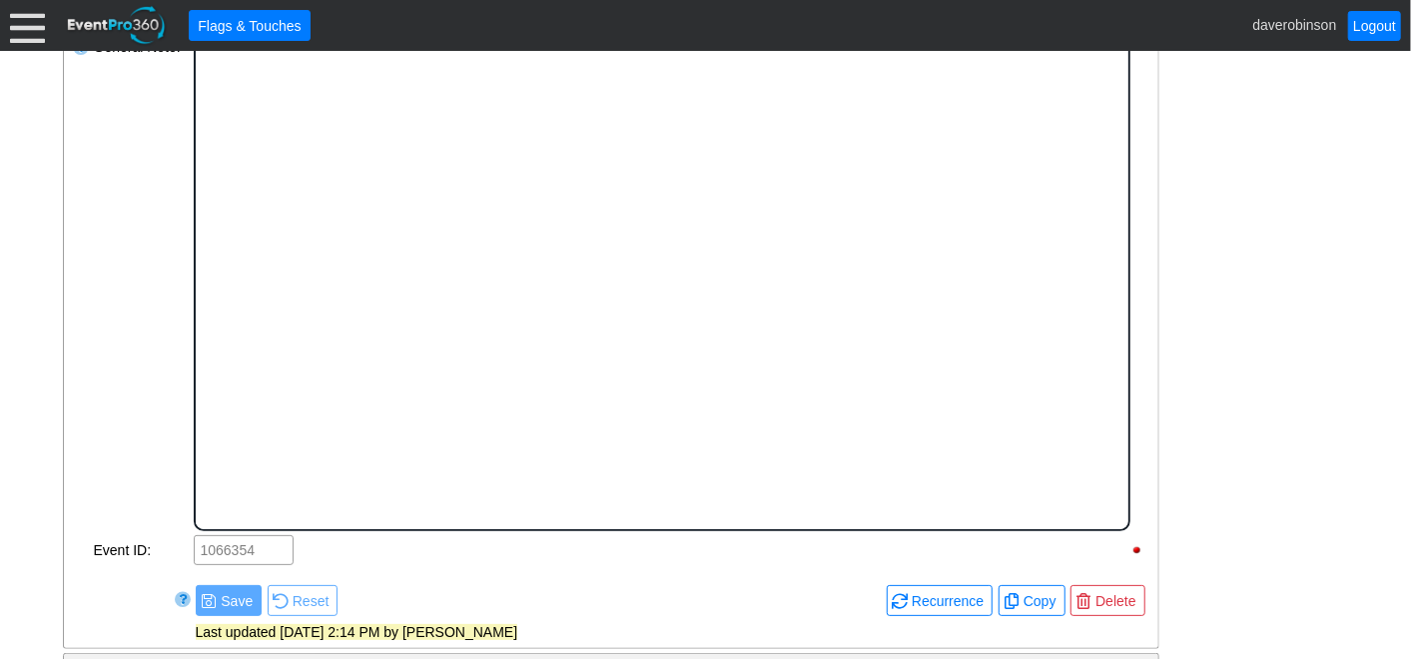
scroll to position [0, 0]
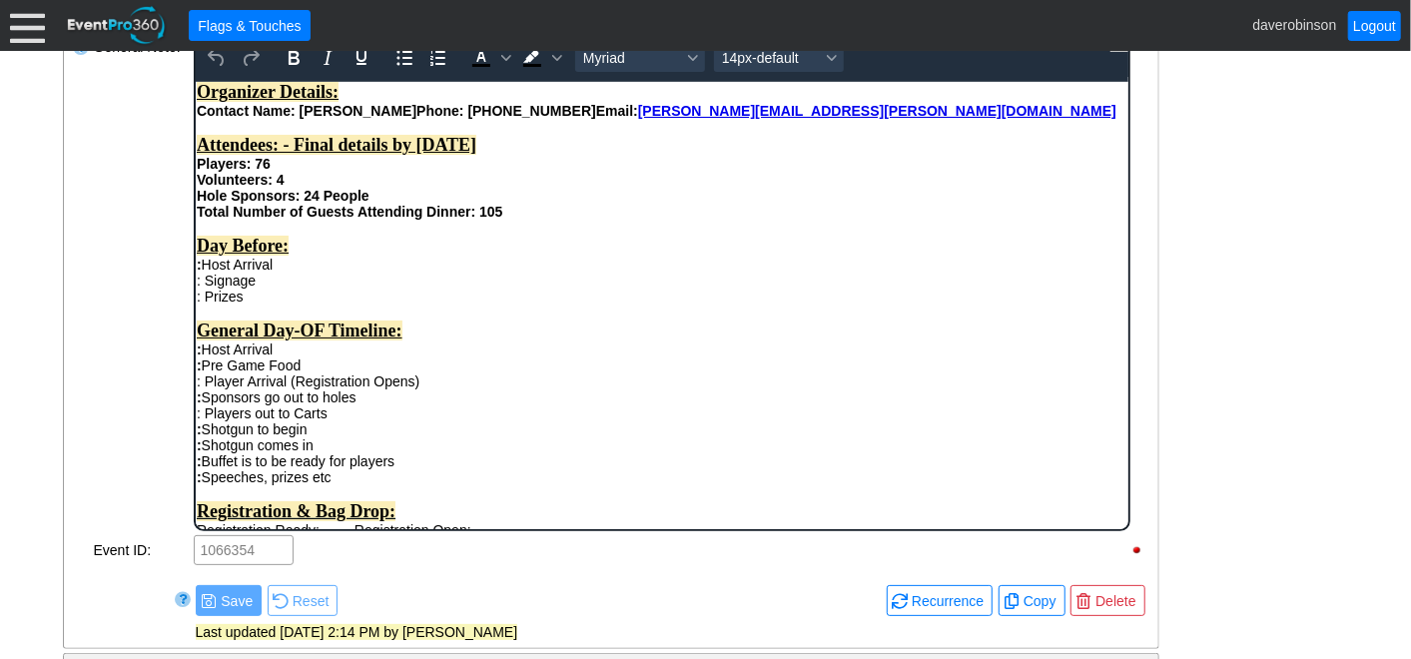
click at [277, 304] on div ": Prizes" at bounding box center [661, 296] width 931 height 16
click at [294, 272] on div ": Host Arrival" at bounding box center [661, 264] width 931 height 16
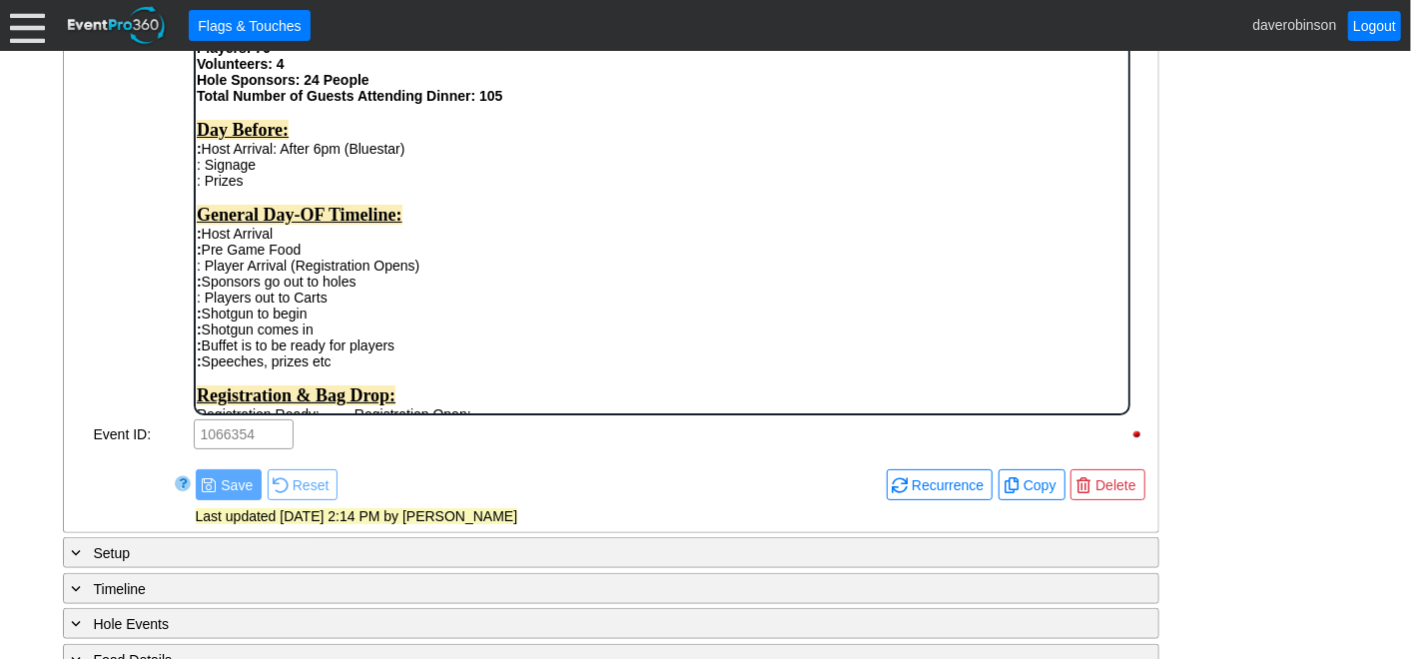
click at [299, 173] on div ": Signage" at bounding box center [661, 165] width 931 height 16
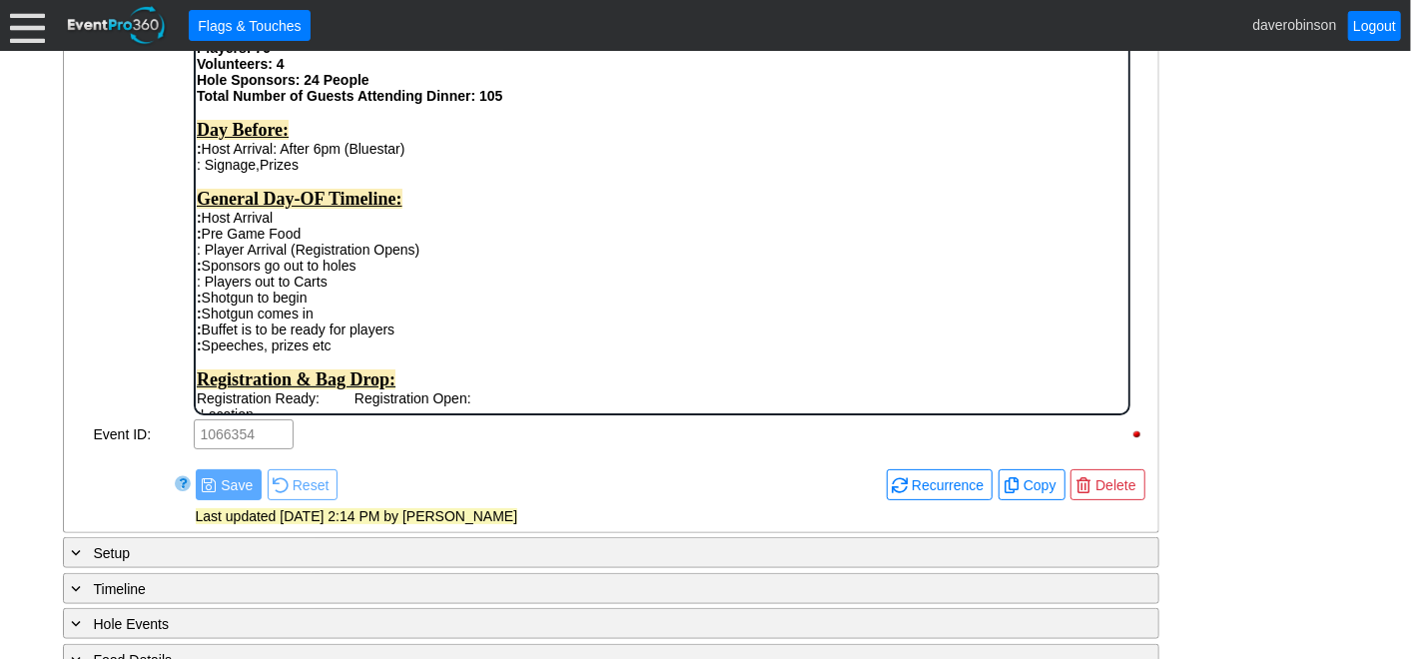
click at [319, 173] on div ": Signage, Prizes" at bounding box center [661, 165] width 931 height 16
click at [391, 189] on div "Rich Text Area. Press ALT-0 for help." at bounding box center [661, 181] width 931 height 16
click at [401, 157] on div ": Host Arrival: After 6pm (Bluestar)" at bounding box center [661, 149] width 931 height 16
click at [393, 173] on div ": Signage, Prizes, Poster" at bounding box center [661, 165] width 931 height 16
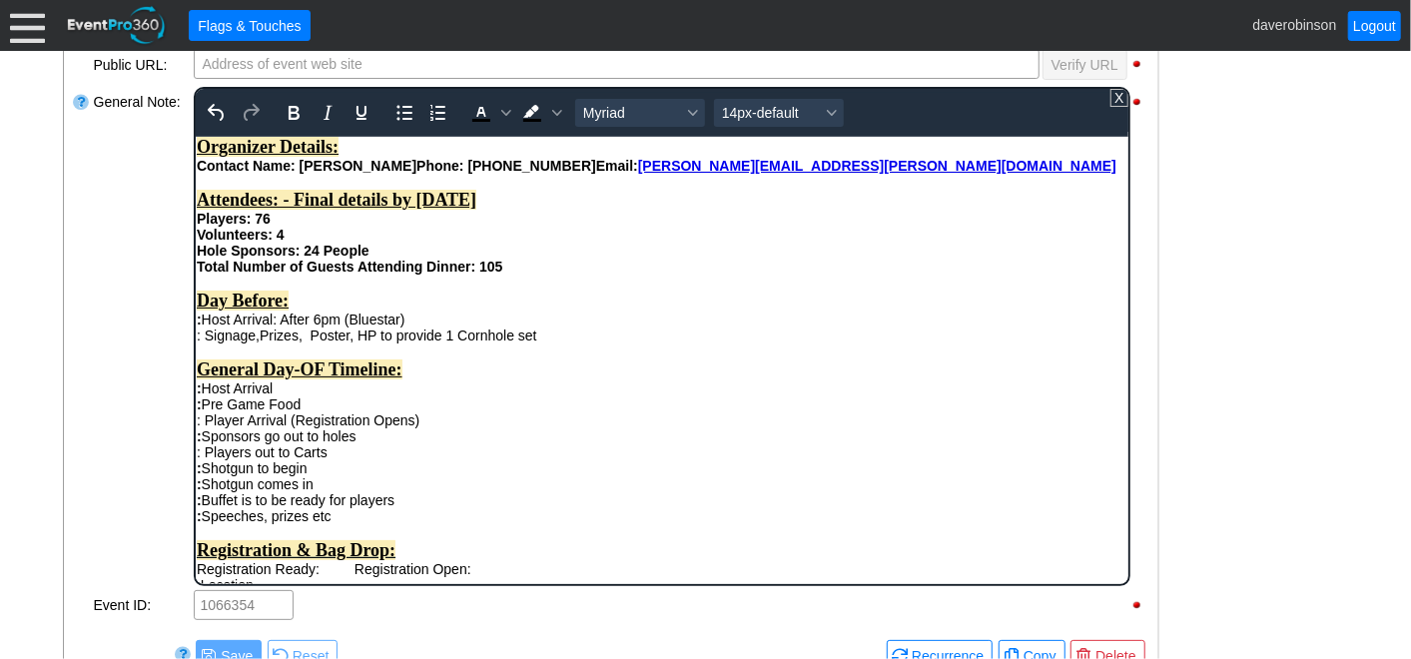
scroll to position [653, 0]
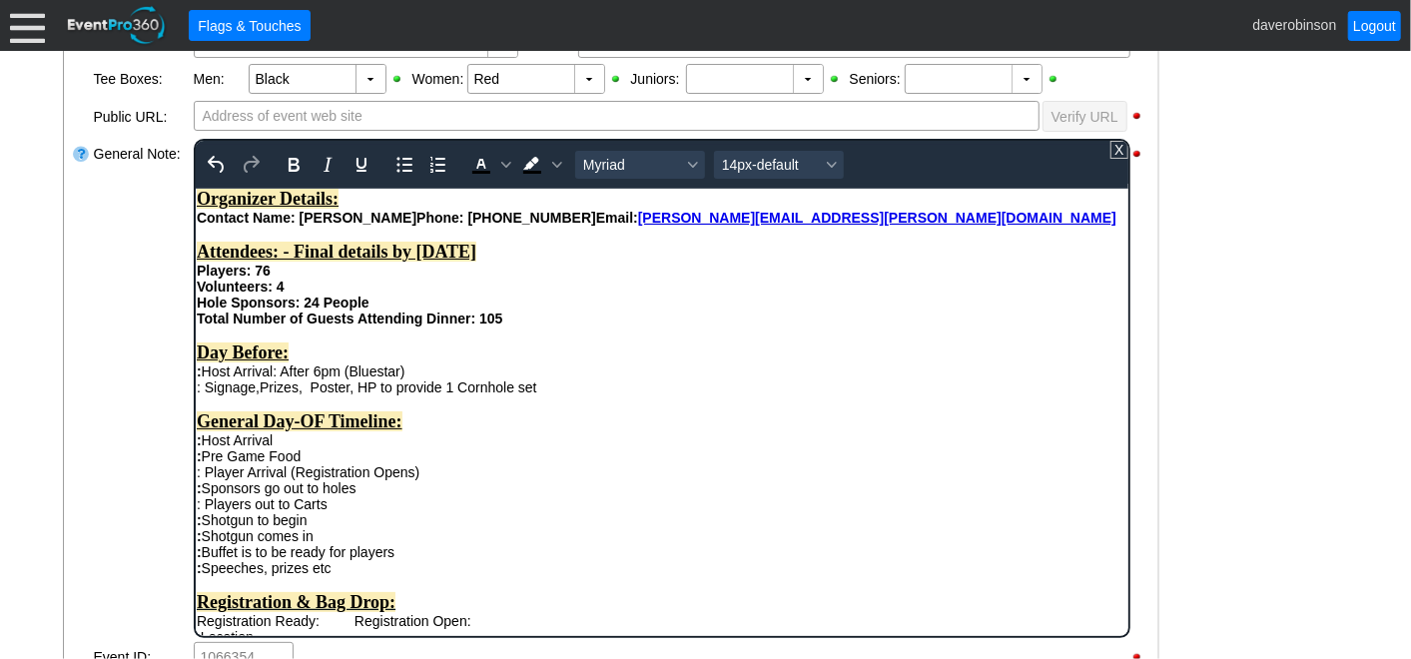
click at [84, 390] on div at bounding box center [82, 388] width 20 height 503
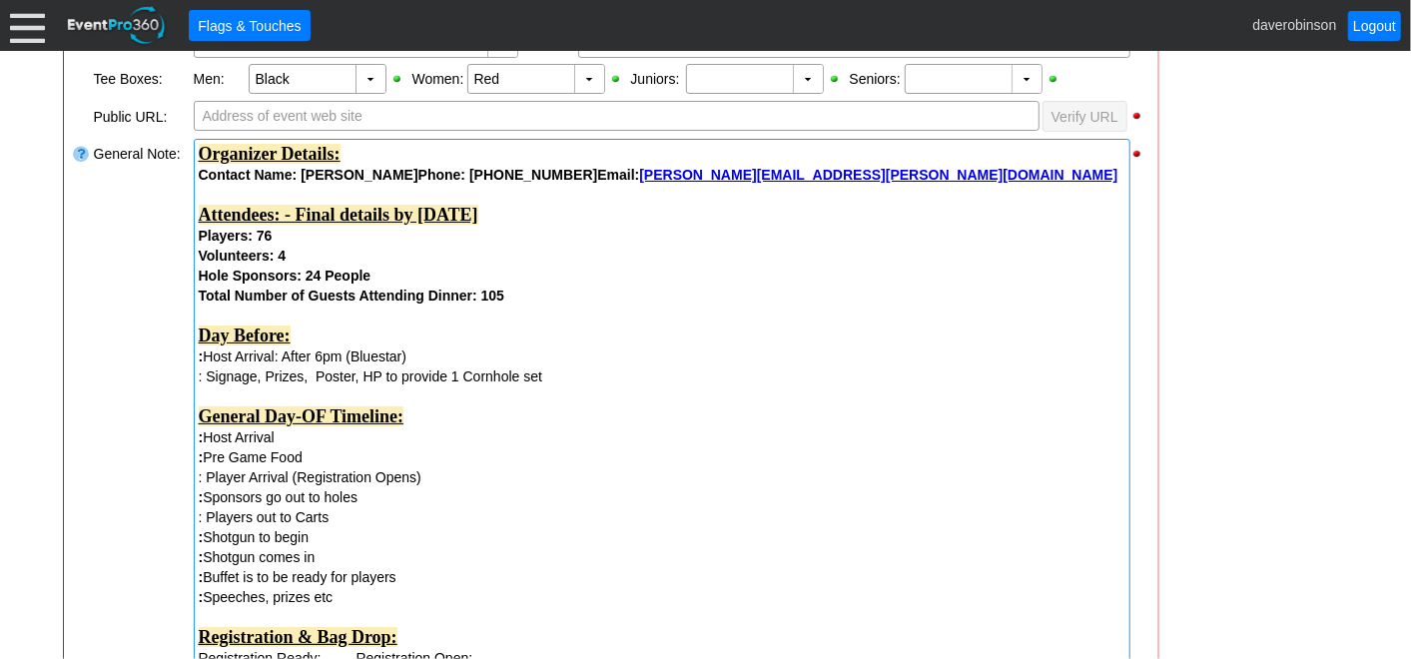
scroll to position [764, 0]
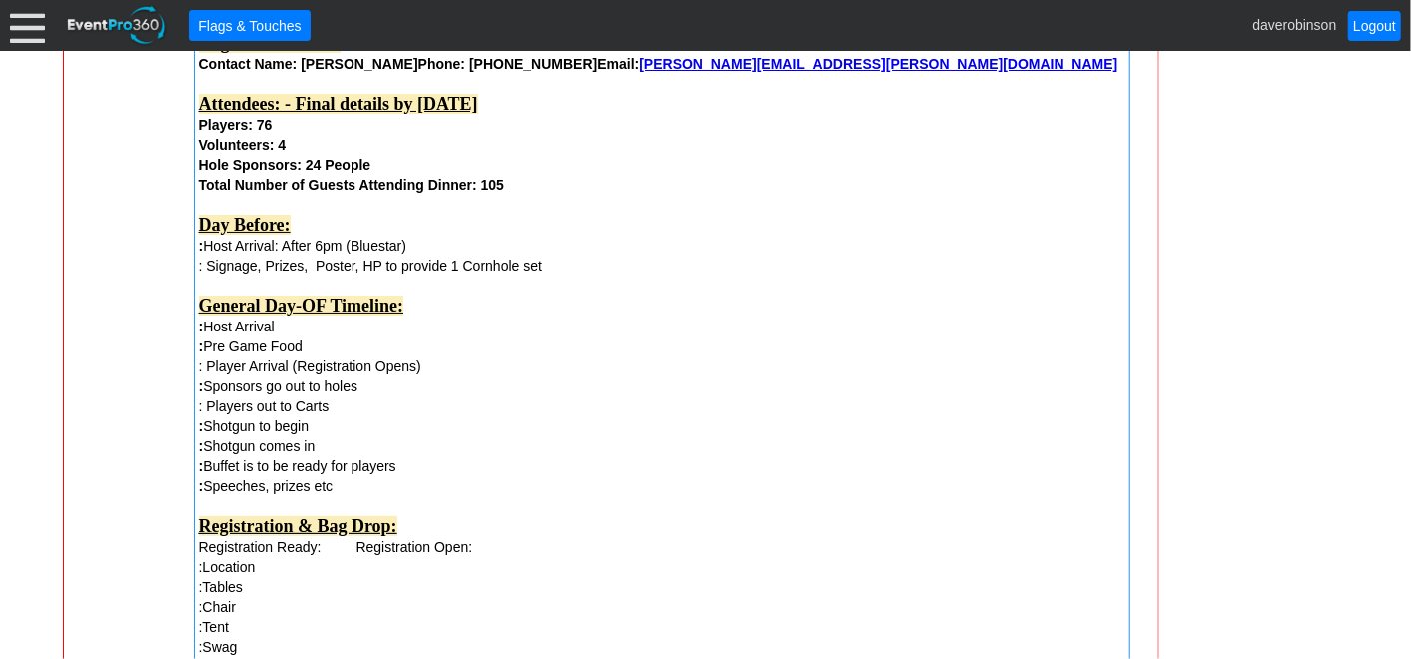
drag, startPoint x: 197, startPoint y: 248, endPoint x: 262, endPoint y: 250, distance: 65.0
click at [262, 250] on div ": Host Arrival: After 6pm (Bluestar)" at bounding box center [662, 246] width 927 height 20
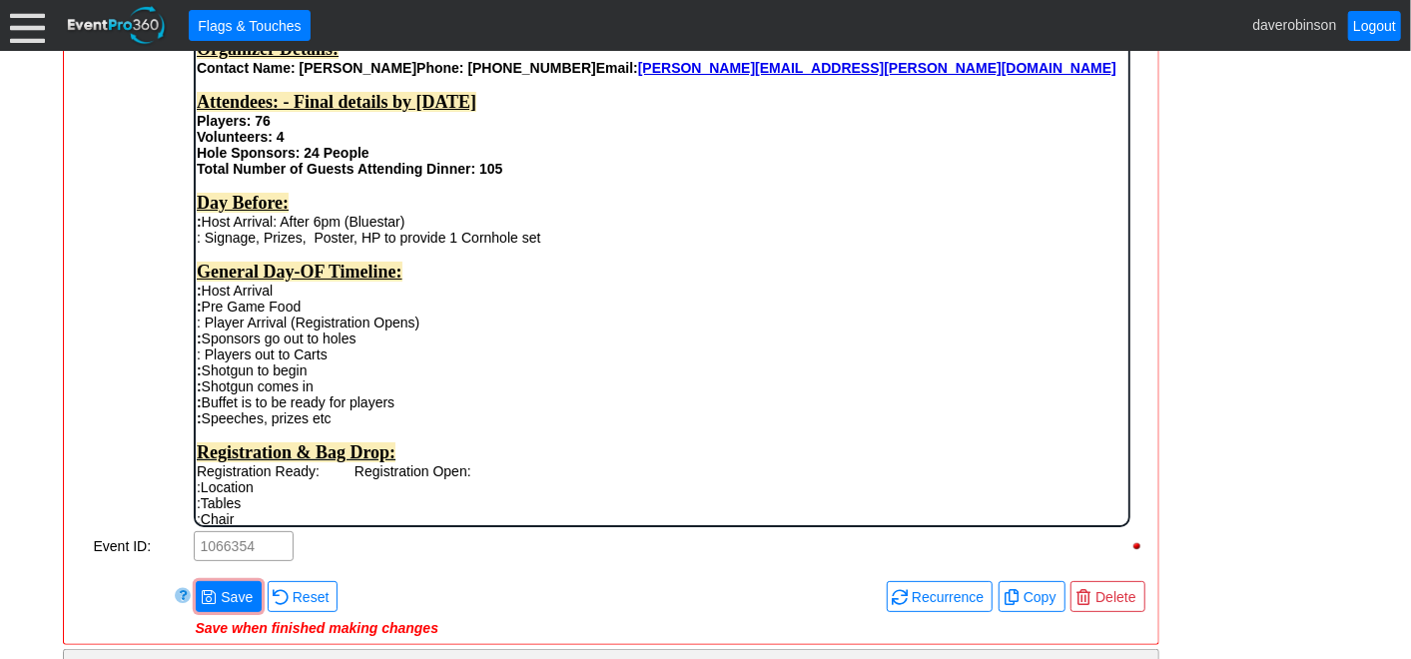
scroll to position [0, 0]
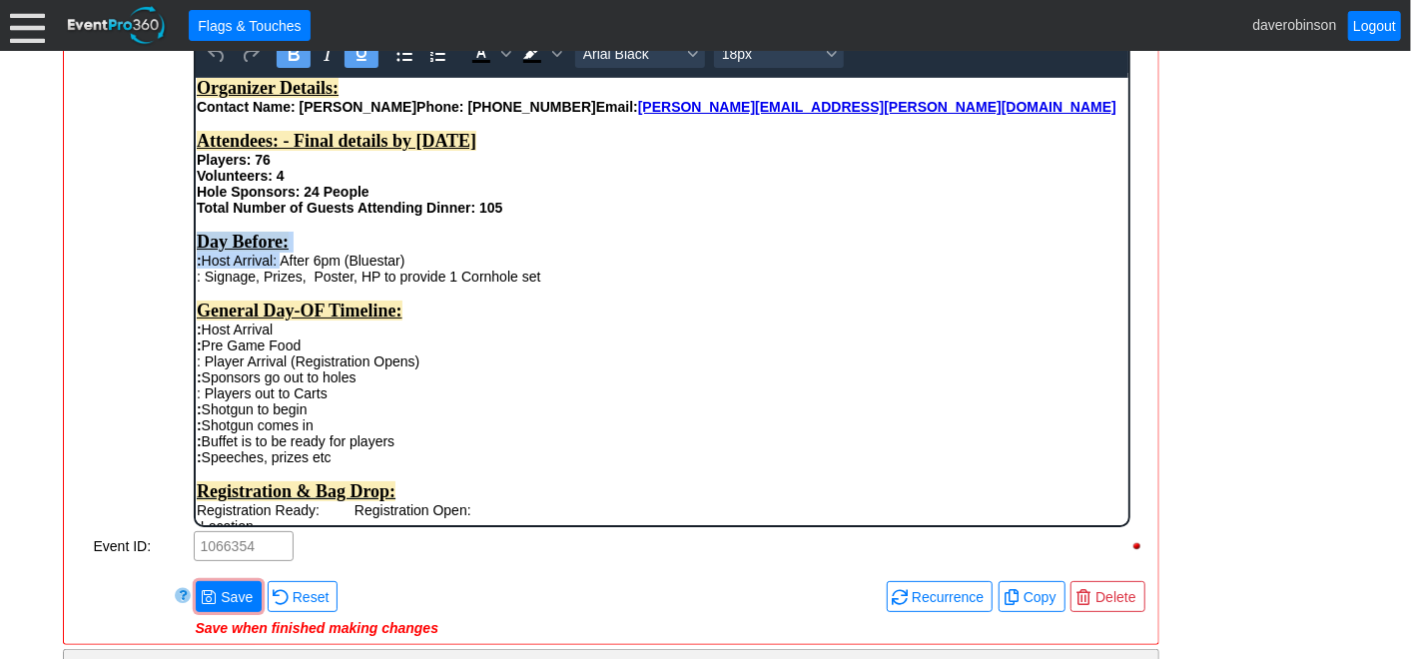
drag, startPoint x: 282, startPoint y: 273, endPoint x: 193, endPoint y: 265, distance: 89.3
click at [195, 265] on html "Organizer Details: Contact Name: Joshua Nahmais Phone: 416-829-5730 Email: josh…" at bounding box center [661, 672] width 933 height 1191
click at [196, 251] on strong "Day Before:" at bounding box center [242, 241] width 92 height 20
click at [279, 268] on div ": Host Arrival: After 6pm (Bluestar)" at bounding box center [661, 260] width 931 height 16
click at [281, 268] on div ": Host Arrival: After 6pm (Bluestar)" at bounding box center [661, 260] width 931 height 16
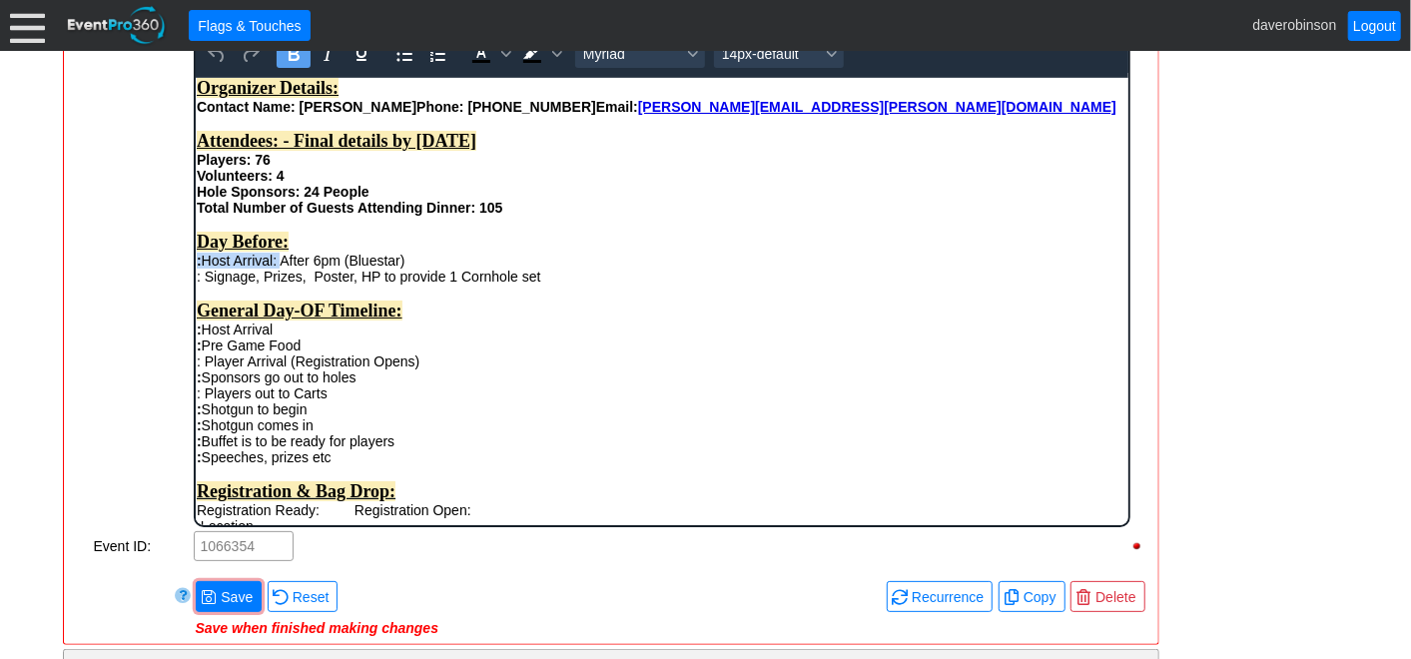
drag, startPoint x: 281, startPoint y: 280, endPoint x: 193, endPoint y: 277, distance: 87.9
click at [195, 277] on html "Organizer Details: Contact Name: Joshua Nahmais Phone: 416-829-5730 Email: josh…" at bounding box center [661, 672] width 933 height 1191
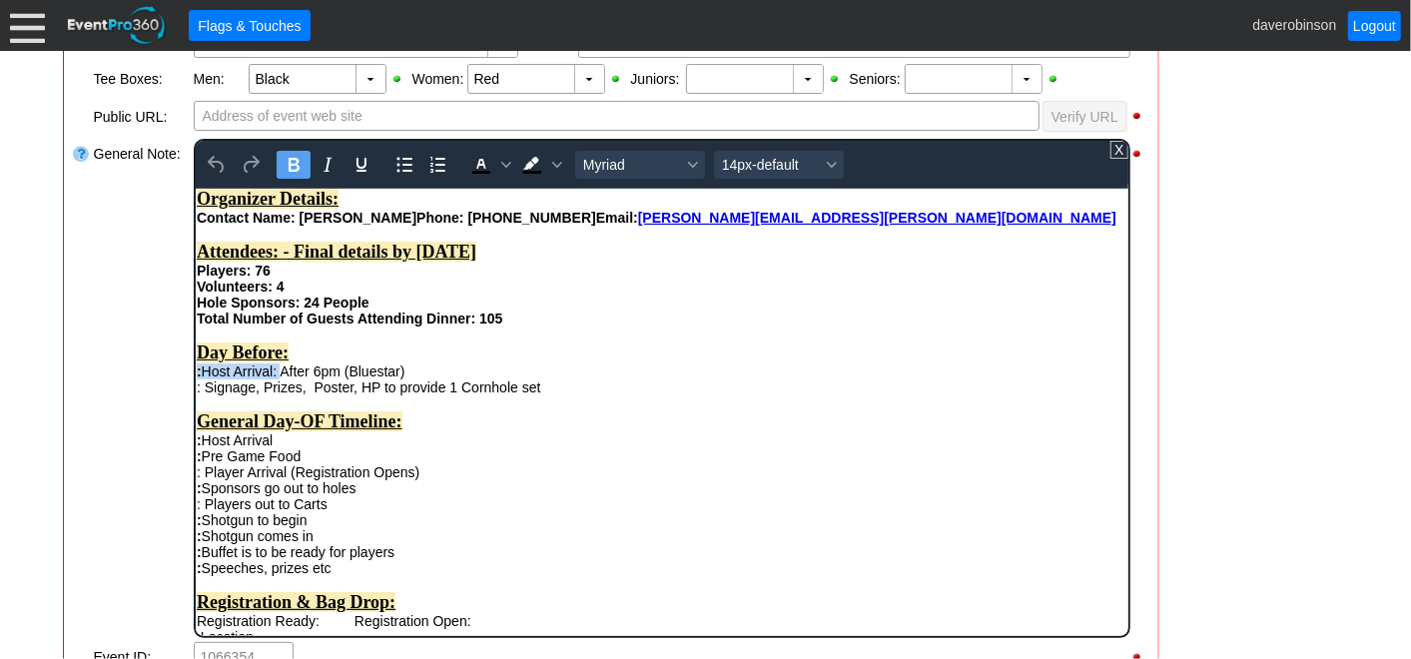
click at [293, 158] on icon "Bold" at bounding box center [293, 165] width 24 height 24
click at [702, 395] on div ": Signage, Prizes, Poster, HP to provide 1 Cornhole set" at bounding box center [661, 387] width 931 height 16
click at [717, 411] on div "Rich Text Area. Press ALT-0 for help." at bounding box center [661, 403] width 931 height 16
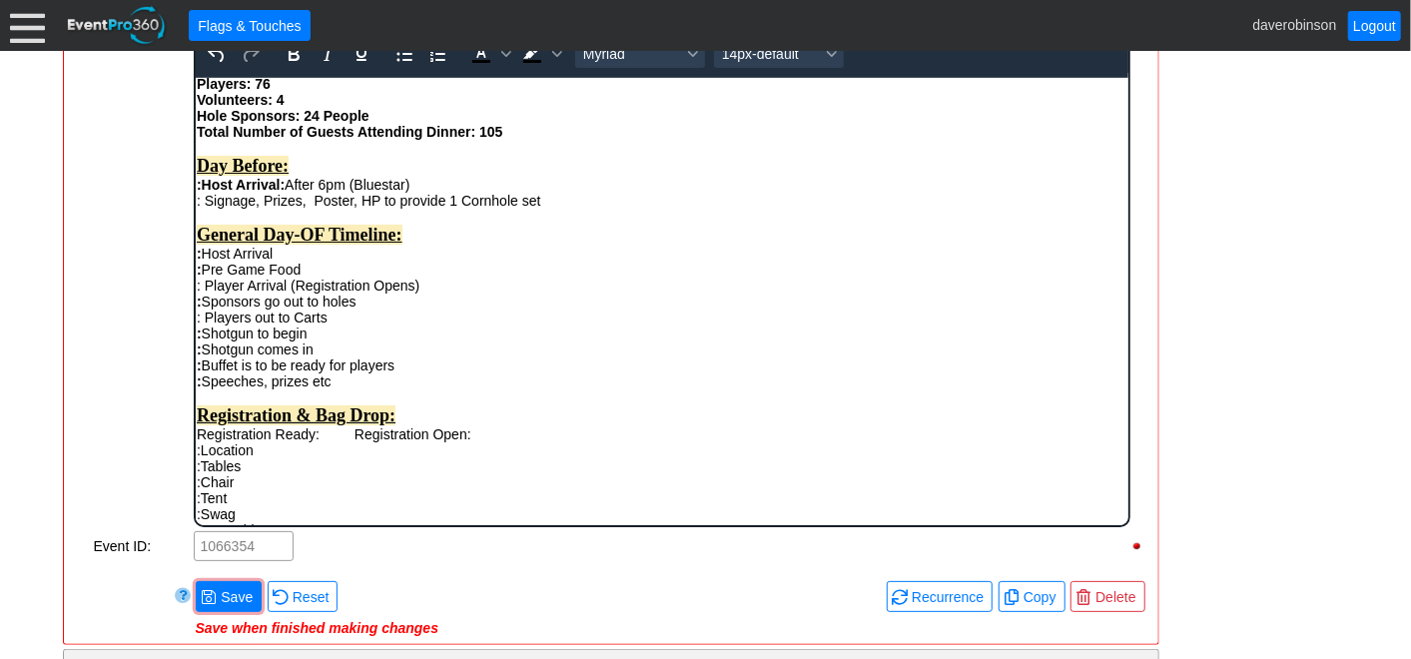
scroll to position [111, 0]
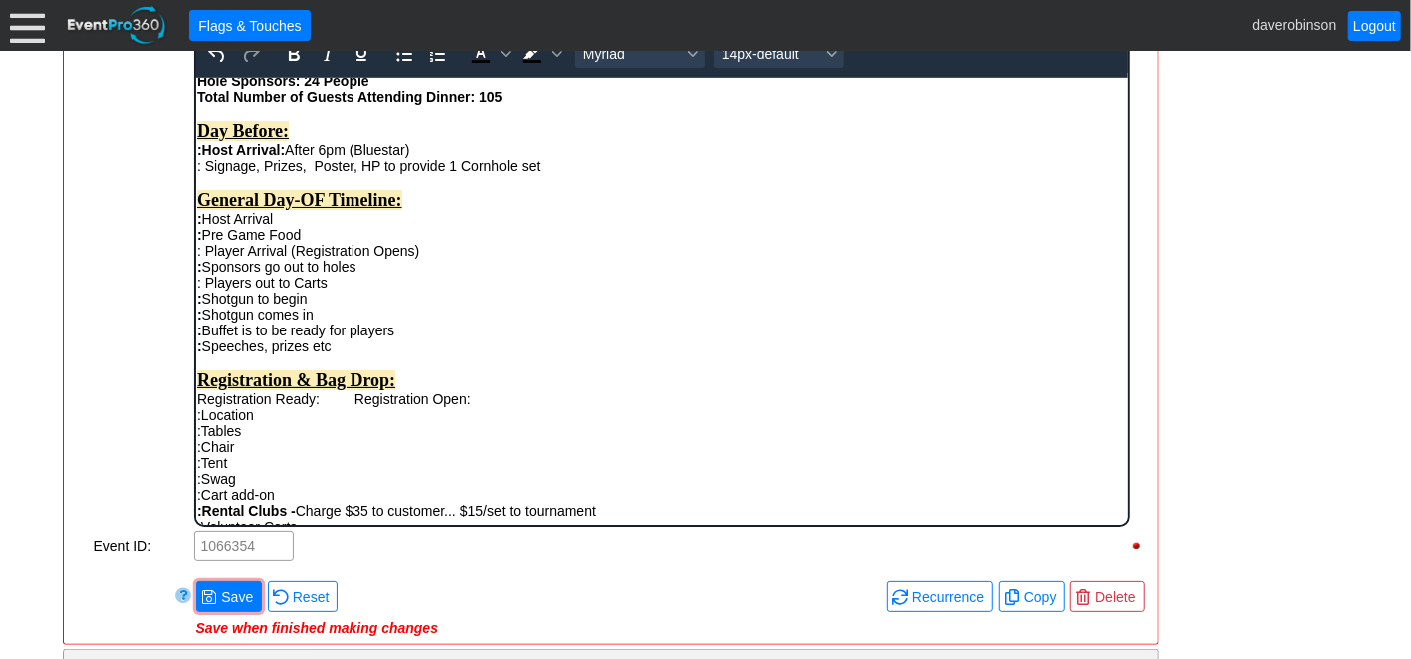
click at [317, 226] on div ": Host Arrival" at bounding box center [661, 218] width 931 height 16
click at [504, 407] on div "Total Number of Guests Attending Dinner: 105 Day Before: : Host Arrival: After …" at bounding box center [661, 247] width 931 height 319
click at [326, 407] on div "Total Number of Guests Attending Dinner: 105 Day Before: : Host Arrival: After …" at bounding box center [661, 247] width 931 height 319
click at [330, 226] on div ": Host Arrival:" at bounding box center [661, 218] width 931 height 16
drag, startPoint x: 278, startPoint y: 240, endPoint x: 388, endPoint y: 303, distance: 126.6
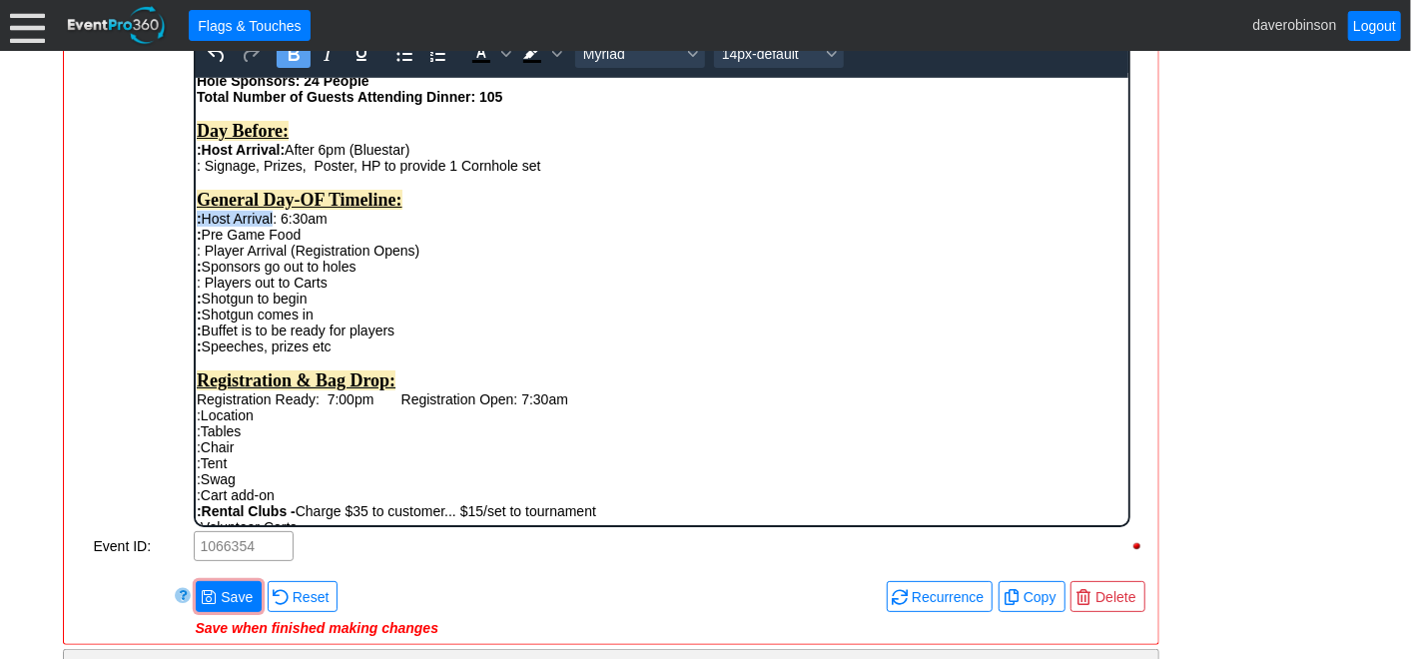
click at [195, 233] on html "Organizer Details: Contact Name: Joshua Nahmais Phone: 416-829-5730 Email: josh…" at bounding box center [661, 561] width 933 height 1191
click at [297, 55] on icon "Bold" at bounding box center [293, 54] width 24 height 24
click at [297, 55] on icon "Bold" at bounding box center [293, 54] width 11 height 14
click at [453, 317] on div ": Player Arrival (Registration Opens) : Sponsors go out to holes : Players out …" at bounding box center [661, 282] width 931 height 80
drag, startPoint x: 523, startPoint y: 432, endPoint x: 569, endPoint y: 427, distance: 46.2
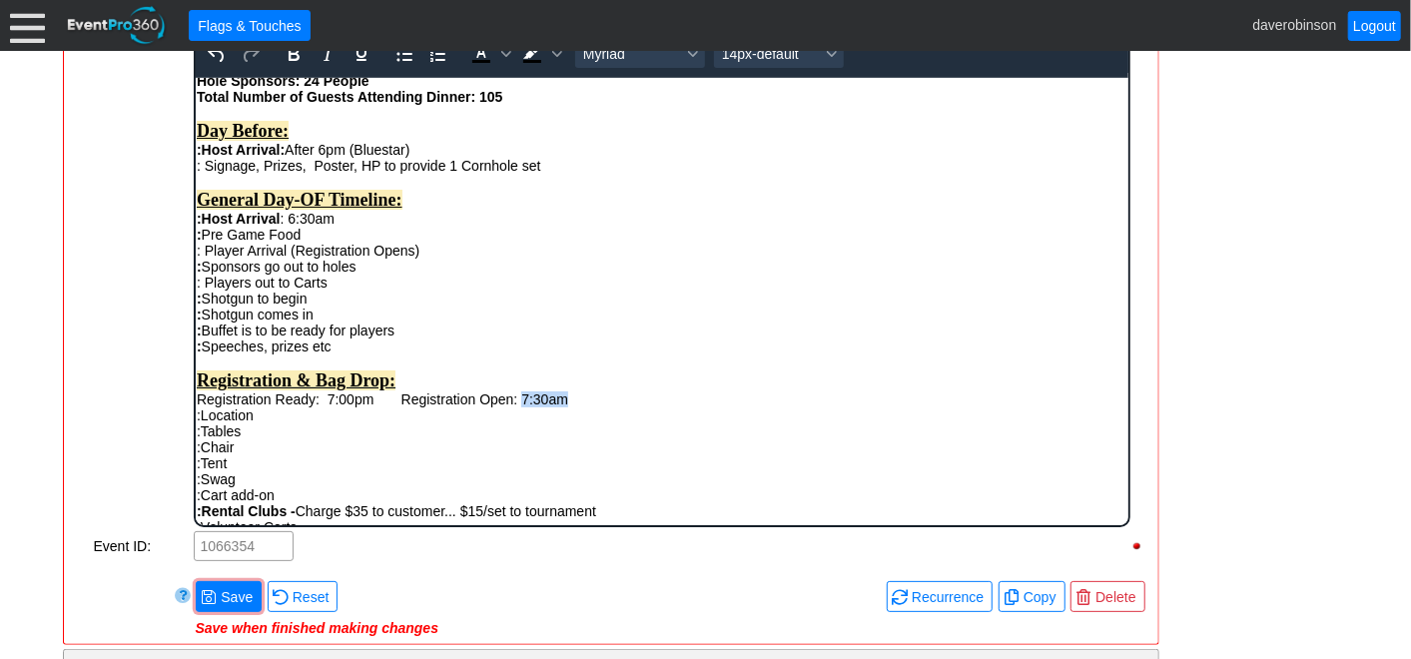
click at [569, 407] on div "Total Number of Guests Attending Dinner: 105 Day Before: : Host Arrival: After …" at bounding box center [661, 247] width 931 height 319
click at [288, 51] on icon "Bold" at bounding box center [293, 54] width 11 height 14
click at [554, 58] on span "Background color Black" at bounding box center [556, 54] width 16 height 28
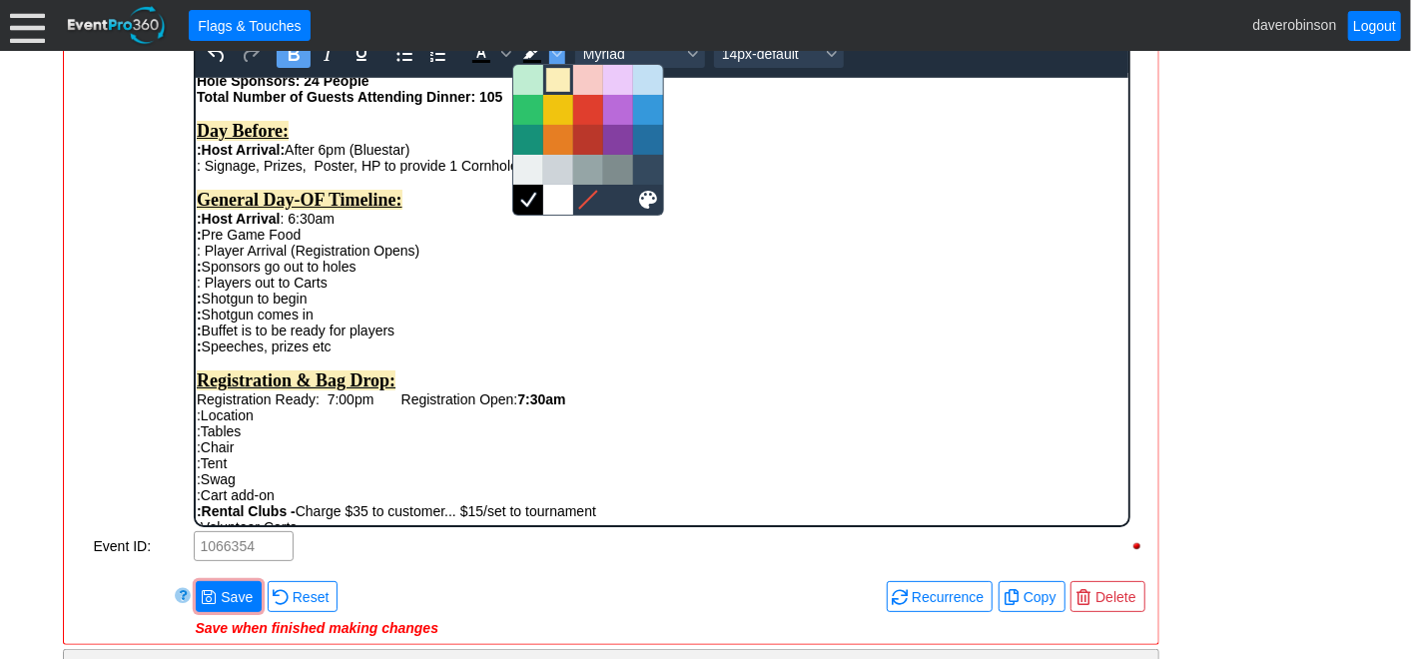
drag, startPoint x: 560, startPoint y: 85, endPoint x: 396, endPoint y: 286, distance: 259.7
click at [560, 85] on div at bounding box center [558, 80] width 24 height 24
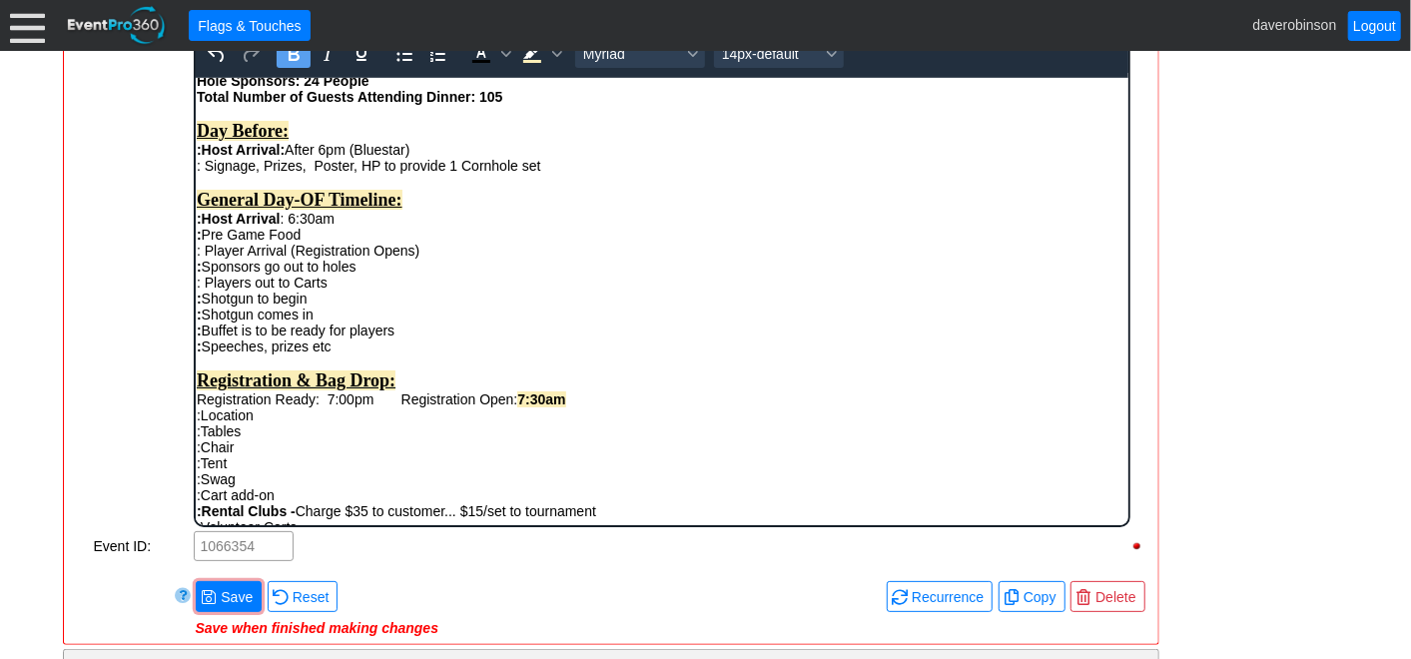
click at [611, 354] on div ": Buffet is to be ready for players : Speeches, prizes etc" at bounding box center [661, 338] width 931 height 32
click at [327, 438] on div ":Tables" at bounding box center [661, 430] width 931 height 16
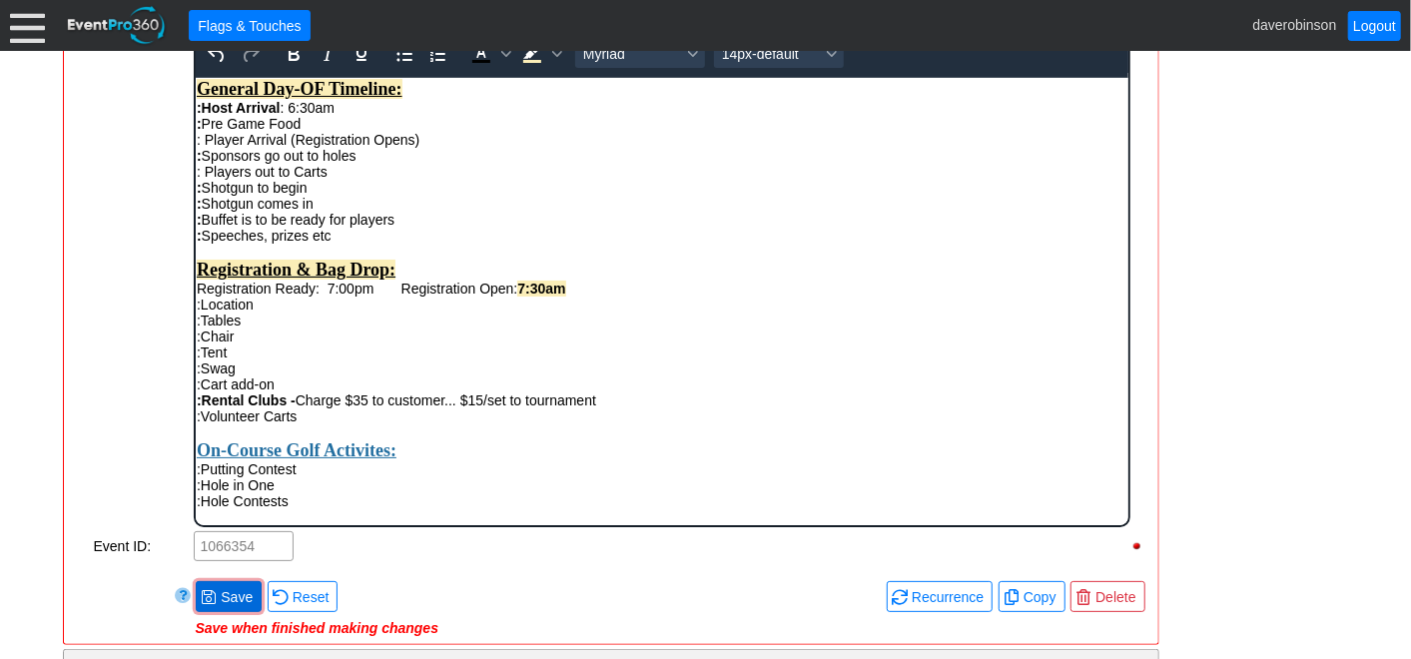
scroll to position [1647, 0]
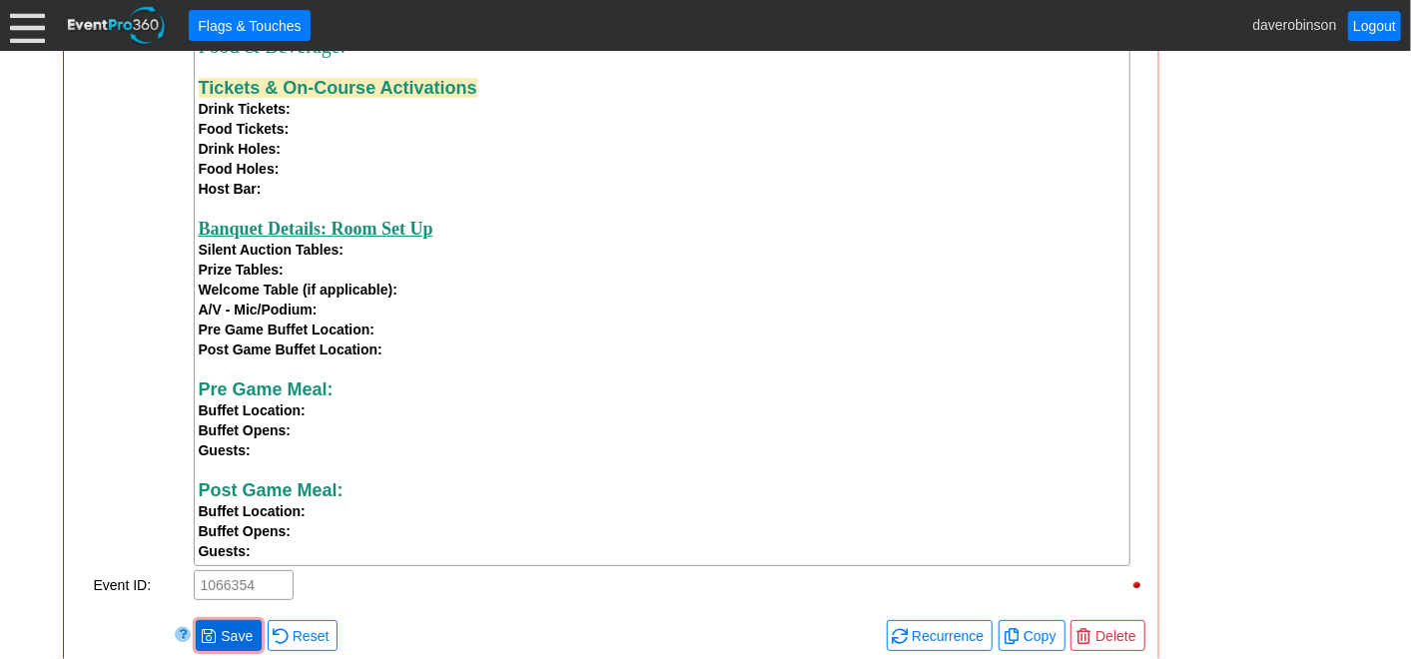
click at [208, 641] on span at bounding box center [209, 636] width 16 height 16
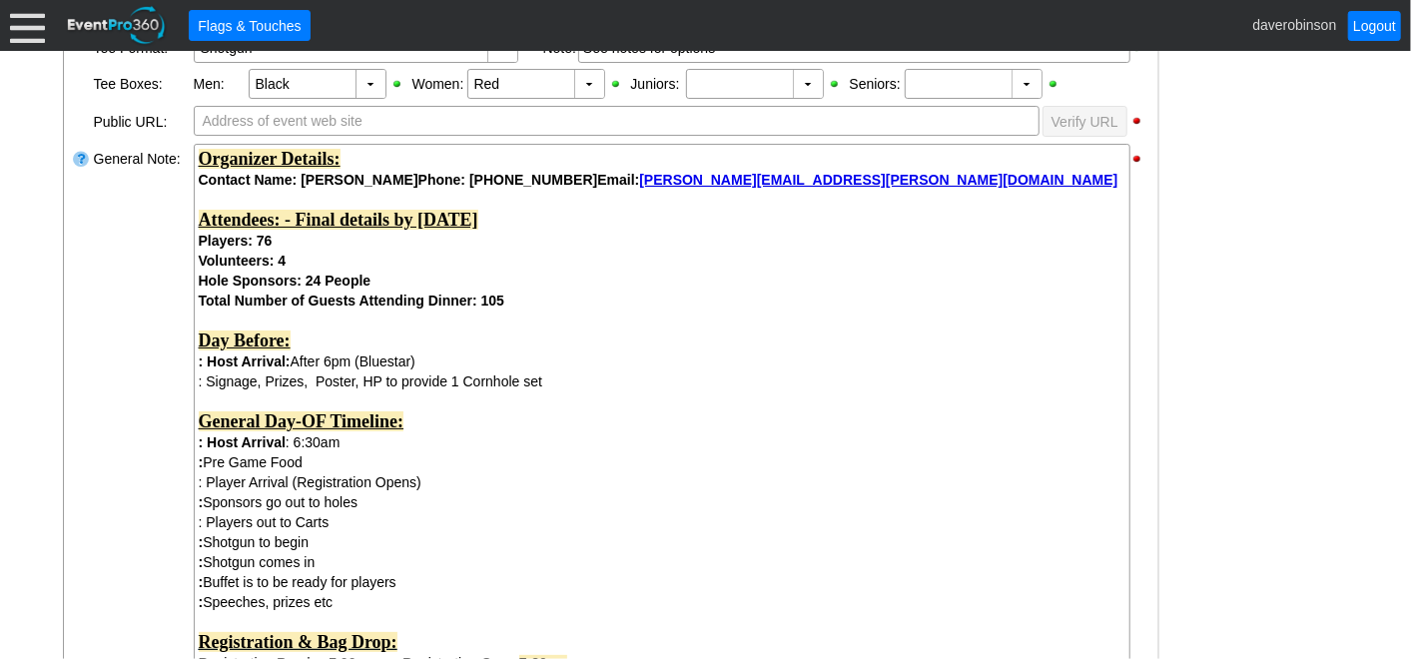
scroll to position [759, 0]
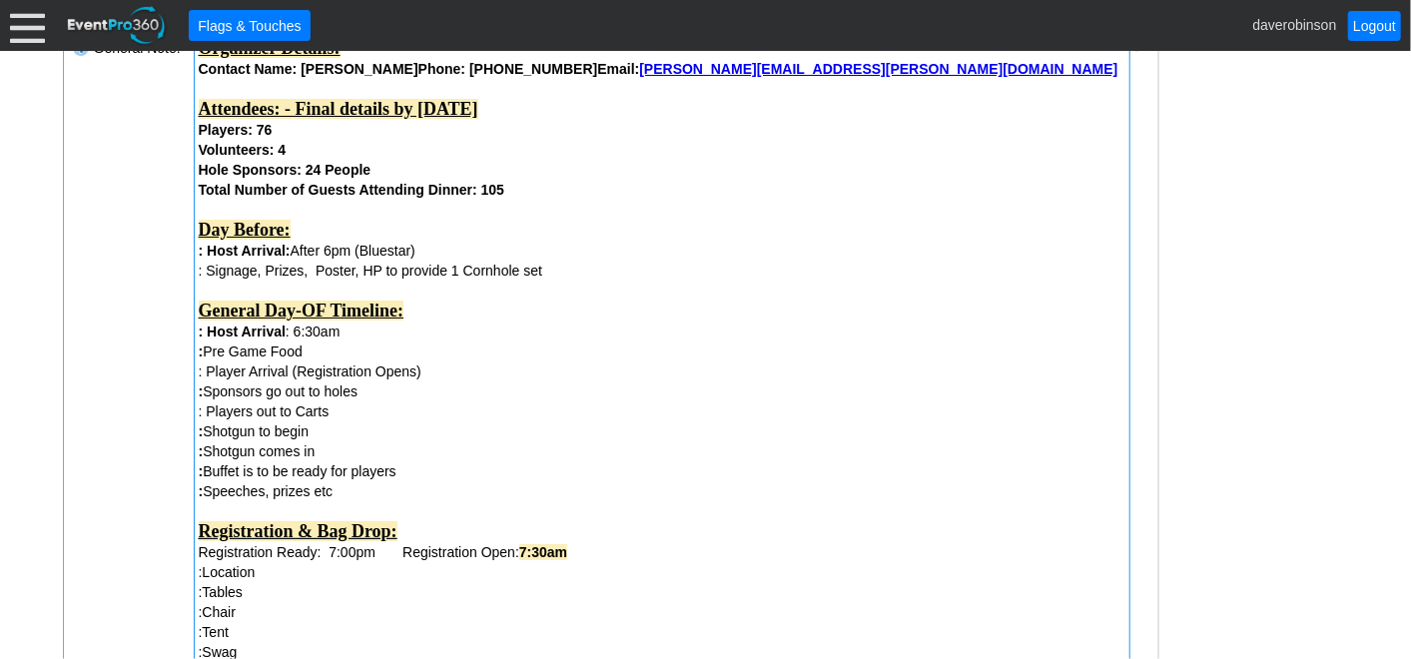
click at [587, 423] on div ": Player Arrival (Registration Opens) : Sponsors go out to holes : Players out …" at bounding box center [662, 412] width 927 height 100
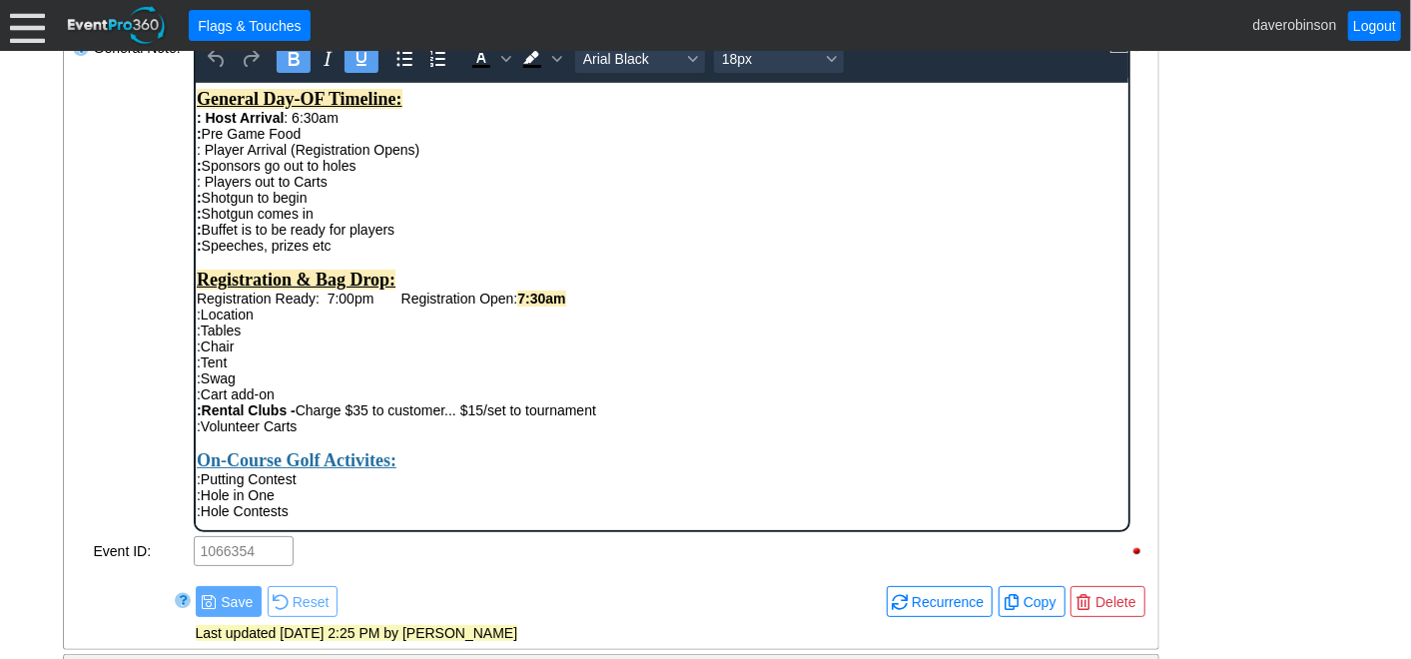
scroll to position [222, 0]
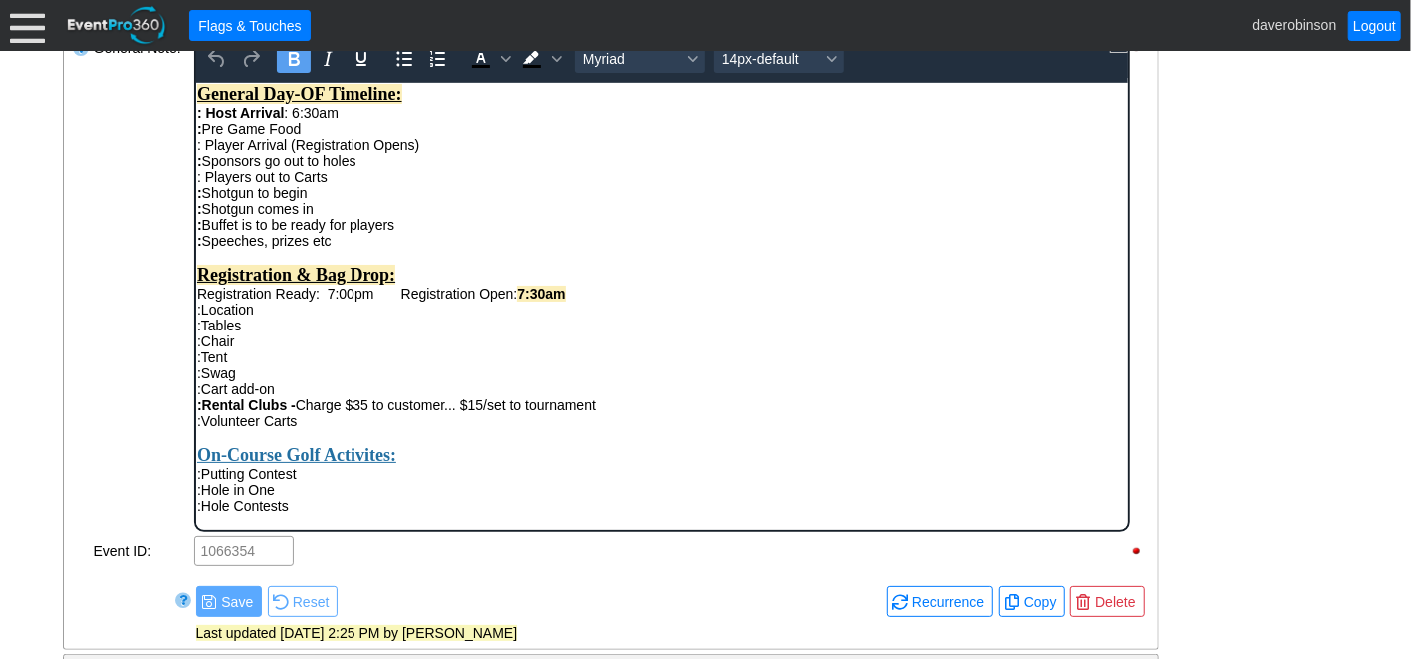
click at [201, 136] on strong ":" at bounding box center [198, 128] width 5 height 16
click at [319, 136] on div ": Pre Game Food" at bounding box center [661, 128] width 931 height 16
click at [644, 248] on div ": Buffet is to be ready for players : Speeches, prizes etc" at bounding box center [661, 232] width 931 height 32
click at [314, 136] on div ": Pre Game Food: No" at bounding box center [661, 128] width 931 height 16
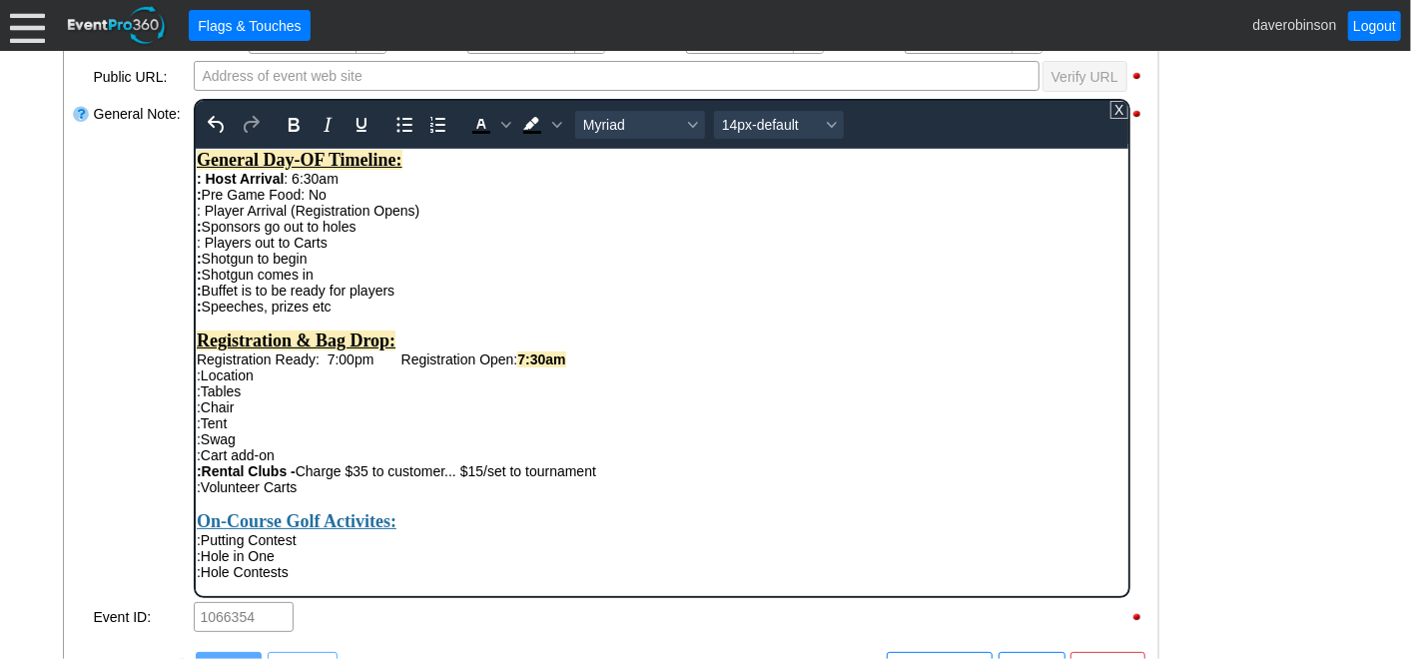
scroll to position [648, 0]
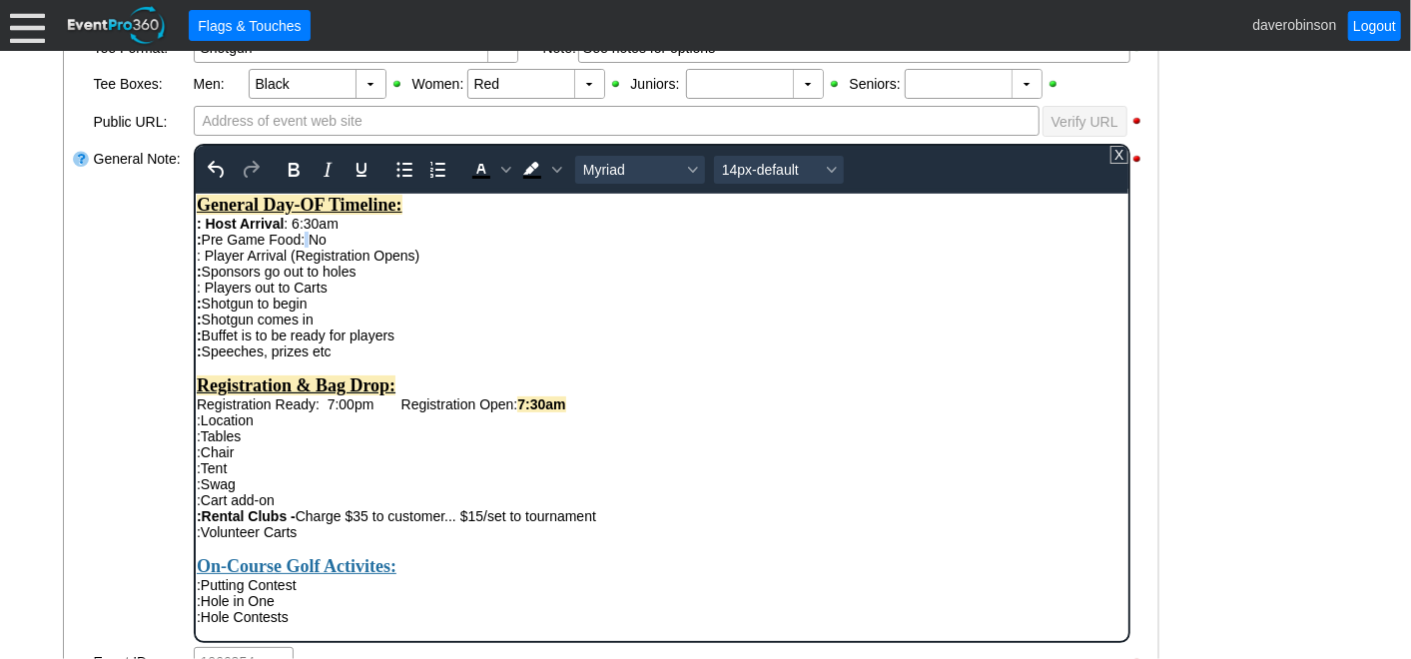
click at [316, 247] on div ": Pre Game Food: No" at bounding box center [661, 239] width 931 height 16
click at [347, 247] on div ": Pre Game Food: No" at bounding box center [661, 239] width 931 height 16
drag, startPoint x: 344, startPoint y: 261, endPoint x: 313, endPoint y: 262, distance: 31.0
click at [313, 247] on div ": Pre Game Food: No" at bounding box center [661, 239] width 931 height 16
click at [281, 162] on icon "Bold" at bounding box center [293, 170] width 24 height 24
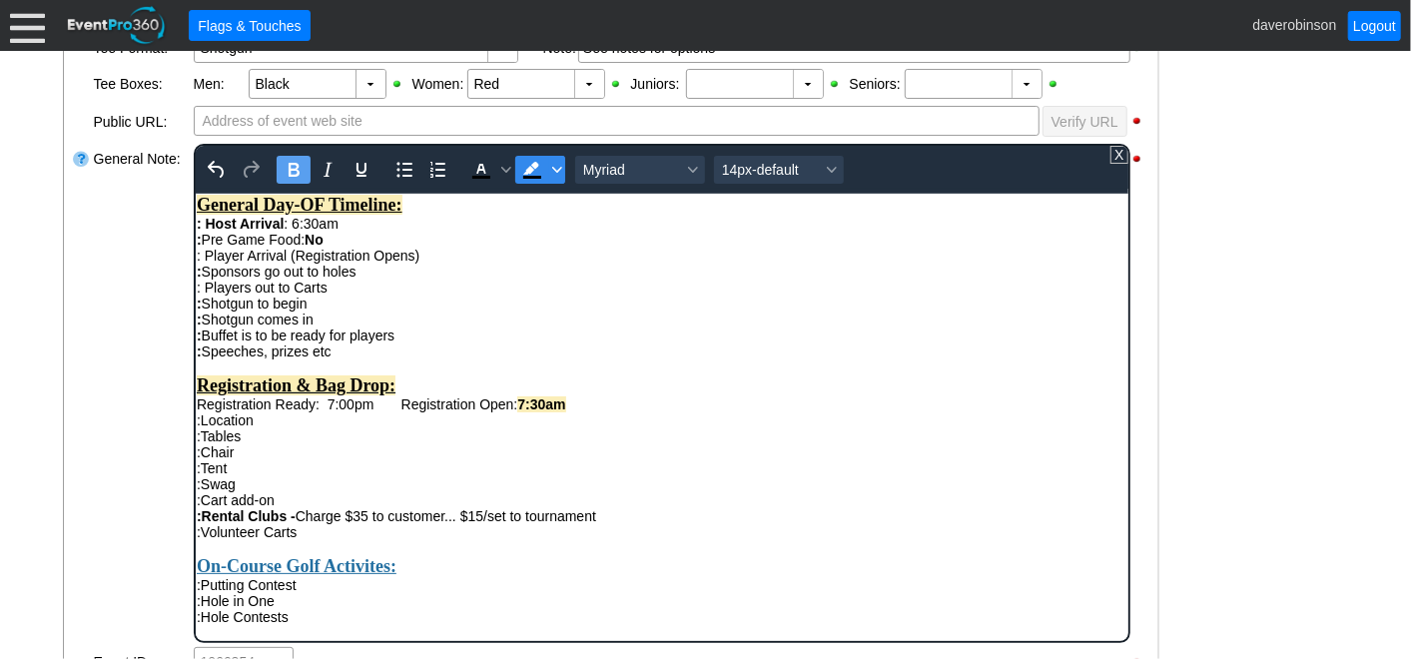
click at [556, 167] on icon "Background color Black" at bounding box center [556, 170] width 10 height 6
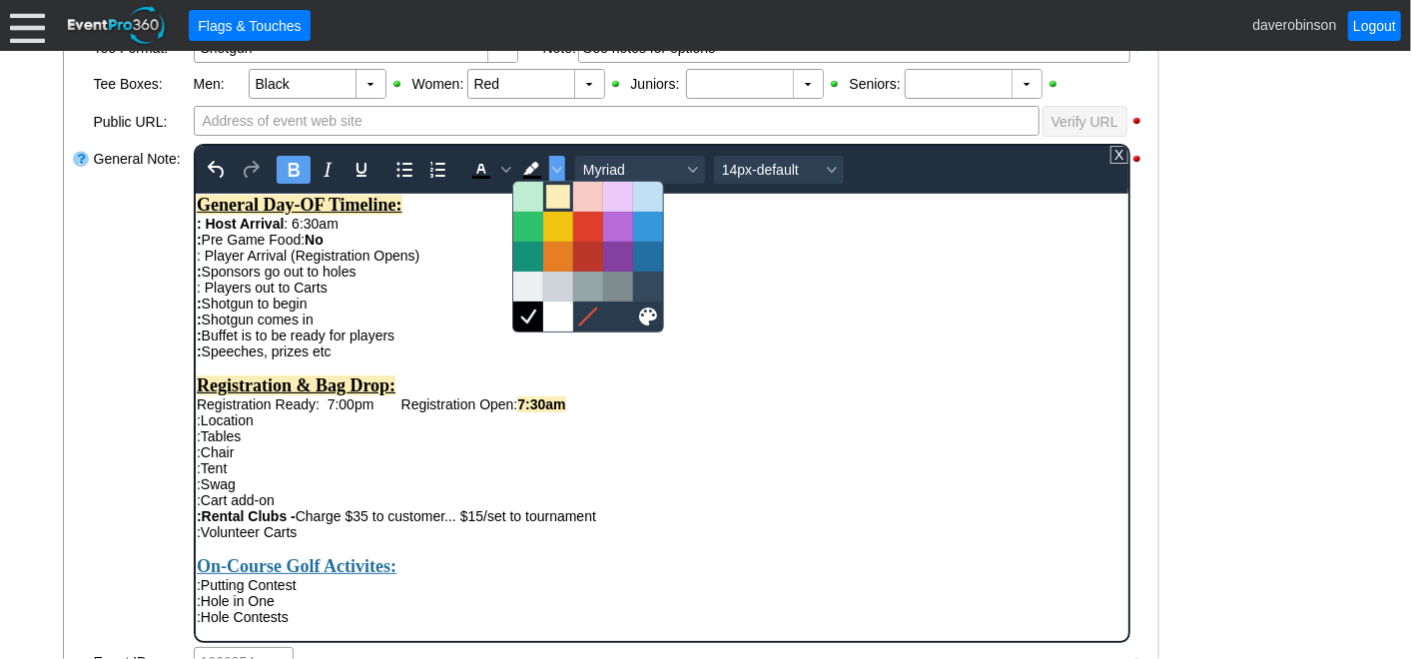
drag, startPoint x: 562, startPoint y: 195, endPoint x: 257, endPoint y: 87, distance: 324.1
click at [562, 196] on div at bounding box center [558, 197] width 24 height 24
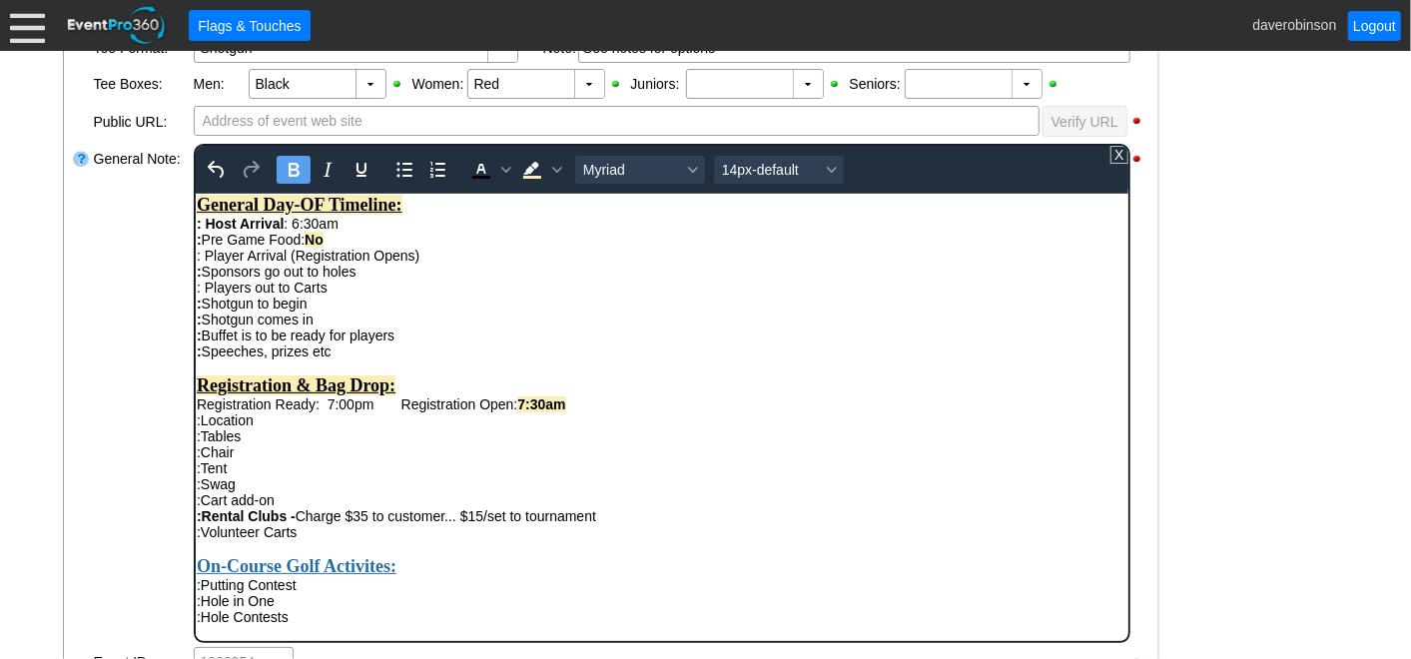
click at [453, 247] on div ": Pre Game Food: No" at bounding box center [661, 239] width 931 height 16
click at [501, 350] on div ": Buffet is to be ready for players : Speeches, prizes etc" at bounding box center [661, 343] width 931 height 32
click at [484, 279] on div ": Player Arrival (Registration Opens) : Sponsors go out to holes : Players out …" at bounding box center [661, 287] width 931 height 80
drag, startPoint x: 434, startPoint y: 284, endPoint x: 481, endPoint y: 282, distance: 47.0
click at [481, 282] on div ": Player Arrival (Registration Opens) - 7:30am : Sponsors go out to holes : Pla…" at bounding box center [661, 287] width 931 height 80
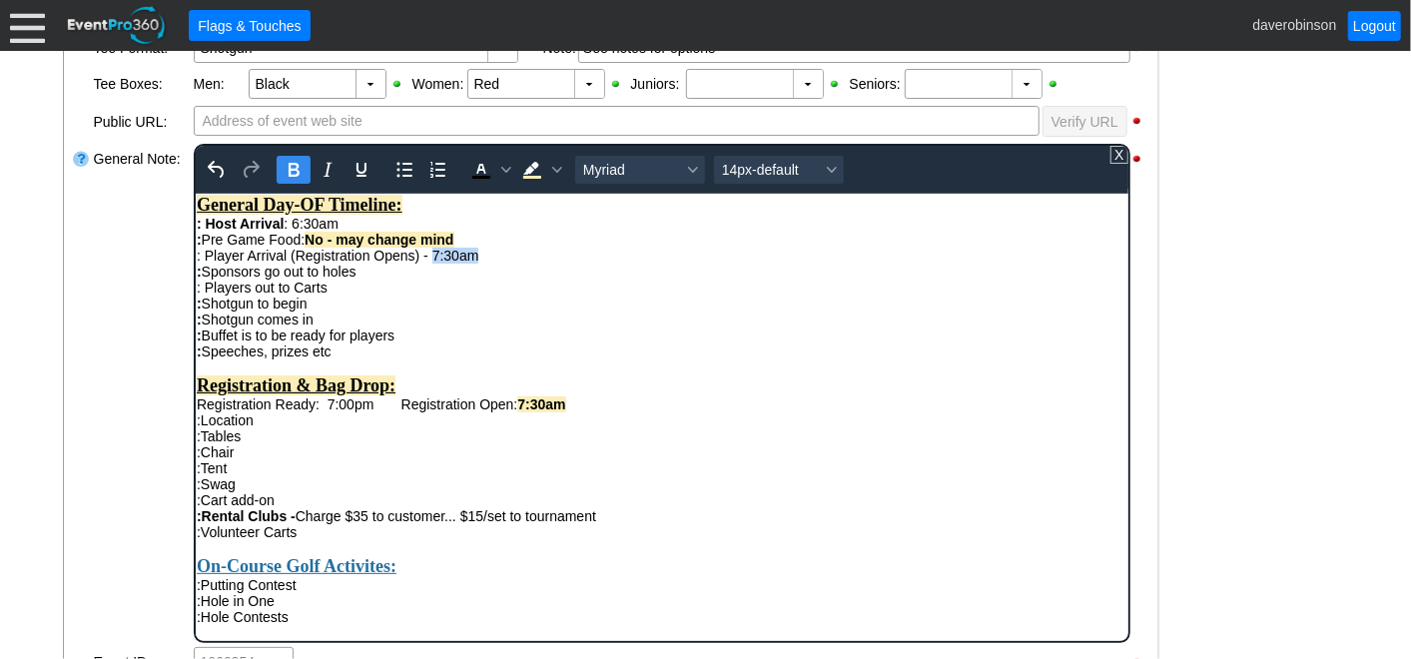
click at [295, 168] on icon "Bold" at bounding box center [293, 170] width 11 height 14
drag, startPoint x: 442, startPoint y: 343, endPoint x: 401, endPoint y: 302, distance: 58.6
click at [442, 327] on div ": Player Arrival (Registration Opens) - 7:30am : Sponsors go out to holes : Pla…" at bounding box center [661, 287] width 931 height 80
click at [391, 288] on div ": Player Arrival (Registration Opens) - 7:30am : Sponsors go out to holes : Pla…" at bounding box center [661, 287] width 931 height 80
drag, startPoint x: 372, startPoint y: 299, endPoint x: 430, endPoint y: 298, distance: 58.9
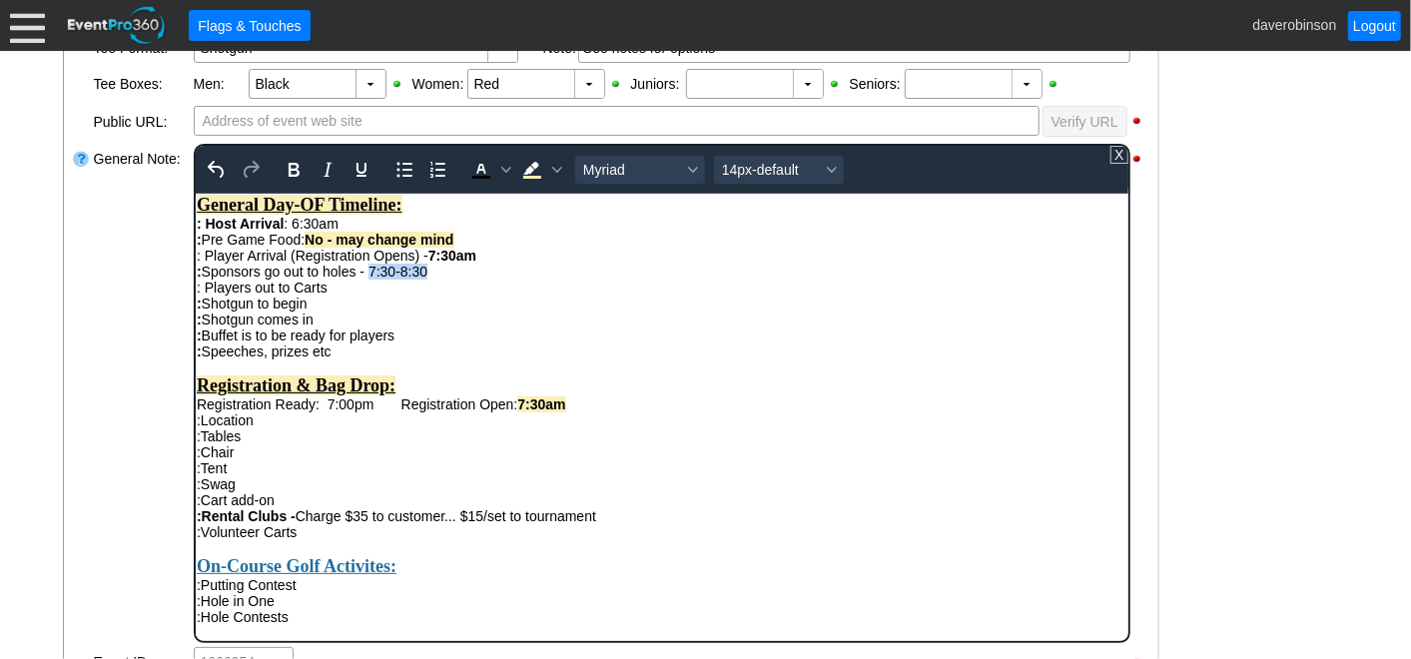
click at [430, 298] on div ": Player Arrival (Registration Opens) - 7:30am : Sponsors go out to holes - 7:3…" at bounding box center [661, 287] width 931 height 80
click at [300, 171] on icon "Bold" at bounding box center [293, 170] width 24 height 24
click at [539, 271] on div ": Player Arrival (Registration Opens) - 7:30am : Sponsors go out to holes - 7:3…" at bounding box center [661, 287] width 931 height 80
click at [524, 306] on div ": Player Arrival (Registration Opens) - 7:30am : Sponsors go out to holes - 7:3…" at bounding box center [661, 287] width 931 height 80
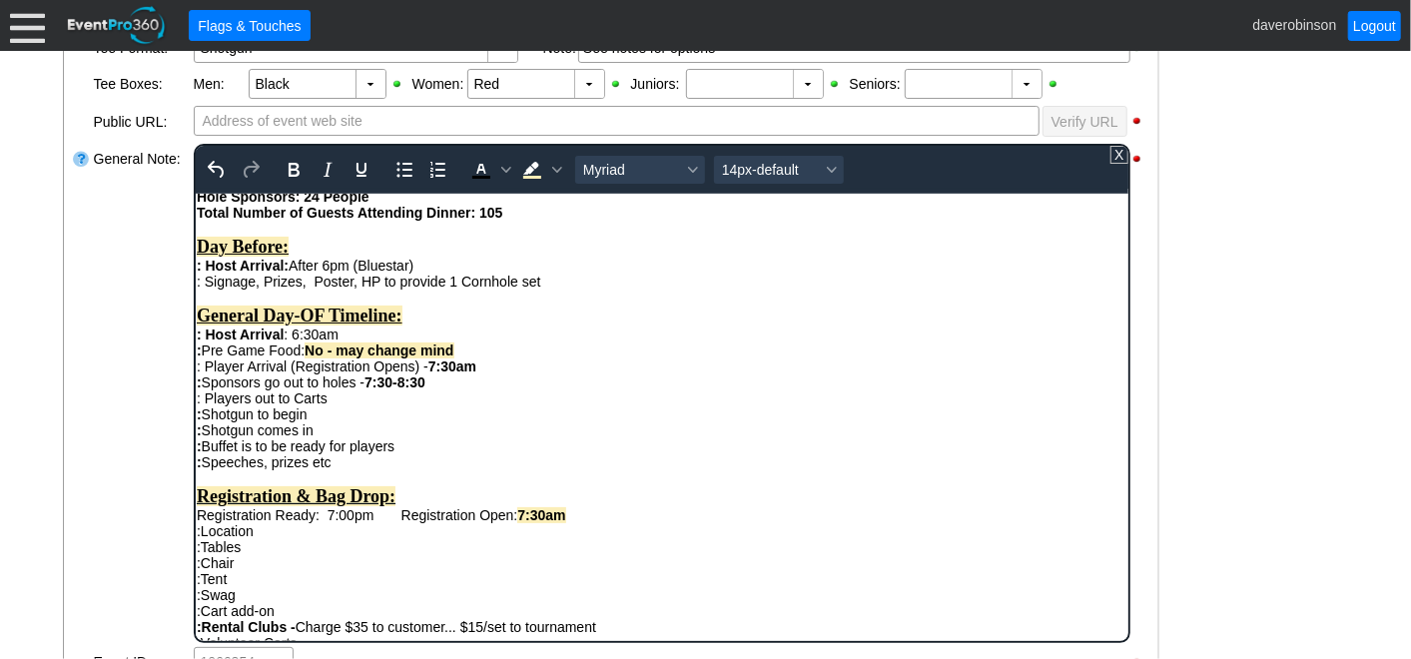
scroll to position [222, 0]
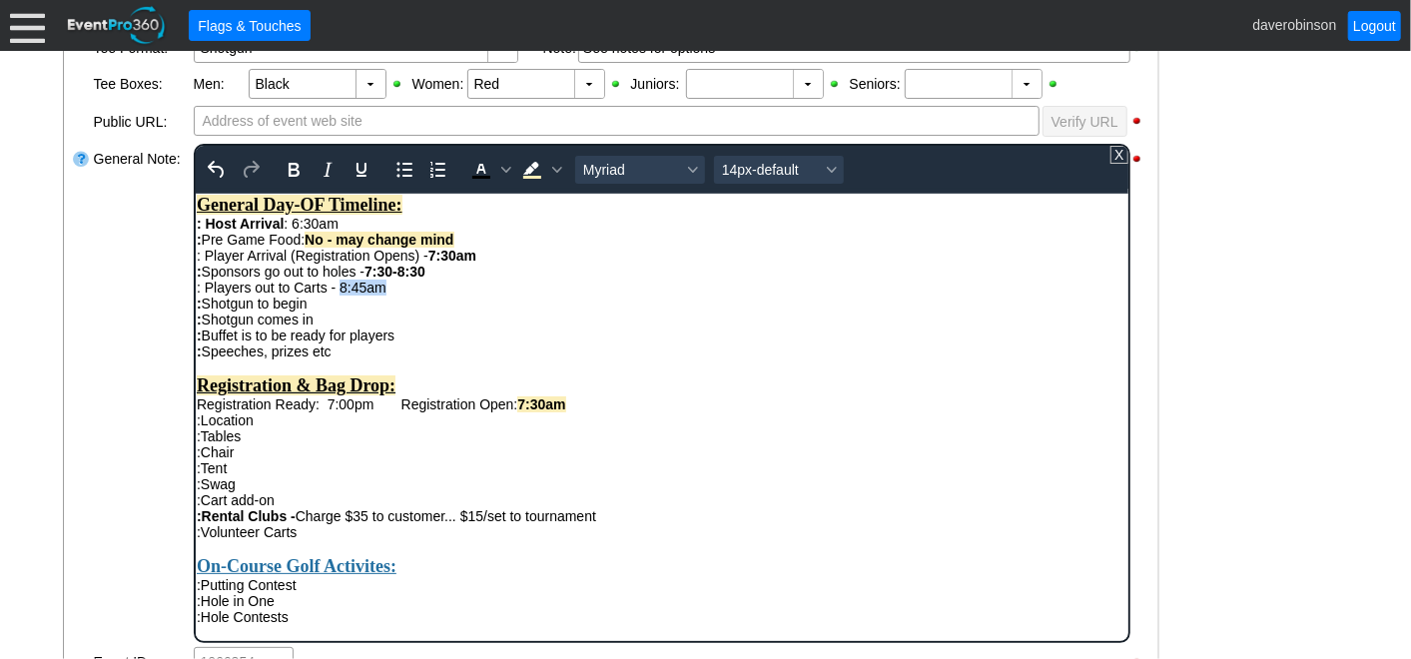
drag, startPoint x: 340, startPoint y: 312, endPoint x: 382, endPoint y: 310, distance: 42.0
click at [382, 310] on div ": Player Arrival (Registration Opens) - 7:30am : Sponsors go out to holes - 7:3…" at bounding box center [661, 287] width 931 height 80
click at [292, 167] on icon "Bold" at bounding box center [293, 170] width 11 height 14
click at [497, 359] on div ": Buffet is to be ready for players : Speeches, prizes etc" at bounding box center [661, 343] width 931 height 32
click at [355, 327] on div ": Player Arrival (Registration Opens) - 7:30am : Sponsors go out to holes - 7:3…" at bounding box center [661, 287] width 931 height 80
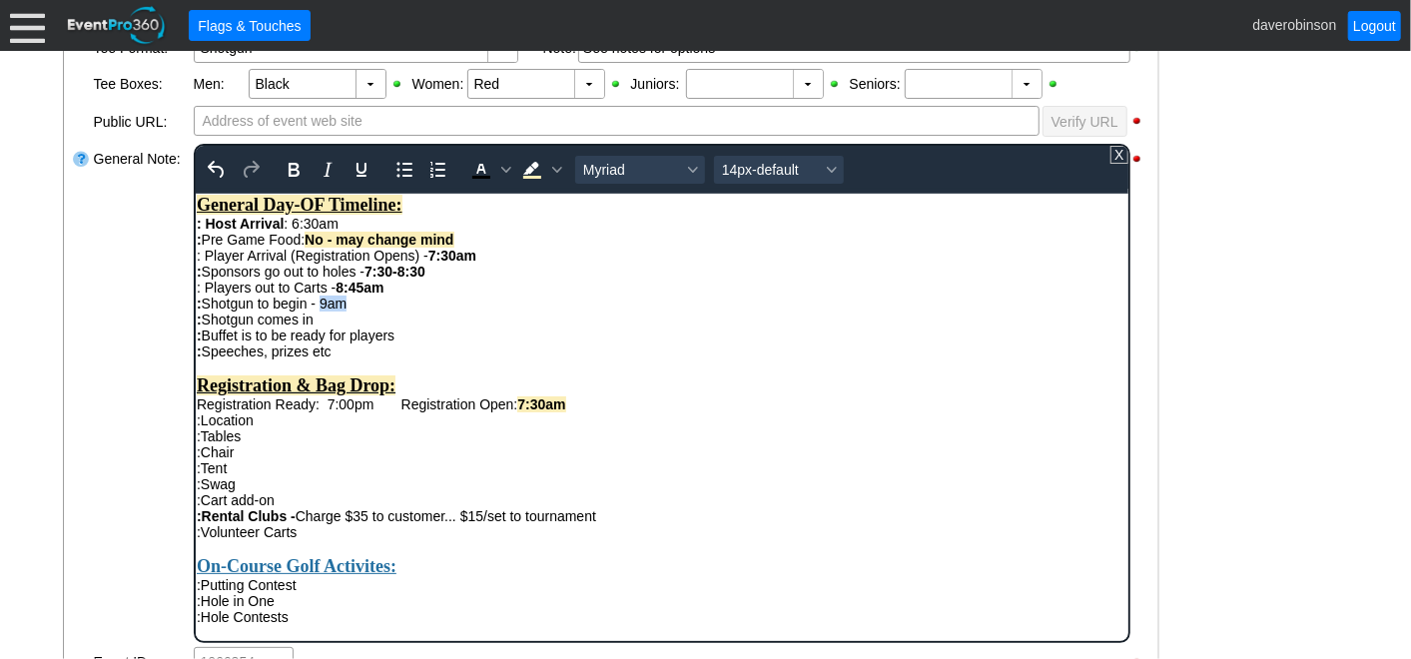
drag, startPoint x: 322, startPoint y: 323, endPoint x: 348, endPoint y: 326, distance: 26.1
click at [348, 326] on div ": Player Arrival (Registration Opens) - 7:30am : Sponsors go out to holes - 7:3…" at bounding box center [661, 287] width 931 height 80
drag, startPoint x: 291, startPoint y: 167, endPoint x: 298, endPoint y: 188, distance: 22.1
click at [291, 168] on icon "Bold" at bounding box center [293, 170] width 24 height 24
click at [360, 327] on div ": Player Arrival (Registration Opens) - 7:30am : Sponsors go out to holes - 7:3…" at bounding box center [661, 287] width 931 height 80
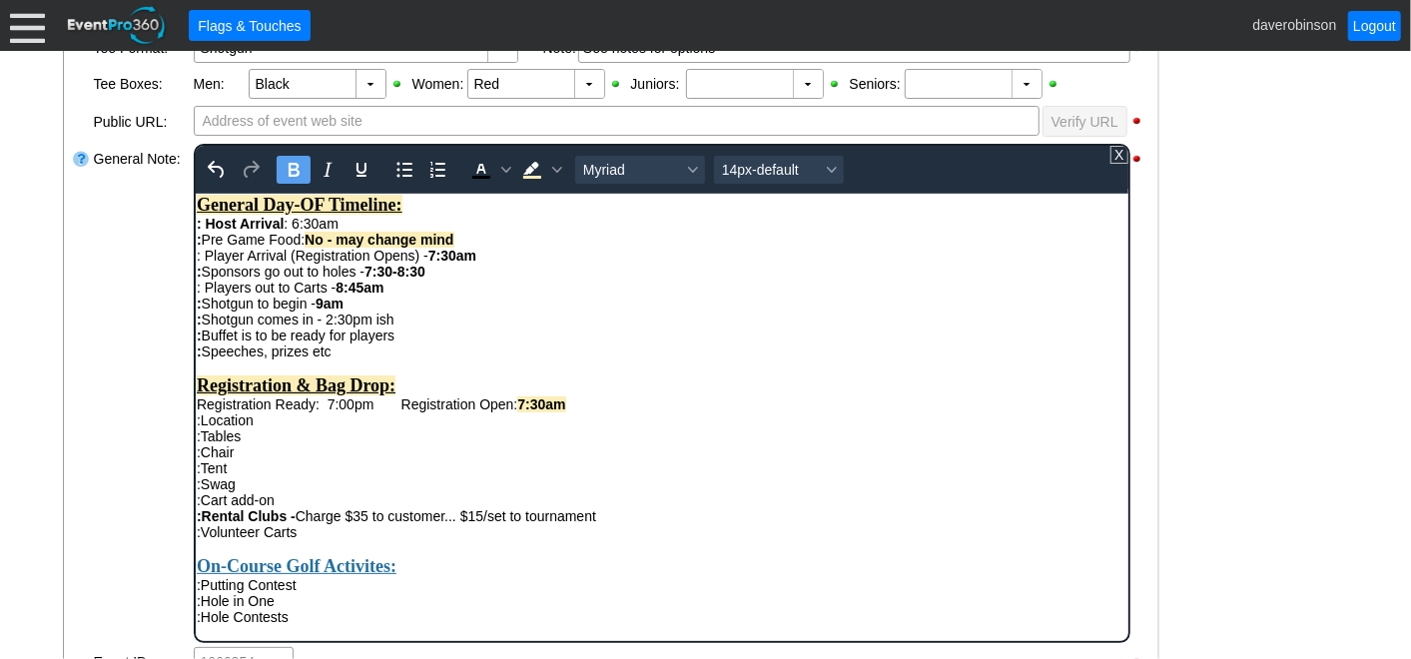
drag, startPoint x: 327, startPoint y: 344, endPoint x: 393, endPoint y: 333, distance: 66.8
click at [393, 327] on div ": Player Arrival (Registration Opens) - 7:30am : Sponsors go out to holes - 7:3…" at bounding box center [661, 287] width 931 height 80
drag, startPoint x: 418, startPoint y: 345, endPoint x: 332, endPoint y: 340, distance: 87.0
click at [332, 327] on div ": Player Arrival (Registration Opens) - 7:30am : Sponsors go out to holes - 7:3…" at bounding box center [661, 287] width 931 height 80
click at [285, 172] on icon "Bold" at bounding box center [293, 170] width 24 height 24
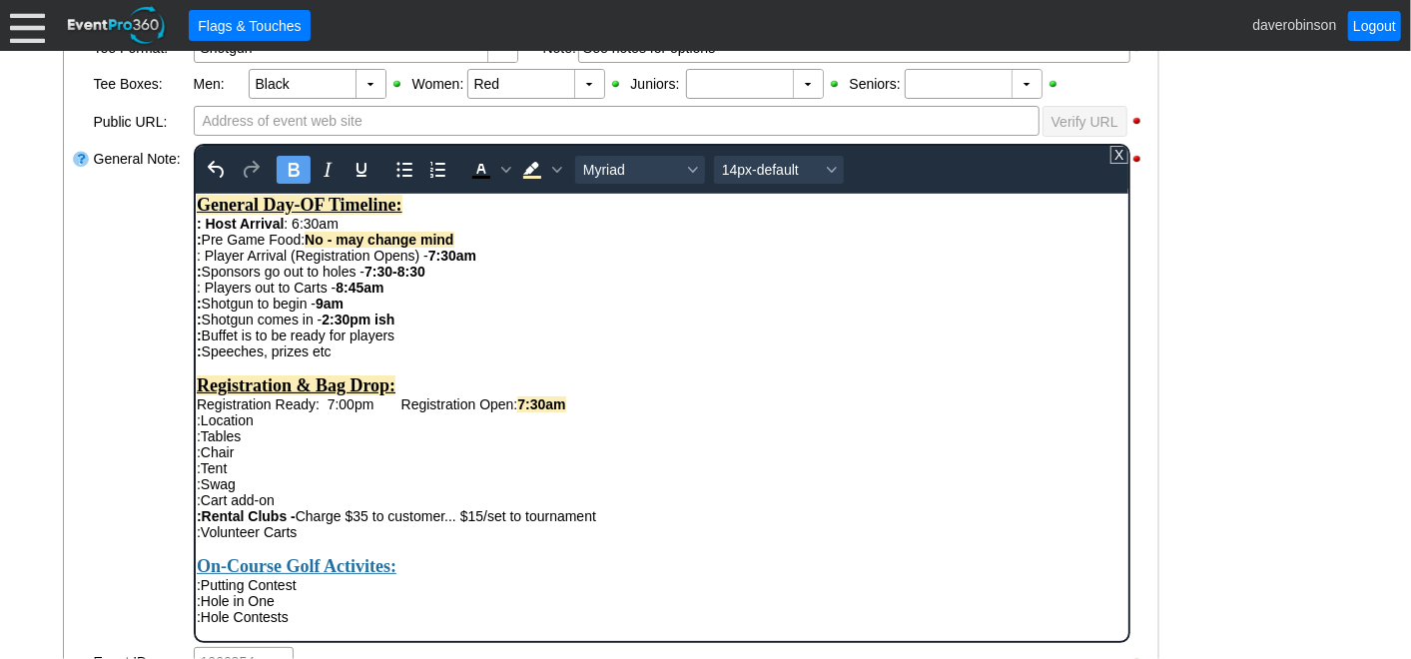
click at [520, 327] on div ": Player Arrival (Registration Opens) - 7:30am : Sponsors go out to holes - 7:3…" at bounding box center [661, 287] width 931 height 80
click at [423, 359] on div ": Buffet is to be ready for players : Speeches, prizes etc" at bounding box center [661, 343] width 931 height 32
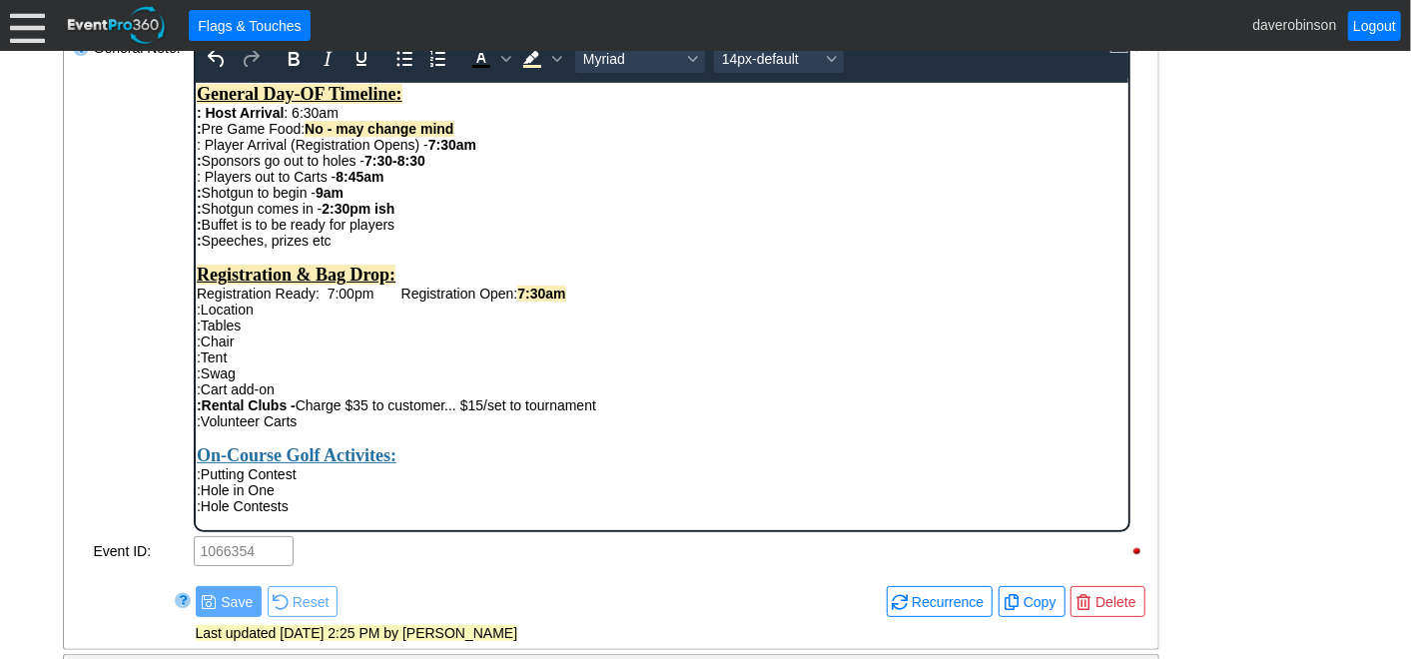
scroll to position [870, 0]
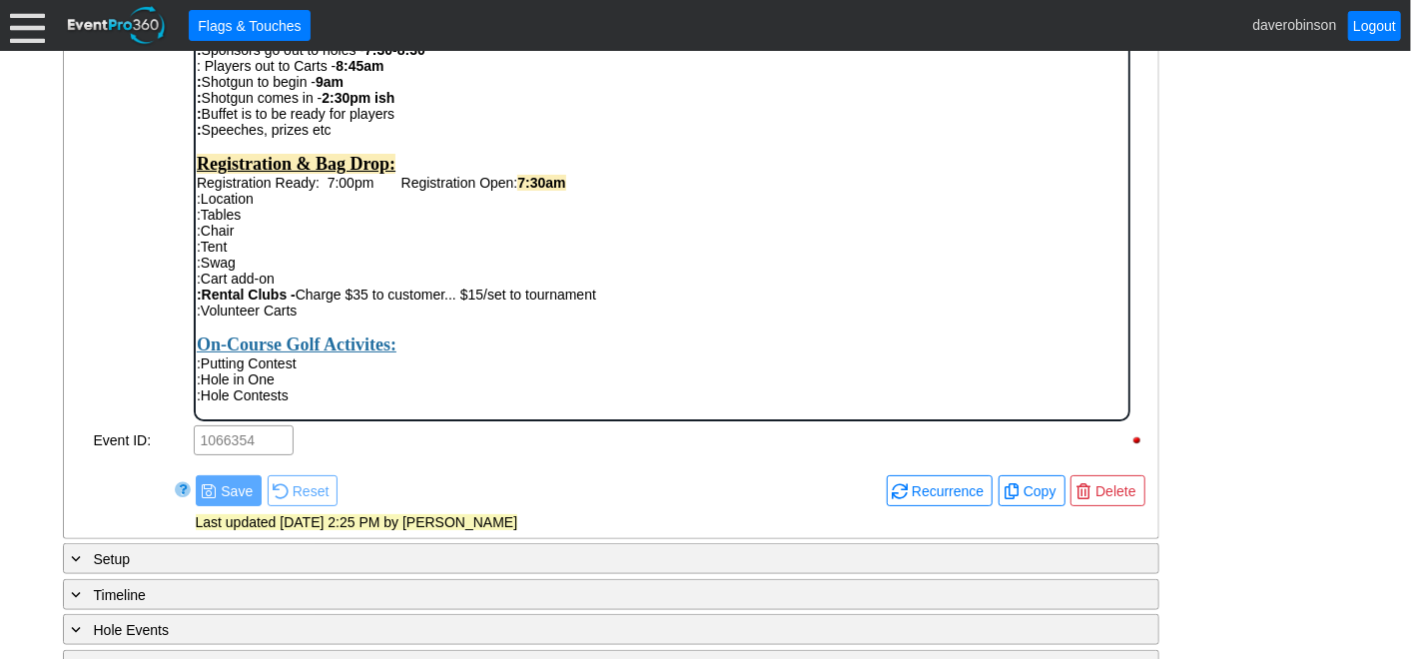
click at [122, 271] on div "General Note:" at bounding box center [142, 171] width 100 height 503
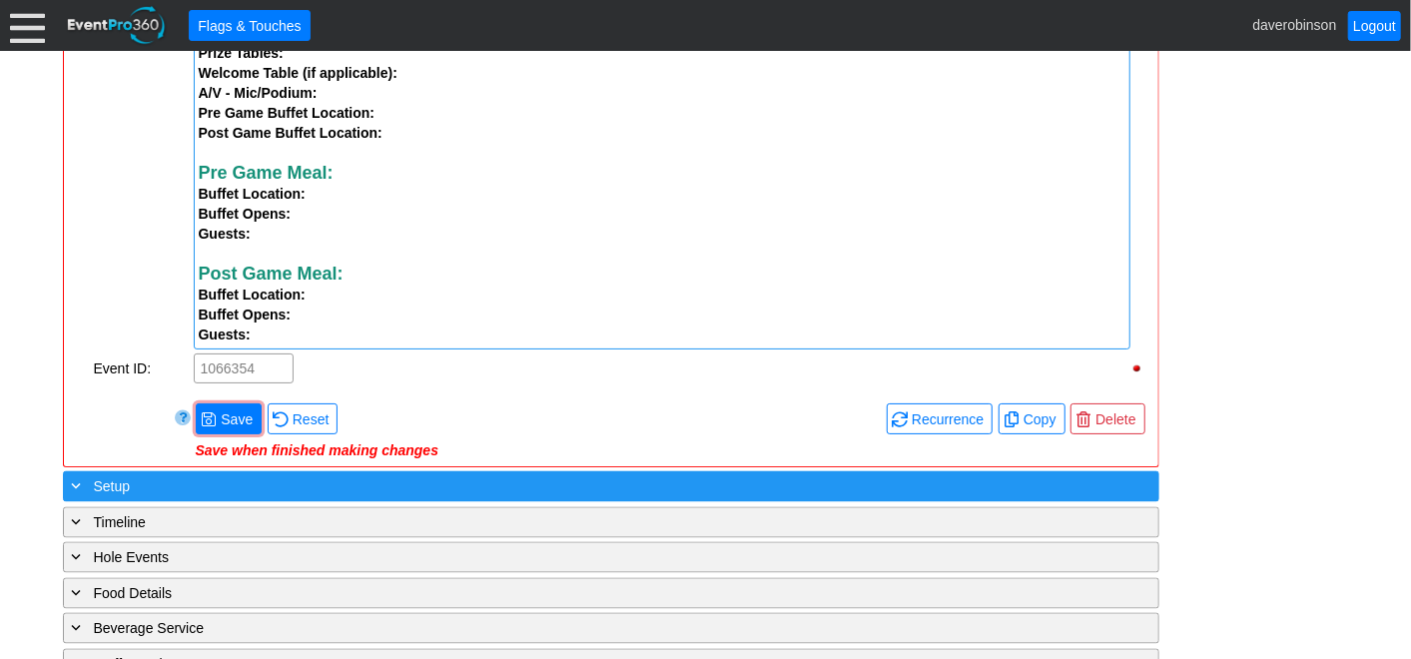
scroll to position [1869, 0]
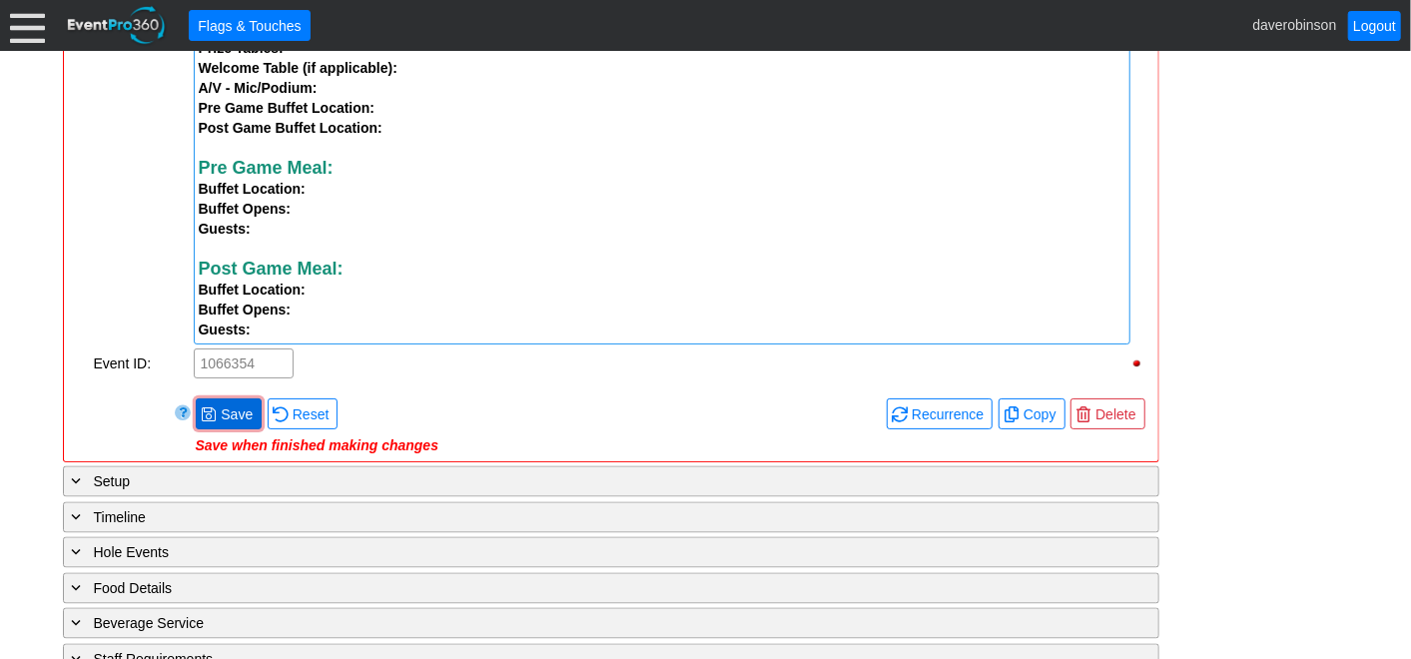
click at [223, 407] on span "● Save" at bounding box center [229, 414] width 66 height 31
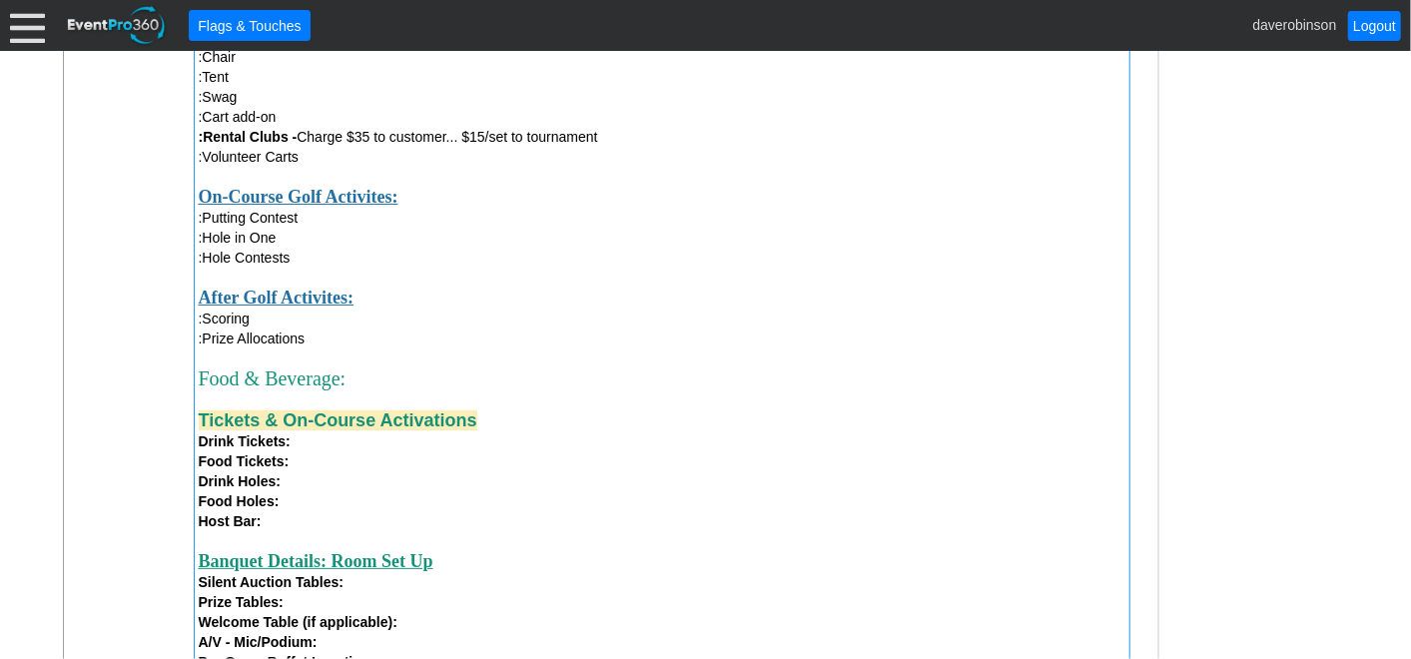
scroll to position [1093, 0]
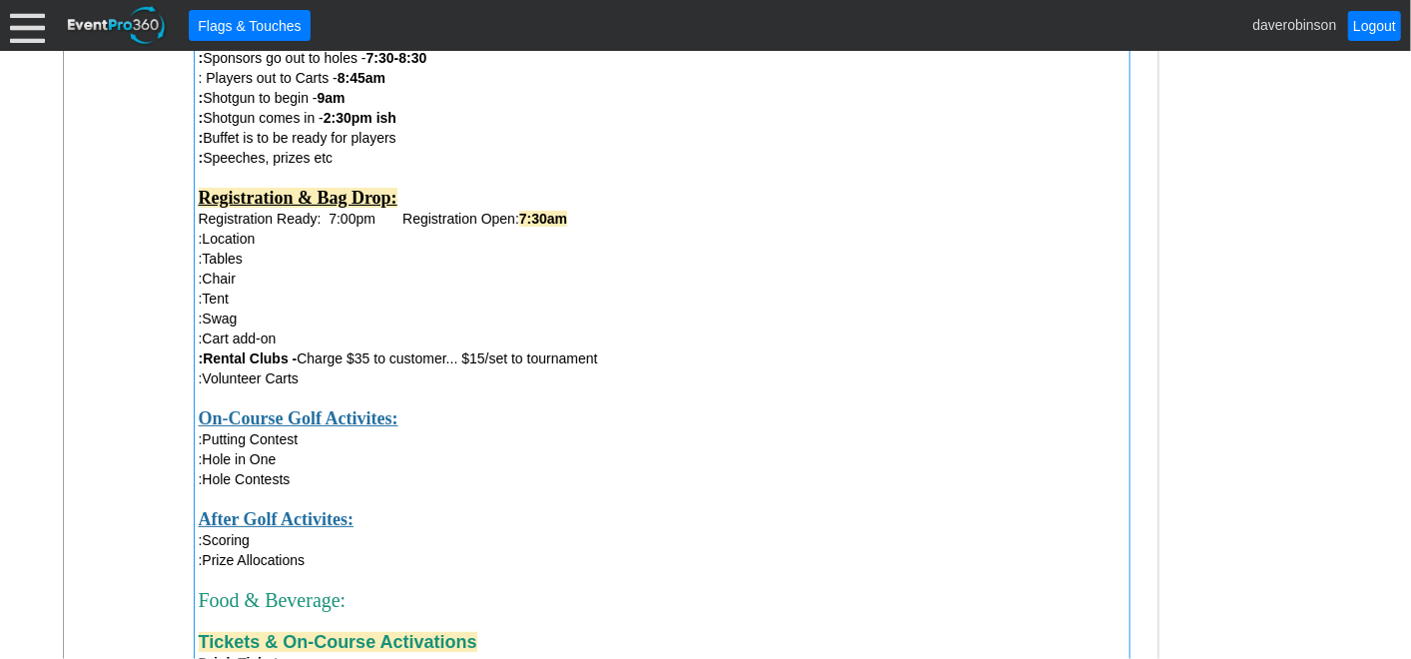
click at [358, 222] on div "Total Number of Guests Attending Dinner: 105 Day Before: : Host Arrival: After …" at bounding box center [662, 37] width 927 height 383
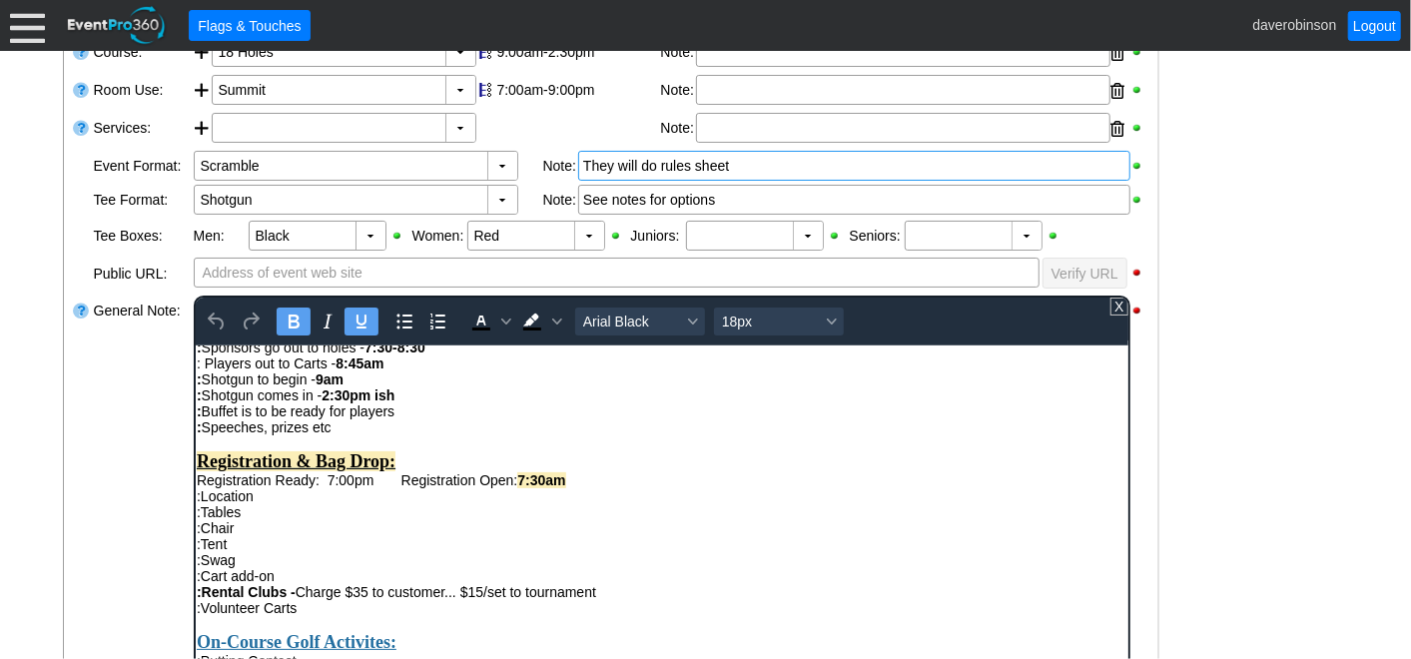
scroll to position [333, 0]
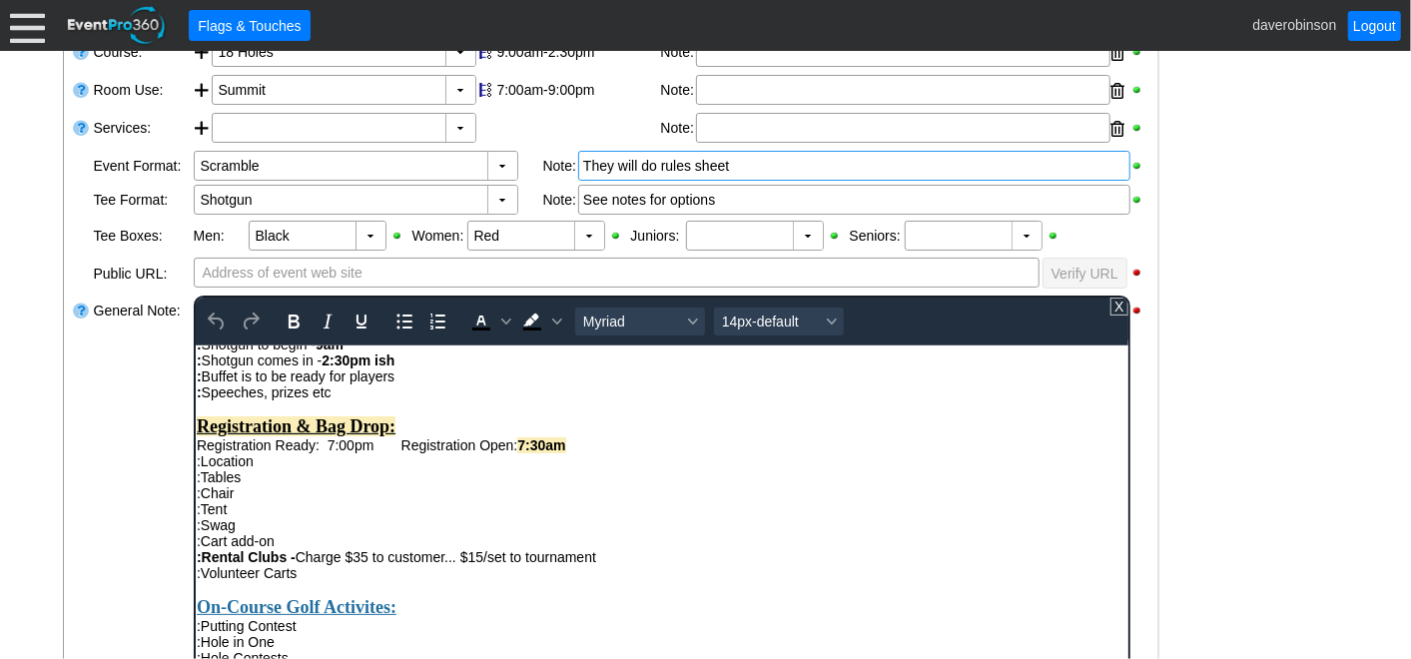
click at [359, 452] on div "Total Number of Guests Attending Dinner: 105 Day Before: : Host Arrival: After …" at bounding box center [661, 293] width 931 height 319
click at [350, 468] on div ":Location" at bounding box center [661, 460] width 931 height 16
click at [255, 484] on div ":Tables" at bounding box center [661, 476] width 931 height 16
drag, startPoint x: 259, startPoint y: 488, endPoint x: 393, endPoint y: 493, distance: 133.9
click at [393, 468] on div ":Location: Outside by kiosk" at bounding box center [661, 460] width 931 height 16
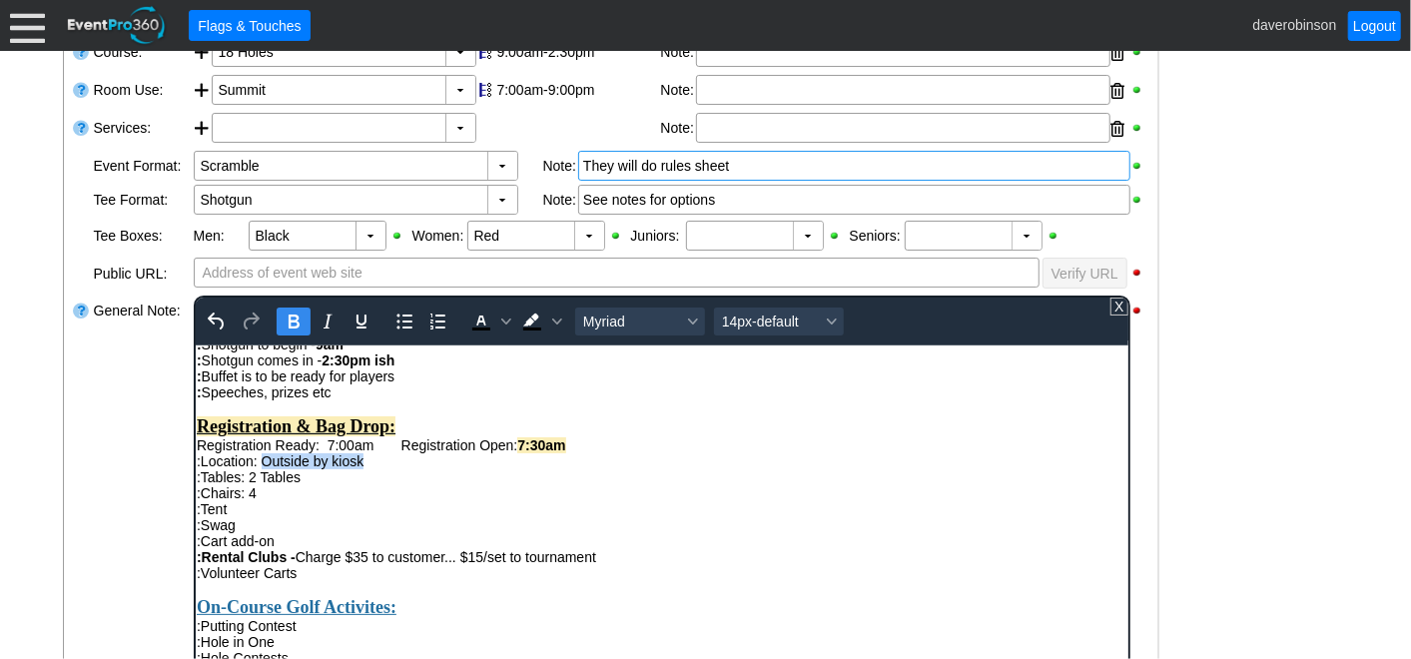
click at [294, 318] on icon "Bold" at bounding box center [293, 322] width 11 height 14
drag, startPoint x: 244, startPoint y: 505, endPoint x: 304, endPoint y: 505, distance: 59.9
click at [304, 484] on div ":Tables: 2 Tables" at bounding box center [661, 476] width 931 height 16
click at [281, 321] on icon "Bold" at bounding box center [293, 322] width 24 height 24
click at [293, 532] on div ":Swag" at bounding box center [661, 524] width 931 height 16
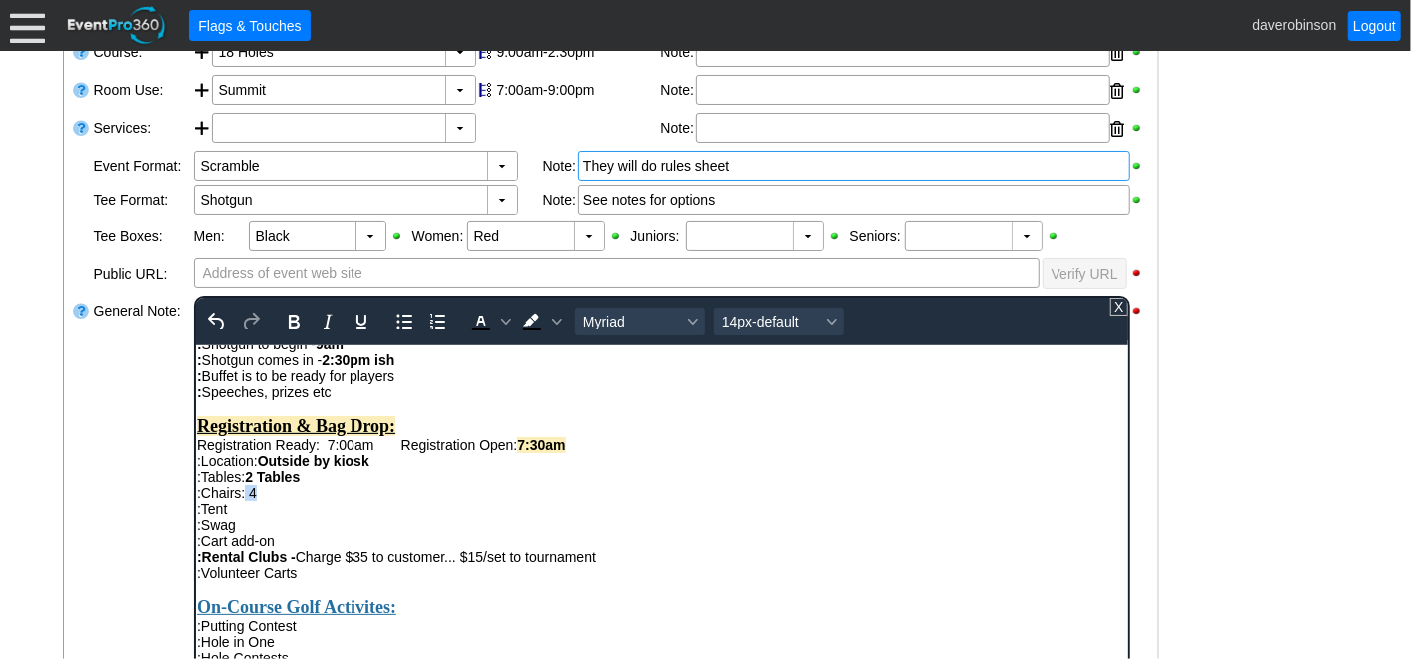
drag, startPoint x: 245, startPoint y: 522, endPoint x: 259, endPoint y: 524, distance: 14.1
click at [259, 500] on div ":Chairs: 4" at bounding box center [661, 492] width 931 height 16
drag, startPoint x: 298, startPoint y: 322, endPoint x: 300, endPoint y: 335, distance: 13.1
click at [298, 326] on icon "Bold" at bounding box center [293, 322] width 24 height 24
click at [296, 516] on div ":Tent" at bounding box center [661, 508] width 931 height 16
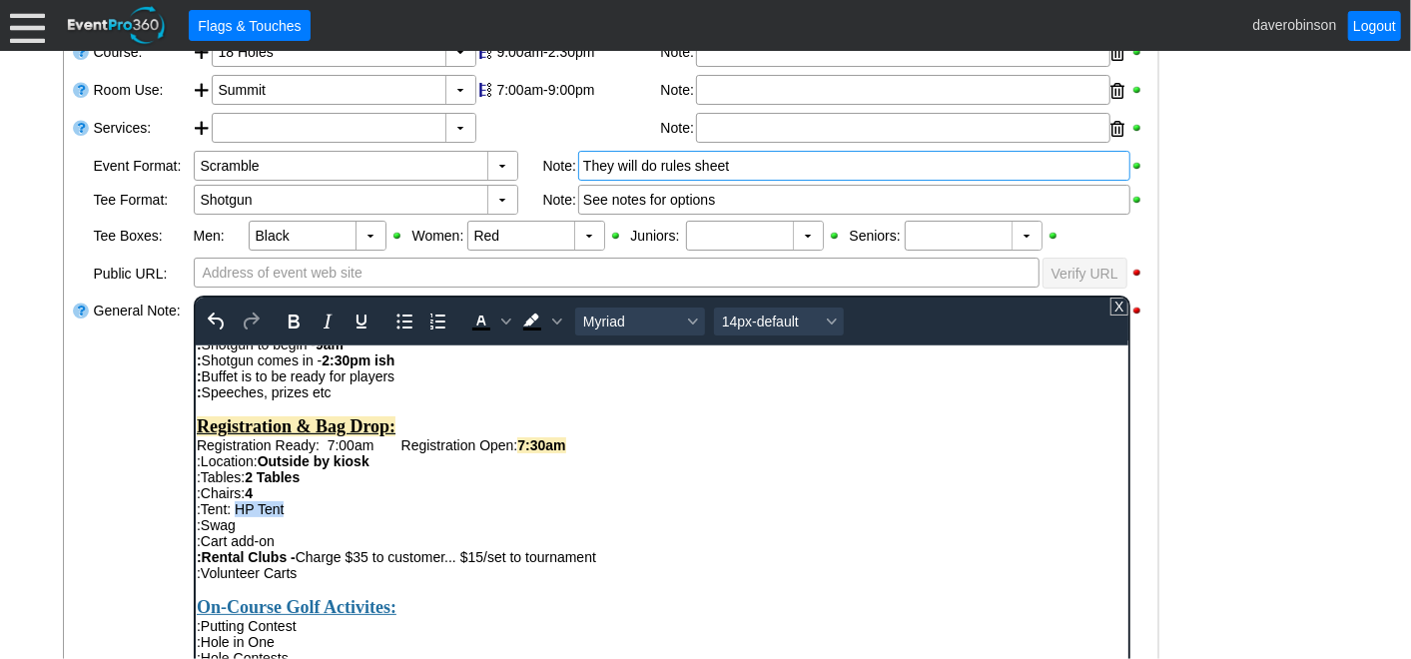
drag, startPoint x: 234, startPoint y: 541, endPoint x: 282, endPoint y: 533, distance: 48.6
click at [282, 516] on div ":Tent: HP Tent" at bounding box center [661, 508] width 931 height 16
click at [297, 318] on icon "Bold" at bounding box center [293, 322] width 24 height 24
click at [364, 532] on div ":Swag" at bounding box center [661, 524] width 931 height 16
drag, startPoint x: 325, startPoint y: 473, endPoint x: 368, endPoint y: 467, distance: 43.4
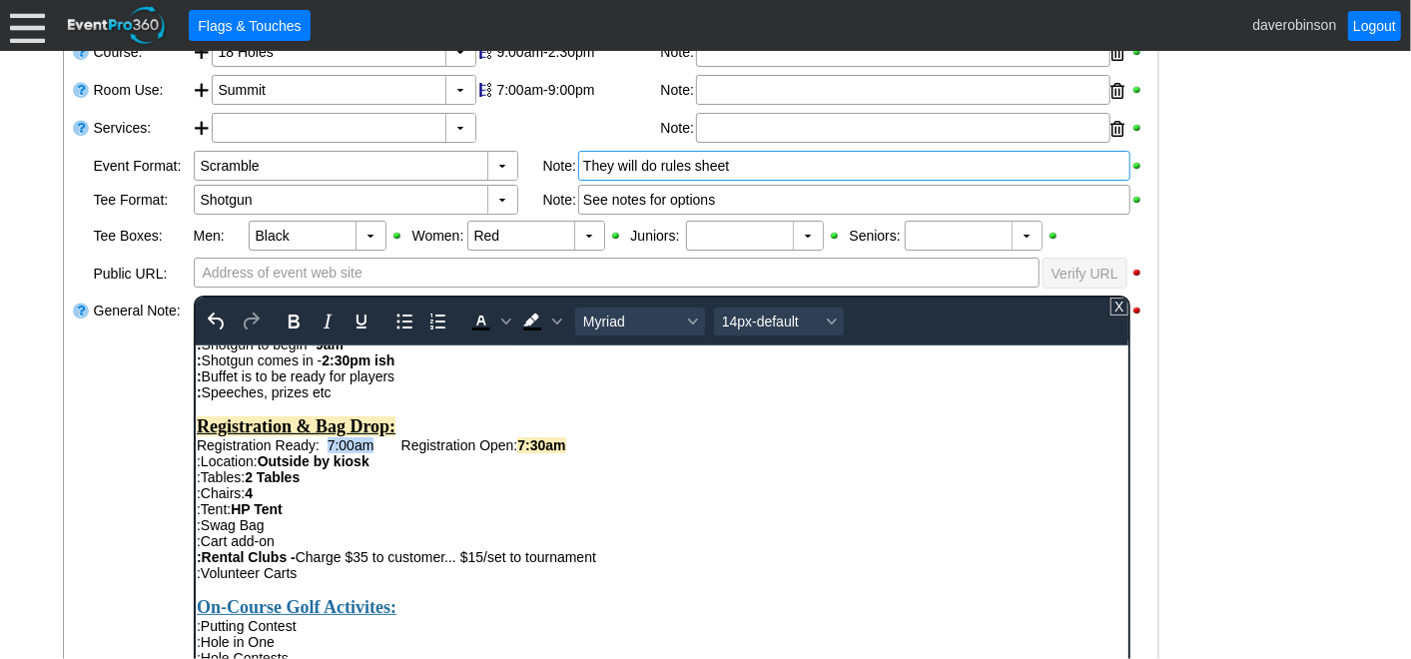
click at [368, 452] on div "Total Number of Guests Attending Dinner: 105 Day Before: : Host Arrival: After …" at bounding box center [661, 293] width 931 height 319
click at [293, 321] on icon "Bold" at bounding box center [293, 322] width 24 height 24
click at [486, 516] on div ":Tent: HP Tent" at bounding box center [661, 508] width 931 height 16
click at [279, 532] on div ":Swag Bag" at bounding box center [661, 524] width 931 height 16
drag, startPoint x: 268, startPoint y: 558, endPoint x: 291, endPoint y: 557, distance: 23.0
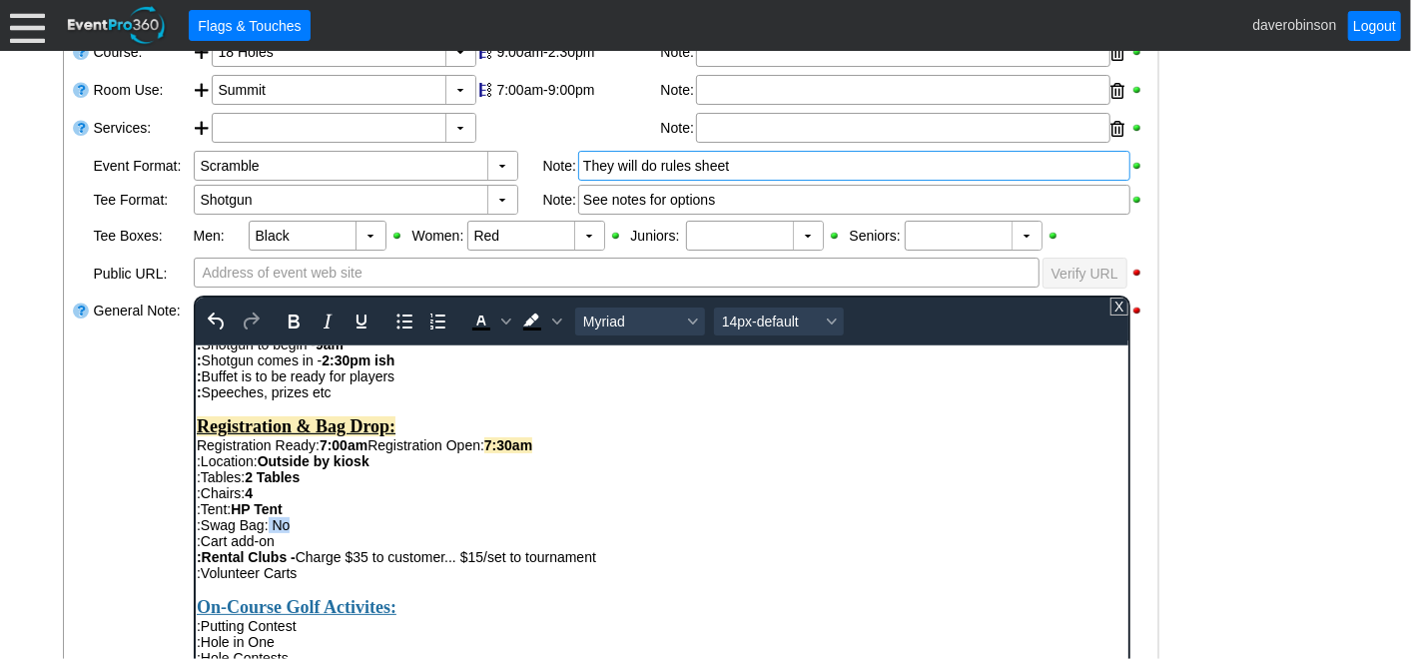
click at [291, 532] on div ":Swag Bag: No" at bounding box center [661, 524] width 931 height 16
click at [297, 322] on icon "Bold" at bounding box center [293, 322] width 11 height 14
click at [330, 532] on div ":Swag Bag: No" at bounding box center [661, 524] width 931 height 16
click at [282, 548] on div ":Cart add-on" at bounding box center [661, 540] width 931 height 16
drag, startPoint x: 282, startPoint y: 571, endPoint x: 299, endPoint y: 568, distance: 17.2
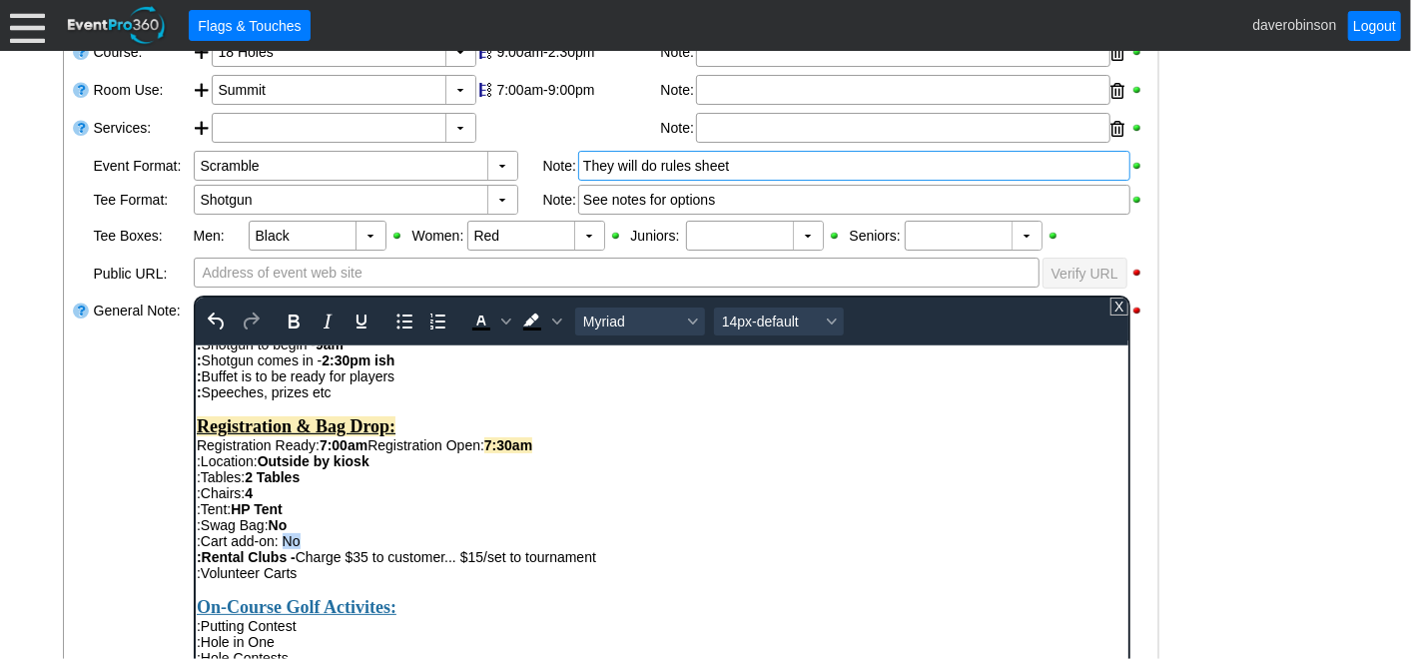
click at [299, 548] on div ":Cart add-on: No" at bounding box center [661, 540] width 931 height 16
click at [304, 330] on button "Bold" at bounding box center [293, 322] width 34 height 28
click at [148, 429] on div "General Note:" at bounding box center [142, 545] width 100 height 503
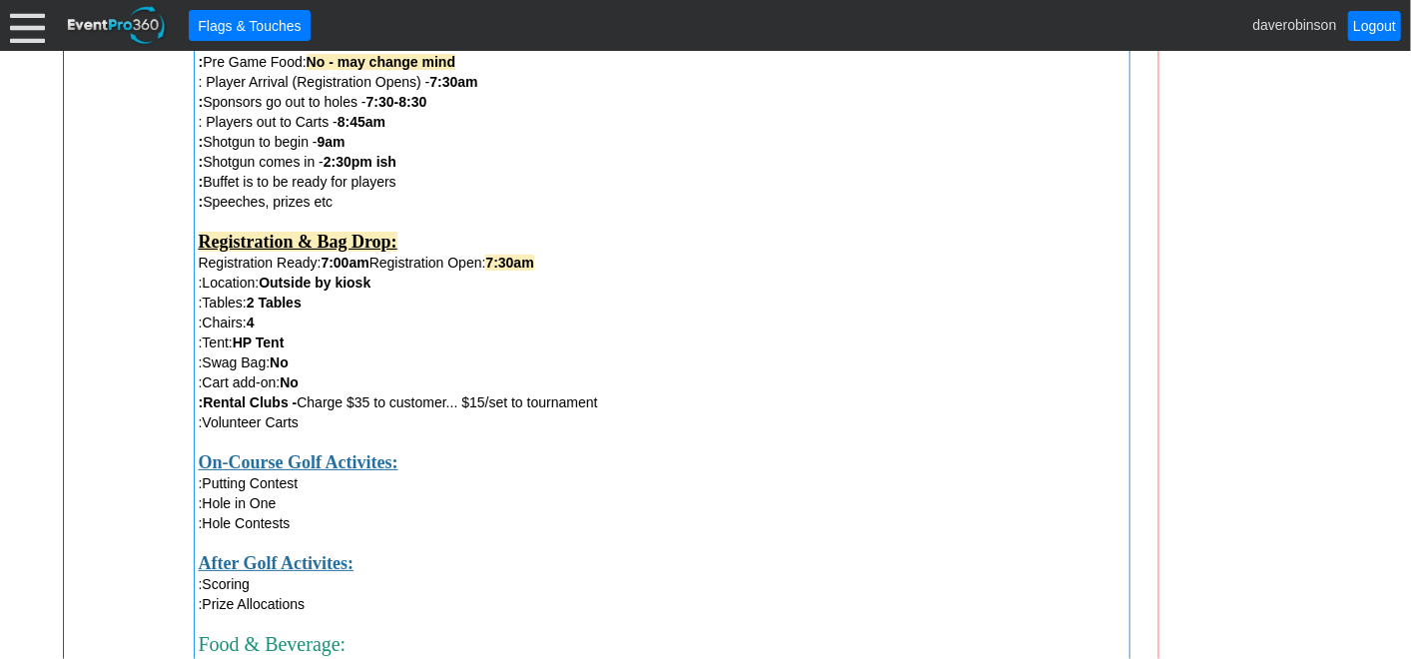
scroll to position [1051, 0]
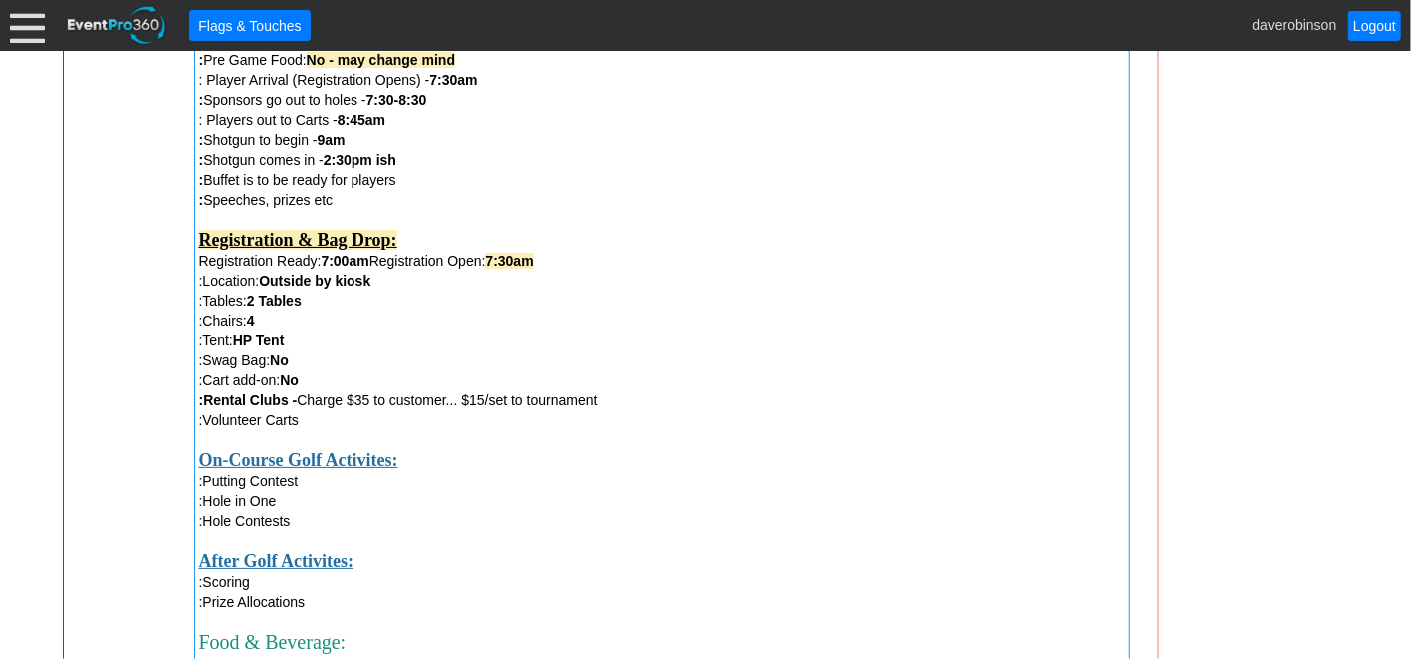
click at [347, 421] on div ":Volunteer Carts" at bounding box center [662, 421] width 927 height 20
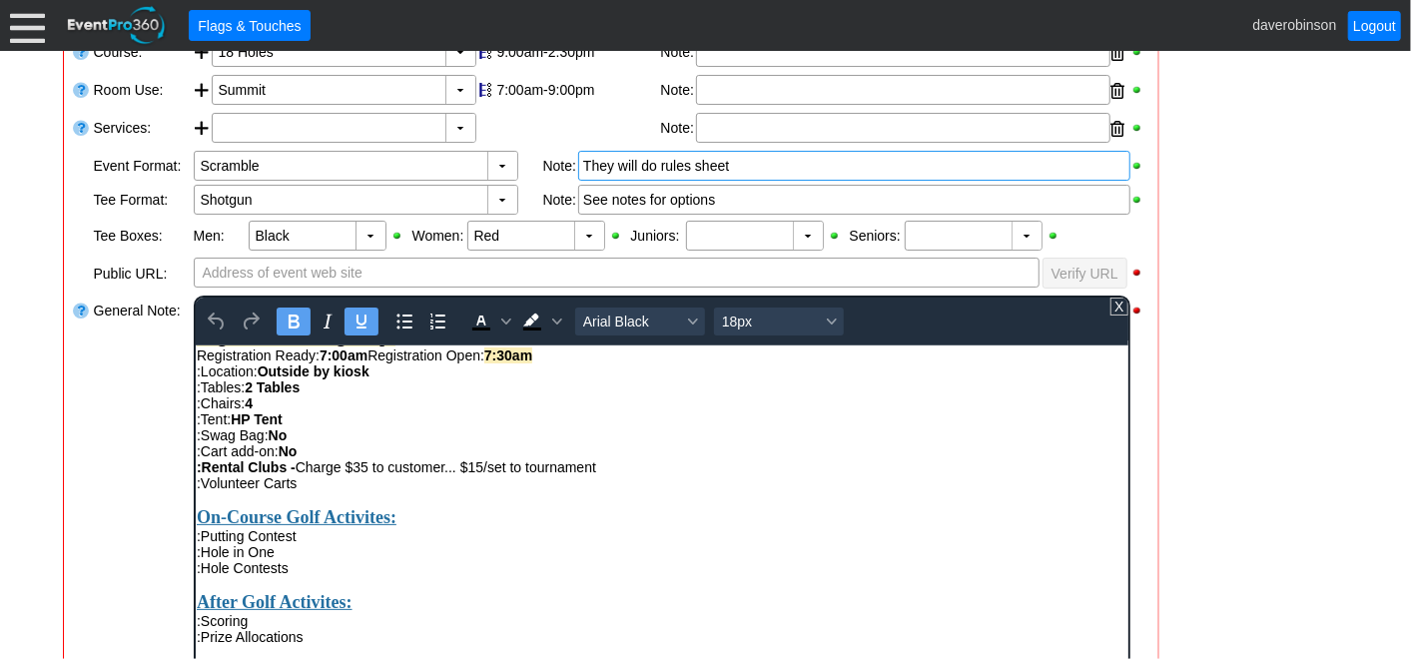
scroll to position [468, 0]
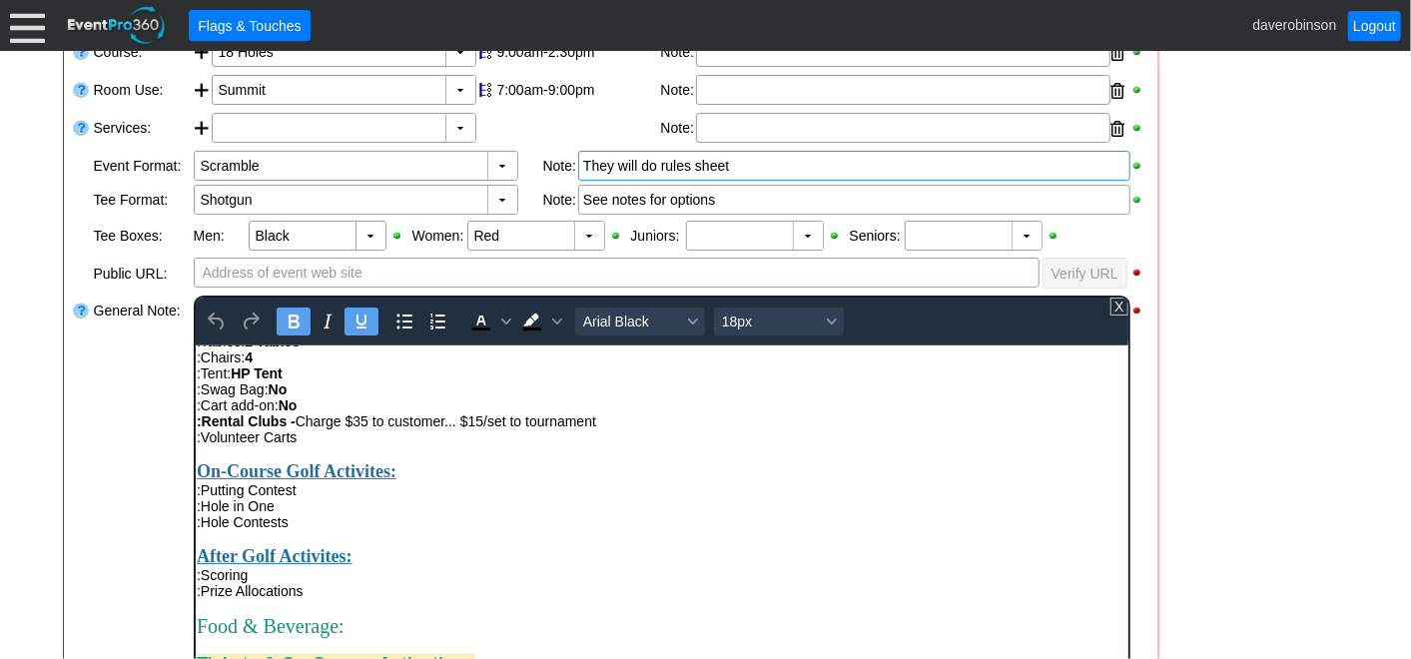
click at [316, 444] on div ":Volunteer Carts" at bounding box center [661, 436] width 931 height 16
drag, startPoint x: 316, startPoint y: 474, endPoint x: 304, endPoint y: 473, distance: 12.0
click at [304, 444] on div ":Volunteer Carts: 2" at bounding box center [661, 436] width 931 height 16
click at [297, 321] on icon "Bold" at bounding box center [293, 322] width 24 height 24
click at [496, 481] on div "On-Course Golf Activites:" at bounding box center [661, 470] width 931 height 21
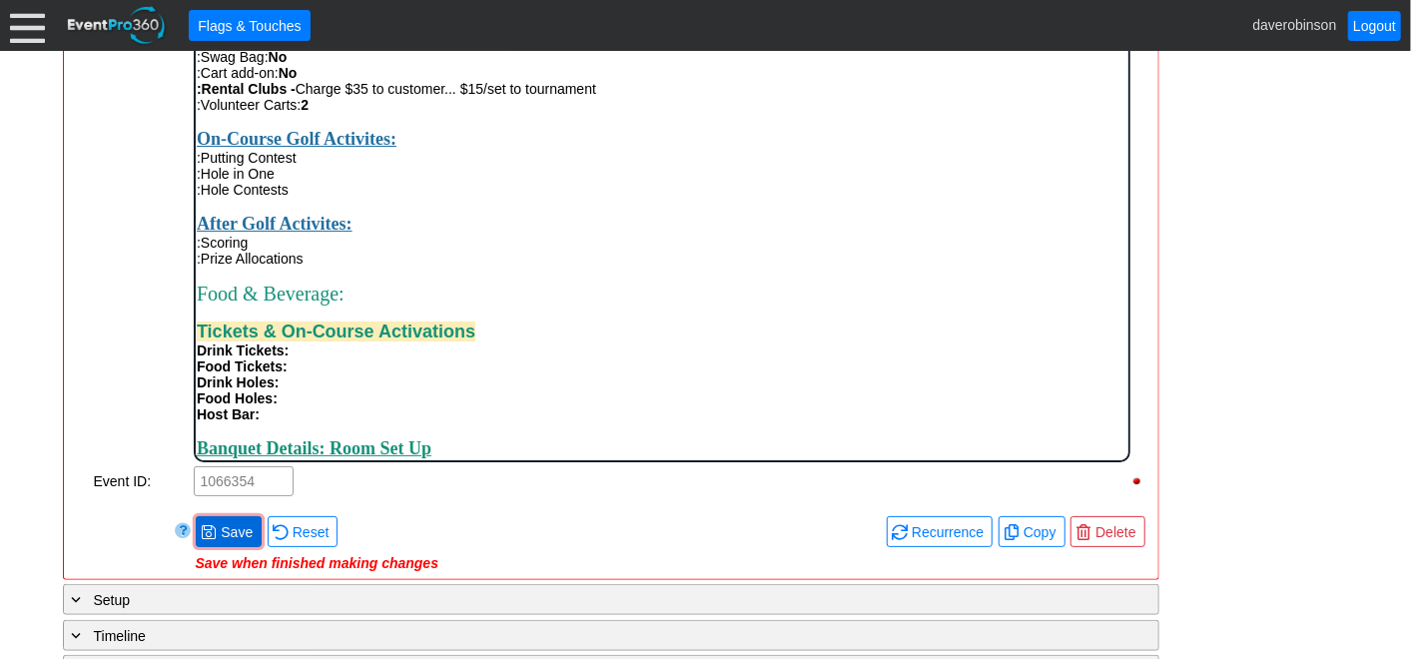
click at [225, 517] on div "Remove all highlights Facility: ▼ Χ Heritage Pointe Golf Club Event Type: ▼ Χ C…" at bounding box center [611, 93] width 1079 height 956
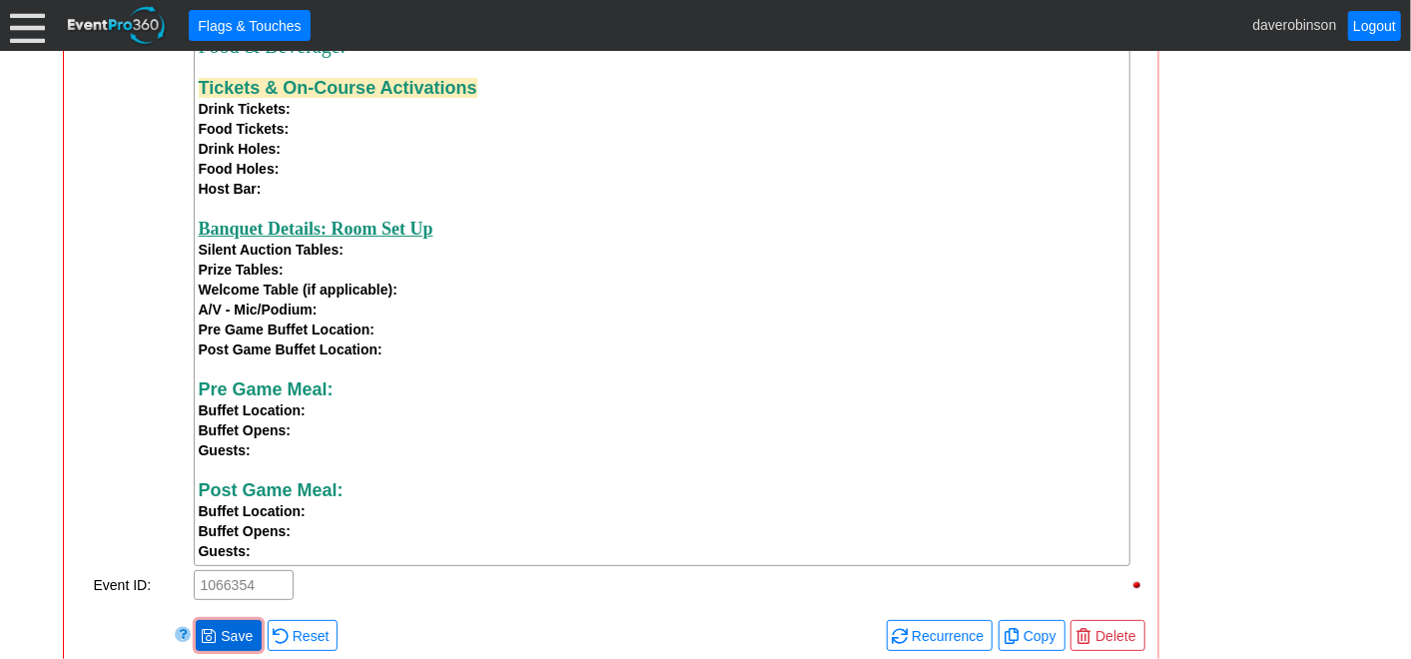
click at [216, 633] on span "● Save" at bounding box center [229, 635] width 56 height 21
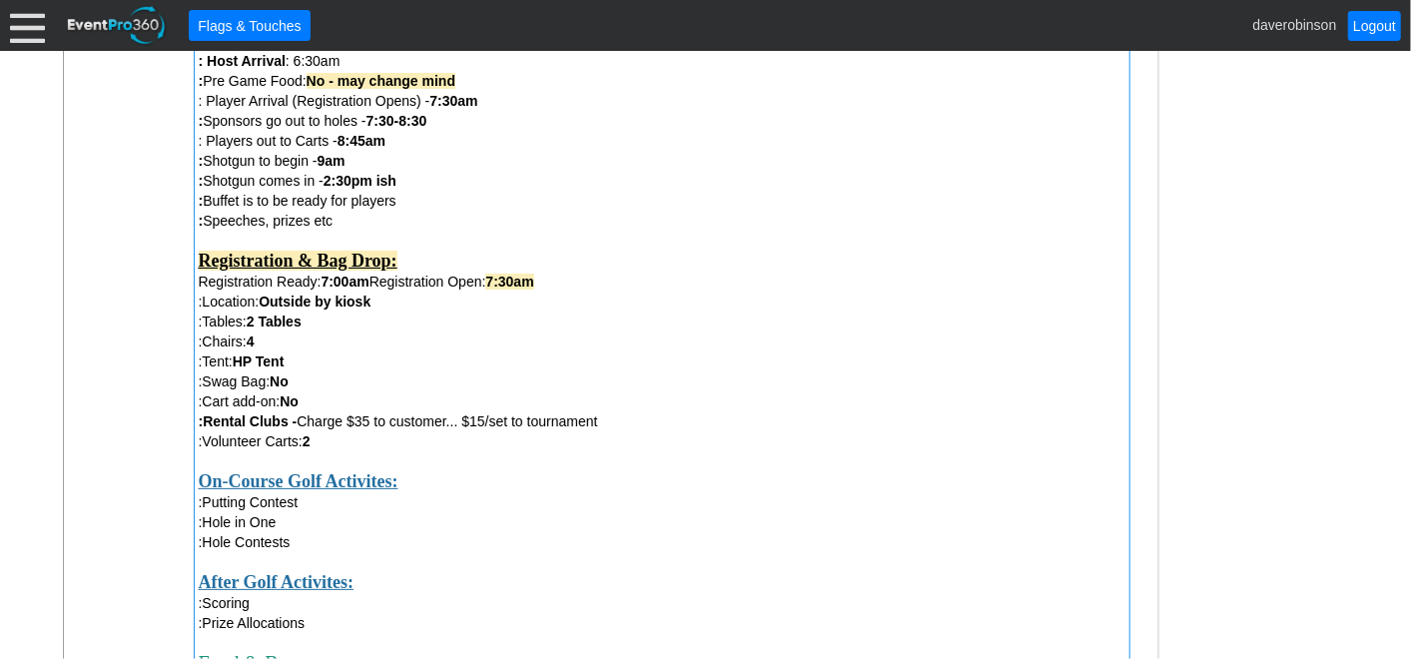
scroll to position [870, 0]
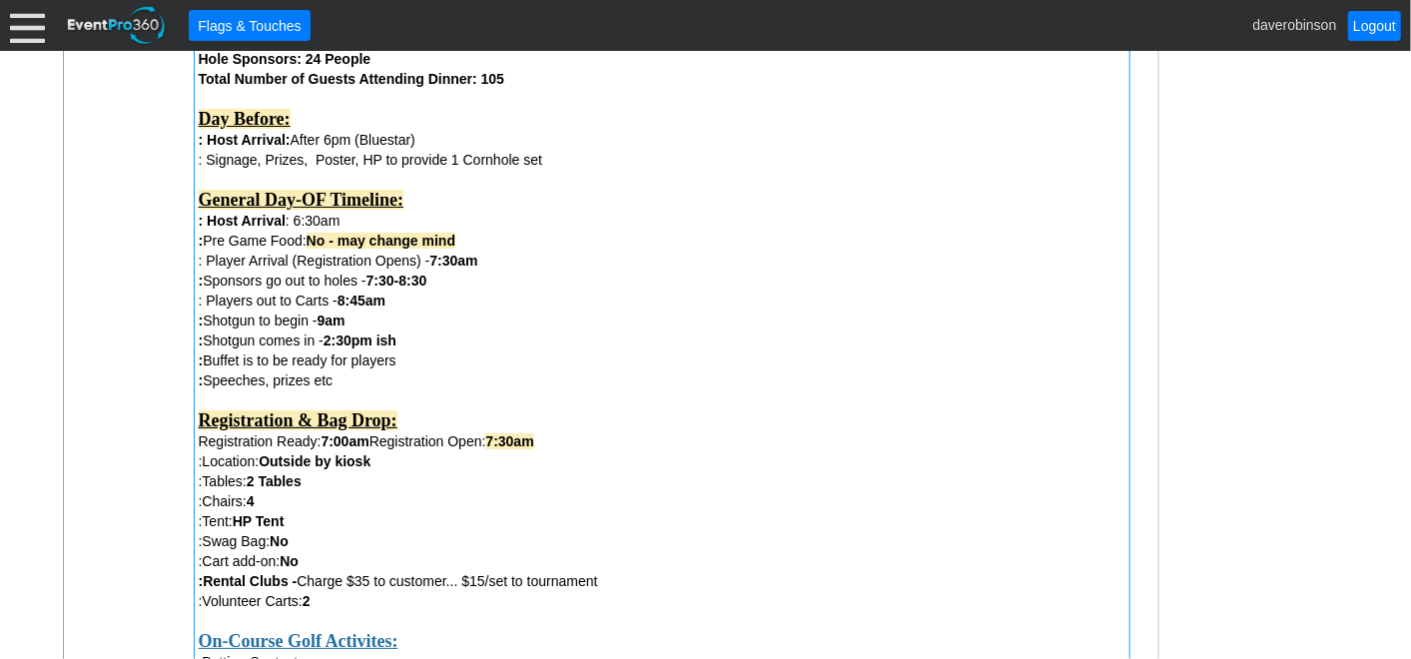
click at [328, 561] on div ":Cart add-on: No" at bounding box center [662, 561] width 927 height 20
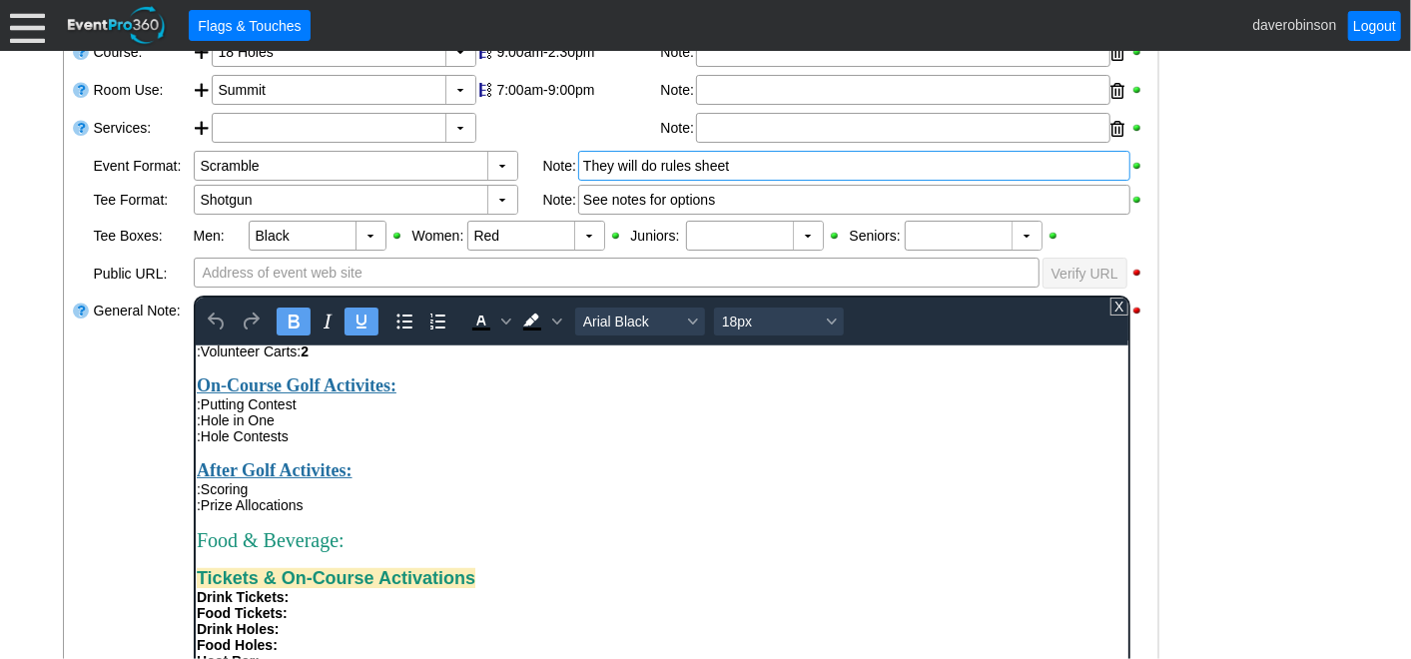
scroll to position [443, 0]
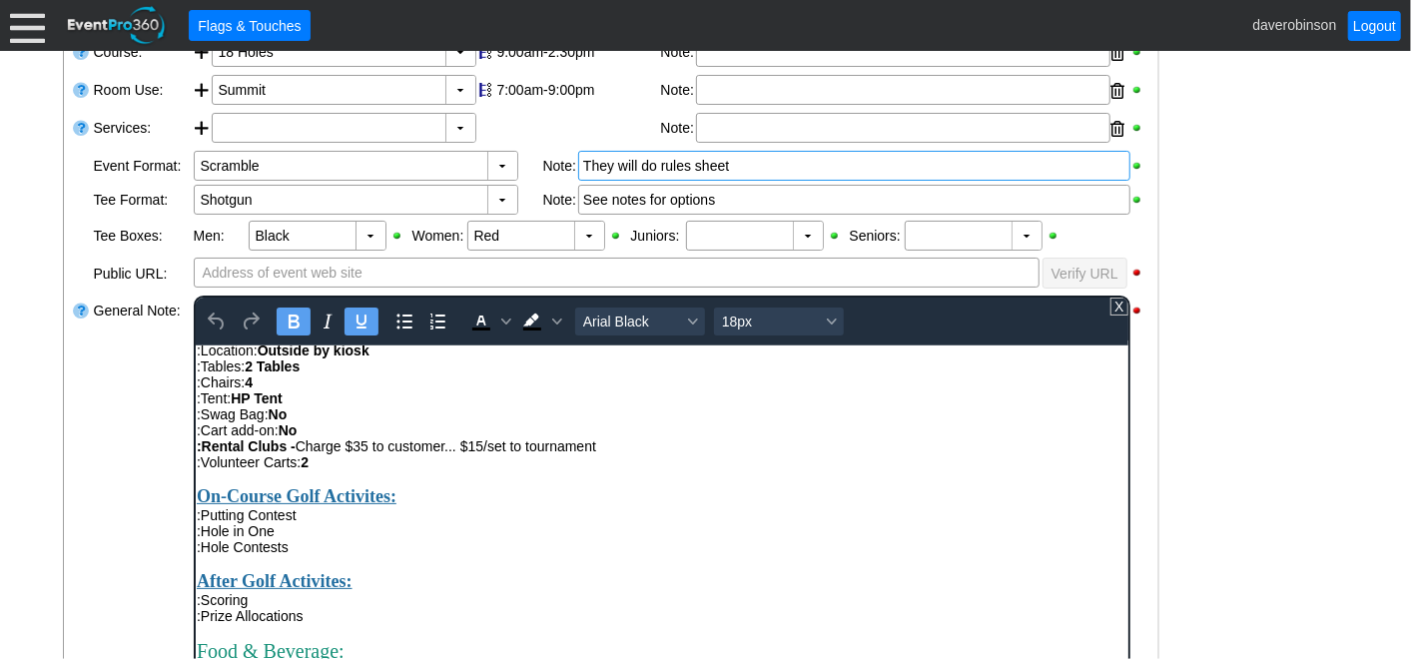
click at [333, 437] on div ":Cart add-on: No" at bounding box center [661, 429] width 931 height 16
click at [296, 437] on div ":Cart add-on: HP to provide 1 bottle of water per player and place on carts" at bounding box center [661, 429] width 931 height 16
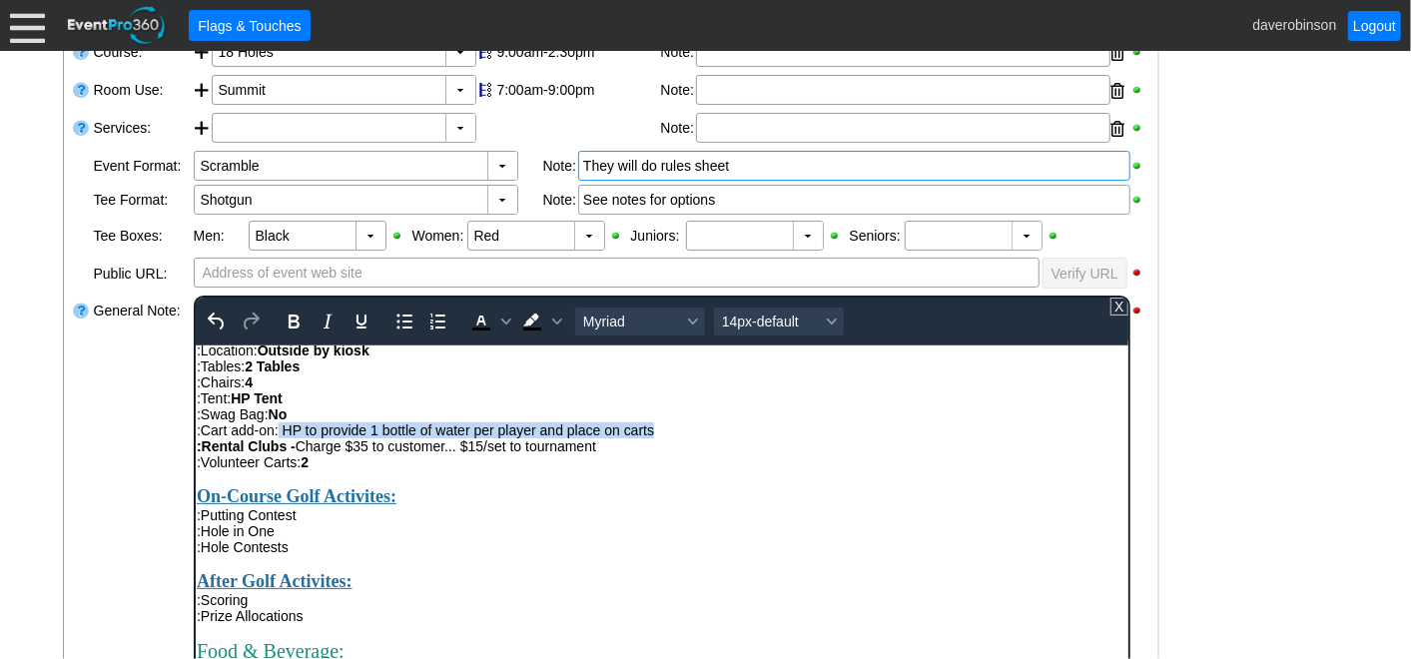
drag, startPoint x: 279, startPoint y: 463, endPoint x: 663, endPoint y: 458, distance: 384.6
click at [663, 437] on div ":Cart add-on: HP to provide 1 bottle of water per player and place on carts" at bounding box center [661, 429] width 931 height 16
drag, startPoint x: 287, startPoint y: 314, endPoint x: 307, endPoint y: 318, distance: 20.4
click at [287, 314] on icon "Bold" at bounding box center [293, 322] width 24 height 24
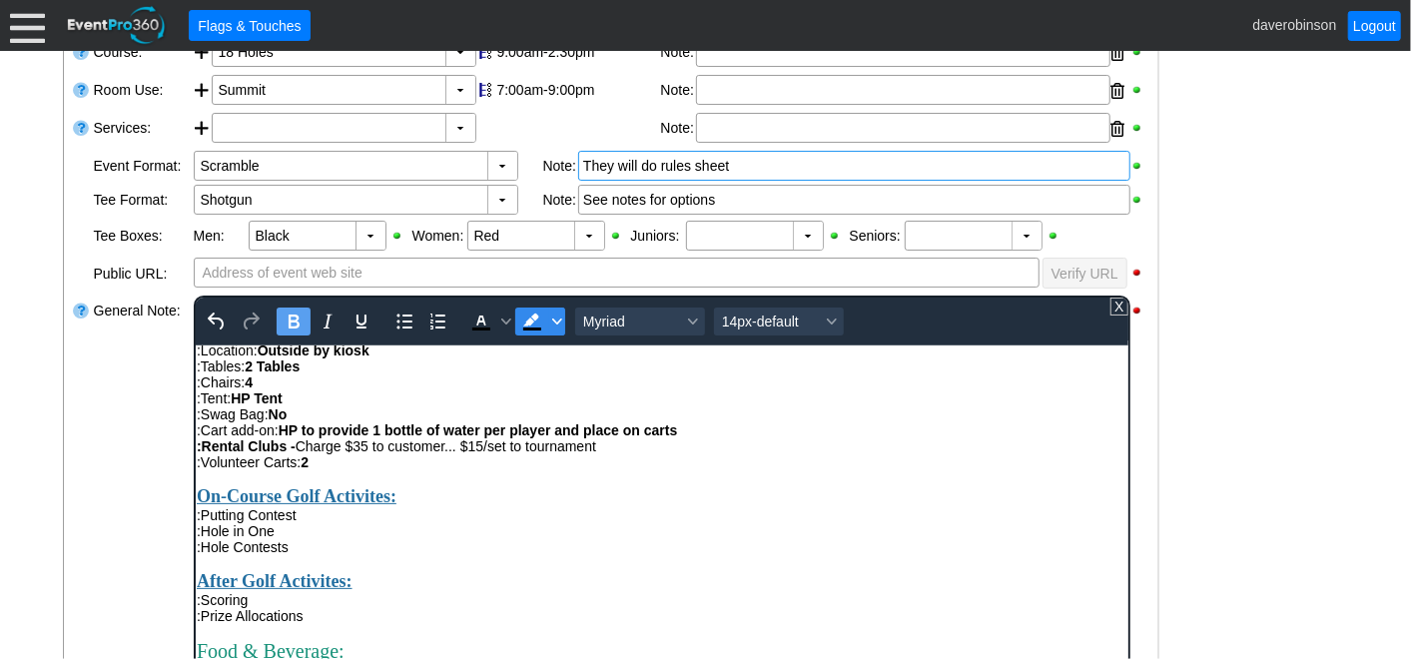
click at [554, 313] on span "Background color Black" at bounding box center [556, 322] width 16 height 28
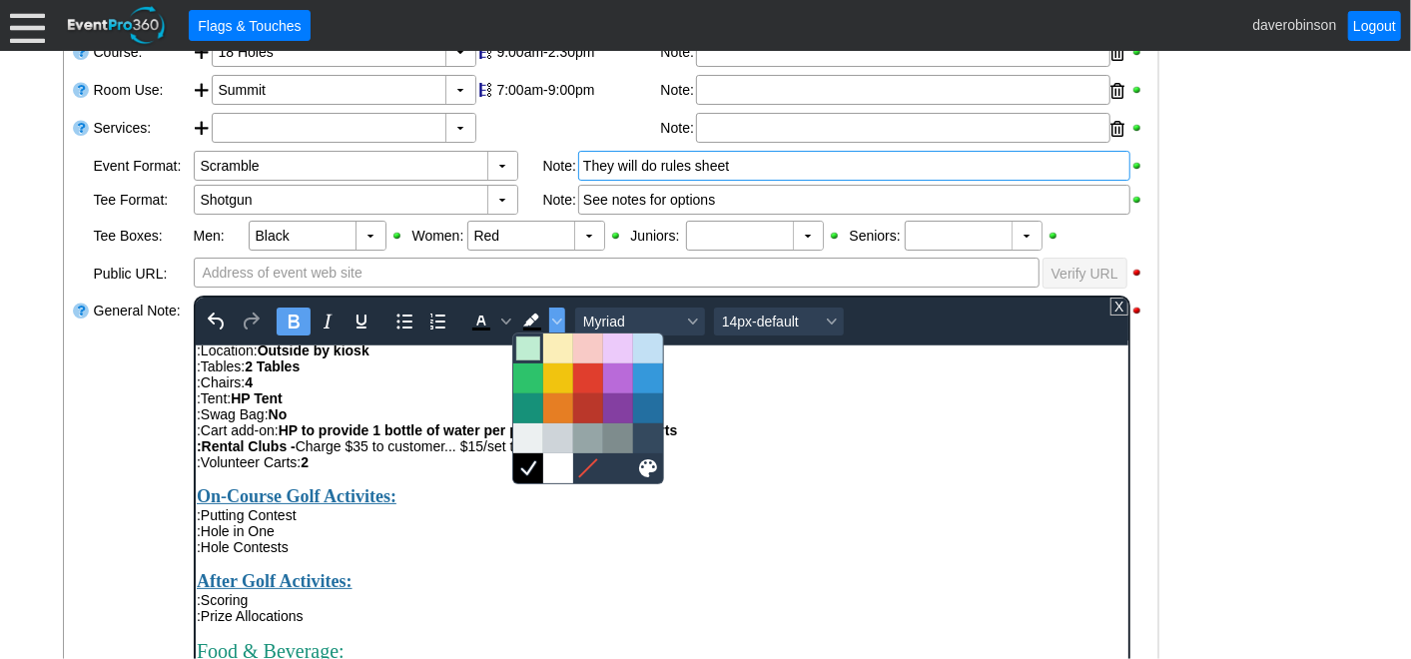
drag, startPoint x: 537, startPoint y: 354, endPoint x: 388, endPoint y: 94, distance: 299.8
click at [537, 354] on div at bounding box center [528, 349] width 24 height 24
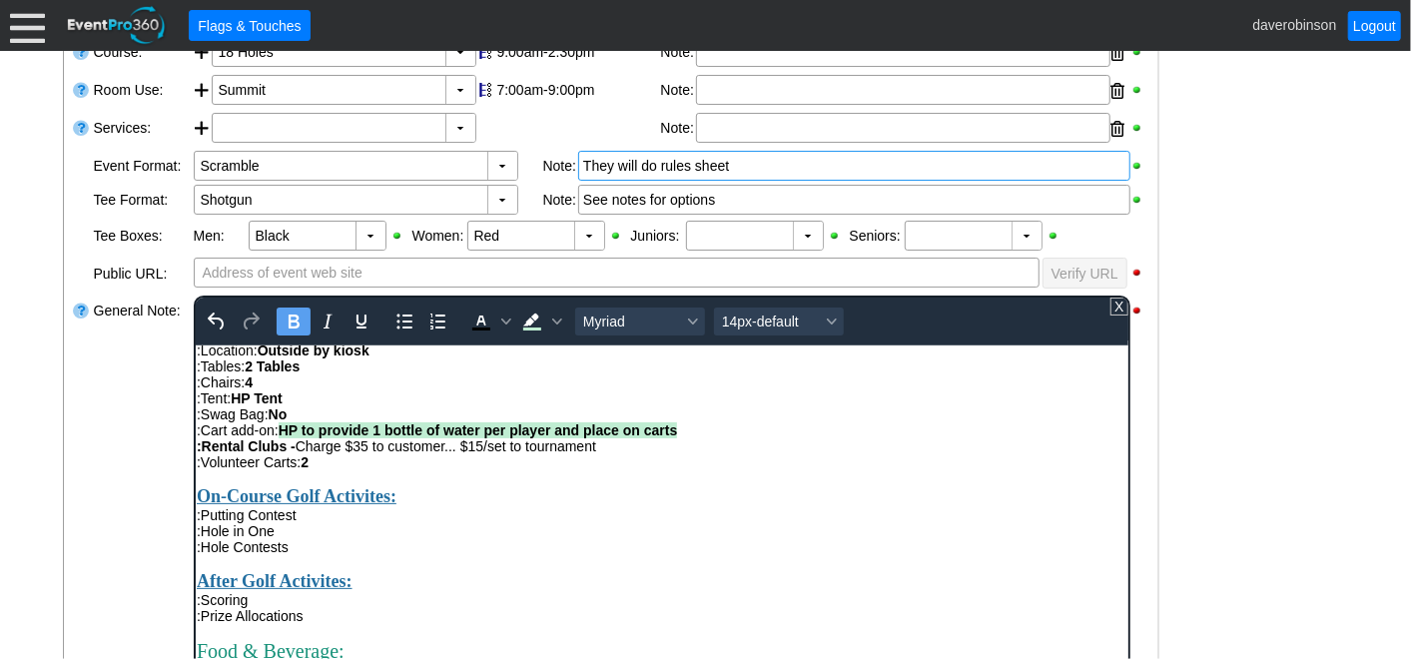
click at [606, 469] on div ":Volunteer Carts: 2" at bounding box center [661, 461] width 931 height 16
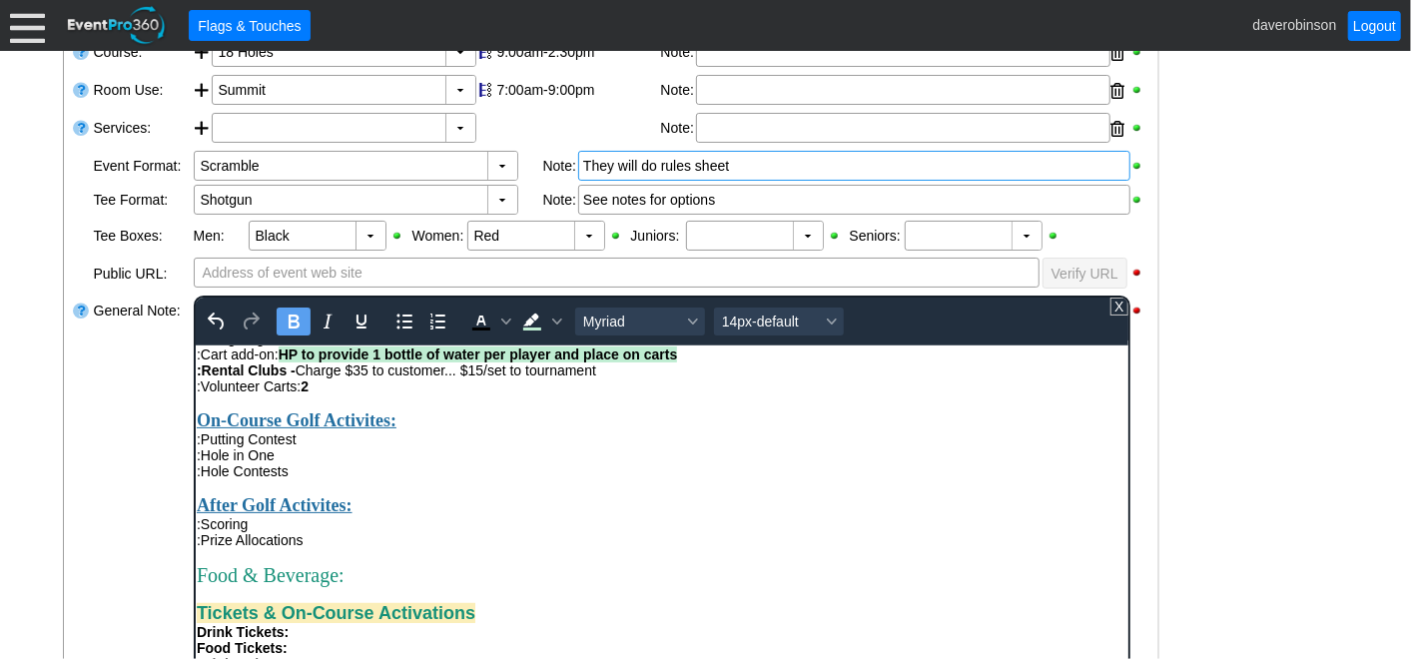
scroll to position [554, 0]
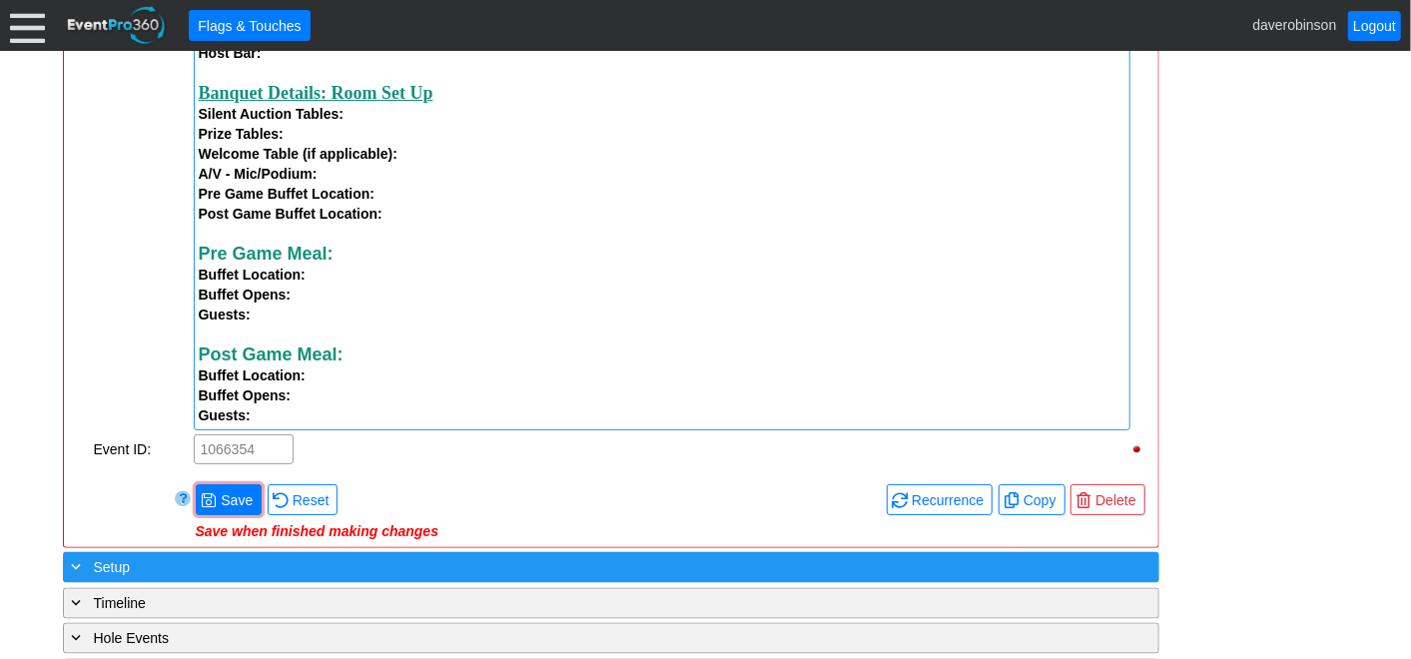
scroll to position [1828, 0]
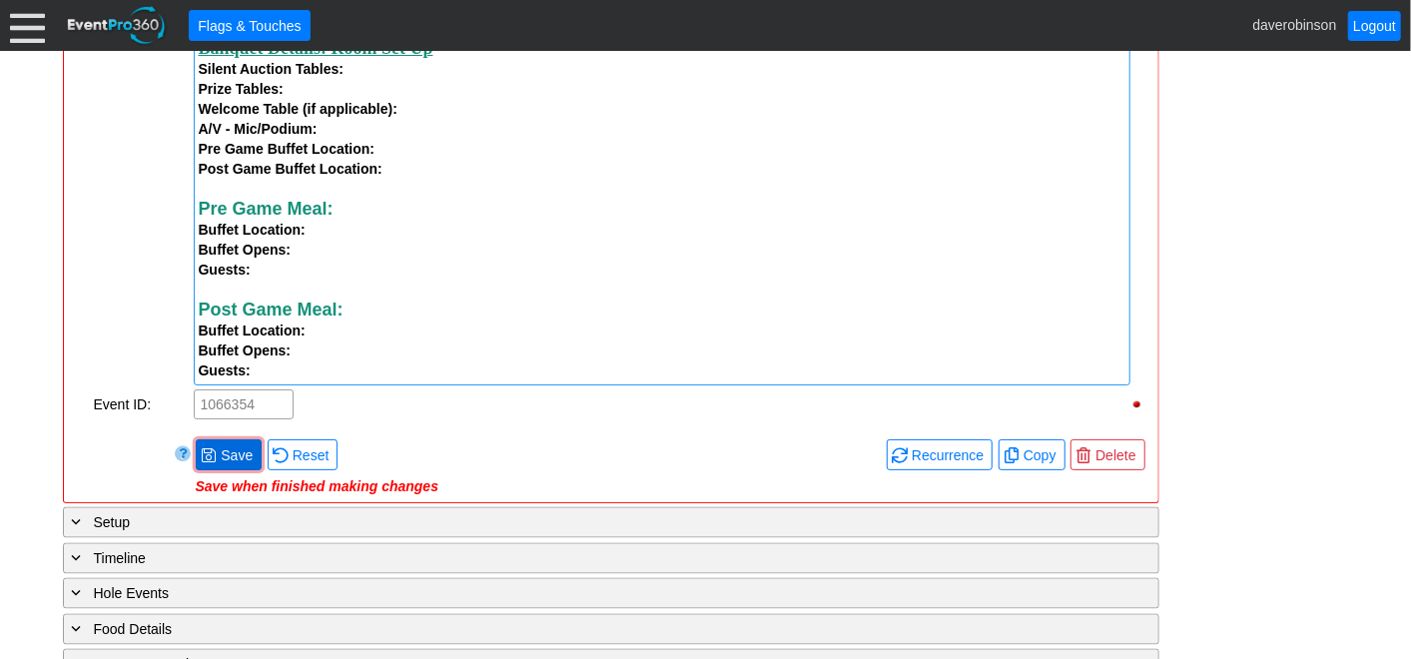
click at [224, 456] on span "Save" at bounding box center [237, 455] width 40 height 20
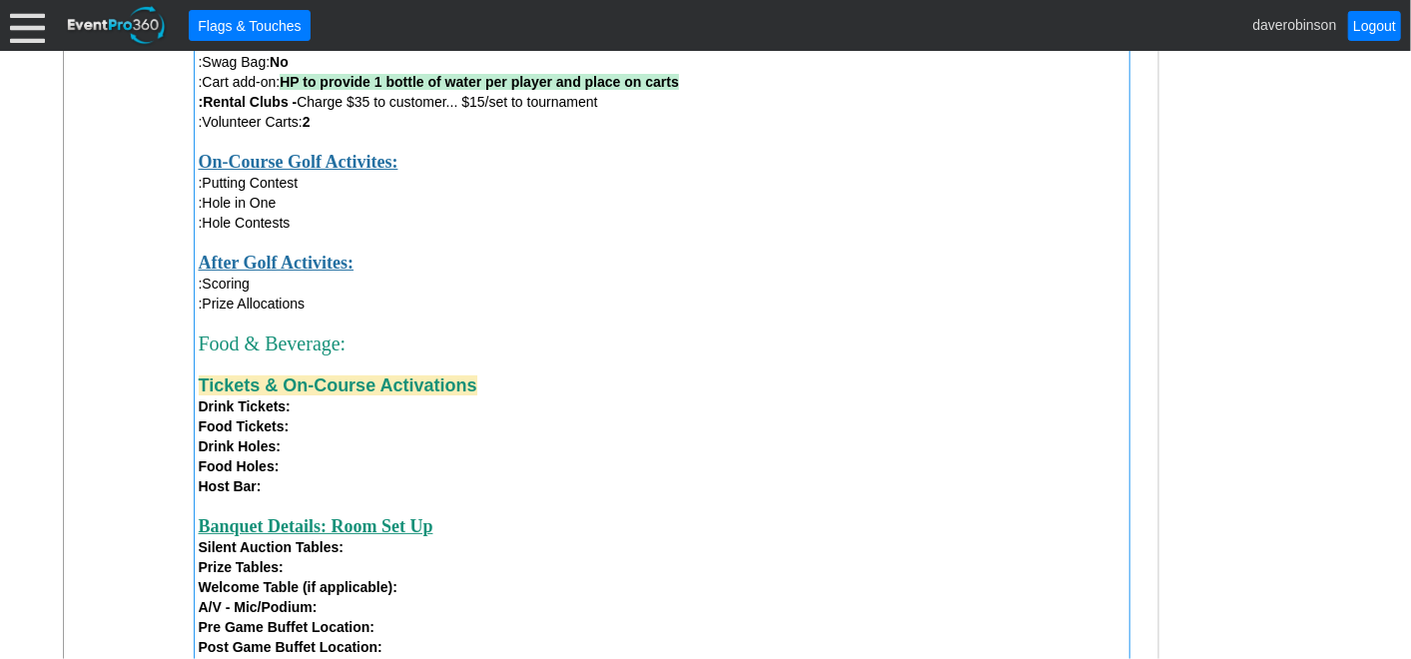
scroll to position [1383, 0]
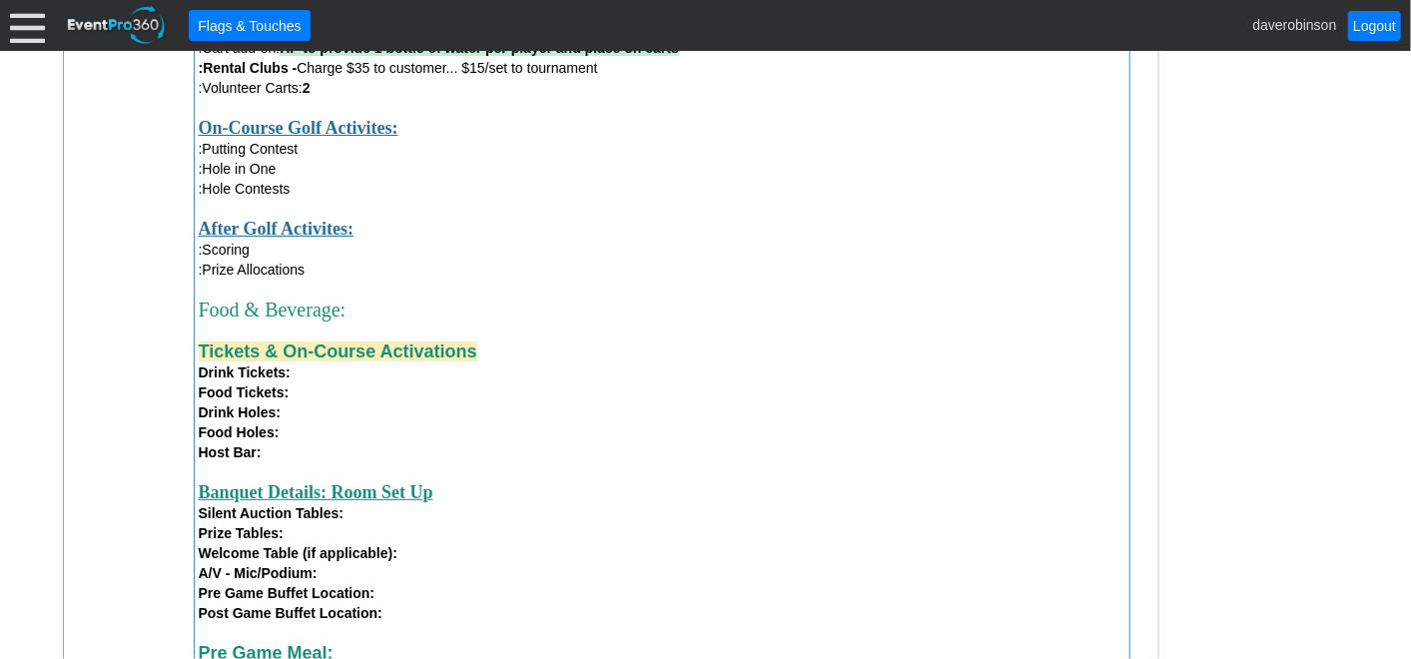
click at [321, 382] on div "Drink Tickets:" at bounding box center [662, 373] width 927 height 20
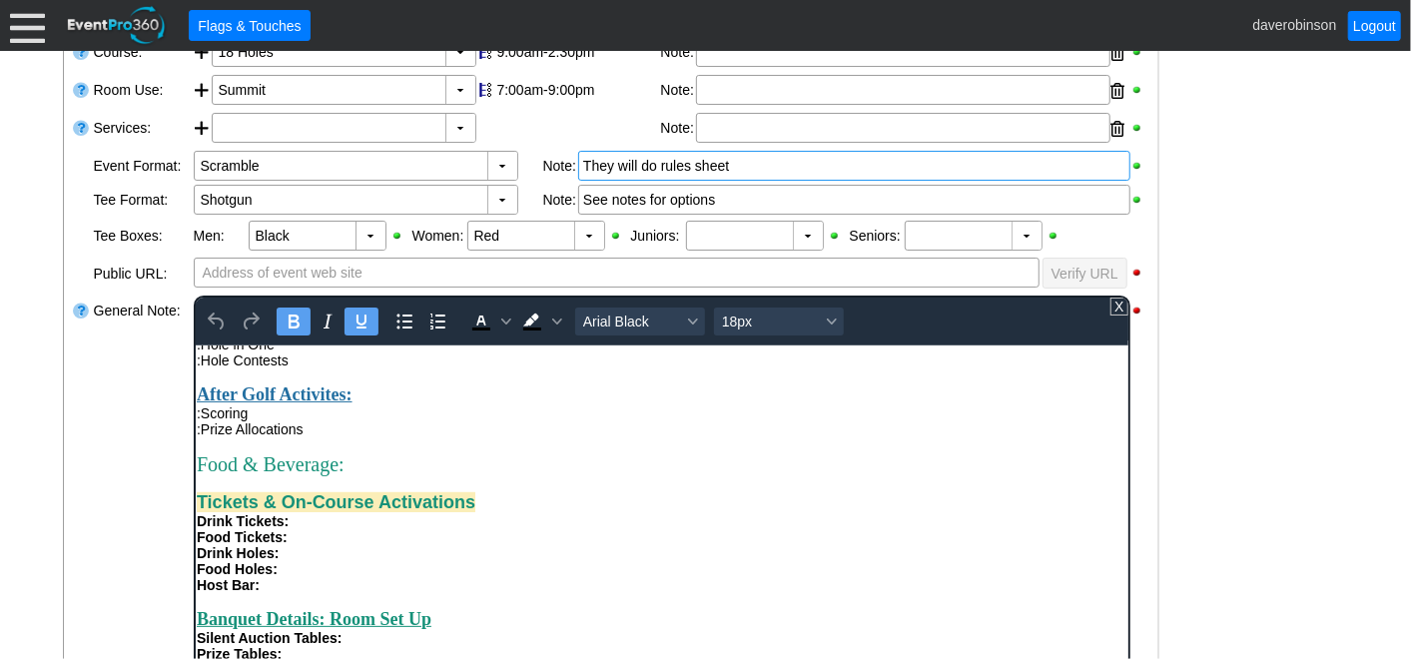
scroll to position [665, 0]
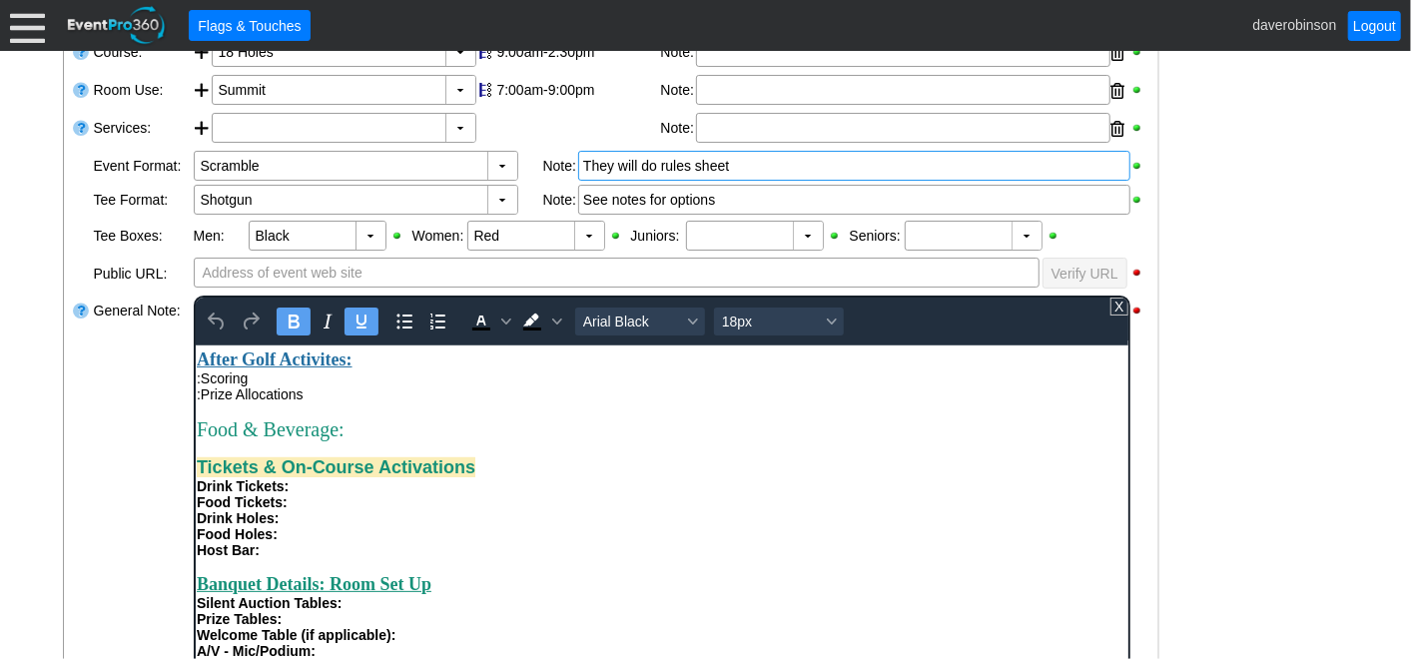
click at [367, 509] on div "Food Tickets:" at bounding box center [661, 501] width 931 height 16
click at [72, 516] on div at bounding box center [82, 545] width 20 height 503
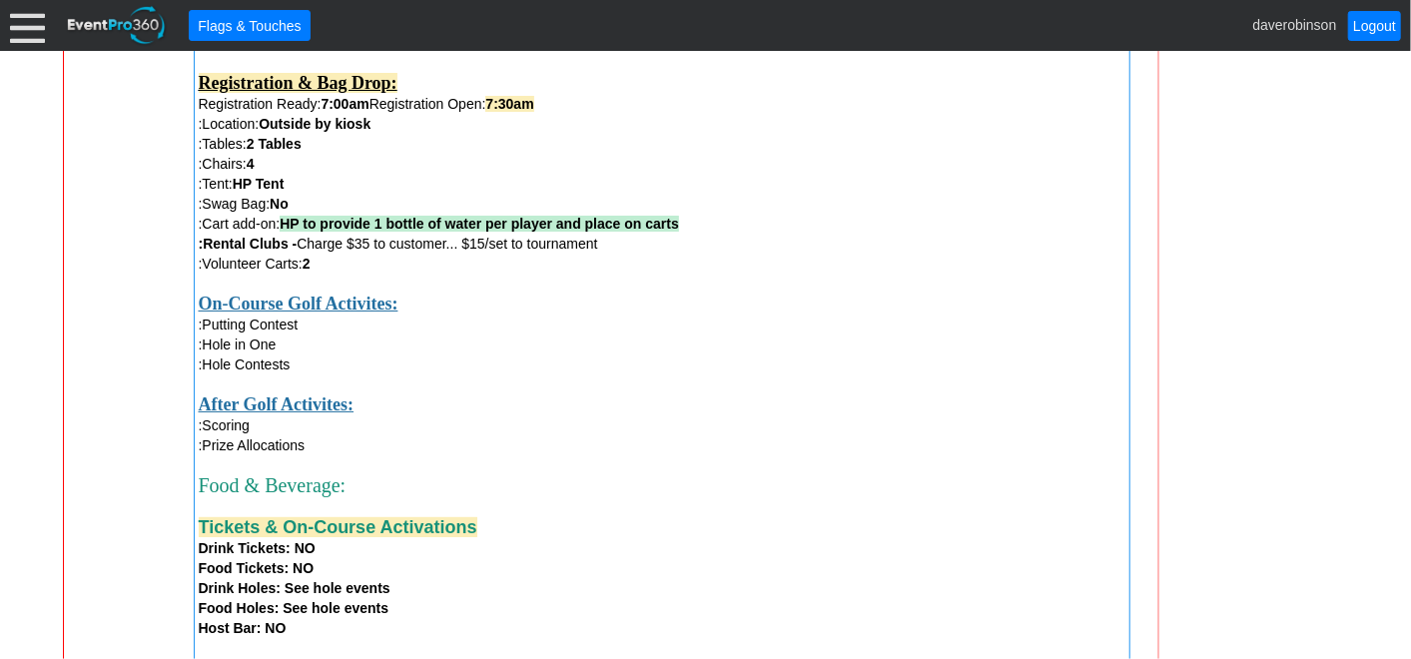
scroll to position [1162, 0]
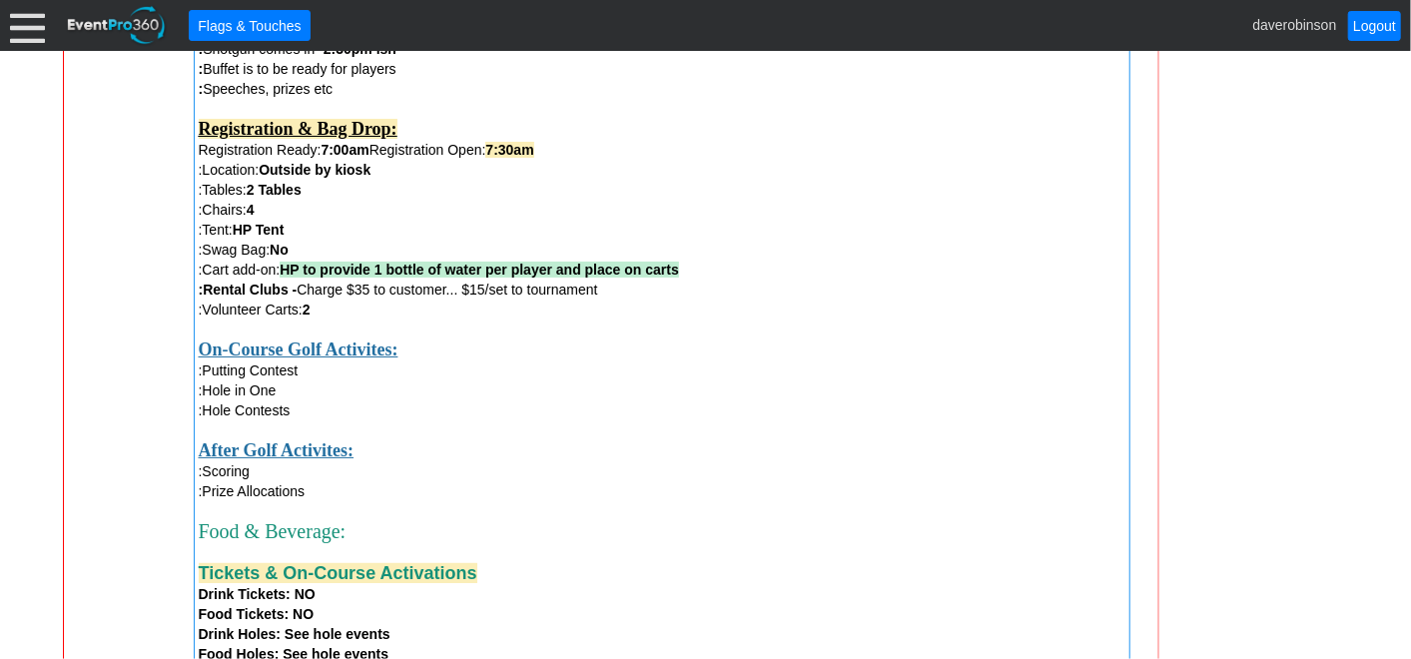
click at [291, 397] on div ":Hole in One" at bounding box center [662, 391] width 927 height 20
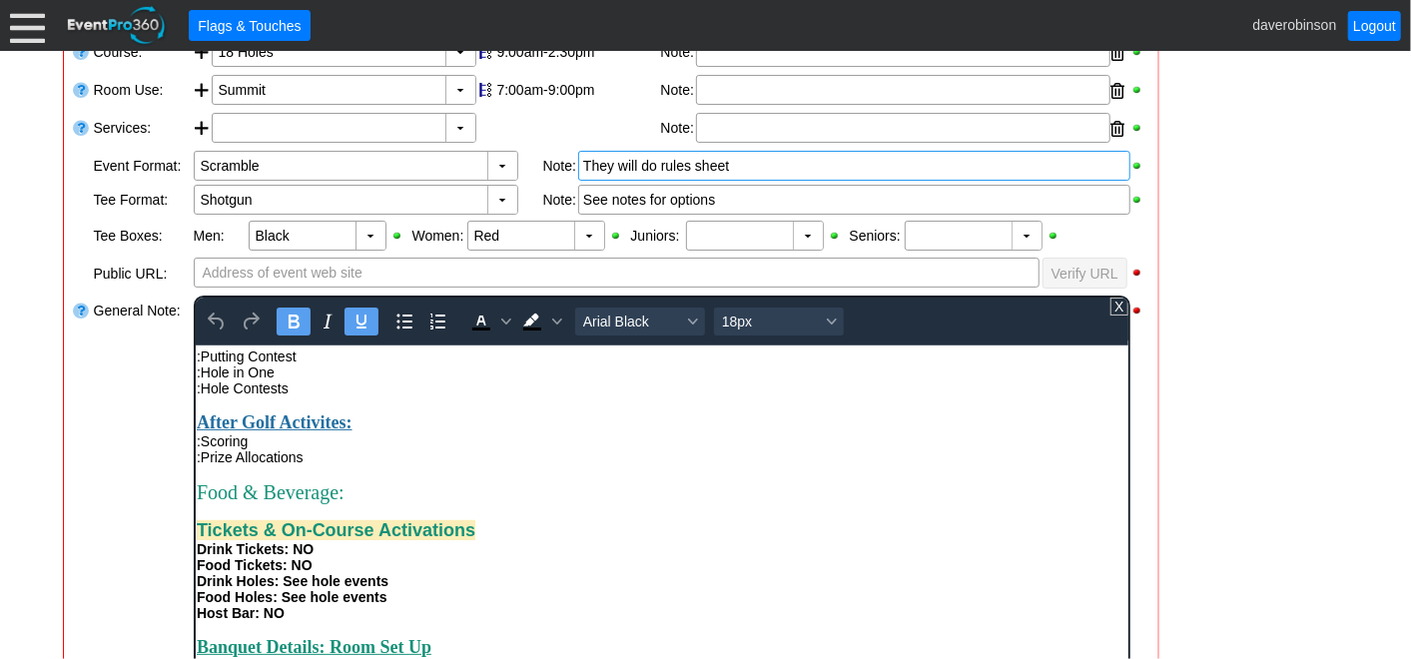
scroll to position [554, 0]
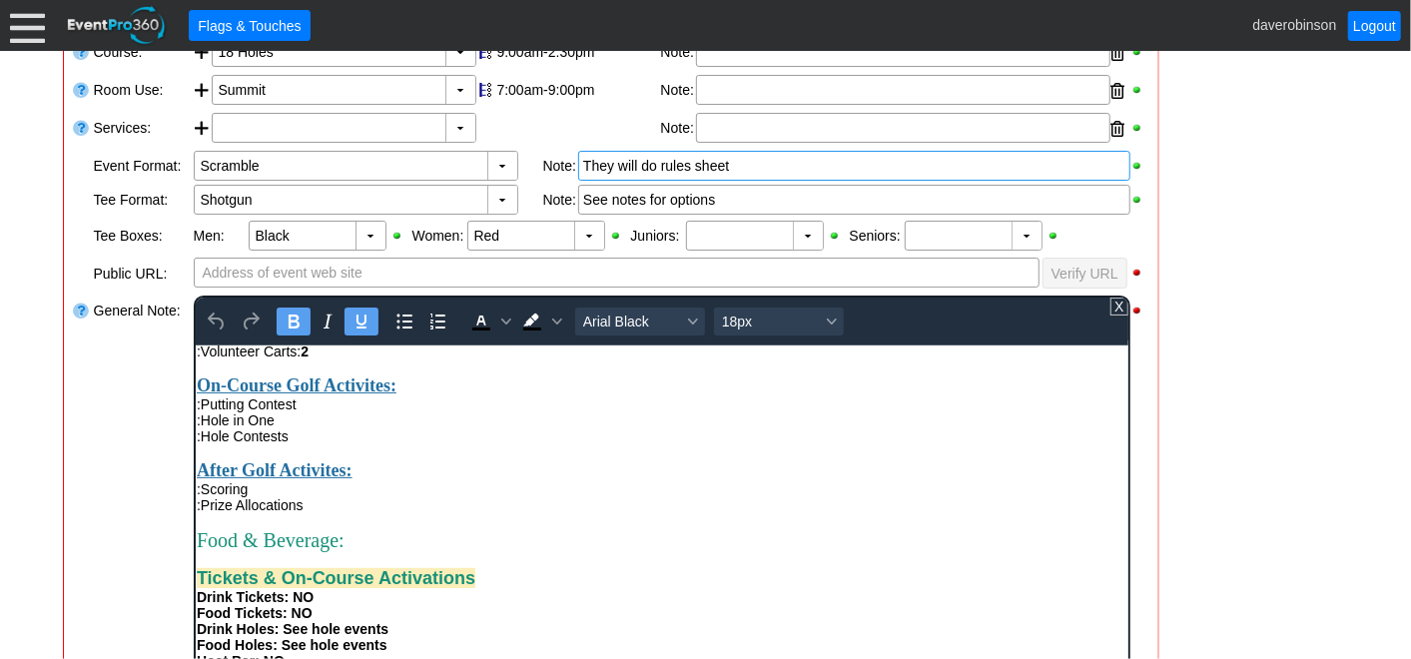
click at [299, 427] on div ":Hole in One" at bounding box center [661, 420] width 931 height 16
drag, startPoint x: 328, startPoint y: 463, endPoint x: 287, endPoint y: 458, distance: 41.3
click at [287, 427] on div ":Hole in One : NO" at bounding box center [661, 420] width 931 height 16
click at [297, 320] on icon "Bold" at bounding box center [293, 322] width 11 height 14
click at [551, 322] on icon "Background color Black" at bounding box center [556, 322] width 10 height 10
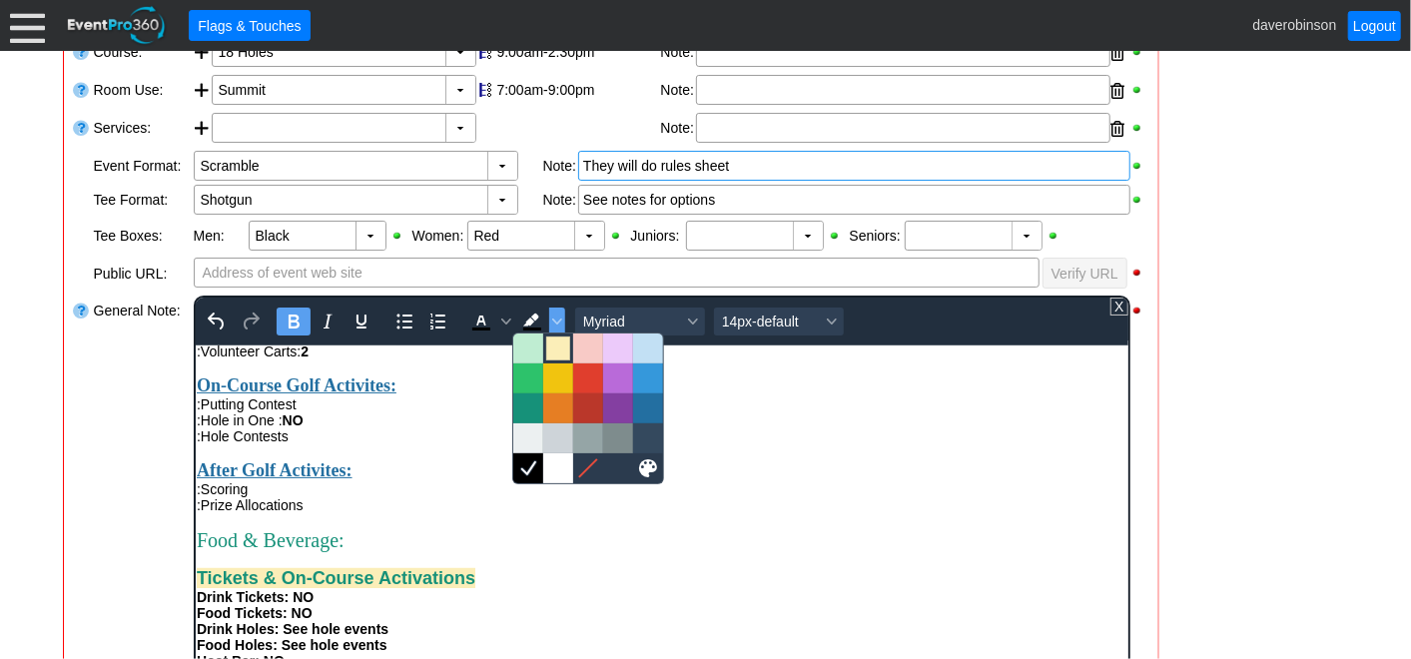
click at [551, 340] on div at bounding box center [558, 349] width 24 height 24
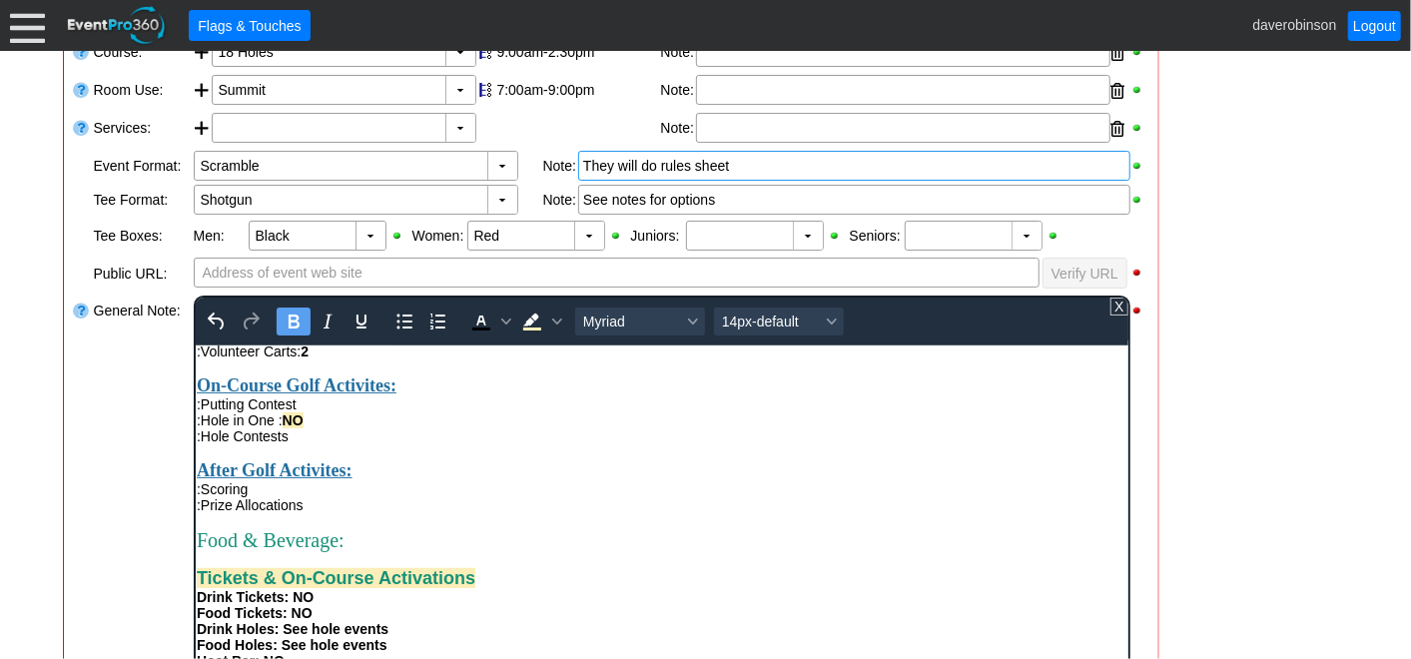
click at [511, 480] on div "After Golf Activites:" at bounding box center [661, 469] width 931 height 21
click at [329, 459] on div "Rich Text Area. Press ALT-0 for help." at bounding box center [661, 451] width 931 height 16
click at [308, 443] on div ":Hole Contests" at bounding box center [661, 435] width 931 height 16
click at [331, 412] on div ":Putting Contest" at bounding box center [661, 404] width 931 height 16
click at [323, 459] on div "Rich Text Area. Press ALT-0 for help." at bounding box center [661, 451] width 931 height 16
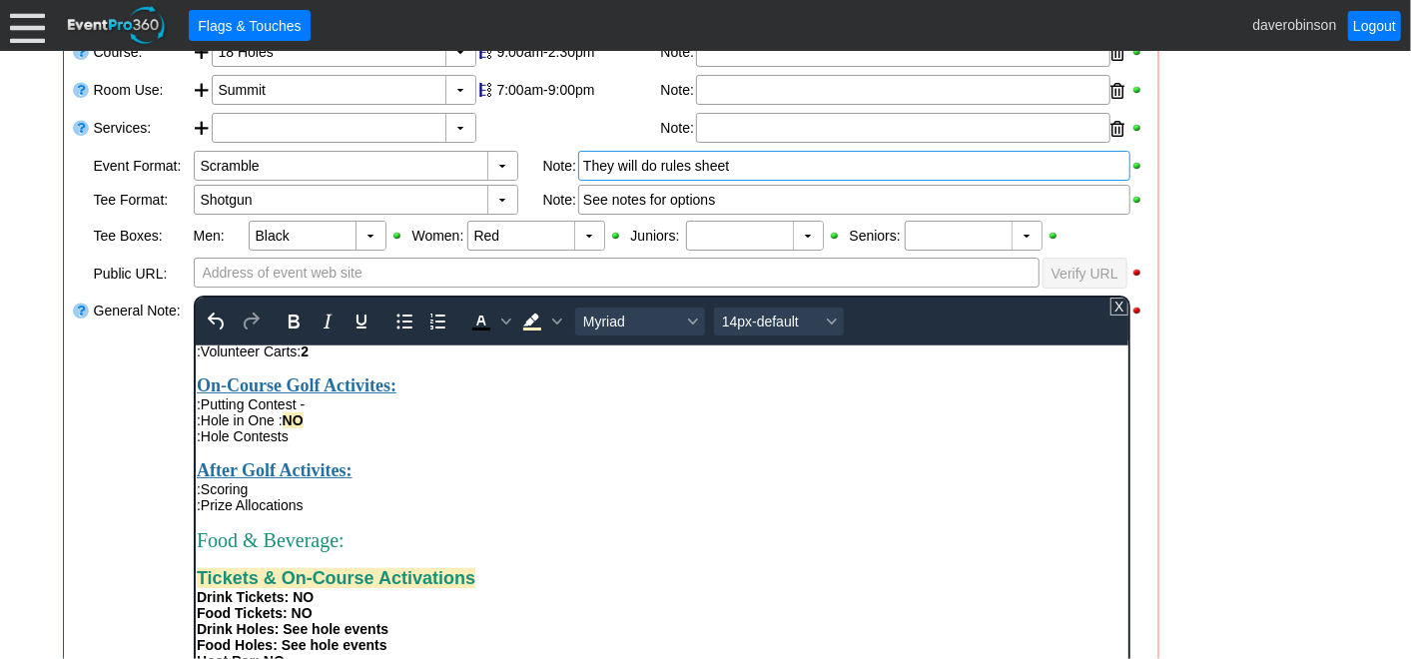
click at [324, 443] on div ":Hole Contests" at bounding box center [661, 435] width 931 height 16
click at [100, 533] on div "General Note:" at bounding box center [142, 545] width 100 height 503
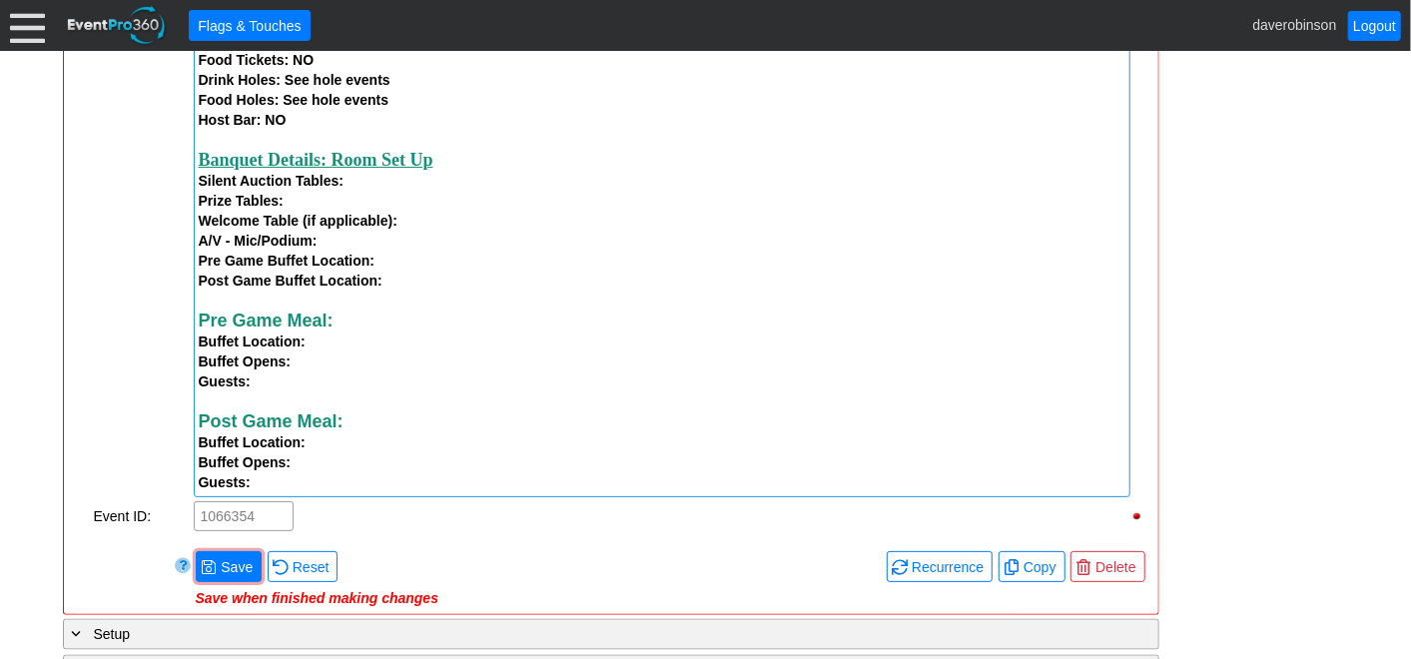
scroll to position [1717, 0]
click at [217, 570] on span "Save" at bounding box center [237, 566] width 40 height 20
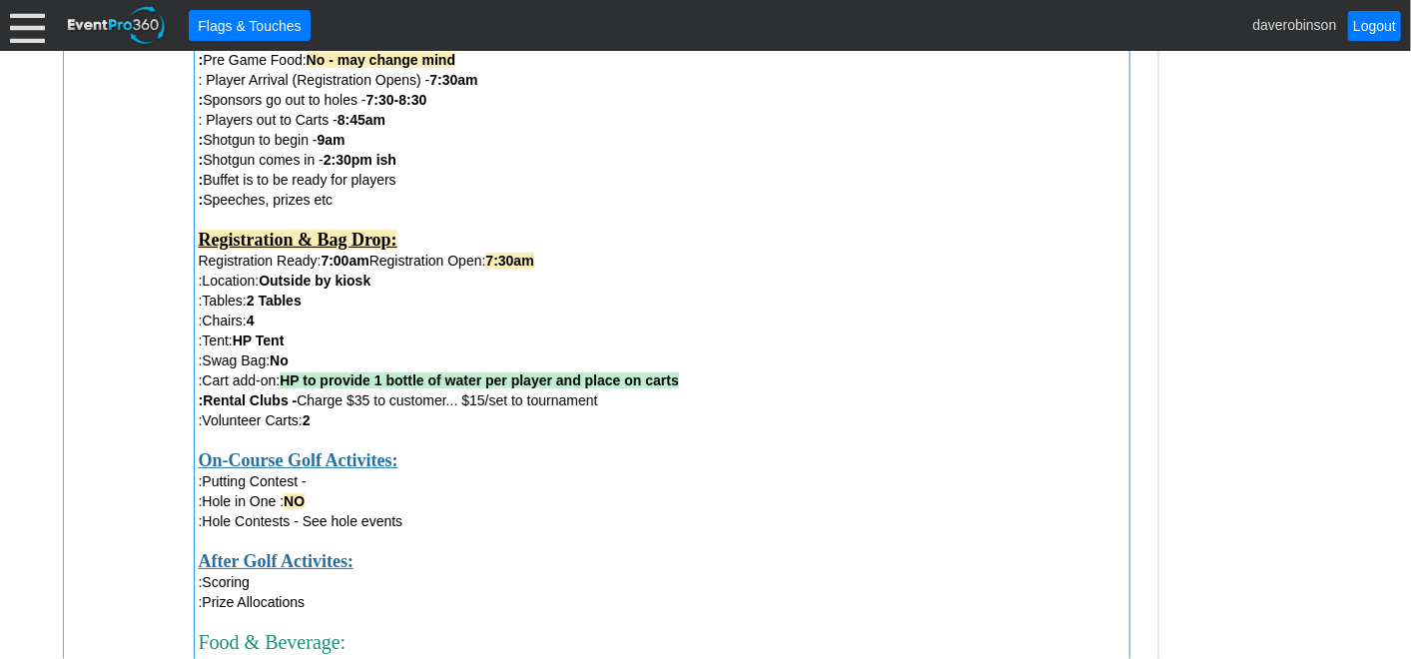
scroll to position [1162, 0]
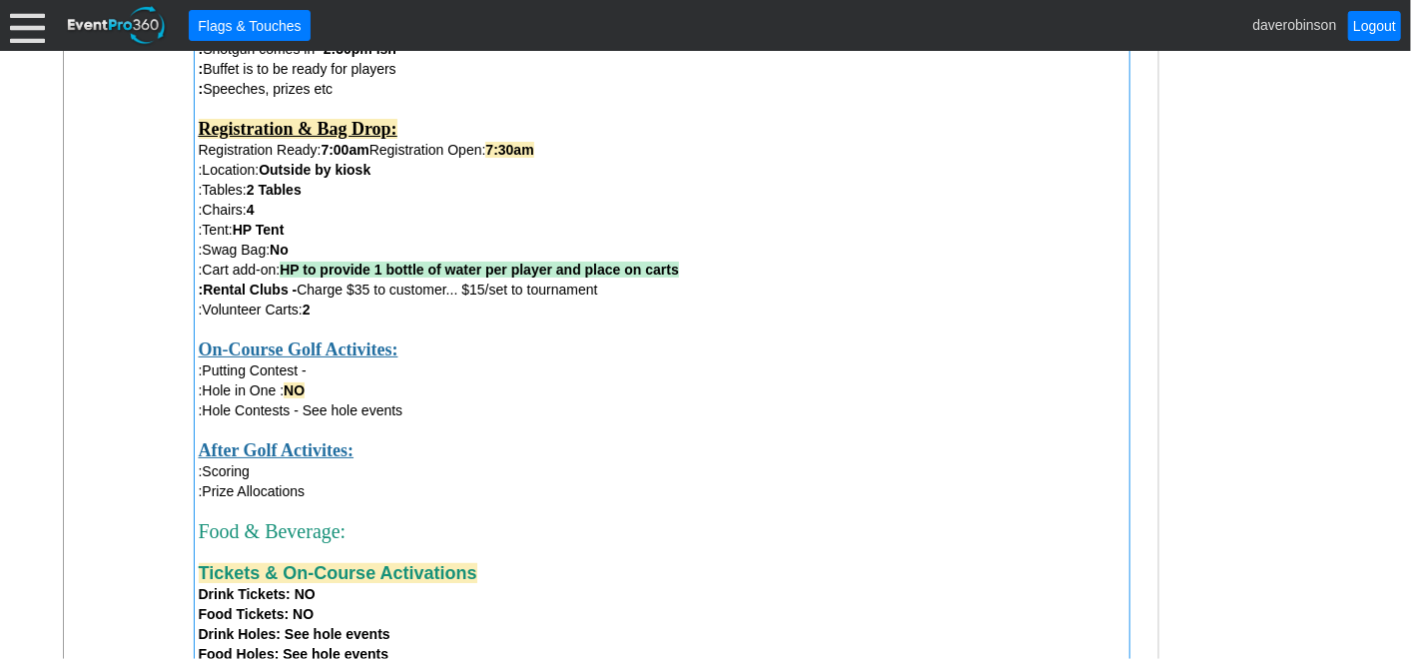
click at [354, 374] on div ":Putting Contest -" at bounding box center [662, 371] width 927 height 20
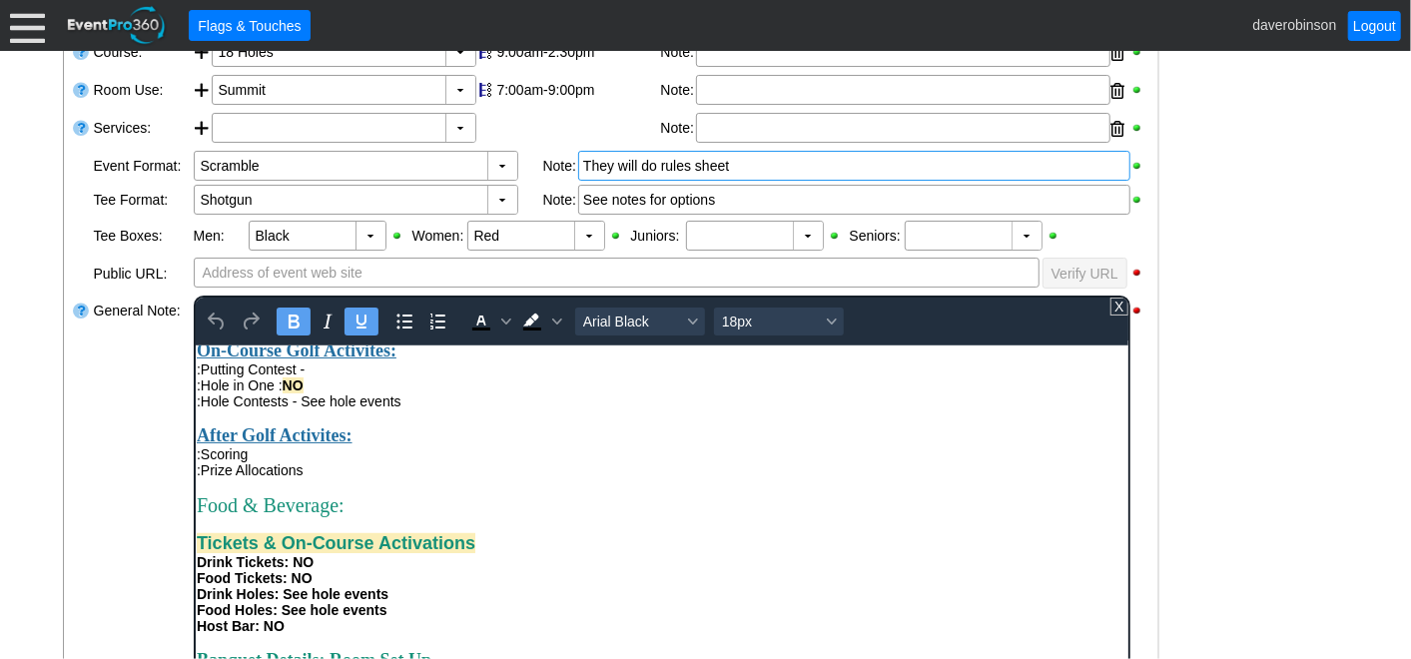
scroll to position [554, 0]
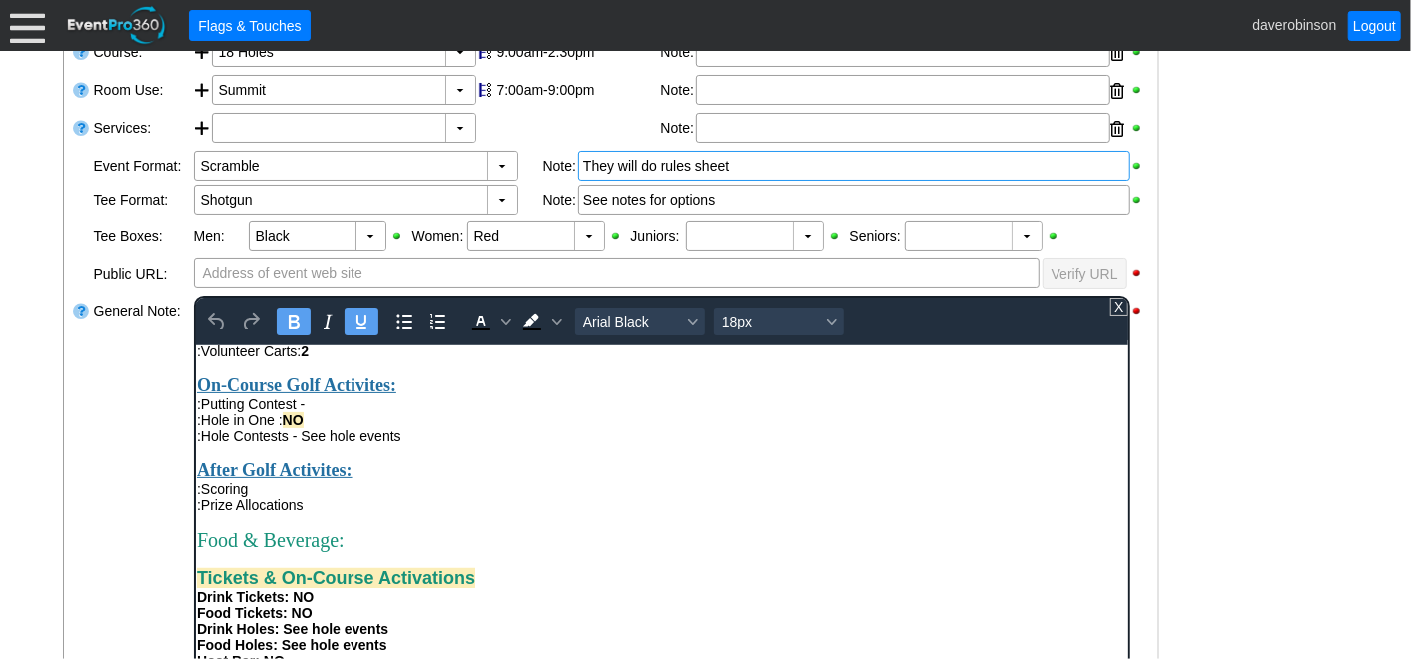
click at [339, 412] on div ":Putting Contest -" at bounding box center [661, 404] width 931 height 16
drag, startPoint x: 347, startPoint y: 433, endPoint x: 302, endPoint y: 438, distance: 45.2
click at [302, 412] on div ":Putting Contest - NO" at bounding box center [661, 404] width 931 height 16
click at [283, 316] on icon "Bold" at bounding box center [293, 322] width 24 height 24
click at [553, 317] on icon "Background color Black" at bounding box center [556, 322] width 10 height 10
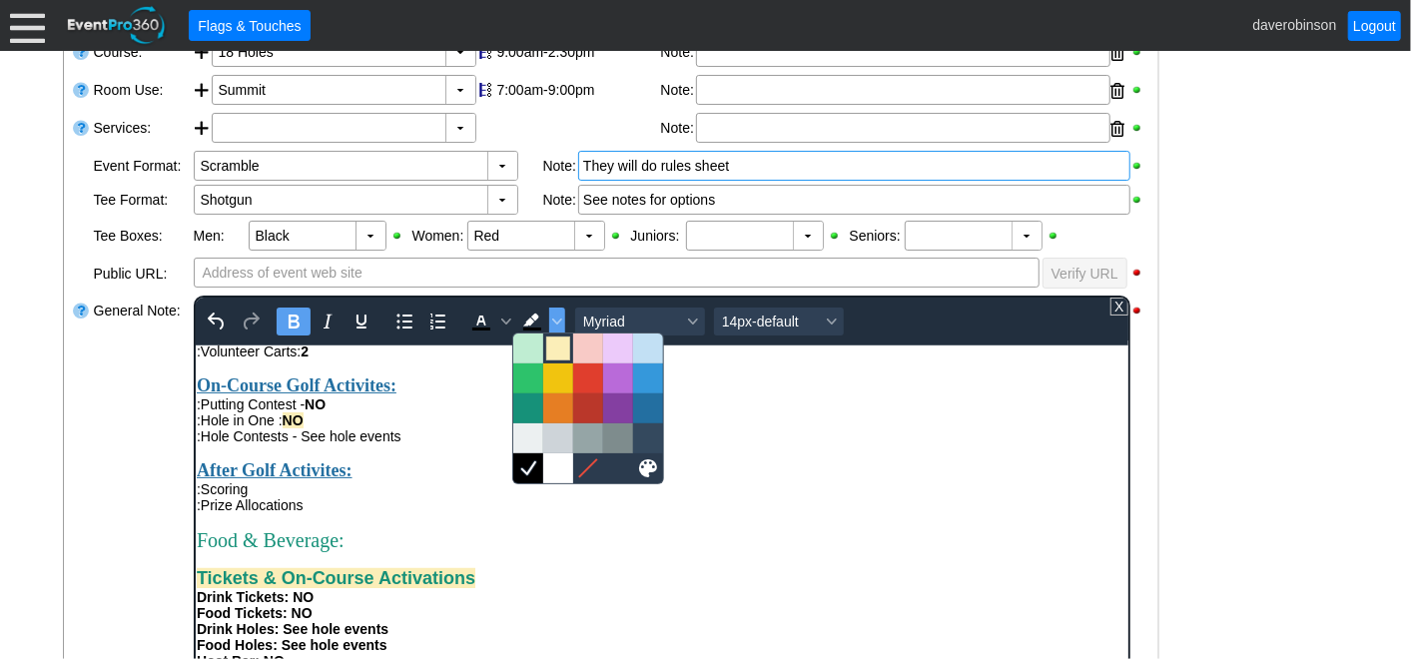
click at [561, 345] on div at bounding box center [558, 349] width 24 height 24
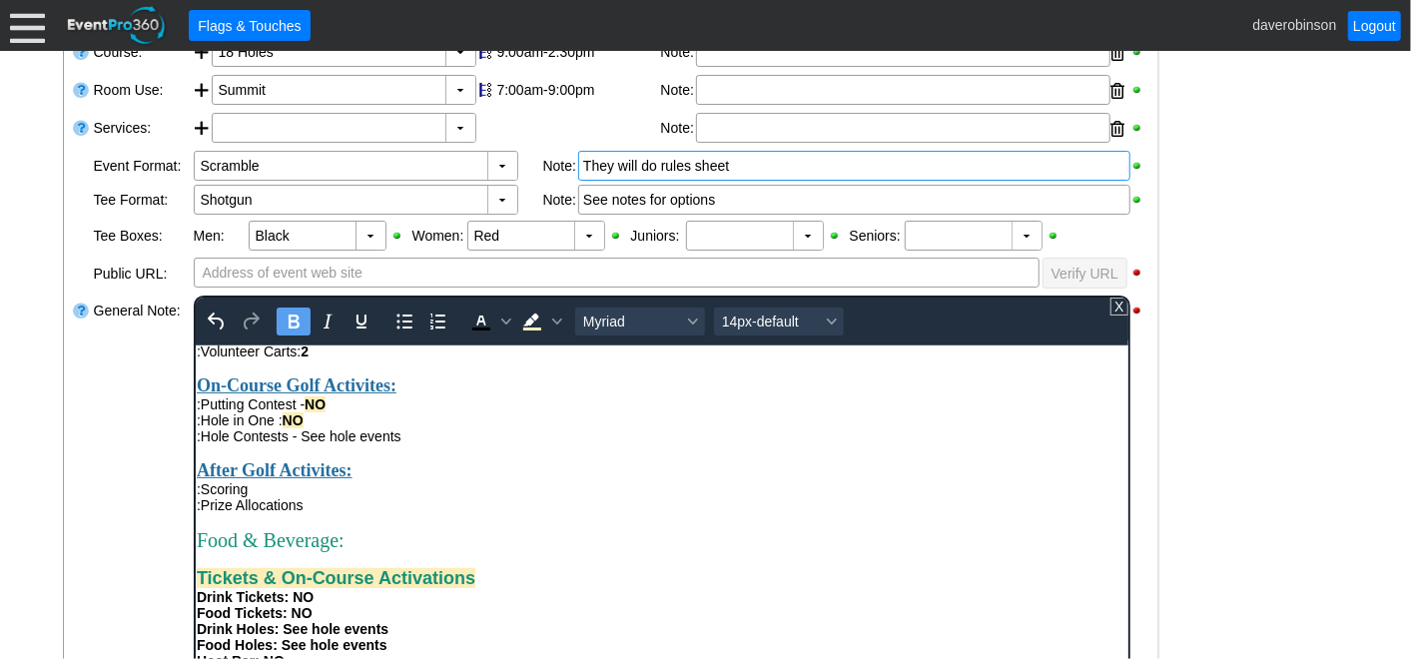
click at [530, 412] on div ":Putting Contest - NO" at bounding box center [661, 404] width 931 height 16
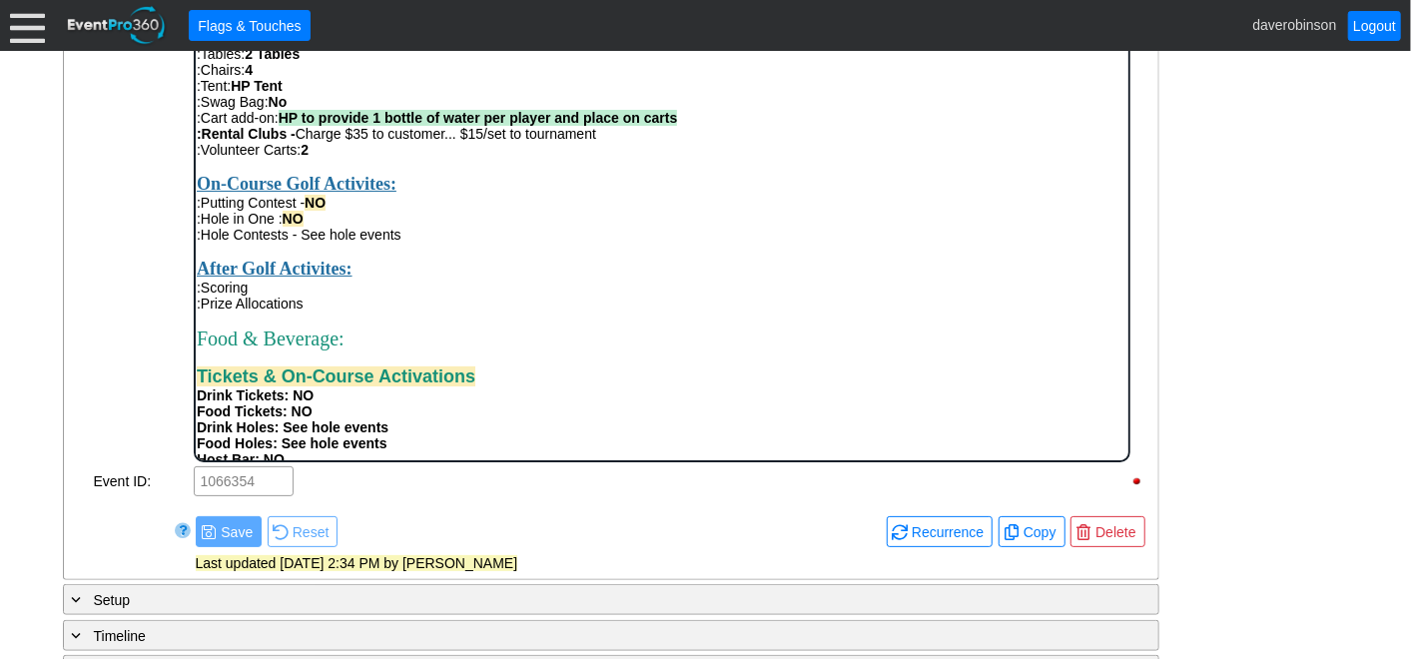
scroll to position [468, 0]
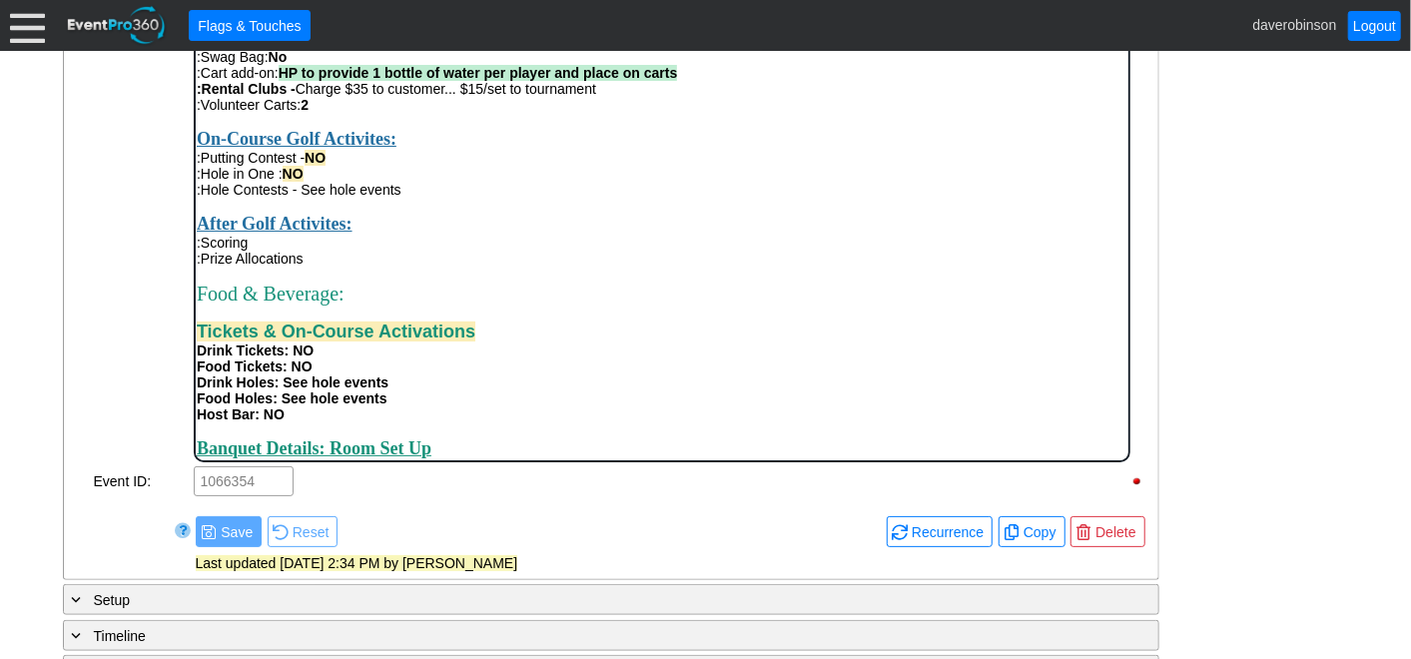
click at [273, 250] on div ":Scoring" at bounding box center [661, 242] width 931 height 16
drag, startPoint x: 315, startPoint y: 298, endPoint x: 356, endPoint y: 301, distance: 41.1
click at [356, 266] on div ":Prize Allocations - Will do day of" at bounding box center [661, 258] width 931 height 16
click at [422, 282] on div "Rich Text Area. Press ALT-0 for help." at bounding box center [661, 274] width 931 height 16
drag, startPoint x: 415, startPoint y: 304, endPoint x: 580, endPoint y: 338, distance: 168.3
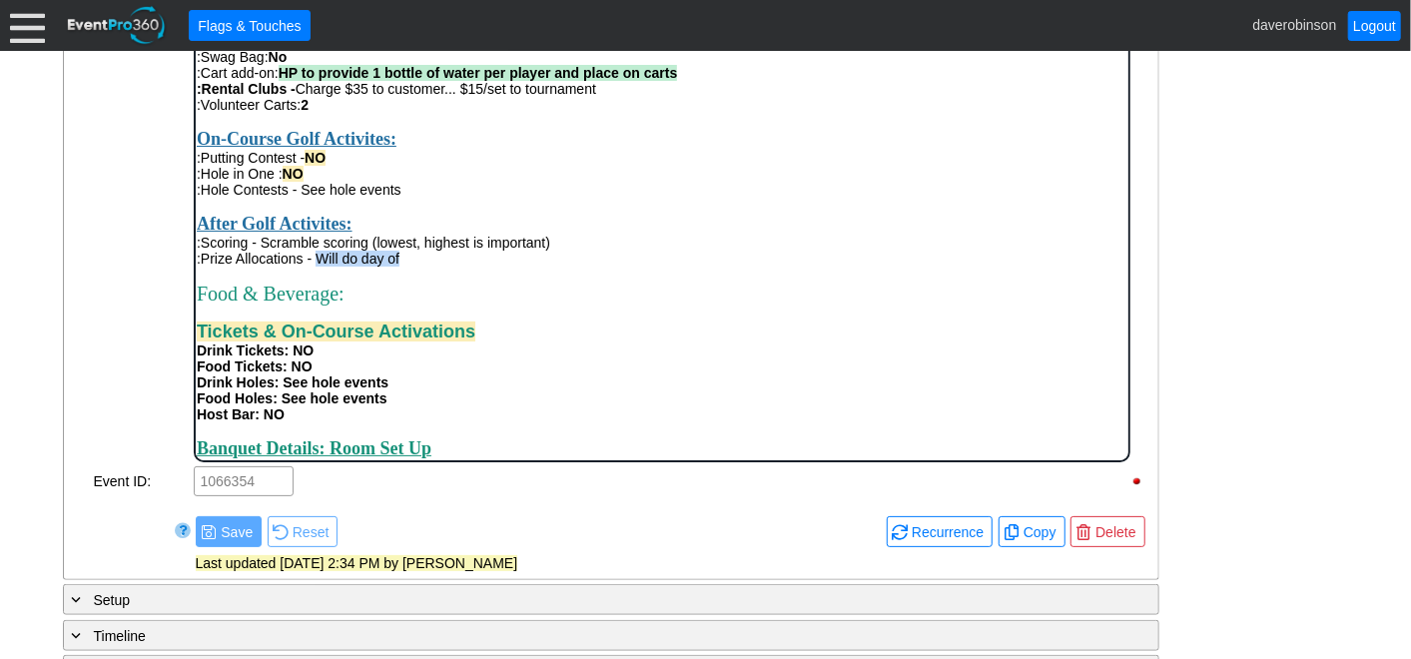
click at [320, 266] on div ":Prize Allocations - Will do day of" at bounding box center [661, 258] width 931 height 16
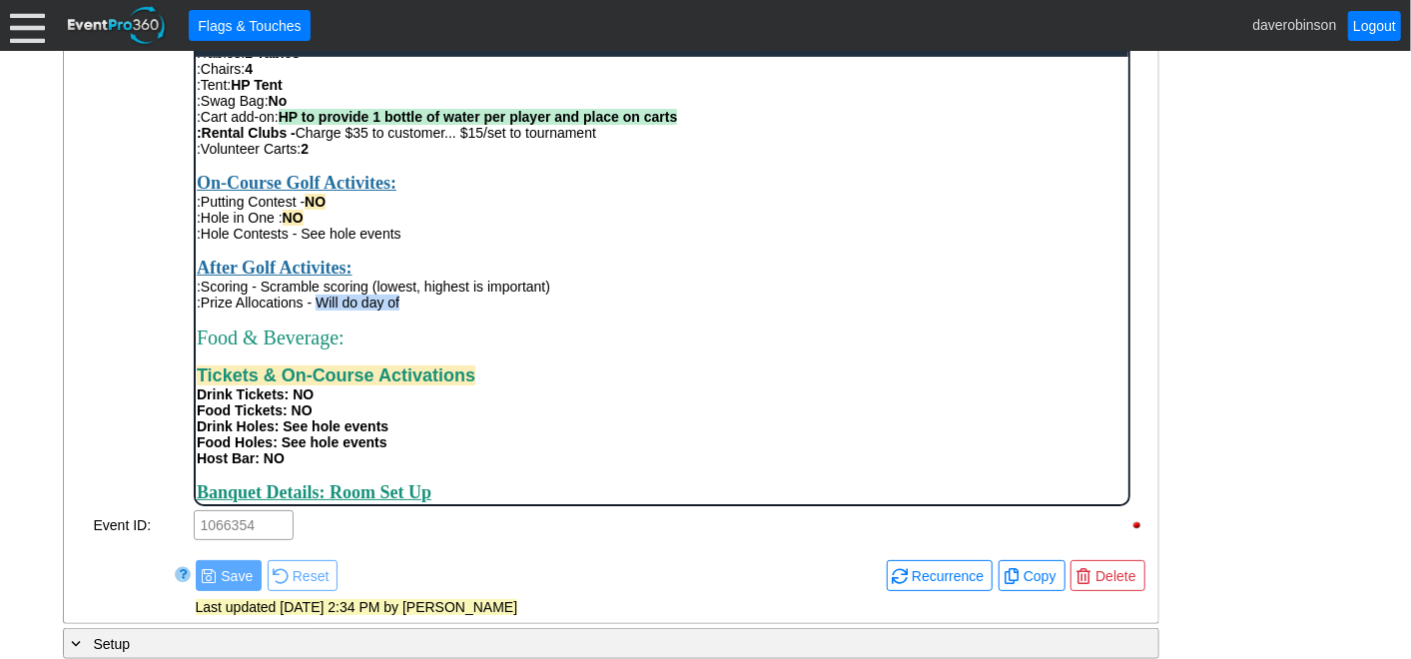
scroll to position [718, 0]
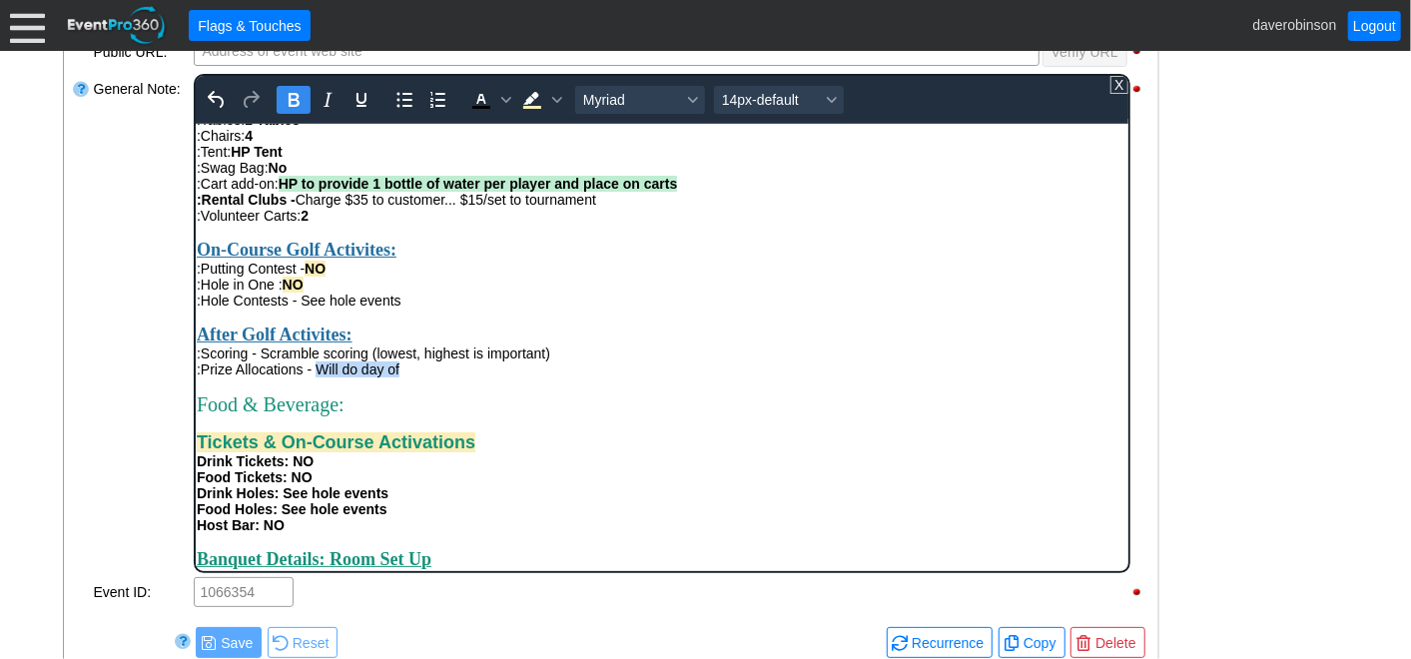
click at [289, 105] on icon "Bold" at bounding box center [293, 100] width 24 height 24
click at [525, 97] on icon "Background color Light Yellow" at bounding box center [530, 98] width 16 height 13
click at [600, 415] on div "Food & Beverage:" at bounding box center [661, 404] width 931 height 23
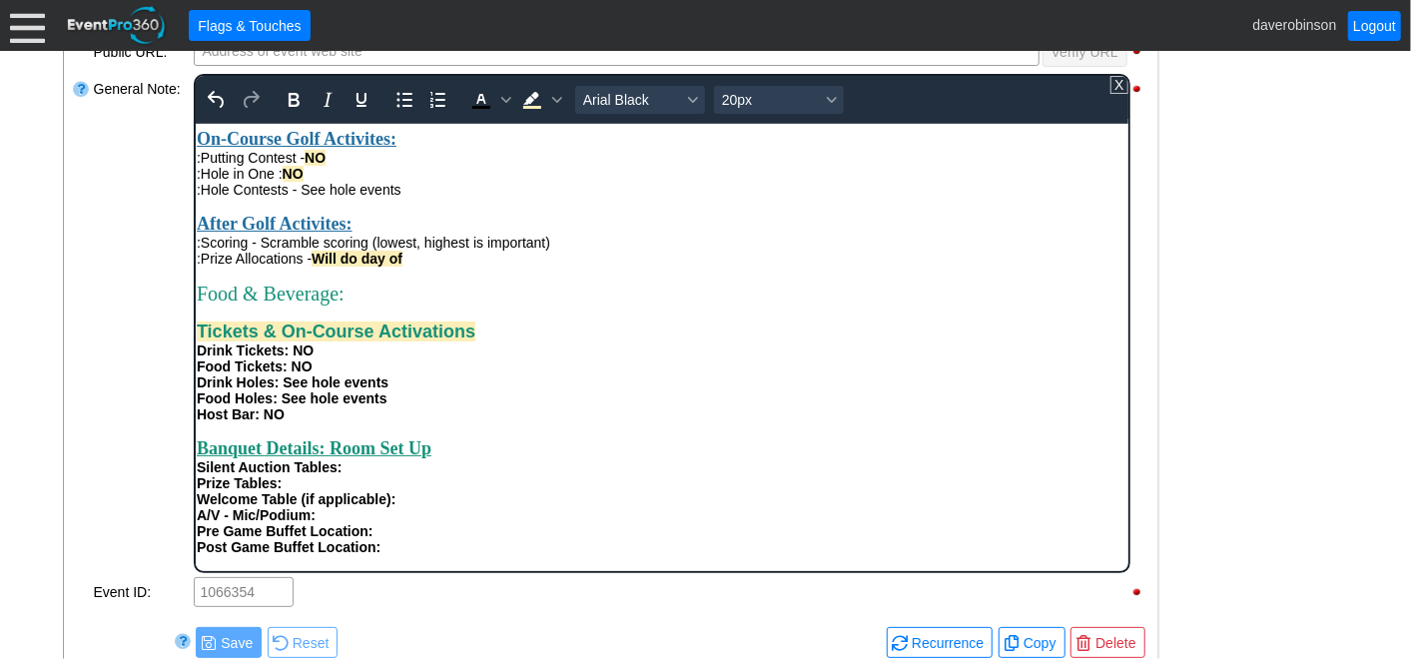
click at [365, 266] on strong "Will do day of" at bounding box center [356, 258] width 91 height 16
click at [168, 362] on div "General Note:" at bounding box center [142, 323] width 100 height 503
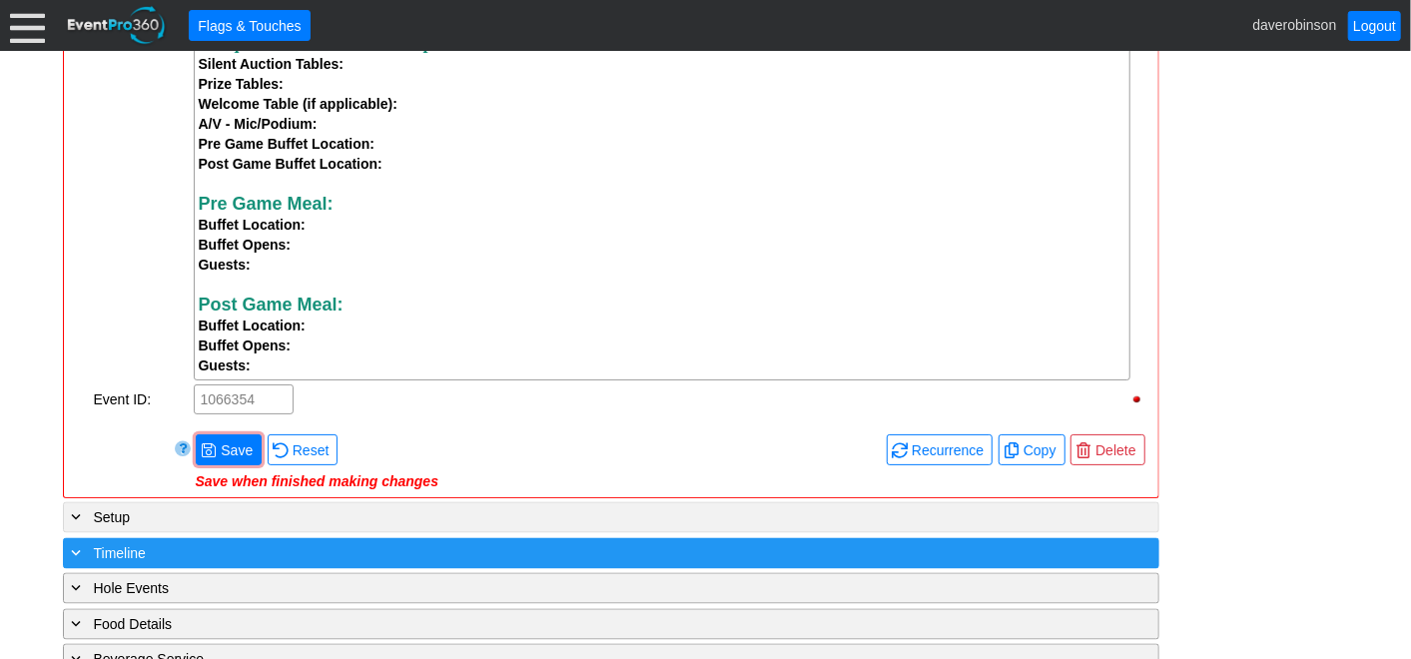
scroll to position [1939, 0]
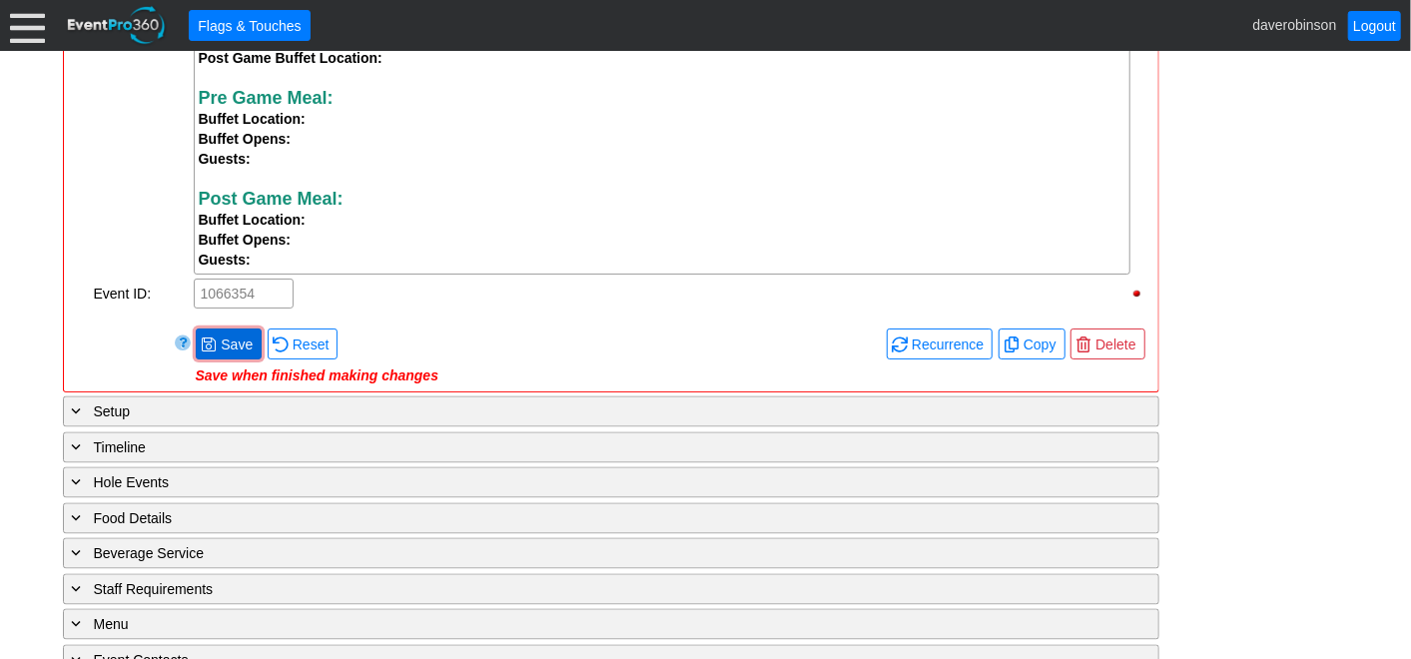
click at [217, 354] on span "Save" at bounding box center [237, 345] width 40 height 20
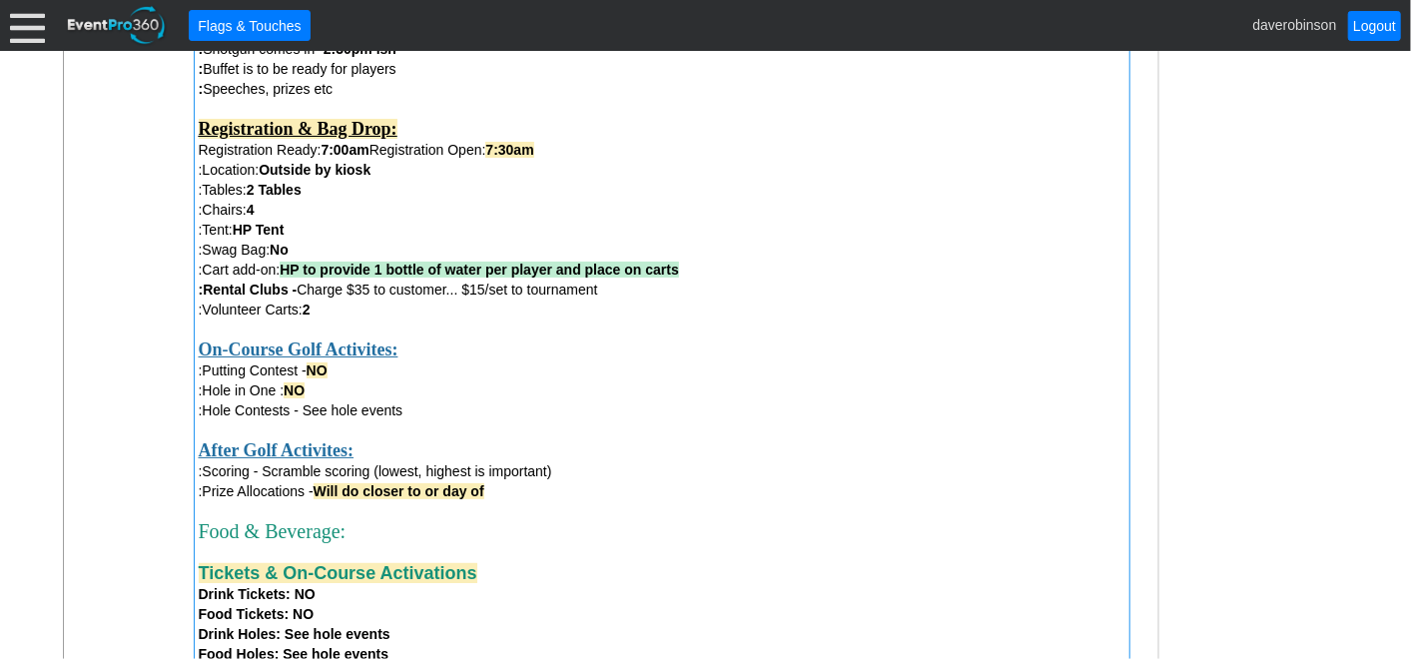
scroll to position [1272, 0]
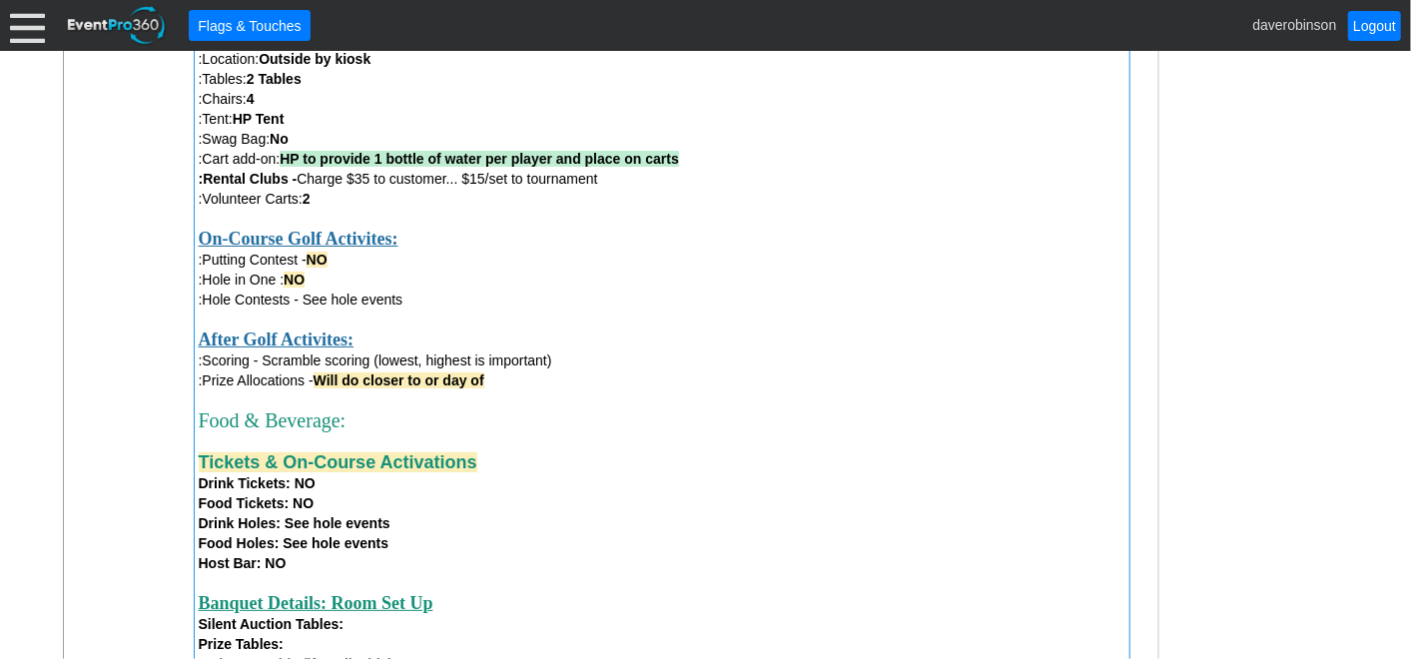
click at [292, 491] on span "Drink Tickets: NO" at bounding box center [257, 483] width 117 height 16
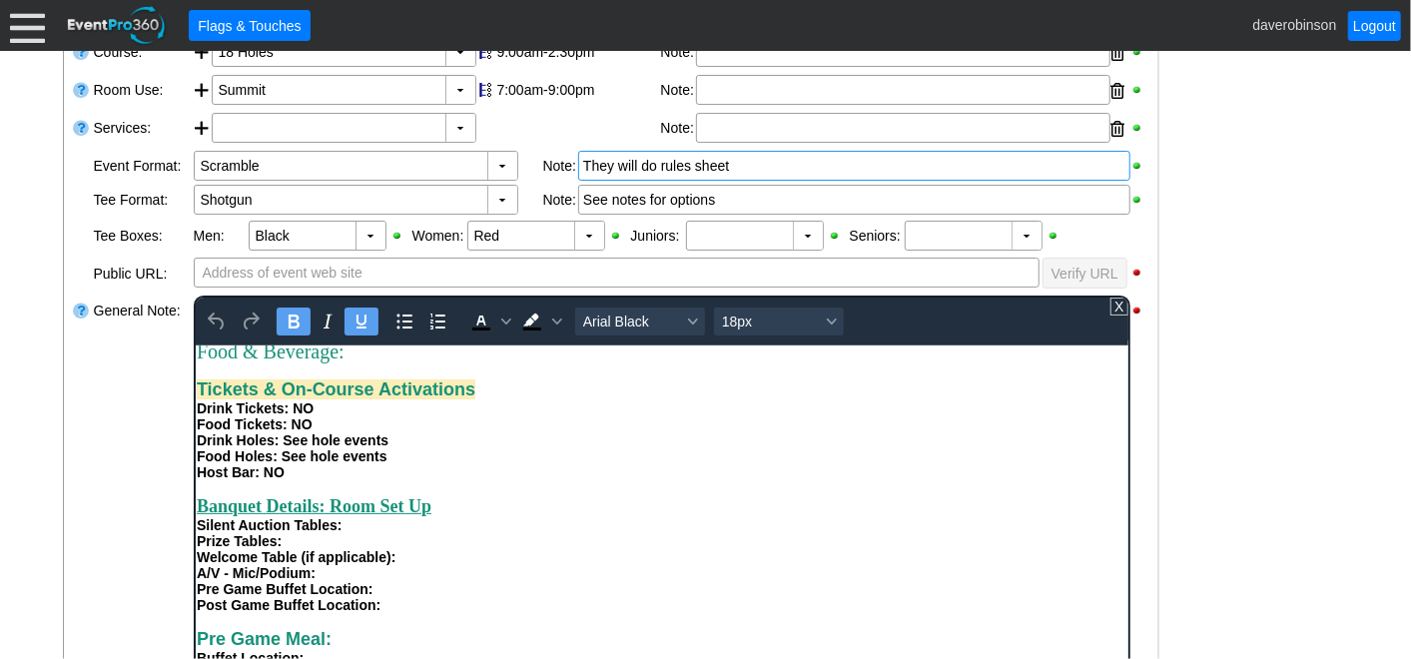
scroll to position [801, 0]
drag, startPoint x: 293, startPoint y: 399, endPoint x: 313, endPoint y: 398, distance: 20.0
click at [313, 400] on div "Drink Tickets: NO" at bounding box center [661, 408] width 931 height 16
click at [554, 320] on icon "Background color Black" at bounding box center [556, 322] width 10 height 6
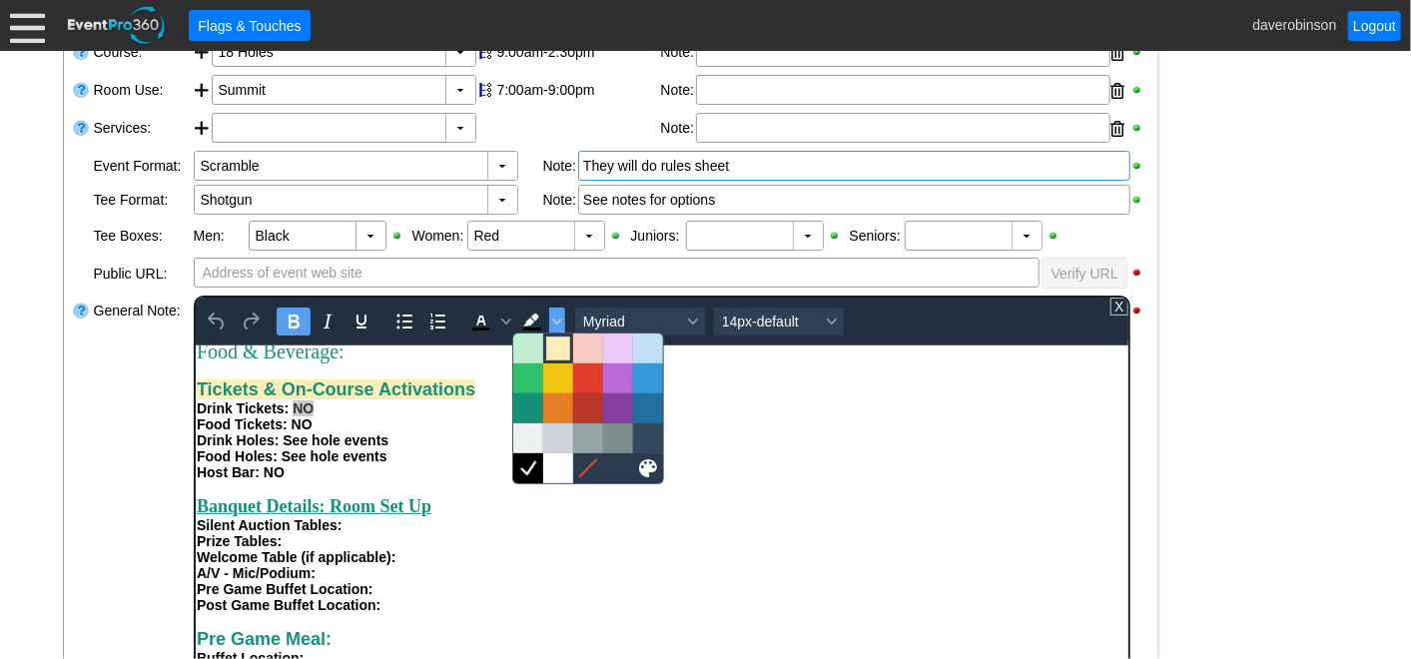
click at [549, 341] on div at bounding box center [558, 349] width 24 height 24
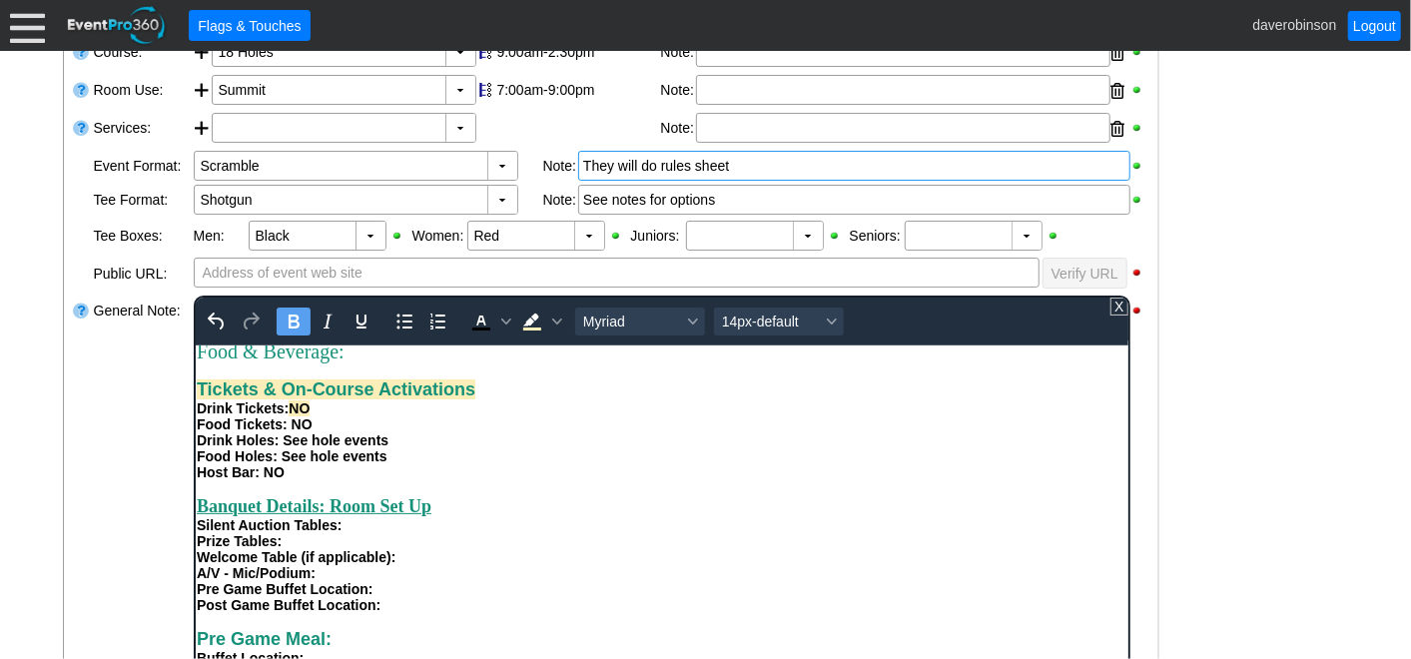
click at [473, 379] on span "Tickets & On-Course Activations" at bounding box center [335, 389] width 279 height 20
drag, startPoint x: 291, startPoint y: 413, endPoint x: 327, endPoint y: 418, distance: 36.3
click at [327, 418] on div "Food Tickets: NO" at bounding box center [661, 423] width 931 height 16
click at [523, 319] on icon "Background color Light Yellow" at bounding box center [530, 320] width 16 height 13
click at [532, 433] on div "Drink Holes: See hole events" at bounding box center [661, 439] width 931 height 16
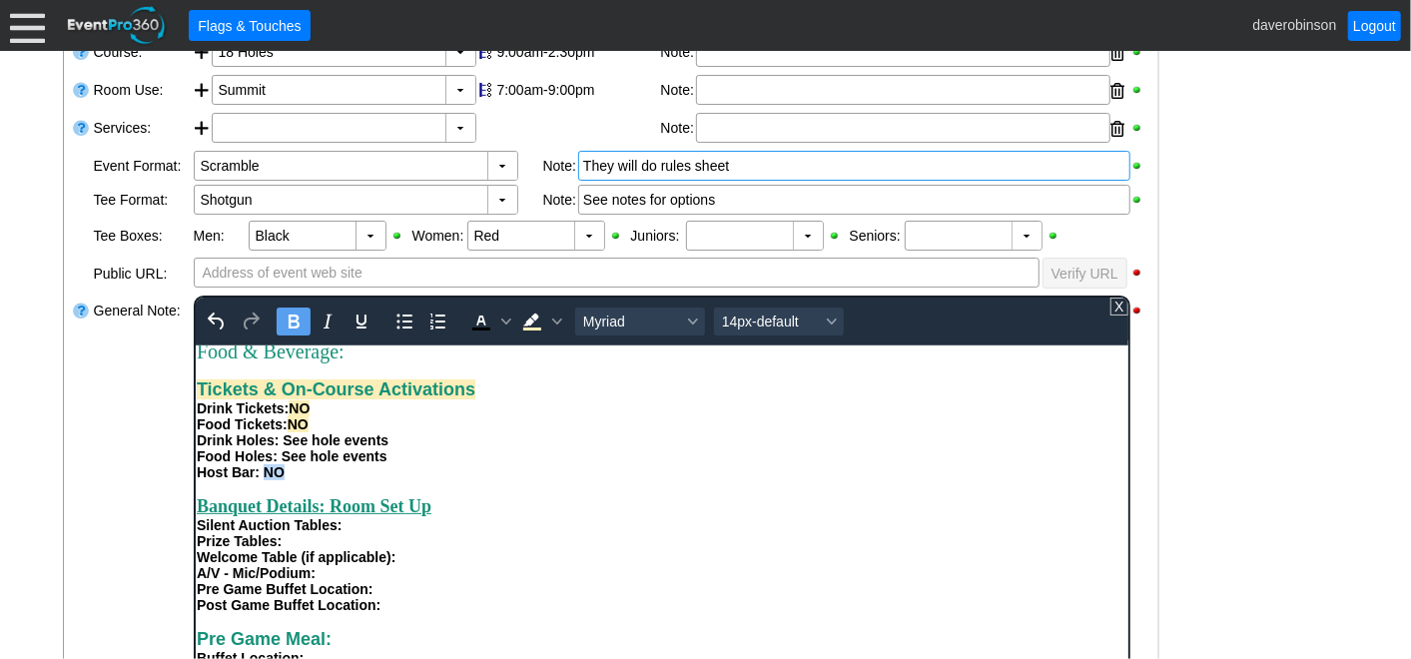
drag, startPoint x: 261, startPoint y: 464, endPoint x: 284, endPoint y: 464, distance: 23.0
click at [284, 464] on div "Host Bar: NO" at bounding box center [661, 471] width 931 height 16
click at [529, 325] on icon "Background color Light Yellow" at bounding box center [531, 322] width 24 height 24
click at [559, 447] on div "Food Holes: See hole events" at bounding box center [661, 455] width 931 height 16
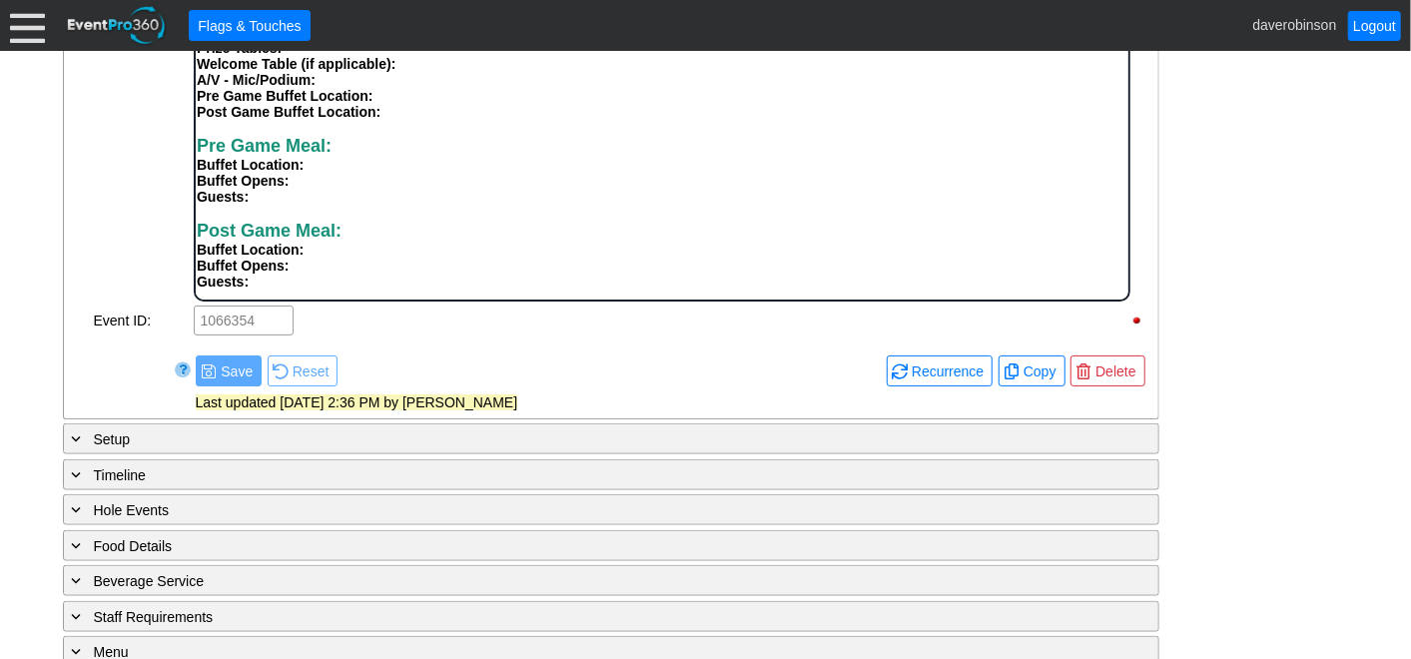
scroll to position [1051, 0]
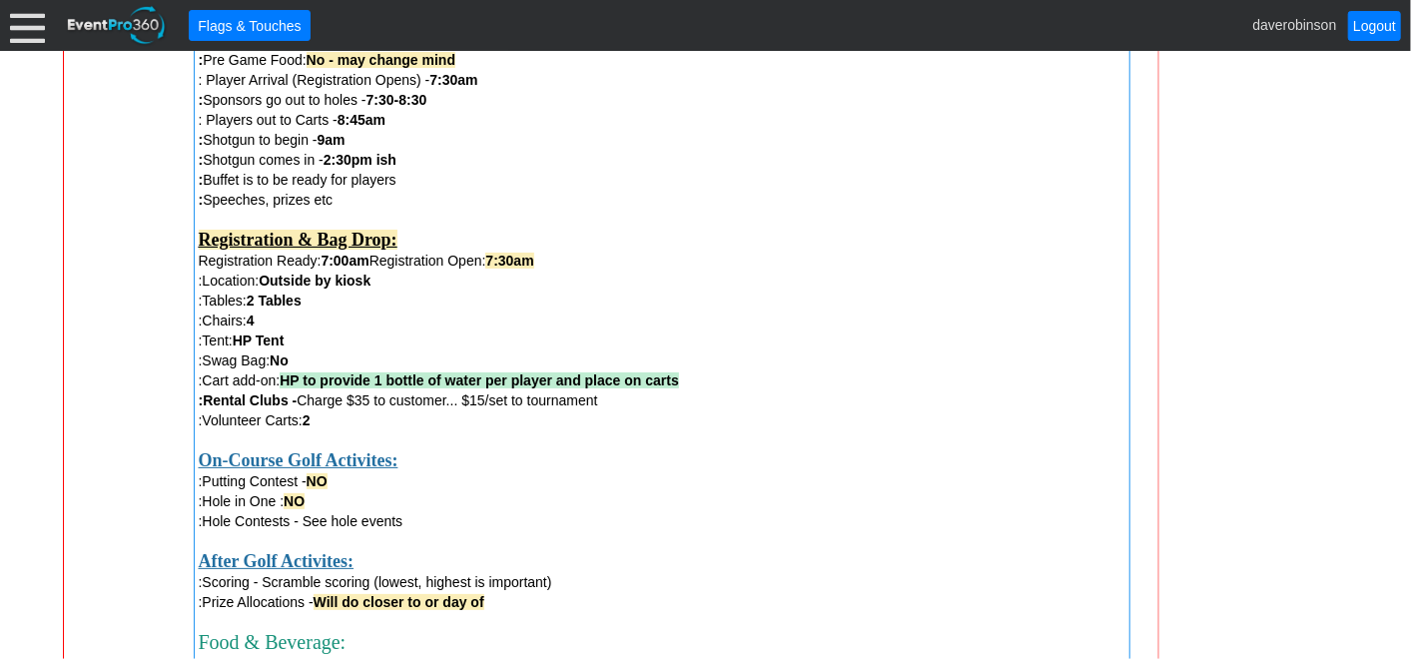
click at [23, 296] on div "Link ▼ Flag ▼ Document: Event Page Χ ▼ ● Print or PDF E-Sign ▼ Insert ▼ Save ▼ ▼" at bounding box center [705, 355] width 1411 height 608
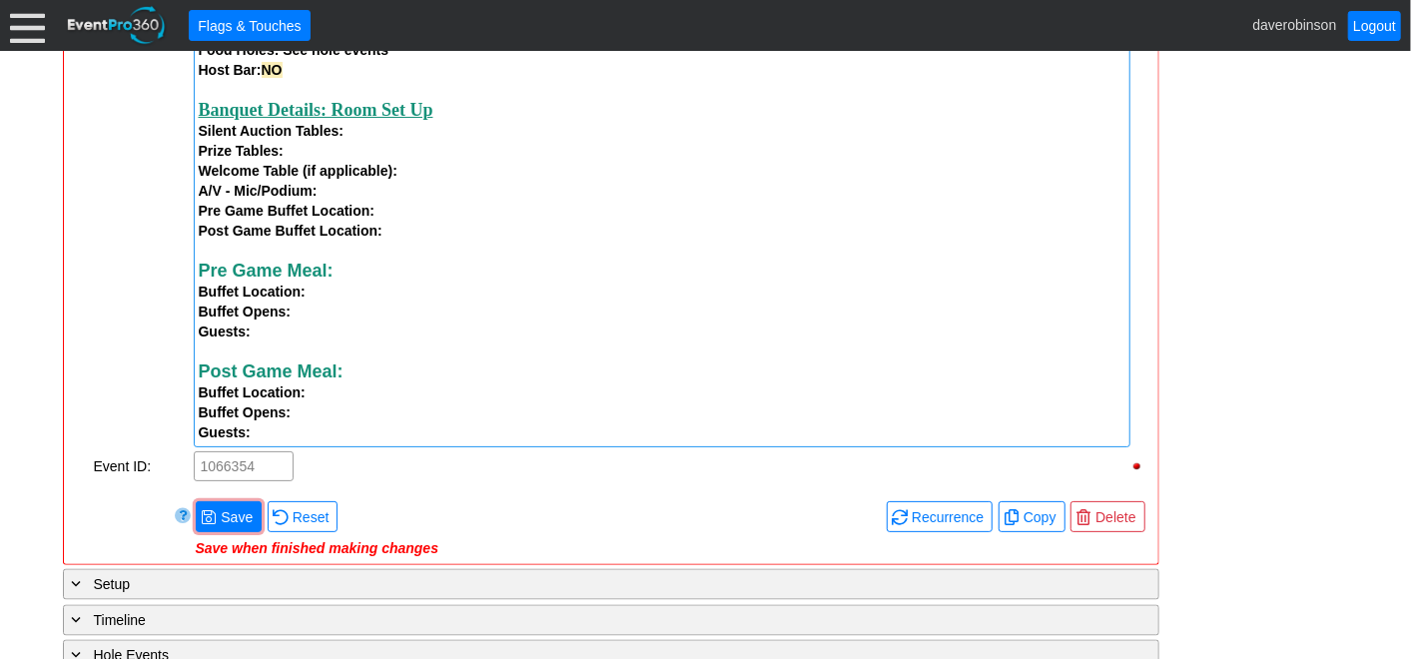
scroll to position [1828, 0]
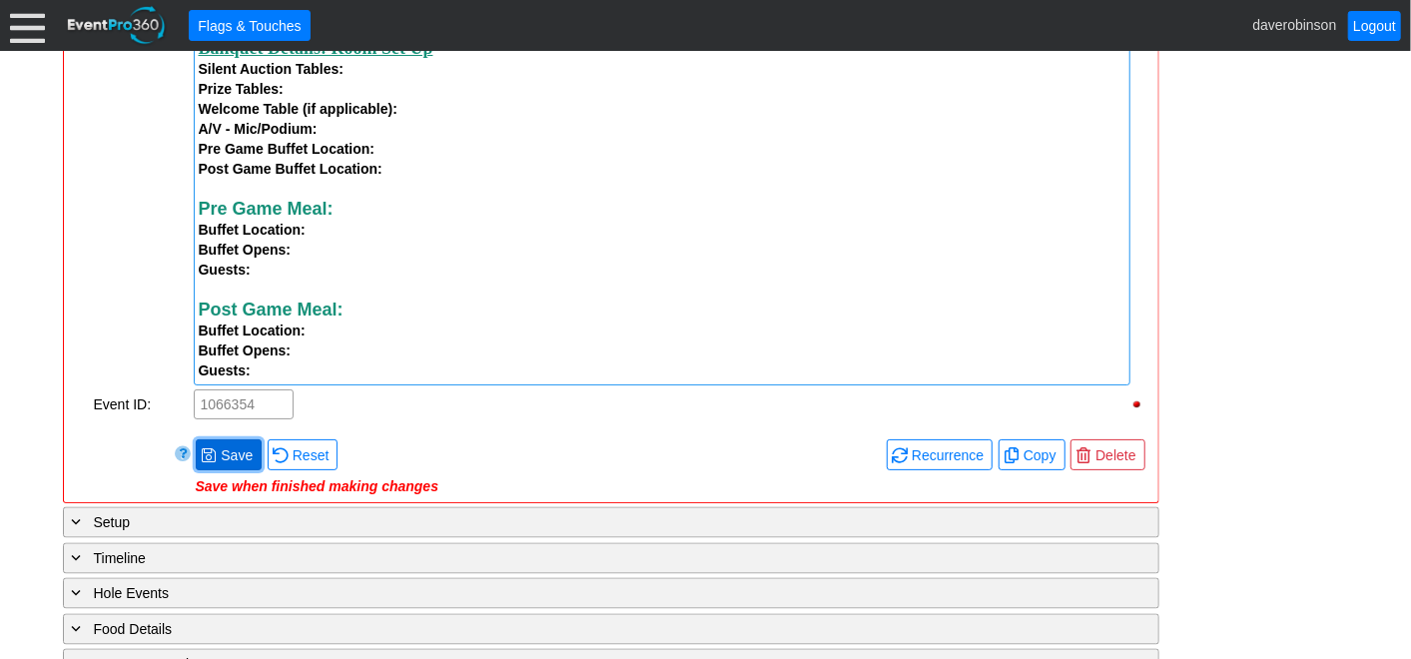
click at [238, 457] on span "Save" at bounding box center [237, 455] width 40 height 20
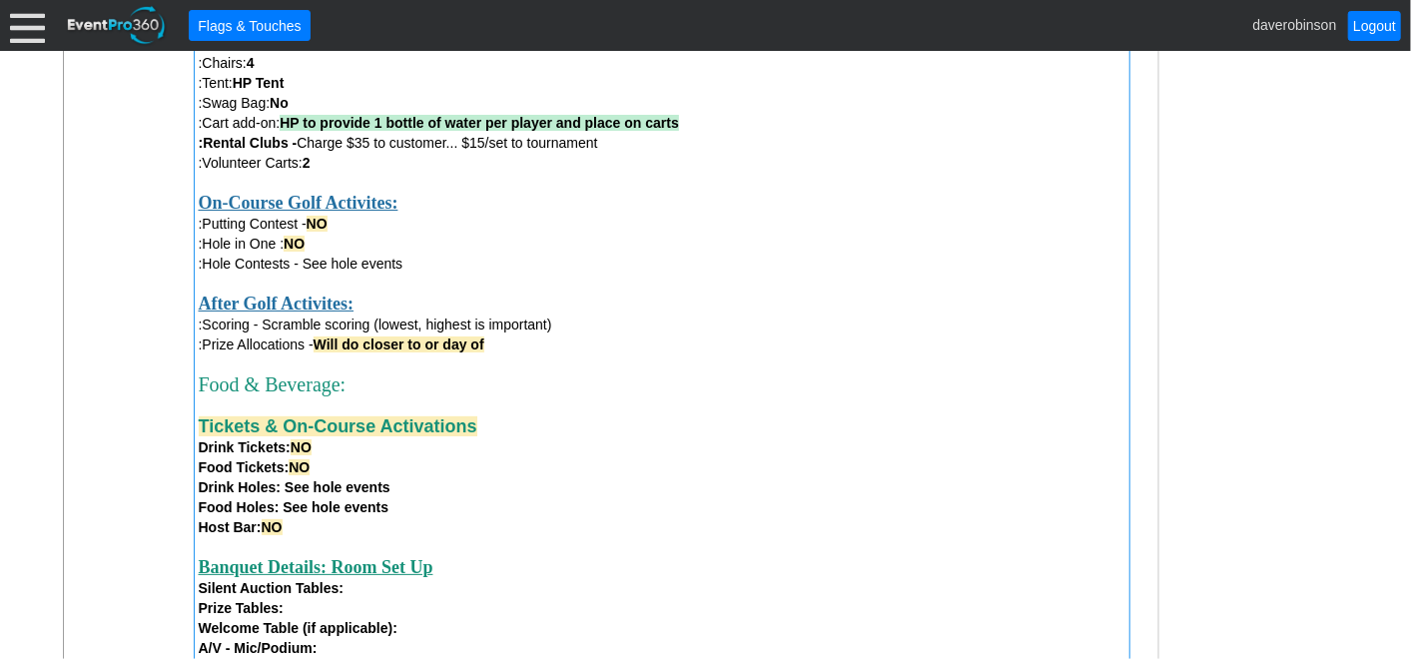
scroll to position [1383, 0]
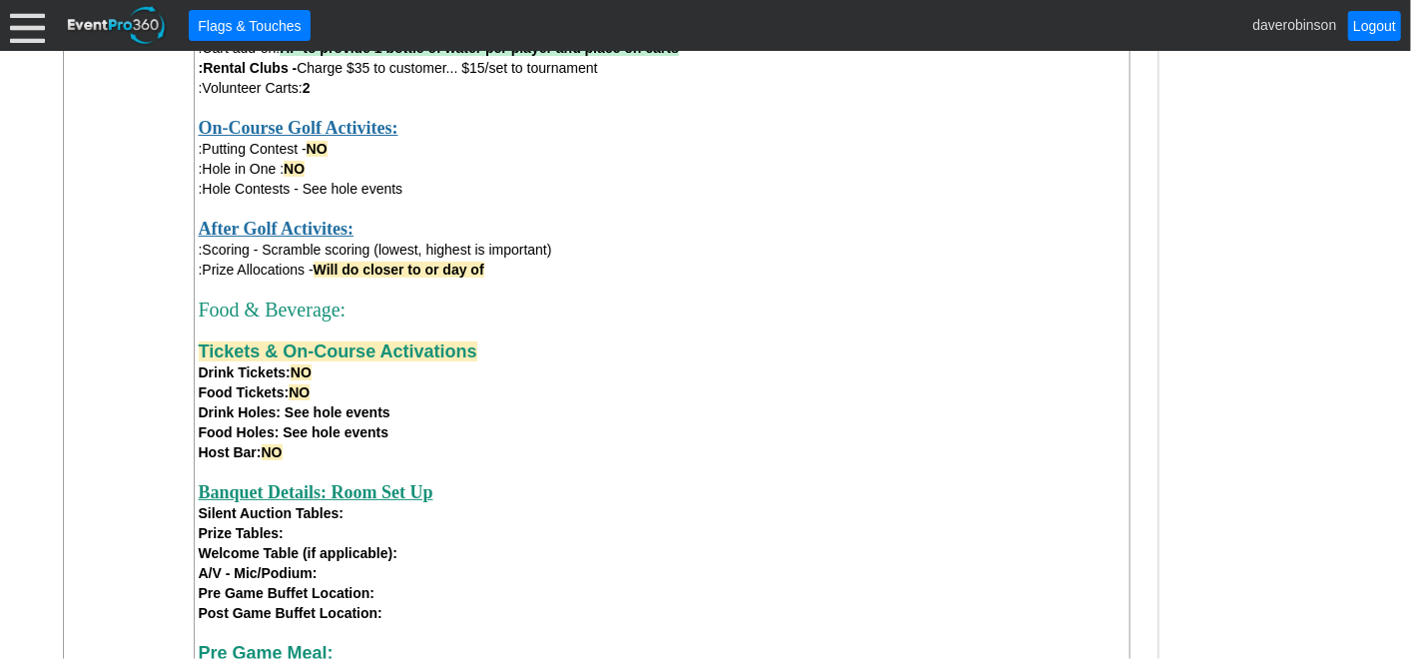
drag, startPoint x: 303, startPoint y: 459, endPoint x: 191, endPoint y: 434, distance: 114.6
click at [192, 434] on div "Organizer Details: Contact Name: Joshua Nahmais Phone: 416-829-5730 Email: josh…" at bounding box center [671, 119] width 959 height 1425
click at [461, 468] on div at bounding box center [662, 472] width 927 height 20
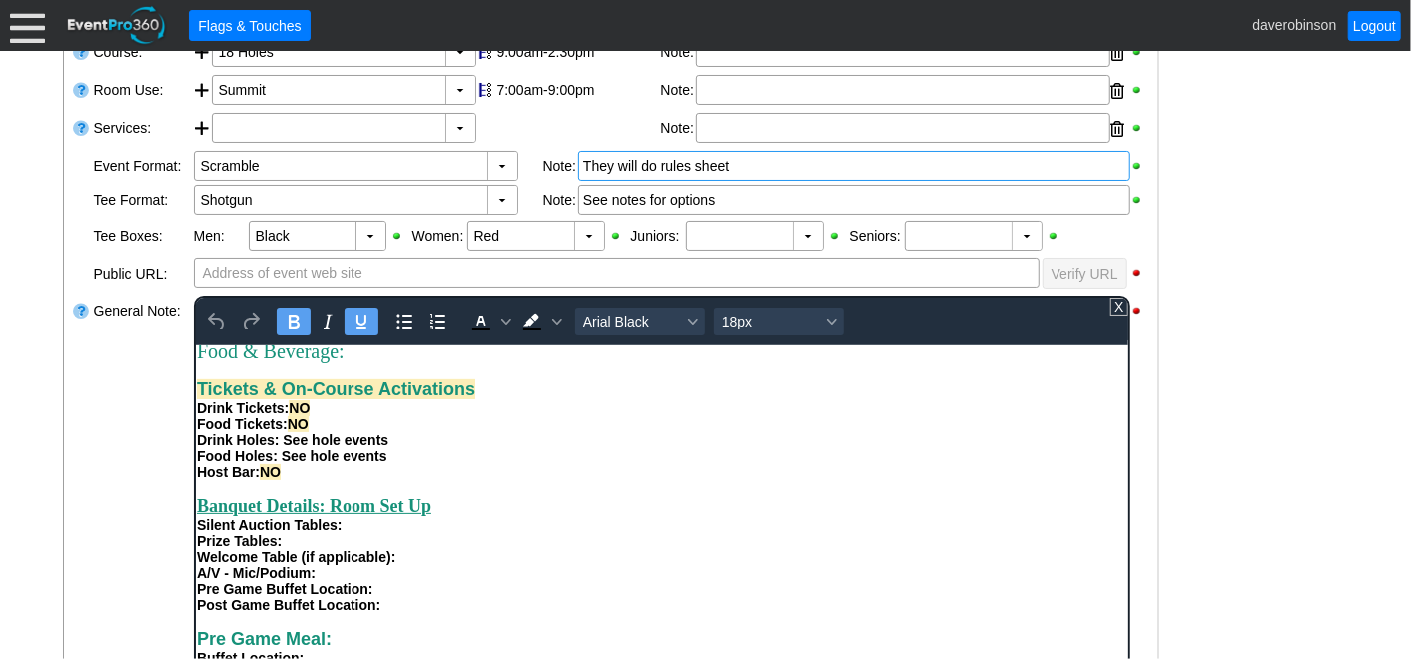
scroll to position [801, 0]
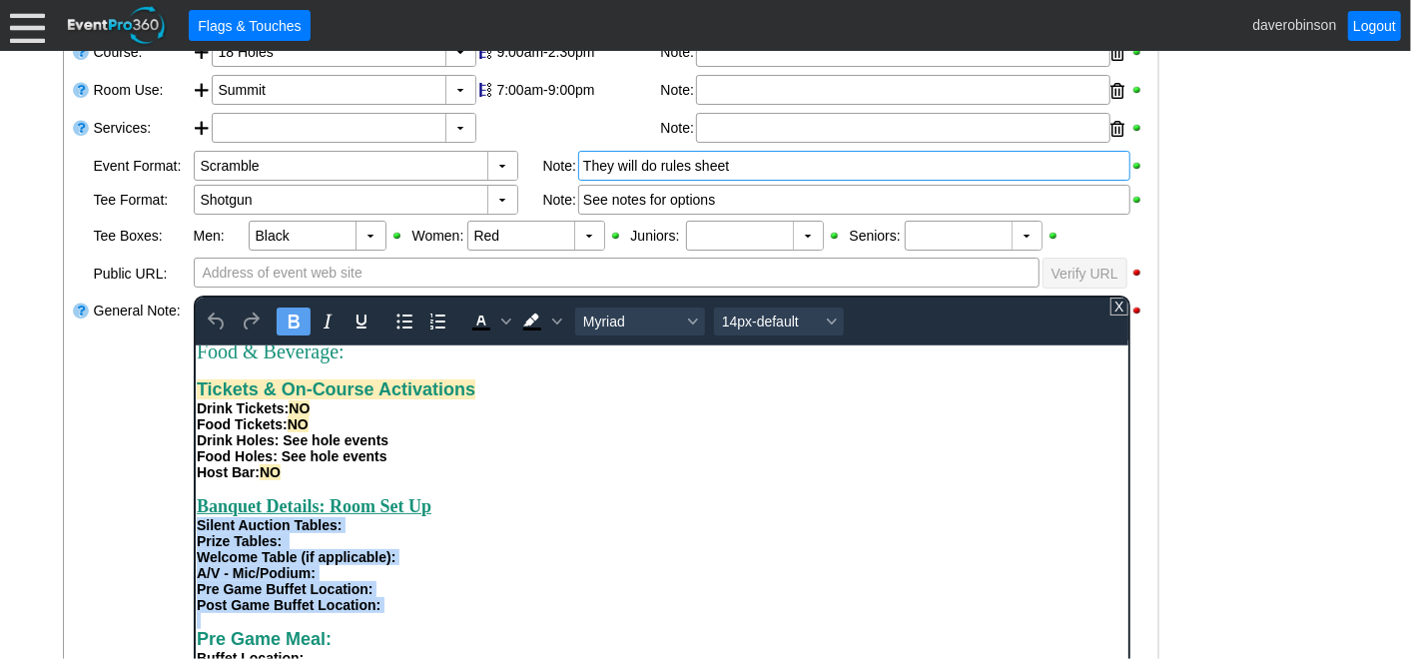
drag, startPoint x: 402, startPoint y: 613, endPoint x: 186, endPoint y: 522, distance: 234.1
click at [195, 522] on html "Organizer Details: Contact Name: Joshua Nahmais Phone: 416-829-5730 Email: josh…" at bounding box center [661, 196] width 933 height 1191
click at [299, 320] on icon "Bold" at bounding box center [293, 322] width 24 height 24
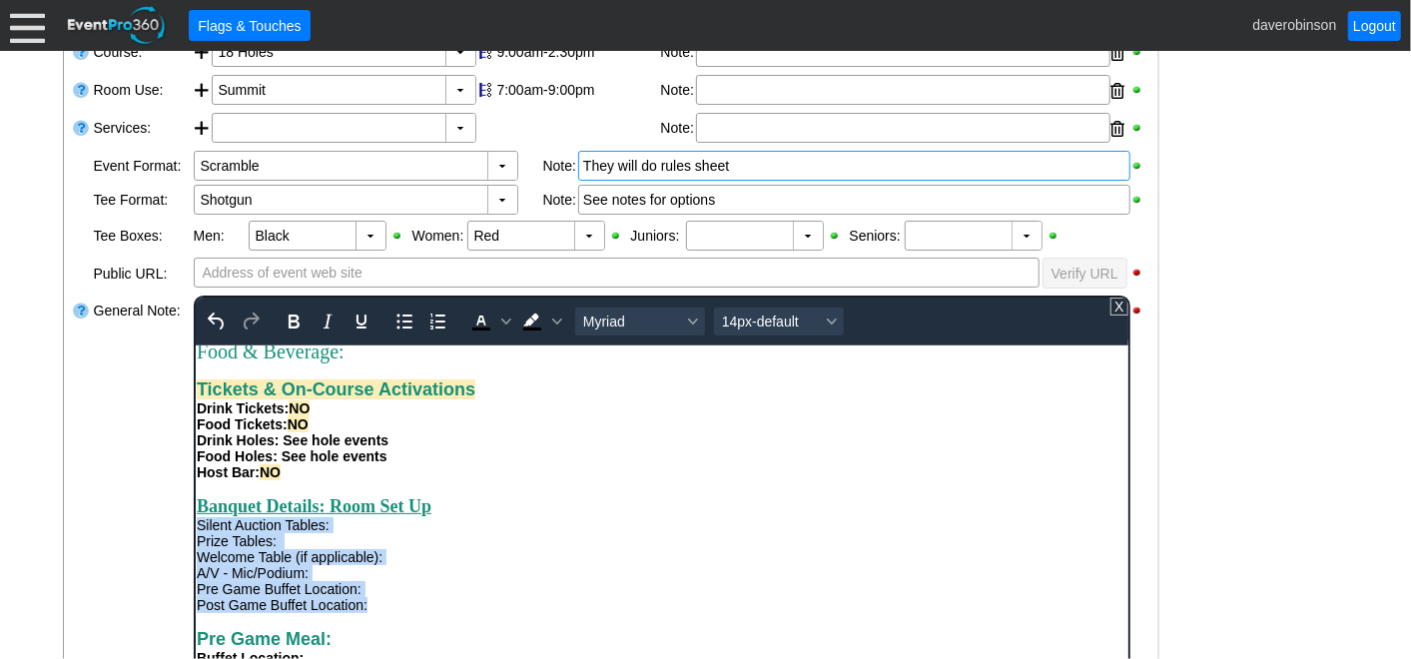
click at [553, 573] on div "A/V - Mic/Podium:" at bounding box center [661, 572] width 931 height 16
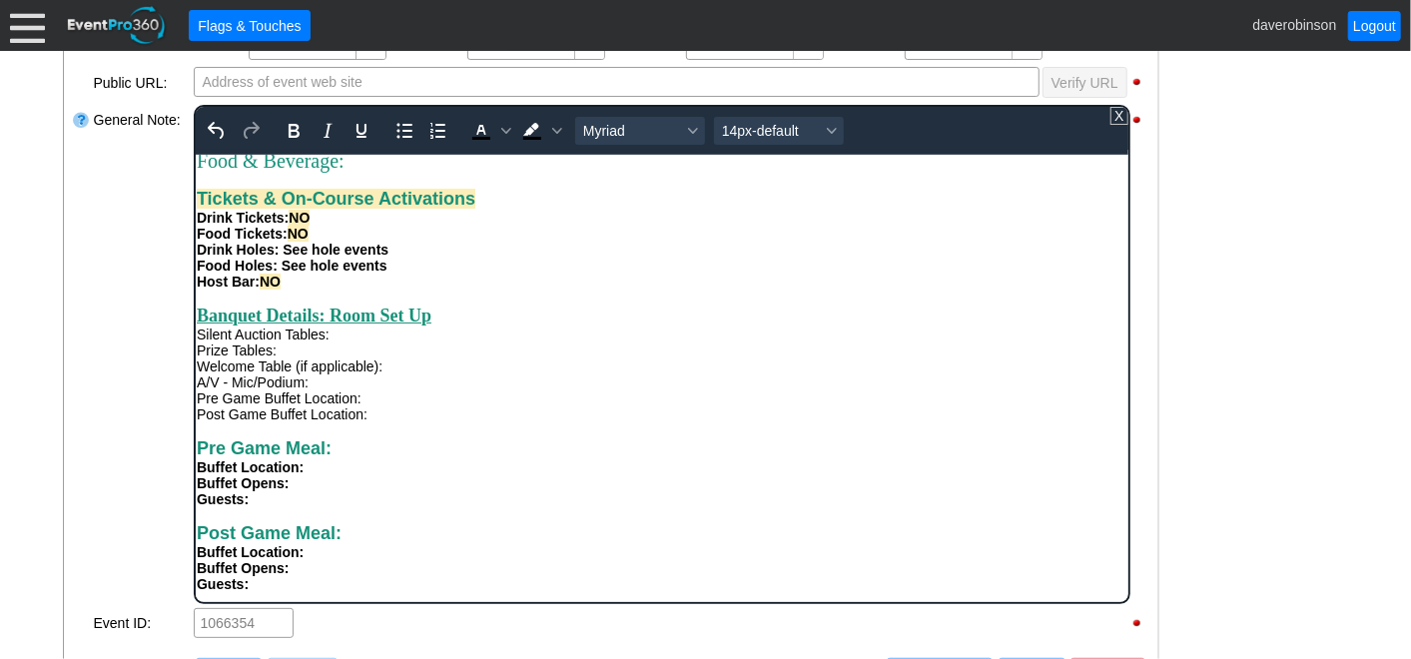
scroll to position [718, 0]
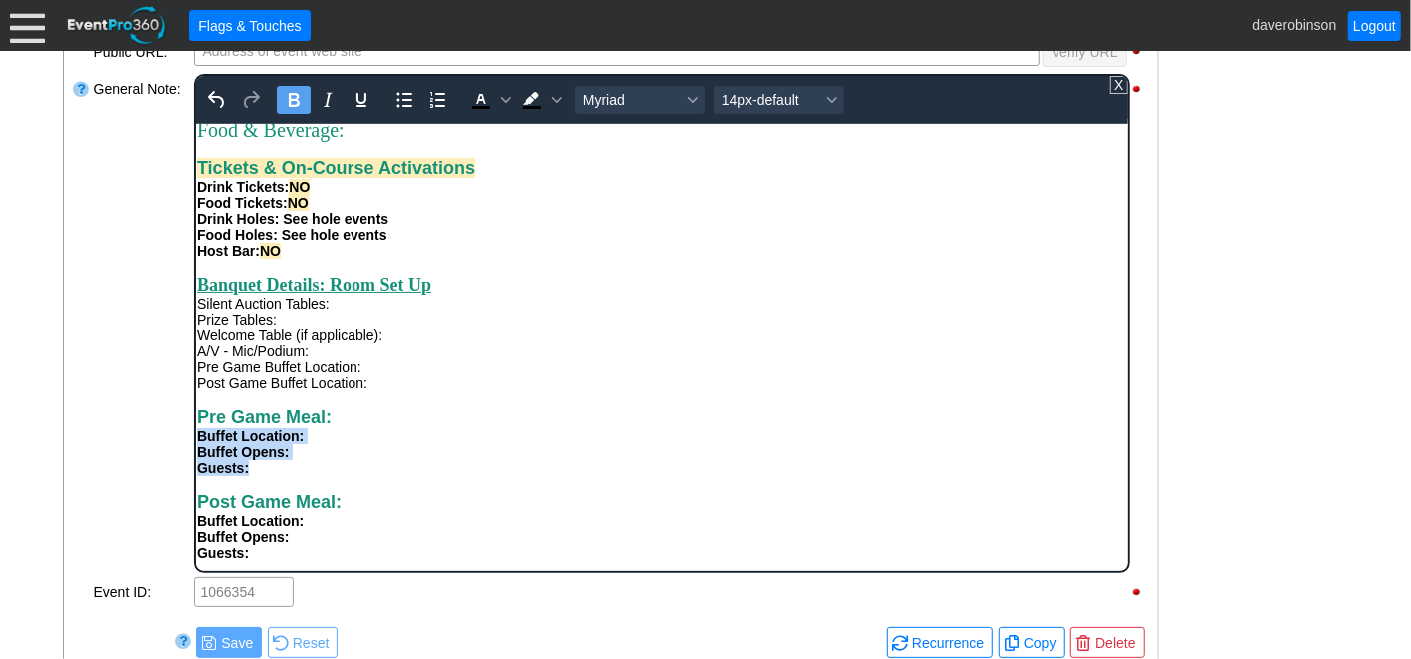
drag, startPoint x: 276, startPoint y: 468, endPoint x: 197, endPoint y: 439, distance: 84.1
click at [296, 88] on icon "Bold" at bounding box center [293, 100] width 24 height 24
click at [472, 499] on div "Post Game Meal: Buffet Location:" at bounding box center [661, 509] width 931 height 37
drag, startPoint x: 291, startPoint y: 553, endPoint x: 383, endPoint y: 641, distance: 127.2
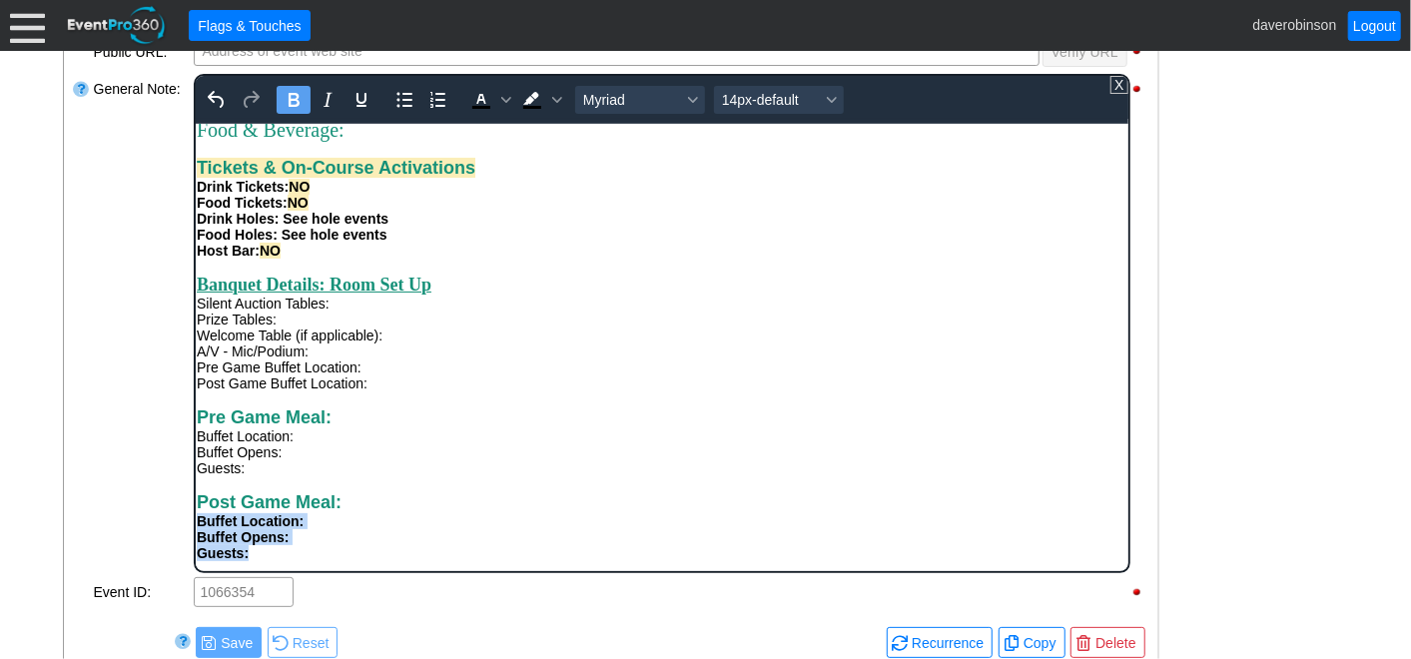
click at [293, 102] on icon "Bold" at bounding box center [293, 100] width 11 height 14
click at [562, 447] on div "Buffet Opens:" at bounding box center [661, 451] width 931 height 16
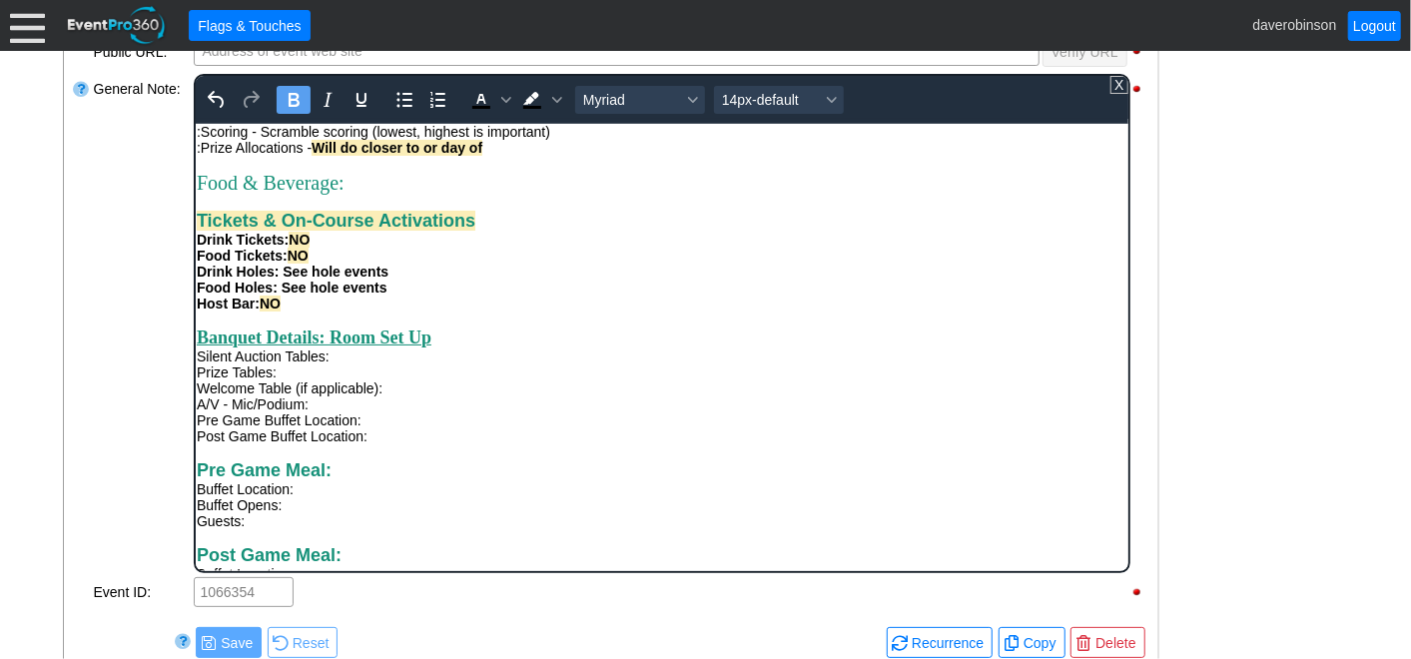
click at [250, 311] on span "Host Bar: NO" at bounding box center [238, 303] width 84 height 16
click at [262, 311] on span "NO" at bounding box center [269, 303] width 21 height 16
drag, startPoint x: 257, startPoint y: 352, endPoint x: 196, endPoint y: 349, distance: 61.0
click at [196, 311] on span "Host Bar: NO" at bounding box center [238, 303] width 84 height 16
click at [294, 102] on icon "Bold" at bounding box center [293, 100] width 11 height 14
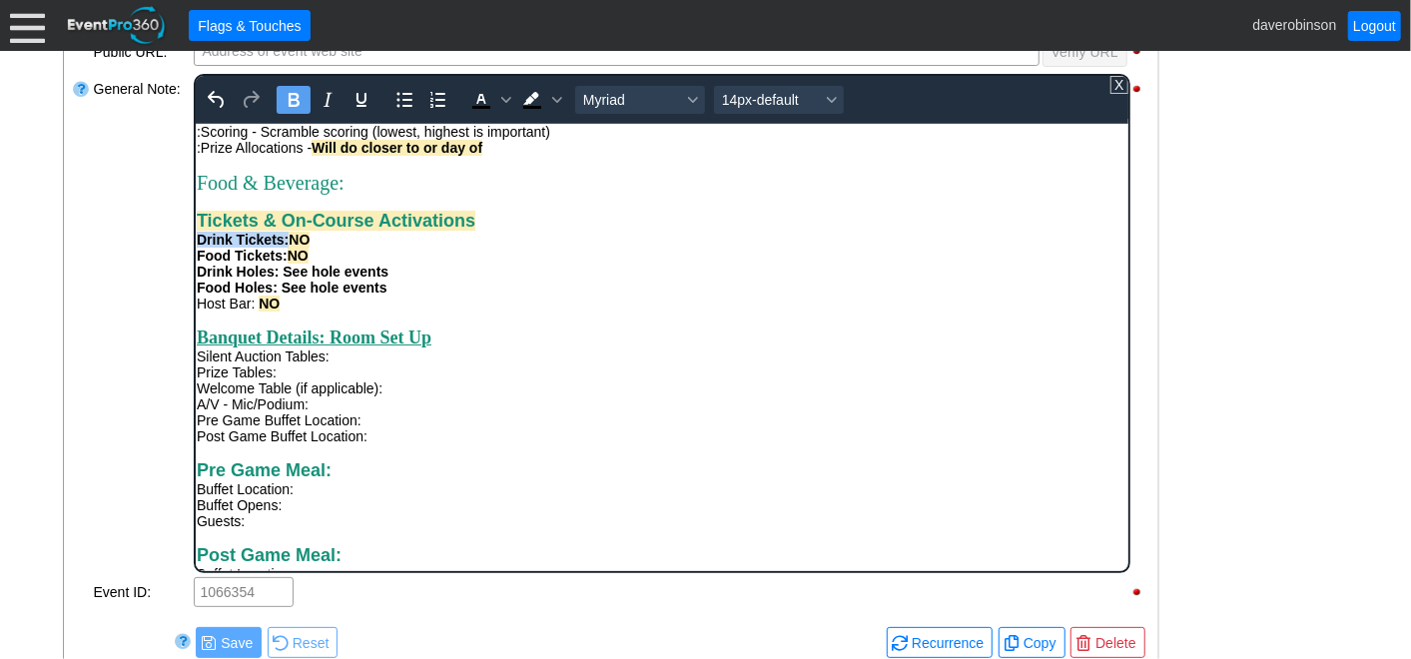
drag, startPoint x: 286, startPoint y: 283, endPoint x: 196, endPoint y: 294, distance: 90.6
click at [196, 247] on span "Drink Tickets: NO" at bounding box center [252, 239] width 113 height 16
drag, startPoint x: 297, startPoint y: 90, endPoint x: 305, endPoint y: 108, distance: 19.7
click at [300, 100] on icon "Bold" at bounding box center [293, 100] width 24 height 24
click at [613, 295] on div "Food Holes: See hole events" at bounding box center [661, 287] width 931 height 16
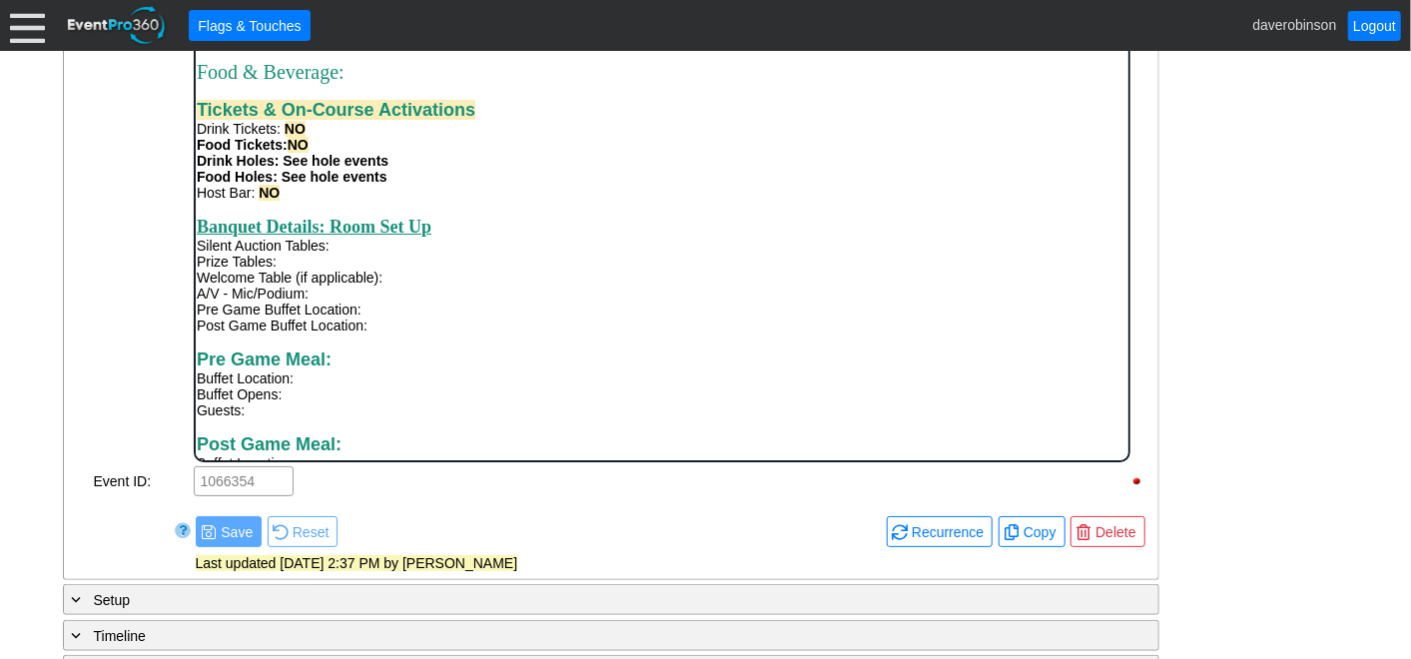
click at [361, 253] on div "Silent Auction Tables:" at bounding box center [661, 245] width 931 height 16
drag, startPoint x: 354, startPoint y: 301, endPoint x: 331, endPoint y: 300, distance: 23.0
click at [331, 253] on div "Silent Auction Tables: No" at bounding box center [661, 245] width 931 height 16
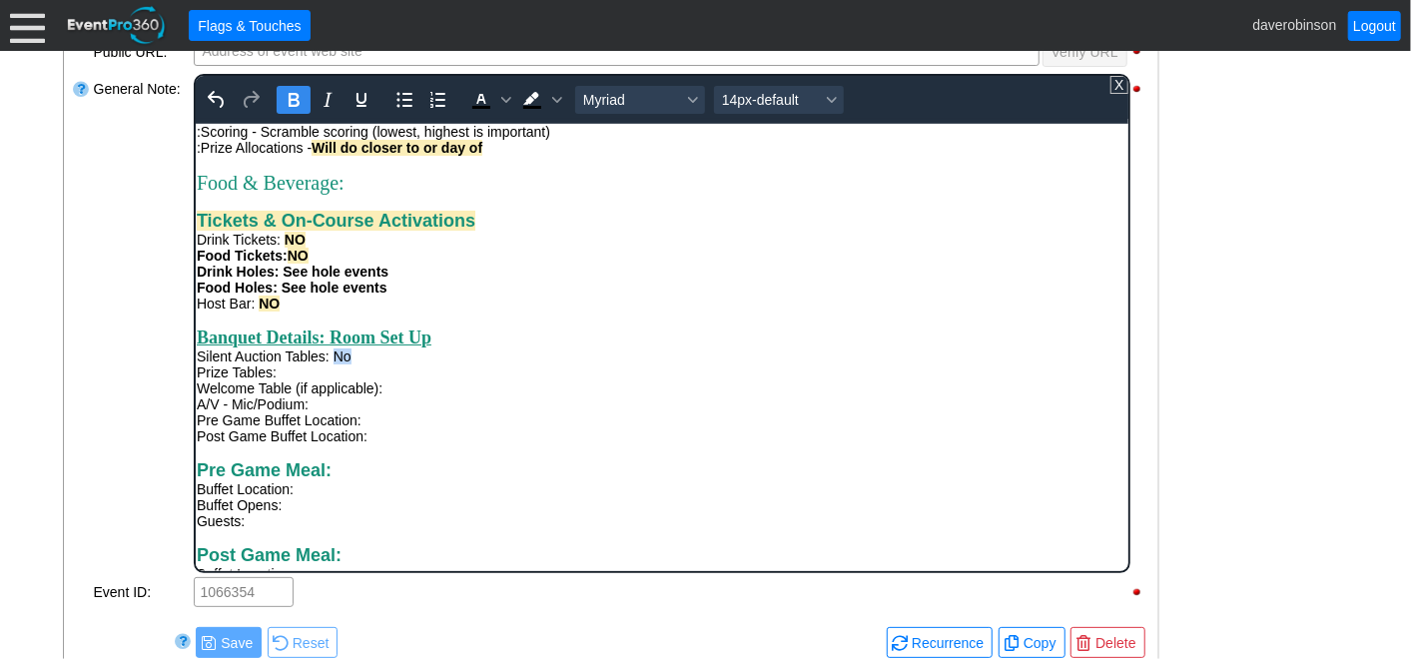
click at [288, 99] on icon "Bold" at bounding box center [293, 100] width 11 height 14
click at [548, 99] on span "Background color Black" at bounding box center [556, 100] width 16 height 28
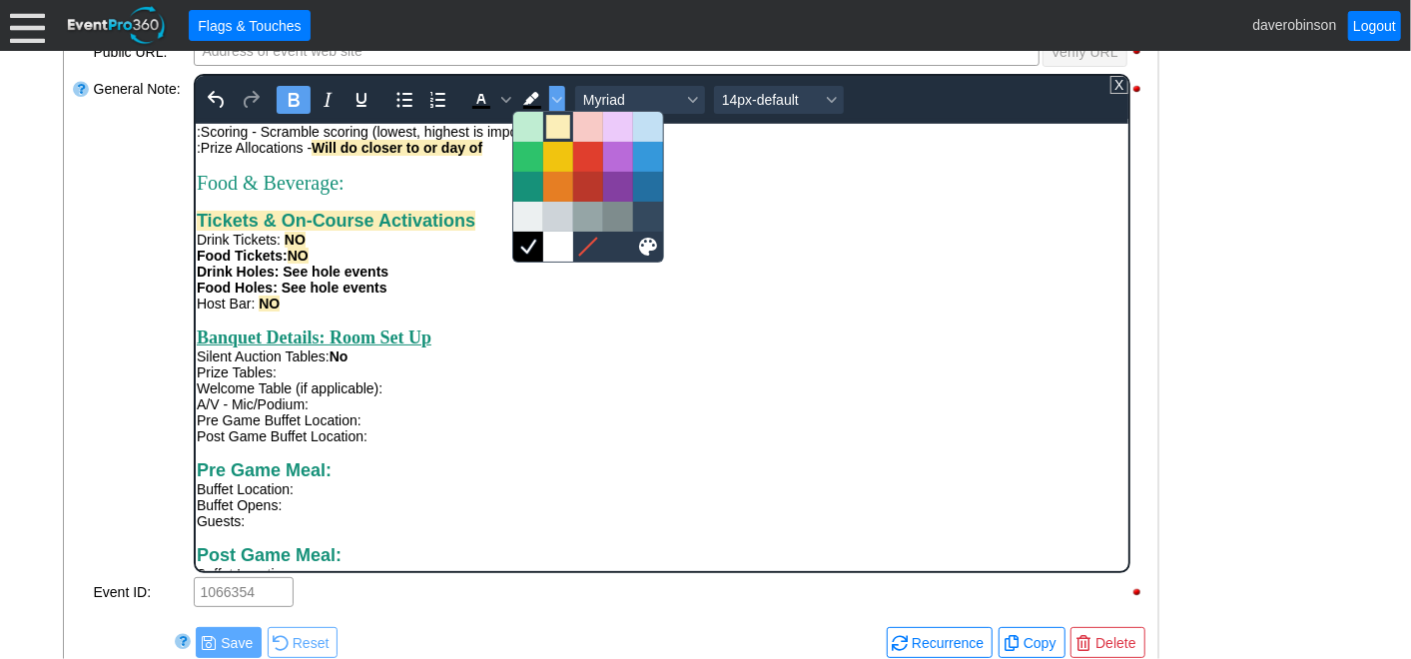
drag, startPoint x: 558, startPoint y: 123, endPoint x: 334, endPoint y: 191, distance: 234.8
click at [558, 123] on div at bounding box center [558, 127] width 24 height 24
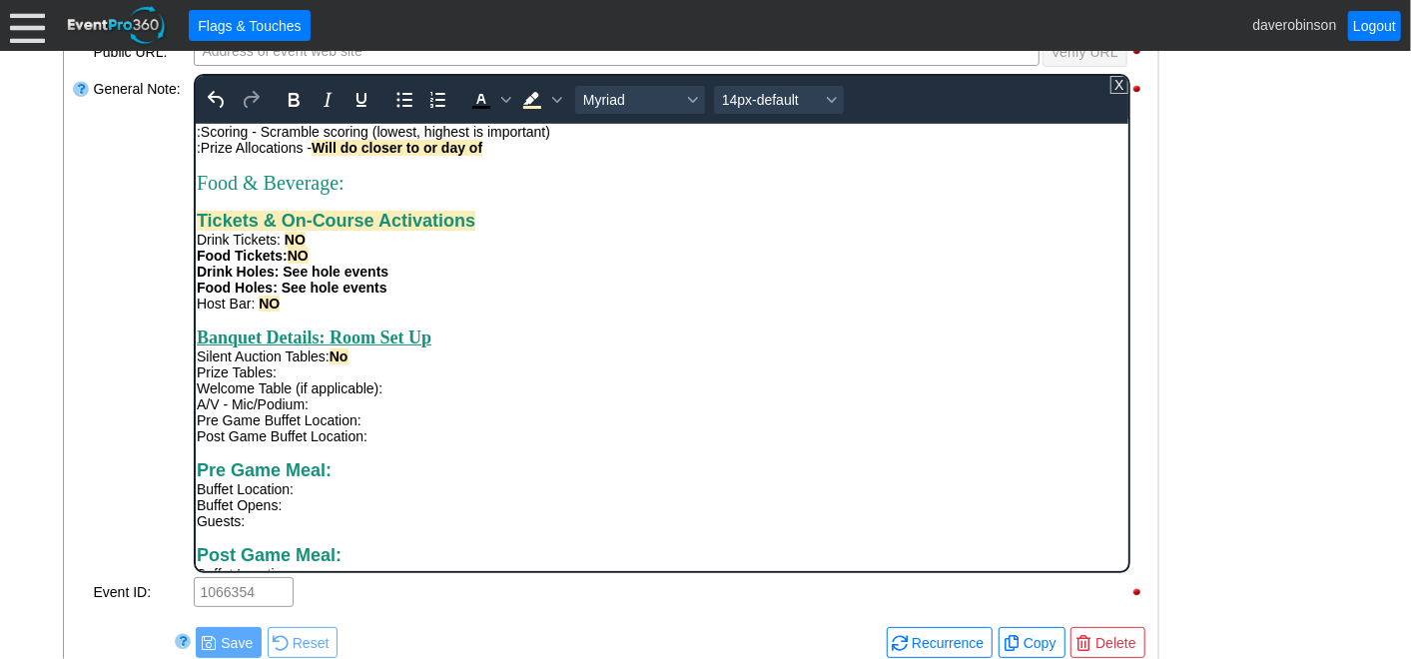
click at [470, 412] on div "A/V - Mic/Podium:" at bounding box center [661, 404] width 931 height 16
click at [287, 396] on div "Welcome Table (if applicable):" at bounding box center [661, 388] width 931 height 16
click at [299, 380] on div "Prize Tables:" at bounding box center [661, 372] width 931 height 16
drag, startPoint x: 283, startPoint y: 423, endPoint x: 436, endPoint y: 432, distance: 154.1
click at [436, 380] on div "Prize Tables: 2 Tables along West wall" at bounding box center [661, 372] width 931 height 16
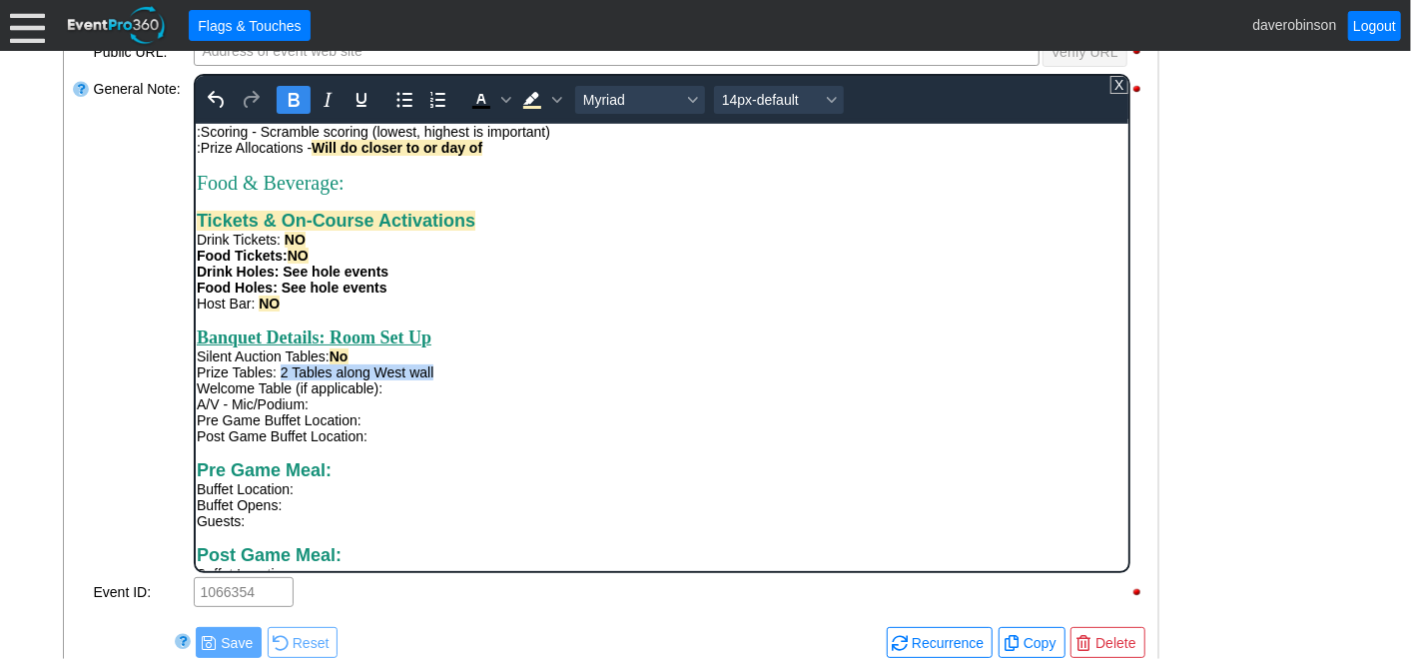
drag, startPoint x: 291, startPoint y: 98, endPoint x: 297, endPoint y: 114, distance: 17.1
click at [291, 98] on icon "Bold" at bounding box center [293, 100] width 24 height 24
click at [452, 396] on div "Welcome Table (if applicable):" at bounding box center [661, 388] width 931 height 16
drag, startPoint x: 429, startPoint y: 440, endPoint x: 383, endPoint y: 441, distance: 47.0
click at [383, 396] on div "Welcome Table (if applicable): No" at bounding box center [661, 388] width 931 height 16
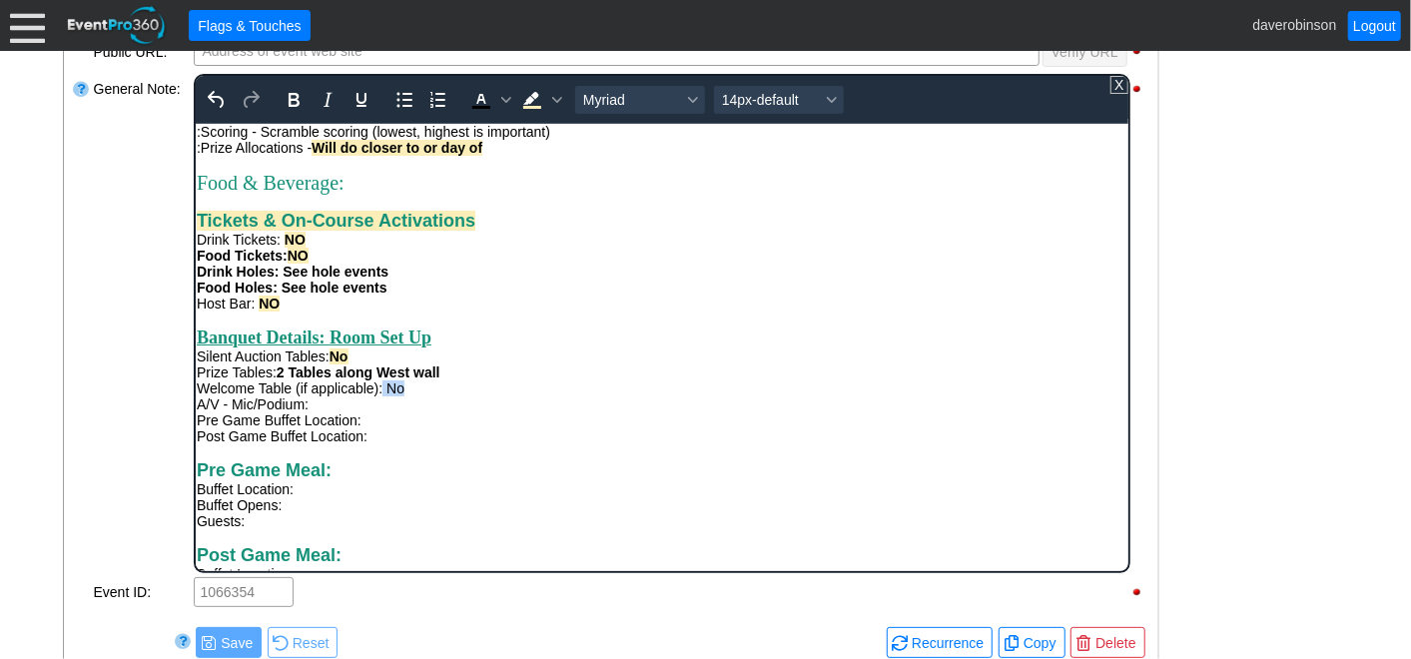
drag, startPoint x: 302, startPoint y: 105, endPoint x: 470, endPoint y: 117, distance: 169.2
click at [322, 102] on div at bounding box center [327, 99] width 111 height 39
click at [527, 102] on icon "Background color Light Yellow" at bounding box center [531, 100] width 24 height 24
click at [578, 427] on div "Pre Game Buffet Location:" at bounding box center [661, 420] width 931 height 16
click at [339, 412] on div "A/V - Mic/Podium:" at bounding box center [661, 404] width 931 height 16
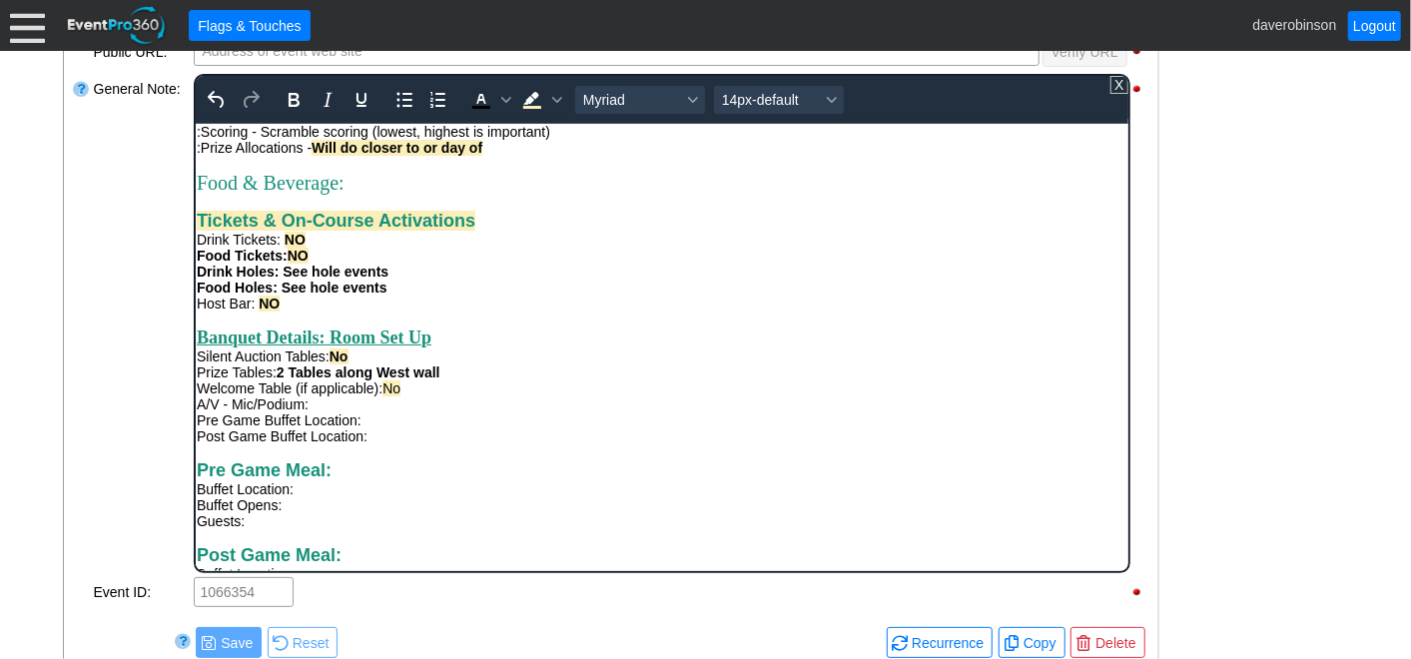
drag, startPoint x: 661, startPoint y: 487, endPoint x: 669, endPoint y: 479, distance: 11.3
click at [663, 443] on div "Post Game Buffet Location:" at bounding box center [661, 435] width 931 height 16
click at [330, 412] on div "A/V - Mic/Podium:" at bounding box center [661, 404] width 931 height 16
drag, startPoint x: 384, startPoint y: 438, endPoint x: 402, endPoint y: 441, distance: 18.2
click at [400, 396] on span "No" at bounding box center [391, 388] width 18 height 16
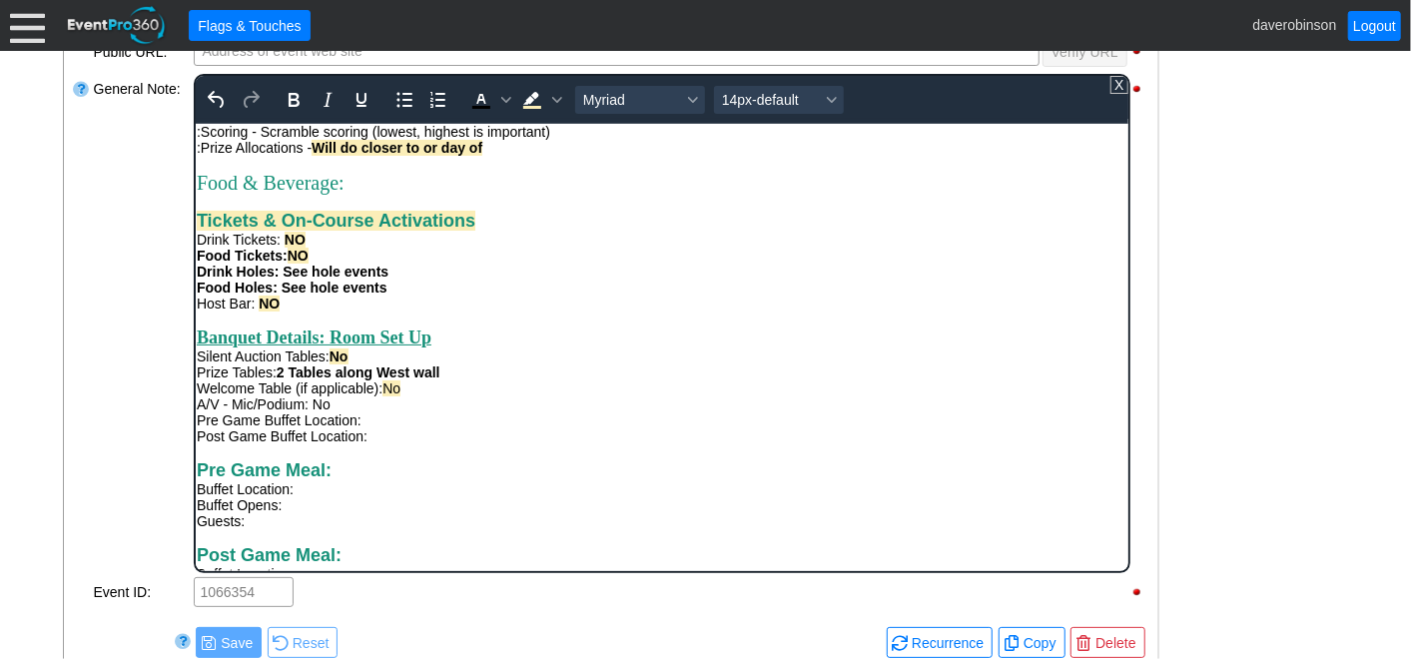
click at [418, 396] on div "Welcome Table (if applicable): No" at bounding box center [661, 388] width 931 height 16
drag, startPoint x: 420, startPoint y: 448, endPoint x: 383, endPoint y: 445, distance: 38.1
click at [383, 396] on div "Welcome Table (if applicable): No" at bounding box center [661, 388] width 931 height 16
click at [284, 96] on icon "Bold" at bounding box center [293, 100] width 24 height 24
click at [347, 412] on div "A/V - Mic/Podium: No" at bounding box center [661, 404] width 931 height 16
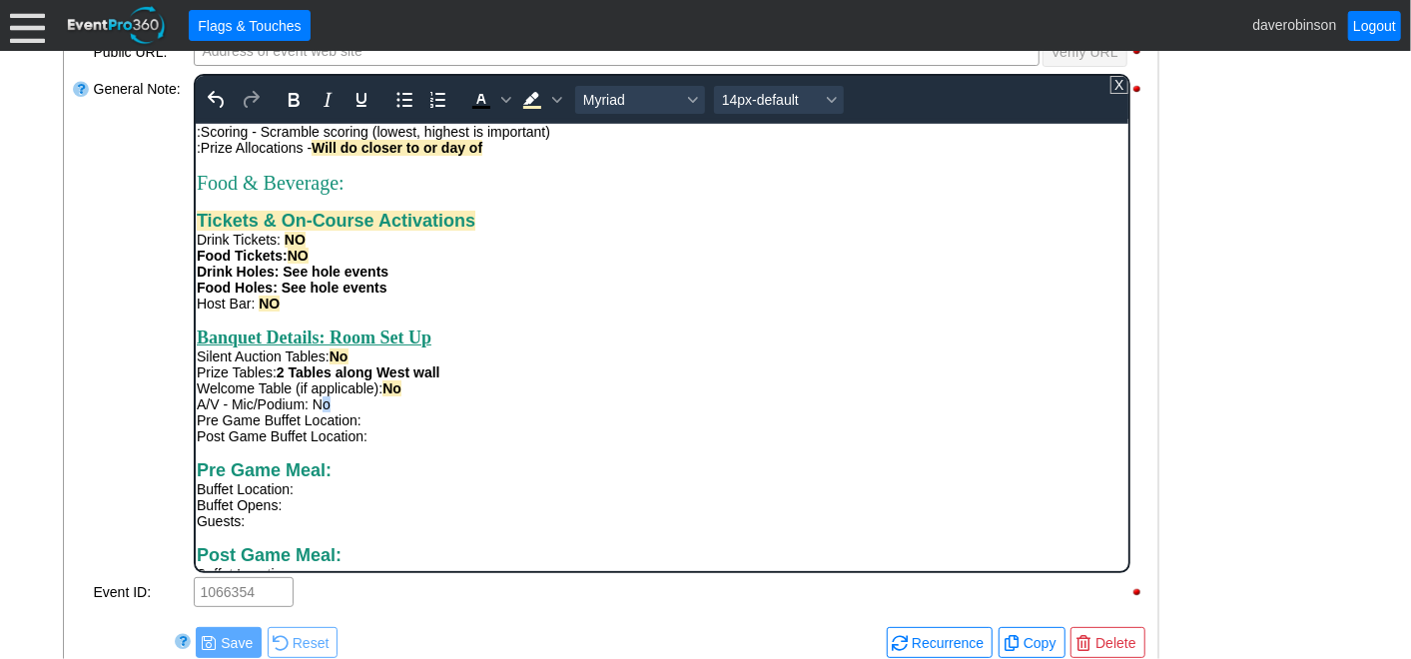
drag, startPoint x: 347, startPoint y: 463, endPoint x: 317, endPoint y: 459, distance: 30.2
click at [317, 412] on div "A/V - Mic/Podium: No" at bounding box center [661, 404] width 931 height 16
click at [374, 427] on div "Pre Game Buffet Location:" at bounding box center [661, 420] width 931 height 16
click at [300, 412] on div "A/V - Mic/Podium: No" at bounding box center [661, 404] width 931 height 16
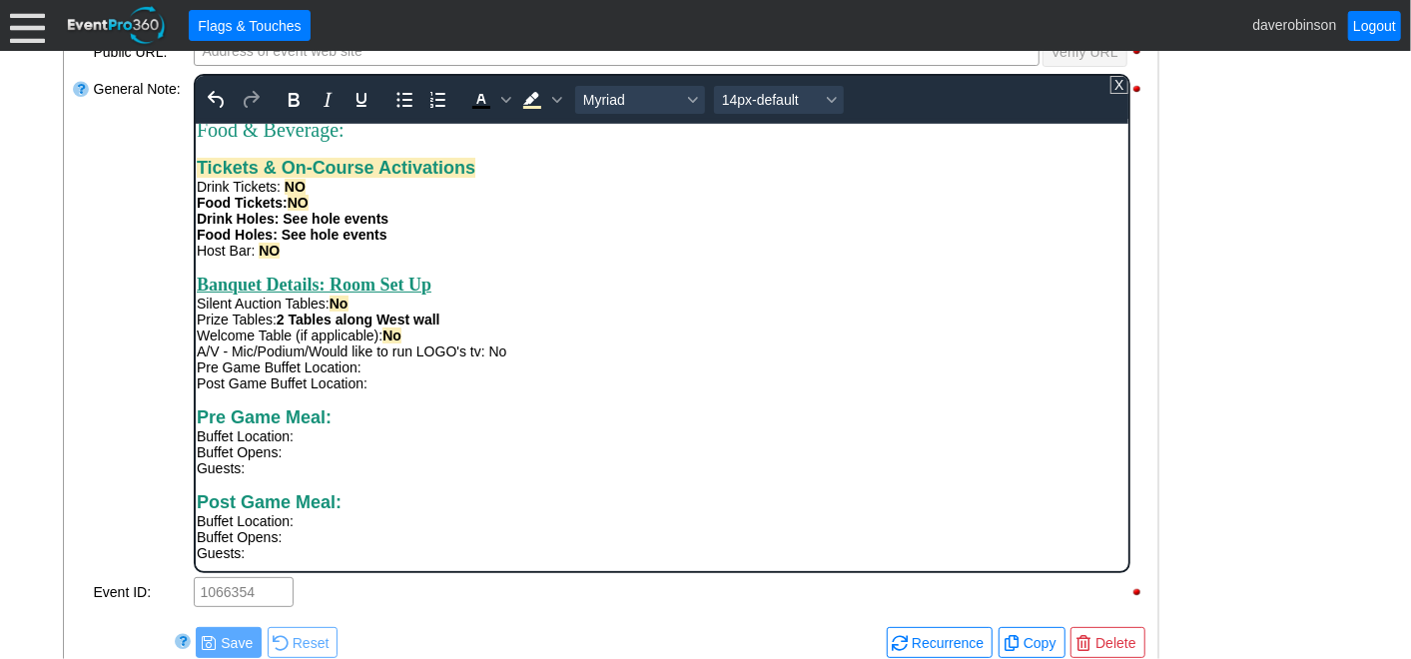
scroll to position [801, 0]
drag, startPoint x: 489, startPoint y: 352, endPoint x: 505, endPoint y: 351, distance: 16.0
click at [505, 351] on div "A/V - Mic/Podium/Would like to run LOGO's tv: No" at bounding box center [661, 351] width 931 height 16
click at [230, 350] on div "A/V - Mic/Podium/Would like to run LOGO's tv" at bounding box center [661, 351] width 931 height 16
drag, startPoint x: 282, startPoint y: 320, endPoint x: 449, endPoint y: 316, distance: 167.8
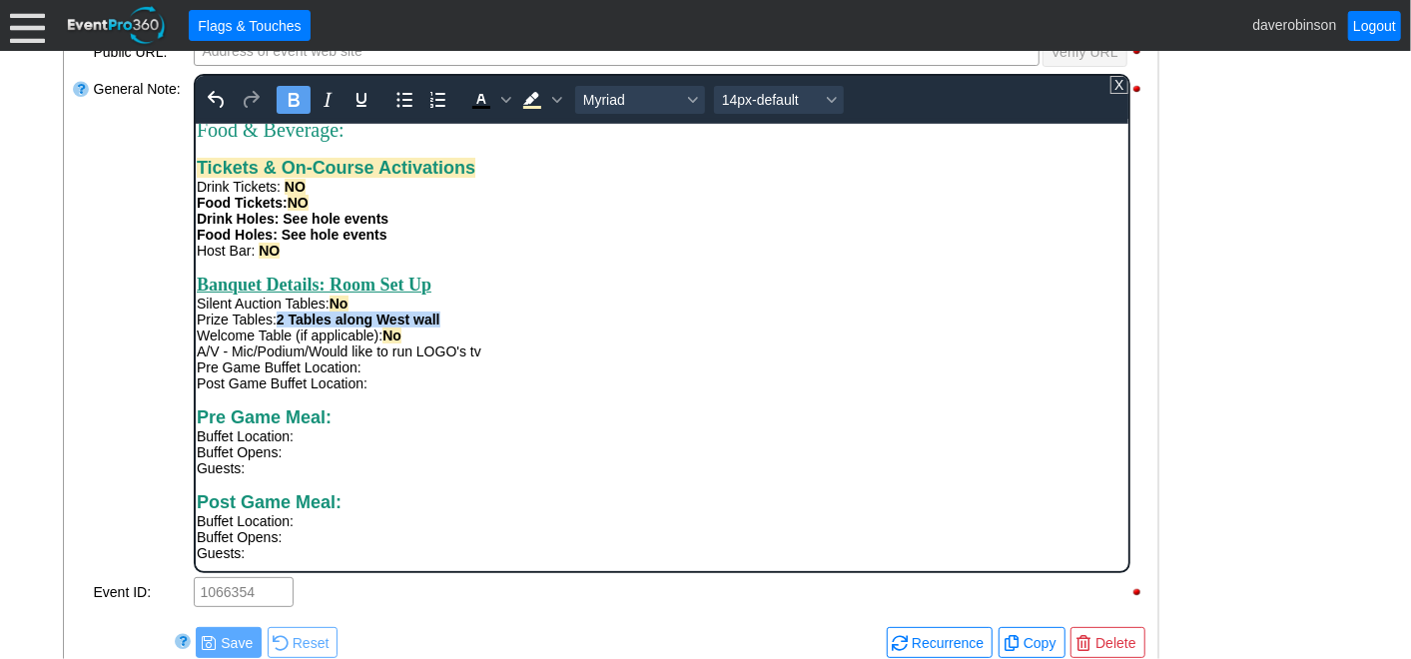
click at [449, 316] on div "Prize Tables: 2 Tables along West wall" at bounding box center [661, 319] width 931 height 16
click at [536, 106] on icon "Background color Light Yellow" at bounding box center [531, 100] width 24 height 24
click at [557, 370] on div "Pre Game Buffet Location:" at bounding box center [661, 367] width 931 height 16
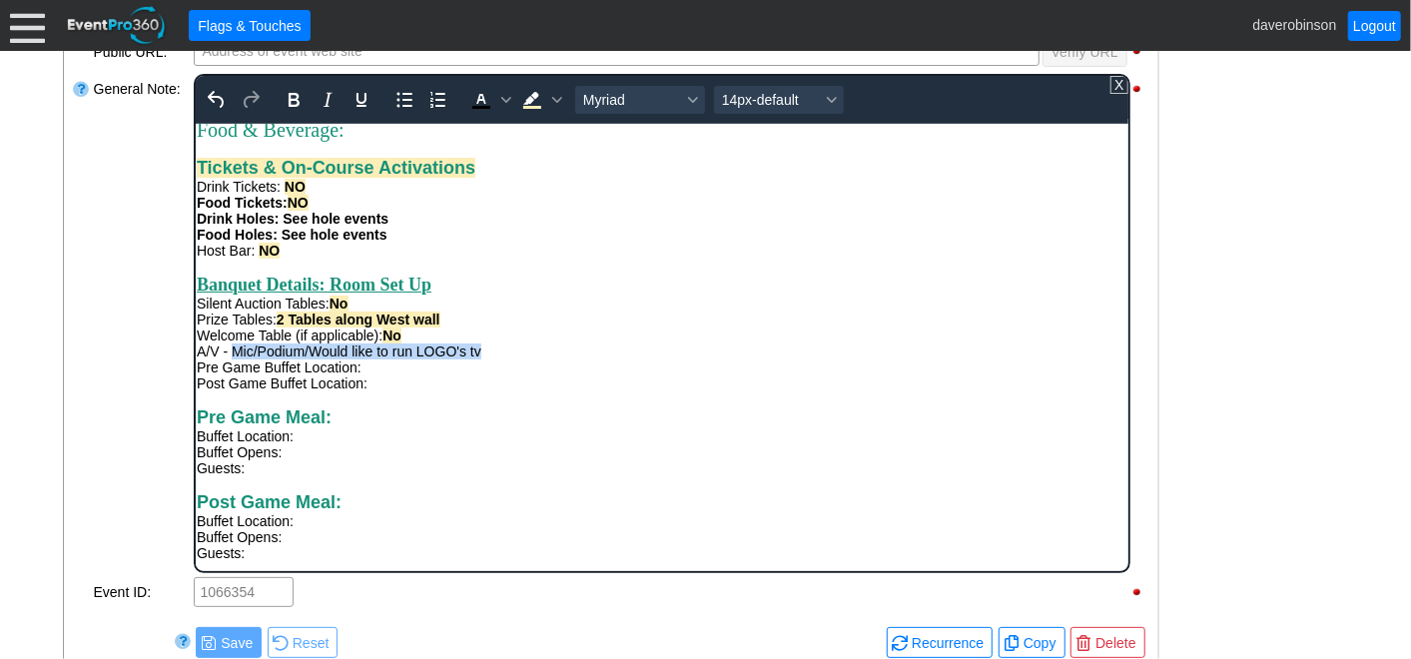
drag, startPoint x: 232, startPoint y: 352, endPoint x: 481, endPoint y: 351, distance: 249.7
click at [481, 351] on div "A/V - Mic/Podium/Would like to run LOGO's tv" at bounding box center [661, 351] width 931 height 16
click at [484, 100] on icon "Text color Black" at bounding box center [480, 100] width 24 height 24
click at [528, 106] on icon "Background color Light Yellow" at bounding box center [531, 107] width 18 height 3
click at [569, 301] on div "Silent Auction Tables: No" at bounding box center [661, 303] width 931 height 16
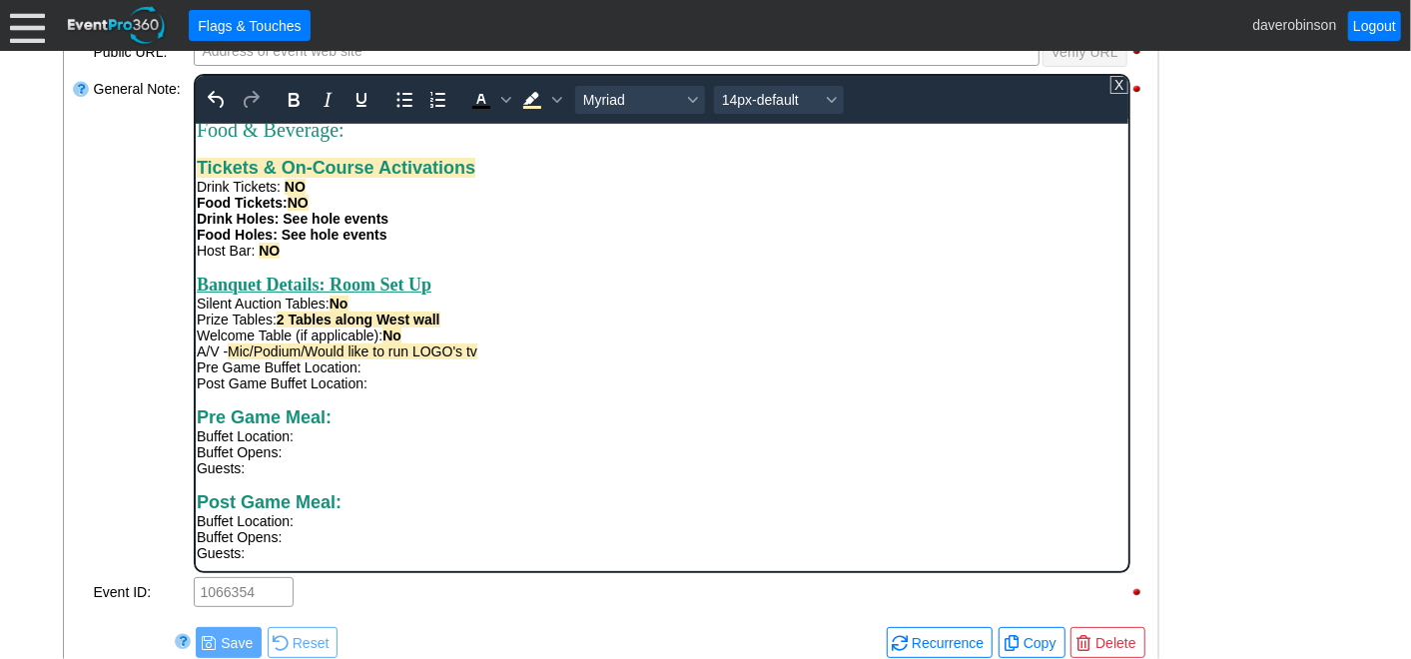
click at [233, 352] on span "Mic/Podium/Would like to run LOGO's tv" at bounding box center [352, 351] width 250 height 16
drag, startPoint x: 229, startPoint y: 351, endPoint x: 481, endPoint y: 347, distance: 252.7
click at [481, 347] on div "A/V - Mic/Podium/Would like to run LOGO's tv" at bounding box center [661, 351] width 931 height 16
click at [282, 94] on icon "Bold" at bounding box center [293, 100] width 24 height 24
click at [693, 359] on div "Pre Game Buffet Location:" at bounding box center [661, 367] width 931 height 16
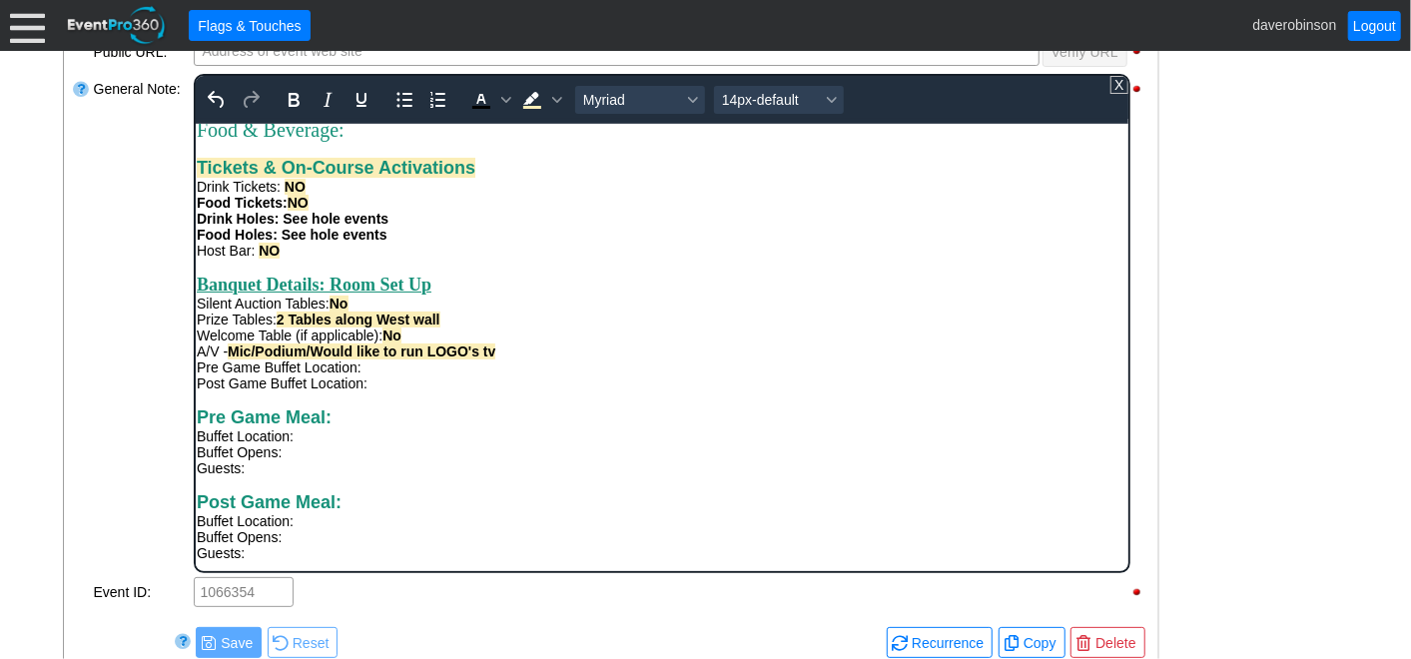
click at [660, 397] on div "Rich Text Area. Press ALT-0 for help." at bounding box center [661, 399] width 931 height 16
click at [399, 367] on div "Pre Game Buffet Location:" at bounding box center [661, 367] width 931 height 16
click at [407, 388] on div "Post Game Buffet Location:" at bounding box center [661, 383] width 931 height 16
drag, startPoint x: 367, startPoint y: 366, endPoint x: 430, endPoint y: 363, distance: 64.0
click at [430, 363] on div "Pre Game Buffet Location: Summit" at bounding box center [661, 367] width 931 height 16
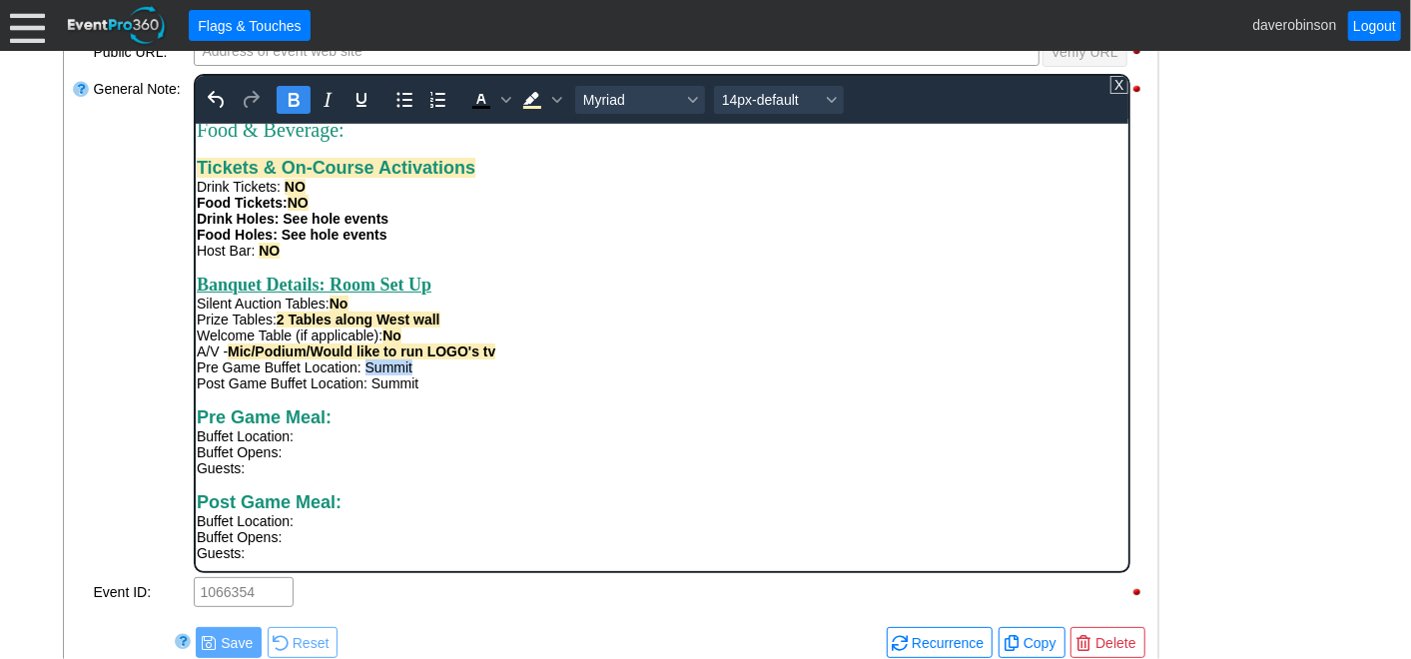
click at [291, 101] on icon "Bold" at bounding box center [293, 100] width 24 height 24
click at [534, 96] on icon "Background color Light Yellow" at bounding box center [531, 100] width 24 height 24
drag, startPoint x: 514, startPoint y: 406, endPoint x: 401, endPoint y: 406, distance: 113.9
click at [514, 408] on div "Pre Game Meal: Buffet Location:" at bounding box center [661, 425] width 931 height 37
drag, startPoint x: 364, startPoint y: 367, endPoint x: 425, endPoint y: 369, distance: 62.0
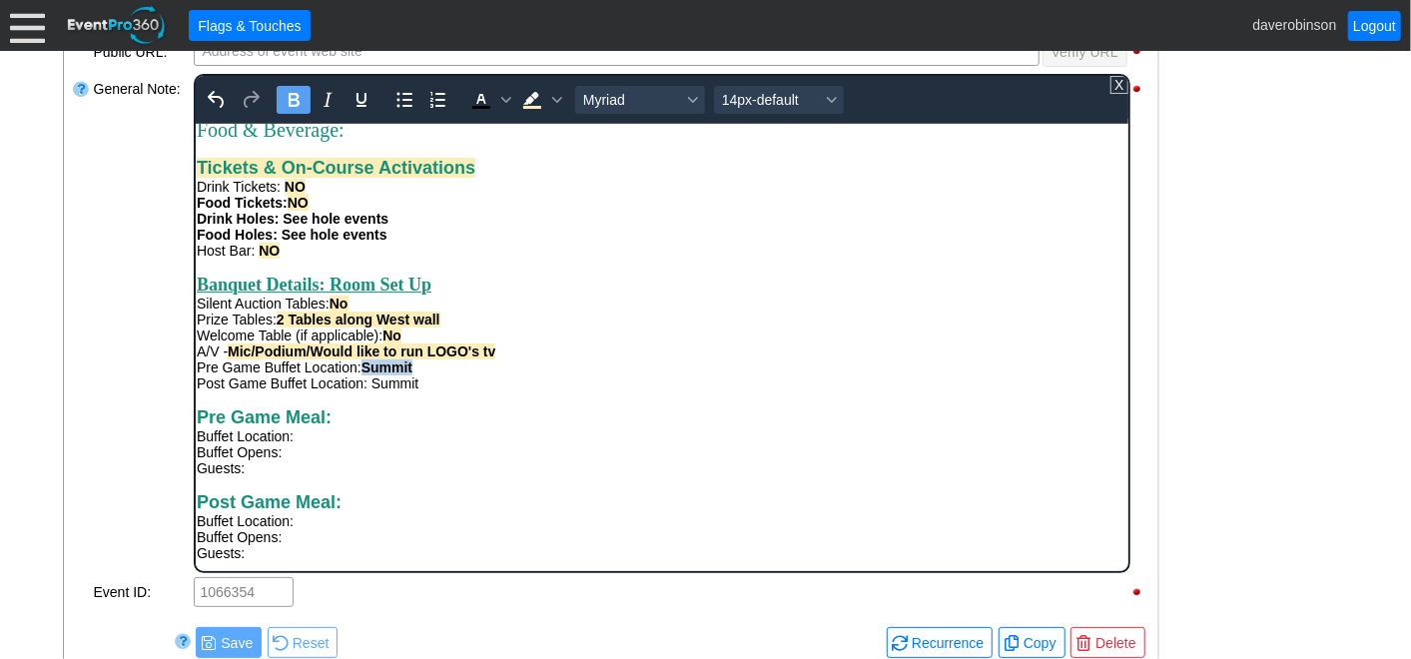
click at [425, 369] on div "Pre Game Buffet Location: Summit" at bounding box center [661, 367] width 931 height 16
drag, startPoint x: 370, startPoint y: 379, endPoint x: 428, endPoint y: 385, distance: 59.2
click at [428, 385] on div "Post Game Buffet Location: Summit" at bounding box center [661, 383] width 931 height 16
click at [300, 104] on icon "Bold" at bounding box center [293, 100] width 24 height 24
click at [527, 98] on icon "Background color Light Yellow" at bounding box center [530, 98] width 16 height 13
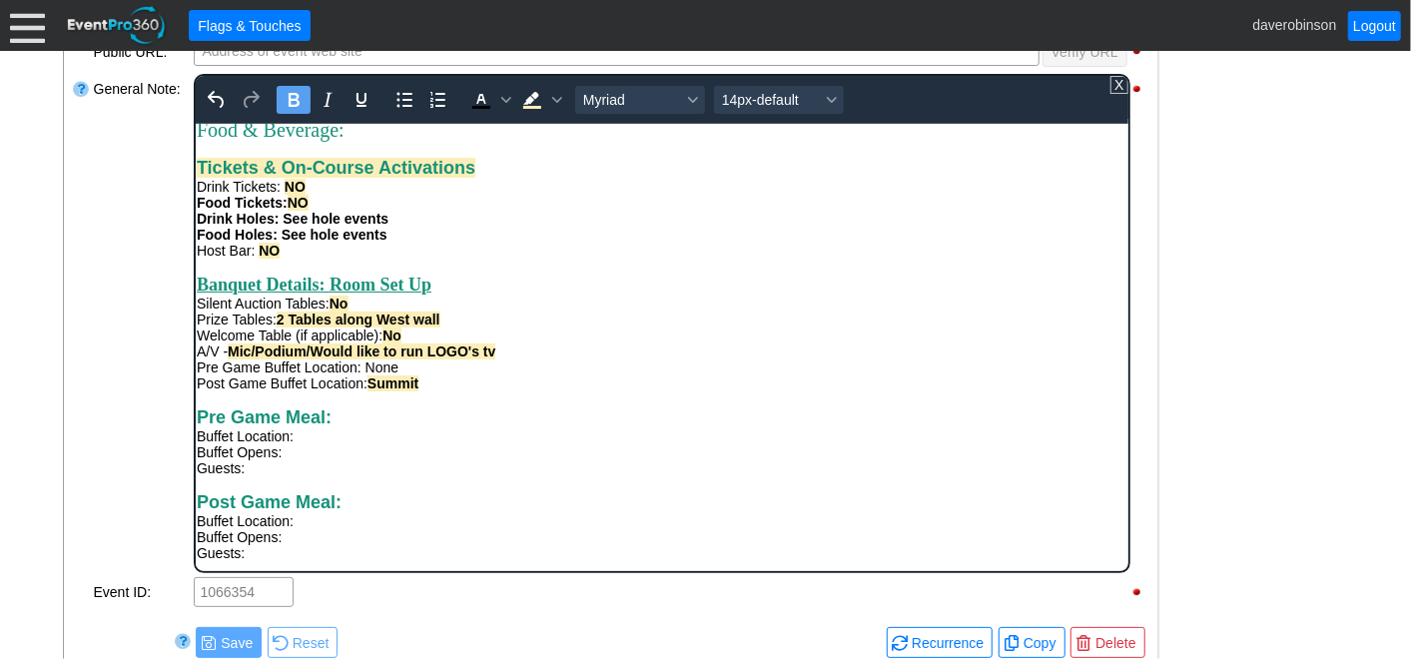
click at [606, 391] on div "Rich Text Area. Press ALT-0 for help." at bounding box center [661, 399] width 931 height 16
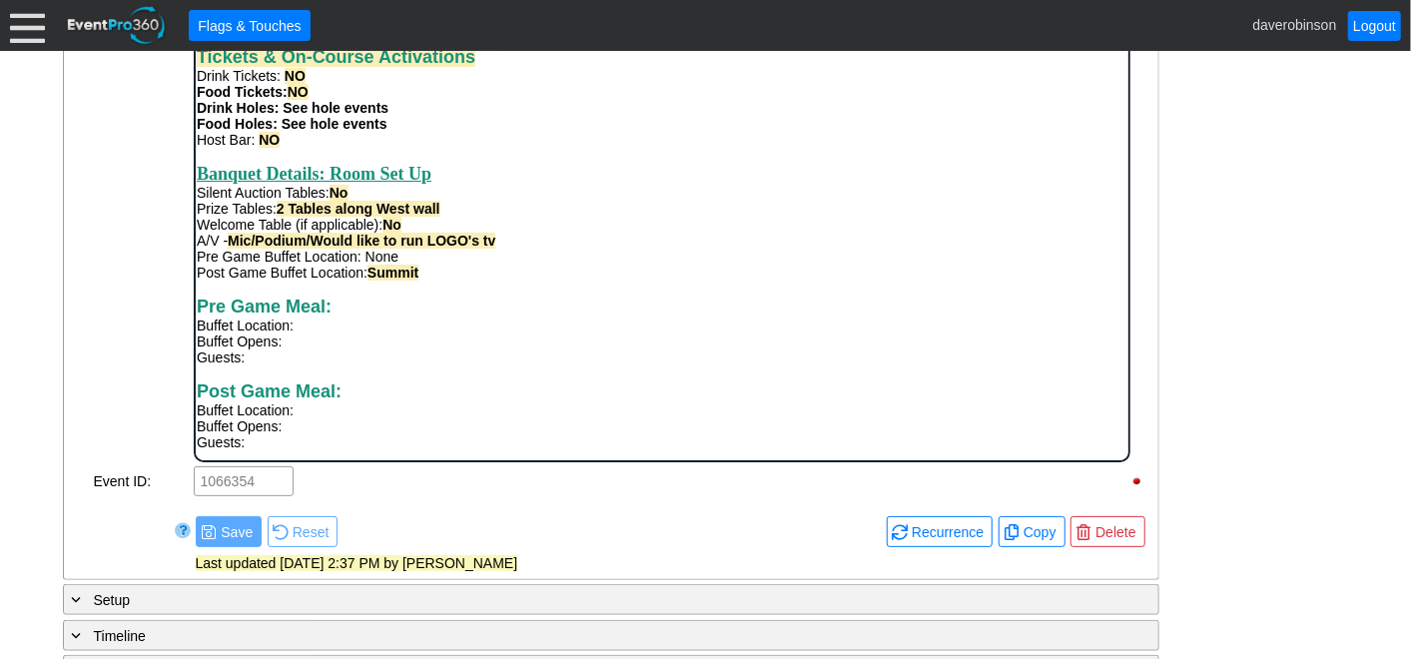
click at [392, 312] on div "Pre Game Meal: Buffet Location:" at bounding box center [661, 314] width 931 height 37
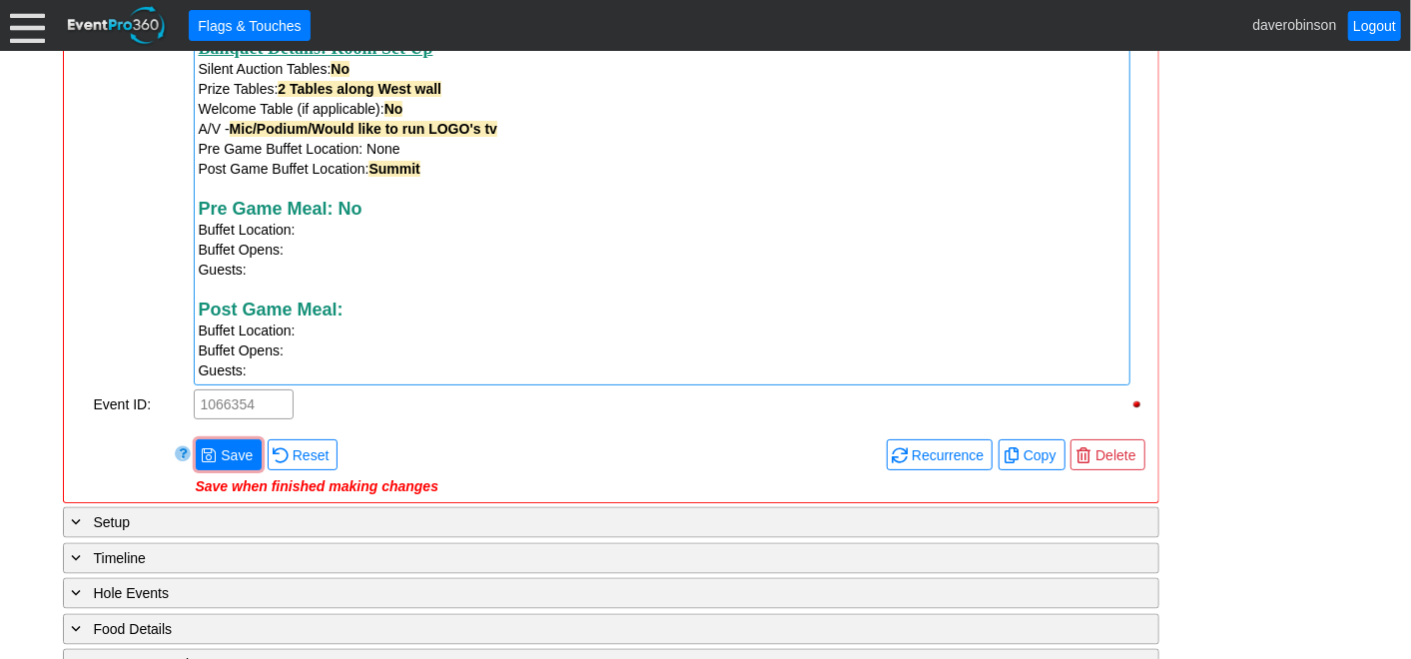
click at [374, 320] on div "Post Game Meal: Buffet Location:" at bounding box center [662, 320] width 927 height 41
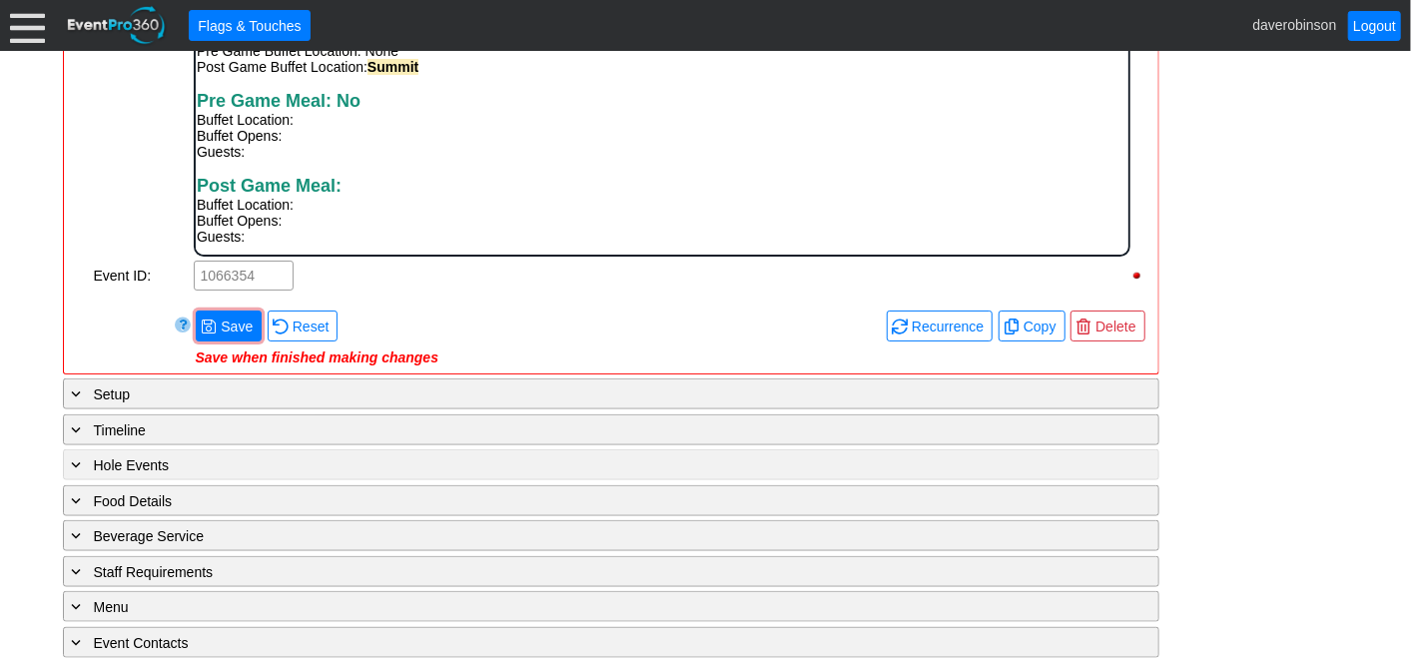
scroll to position [1051, 0]
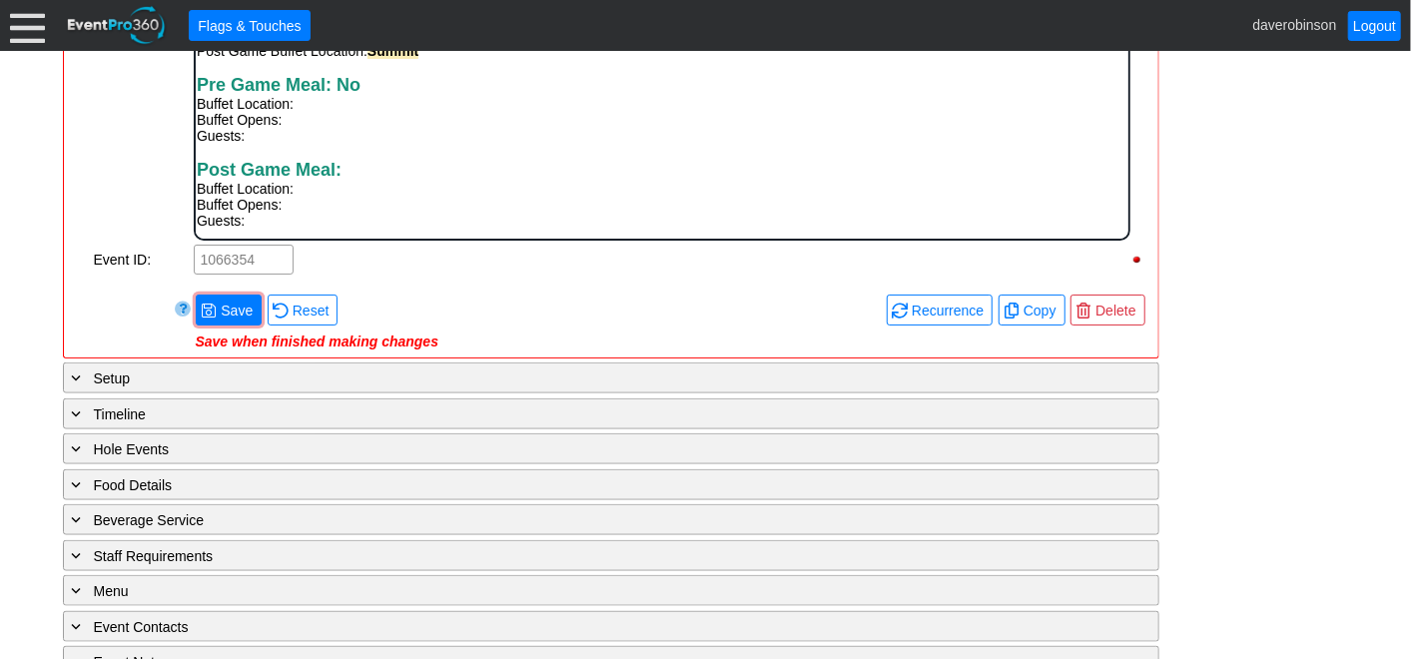
click at [371, 180] on div "Post Game Meal: Buffet Location:" at bounding box center [661, 178] width 931 height 37
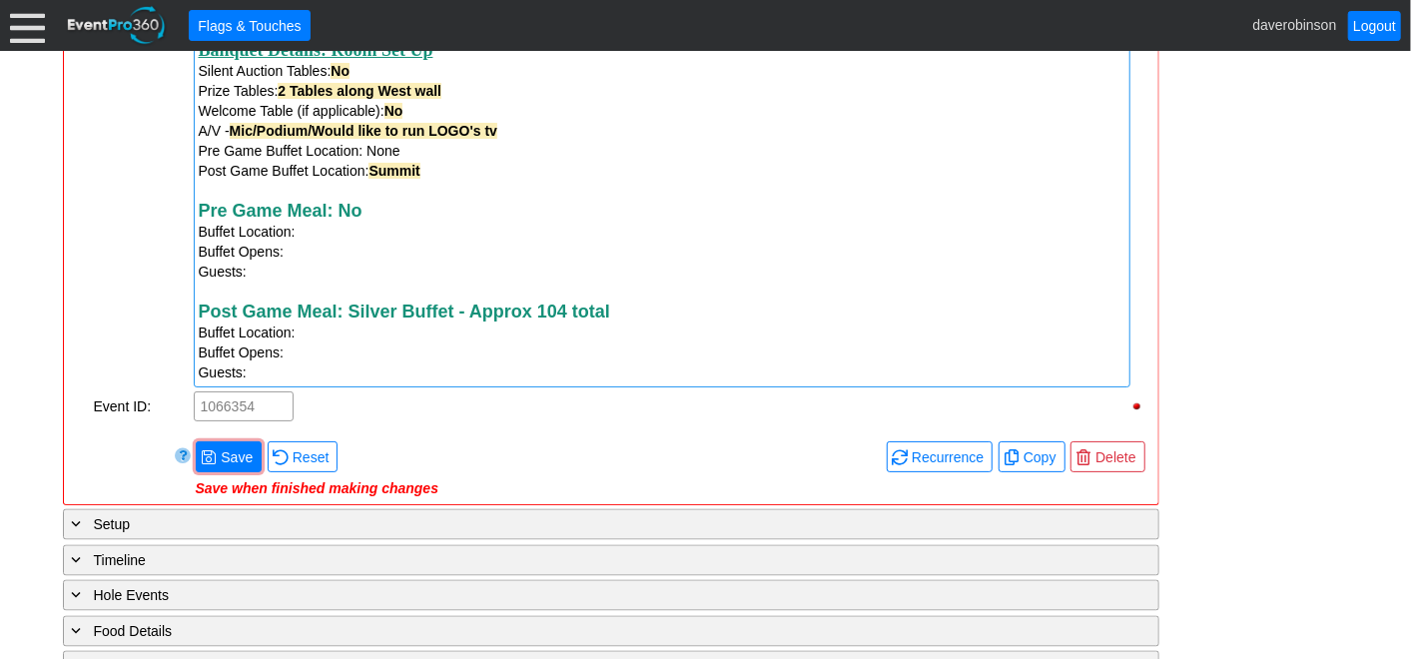
scroll to position [1828, 0]
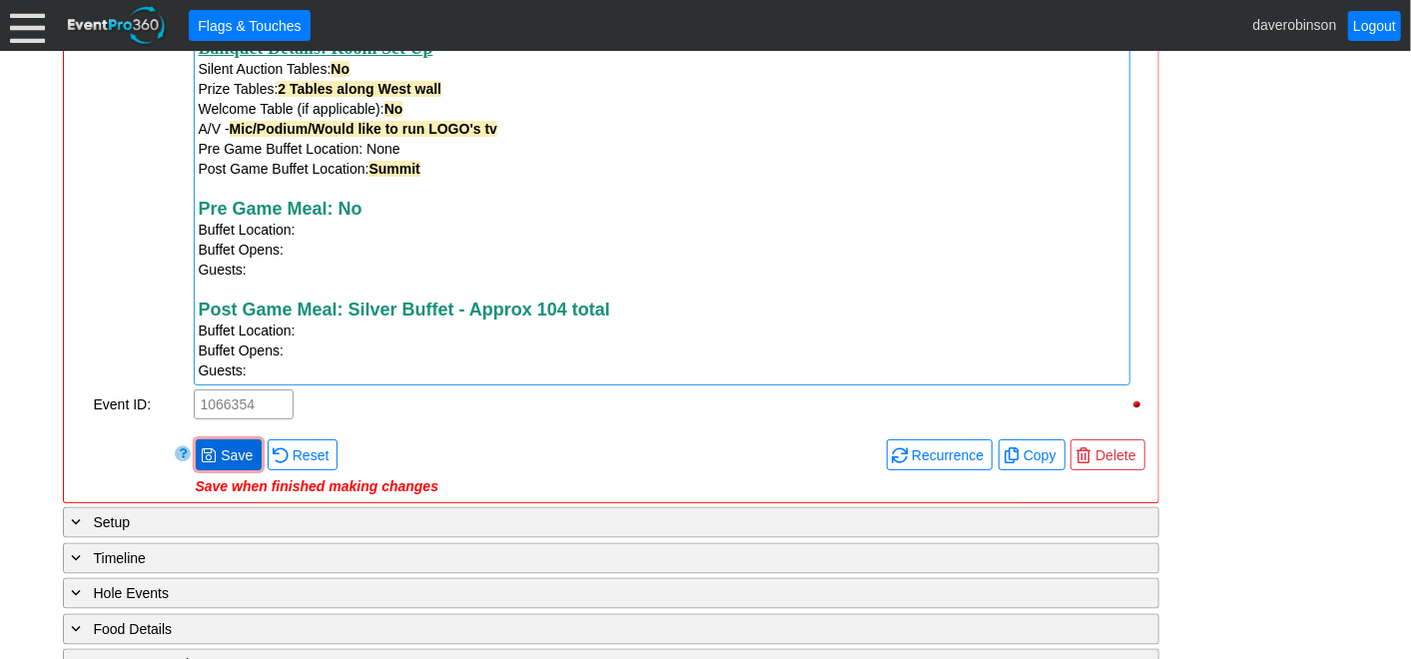
click at [224, 461] on span "Save" at bounding box center [237, 455] width 40 height 20
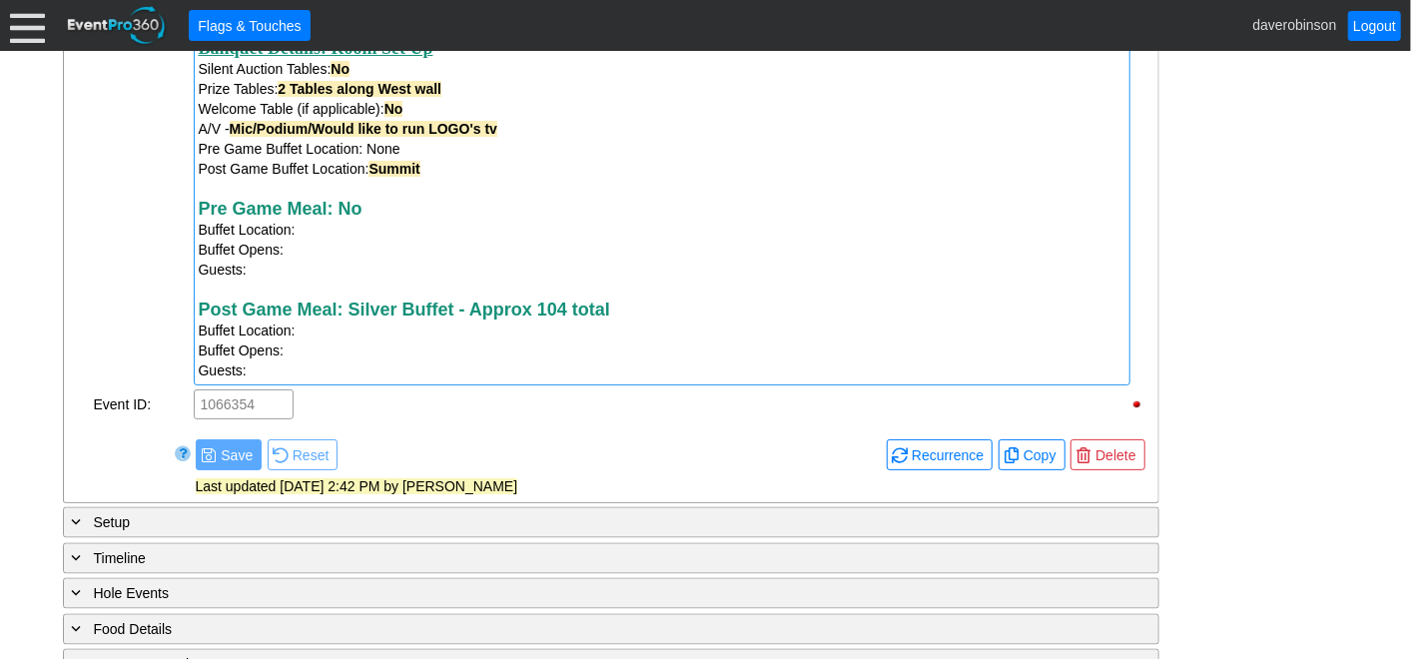
click at [470, 314] on strong "Post Game Meal: Silver Buffet - Approx 104 total" at bounding box center [405, 310] width 412 height 20
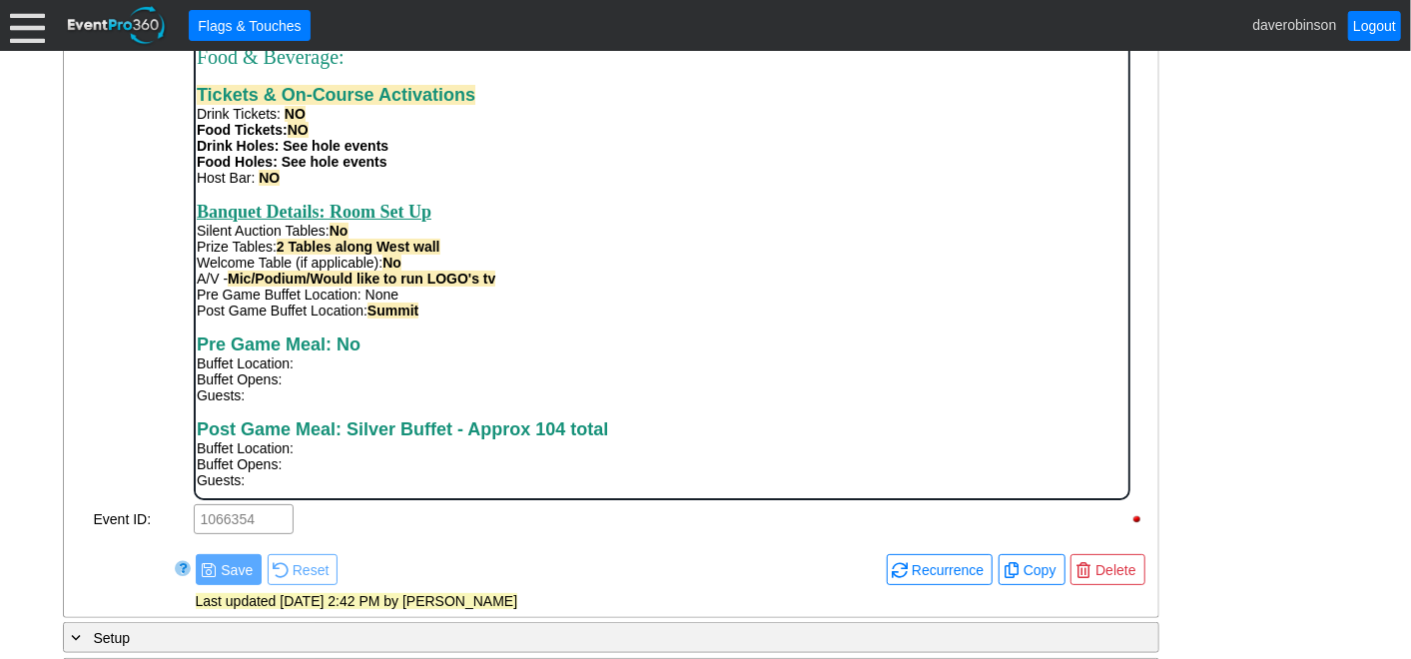
scroll to position [829, 0]
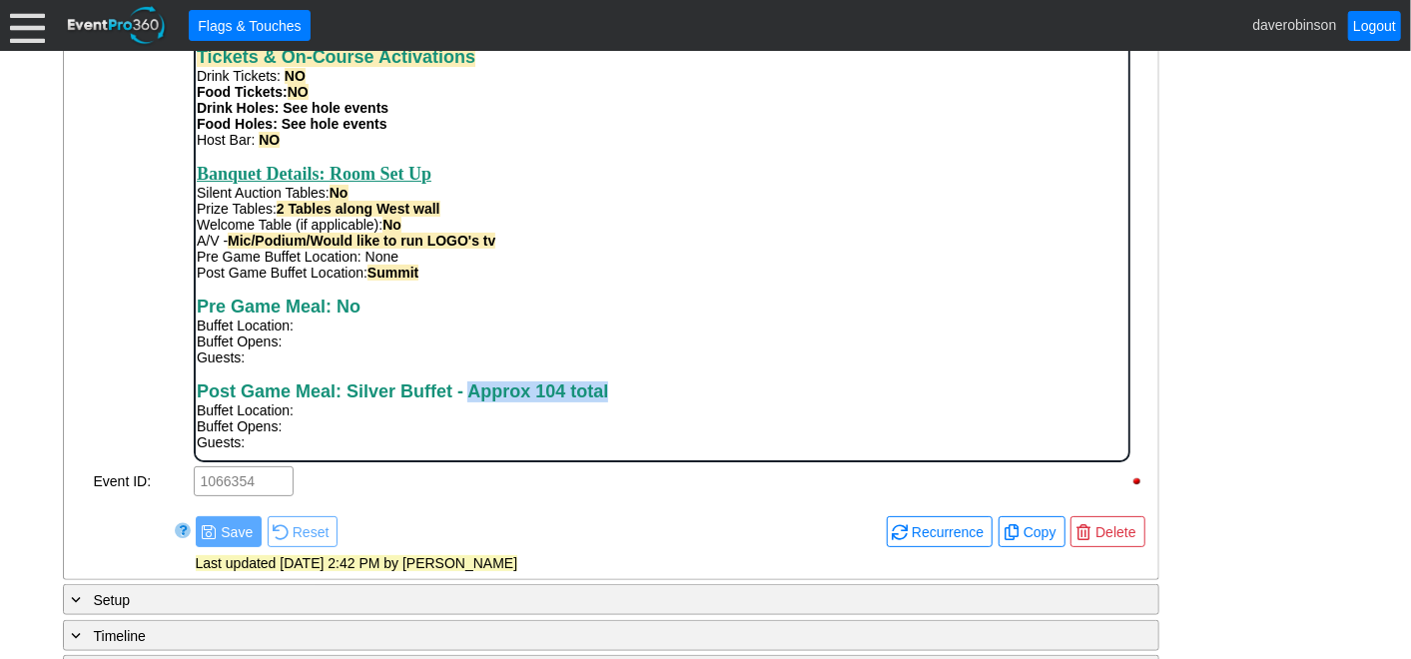
drag, startPoint x: 470, startPoint y: 392, endPoint x: 609, endPoint y: 392, distance: 138.8
click at [609, 392] on div "Post Game Meal: Silver Buffet - Approx 104 total Buffet Location:" at bounding box center [661, 399] width 931 height 37
click at [269, 444] on div "Guests:" at bounding box center [661, 441] width 931 height 16
click at [321, 419] on div "Buffet Opens:" at bounding box center [661, 425] width 931 height 16
click at [325, 415] on div "Post Game Meal: Silver Buffet Buffet Location:" at bounding box center [661, 399] width 931 height 37
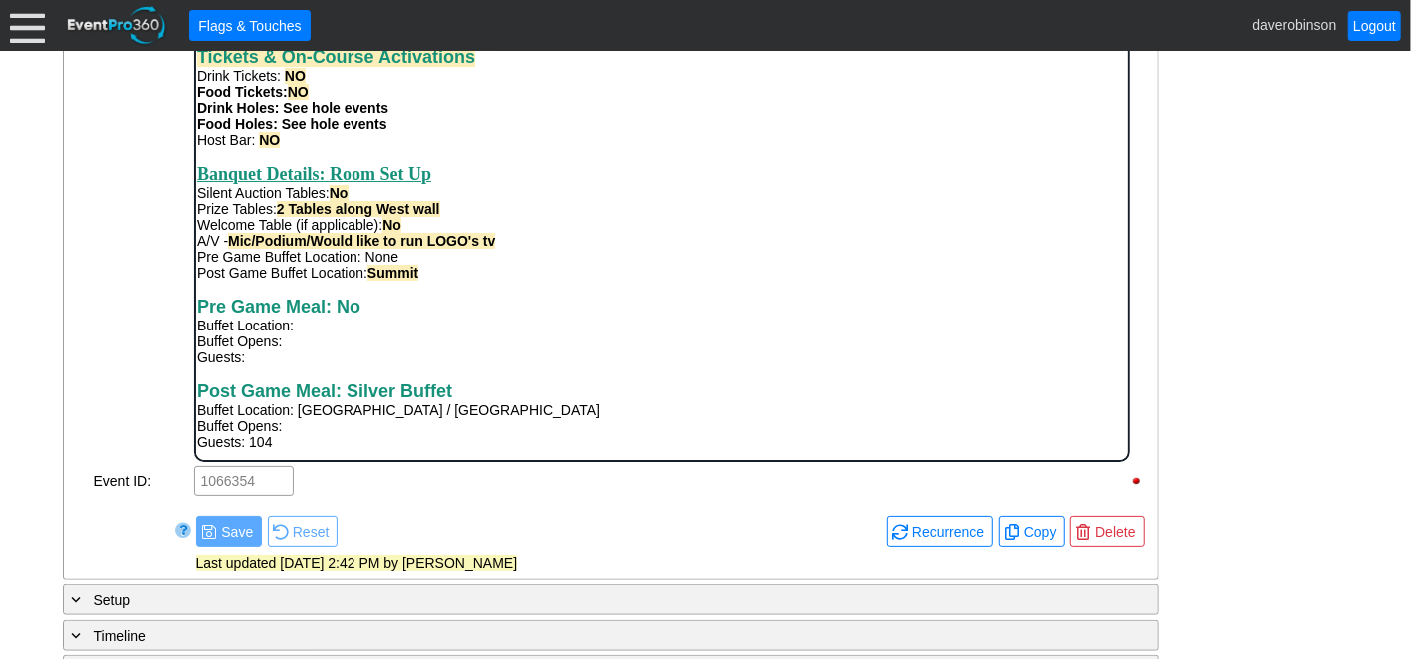
drag, startPoint x: 91, startPoint y: 396, endPoint x: 126, endPoint y: 402, distance: 35.5
click at [92, 395] on div "General Note:" at bounding box center [142, 212] width 100 height 503
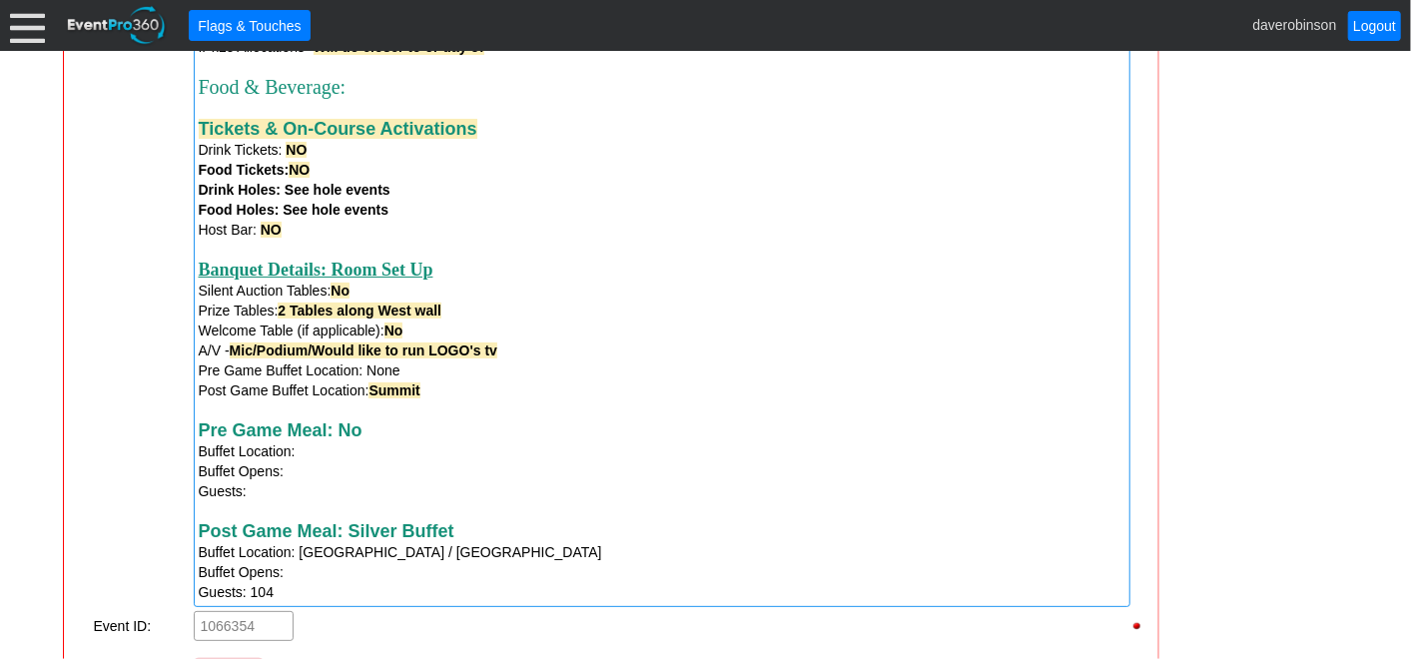
click at [324, 580] on div "Buffet Opens:" at bounding box center [662, 572] width 927 height 20
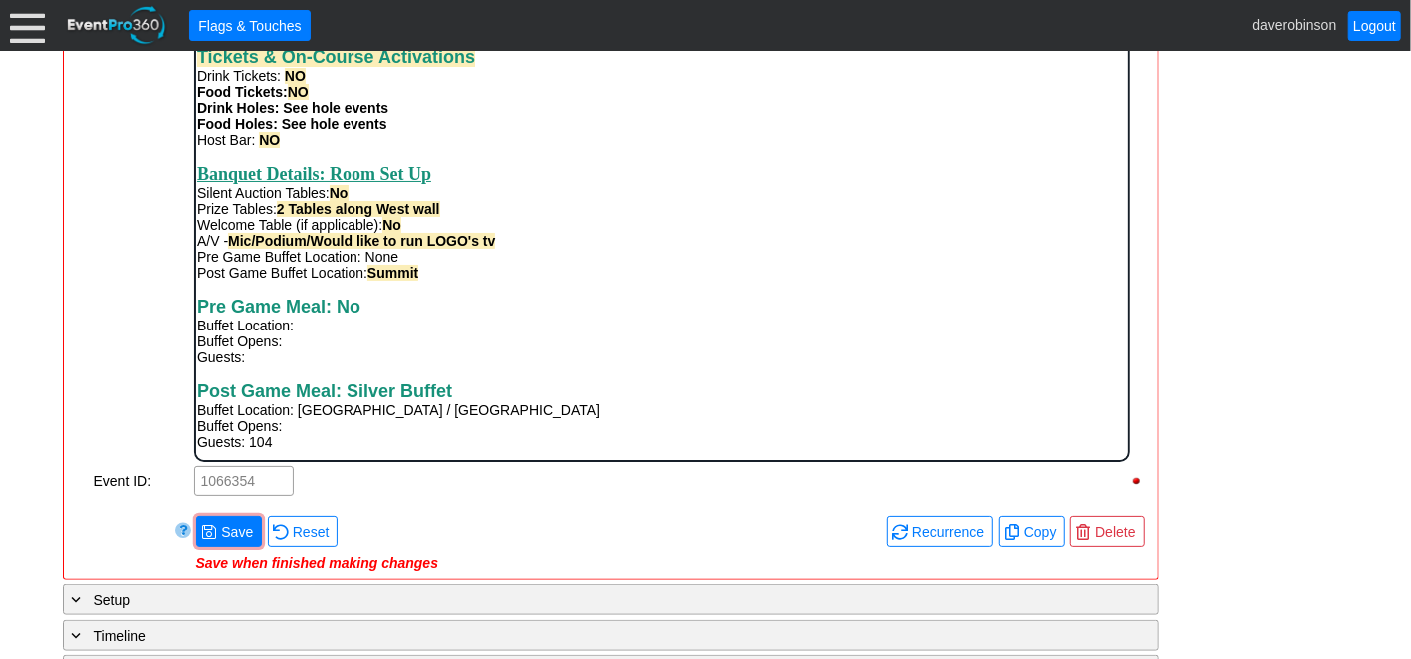
click at [333, 425] on div "Buffet Opens:" at bounding box center [661, 425] width 931 height 16
click at [245, 531] on div "Remove all highlights Facility: ▼ Χ Heritage Pointe Golf Club Event Type: ▼ Χ C…" at bounding box center [611, 93] width 1079 height 956
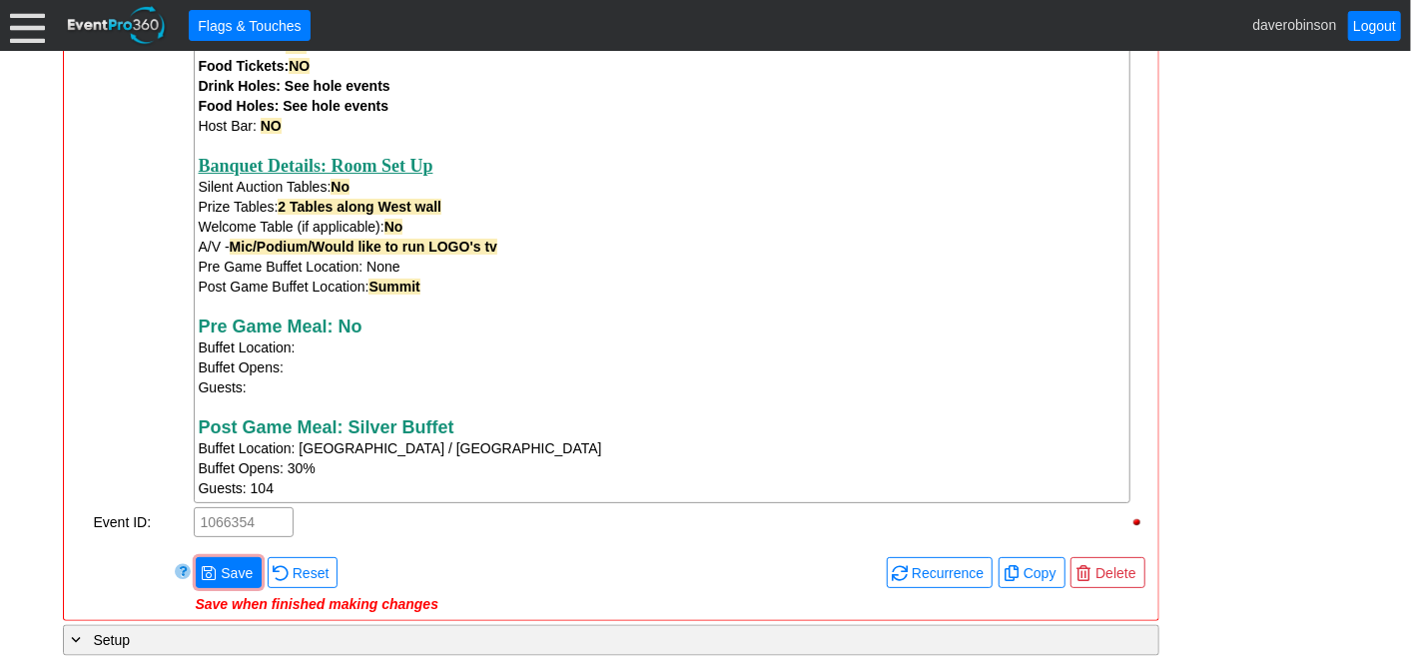
scroll to position [1758, 0]
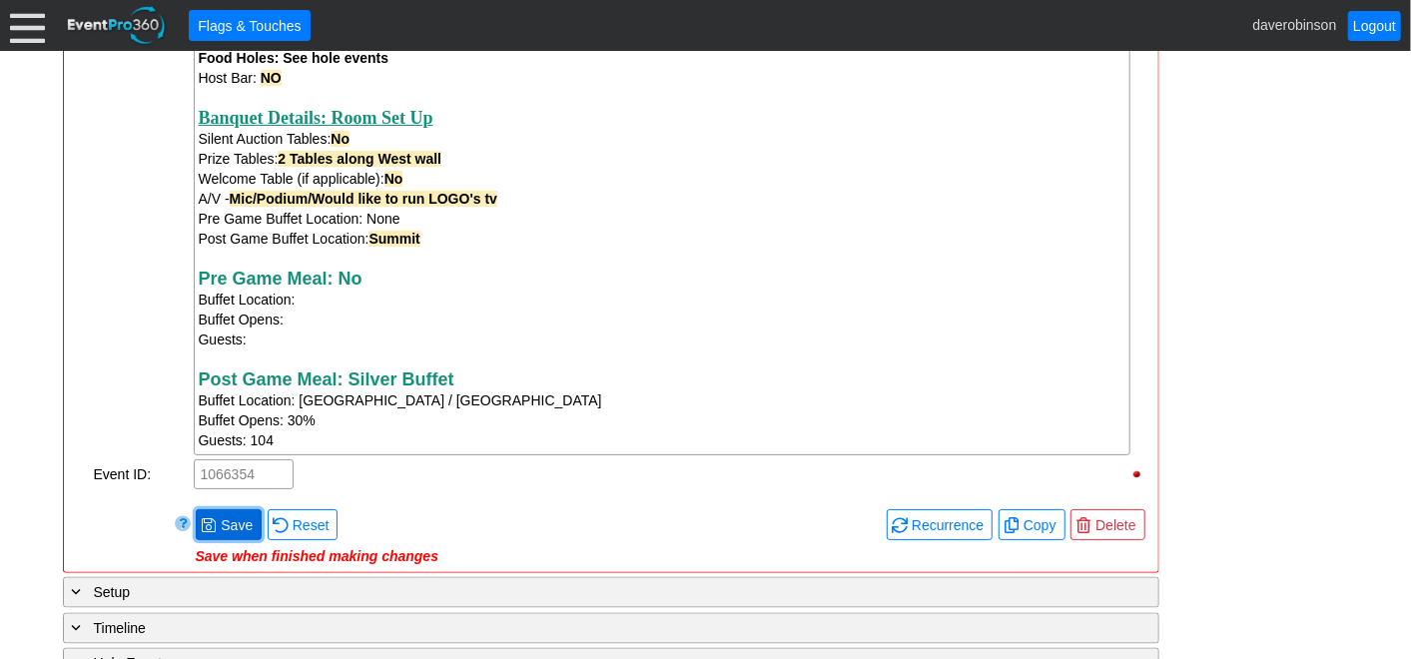
click at [212, 532] on span at bounding box center [209, 525] width 16 height 16
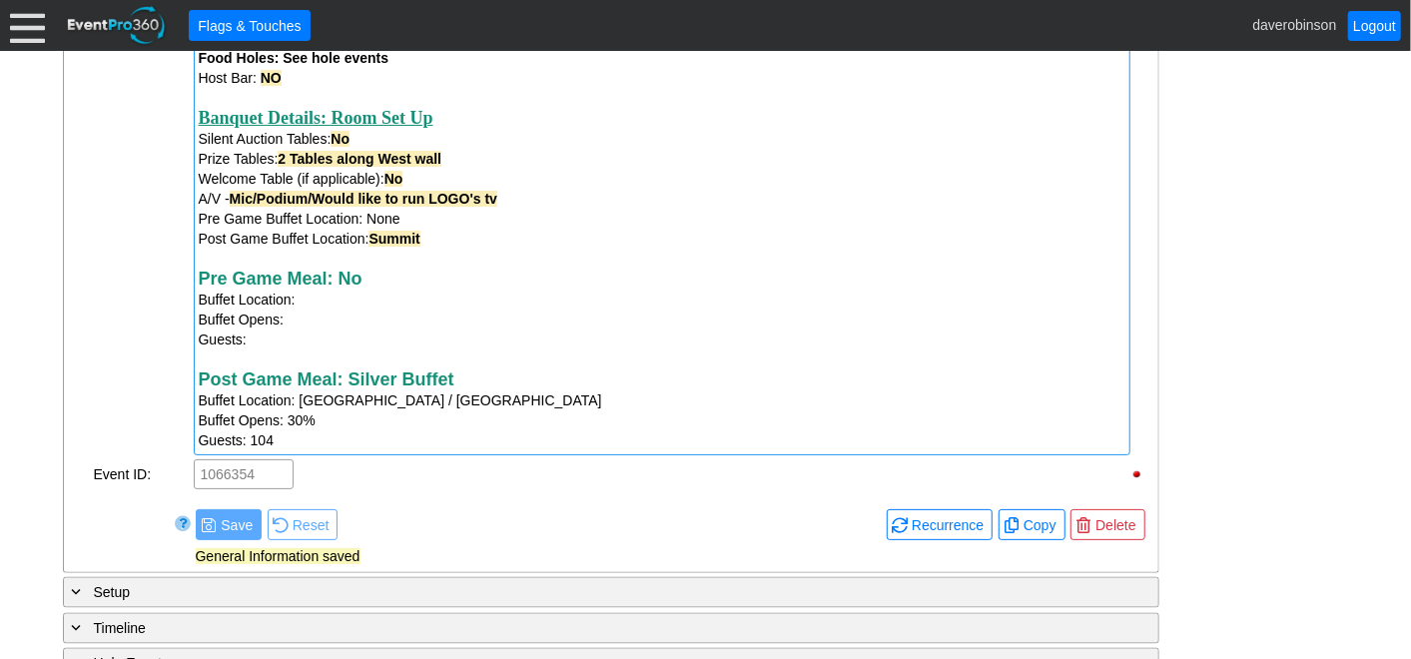
drag, startPoint x: 260, startPoint y: 348, endPoint x: 232, endPoint y: 337, distance: 30.0
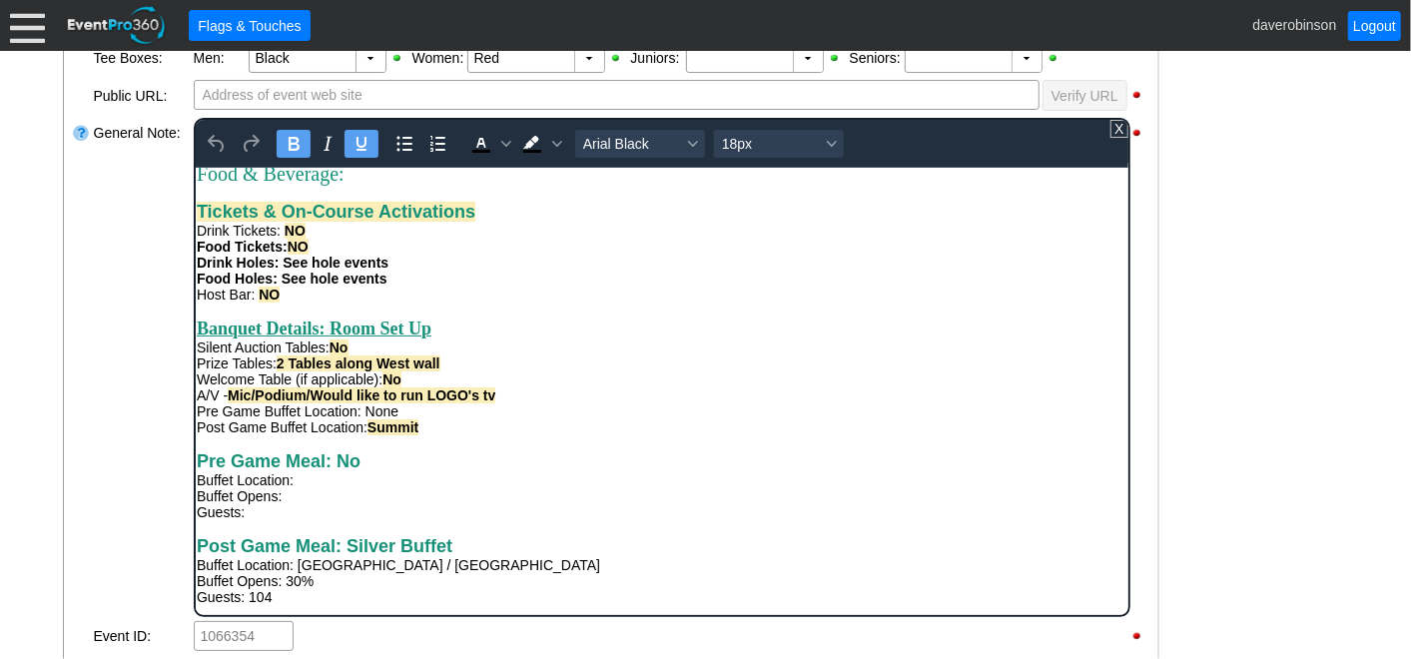
scroll to position [718, 0]
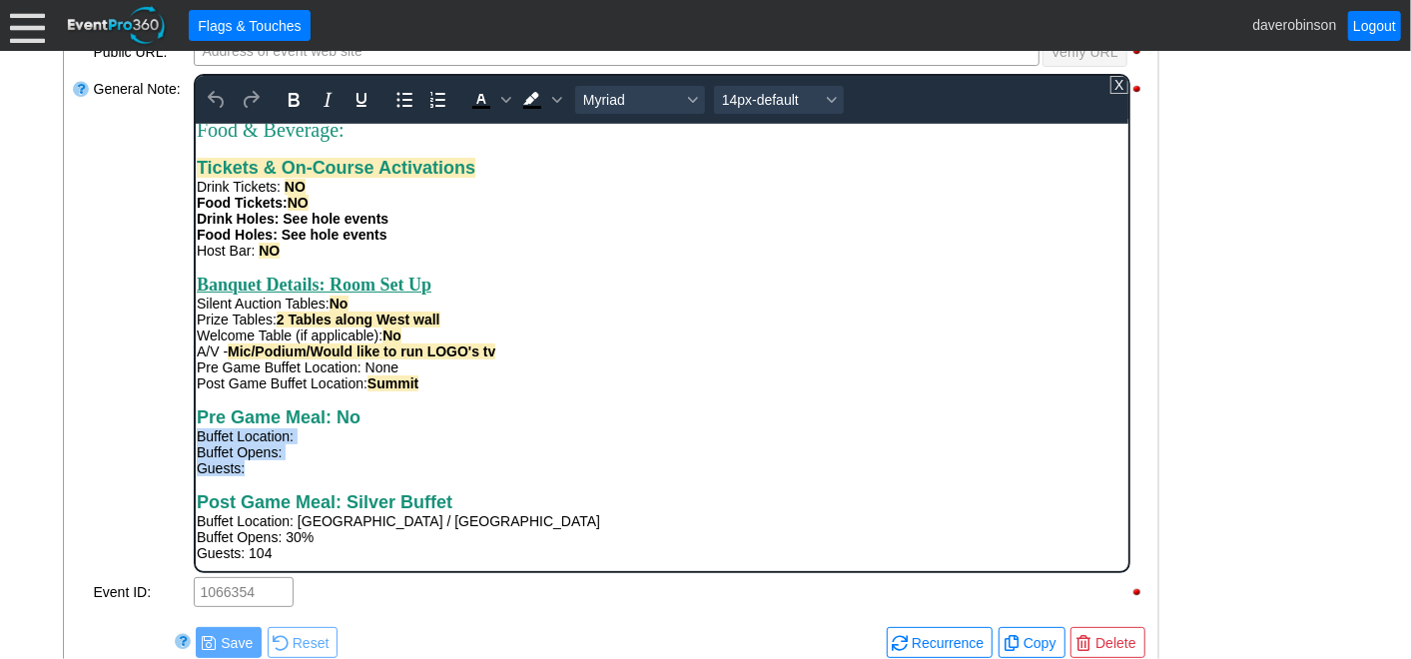
drag, startPoint x: 261, startPoint y: 472, endPoint x: 198, endPoint y: 435, distance: 73.0
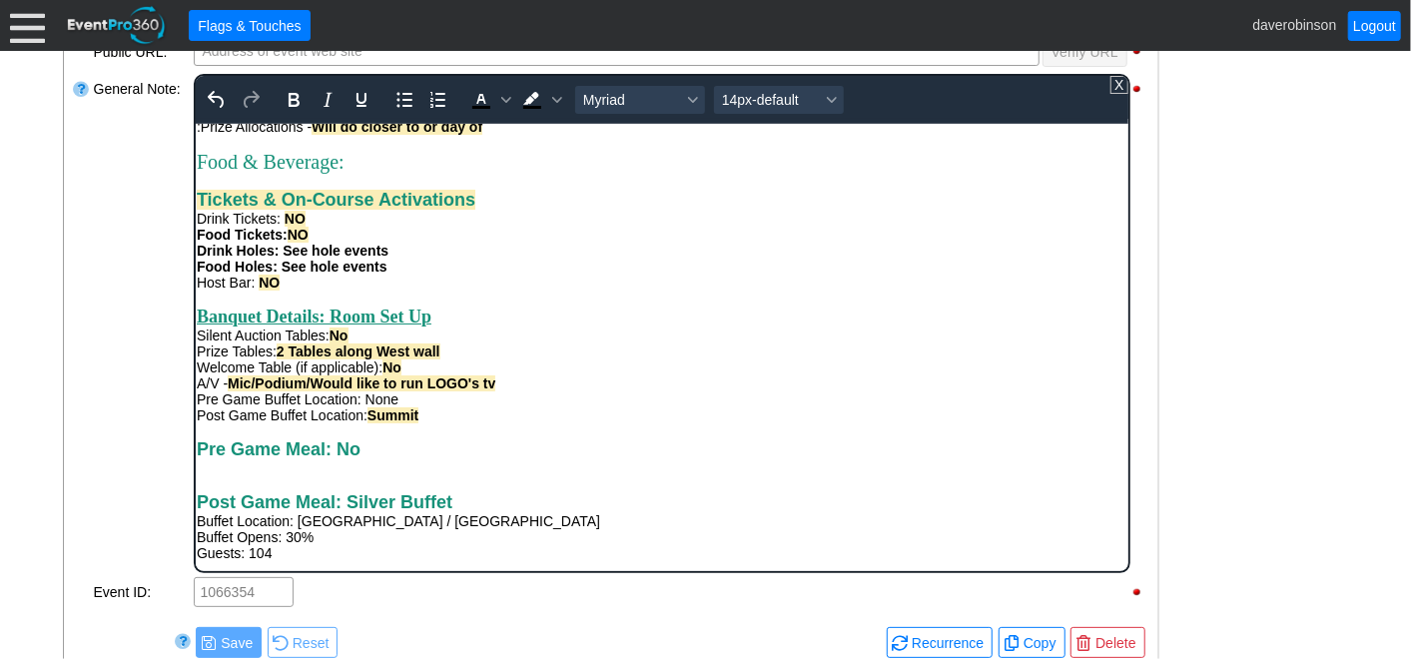
scroll to position [753, 0]
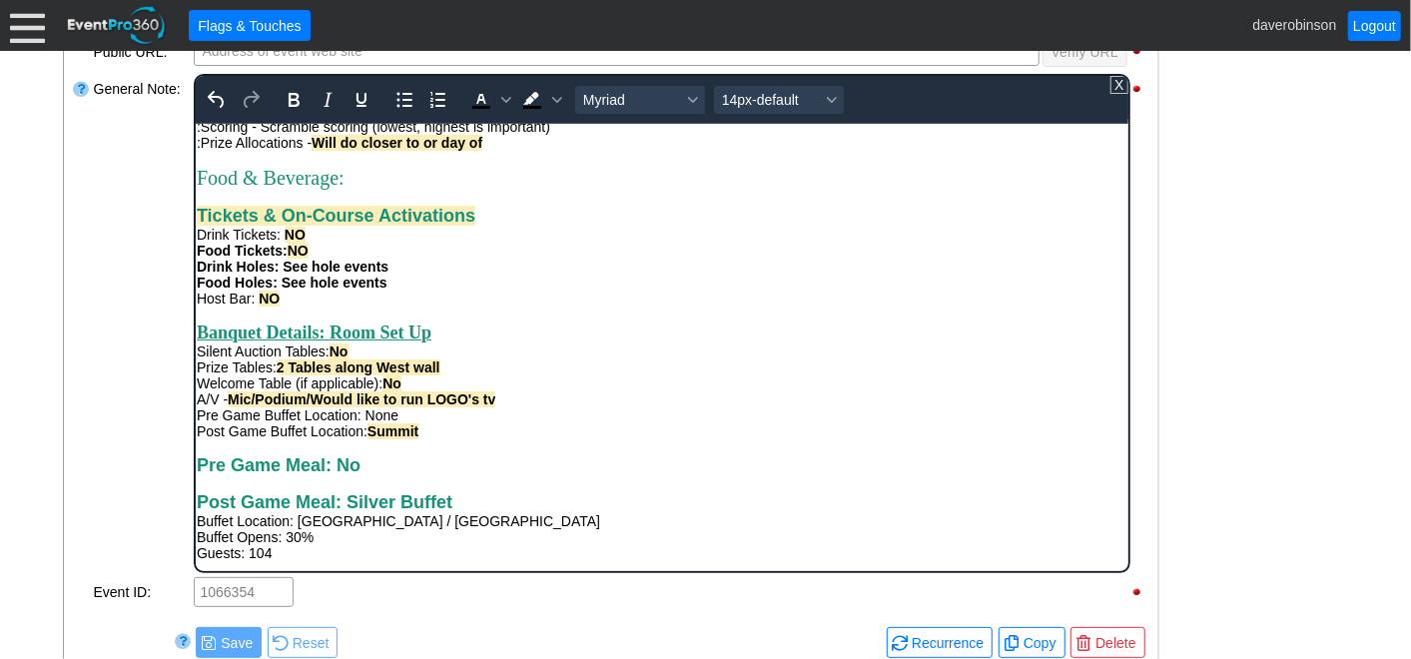
click at [63, 406] on div "Loading.... Remove all highlights Facility: ▼ Χ Heritage Pointe Golf Club Event…" at bounding box center [611, 204] width 1097 height 973
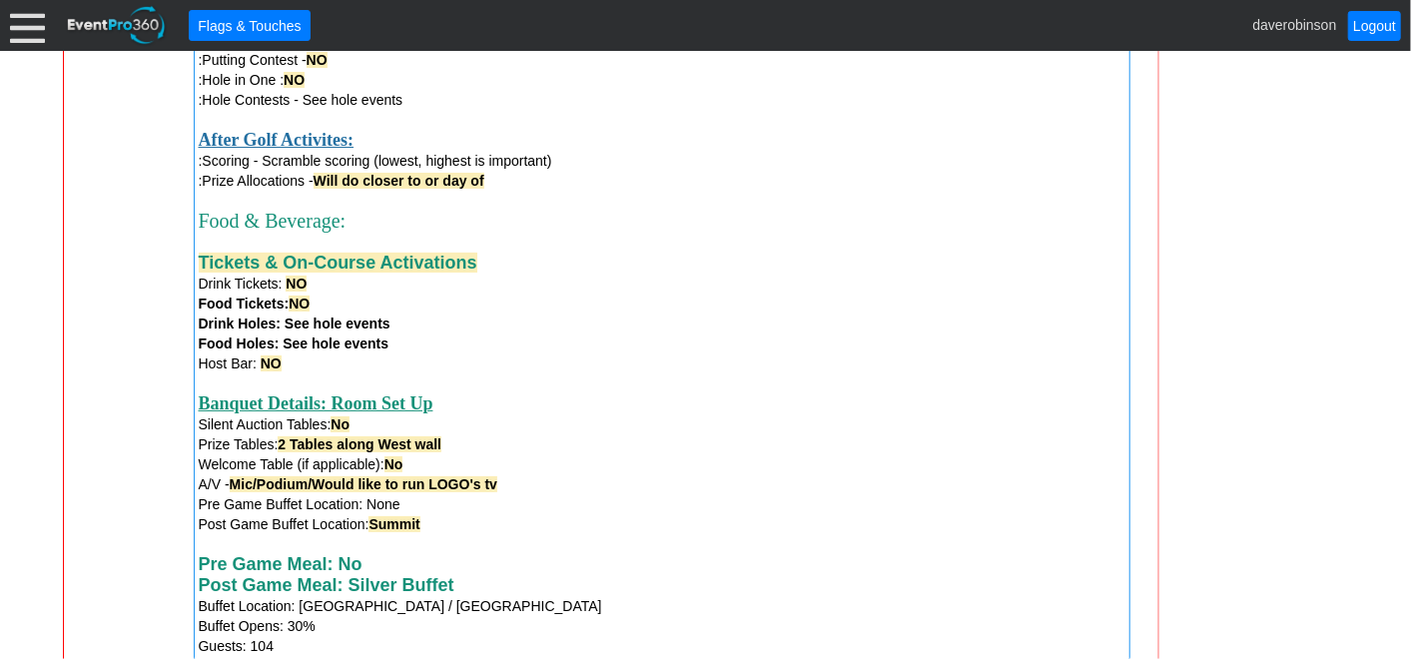
scroll to position [1606, 0]
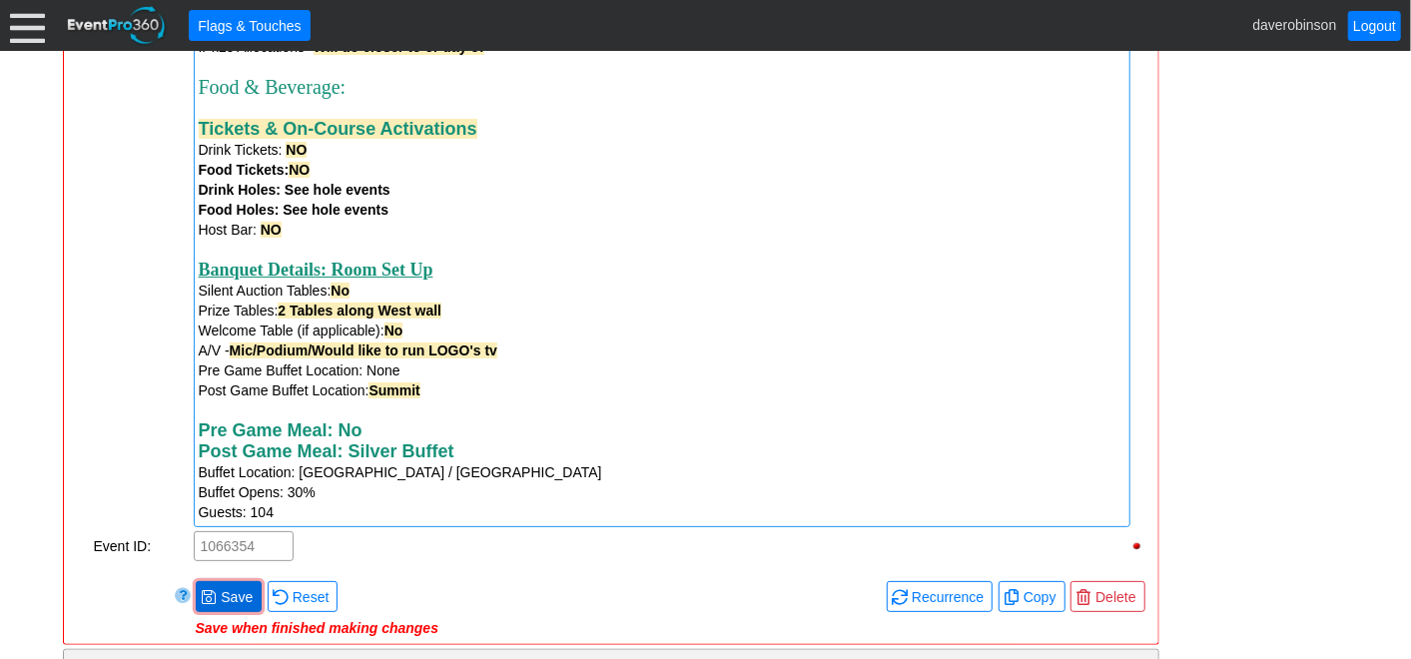
click at [216, 593] on span "● Save" at bounding box center [229, 596] width 56 height 21
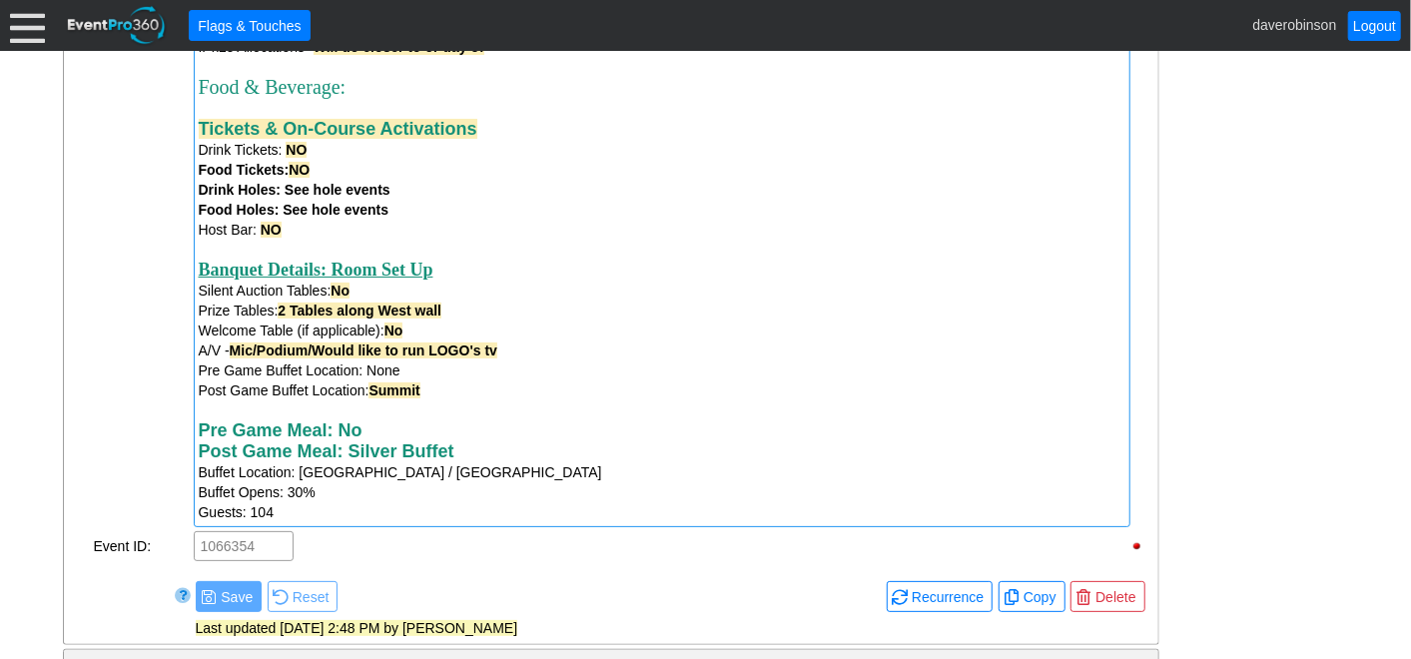
click at [376, 441] on div "Pre Game Meal: No" at bounding box center [662, 430] width 927 height 21
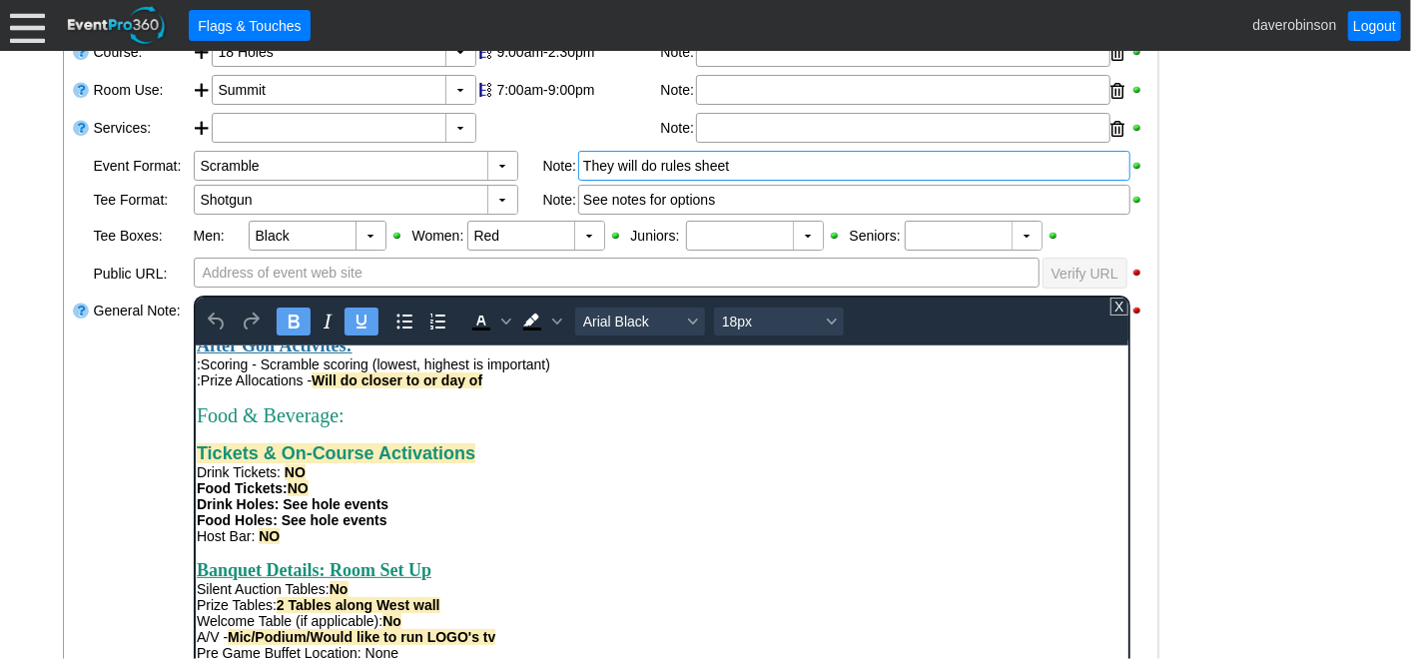
scroll to position [718, 0]
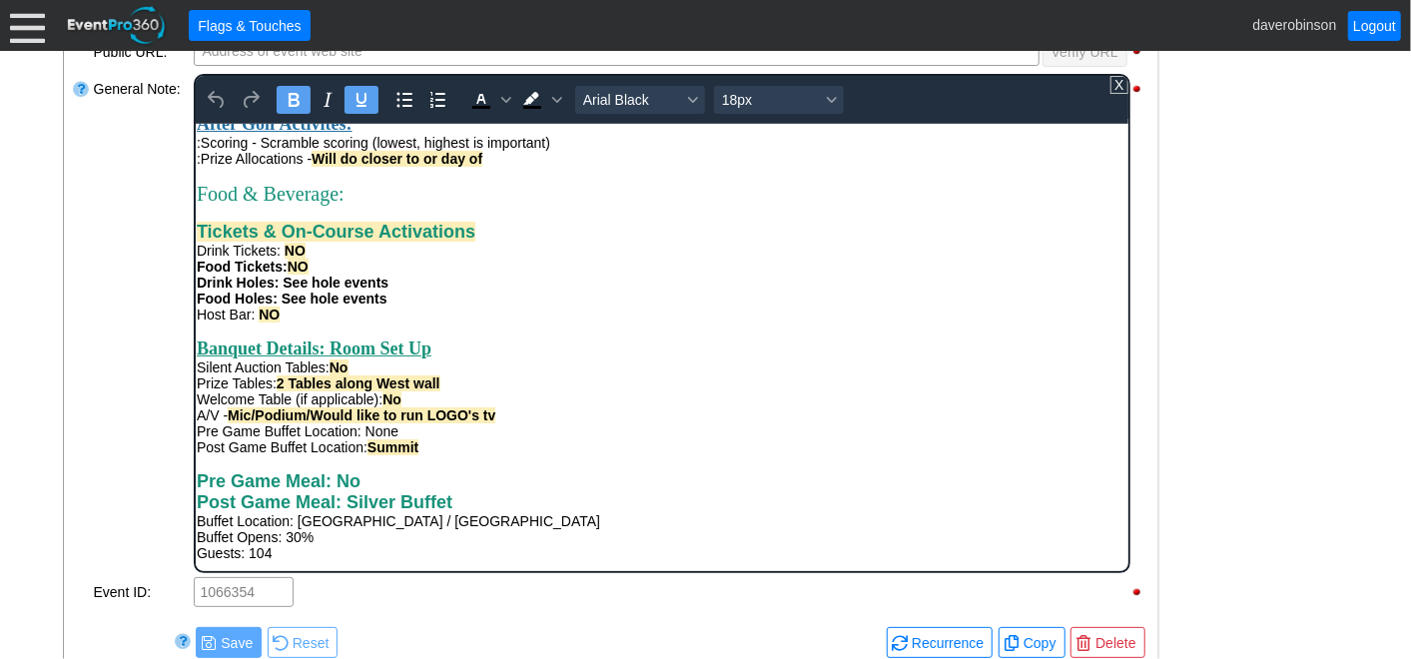
click at [412, 481] on div "Pre Game Meal: No" at bounding box center [661, 480] width 931 height 21
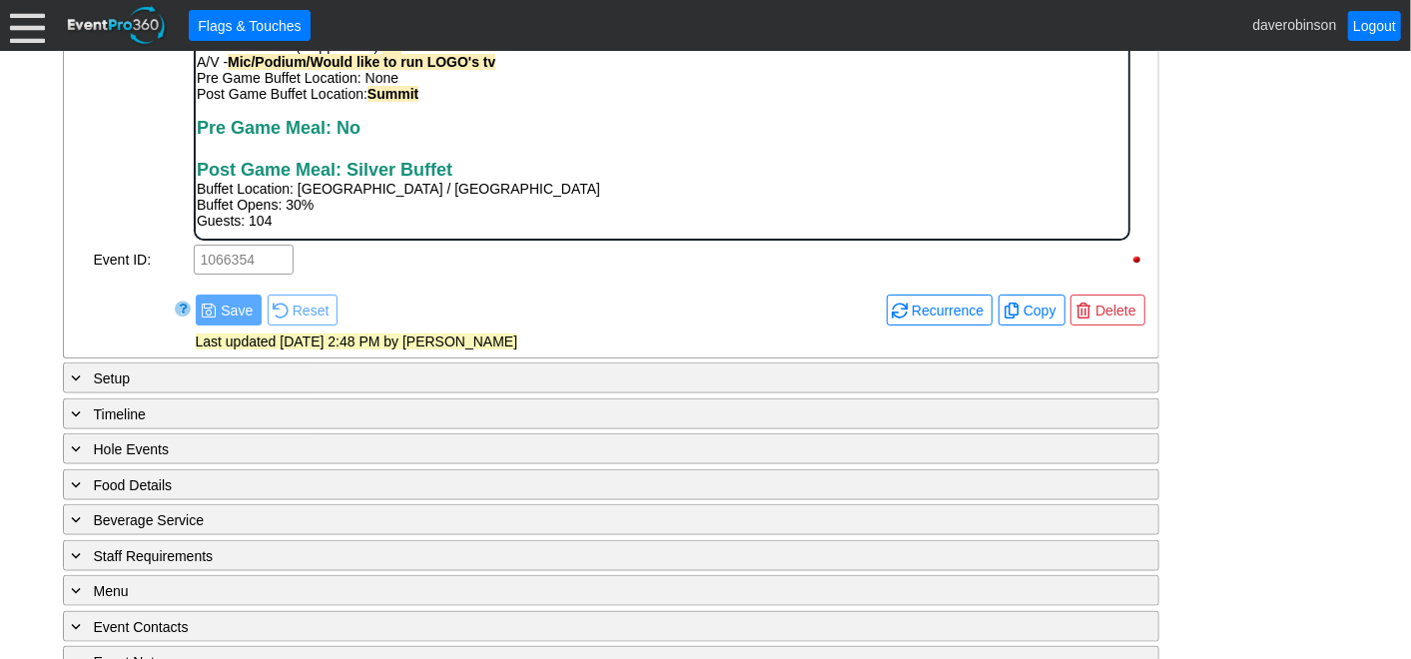
scroll to position [757, 0]
click at [1254, 342] on div "- General Information ▼ Loading.... Remove all highlights Facility: ▼ Χ Heritag…" at bounding box center [706, 51] width 1298 height 1395
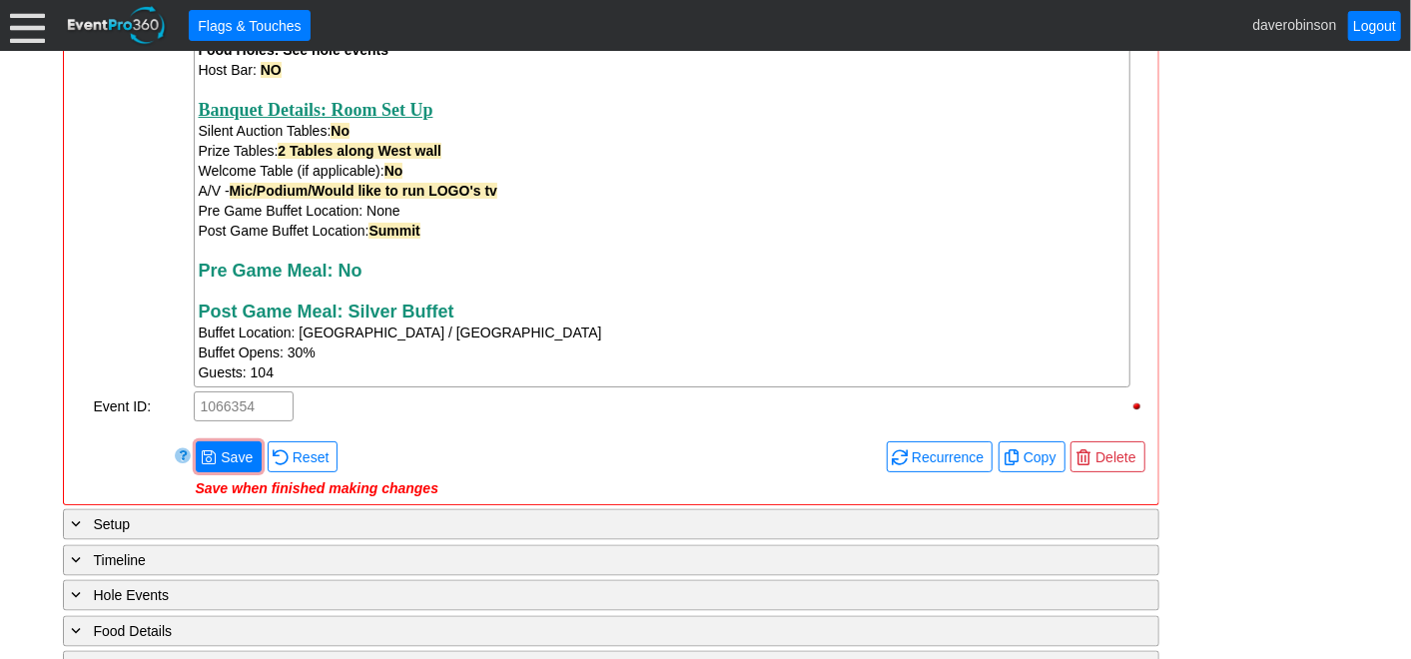
scroll to position [1828, 0]
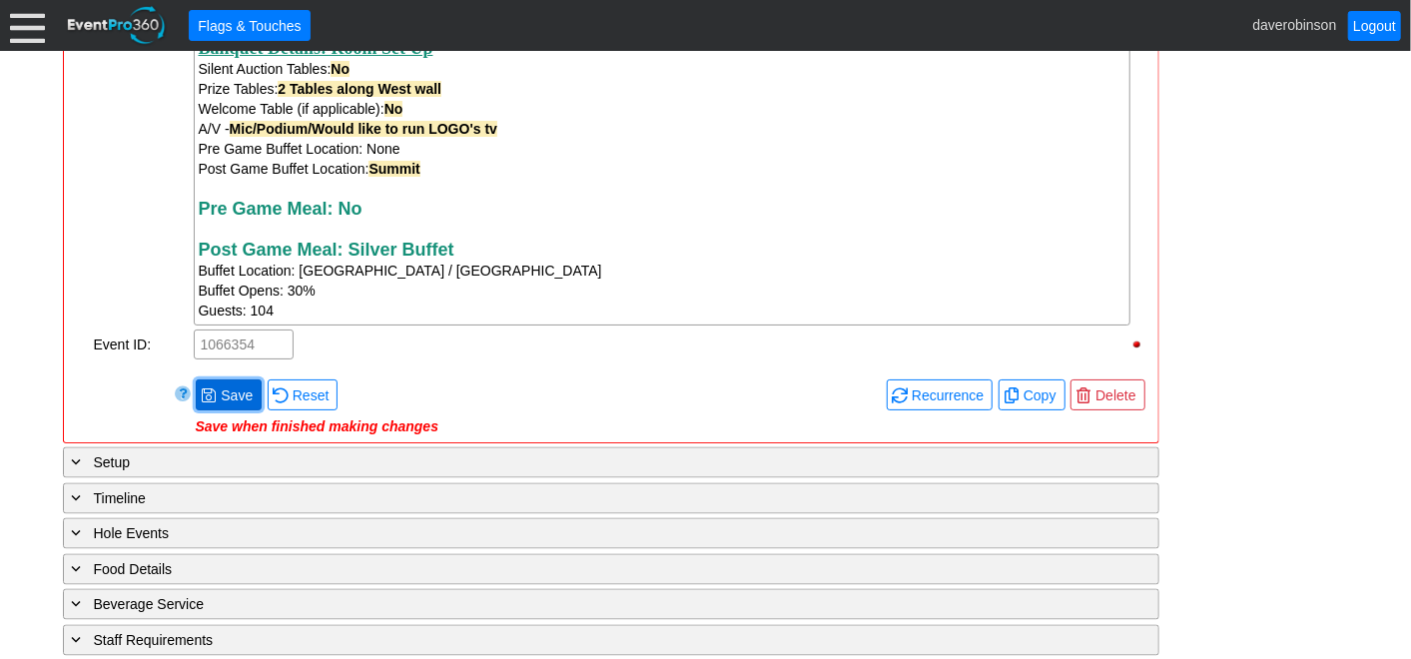
click at [221, 406] on span "Save" at bounding box center [237, 396] width 40 height 20
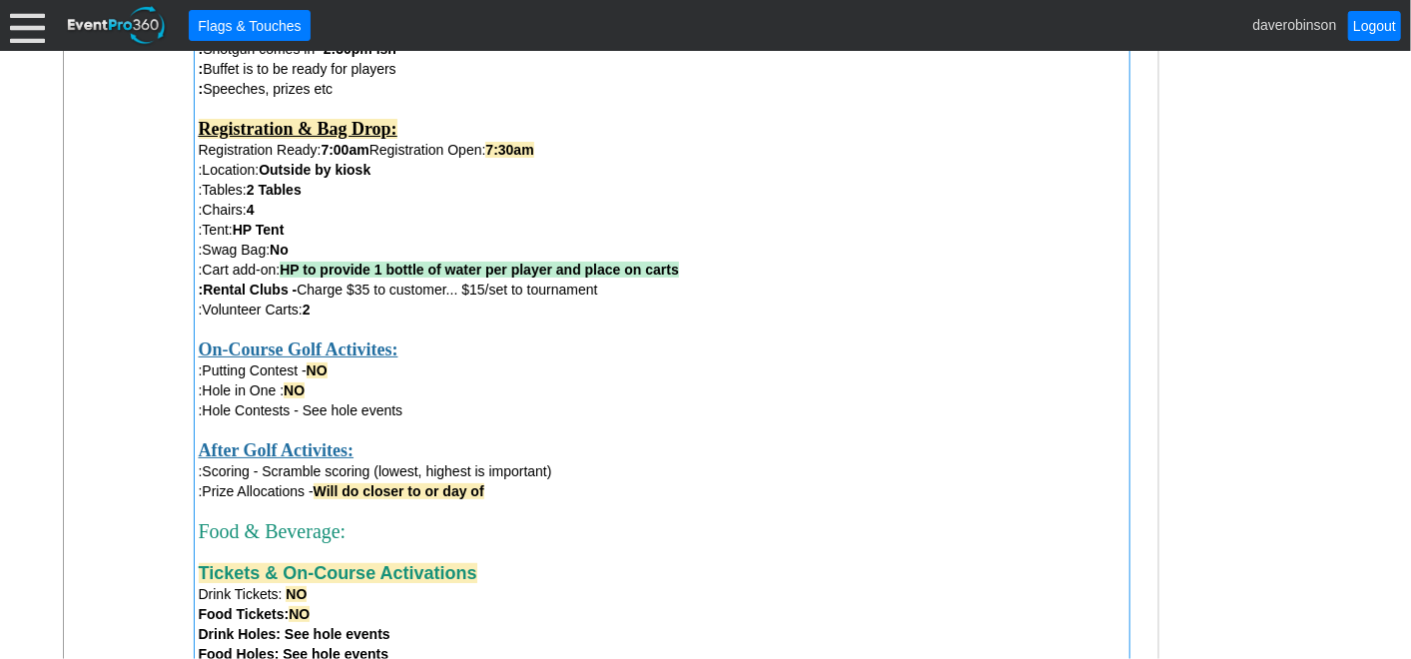
scroll to position [1051, 0]
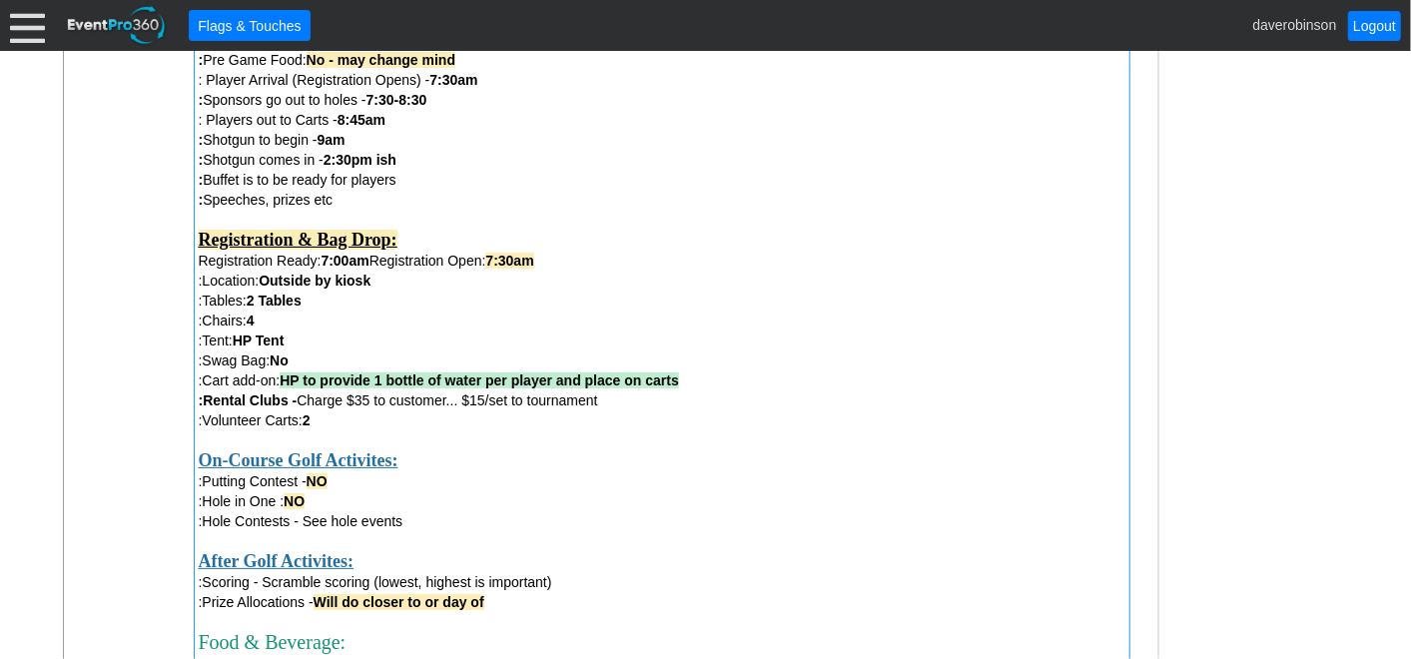
click at [322, 385] on strong "HP to provide 1 bottle of water per player and place on carts" at bounding box center [480, 381] width 400 height 16
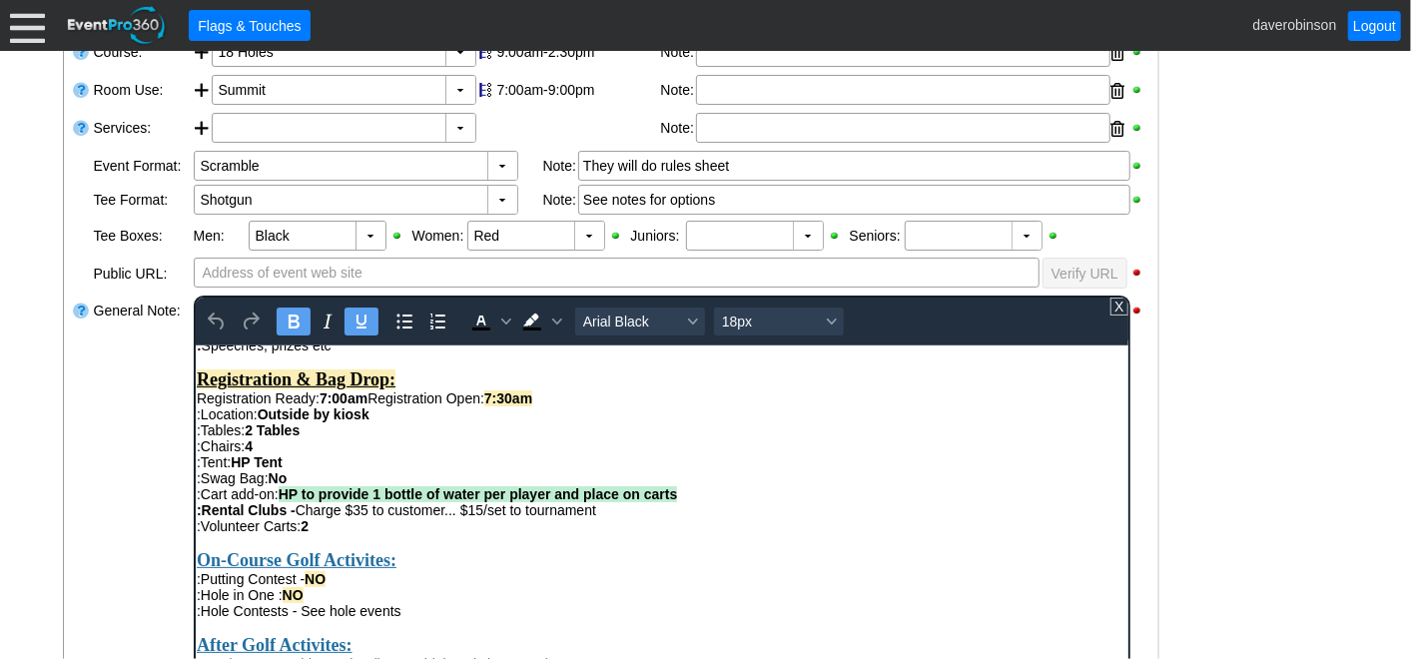
scroll to position [443, 0]
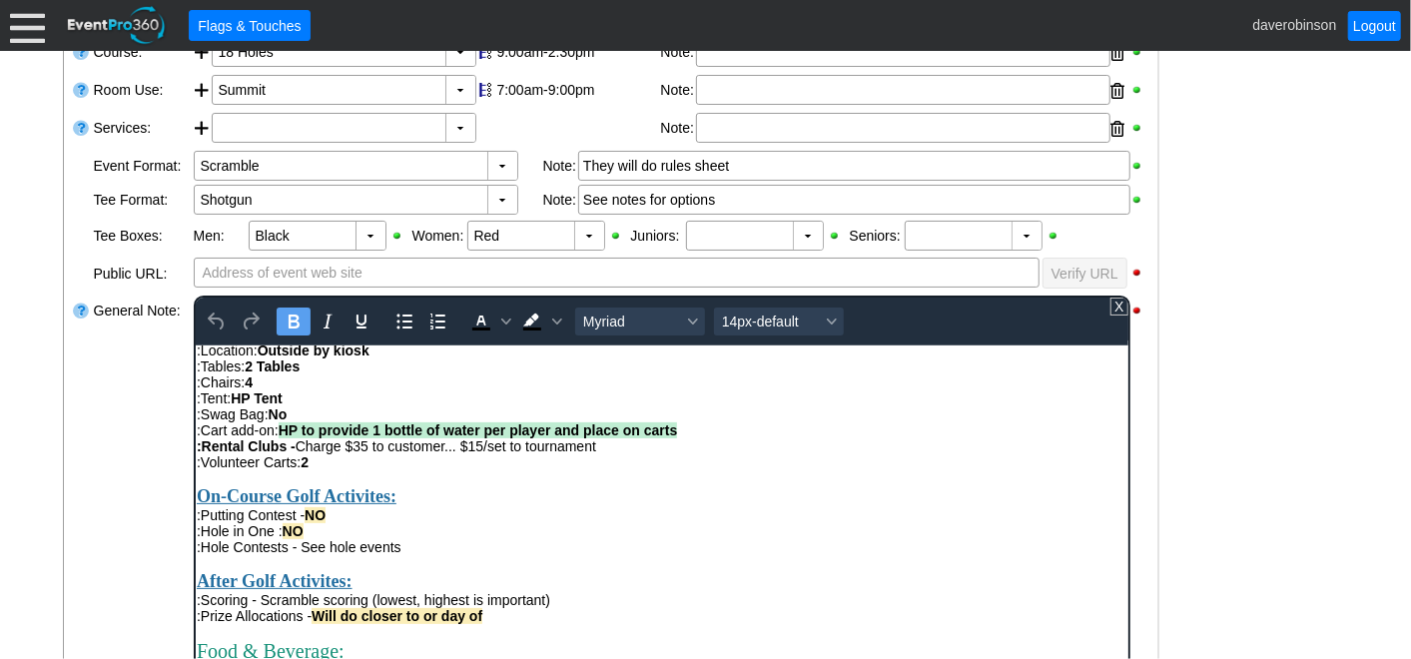
click at [322, 437] on strong "HP to provide 1 bottle of water per player and place on carts" at bounding box center [478, 429] width 400 height 16
click at [140, 464] on div "General Note:" at bounding box center [142, 545] width 100 height 503
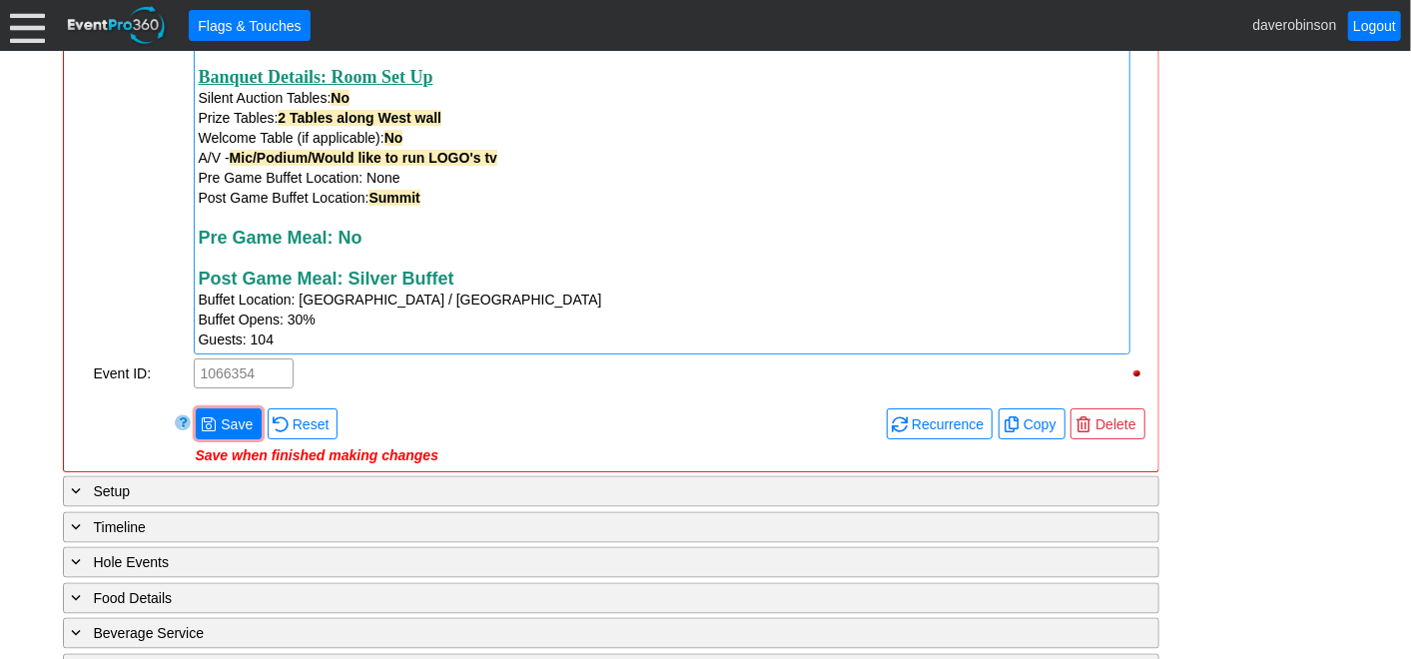
scroll to position [1828, 0]
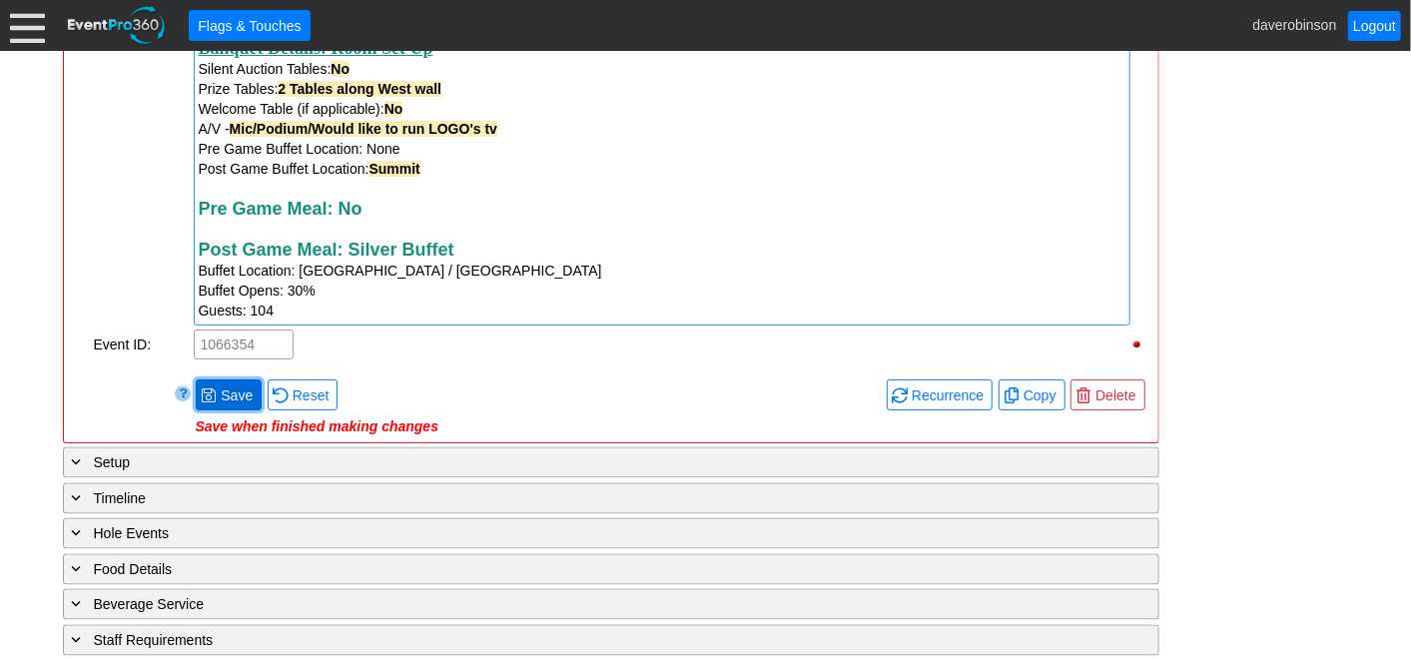
click at [231, 402] on span "Save" at bounding box center [237, 396] width 40 height 20
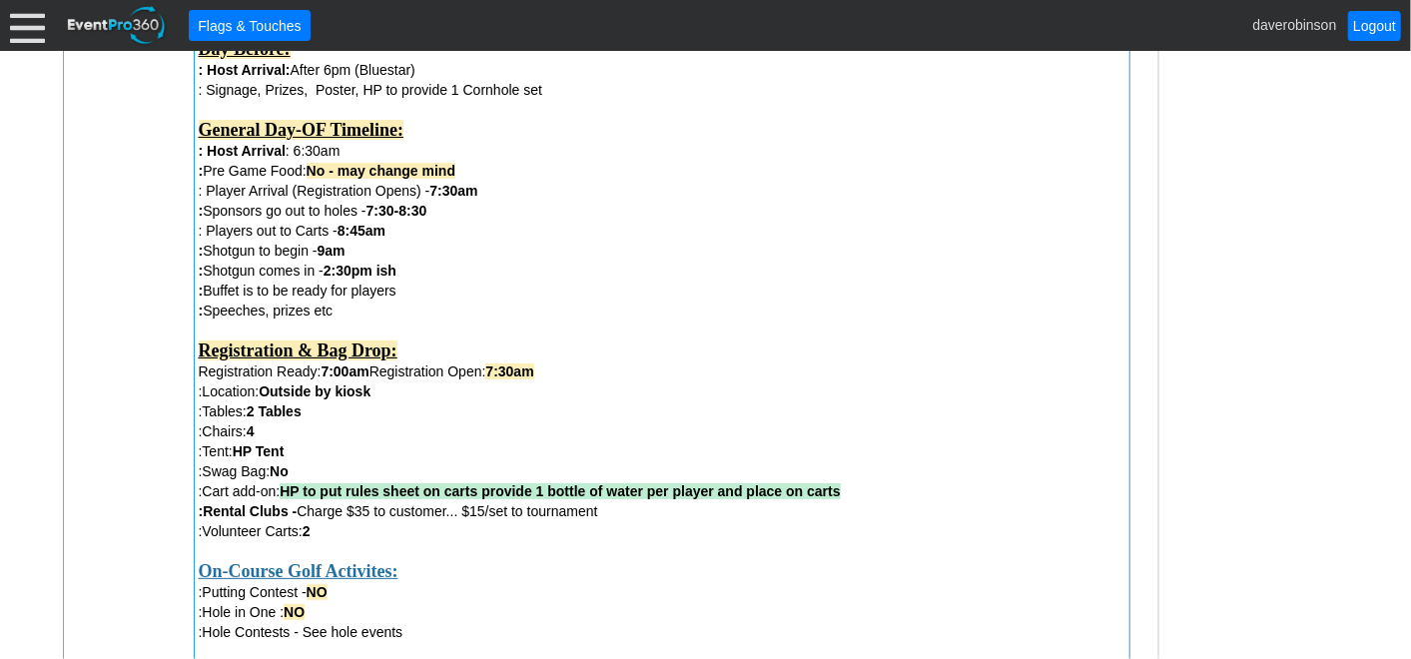
scroll to position [1051, 0]
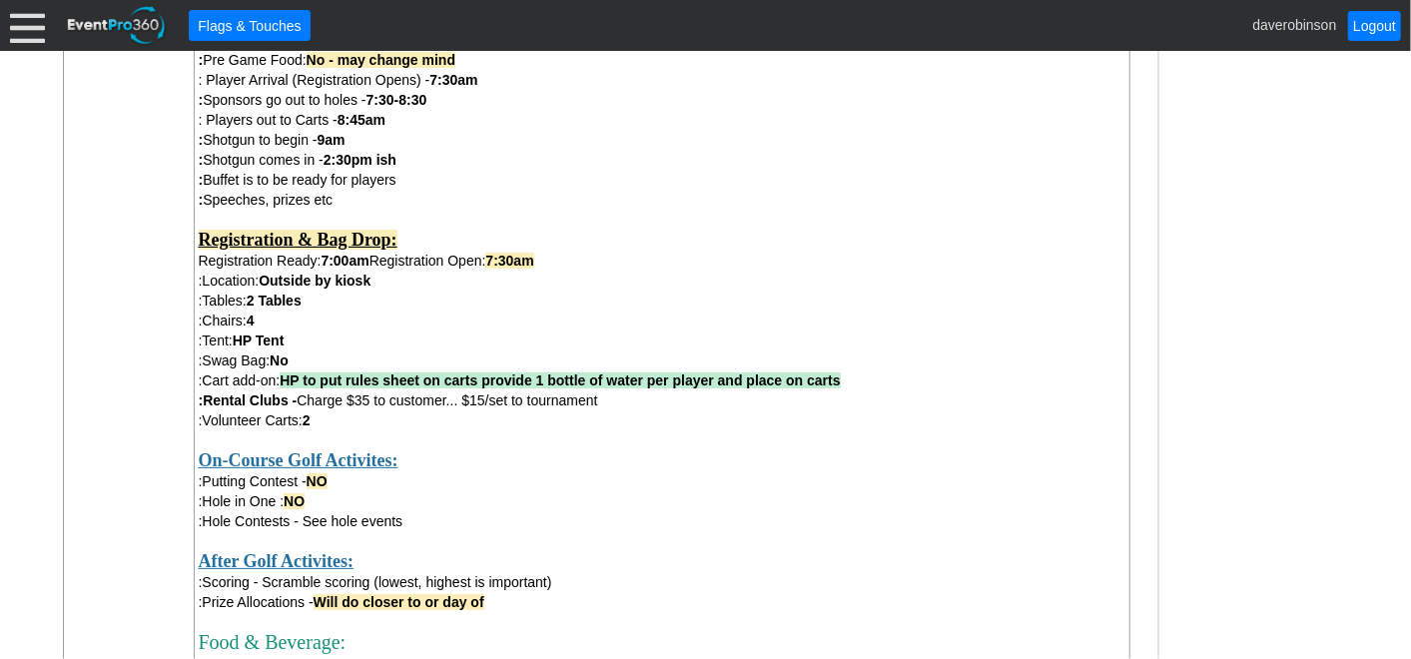
click at [1260, 426] on div "- General Information ▼ Loading.... Remove all highlights Facility: ▼ Χ Heritag…" at bounding box center [706, 482] width 1298 height 2257
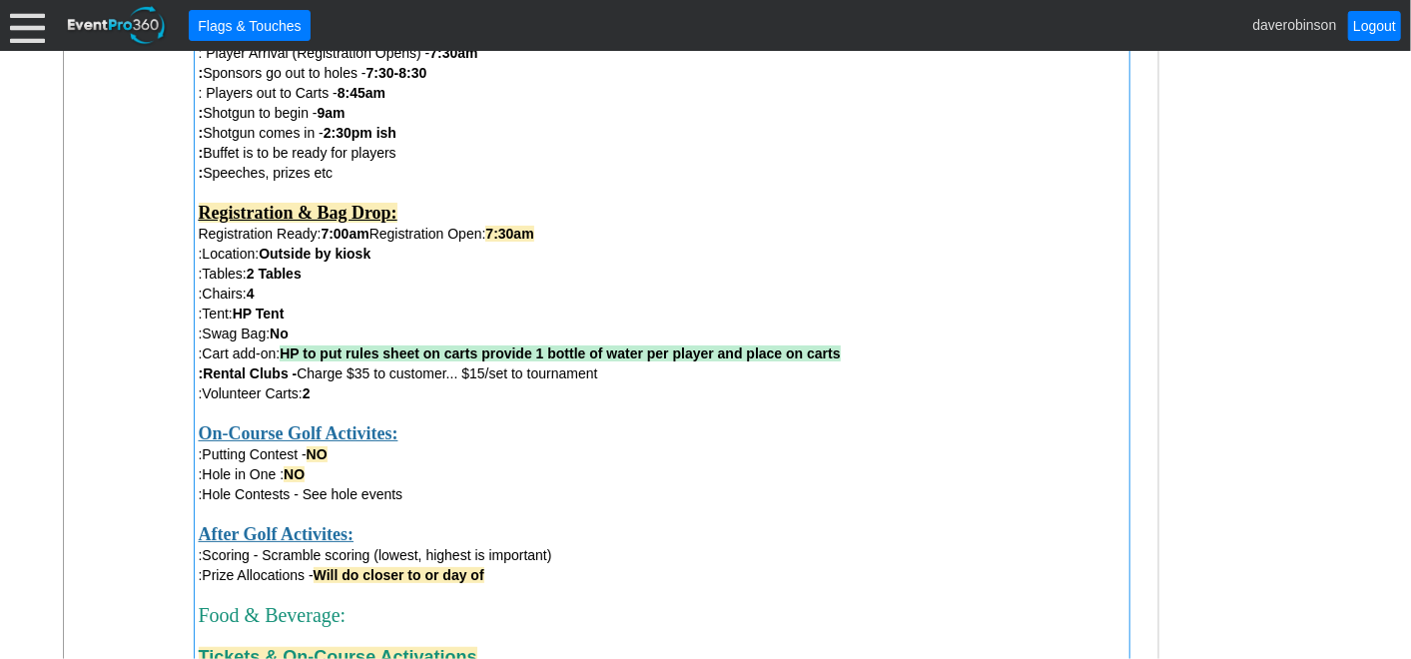
scroll to position [999, 0]
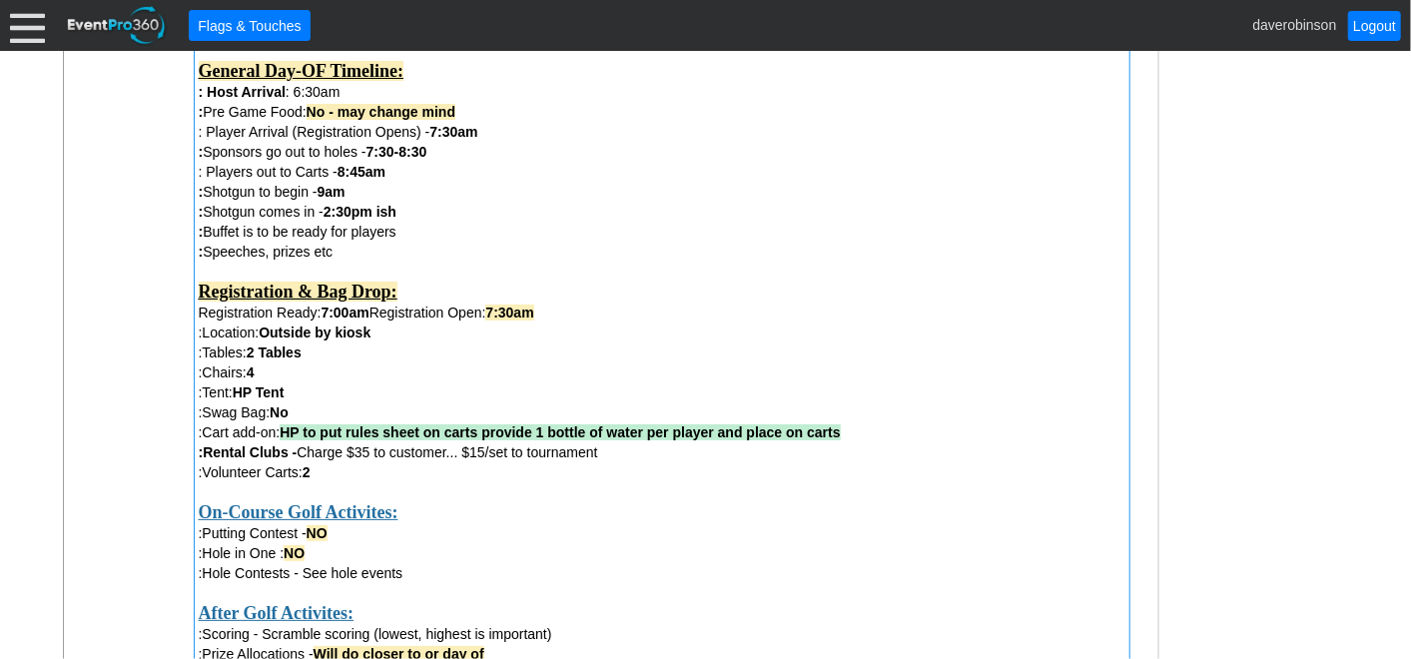
click at [864, 427] on div ":Cart add-on: HP to put rules sheet on carts provide 1 bottle of water per play…" at bounding box center [662, 432] width 927 height 20
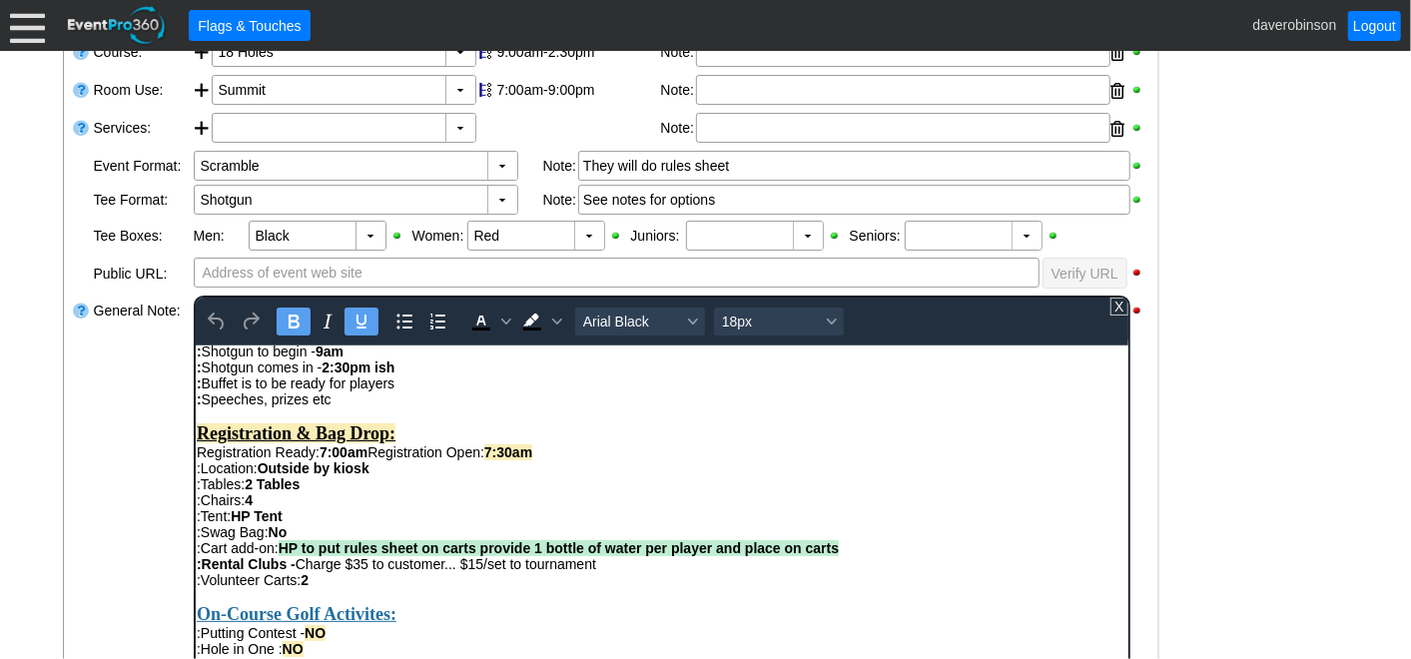
scroll to position [333, 0]
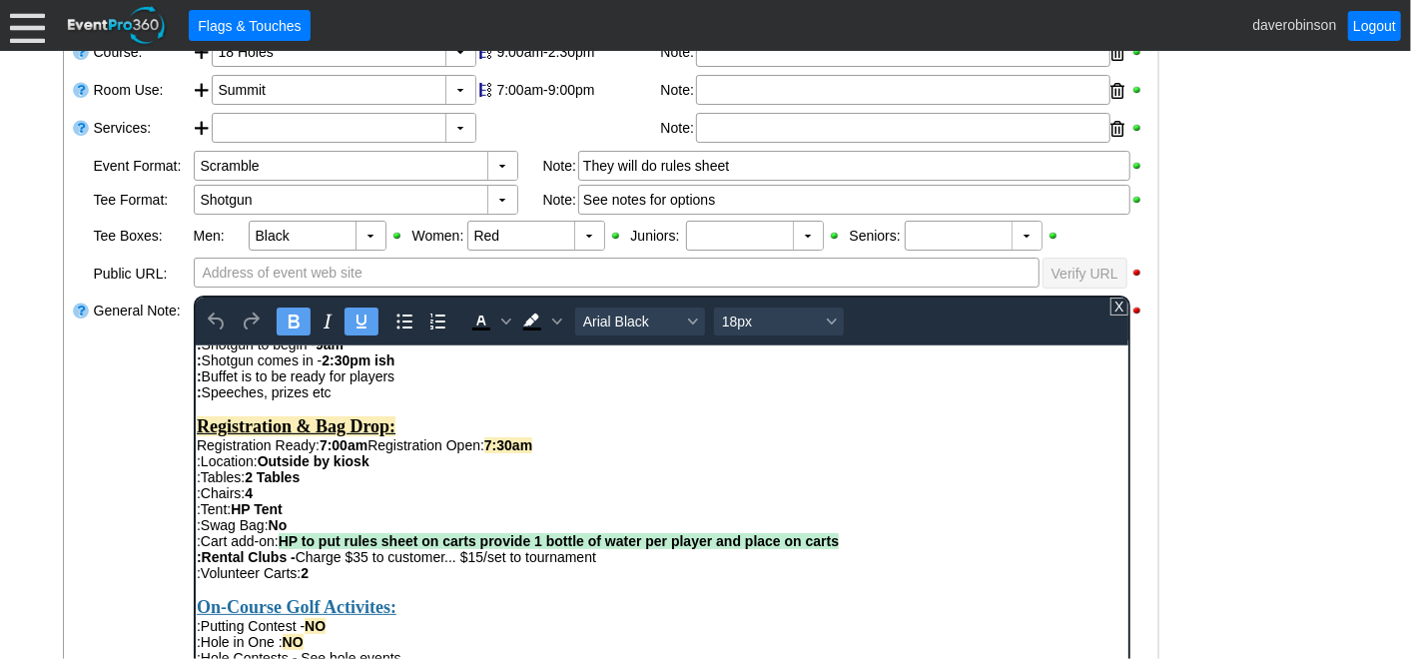
click at [861, 548] on div ":Cart add-on: HP to put rules sheet on carts provide 1 bottle of water per play…" at bounding box center [661, 540] width 931 height 16
click at [851, 548] on strong "HP to put rules sheet on carts provide 1 bottle of water per player and place o…" at bounding box center [686, 540] width 816 height 16
drag, startPoint x: 852, startPoint y: 569, endPoint x: 1101, endPoint y: 567, distance: 248.7
click at [1101, 548] on div ":Cart add-on: HP to put rules sheet on carts provide 1 bottle of water per play…" at bounding box center [661, 540] width 931 height 16
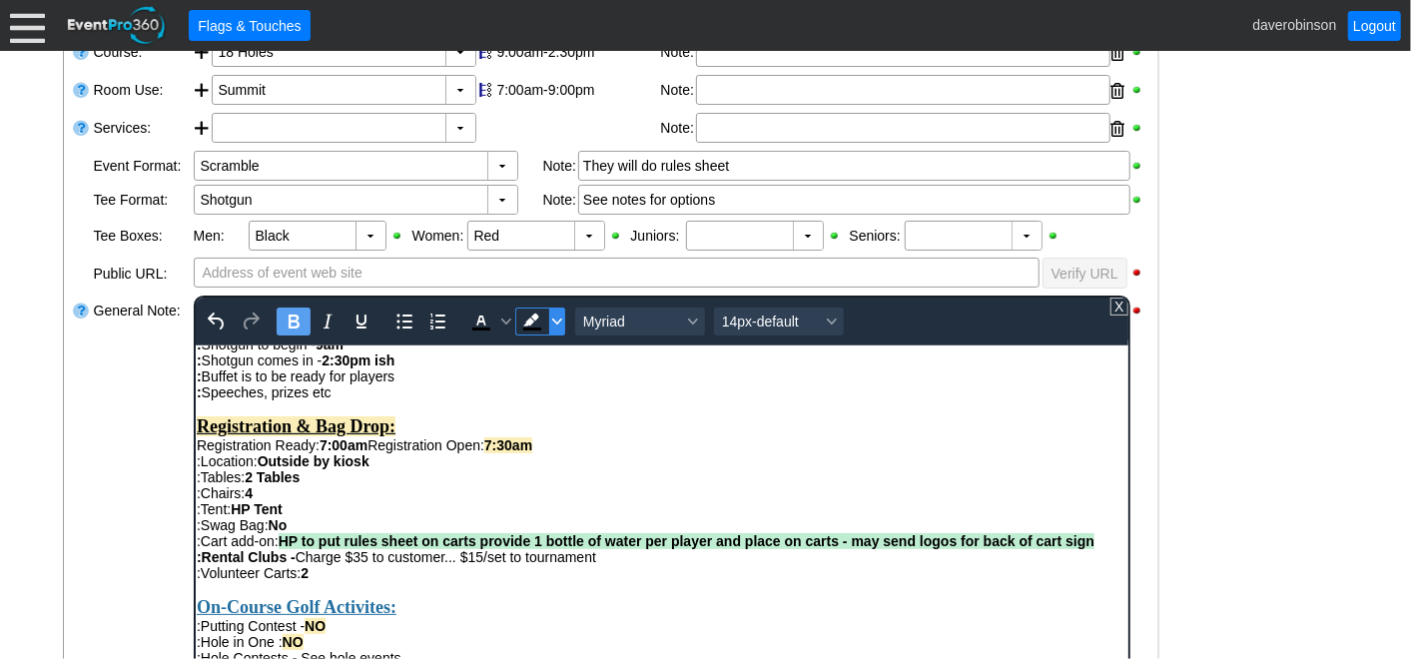
click at [561, 328] on span "Background color Black" at bounding box center [556, 322] width 16 height 28
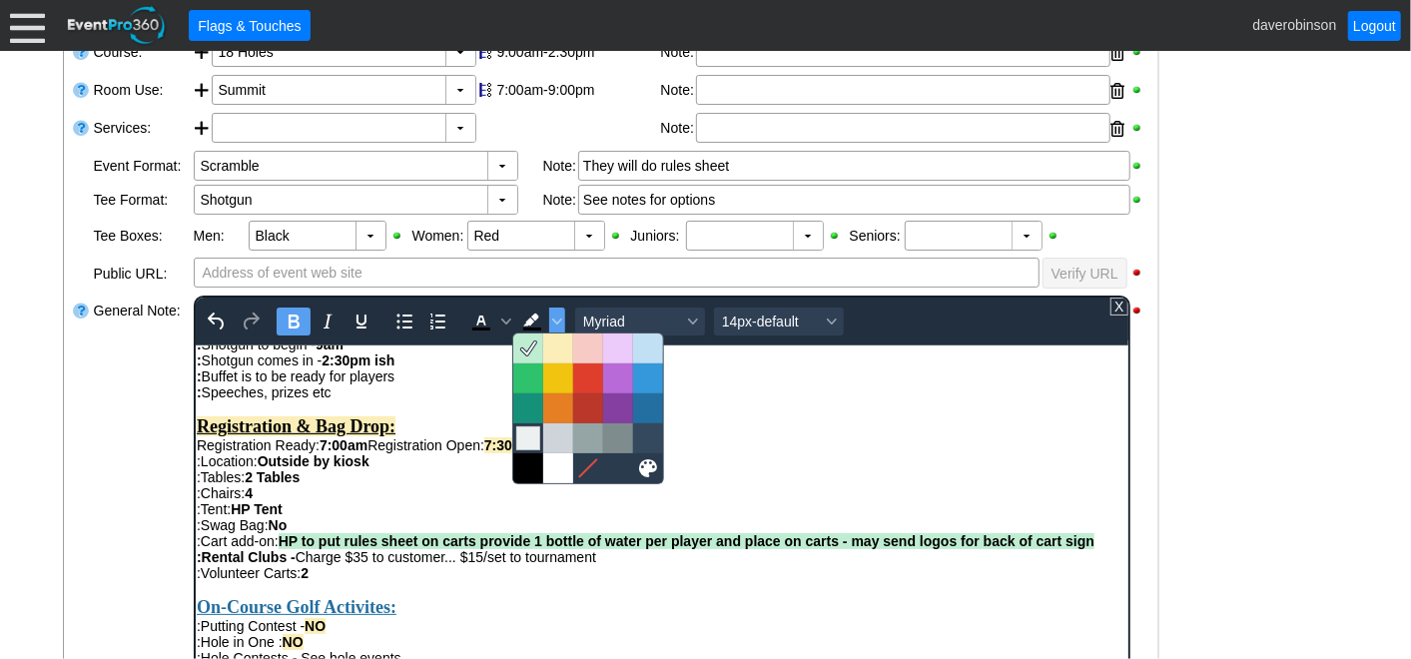
click at [528, 441] on div at bounding box center [528, 438] width 24 height 24
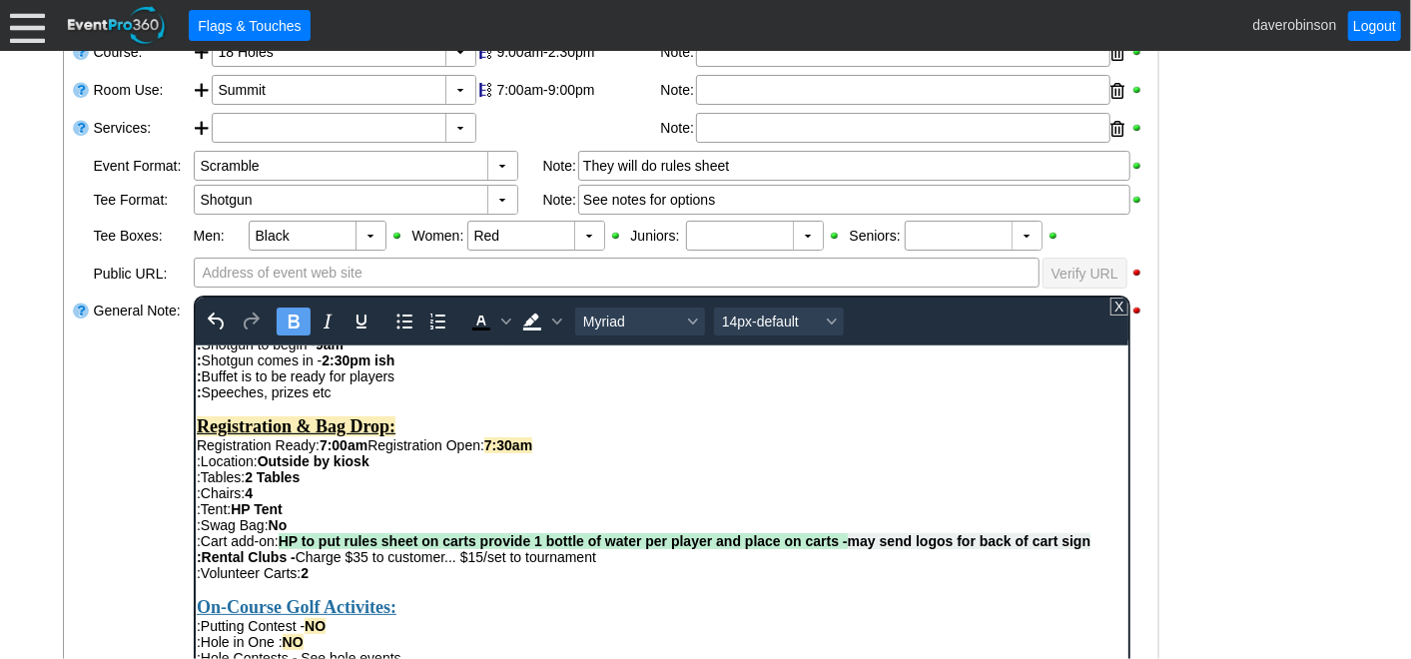
click at [289, 322] on icon "Bold" at bounding box center [293, 322] width 24 height 24
click at [881, 500] on div ":Chairs: 4" at bounding box center [661, 492] width 931 height 16
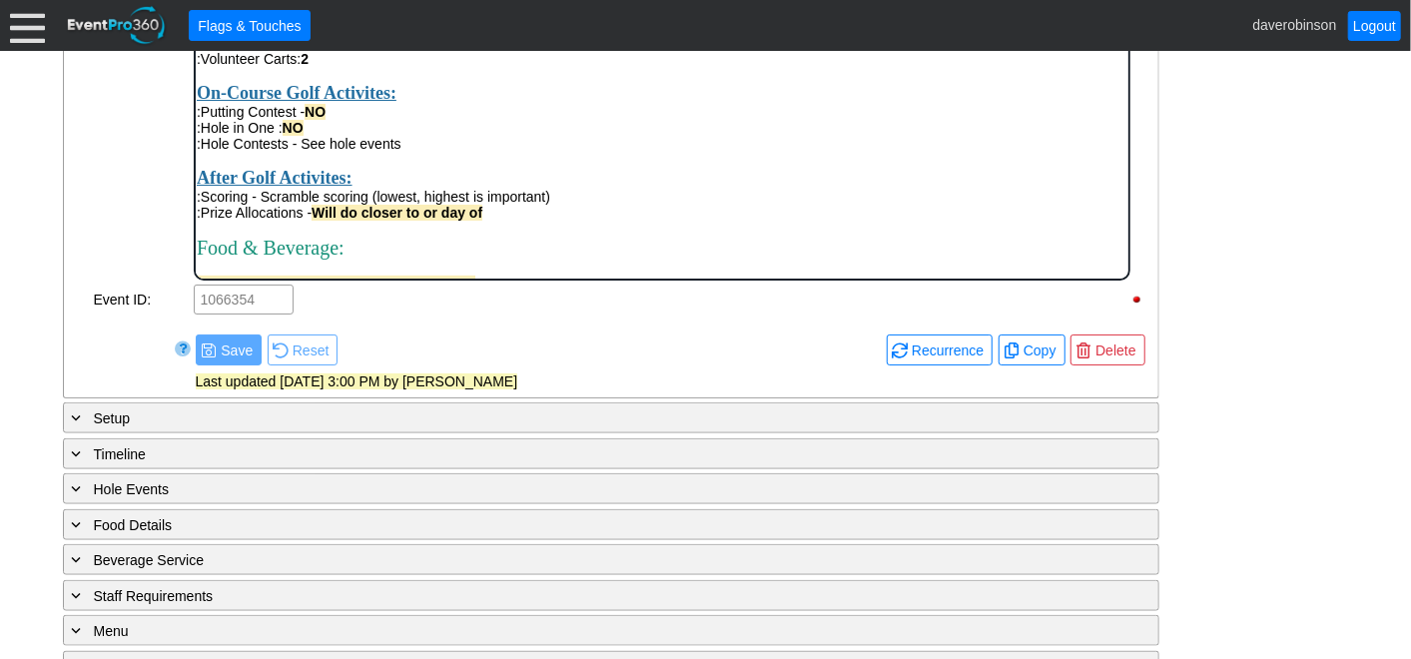
scroll to position [813, 0]
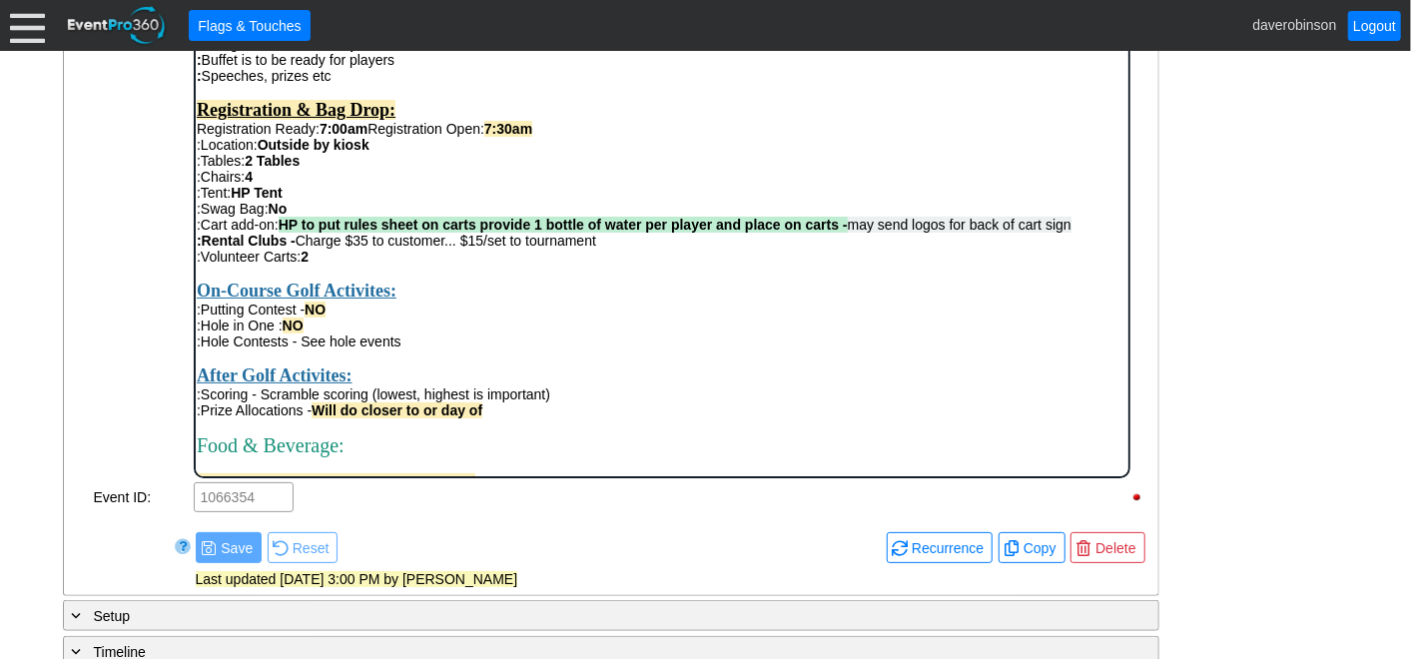
click at [666, 386] on div "After Golf Activites:" at bounding box center [661, 375] width 931 height 21
click at [92, 330] on div "General Note:" at bounding box center [142, 228] width 100 height 503
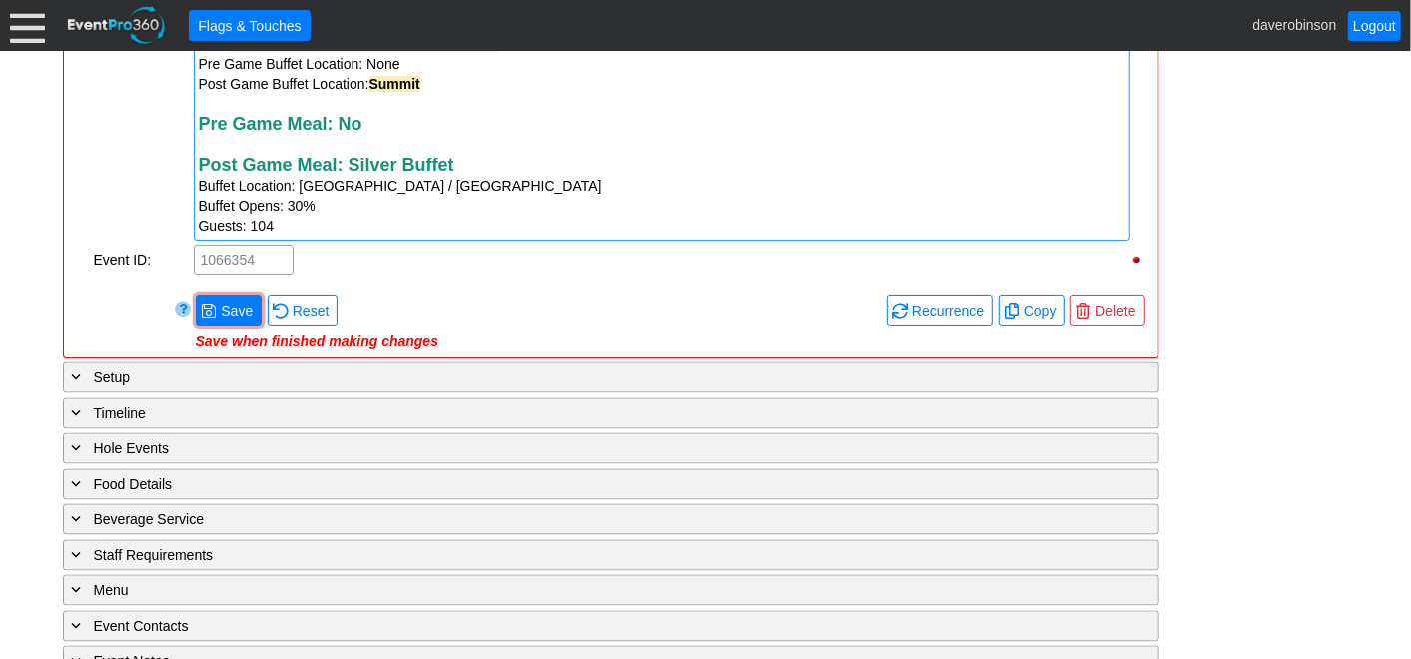
scroll to position [1923, 0]
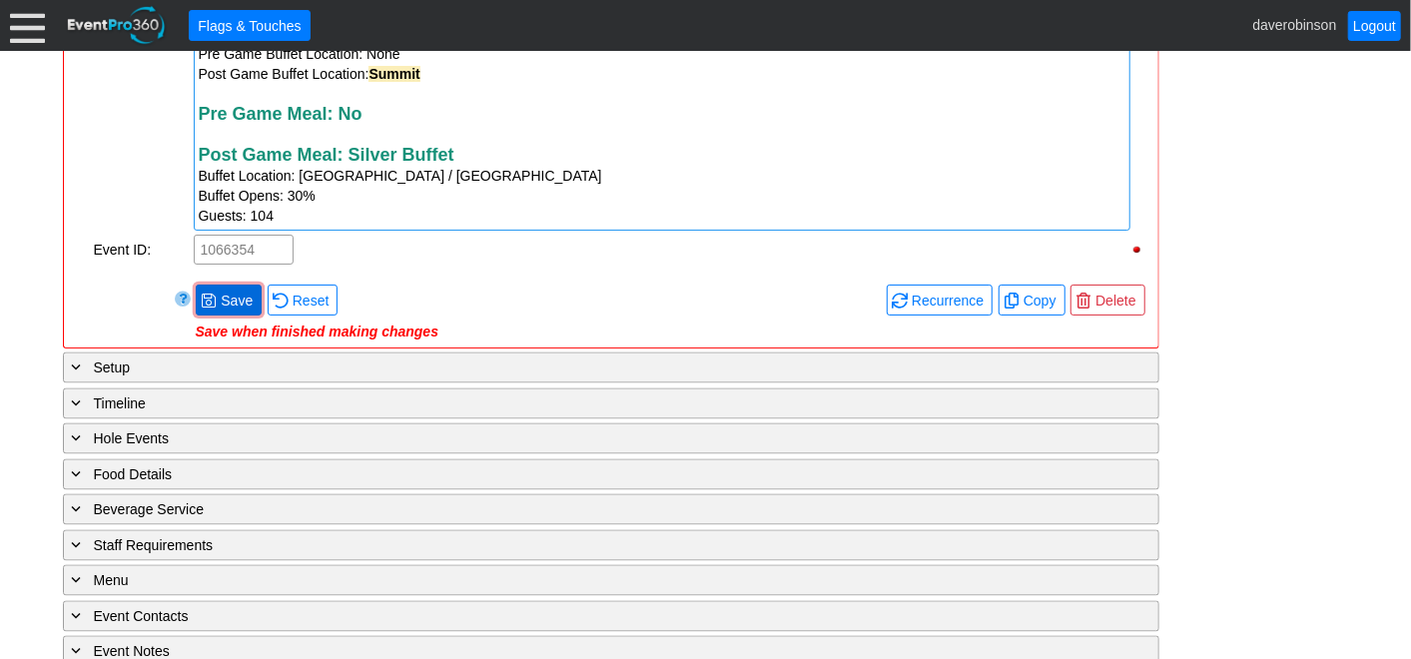
click at [230, 295] on span "● Save" at bounding box center [229, 300] width 66 height 31
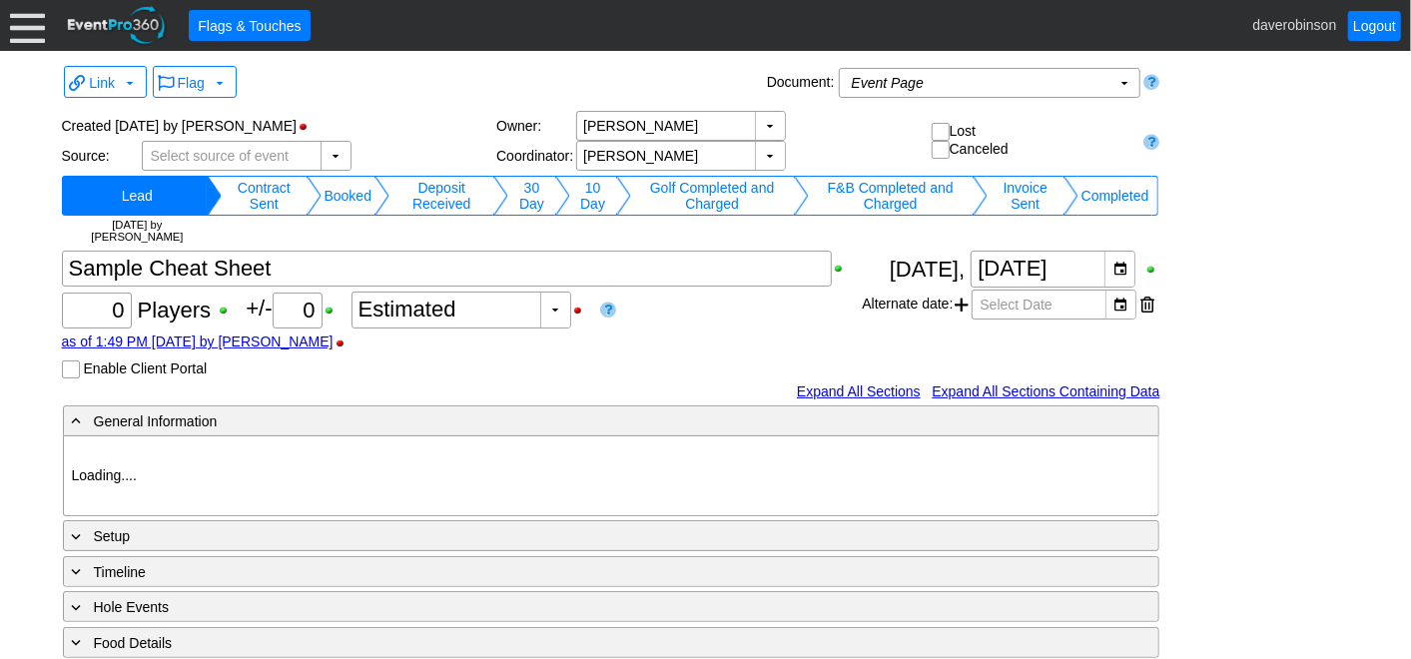
type input "Heritage Pointe Golf Club"
type input "1198007"
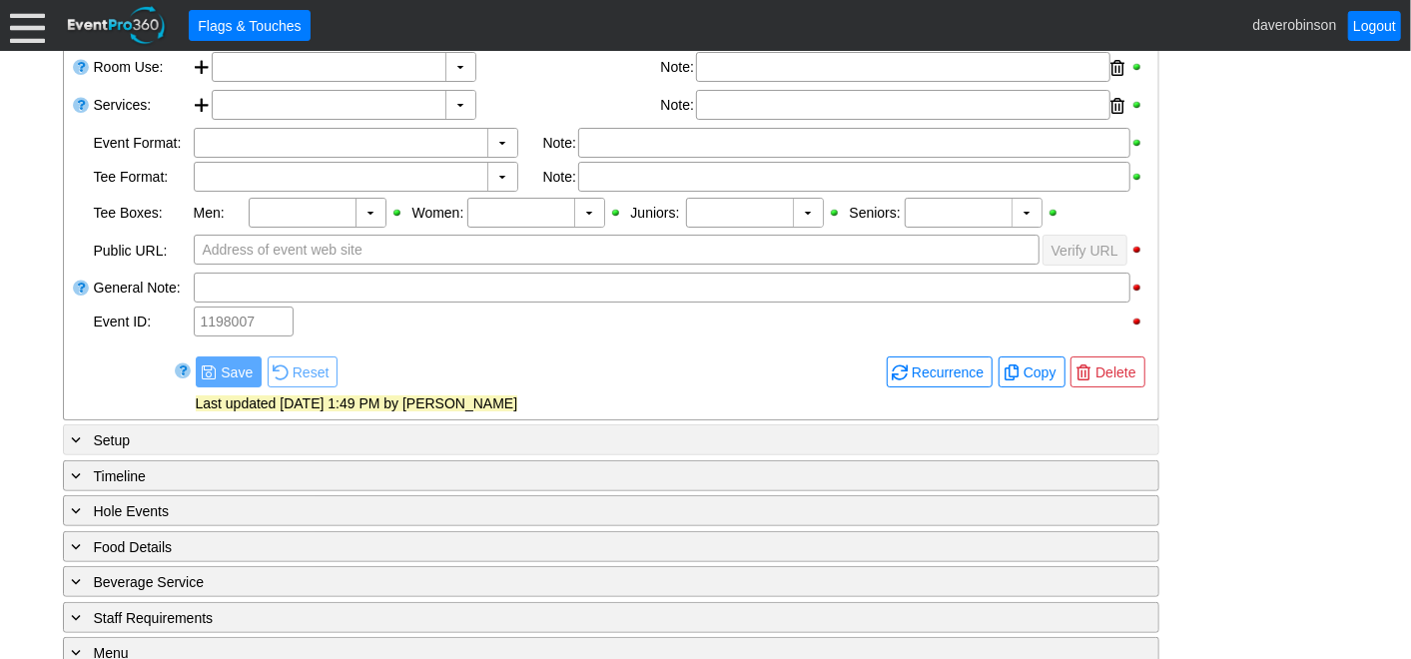
scroll to position [554, 0]
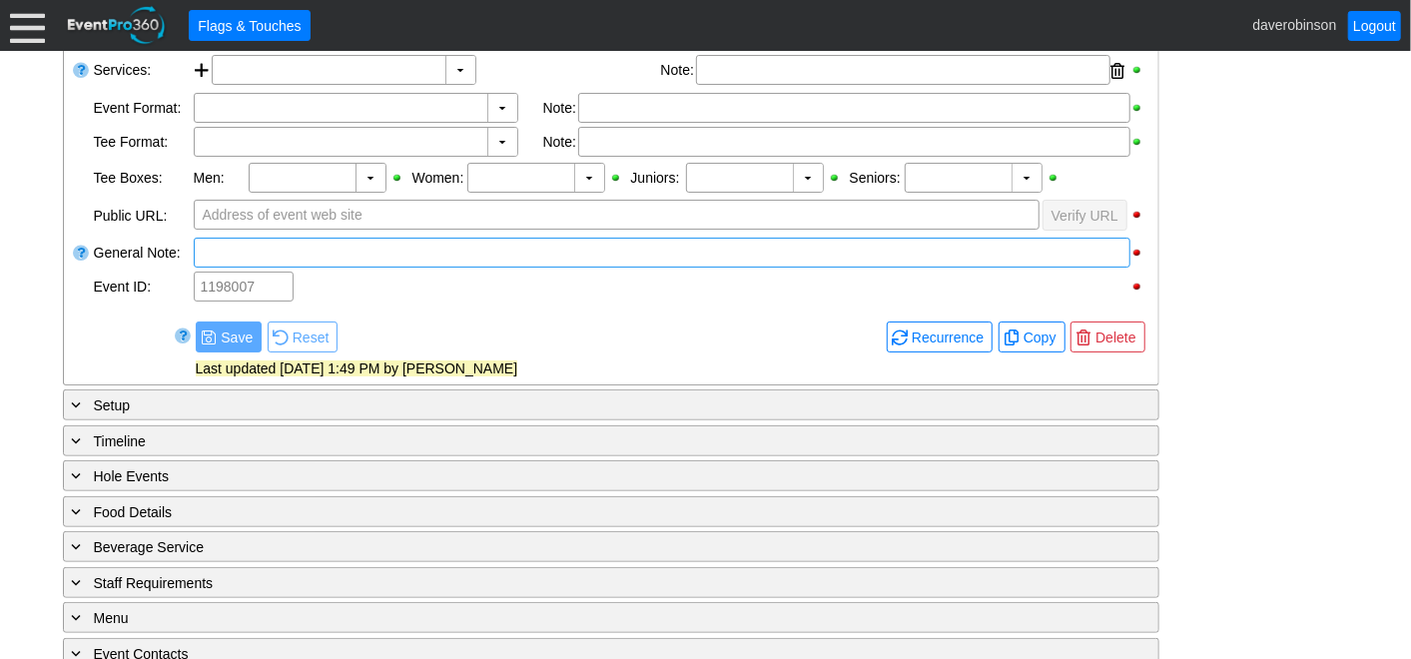
click at [345, 252] on div at bounding box center [662, 253] width 937 height 30
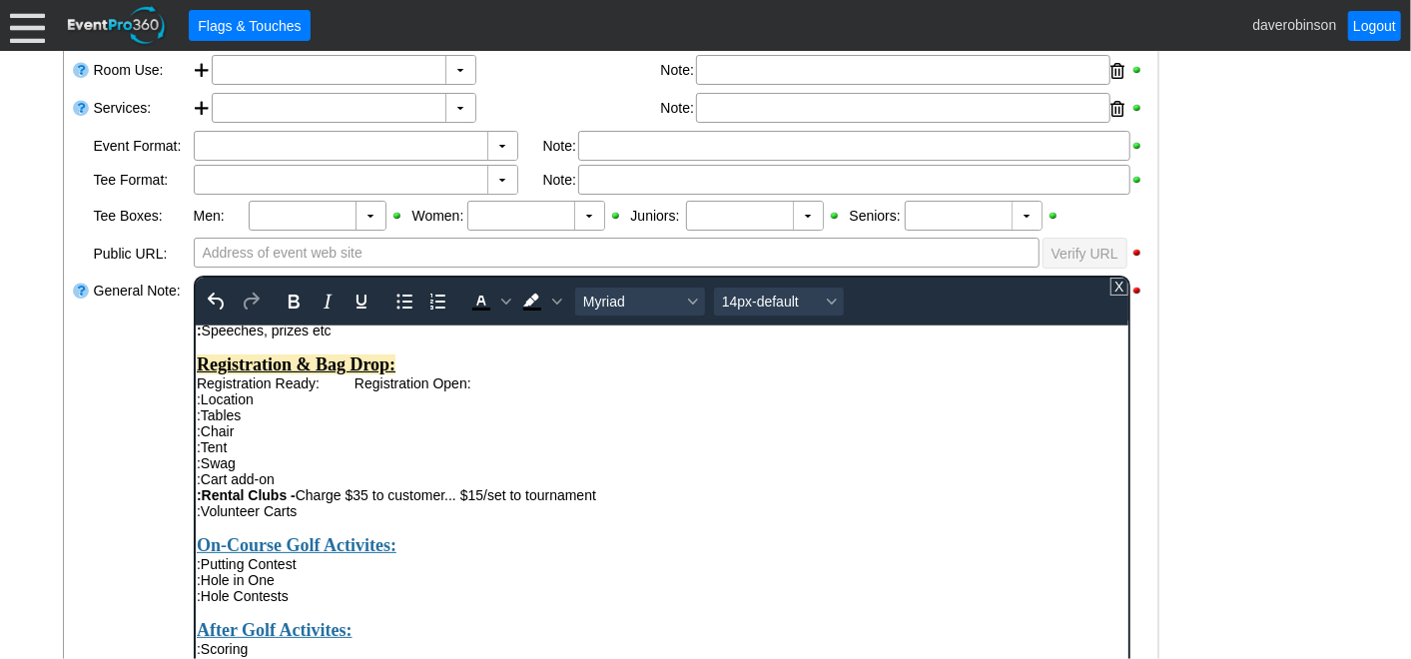
scroll to position [0, 0]
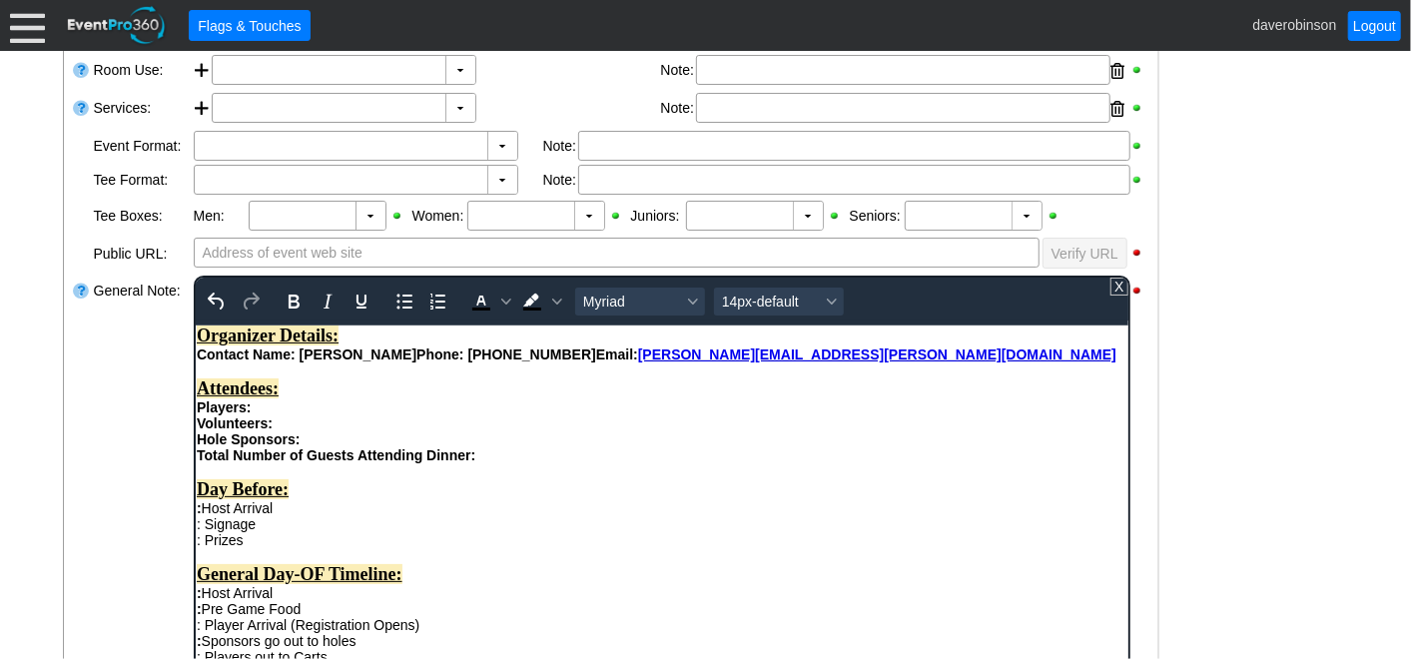
drag, startPoint x: 1123, startPoint y: 633, endPoint x: 1326, endPoint y: 664, distance: 206.1
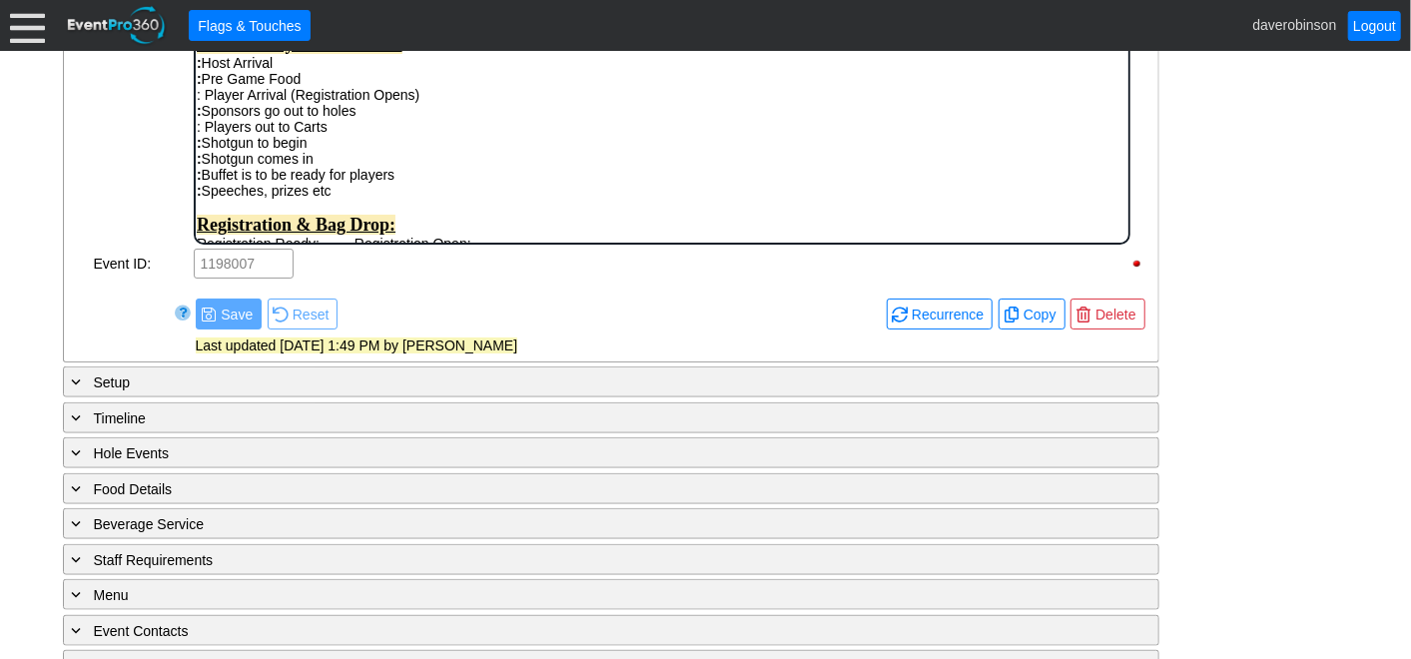
scroll to position [1147, 0]
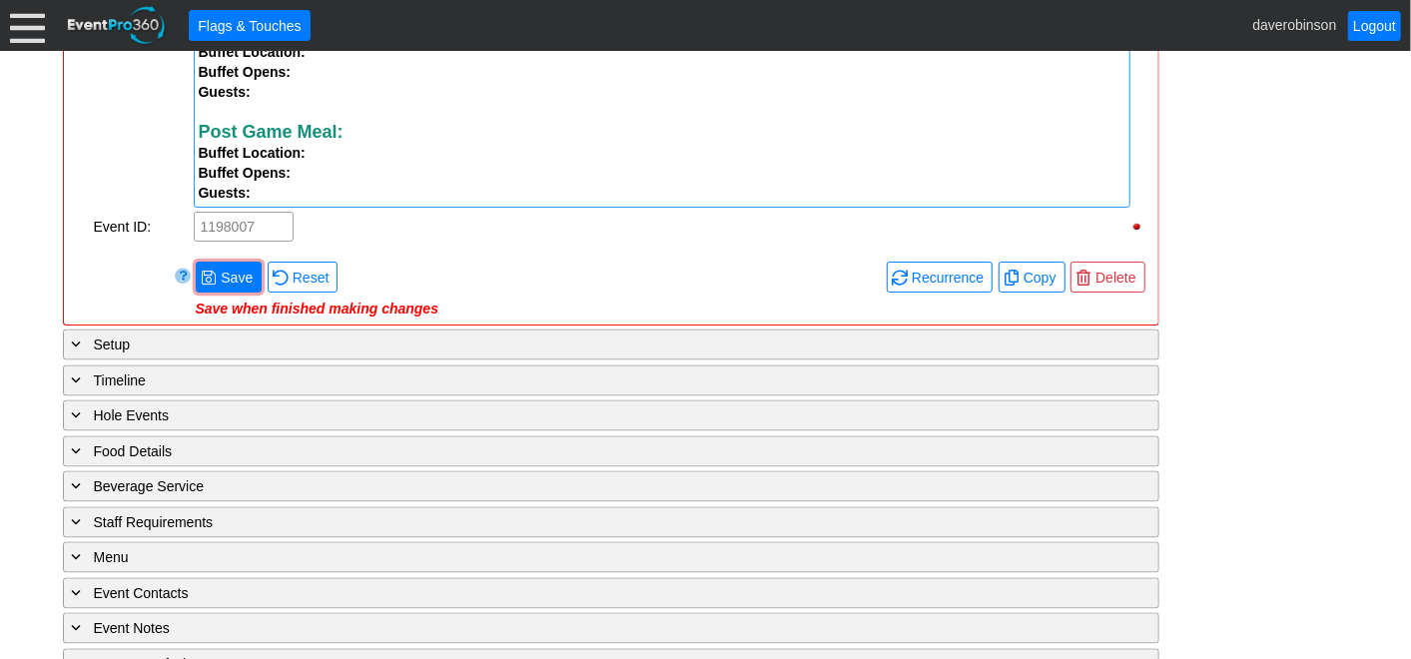
scroll to position [2035, 0]
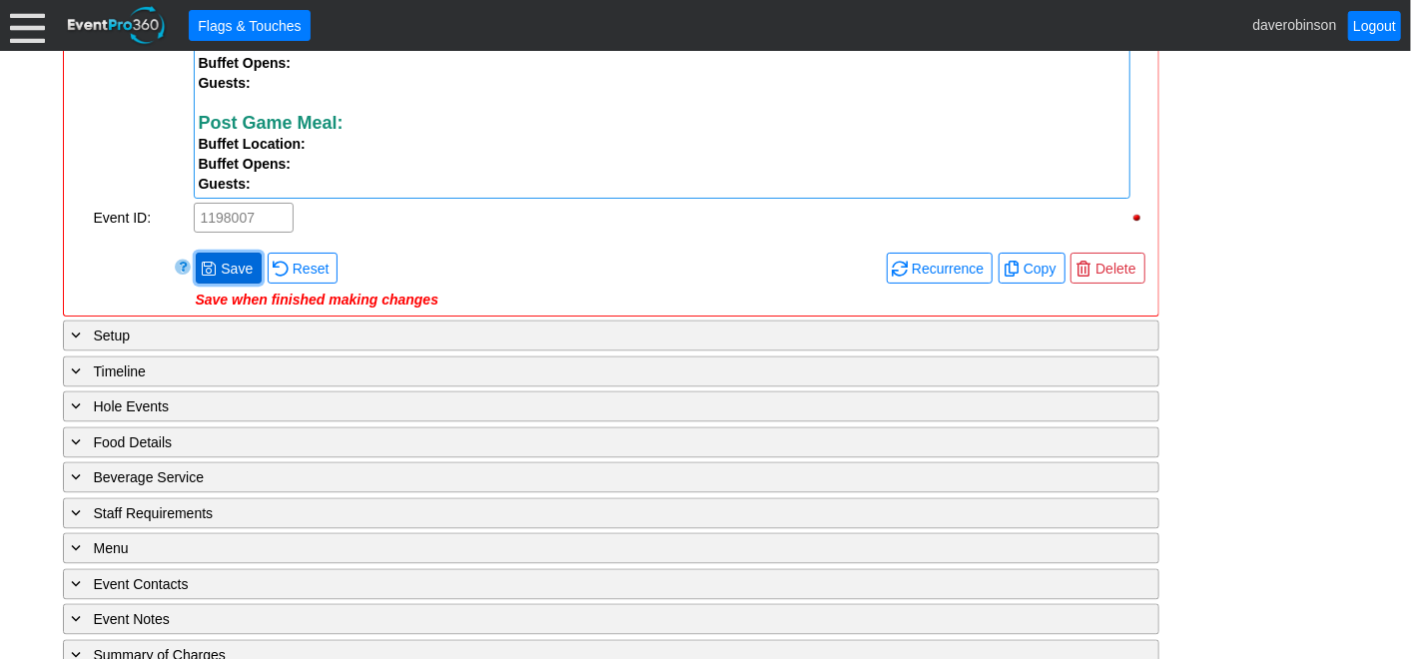
click at [232, 274] on span "Save" at bounding box center [237, 269] width 40 height 20
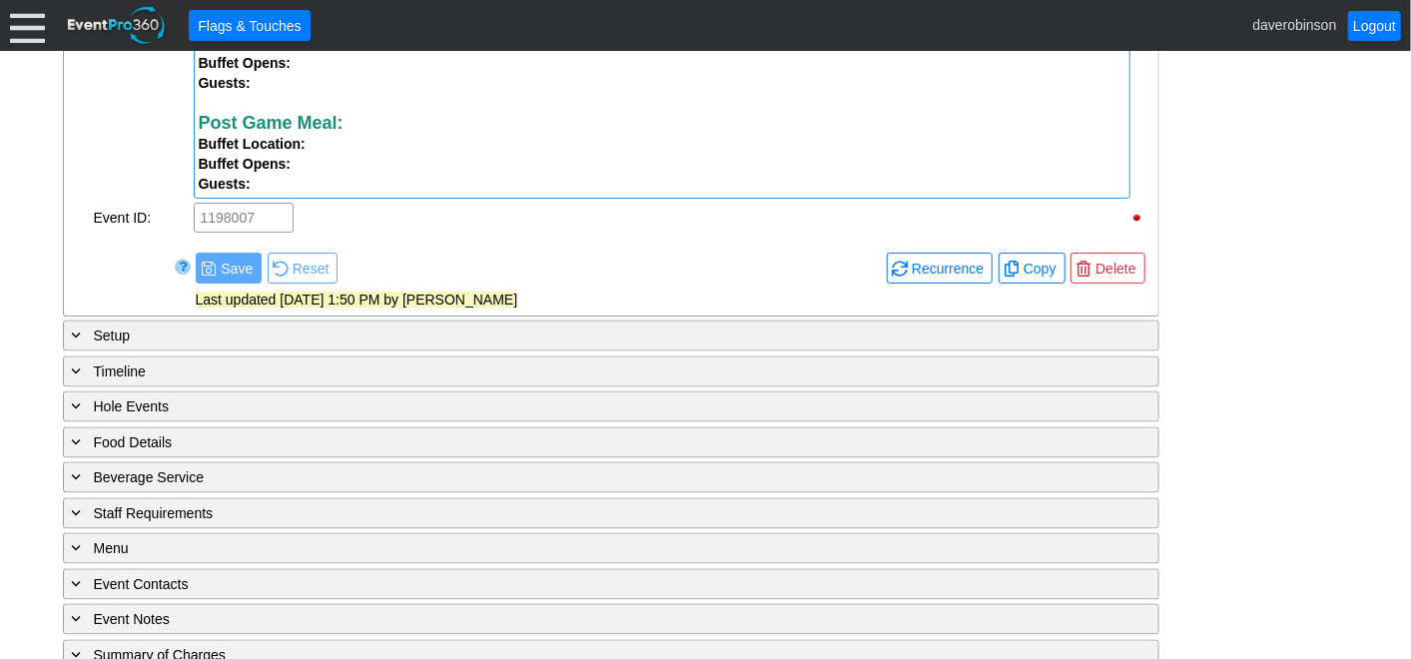
click at [232, 274] on span "Save" at bounding box center [237, 269] width 40 height 20
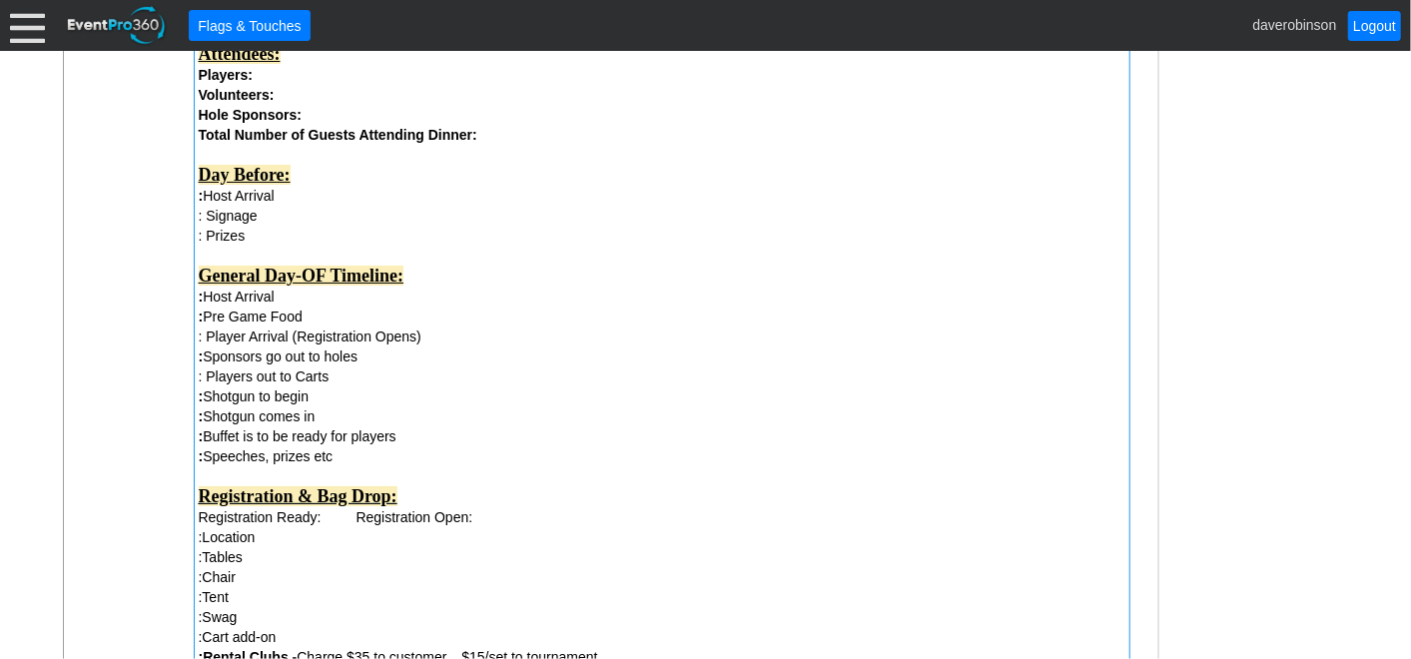
scroll to position [779, 0]
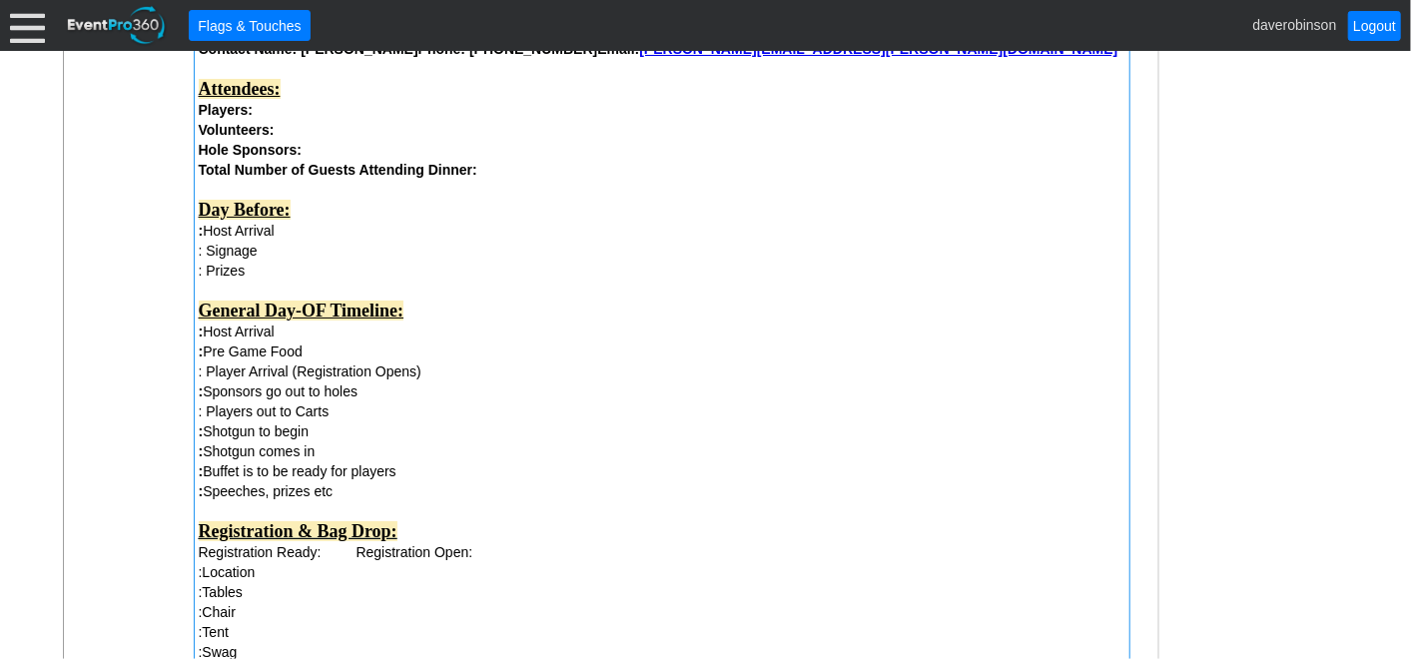
click at [351, 238] on div ": Host Arrival" at bounding box center [662, 231] width 927 height 20
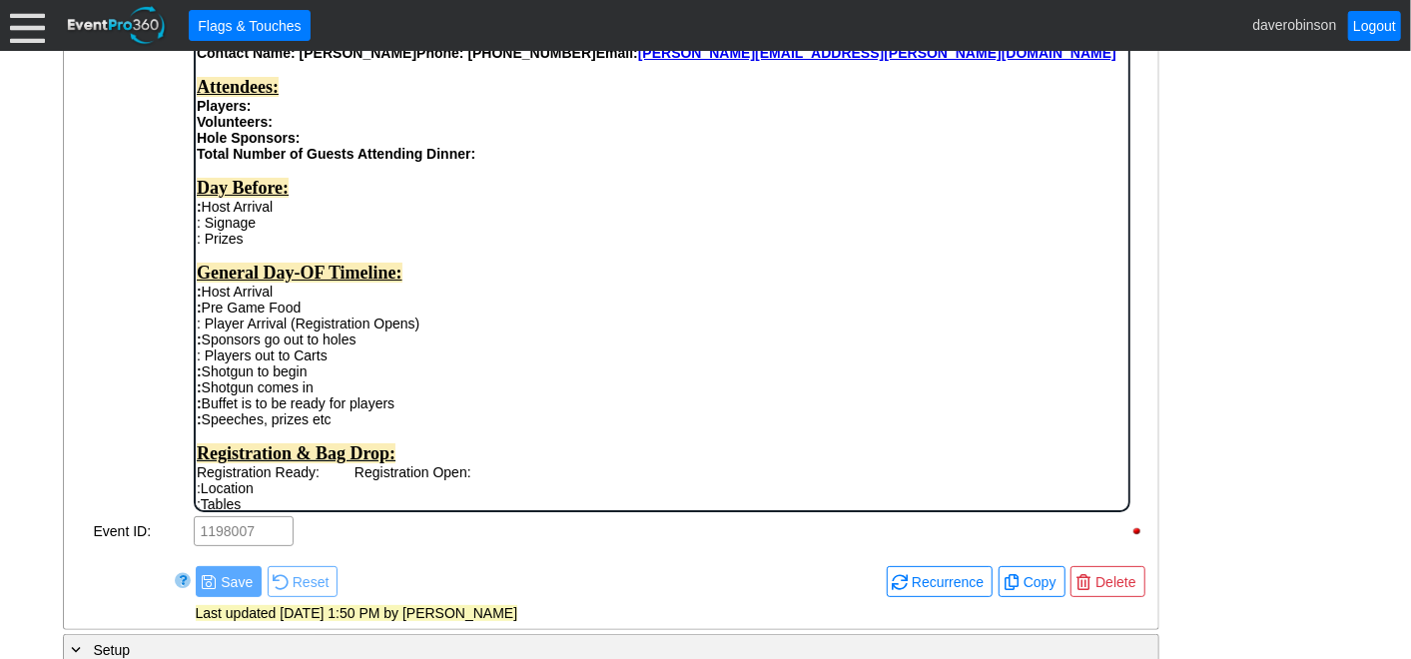
scroll to position [0, 0]
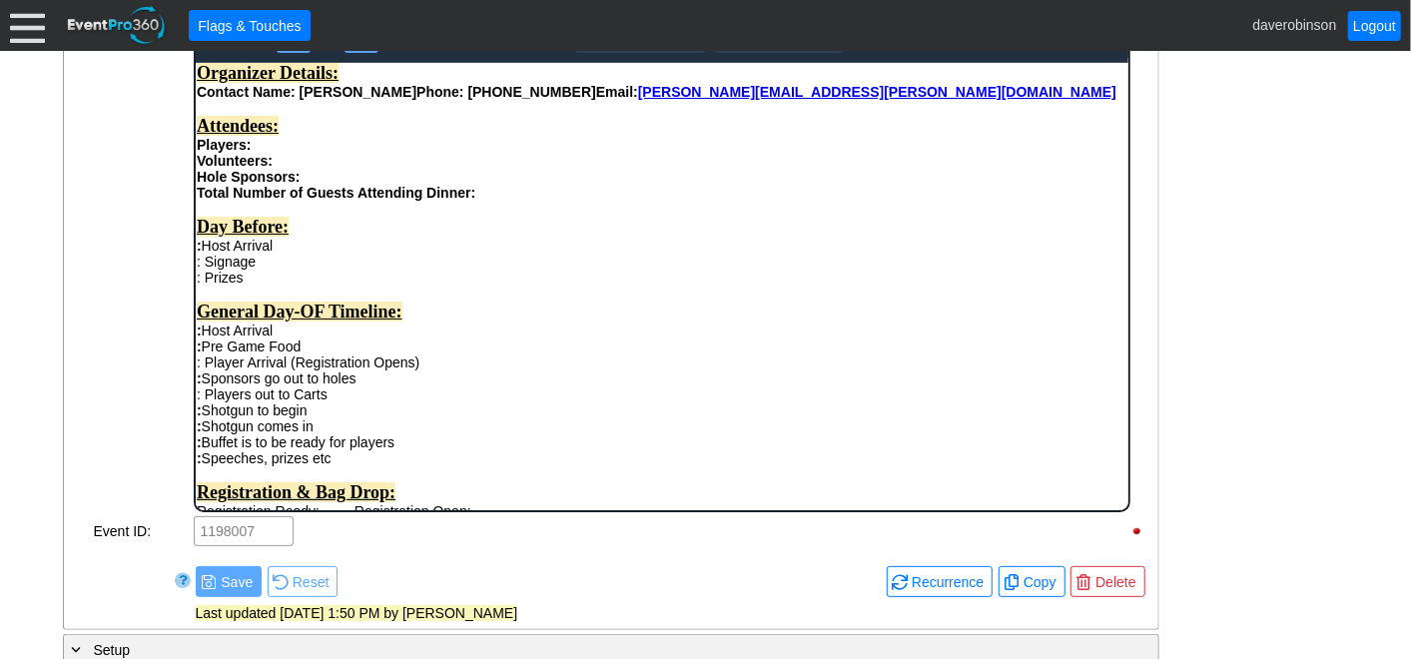
click at [318, 253] on div ": Host Arrival" at bounding box center [661, 245] width 931 height 16
click at [276, 269] on div ": Signage" at bounding box center [661, 261] width 931 height 16
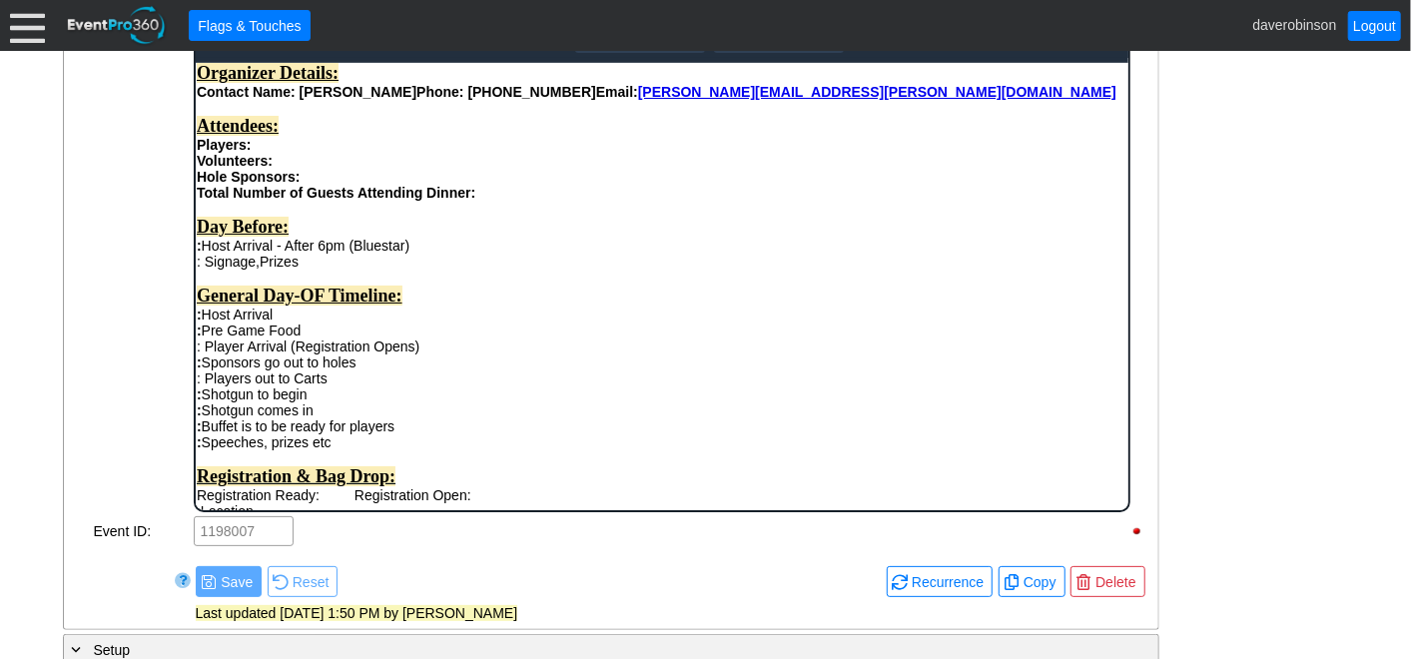
click at [334, 269] on div ": Signage, Prizes" at bounding box center [661, 261] width 931 height 16
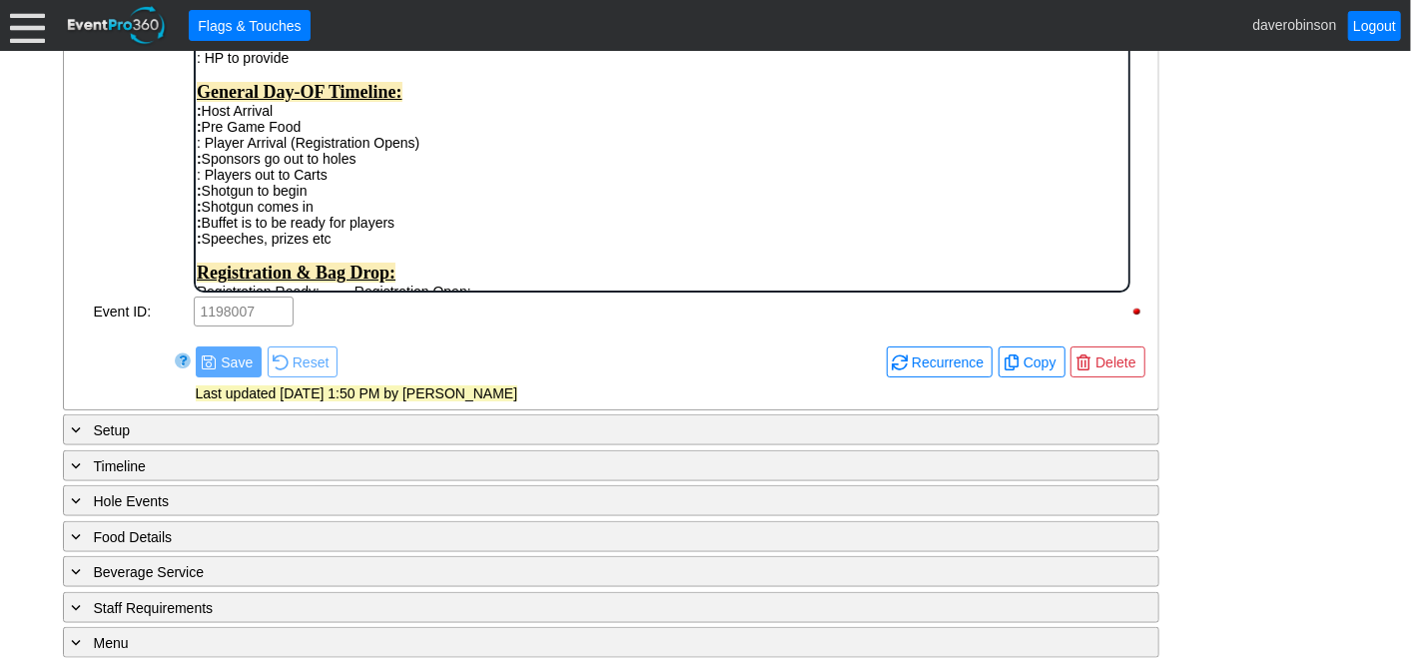
scroll to position [887, 0]
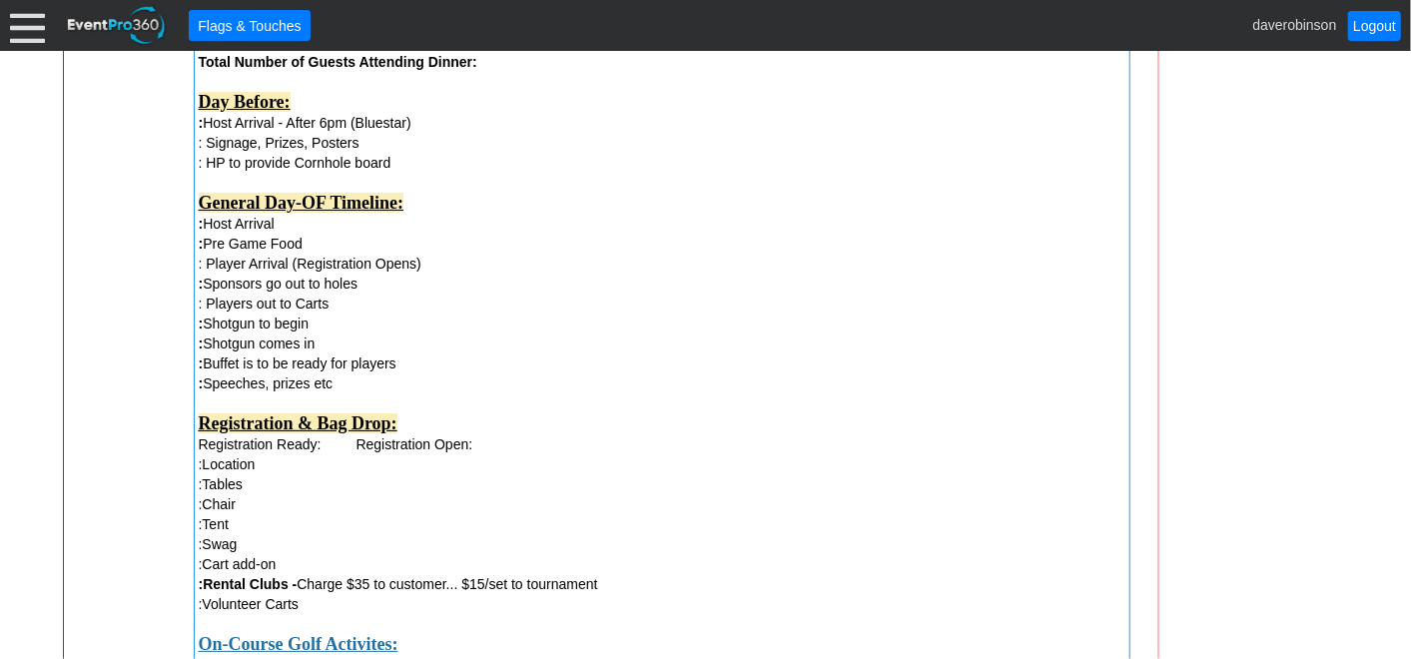
click at [85, 288] on div at bounding box center [82, 625] width 20 height 1445
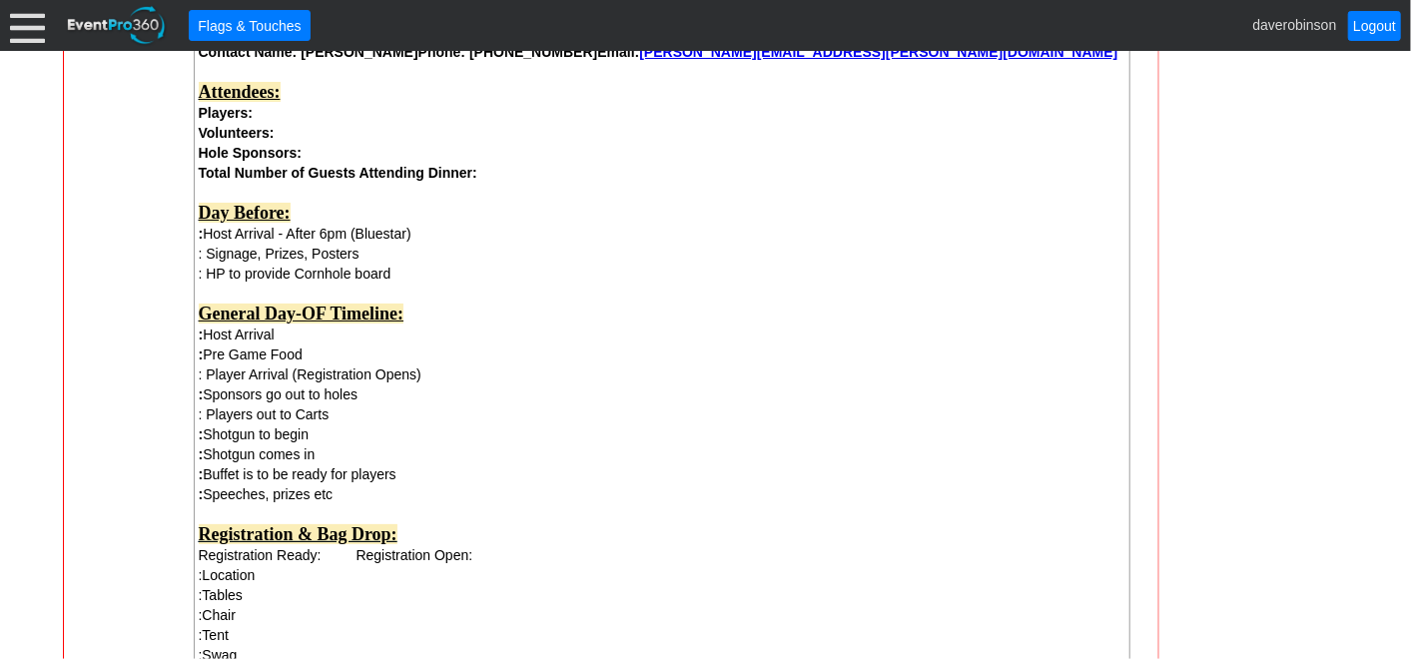
scroll to position [222, 0]
